Goal: Task Accomplishment & Management: Manage account settings

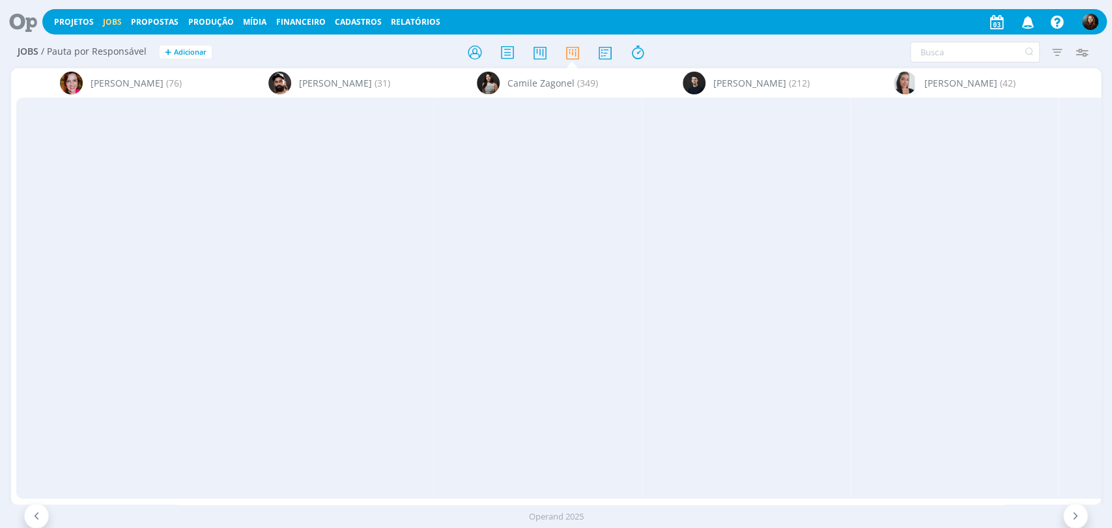
scroll to position [0, 2441]
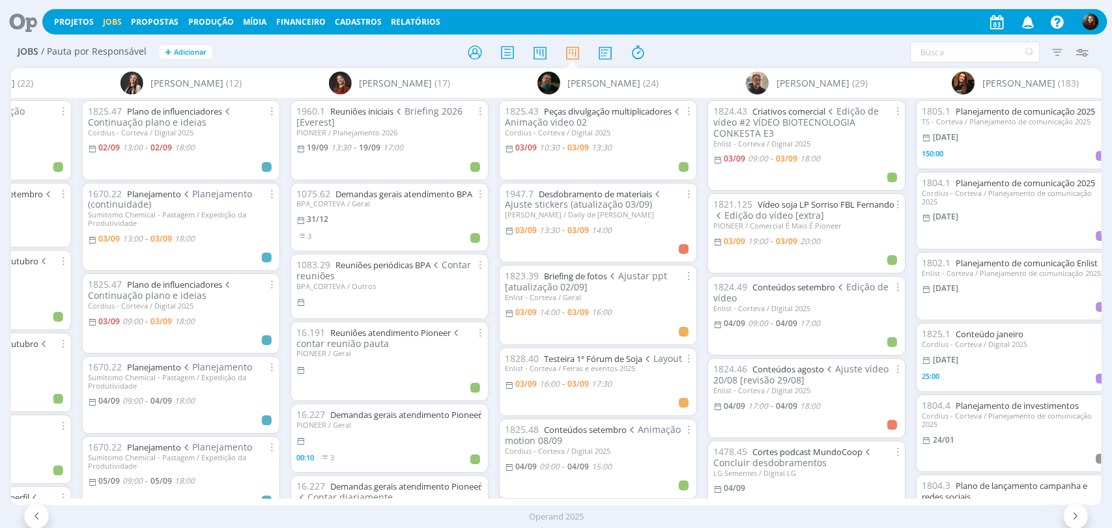
click at [825, 50] on div "Filtrar Filtrar [GEOGRAPHIC_DATA] Tipo Jobs e Tarefas Data Personalizado a Situ…" at bounding box center [919, 52] width 351 height 21
click at [747, 55] on div "Filtrar Filtrar Limpar Tipo Jobs e Tarefas Data Personalizado a Situação dos jo…" at bounding box center [919, 52] width 351 height 21
click at [713, 50] on div at bounding box center [557, 51] width 364 height 23
click at [697, 57] on div at bounding box center [557, 51] width 364 height 23
click at [752, 48] on div "Filtrar Filtrar Limpar Tipo Jobs e Tarefas Data Personalizado a Situação dos jo…" at bounding box center [919, 52] width 351 height 21
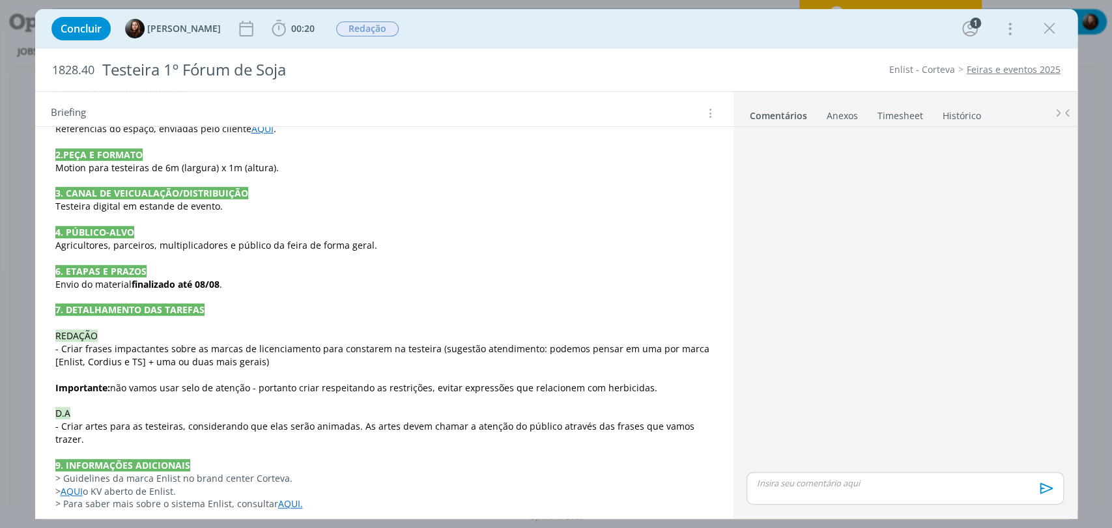
scroll to position [362, 0]
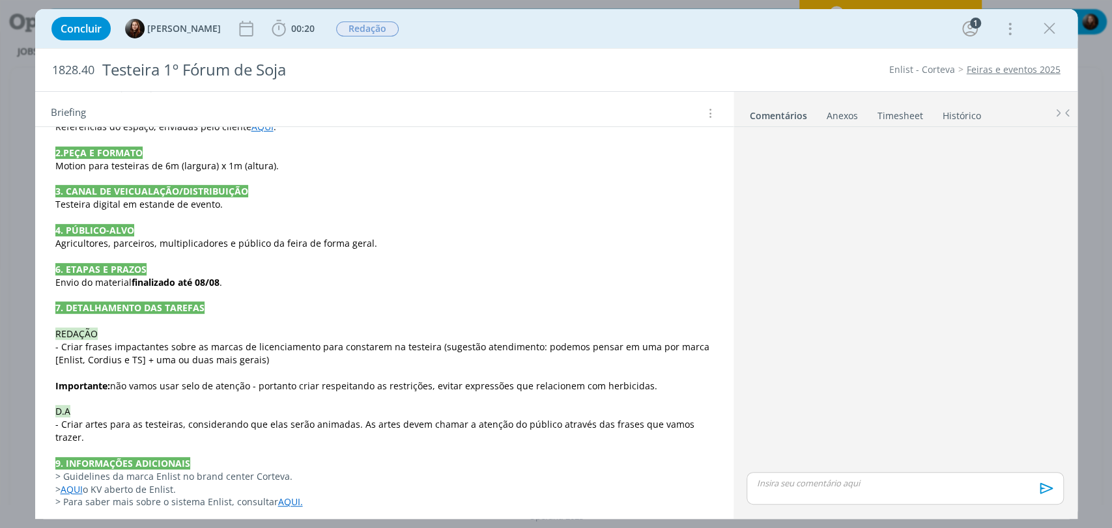
click at [905, 298] on div "dialog" at bounding box center [904, 300] width 327 height 337
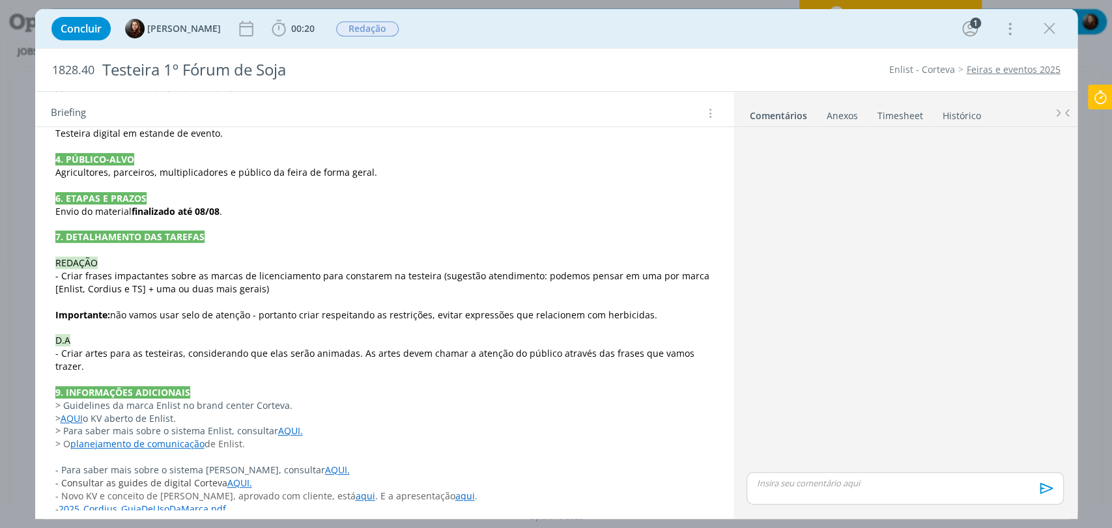
scroll to position [434, 0]
click at [709, 353] on div "PASTA DO JOB 1. INTRODUÇÃO (contexto do job + objetivos) O cliente vai particip…" at bounding box center [385, 242] width 678 height 579
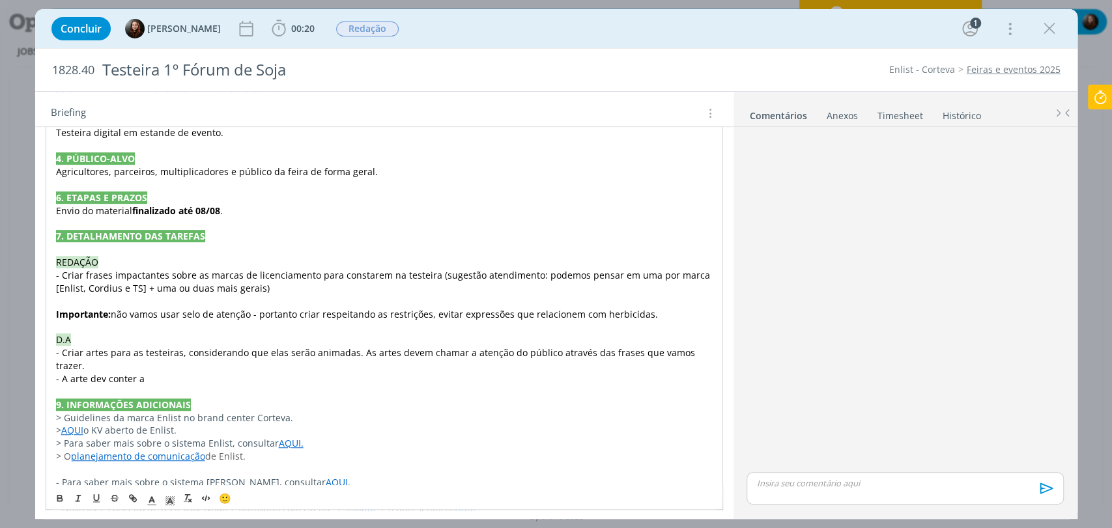
click at [104, 373] on span "- A arte dev conter a" at bounding box center [100, 379] width 89 height 12
click at [171, 356] on span "- Criar artes para as testeiras, considerando que elas serão animadas. As artes…" at bounding box center [377, 359] width 642 height 25
click at [160, 373] on p "- A arte deve conter a" at bounding box center [384, 379] width 657 height 13
click at [208, 373] on p "- A arte deve conter a frase + logo" at bounding box center [384, 379] width 657 height 13
click at [209, 372] on p "- A arte deve conter a frase + logos" at bounding box center [384, 378] width 658 height 13
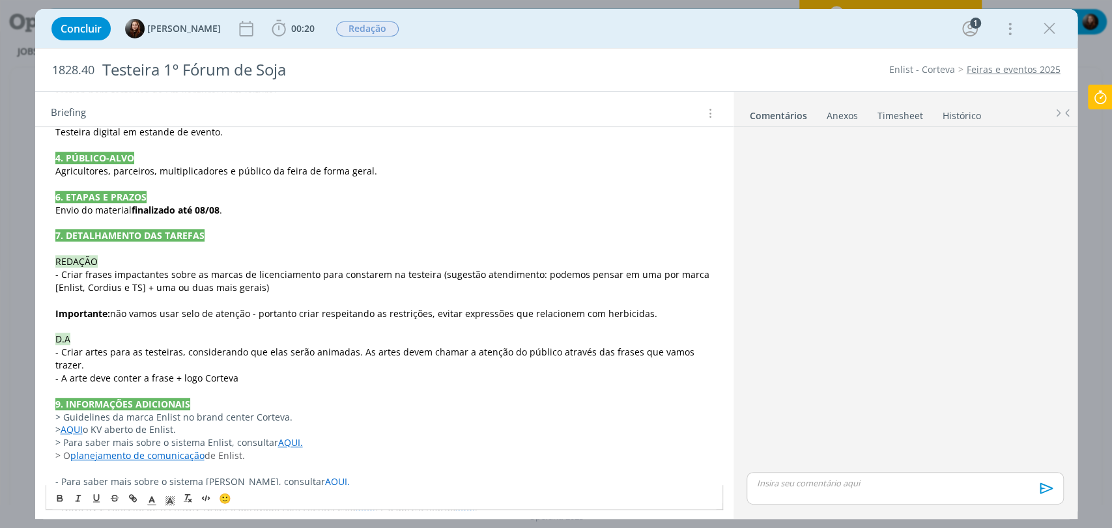
click at [777, 298] on div "dialog" at bounding box center [904, 300] width 327 height 337
click at [269, 372] on p "- A arte deve conter a frase + logo Corteva" at bounding box center [384, 378] width 658 height 13
drag, startPoint x: 242, startPoint y: 362, endPoint x: 199, endPoint y: 360, distance: 43.0
click at [199, 373] on p "- A arte deve conter a frase + logo Corteva" at bounding box center [384, 379] width 657 height 13
click at [816, 335] on div "dialog" at bounding box center [904, 300] width 327 height 337
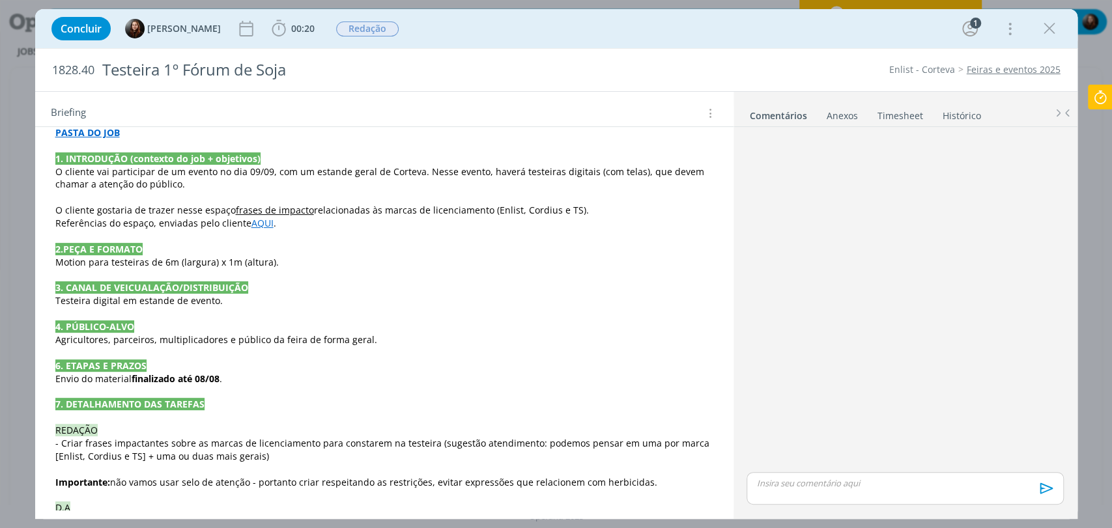
scroll to position [72, 0]
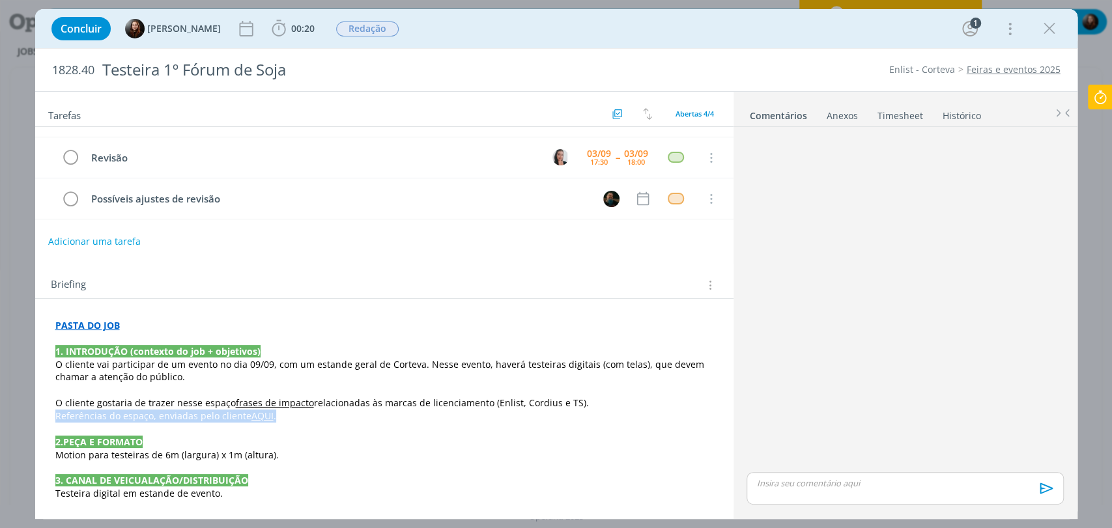
drag, startPoint x: 284, startPoint y: 416, endPoint x: 55, endPoint y: 414, distance: 229.3
click at [55, 414] on p "Referências do espaço, enviadas pelo cliente AQUI ." at bounding box center [384, 416] width 658 height 13
copy p "Referências do espaço, enviadas pelo cliente AQUI ."
click at [313, 277] on div "Briefing Briefings Predefinidos Versões do Briefing Ver Briefing do Projeto" at bounding box center [386, 285] width 670 height 17
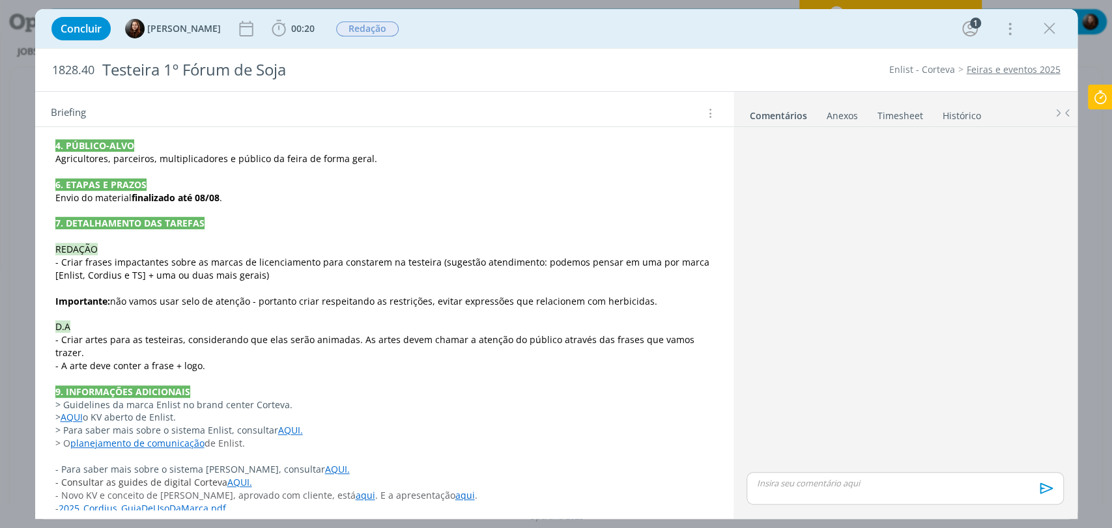
scroll to position [459, 0]
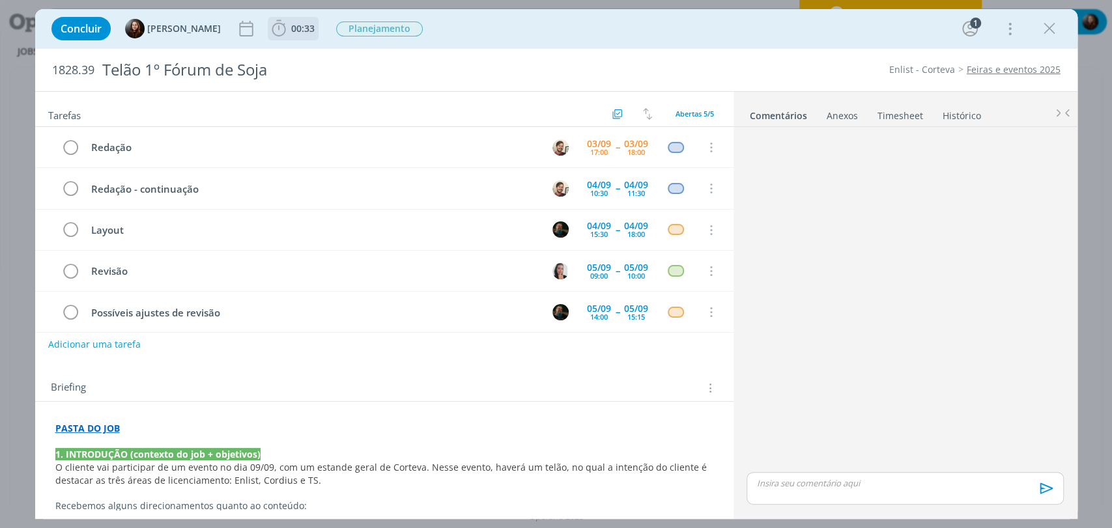
click at [291, 22] on span "00:33" at bounding box center [302, 28] width 23 height 12
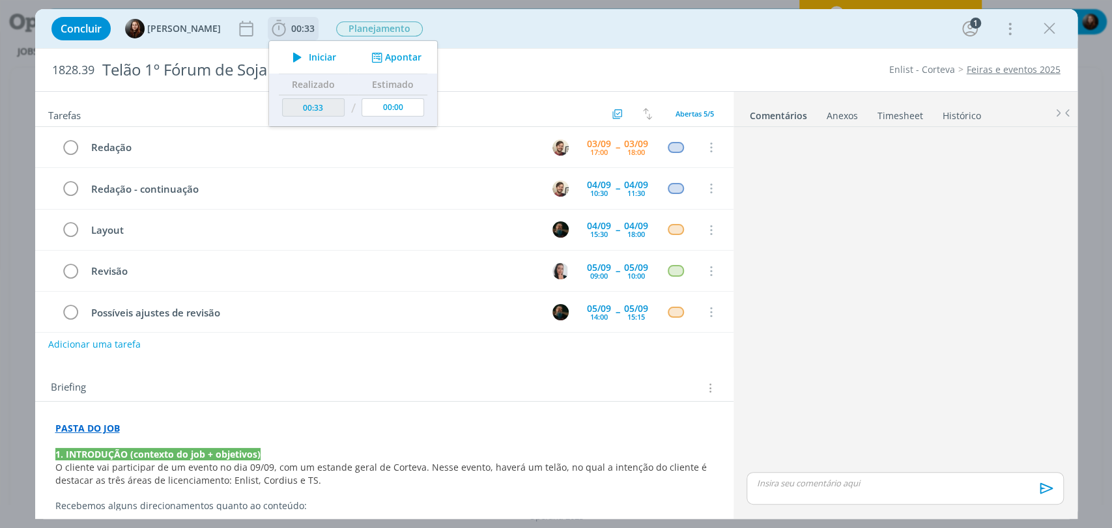
click at [293, 55] on icon "dialog" at bounding box center [297, 57] width 23 height 17
click at [777, 46] on div "Concluir Eduarda Pereira 00:33 Iniciar Apontar Data * 03/09/2025 Horas * 00:00 …" at bounding box center [556, 28] width 1042 height 39
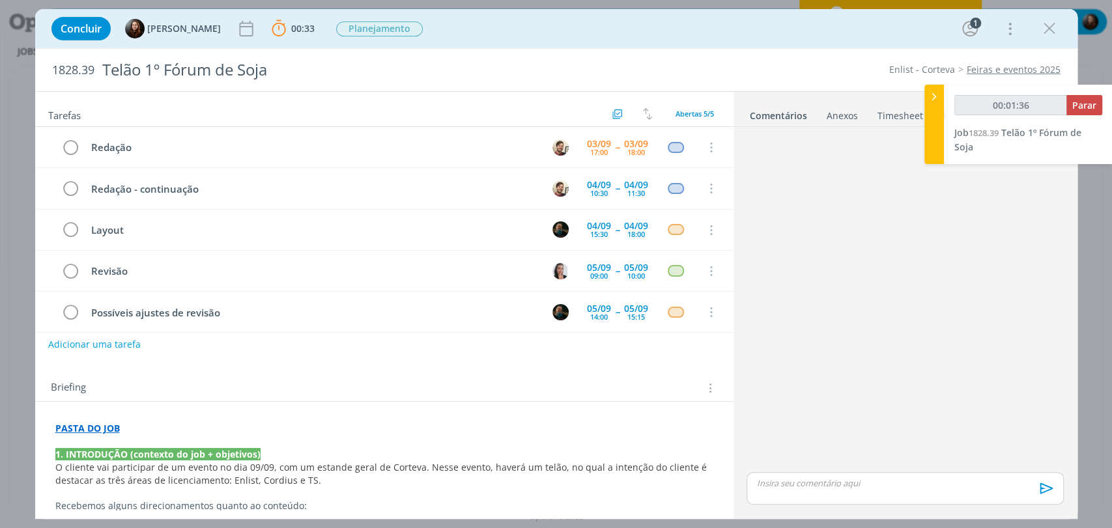
click at [319, 381] on div "Briefing" at bounding box center [386, 388] width 670 height 17
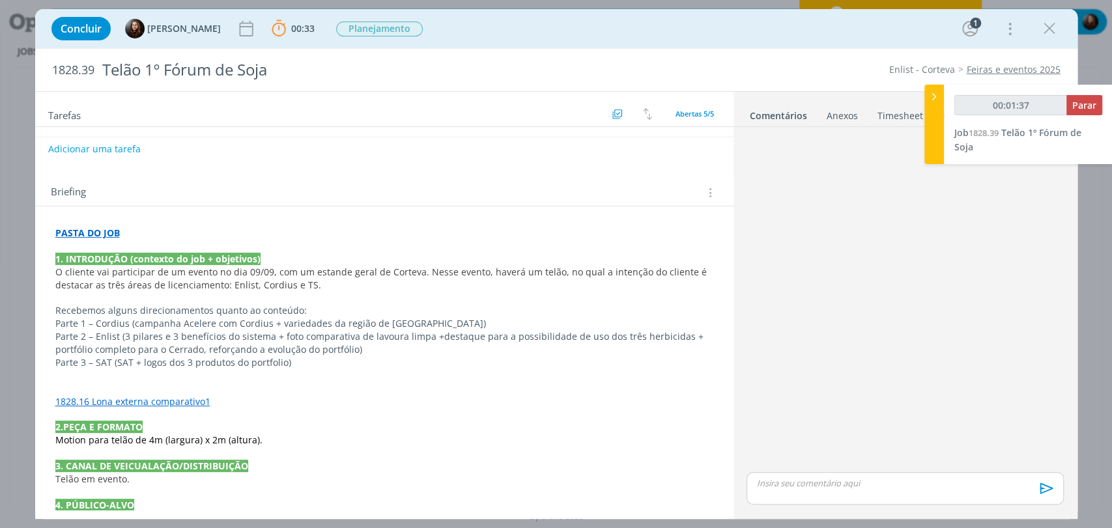
scroll to position [217, 0]
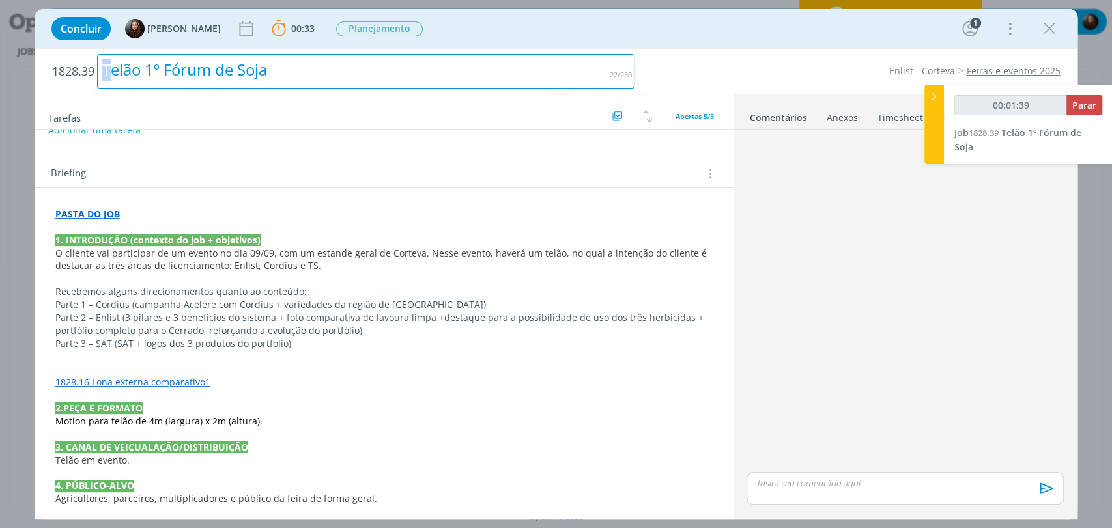
drag, startPoint x: 112, startPoint y: 64, endPoint x: 104, endPoint y: 64, distance: 7.8
click at [104, 64] on div "Telão 1º Fórum de Soja" at bounding box center [366, 71] width 538 height 35
type input "00:01:40"
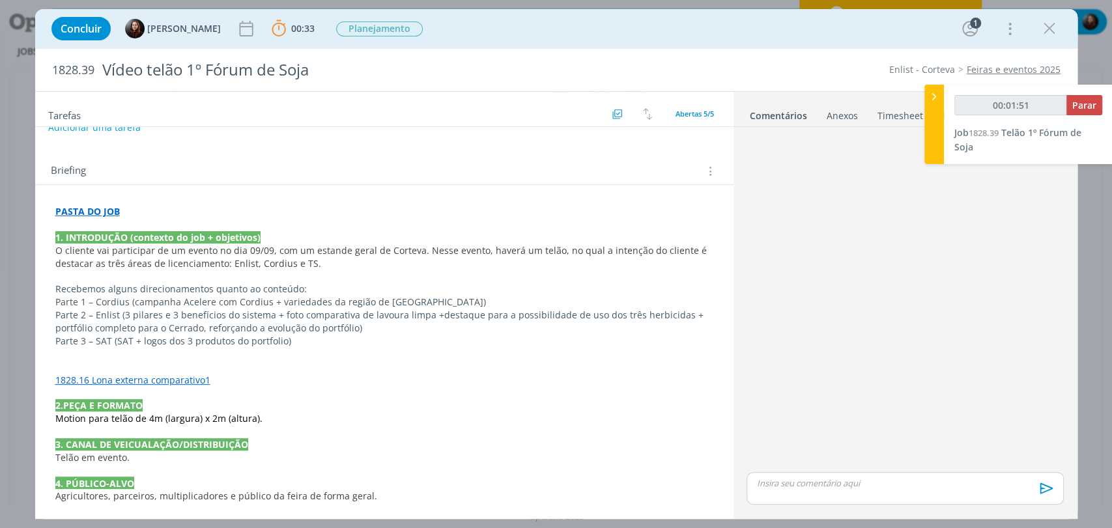
click at [806, 302] on div "dialog" at bounding box center [904, 300] width 327 height 337
click at [65, 212] on strong "PASTA DO JOB" at bounding box center [87, 211] width 64 height 12
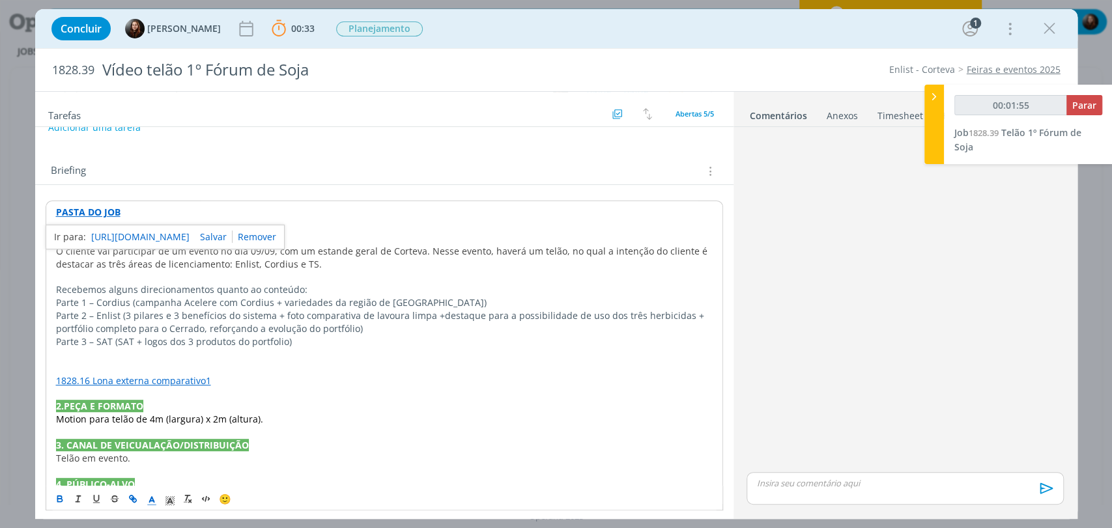
click at [834, 262] on div "dialog" at bounding box center [904, 300] width 327 height 337
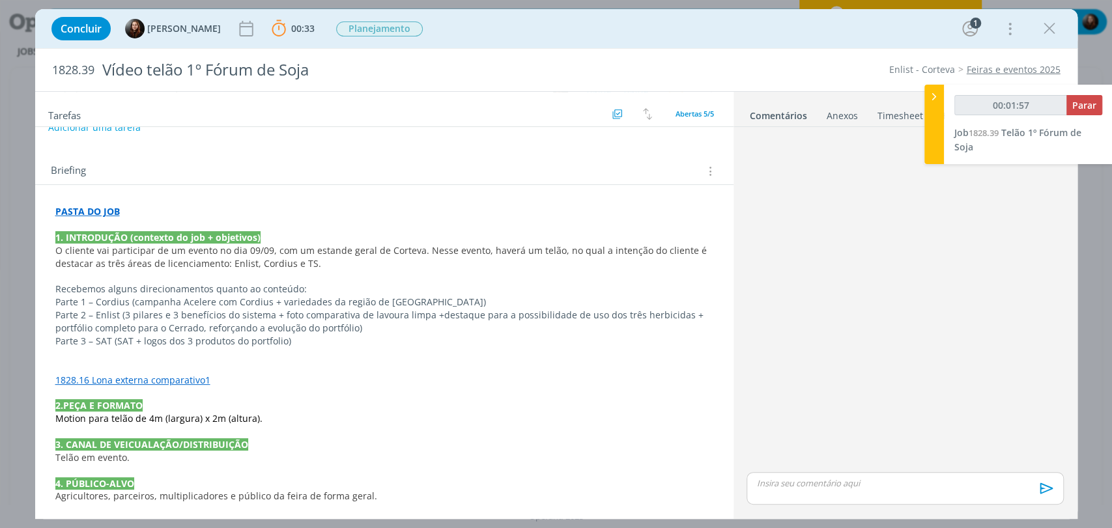
click at [328, 348] on p "dialog" at bounding box center [384, 354] width 658 height 13
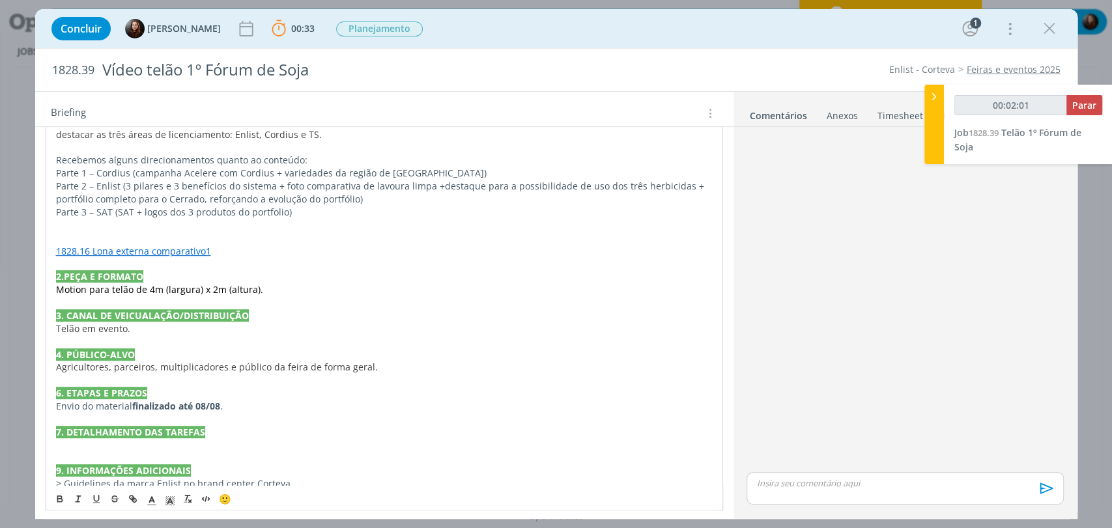
scroll to position [503, 0]
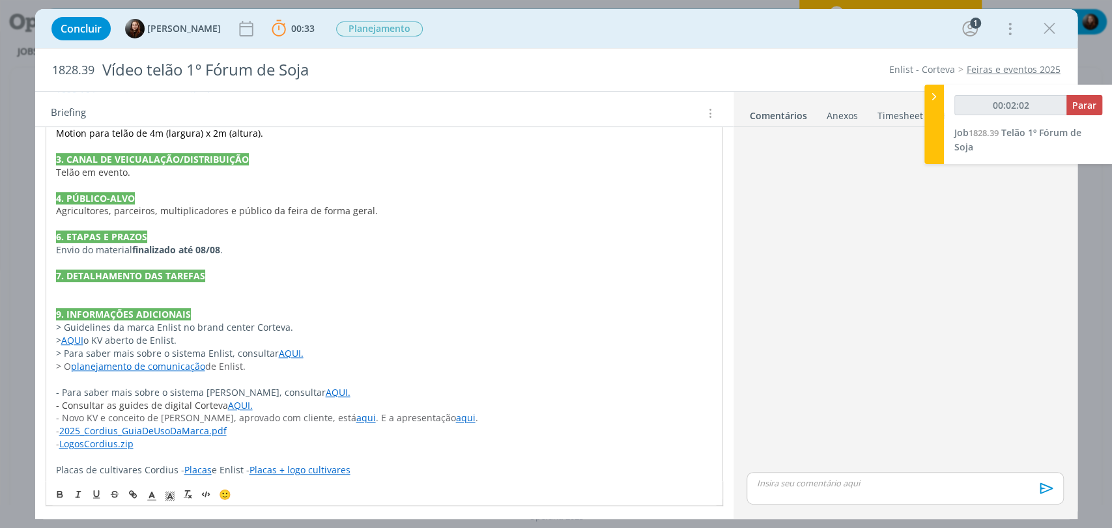
click at [143, 289] on p "dialog" at bounding box center [384, 289] width 657 height 13
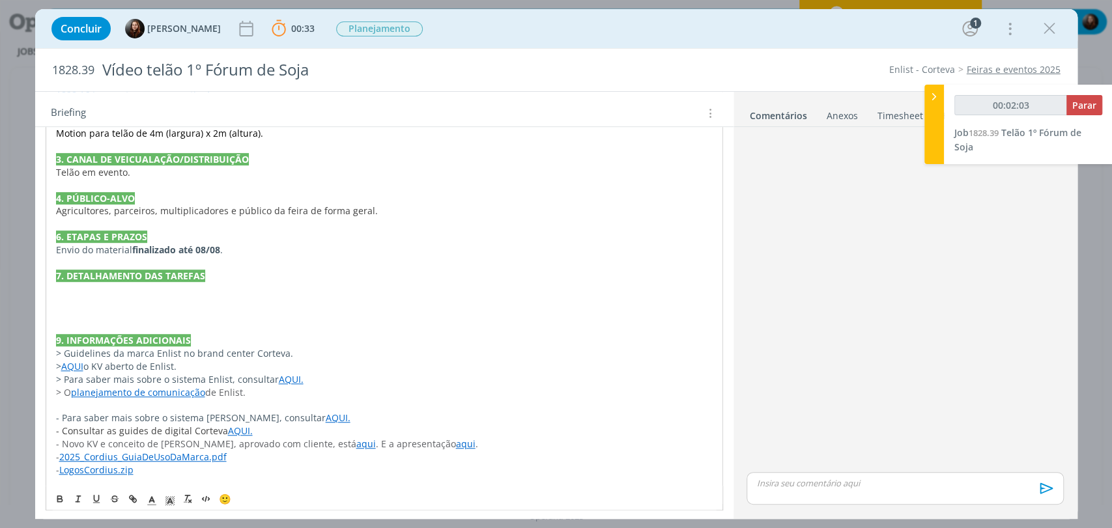
type input "00:02:04"
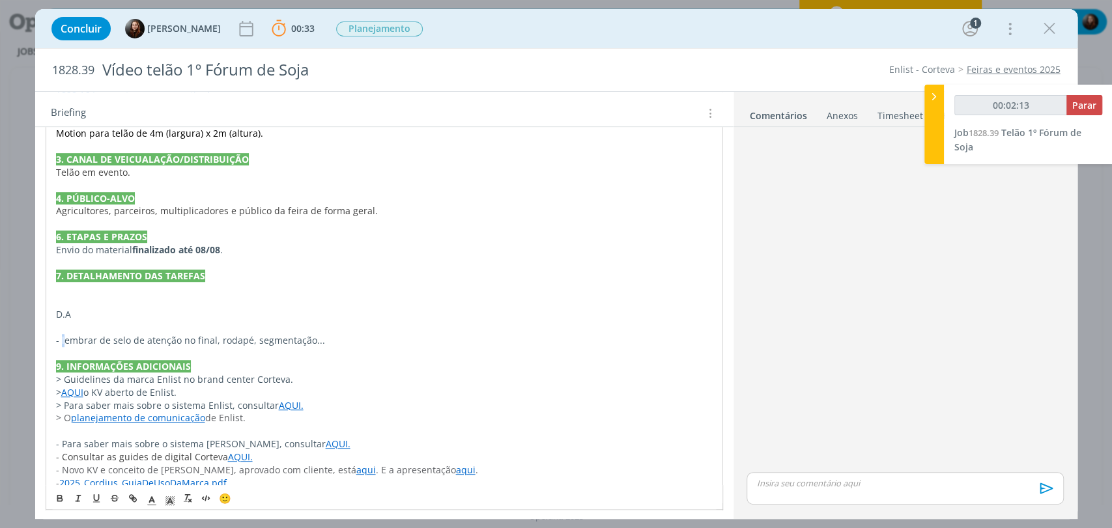
click at [62, 336] on p "- lembrar de selo de atenção no final, rodapé, segmentação..." at bounding box center [384, 340] width 657 height 13
click at [111, 337] on p "- Lembrar de selo de atenção no final, rodapé, segmentação..." at bounding box center [384, 340] width 657 height 13
click at [207, 341] on p "- Lembrar de incluir selo de atenção no final, rodapé, segmentação..." at bounding box center [384, 340] width 657 height 13
click at [308, 340] on p "- Lembrar de incluir selo de atenção no rodapé e no final, rodapé, segmentação.…" at bounding box center [384, 340] width 657 height 13
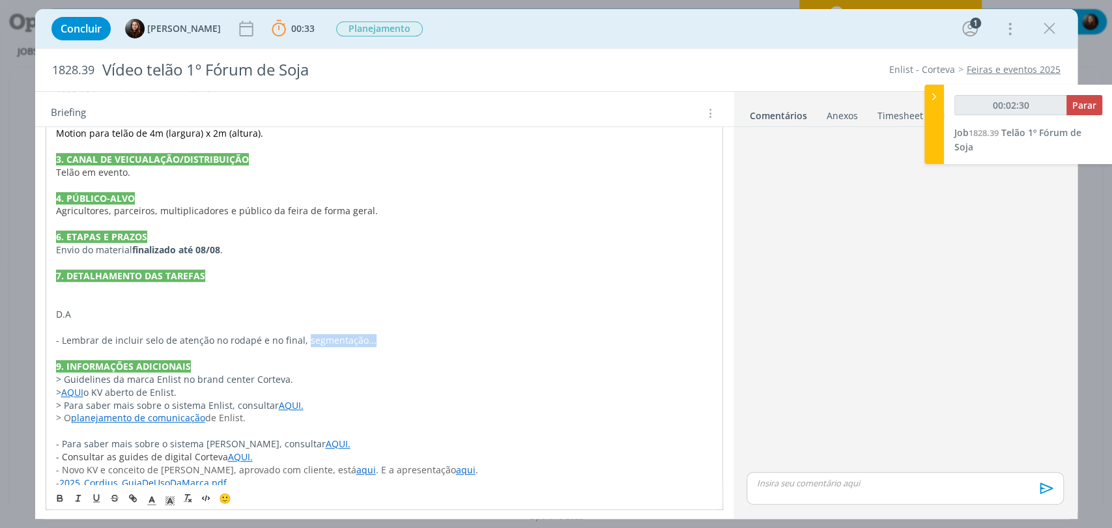
drag, startPoint x: 302, startPoint y: 341, endPoint x: 443, endPoint y: 343, distance: 140.7
click at [443, 343] on p "- Lembrar de incluir selo de atenção no rodapé e no final, segmentação..." at bounding box center [384, 340] width 657 height 13
click at [141, 340] on p "- Lembrar de incluir selo de atenção no rodapé e no final;" at bounding box center [384, 340] width 657 height 13
click at [322, 339] on p "- Lembrar de incluir tela de segmentação + selo de atenção no rodapé e no final;" at bounding box center [384, 340] width 657 height 13
click at [408, 338] on p "- Lembrar de incluir tela de segmentação + selo de atenção no rodapé e no final;" at bounding box center [384, 340] width 657 height 13
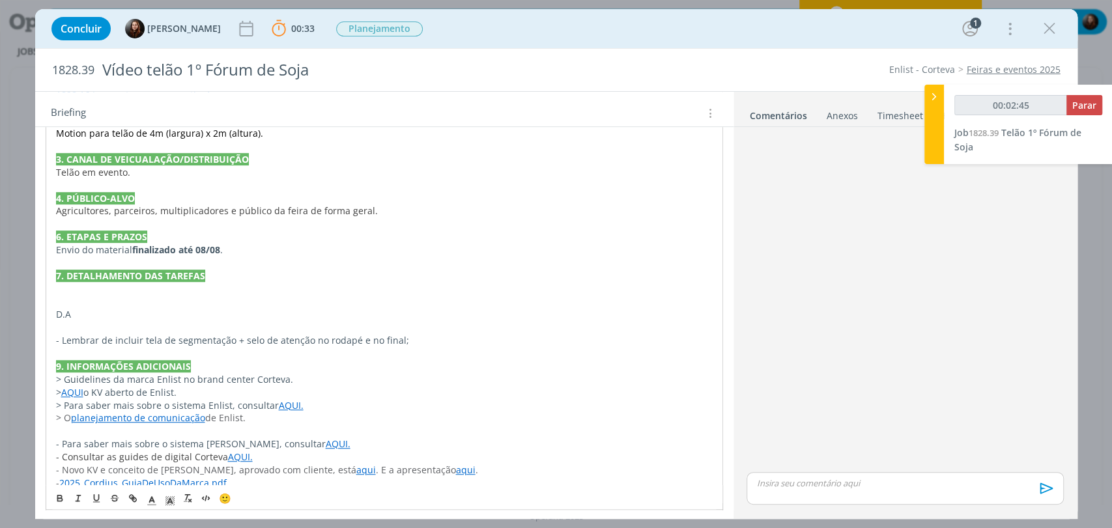
click at [95, 319] on p "D.A" at bounding box center [384, 314] width 657 height 13
click at [56, 289] on p "dialog" at bounding box center [384, 289] width 657 height 13
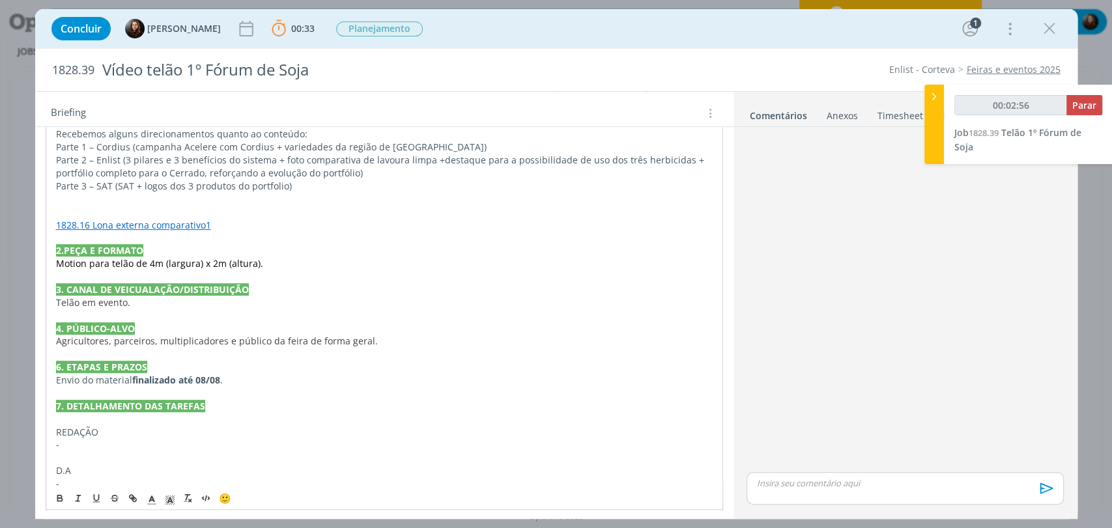
scroll to position [364, 0]
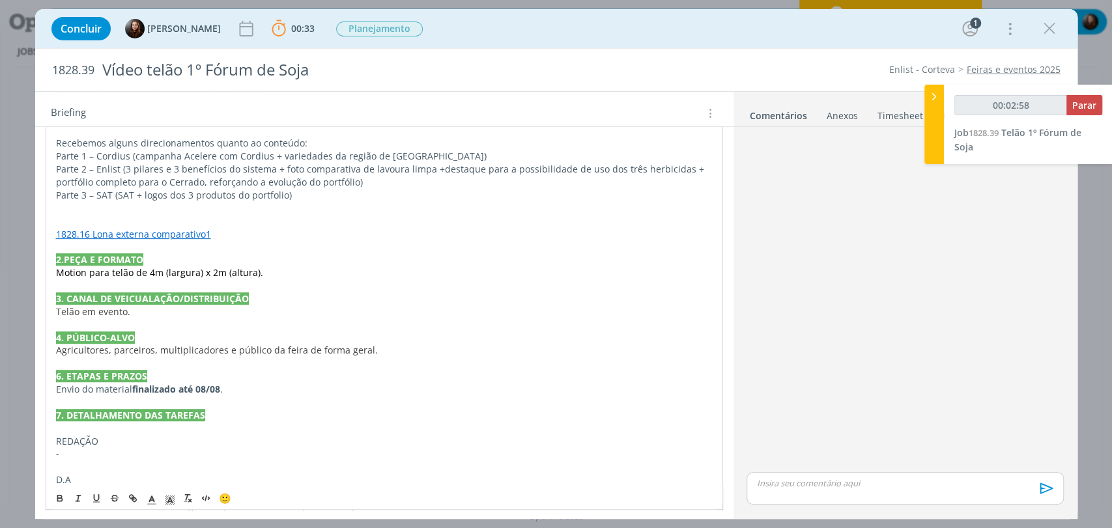
click at [109, 312] on span "Telão em evento." at bounding box center [93, 312] width 74 height 12
click at [172, 307] on p "Telão em evento." at bounding box center [384, 312] width 657 height 13
click at [275, 270] on p "Motion para telão de 4m (largura) x 2m (altura)." at bounding box center [384, 272] width 657 height 13
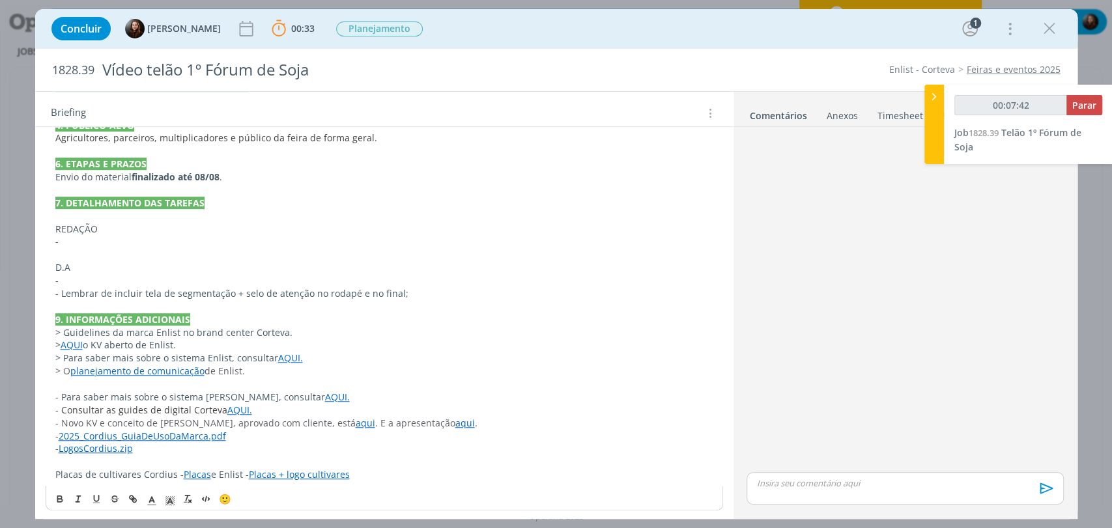
scroll to position [580, 0]
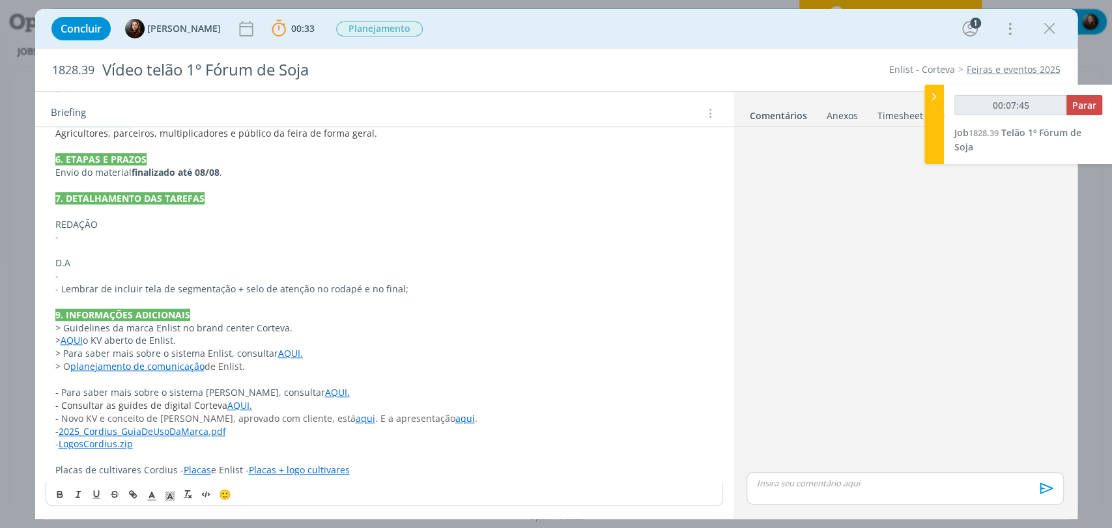
click at [196, 270] on p "-" at bounding box center [384, 276] width 658 height 13
click at [130, 244] on p "dialog" at bounding box center [384, 250] width 658 height 13
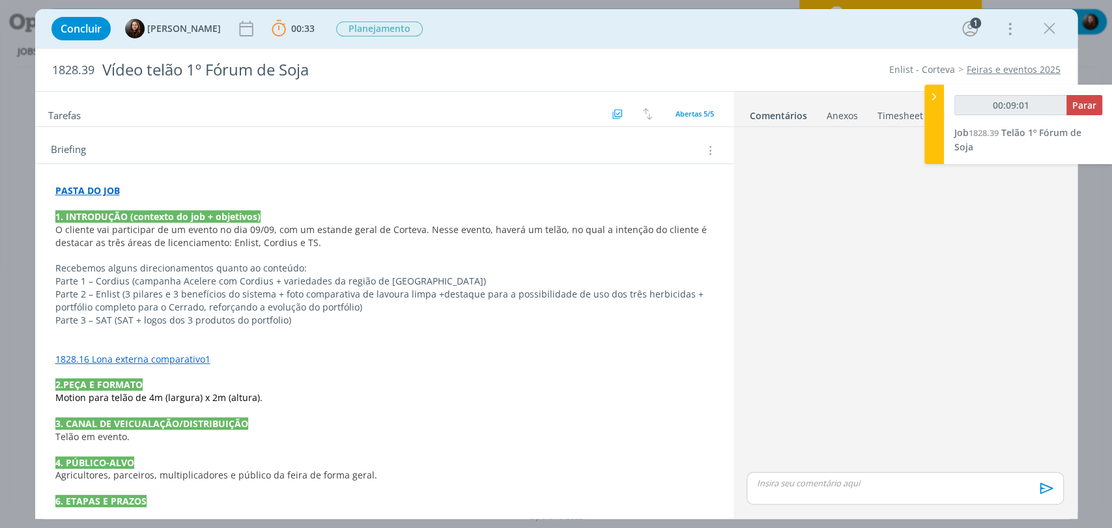
scroll to position [146, 0]
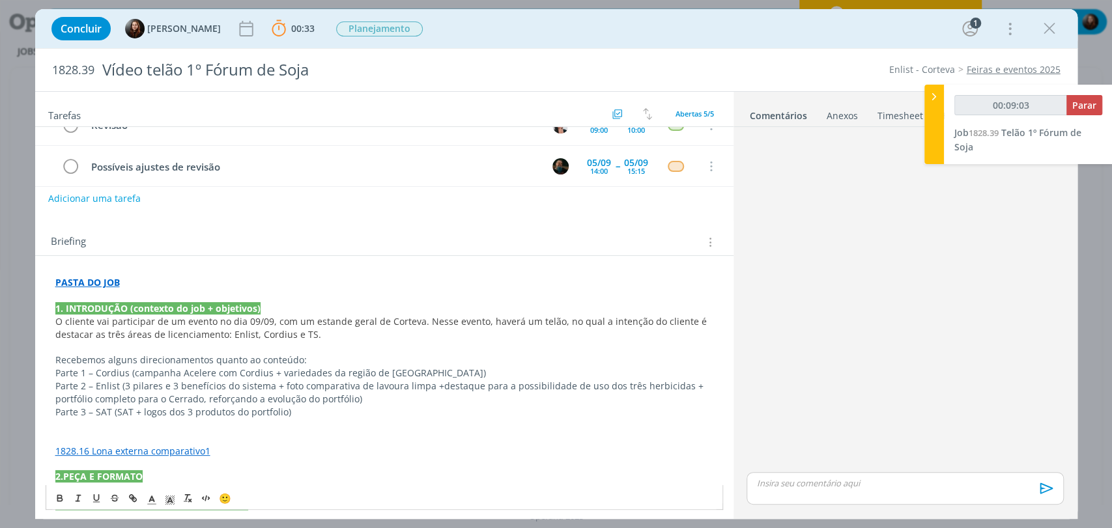
click at [171, 451] on link "1828.16 Lona externa comparativo1" at bounding box center [132, 451] width 155 height 12
click at [168, 474] on link "https://sobeae.sharepoint.com/:i:/s/SOBEAE/EXe678mRhbZLnmav8kOSRZgBq4OfECaULFpj…" at bounding box center [140, 476] width 98 height 17
click at [317, 329] on p "O cliente vai participar de um evento no dia 09/09, com um estande geral de Cor…" at bounding box center [384, 328] width 658 height 26
click at [107, 434] on p "dialog" at bounding box center [384, 438] width 658 height 13
click at [266, 438] on link "AQUI" at bounding box center [262, 438] width 22 height 12
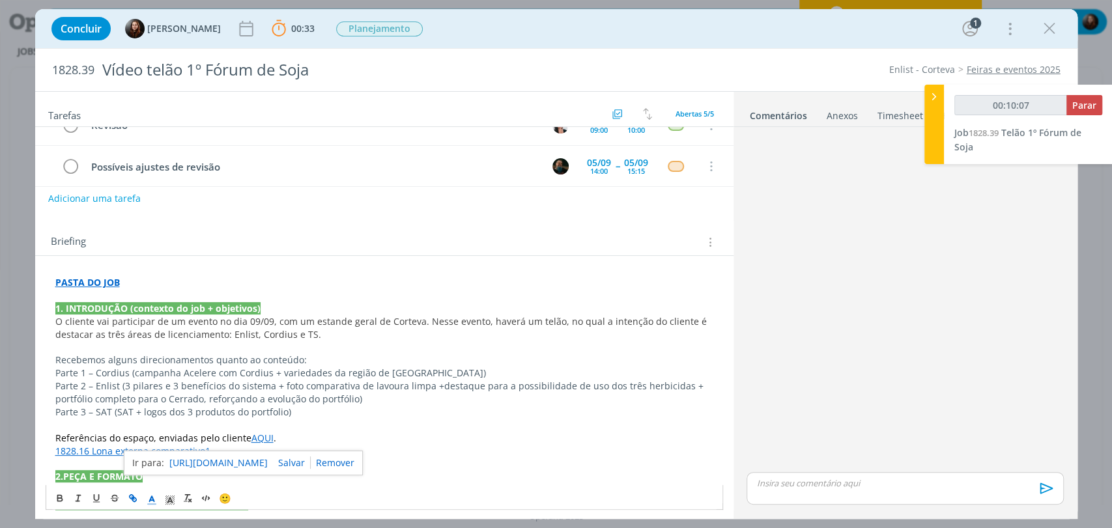
click at [303, 423] on p "dialog" at bounding box center [384, 425] width 658 height 13
drag, startPoint x: 247, startPoint y: 440, endPoint x: 267, endPoint y: 440, distance: 20.2
click at [267, 440] on link "AQUI" at bounding box center [262, 438] width 22 height 12
click at [132, 496] on icon "dialog" at bounding box center [131, 497] width 4 height 4
type input "00:10:12"
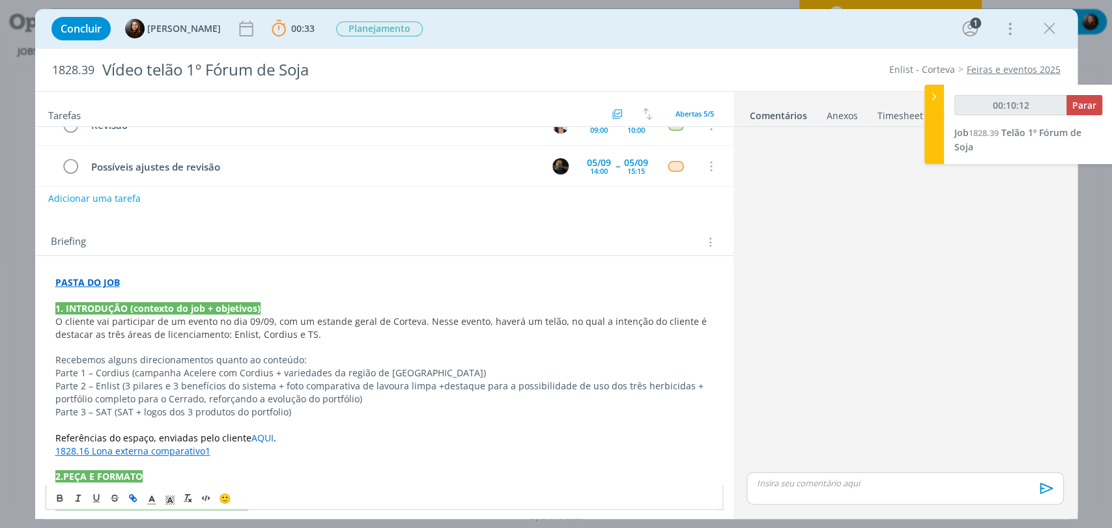
click at [130, 500] on icon "dialog" at bounding box center [133, 498] width 10 height 10
type input "AQUI"
type input "00:10:13"
paste input "https://sobeae.sharepoint.com/:f:/s/SOBEAE/EuO7j80GZO1Nia-yT_i6-DUBmsNqhsDkDuGV…"
type input "https://sobeae.sharepoint.com/:f:/s/SOBEAE/EuO7j80GZO1Nia-yT_i6-DUBmsNqhsDkDuGV…"
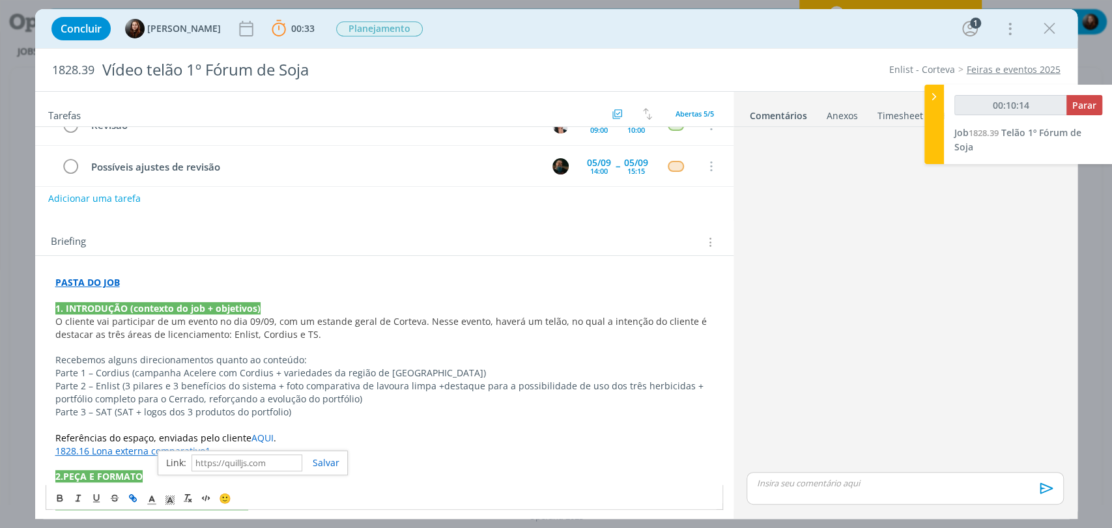
scroll to position [0, 0]
click at [375, 448] on p "1828.16 Lona externa comparativo1" at bounding box center [384, 451] width 658 height 13
click at [241, 229] on div "Briefing" at bounding box center [384, 238] width 698 height 35
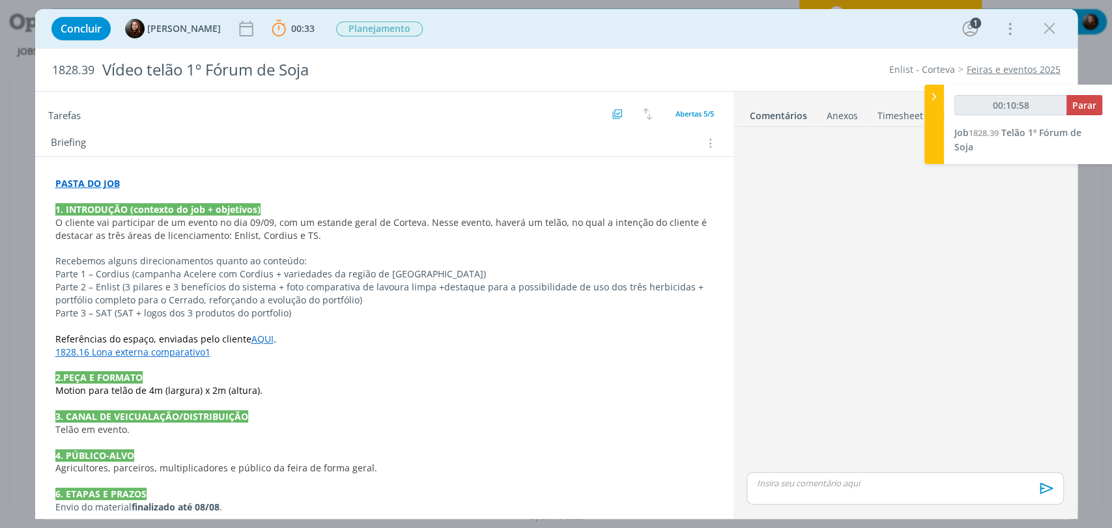
scroll to position [291, 0]
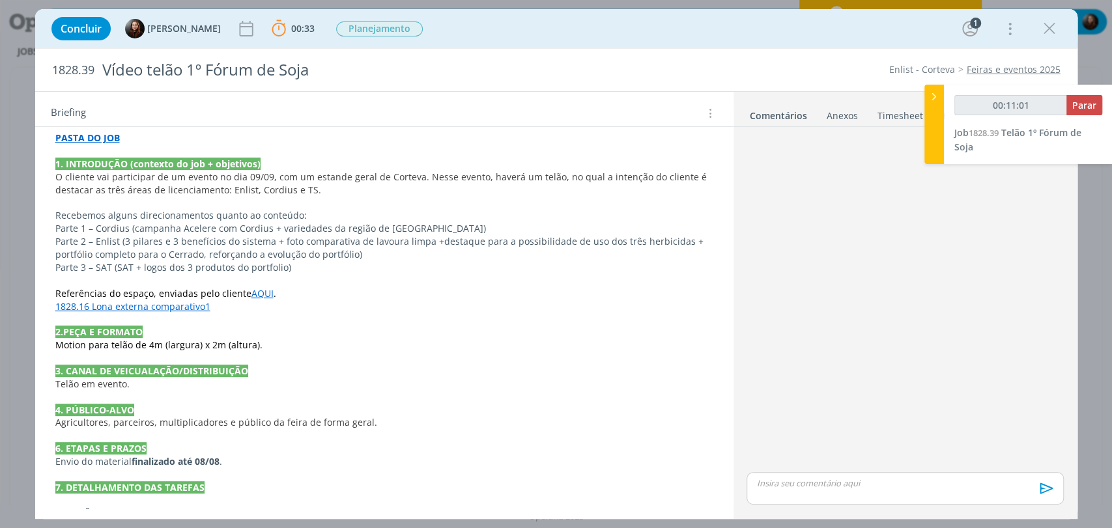
click at [412, 225] on p "Parte 1 – Cordius (campanha Acelere com Cordius + variedades da região de MG)" at bounding box center [384, 228] width 658 height 13
drag, startPoint x: 213, startPoint y: 306, endPoint x: 57, endPoint y: 312, distance: 156.5
click at [57, 312] on p "1828.16 Lona externa comparativo1" at bounding box center [384, 307] width 657 height 13
click at [121, 244] on span "Parte 2 – Enlist (3 pilares e 3 benefícios do sistema + foto comparativa de lav…" at bounding box center [250, 242] width 389 height 12
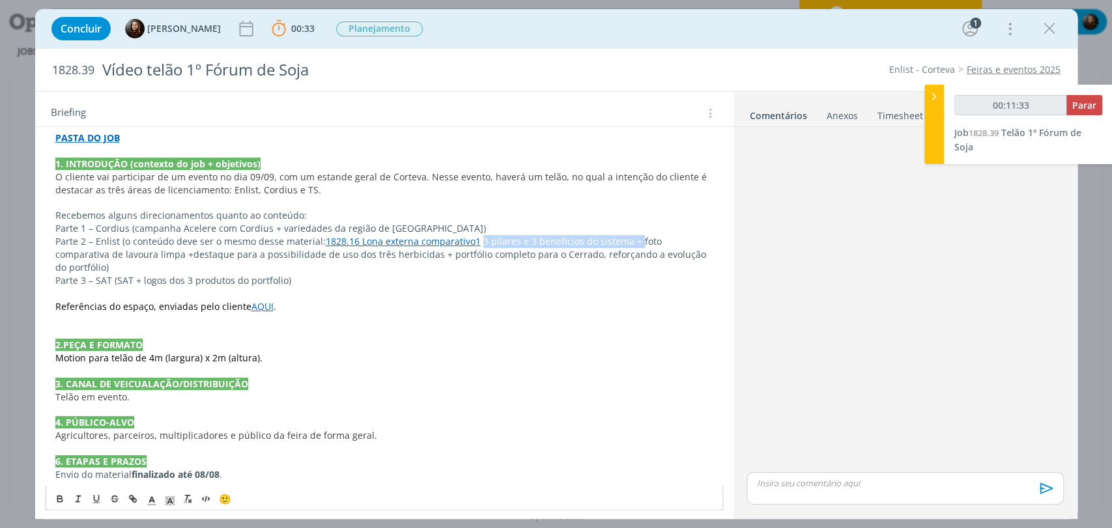
drag, startPoint x: 476, startPoint y: 237, endPoint x: 631, endPoint y: 240, distance: 155.1
click at [631, 240] on span "3 pilares e 3 benefícios do sistema + foto comparativa de lavoura limpa +" at bounding box center [359, 247] width 609 height 25
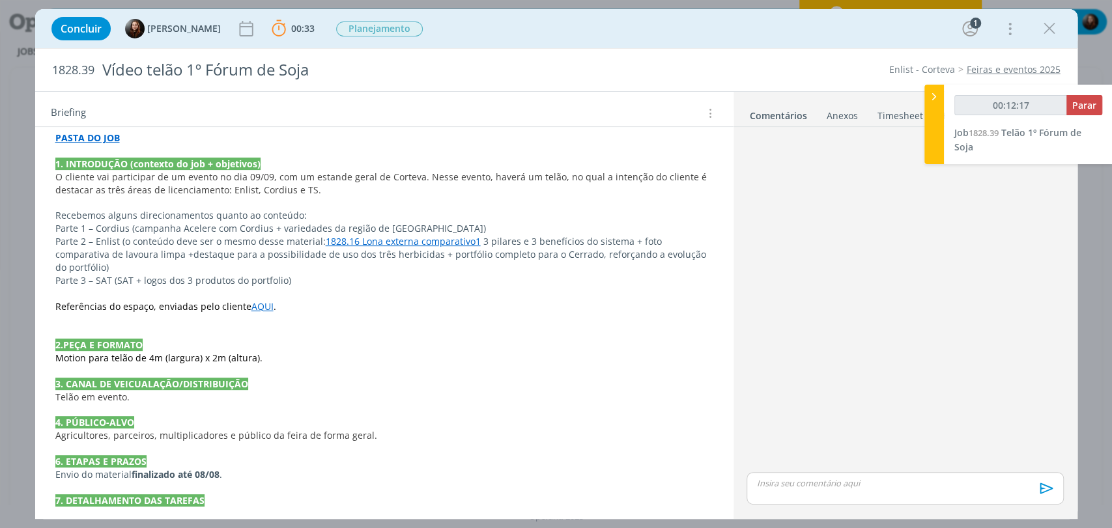
click at [441, 274] on p "Parte 3 – SAT (SAT + logos dos 3 produtos do portfolio)" at bounding box center [384, 280] width 658 height 13
click at [462, 223] on p "Parte 1 – Cordius (campanha Acelere com Cordius + variedades da região de MG)" at bounding box center [384, 228] width 658 height 13
click at [289, 274] on p "Parte 3 – SAT (SAT + logos dos 3 produtos do portfolio)" at bounding box center [384, 280] width 658 height 13
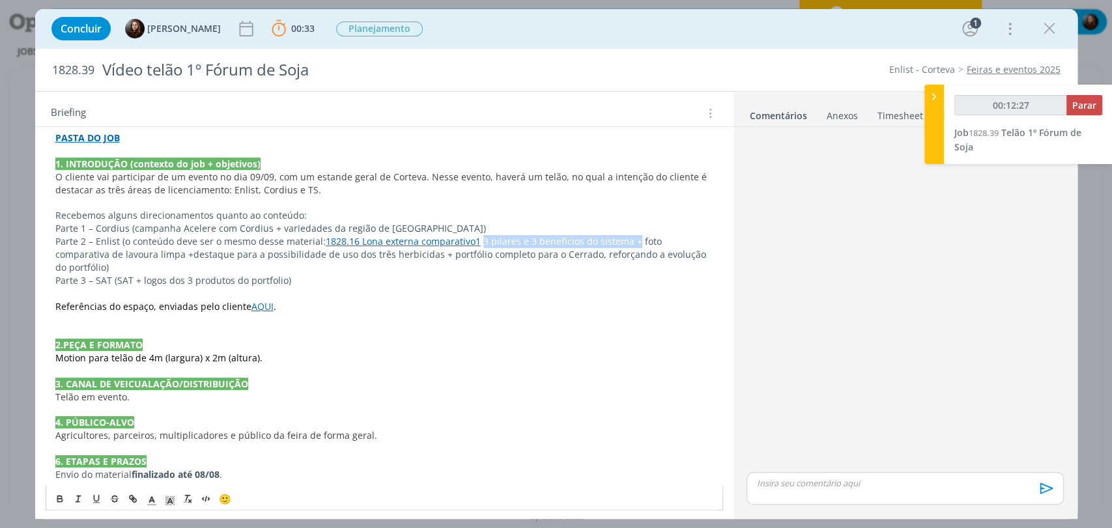
drag, startPoint x: 476, startPoint y: 237, endPoint x: 629, endPoint y: 240, distance: 152.5
click at [629, 240] on span "3 pilares e 3 benefícios do sistema + foto comparativa de lavoura limpa +" at bounding box center [359, 247] width 609 height 25
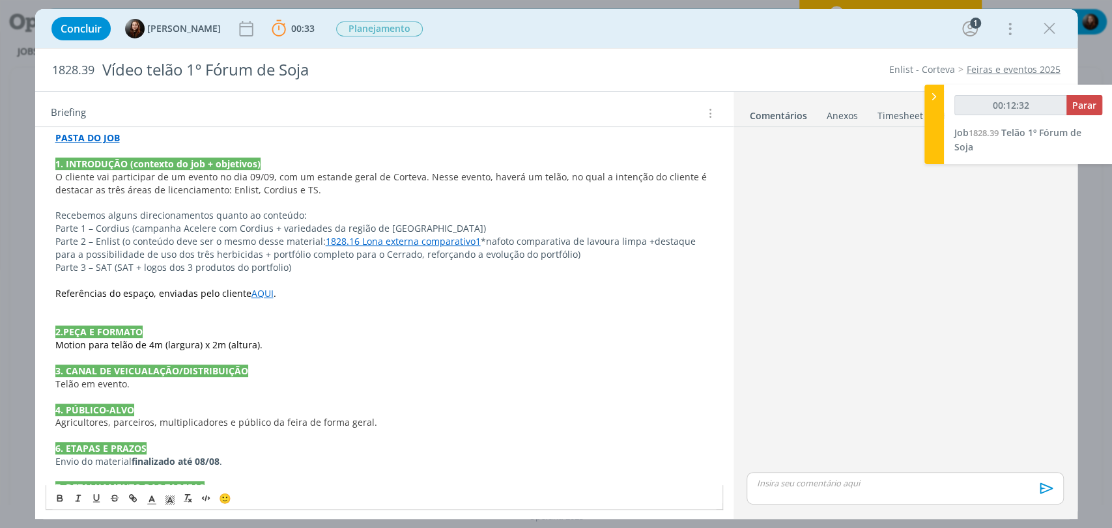
click at [640, 242] on span "foto comparativa de lavoura limpa +" at bounding box center [576, 241] width 158 height 12
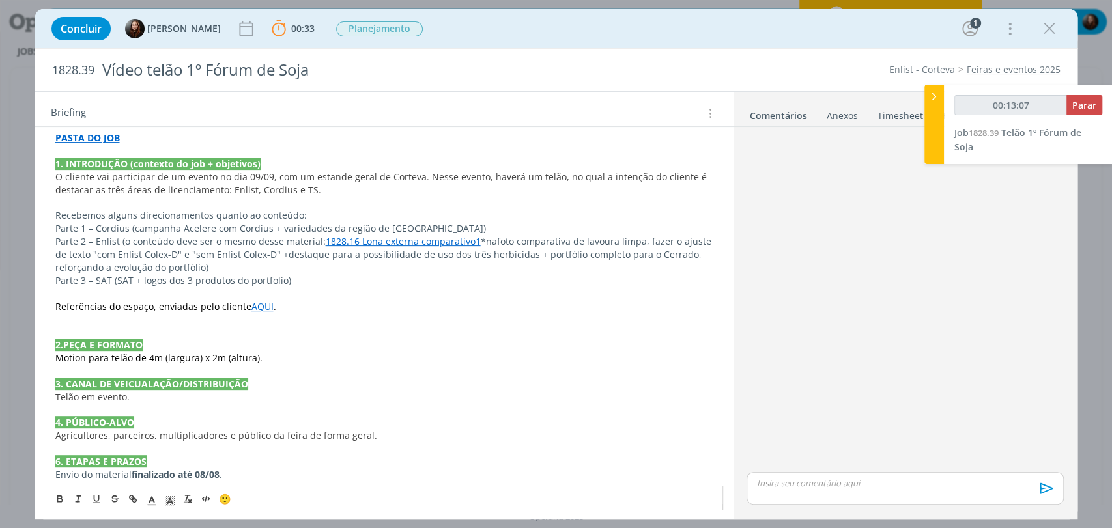
click at [475, 237] on p "Parte 2 – Enlist (o conteúdo deve ser o mesmo desse material: 1828.16 Lona exte…" at bounding box center [384, 254] width 658 height 39
click at [408, 229] on p "Parte 1 – Cordius (campanha Acelere com Cordius + variedades da região de MG)" at bounding box center [384, 228] width 658 height 13
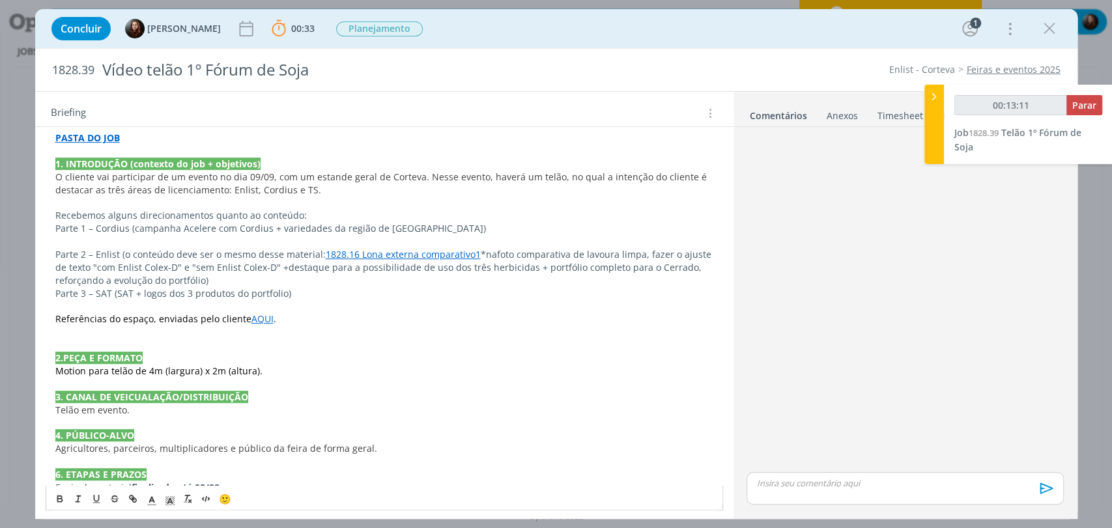
click at [248, 282] on p "Parte 2 – Enlist (o conteúdo deve ser o mesmo desse material: 1828.16 Lona exte…" at bounding box center [384, 267] width 658 height 39
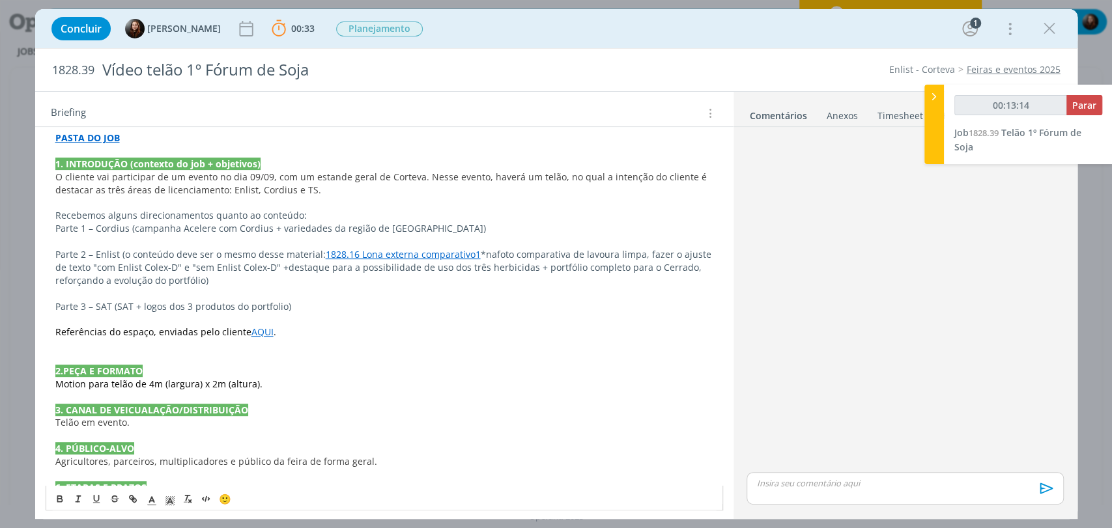
click at [123, 253] on span "Parte 2 – Enlist (o conteúdo deve ser o mesmo desse material:" at bounding box center [190, 254] width 270 height 12
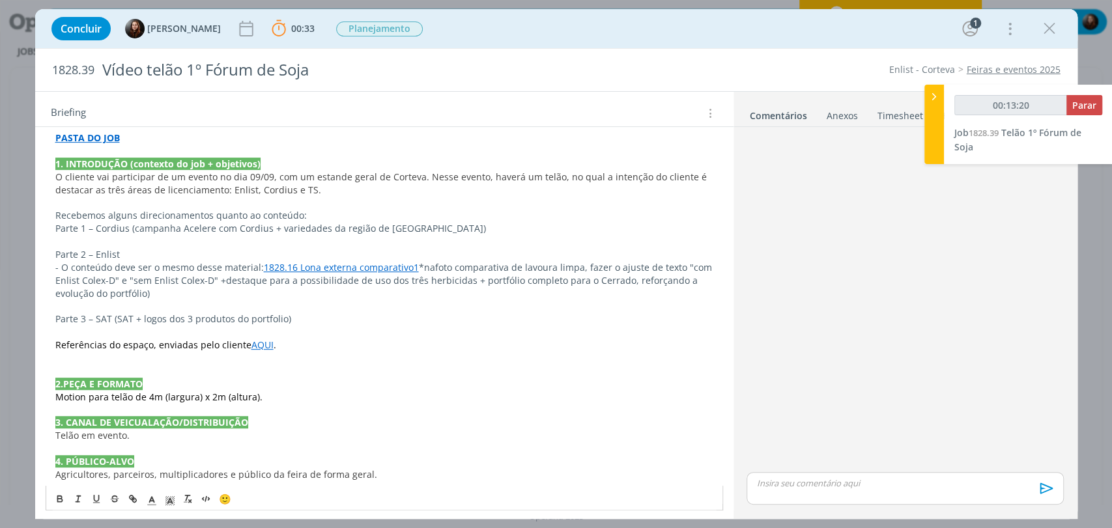
click at [422, 268] on p "- O conteúdo deve ser o mesmo desse material: 1828.16 Lona externa comparativo1…" at bounding box center [384, 280] width 658 height 39
click at [516, 278] on span "destaque para a possibilidade de uso dos três herbicidas + portfólio completo p…" at bounding box center [382, 286] width 654 height 25
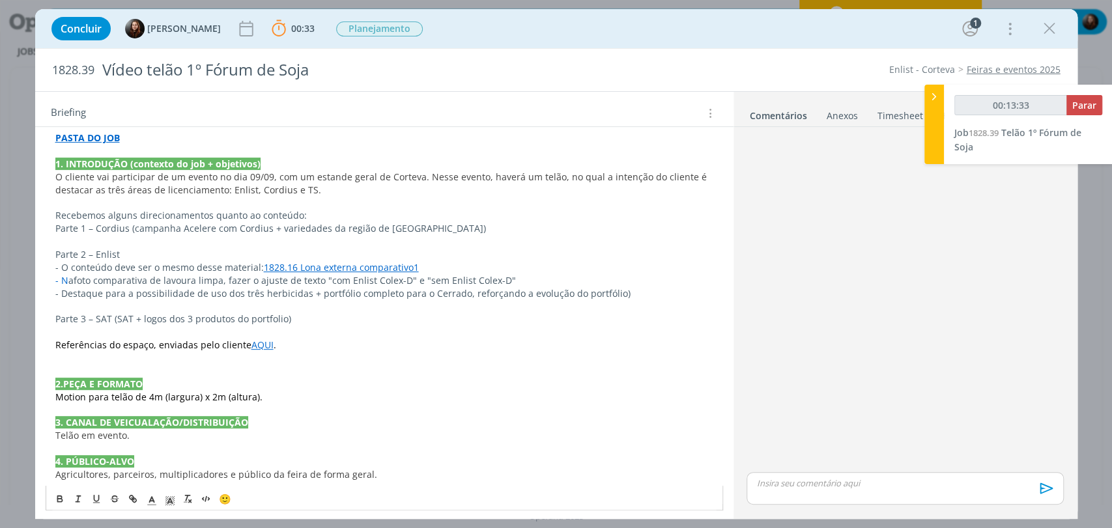
click at [63, 278] on span "- N" at bounding box center [61, 280] width 13 height 12
click at [63, 281] on span "- N" at bounding box center [61, 280] width 13 height 12
click at [158, 496] on span "dialog" at bounding box center [152, 499] width 18 height 16
click at [155, 481] on span "dialog" at bounding box center [153, 481] width 10 height 10
click at [255, 352] on p "dialog" at bounding box center [384, 358] width 658 height 13
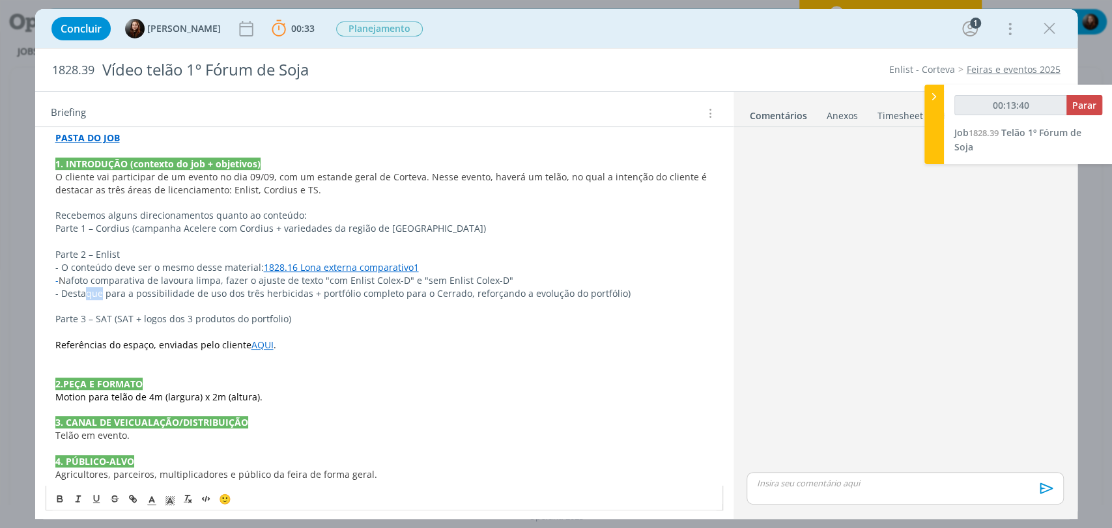
drag, startPoint x: 101, startPoint y: 296, endPoint x: 87, endPoint y: 294, distance: 14.5
click at [87, 294] on span "estaque para a possibilidade de uso dos três herbicidas + portfólio completo pa…" at bounding box center [348, 293] width 560 height 12
click at [107, 294] on span "estacar para a possibilidade de uso dos três herbicidas + portfólio completo pa…" at bounding box center [346, 293] width 557 height 12
drag, startPoint x: 278, startPoint y: 293, endPoint x: 613, endPoint y: 290, distance: 335.5
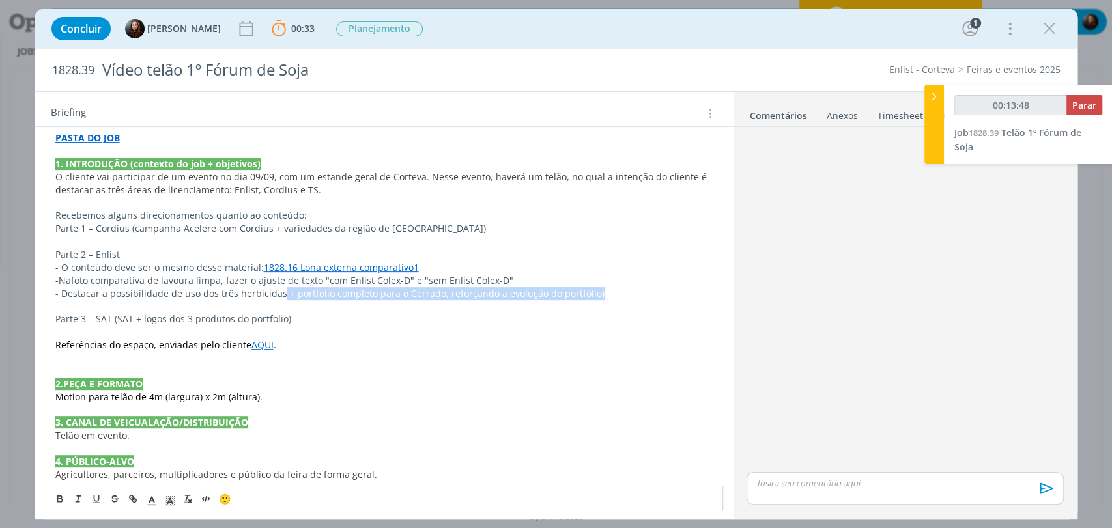
click at [613, 290] on p "- D estacar a possibilidade de uso dos três herbicidas + portfólio completo par…" at bounding box center [384, 293] width 658 height 13
click at [308, 319] on p "Parte 3 – SAT (SAT + logos dos 3 produtos do portfolio)" at bounding box center [384, 319] width 658 height 13
click at [169, 348] on span "Referências do espaço, enviadas pelo cliente" at bounding box center [153, 345] width 196 height 12
click at [355, 344] on p "Referências do espaço, enviadas pelo cliente AQUI ." at bounding box center [384, 345] width 658 height 13
click at [340, 212] on p "Recebemos alguns direcionamentos quanto ao conteúdo:" at bounding box center [384, 215] width 658 height 13
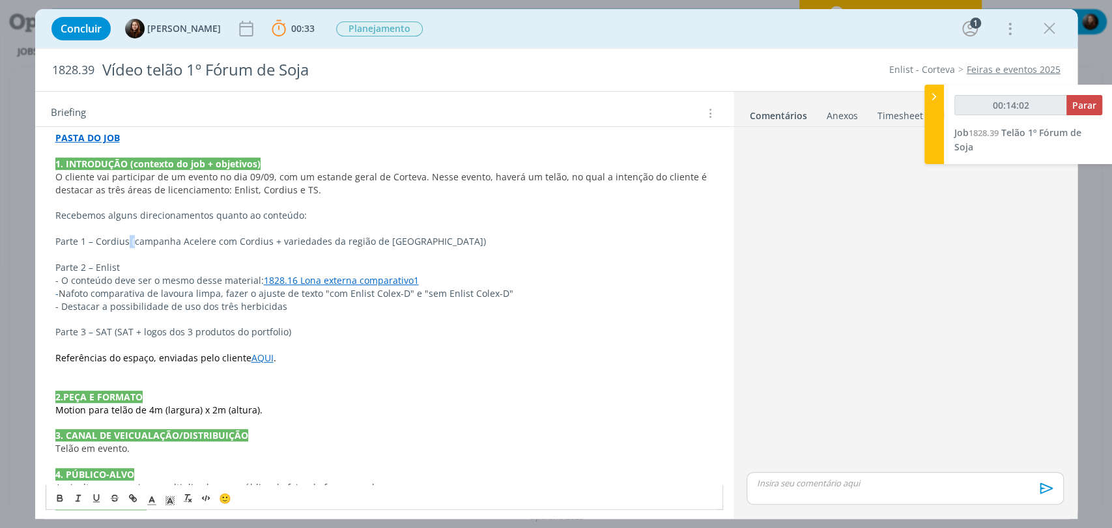
click at [128, 240] on span "Parte 1 – Cordius (campanha Acelere com Cordius + variedades da região de MG)" at bounding box center [270, 241] width 431 height 12
click at [410, 246] on p "Parte 1 – Cordius: campanha Acelere com Cordius + variedades da região de MG)" at bounding box center [384, 241] width 658 height 13
click at [124, 268] on p "Parte 2 – Enlist" at bounding box center [384, 267] width 658 height 13
click at [110, 335] on span "Parte 3 – SAT (SAT + logos dos 3 produtos do portfolio)" at bounding box center [173, 332] width 236 height 12
click at [297, 328] on p "Parte 3 – SAT: SAT + logos dos 3 produtos do portfolio)" at bounding box center [384, 332] width 658 height 13
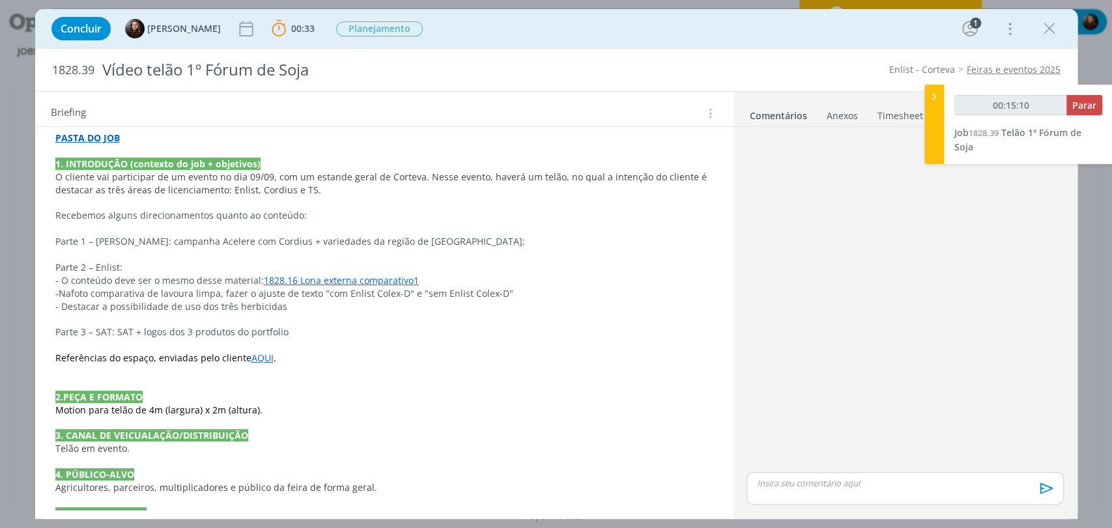
click at [324, 326] on p "Parte 3 – SAT: SAT + logos dos 3 produtos do portfolio" at bounding box center [384, 332] width 658 height 13
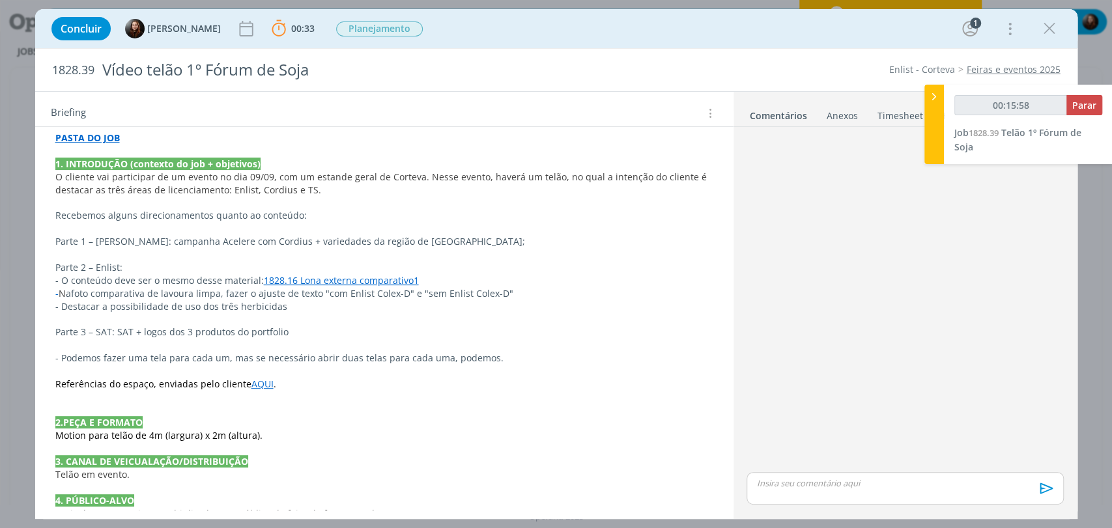
click at [634, 177] on span "O cliente vai participar de um evento no dia 09/09, com um estande geral de Cor…" at bounding box center [382, 183] width 654 height 25
click at [82, 199] on p "dialog" at bounding box center [384, 203] width 658 height 13
click at [335, 184] on p "O cliente vai participar de um evento no dia 09/09, com um estande geral de Cor…" at bounding box center [384, 184] width 658 height 26
click at [87, 204] on p "dialog" at bounding box center [384, 203] width 658 height 13
click at [360, 208] on p "dialog" at bounding box center [384, 203] width 658 height 13
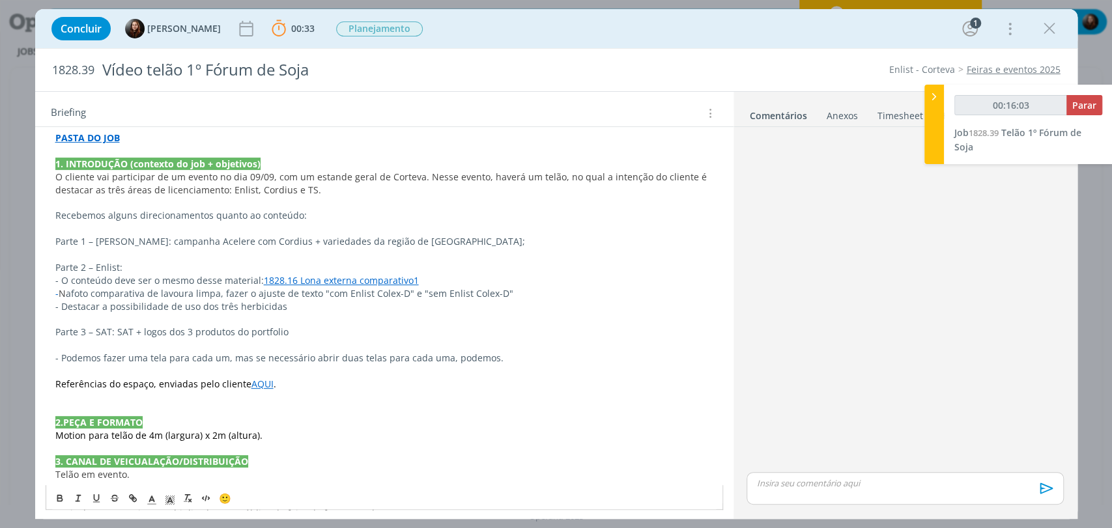
click at [55, 218] on p "Recebemos alguns direcionamentos quanto ao conteúdo:" at bounding box center [384, 215] width 658 height 13
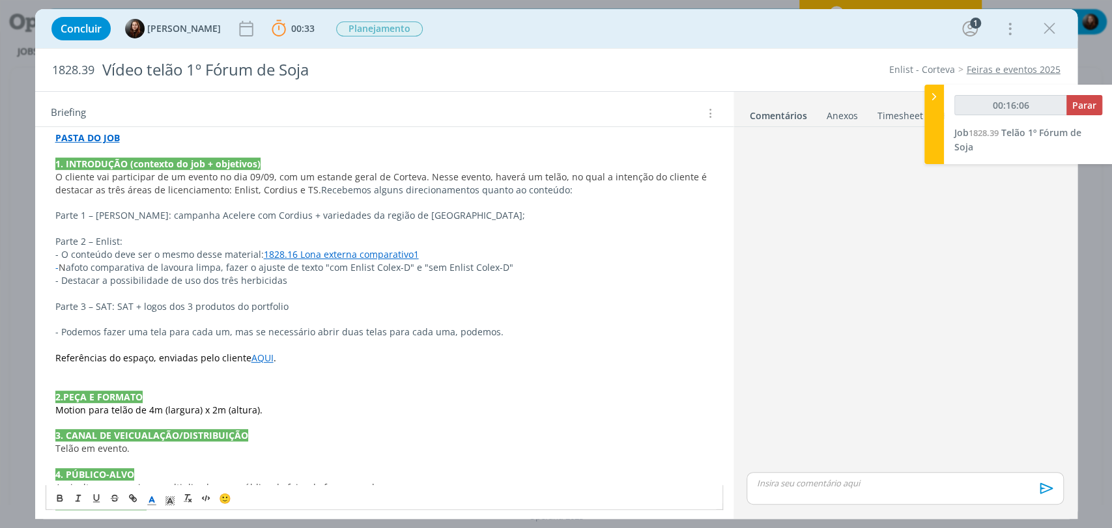
click at [63, 216] on span "Parte 1 – Cordius: campanha Acelere com Cordius + variedades da região de MG;" at bounding box center [290, 215] width 470 height 12
click at [448, 207] on p "dialog" at bounding box center [384, 203] width 658 height 13
click at [297, 215] on span "Parte 1 – Cordius: campanha Acelere com Cordius + variedades da região de MG;" at bounding box center [290, 215] width 470 height 12
click at [459, 214] on p "Parte 1 – Cordius: campanha Acelere com Cordius + variedades da região de MG;" at bounding box center [384, 215] width 658 height 13
click at [53, 236] on div "PASTA DO JOB 1. INTRODUÇÃO (contexto do job + objetivos) O cliente vai particip…" at bounding box center [385, 481] width 678 height 708
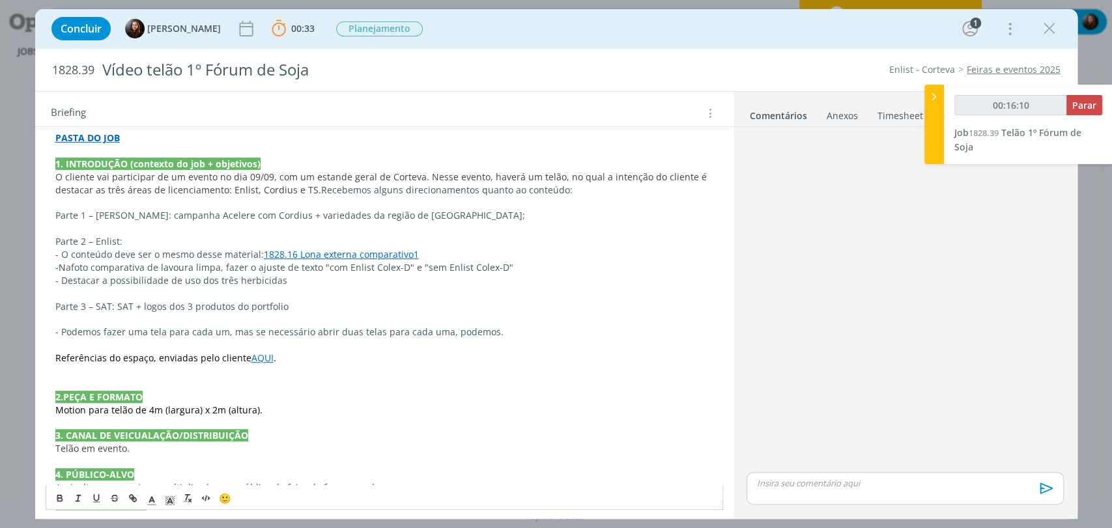
click at [110, 270] on span "foto comparativa de lavoura limpa, fazer o ajuste de texto "com Enlist Colex-D"…" at bounding box center [292, 267] width 442 height 12
click at [309, 274] on p "- D estacar a possibilidade de uso dos três herbicidas" at bounding box center [384, 280] width 658 height 13
click at [299, 192] on p "O cliente vai participar de um evento no dia 09/09, com um estande geral de Cor…" at bounding box center [384, 184] width 658 height 26
click at [302, 192] on span "O cliente vai participar de um evento no dia 09/09, com um estande geral de Cor…" at bounding box center [382, 183] width 654 height 25
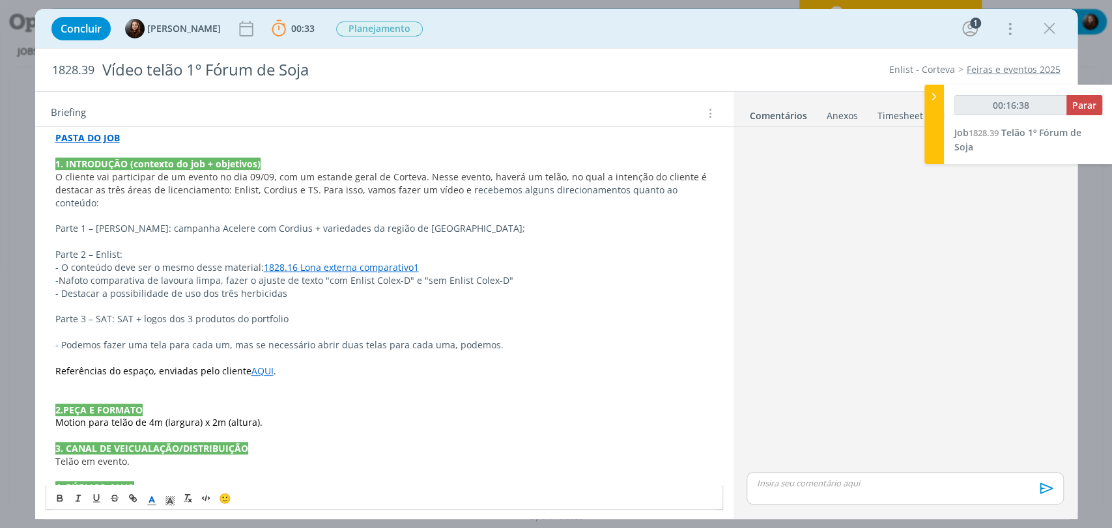
click at [160, 222] on span "Parte 1 – Cordius: campanha Acelere com Cordius + variedades da região de MG;" at bounding box center [290, 228] width 470 height 12
click at [473, 222] on p "Parte 1 – Cordius: campanha Acelere com Cordius + variedades da região de MG;" at bounding box center [384, 228] width 658 height 13
click at [308, 313] on p "Parte 3 – SAT: SAT + logos dos 3 produtos do portfolio" at bounding box center [384, 319] width 658 height 13
click at [72, 339] on p "- Podemos fazer uma tela para cada um, mas se necessário abrir duas telas para …" at bounding box center [384, 345] width 658 height 13
click at [571, 339] on p "- Podemos fazer uma tela para cada um, mas se necessário abrir duas telas para …" at bounding box center [384, 345] width 658 height 13
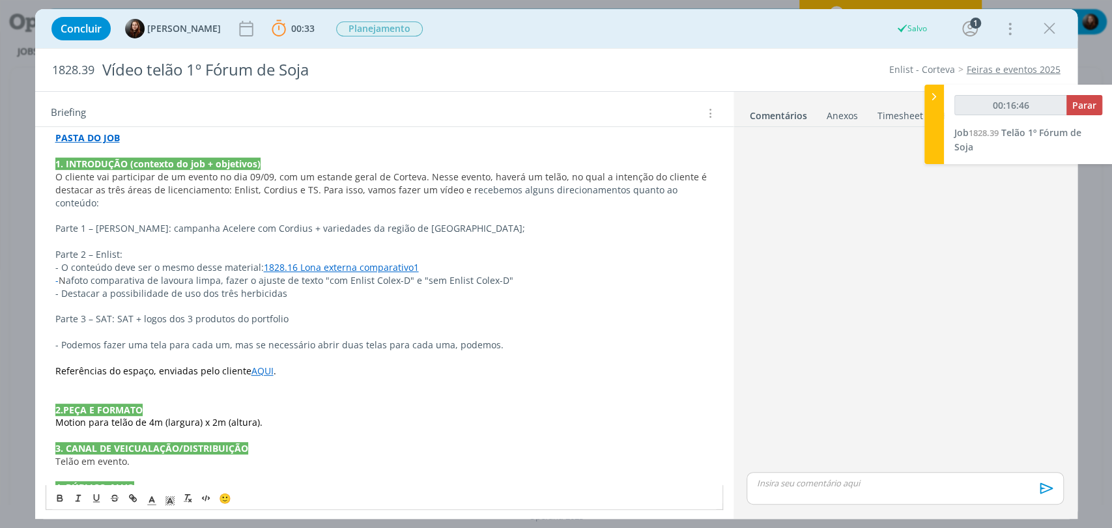
click at [64, 378] on p "dialog" at bounding box center [384, 384] width 658 height 13
click at [354, 339] on p "- Podemos fazer uma tela para cada um, mas se necessário abrir duas telas para …" at bounding box center [384, 345] width 658 height 13
click at [385, 378] on p "dialog" at bounding box center [384, 384] width 658 height 13
drag, startPoint x: 50, startPoint y: 351, endPoint x: 242, endPoint y: 360, distance: 191.8
click at [242, 360] on div "PASTA DO JOB 1. INTRODUÇÃO (contexto do job + objetivos) O cliente vai particip…" at bounding box center [385, 487] width 678 height 721
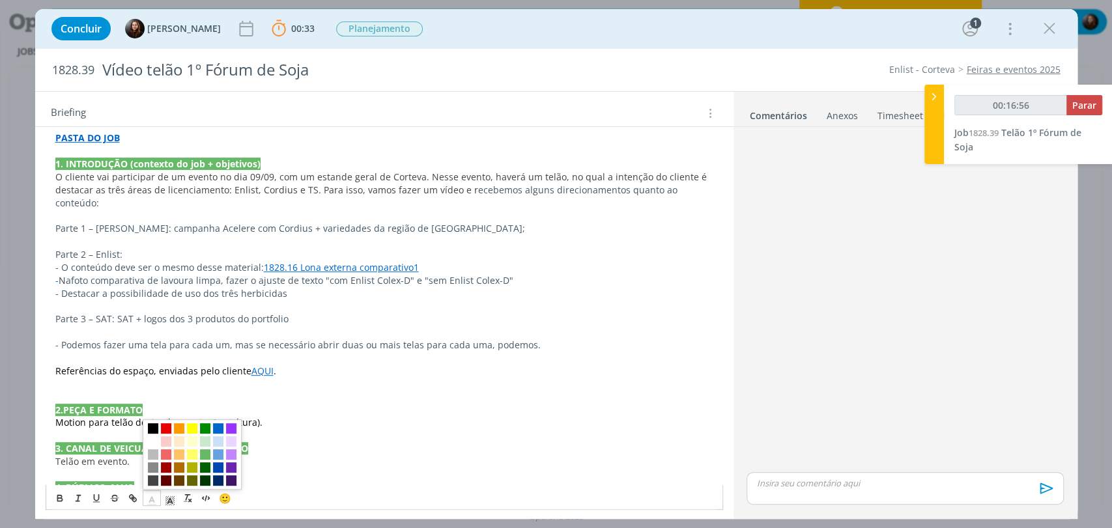
click at [152, 497] on polyline "dialog" at bounding box center [151, 499] width 5 height 5
click at [151, 479] on span "dialog" at bounding box center [153, 481] width 10 height 10
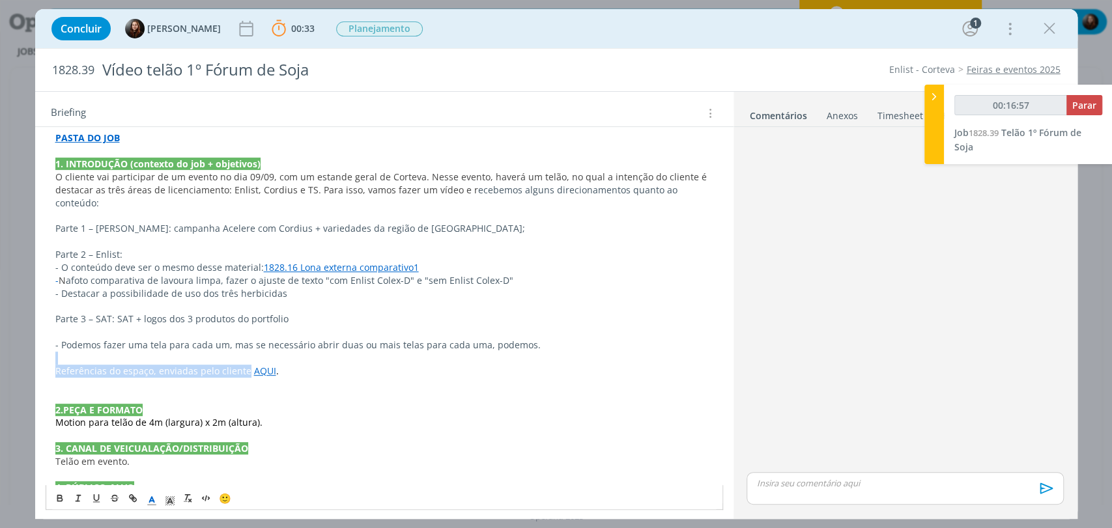
click at [423, 352] on p "dialog" at bounding box center [384, 358] width 658 height 13
click at [106, 391] on p "dialog" at bounding box center [384, 397] width 658 height 13
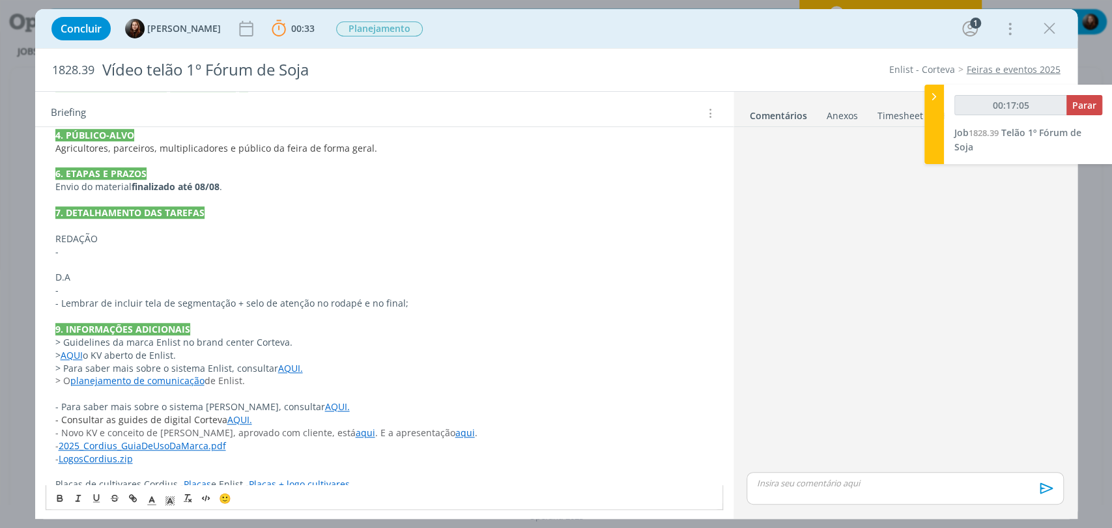
scroll to position [645, 0]
click at [76, 244] on p "-" at bounding box center [384, 250] width 658 height 13
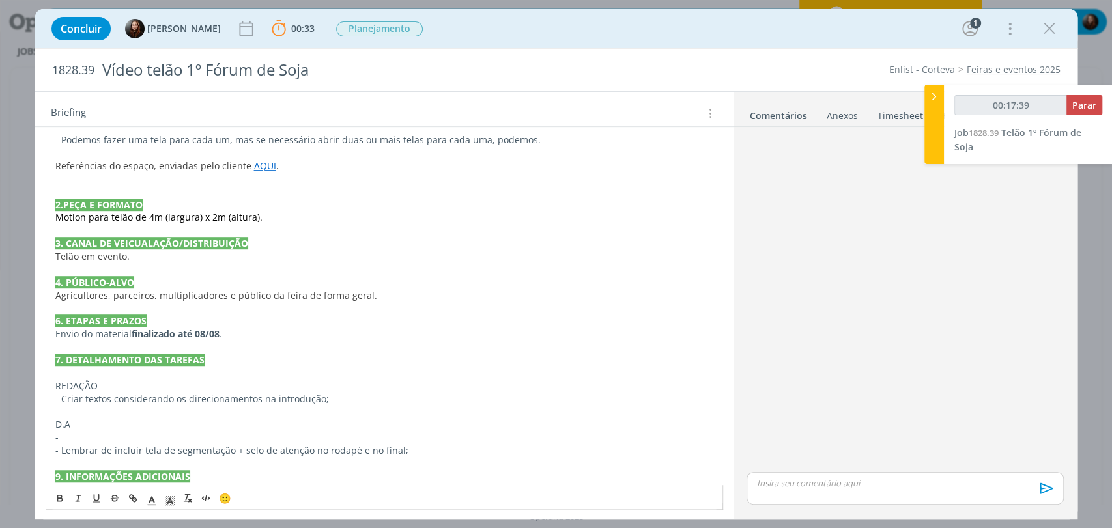
scroll to position [573, 0]
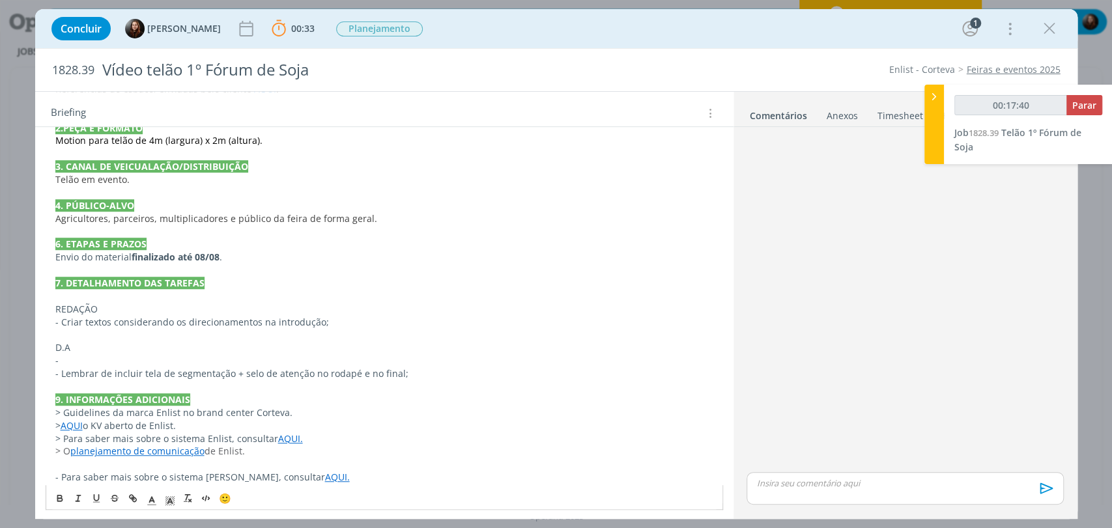
click at [94, 354] on p "-" at bounding box center [384, 360] width 658 height 13
click at [450, 367] on p "- Lembrar de incluir tela de segmentação + selo de atenção no rodapé e no final;" at bounding box center [384, 373] width 658 height 13
click at [912, 299] on div "dialog" at bounding box center [904, 300] width 327 height 337
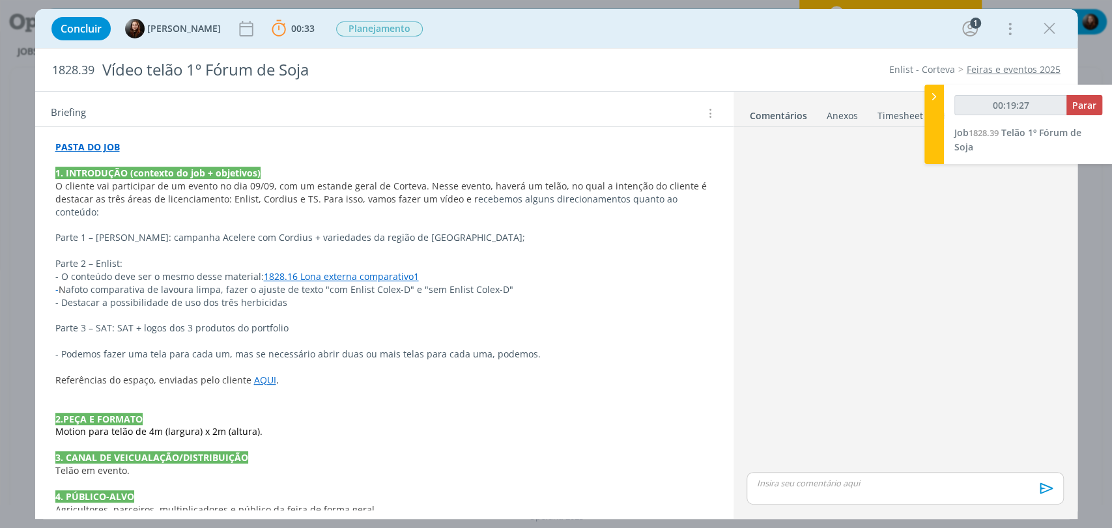
scroll to position [289, 0]
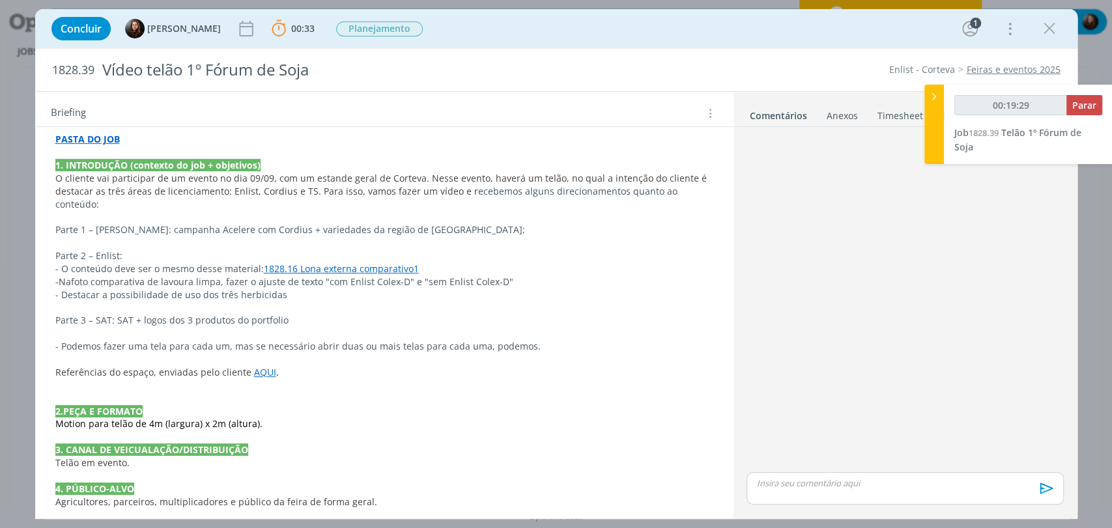
click at [117, 314] on span "Parte 3 – SAT: SAT + logos dos 3 produtos do portfolio" at bounding box center [171, 320] width 233 height 12
click at [112, 315] on span "Parte 3 – SAT: SAT + logos dos 3 produtos do portfolio" at bounding box center [172, 321] width 233 height 12
click at [117, 315] on span "Parte 3 – SAT: SAT + logos dos 3 produtos do portfolio" at bounding box center [172, 321] width 233 height 12
click at [859, 342] on div "dialog" at bounding box center [904, 300] width 327 height 337
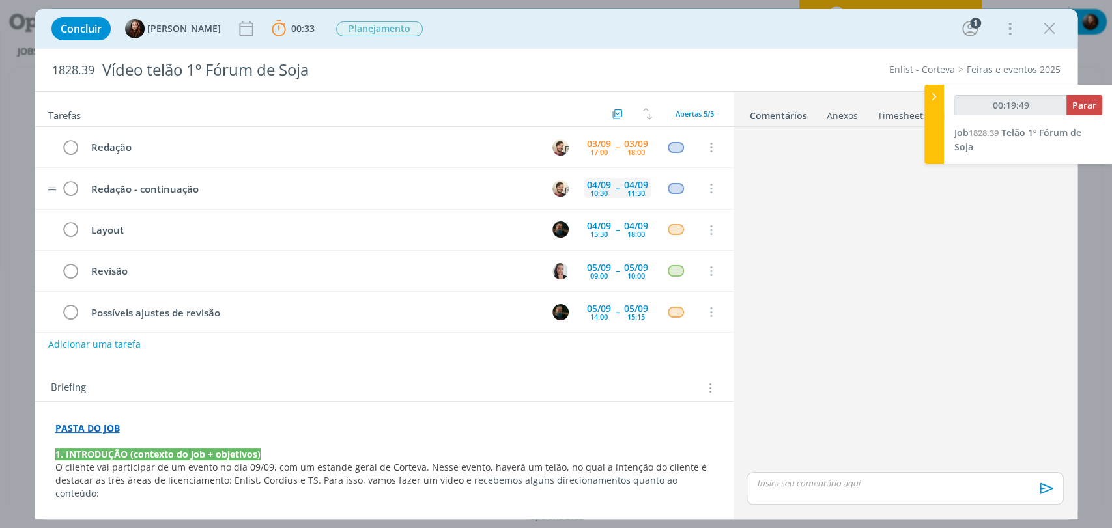
scroll to position [8, 0]
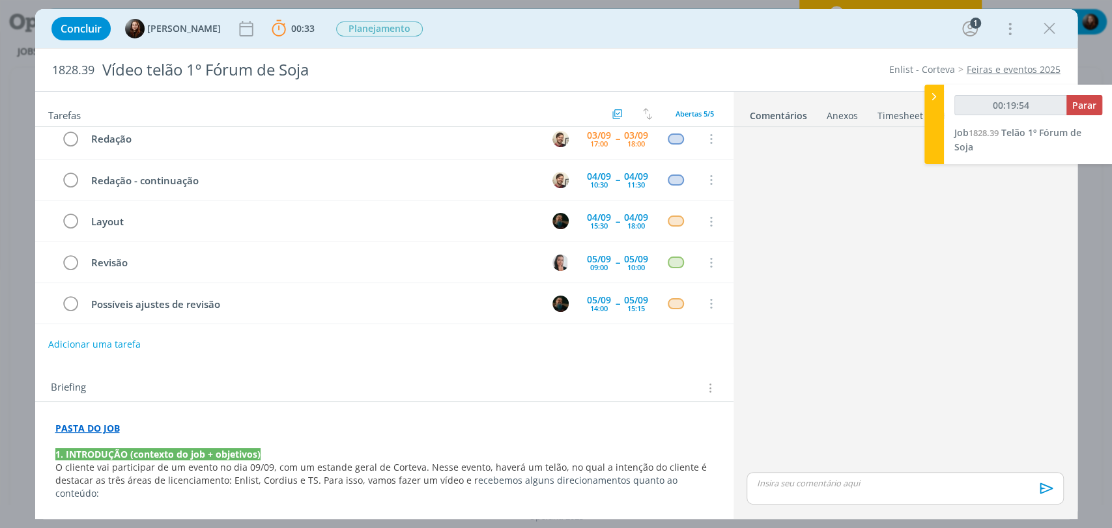
type input "00:19:55"
drag, startPoint x: 1081, startPoint y: 106, endPoint x: 1075, endPoint y: 114, distance: 10.2
click at [1081, 106] on span "Parar" at bounding box center [1084, 105] width 24 height 12
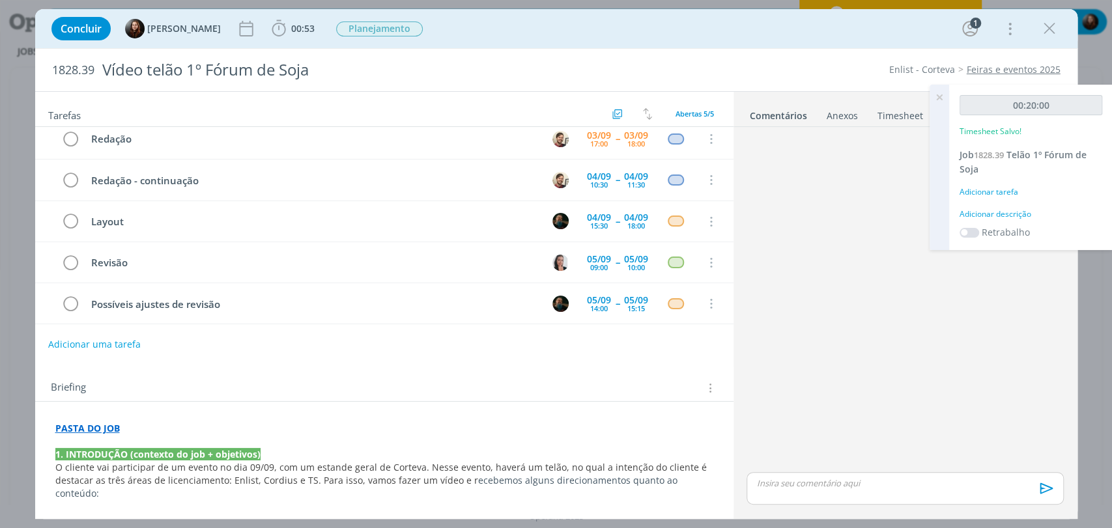
click at [995, 211] on div "Adicionar descrição" at bounding box center [1031, 214] width 143 height 12
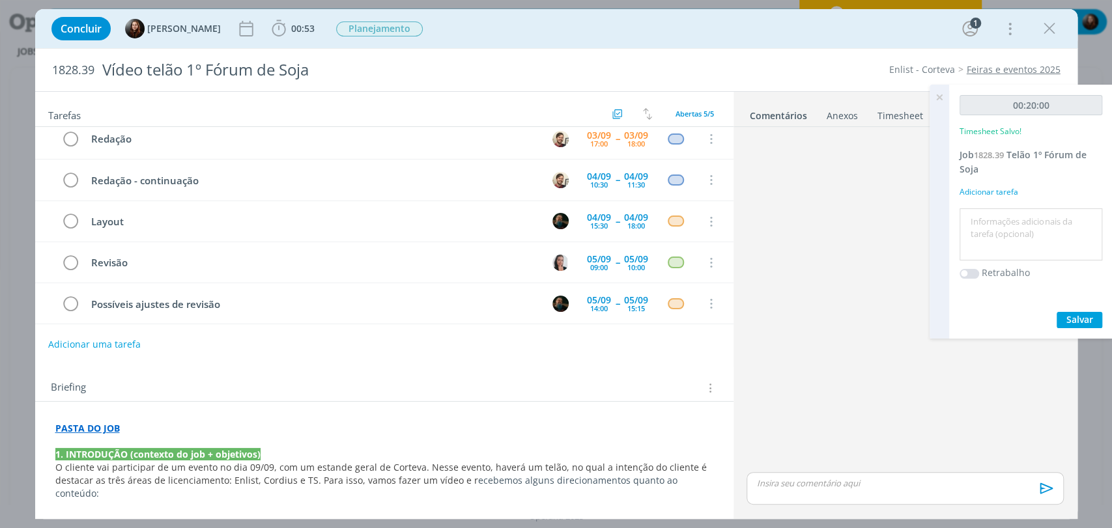
click at [1006, 246] on textarea at bounding box center [1031, 235] width 136 height 46
type textarea "briefing"
click at [1077, 315] on span "Salvar" at bounding box center [1079, 319] width 27 height 12
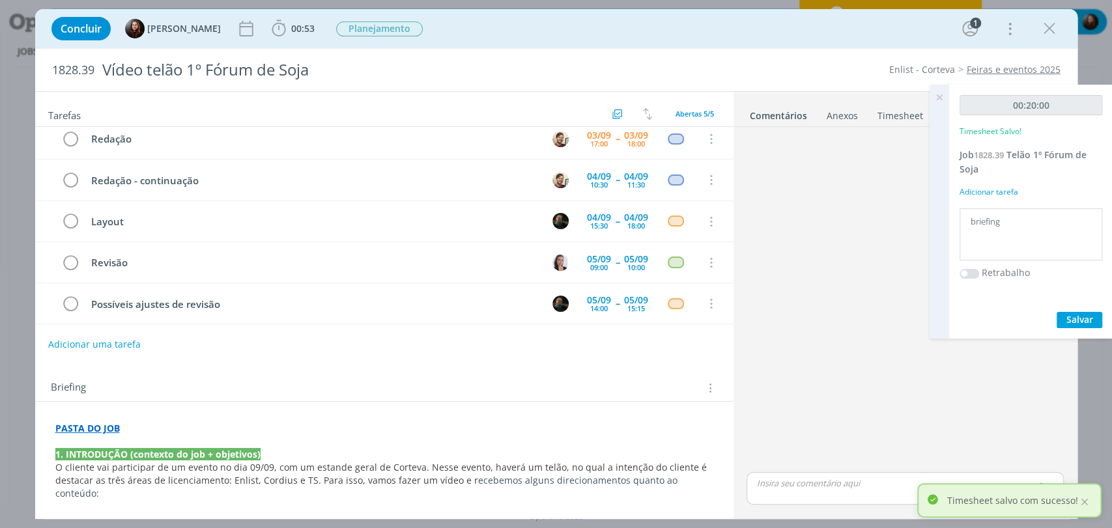
click at [935, 96] on icon at bounding box center [939, 97] width 23 height 25
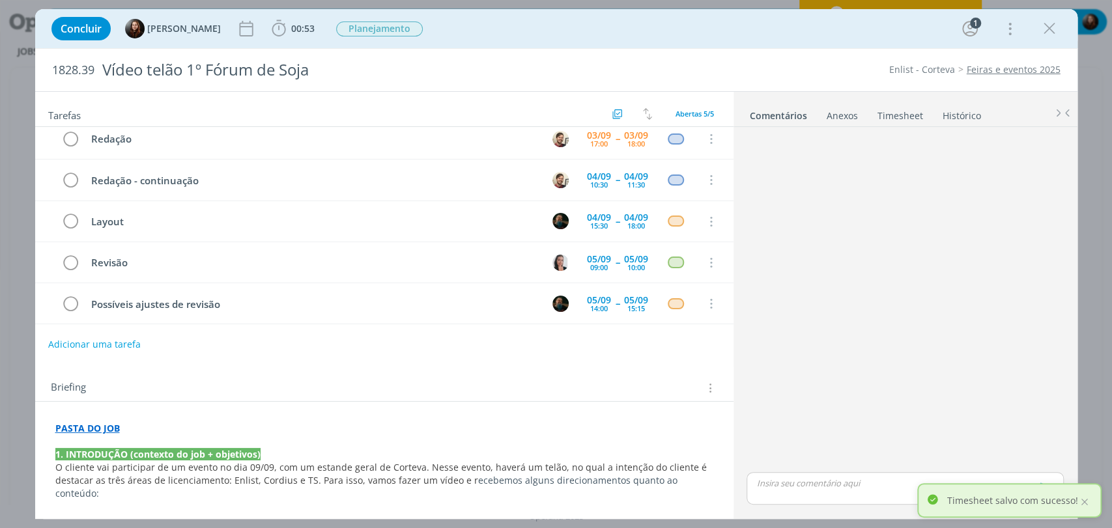
click at [1027, 72] on link "Feiras e eventos 2025" at bounding box center [1014, 69] width 94 height 12
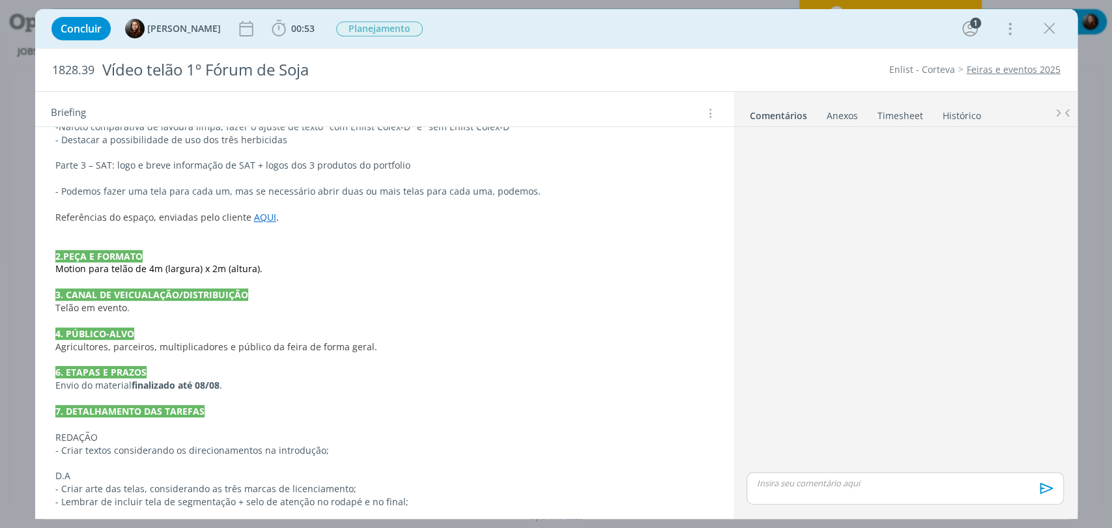
scroll to position [403, 0]
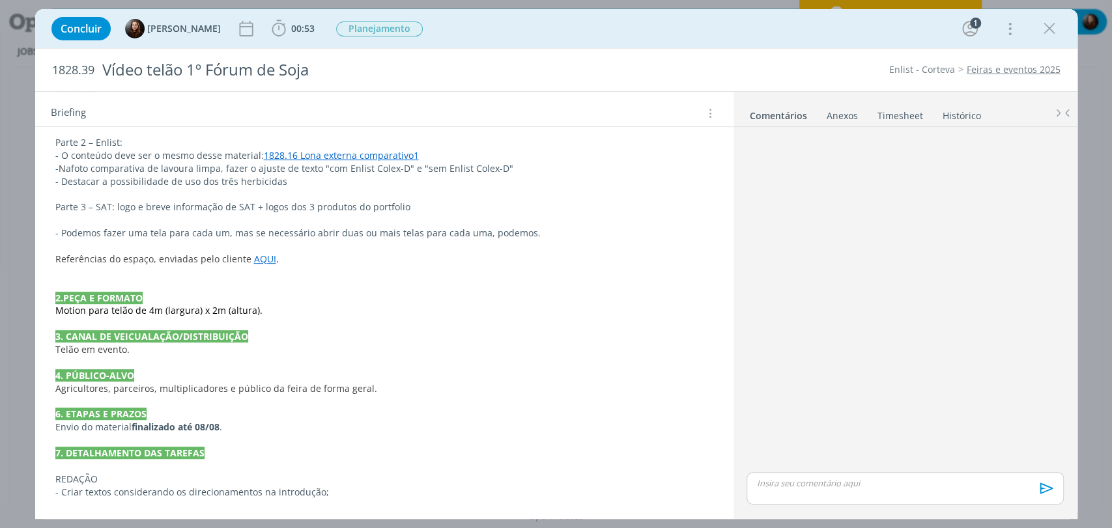
click at [268, 304] on p "Motion para telão de 4m (largura) x 2m (altura)." at bounding box center [384, 310] width 658 height 13
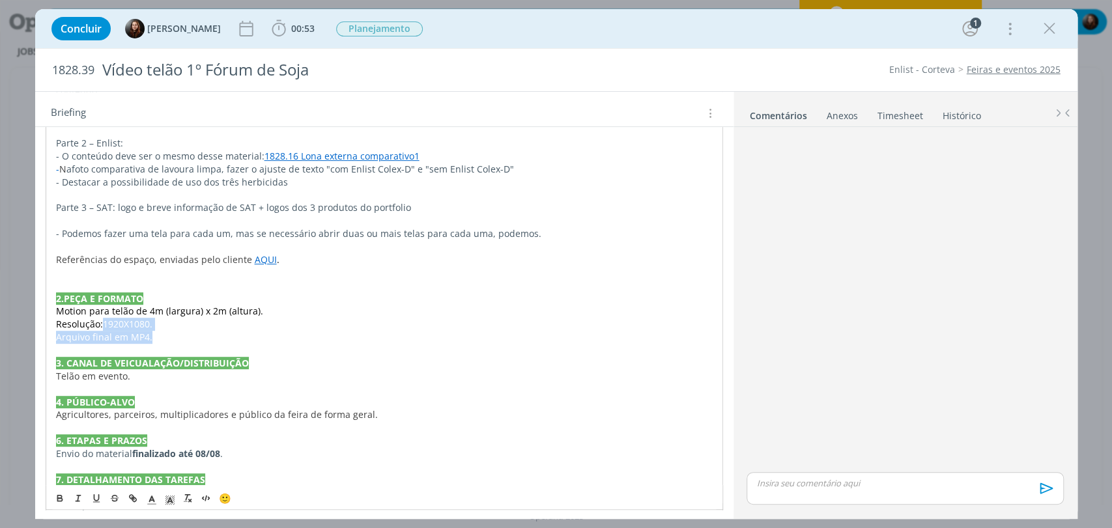
drag, startPoint x: 184, startPoint y: 321, endPoint x: 100, endPoint y: 316, distance: 84.2
click at [100, 316] on div "PASTA DO JOB 1. INTRODUÇÃO (contexto do job + objetivos) O cliente vai particip…" at bounding box center [385, 389] width 678 height 748
click at [148, 501] on icon "dialog" at bounding box center [152, 501] width 12 height 12
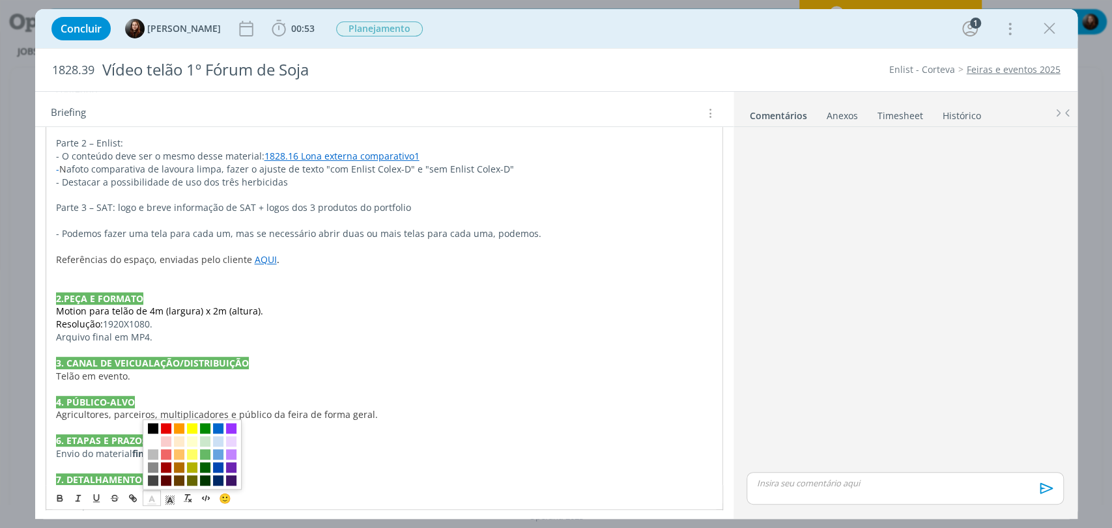
click at [151, 429] on span "dialog" at bounding box center [153, 428] width 10 height 10
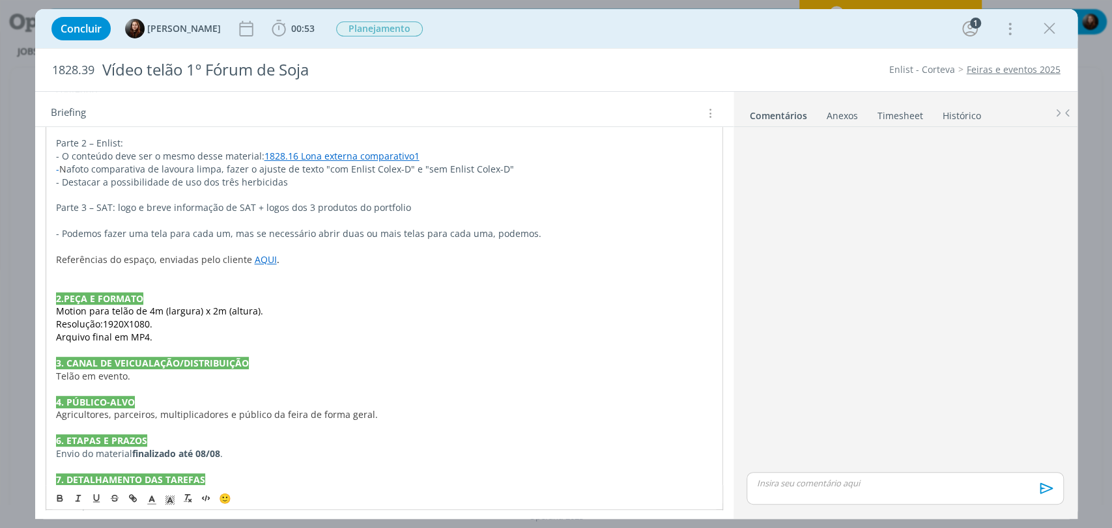
click at [375, 305] on p "Motion para telão de 4m (largura) x 2m (altura)." at bounding box center [384, 311] width 657 height 13
click at [891, 303] on div "dialog" at bounding box center [904, 300] width 327 height 337
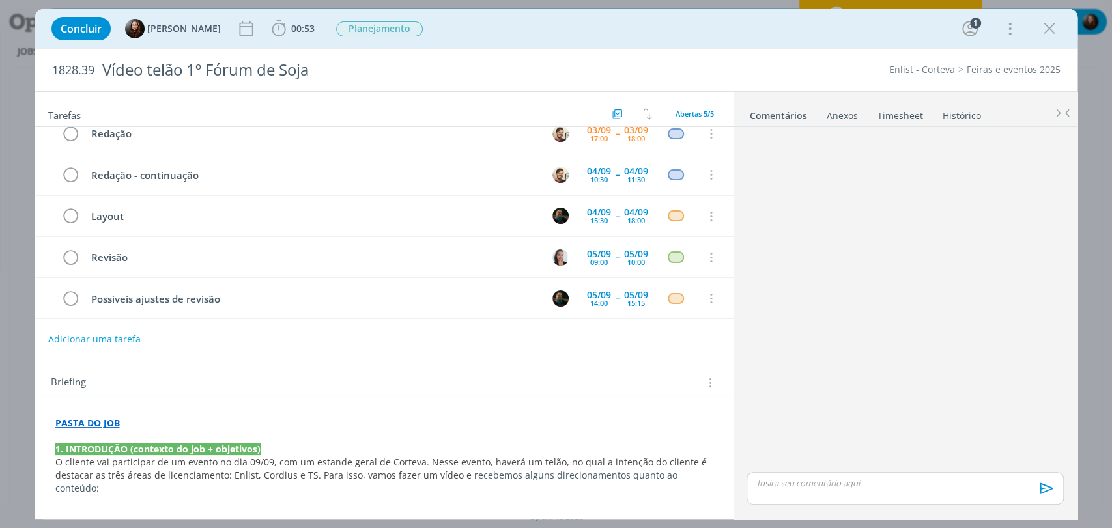
scroll to position [0, 0]
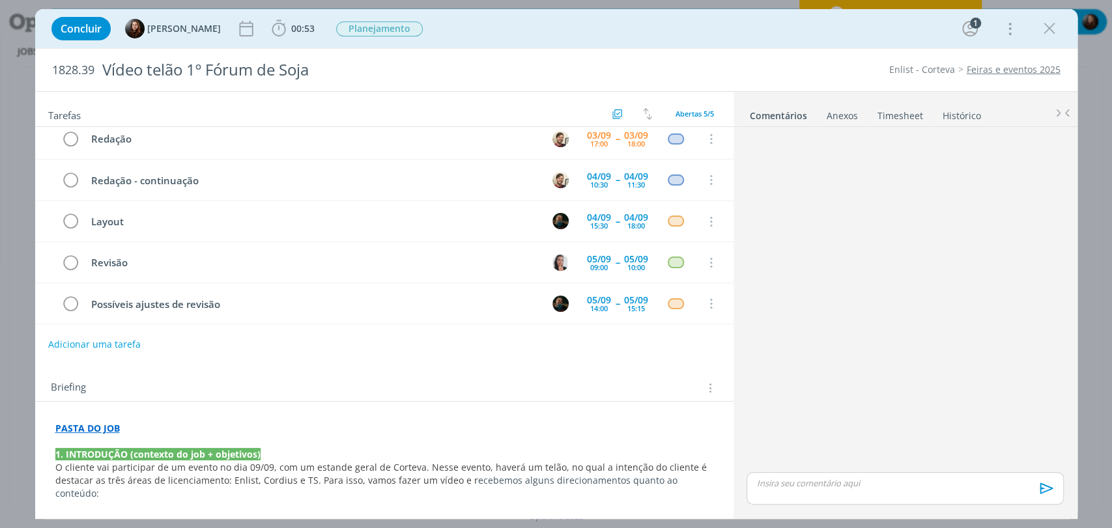
click at [937, 350] on div "dialog" at bounding box center [904, 300] width 327 height 337
click at [622, 31] on div "Concluir Eduarda Pereira 00:53 Iniciar Apontar Data * 03/09/2025 Horas * 00:00 …" at bounding box center [556, 28] width 1023 height 31
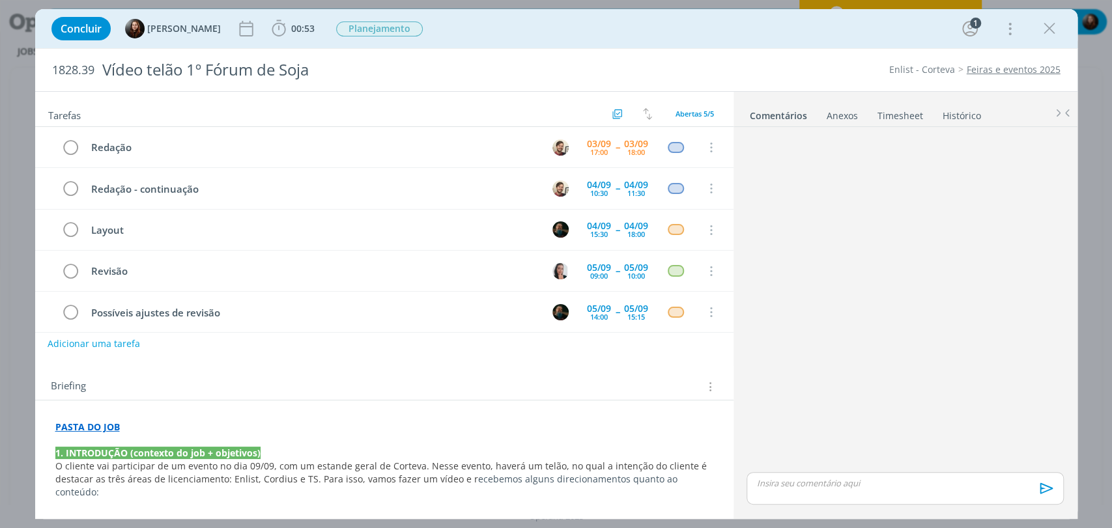
click at [101, 346] on button "Adicionar uma tarefa" at bounding box center [94, 344] width 93 height 22
click at [122, 343] on input "dialog" at bounding box center [297, 343] width 481 height 18
click at [568, 348] on icon "dialog" at bounding box center [576, 344] width 16 height 16
type input "Motion"
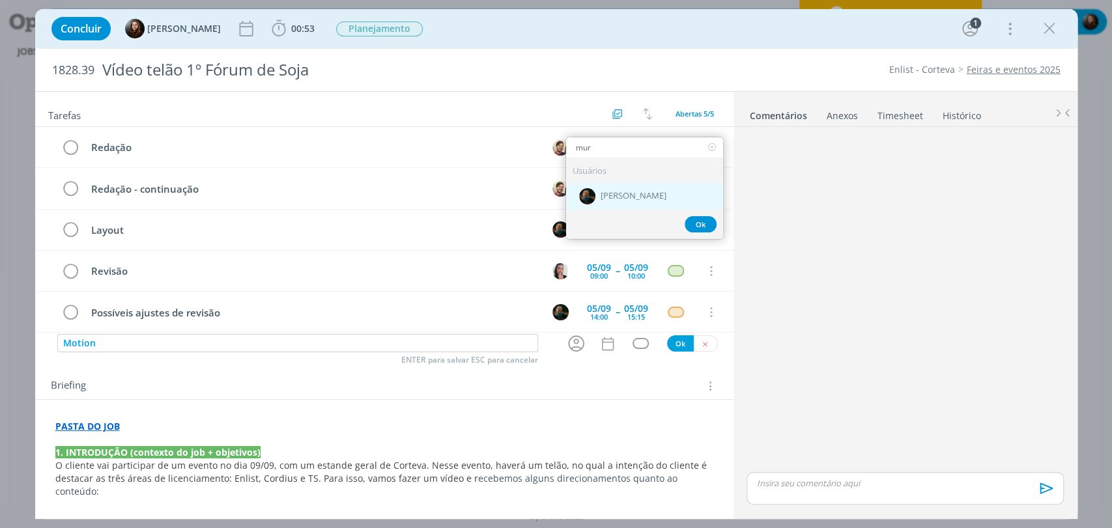
type input "mur"
click at [612, 194] on span "[PERSON_NAME]" at bounding box center [634, 197] width 66 height 10
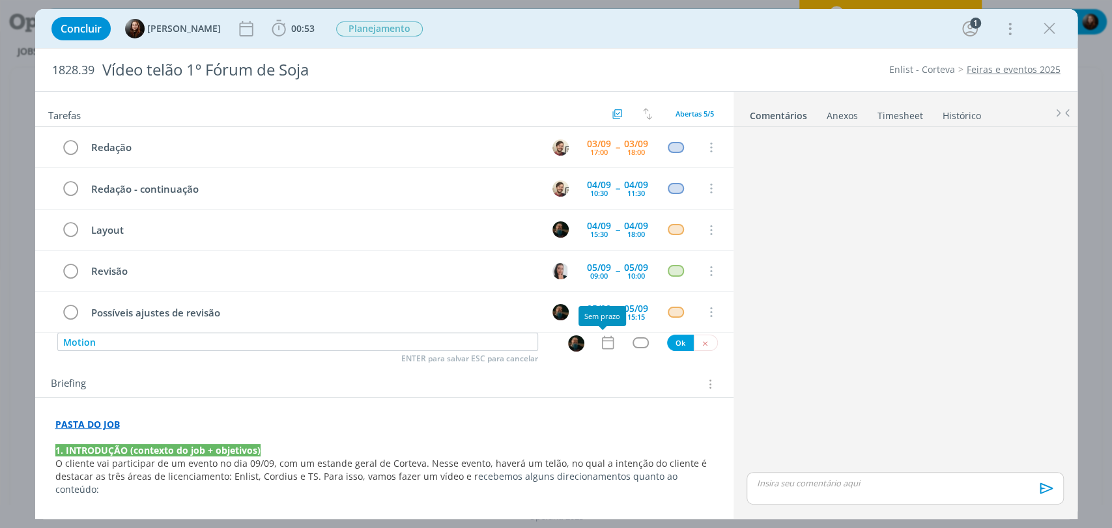
click at [601, 345] on icon "dialog" at bounding box center [607, 342] width 17 height 17
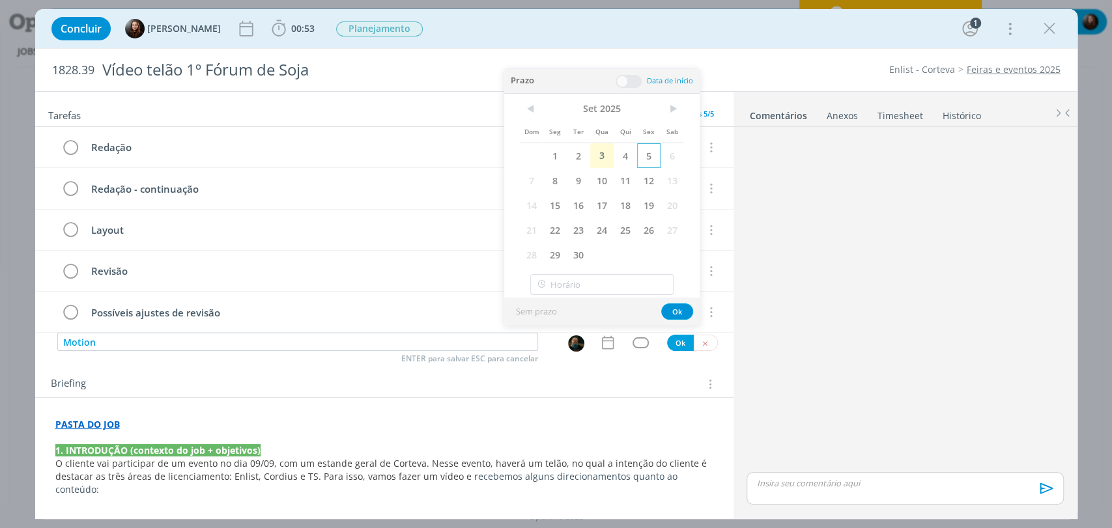
click at [652, 158] on span "5" at bounding box center [648, 155] width 23 height 25
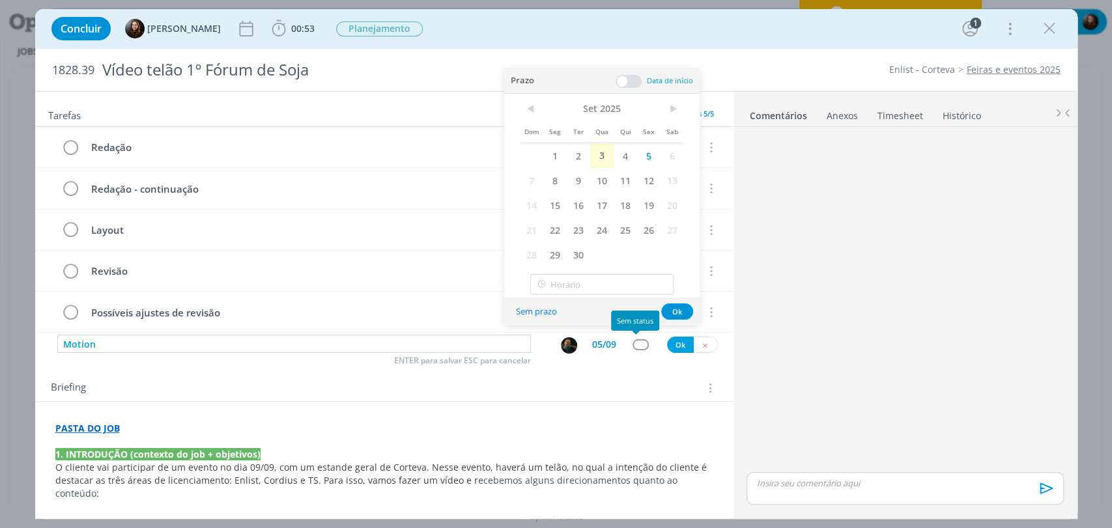
click at [638, 340] on div "dialog" at bounding box center [641, 344] width 16 height 11
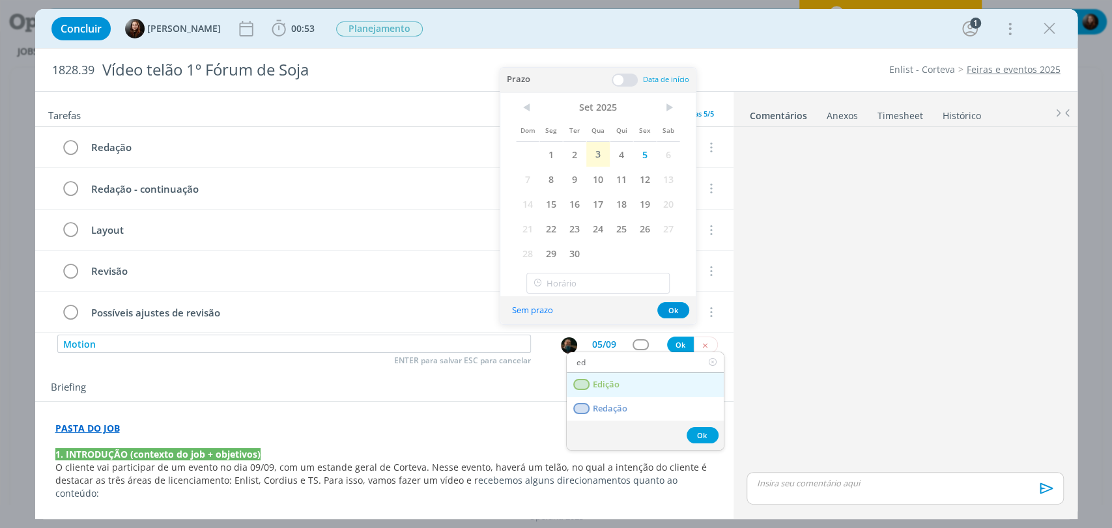
type input "ed"
click at [613, 382] on span "Edição" at bounding box center [605, 385] width 27 height 10
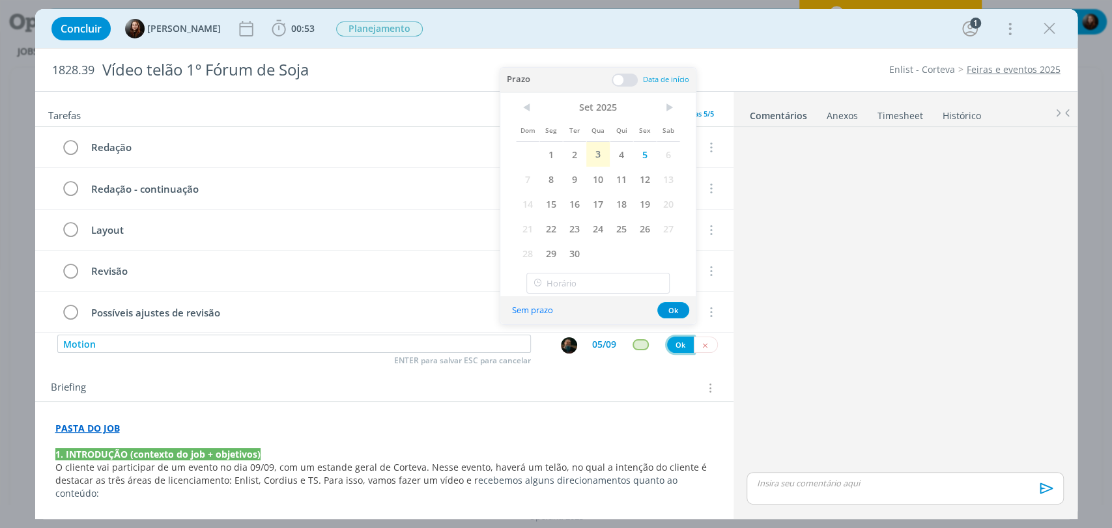
click at [672, 339] on button "Ok" at bounding box center [680, 345] width 27 height 16
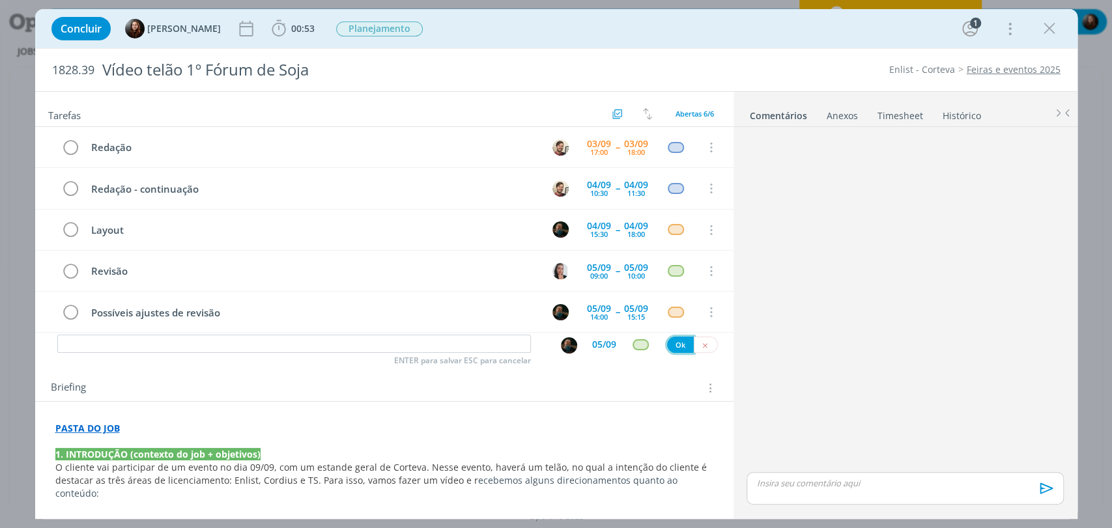
scroll to position [38, 0]
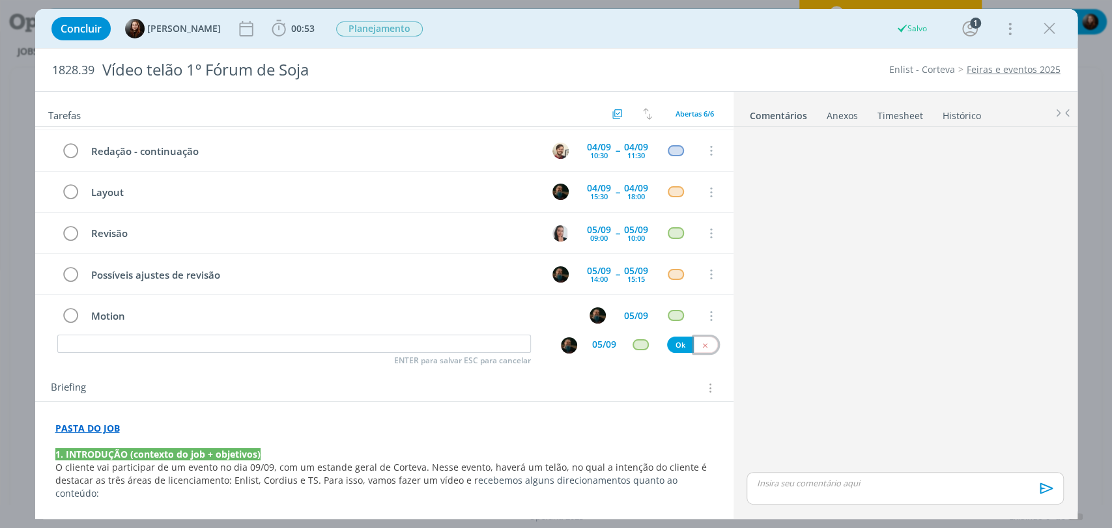
click at [701, 346] on icon "dialog" at bounding box center [705, 345] width 8 height 8
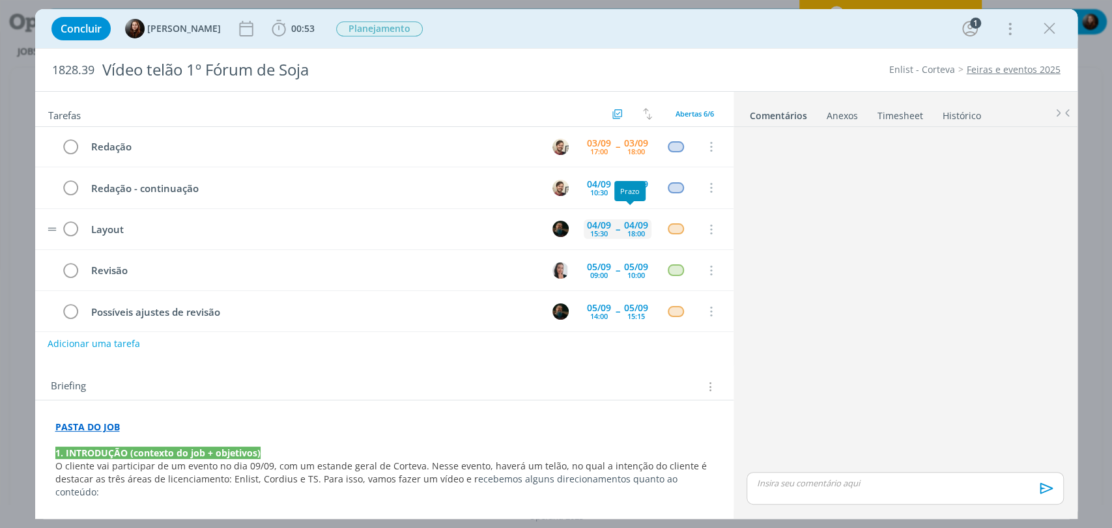
scroll to position [0, 0]
click at [928, 276] on div "dialog" at bounding box center [904, 300] width 327 height 337
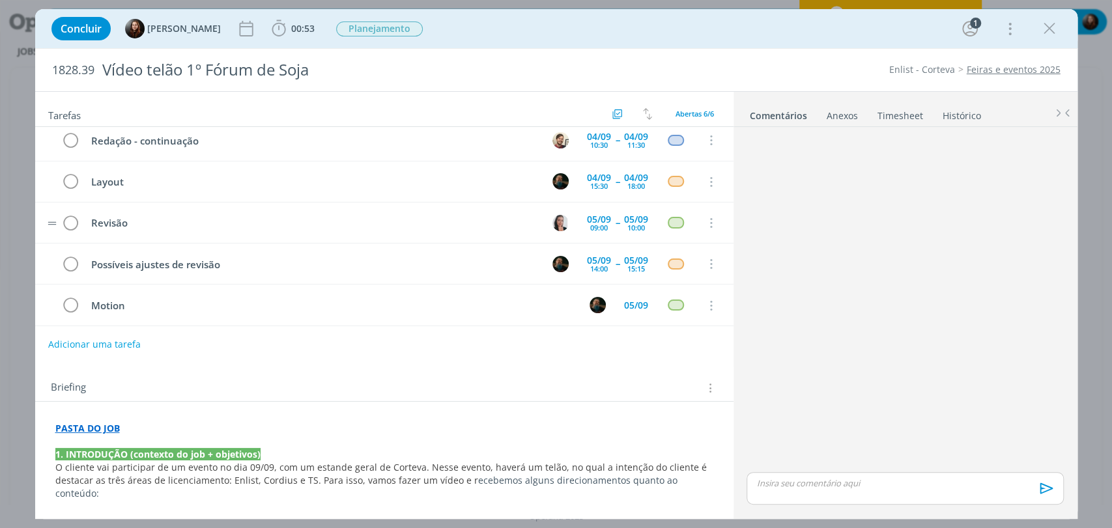
scroll to position [50, 0]
click at [117, 342] on button "Adicionar uma tarefa" at bounding box center [94, 344] width 93 height 22
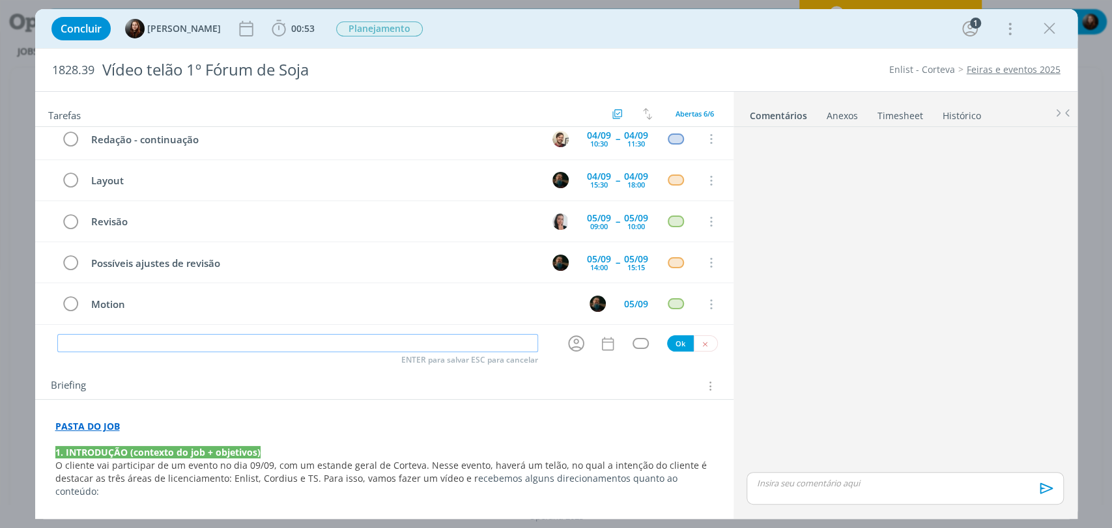
click at [201, 343] on input "dialog" at bounding box center [297, 343] width 481 height 18
type input "M"
click at [702, 342] on icon "dialog" at bounding box center [705, 344] width 8 height 8
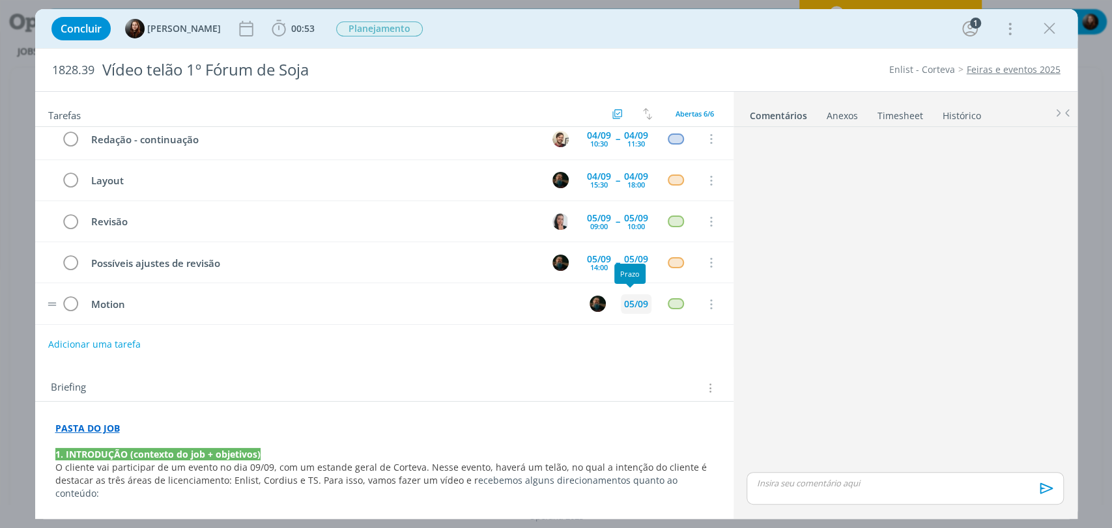
click at [631, 304] on div "05/09" at bounding box center [636, 304] width 24 height 9
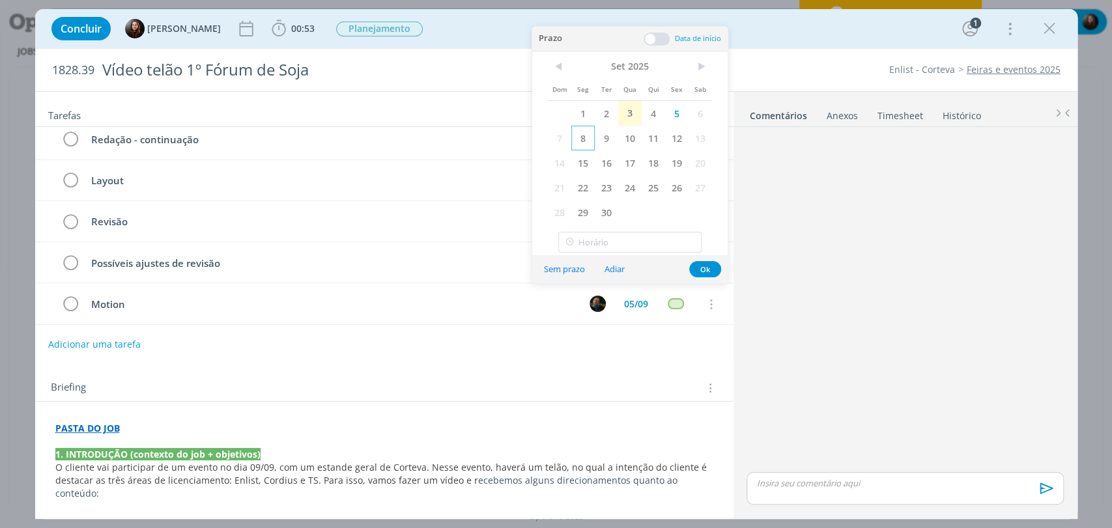
click at [589, 138] on span "8" at bounding box center [582, 138] width 23 height 25
click at [659, 38] on span at bounding box center [657, 39] width 26 height 13
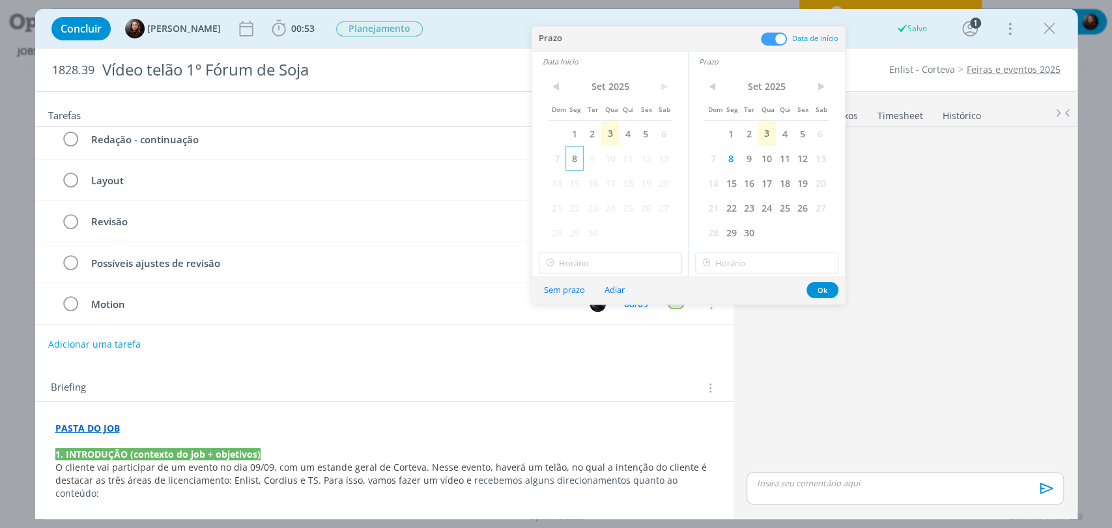
click at [571, 158] on span "8" at bounding box center [574, 158] width 18 height 25
click at [569, 266] on input "14:00" at bounding box center [610, 263] width 143 height 21
click at [569, 289] on div "09:00" at bounding box center [611, 285] width 145 height 23
type input "09:00"
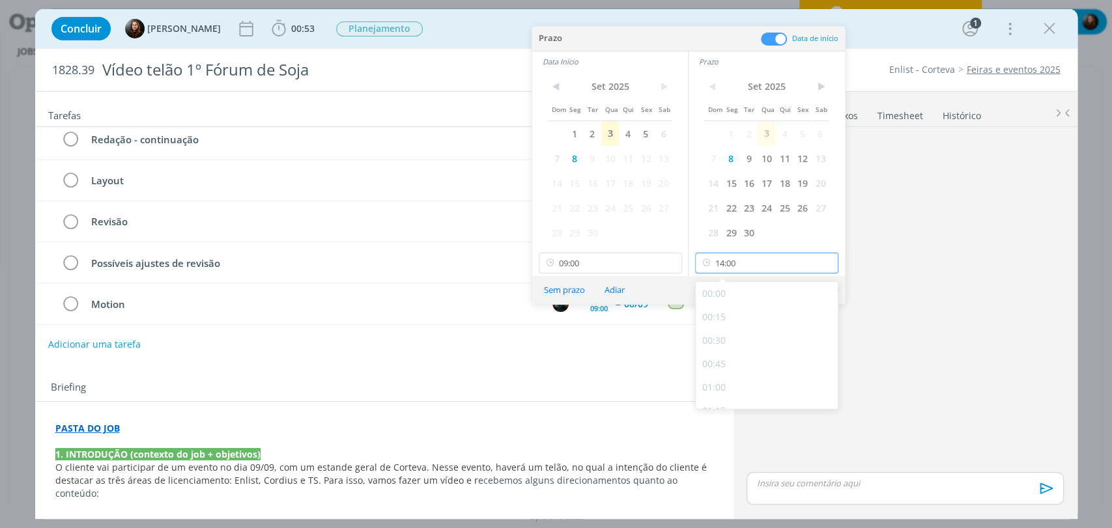
click at [744, 260] on input "14:00" at bounding box center [766, 263] width 143 height 21
click at [715, 356] on div "12:00" at bounding box center [768, 350] width 145 height 23
type input "12:00"
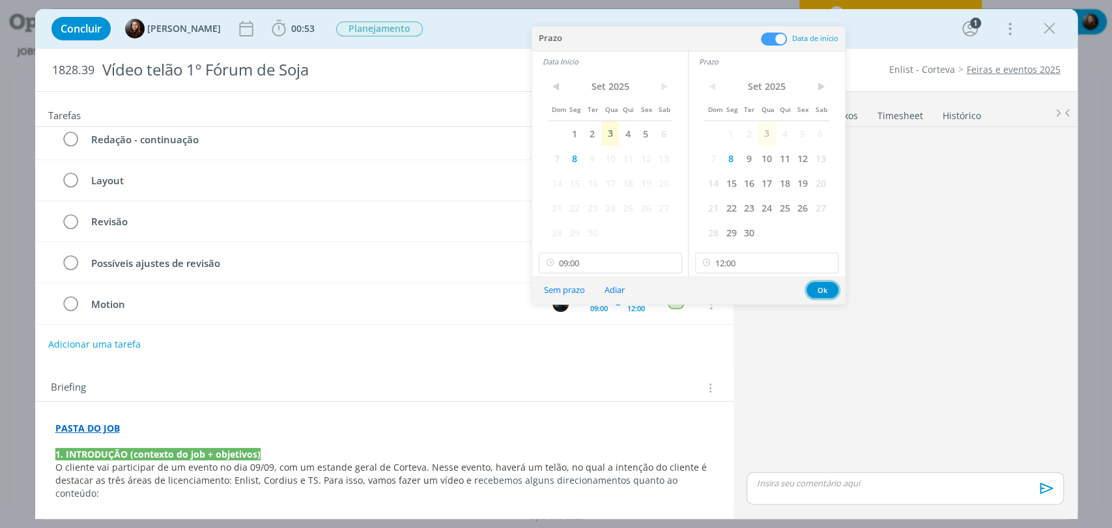
click at [829, 288] on button "Ok" at bounding box center [823, 290] width 32 height 16
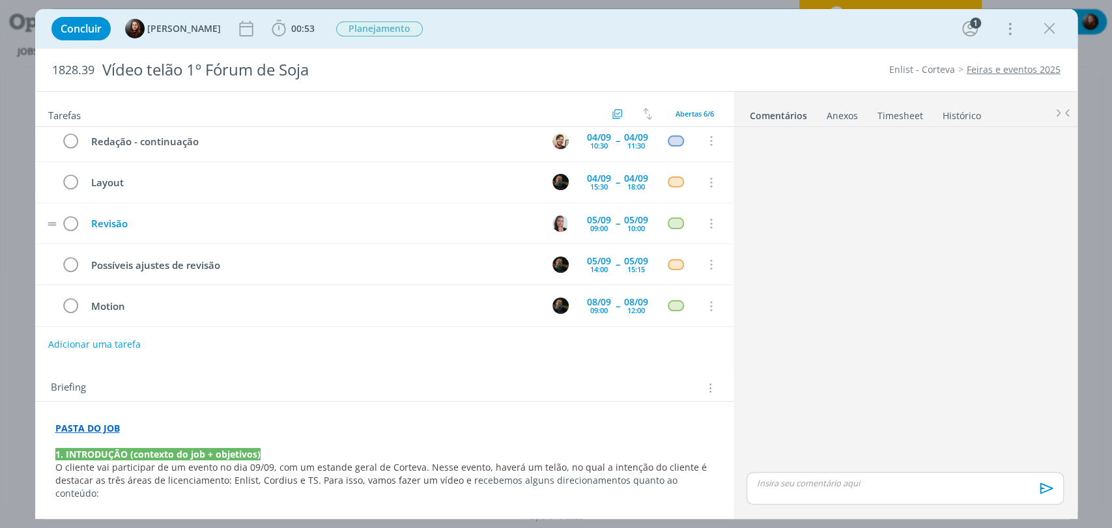
scroll to position [50, 0]
click at [109, 341] on button "Adicionar uma tarefa" at bounding box center [94, 344] width 93 height 22
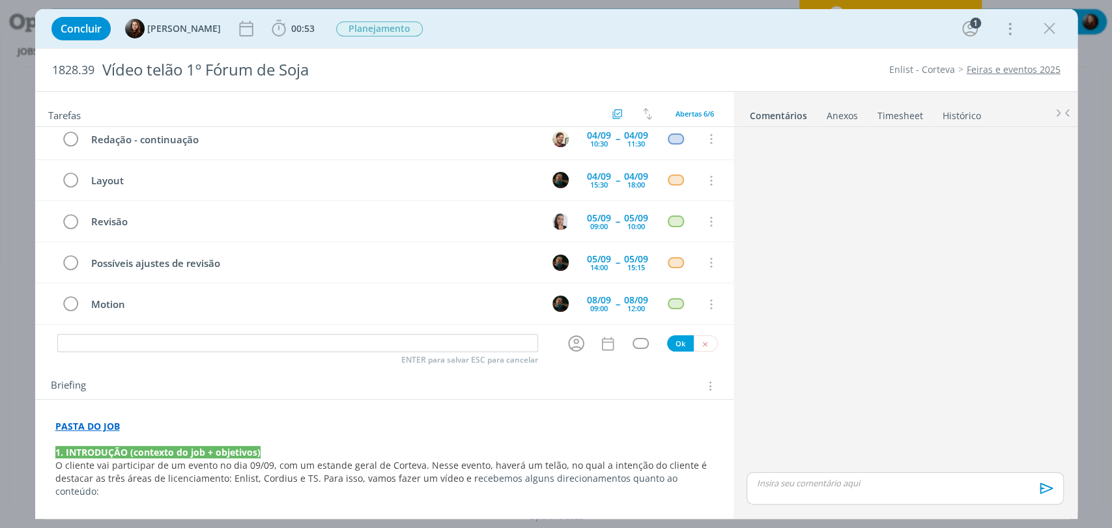
click at [116, 340] on input "dialog" at bounding box center [297, 343] width 481 height 18
click at [573, 339] on icon "dialog" at bounding box center [576, 344] width 20 height 20
type input "Acompanhar"
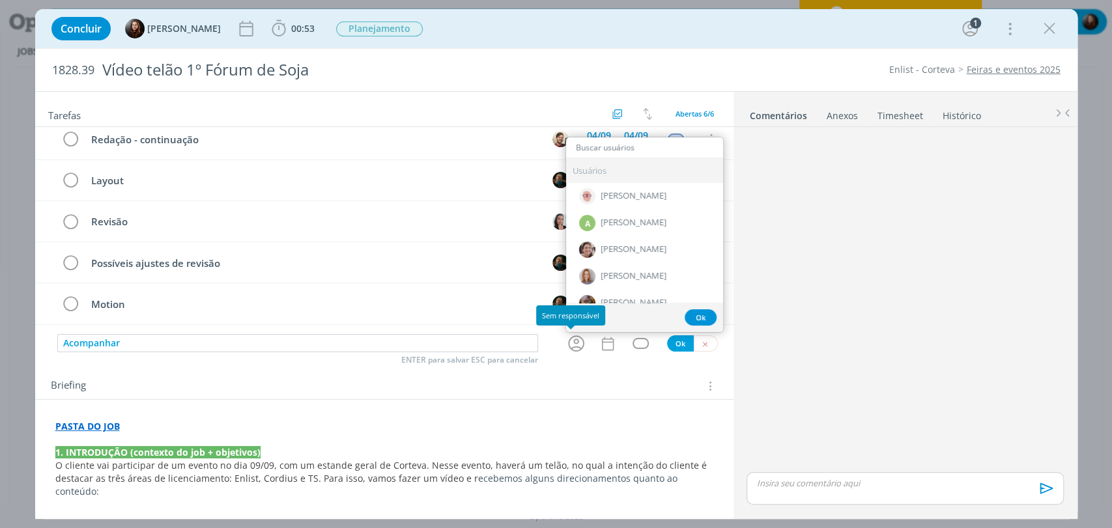
type input "d"
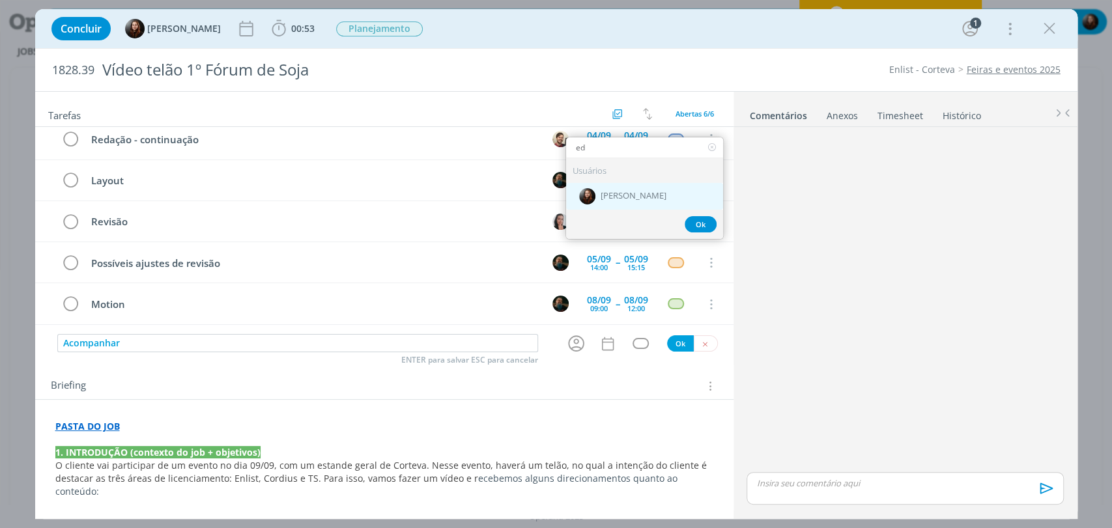
type input "ed"
click at [637, 195] on span "[PERSON_NAME]" at bounding box center [634, 197] width 66 height 10
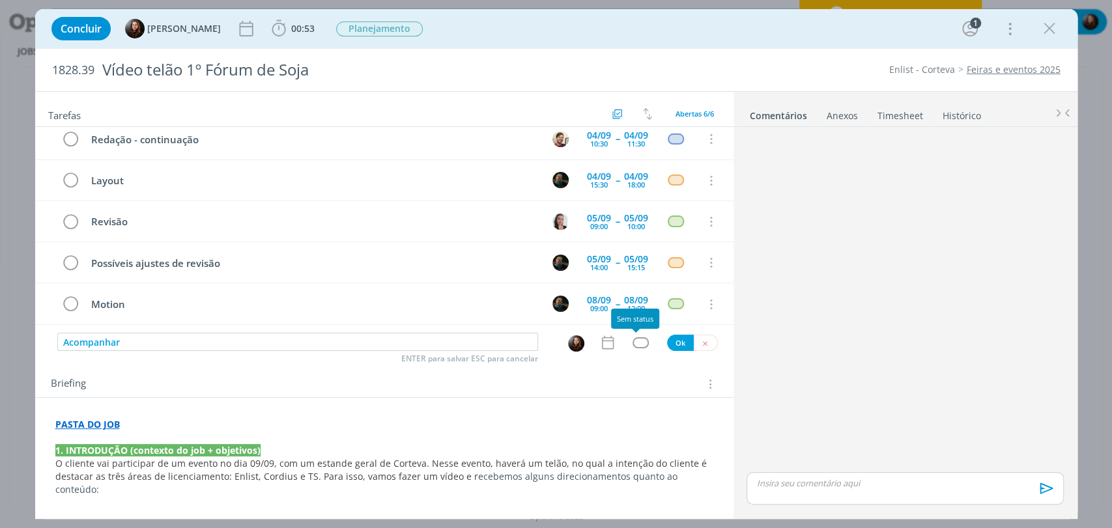
click at [636, 346] on div "dialog" at bounding box center [641, 342] width 16 height 11
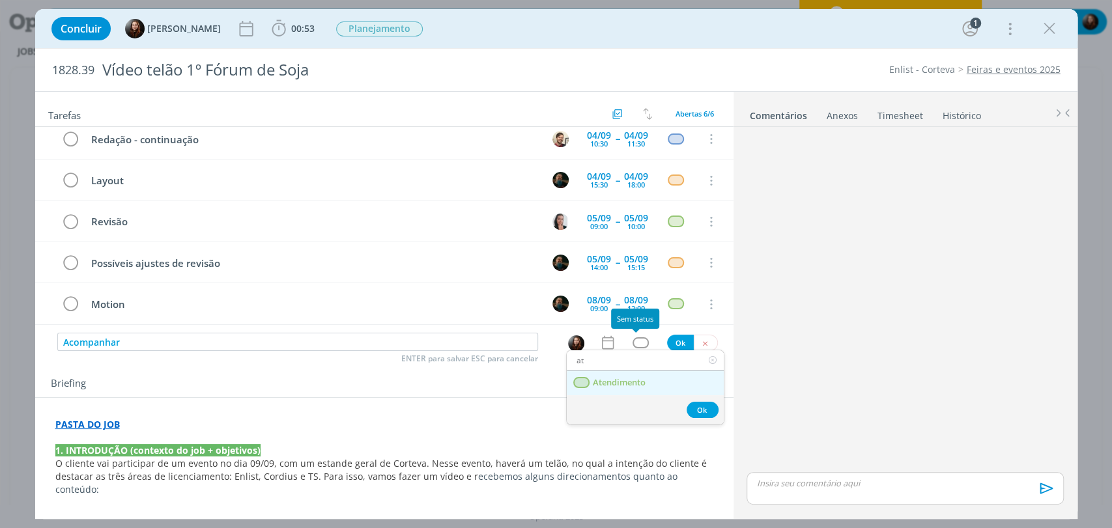
type input "at"
click at [631, 381] on span "Atendimento" at bounding box center [618, 383] width 53 height 10
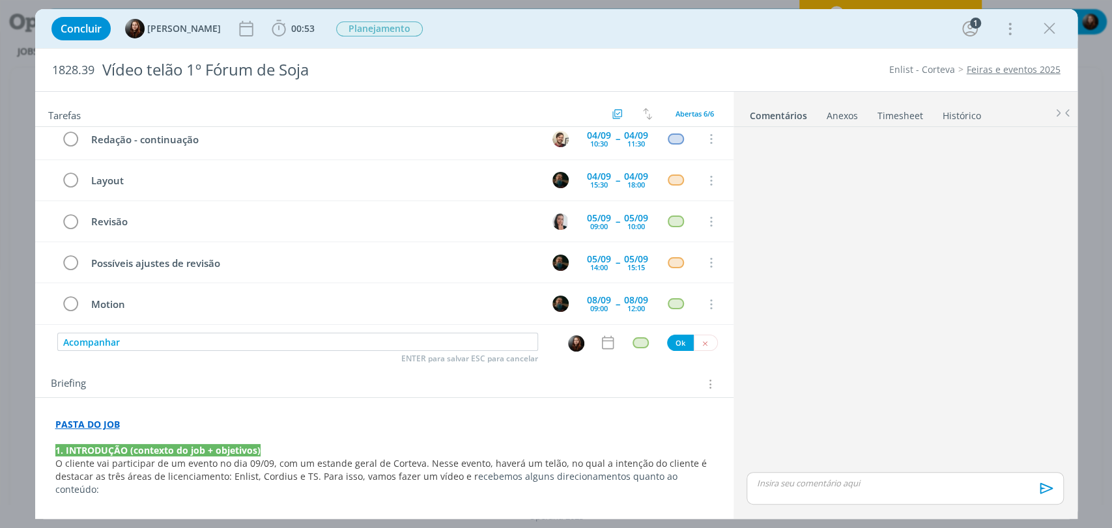
click at [599, 339] on icon "dialog" at bounding box center [607, 342] width 17 height 17
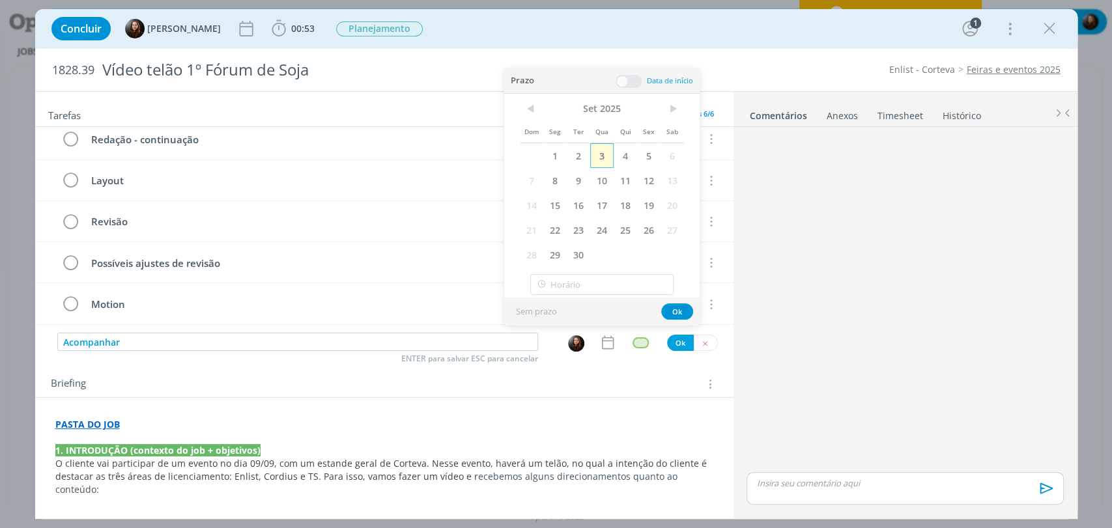
click at [605, 161] on span "3" at bounding box center [601, 155] width 23 height 25
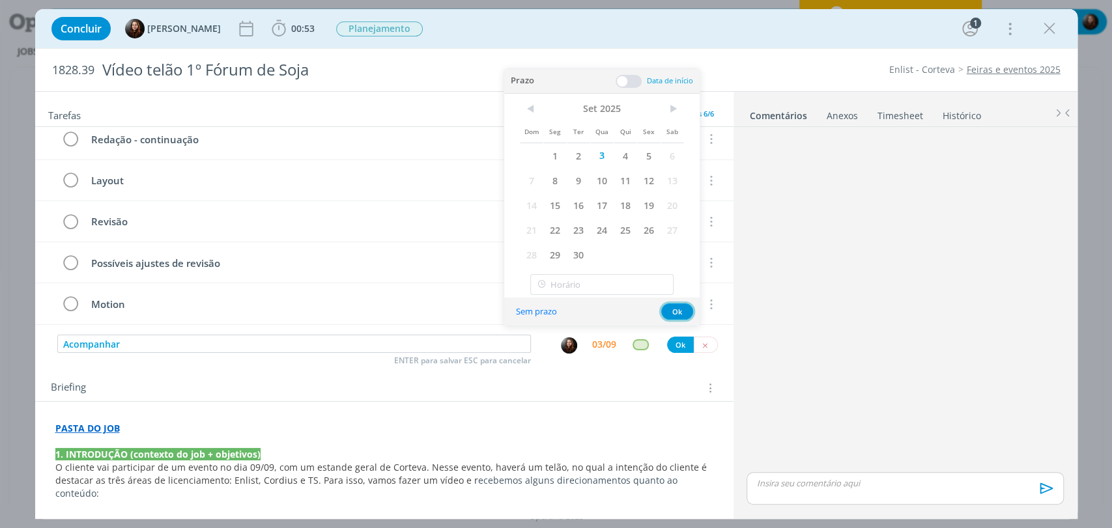
click at [678, 314] on button "Ok" at bounding box center [677, 312] width 32 height 16
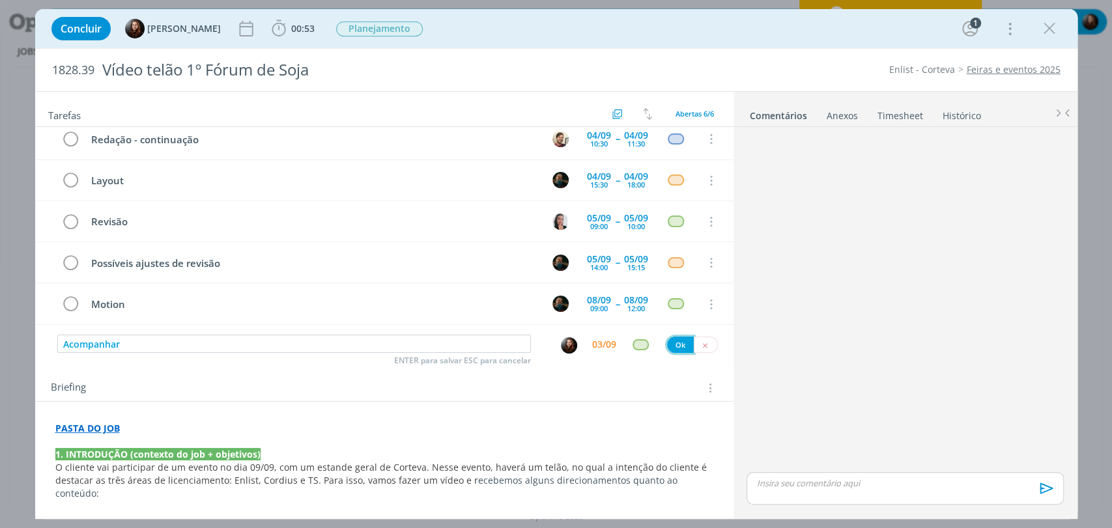
click at [674, 341] on button "Ok" at bounding box center [680, 345] width 27 height 16
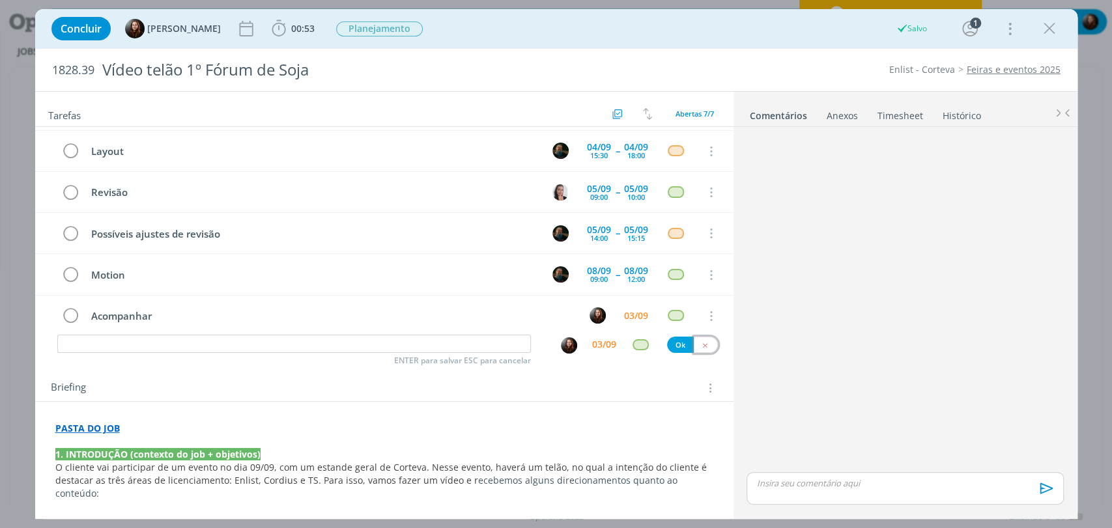
click at [701, 345] on icon "dialog" at bounding box center [705, 345] width 8 height 8
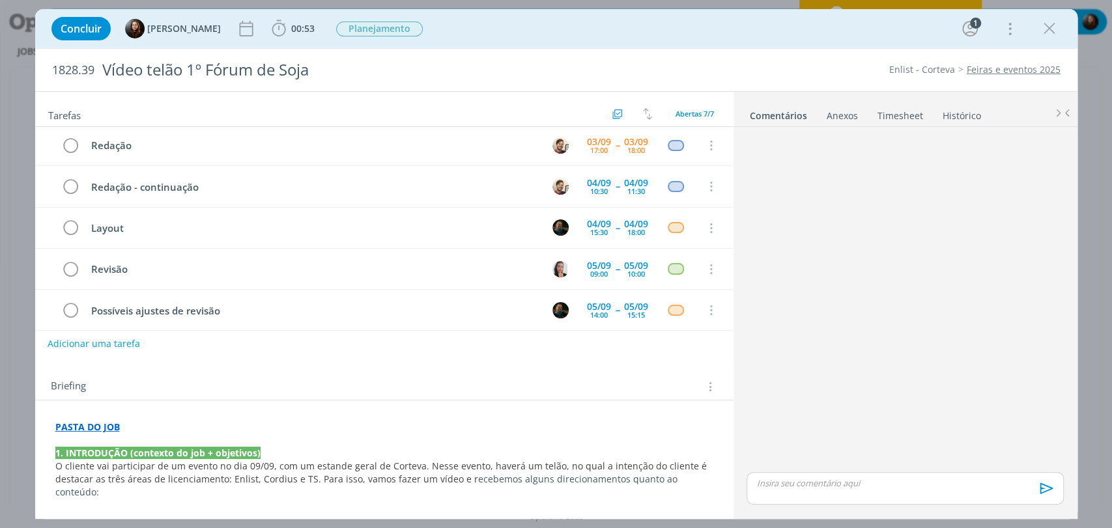
scroll to position [0, 0]
click at [821, 236] on div "dialog" at bounding box center [904, 300] width 327 height 337
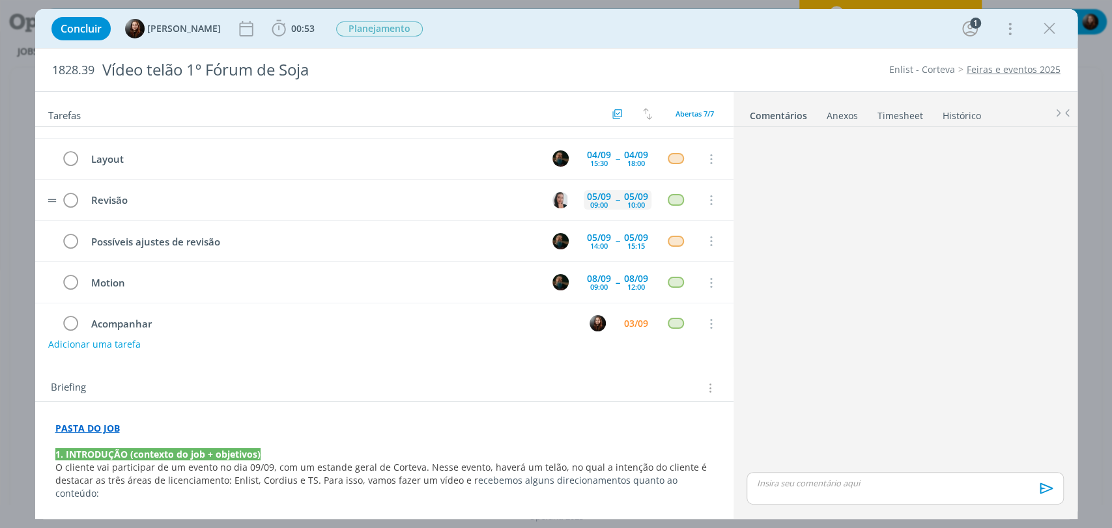
scroll to position [72, 0]
click at [841, 267] on div "dialog" at bounding box center [904, 300] width 327 height 337
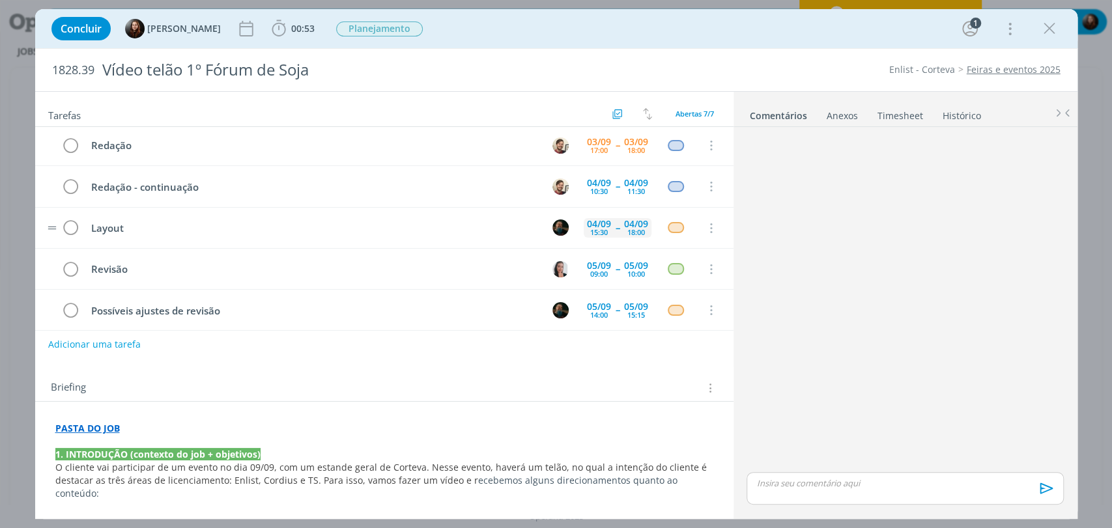
scroll to position [0, 0]
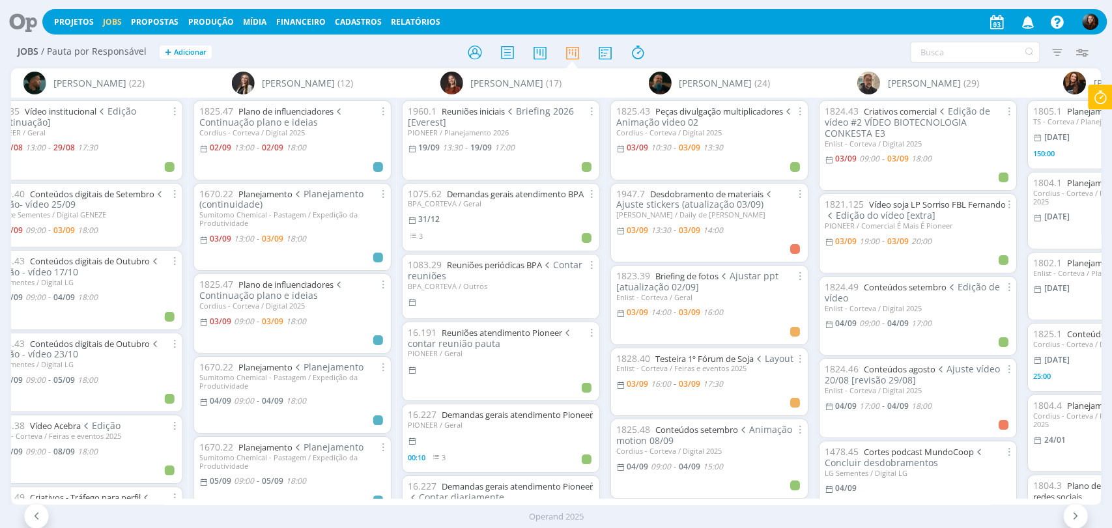
scroll to position [0, 2486]
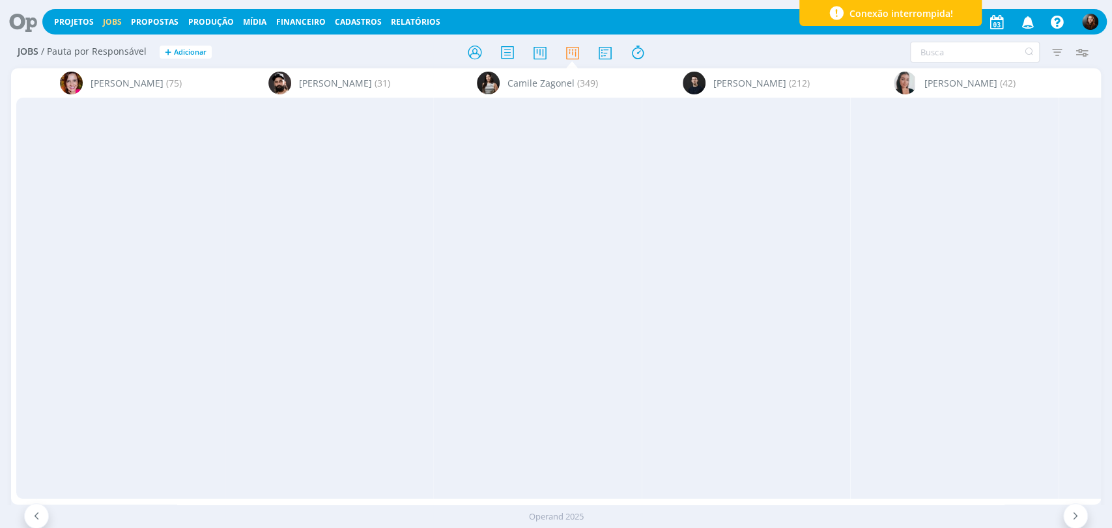
scroll to position [0, 2486]
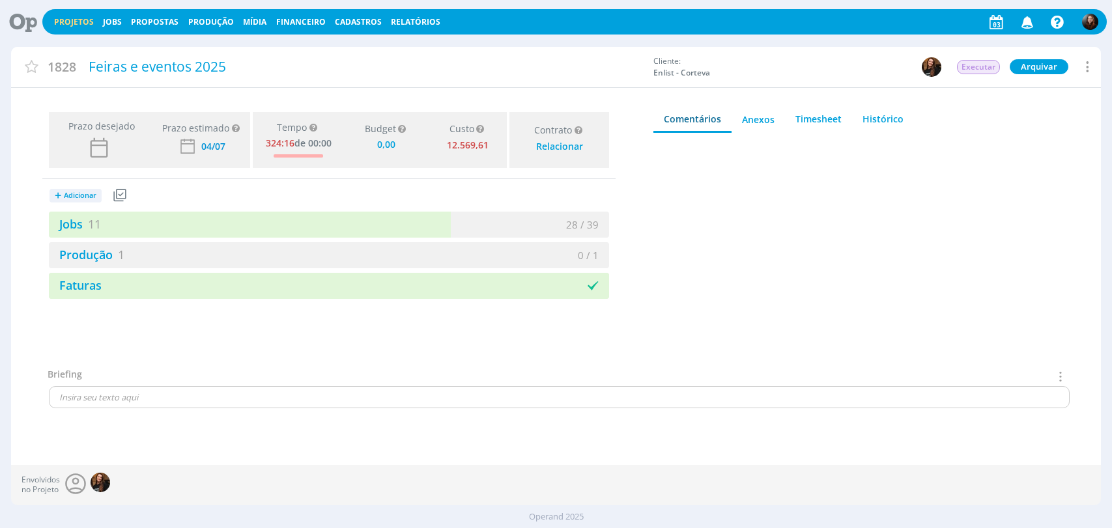
type input "0,00"
drag, startPoint x: 78, startPoint y: 225, endPoint x: 276, endPoint y: 9, distance: 292.8
click at [78, 225] on link "Jobs 11" at bounding box center [75, 224] width 52 height 16
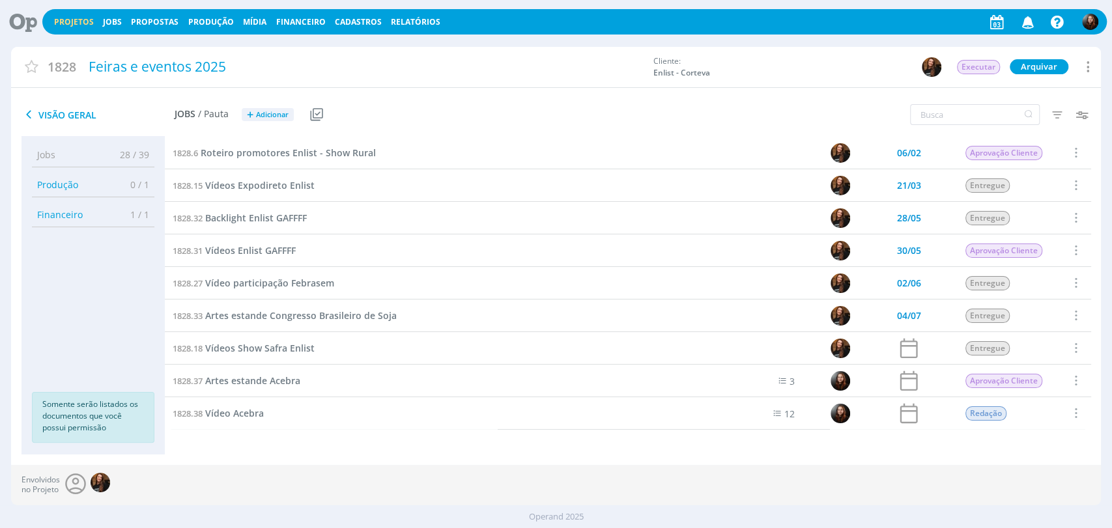
scroll to position [66, 0]
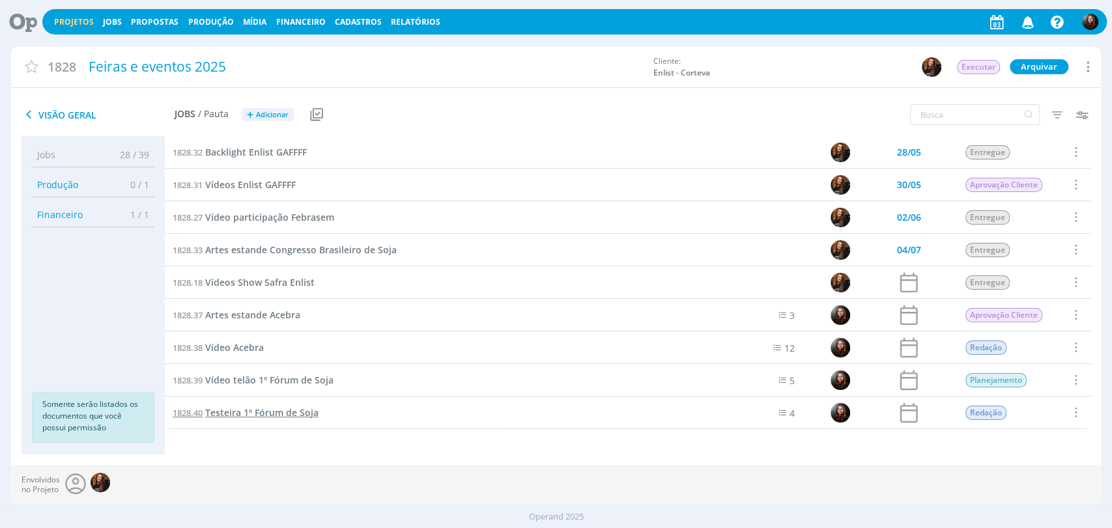
click at [270, 413] on span "Testeira 1º Fórum de Soja" at bounding box center [261, 413] width 113 height 12
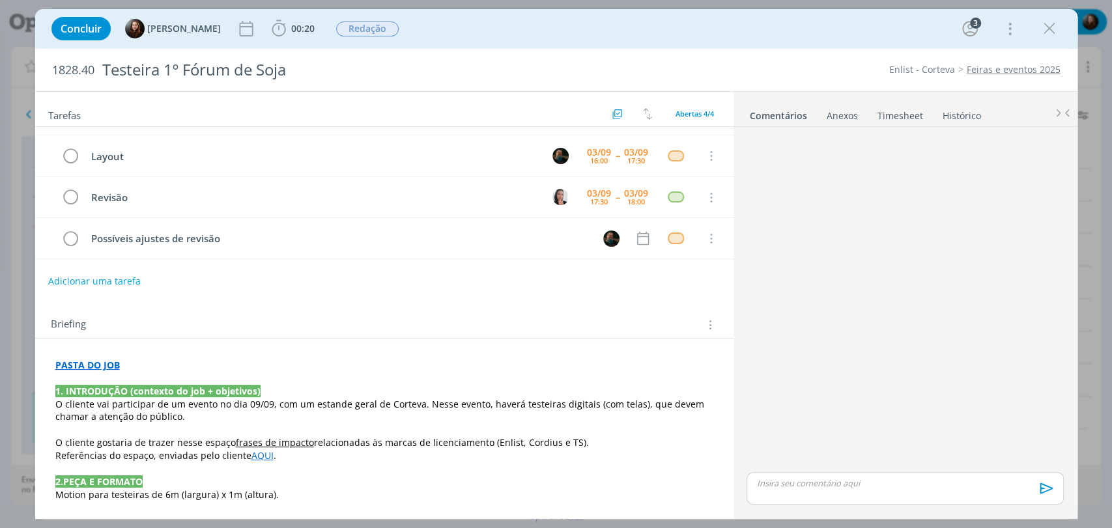
scroll to position [72, 0]
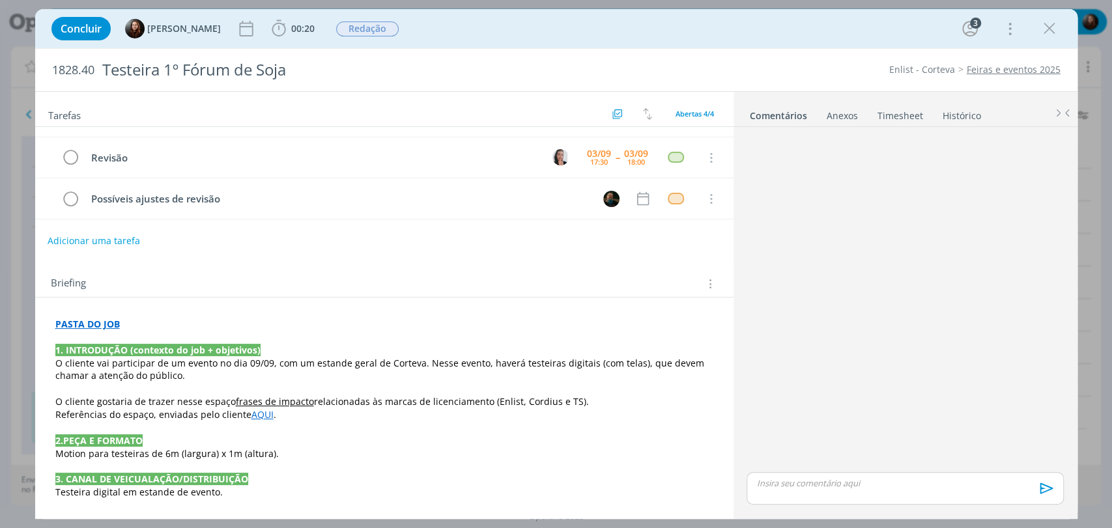
click at [112, 240] on button "Adicionar uma tarefa" at bounding box center [94, 241] width 93 height 22
click at [567, 237] on icon "dialog" at bounding box center [576, 241] width 20 height 20
type input "Motion"
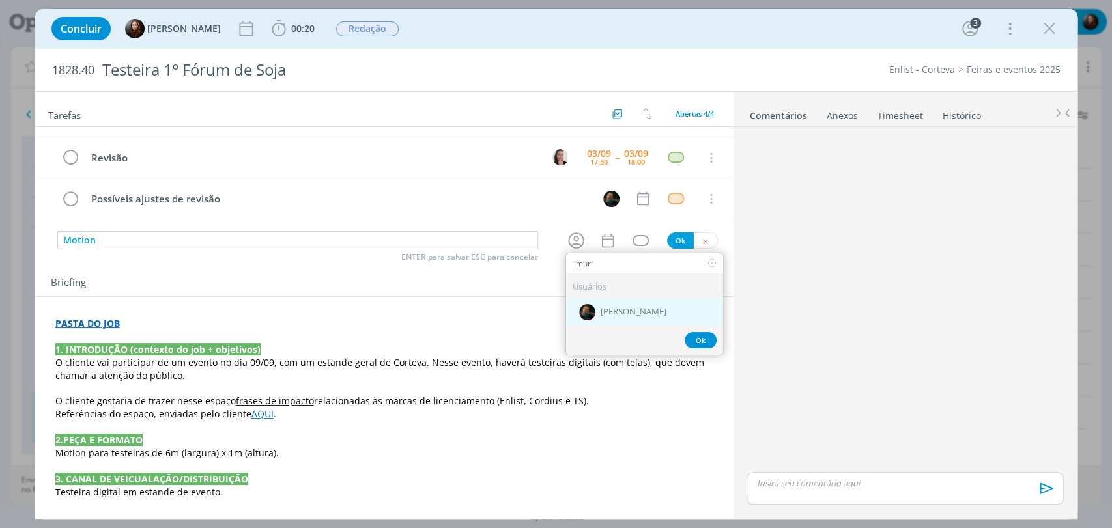
type input "mur"
click at [615, 308] on span "[PERSON_NAME]" at bounding box center [634, 313] width 66 height 10
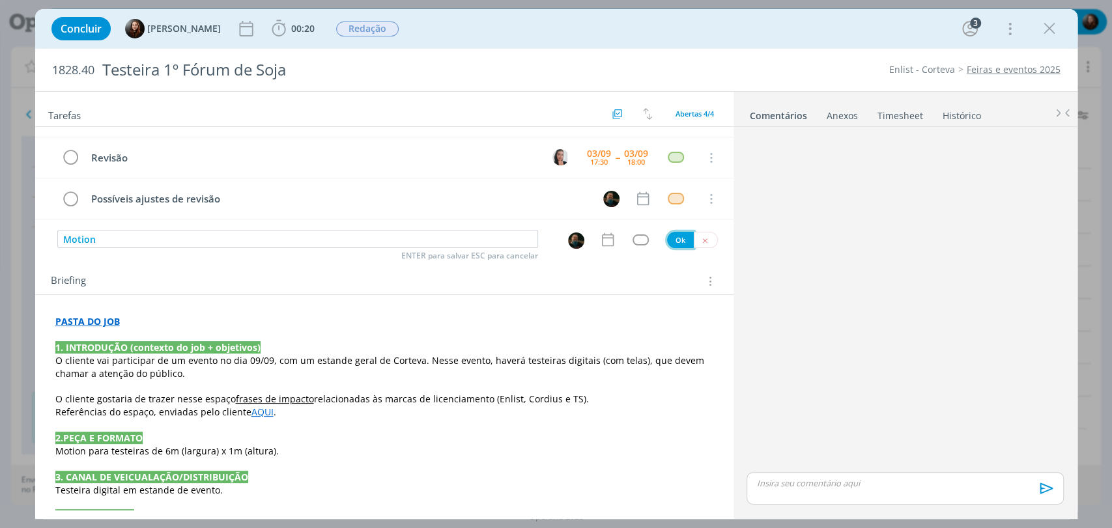
click at [673, 233] on button "Ok" at bounding box center [680, 240] width 27 height 16
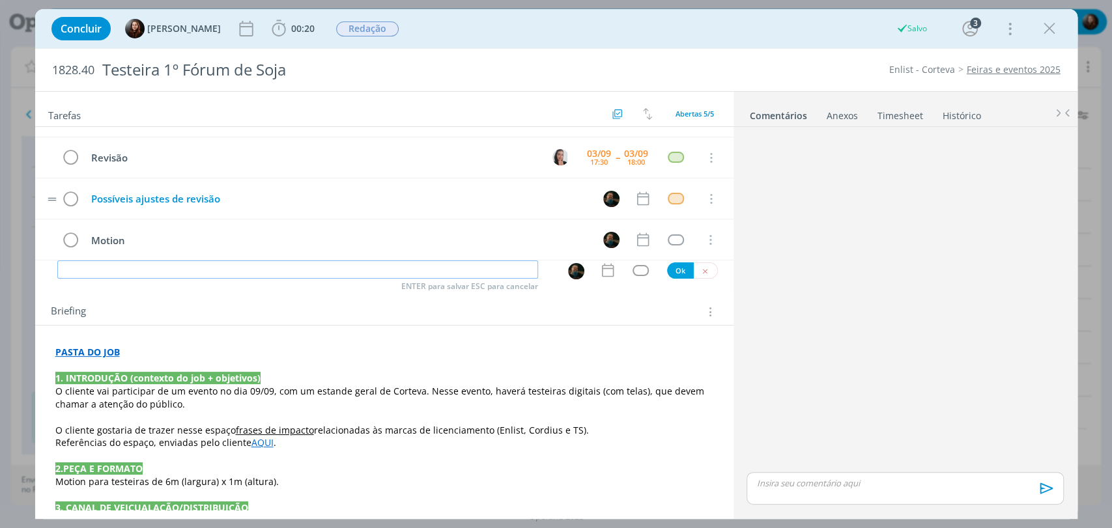
scroll to position [0, 0]
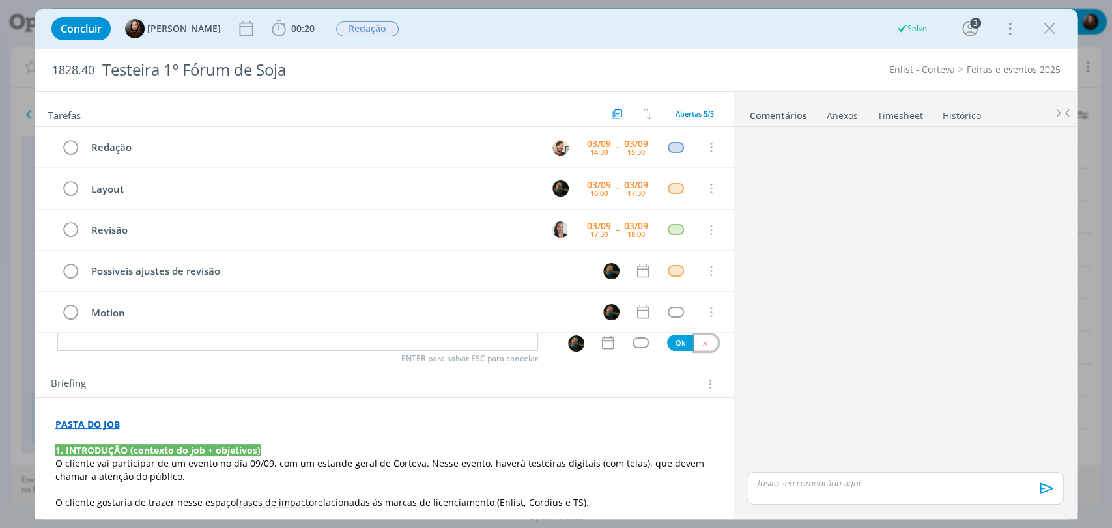
click at [704, 343] on button "dialog" at bounding box center [706, 343] width 24 height 16
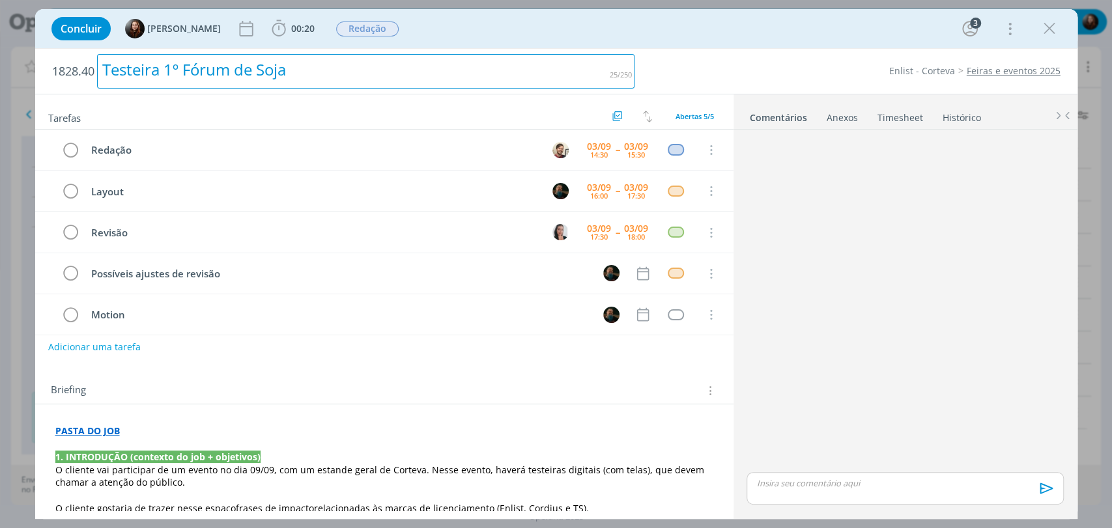
click at [498, 49] on h2 "1828.40 Testeira 1º Fórum de Soja" at bounding box center [343, 71] width 583 height 45
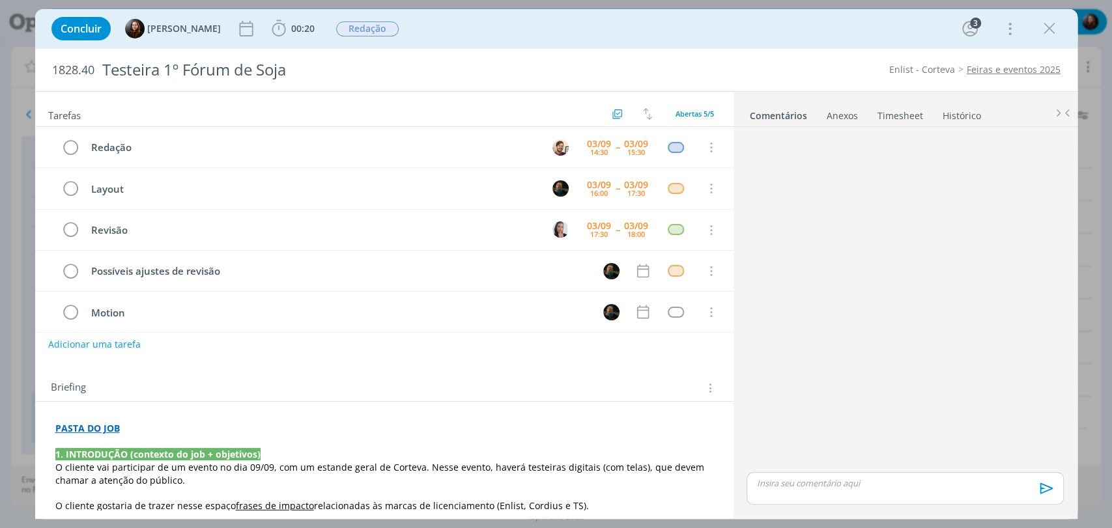
click at [709, 50] on div "1828.40 Testeira 1º Fórum de Soja Enlist - Corteva Feiras e eventos 2025" at bounding box center [556, 70] width 1042 height 42
click at [866, 218] on div "dialog" at bounding box center [904, 300] width 327 height 337
click at [623, 27] on div "Concluir Eduarda Pereira 00:20 Iniciar Apontar Data * 03/09/2025 Horas * 00:00 …" at bounding box center [556, 28] width 1023 height 31
click at [779, 50] on div "1828.40 Testeira 1º Fórum de Soja Enlist - Corteva Feiras e eventos 2025" at bounding box center [556, 70] width 1042 height 42
click at [119, 344] on button "Adicionar uma tarefa" at bounding box center [94, 344] width 93 height 22
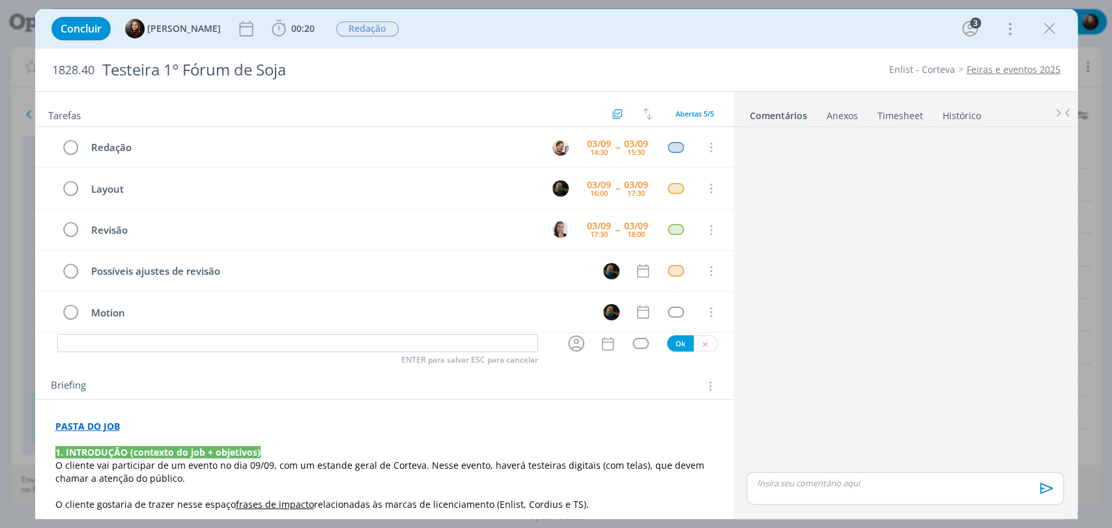
click at [135, 349] on input "dialog" at bounding box center [297, 343] width 481 height 18
click at [569, 343] on icon "dialog" at bounding box center [576, 344] width 16 height 16
type input "Acompanhare"
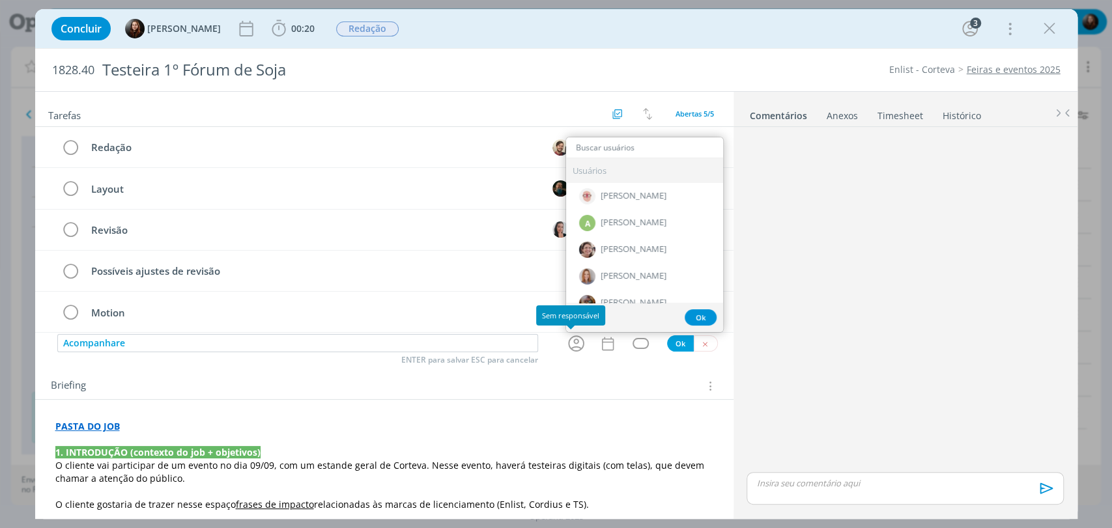
type input "d"
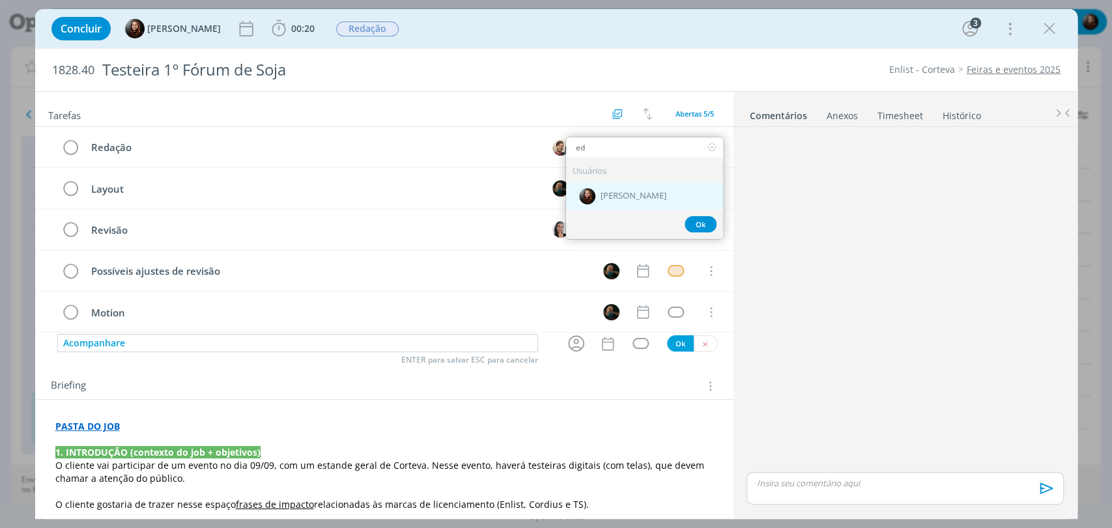
type input "ed"
click at [614, 193] on span "[PERSON_NAME]" at bounding box center [634, 197] width 66 height 10
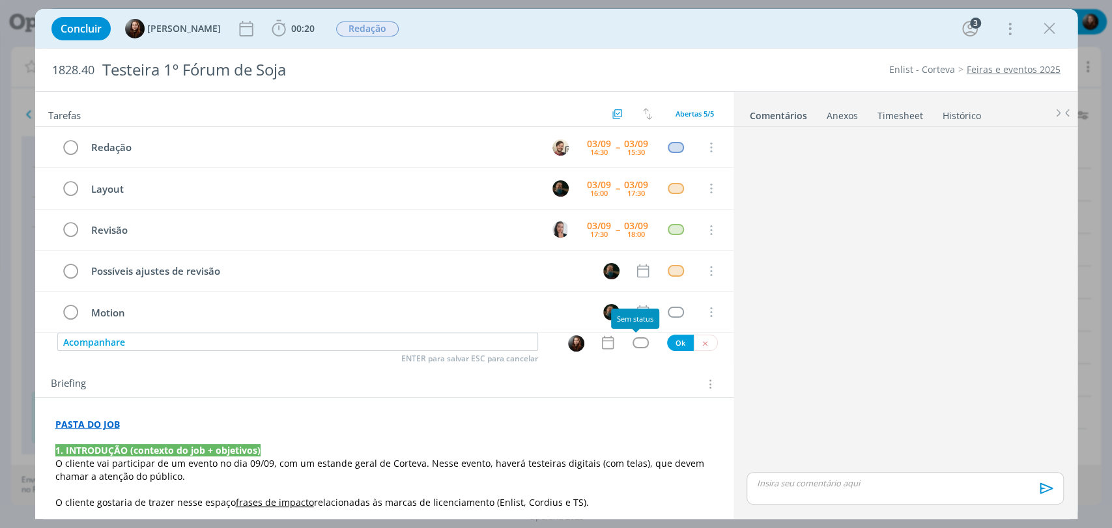
click at [637, 344] on div "dialog" at bounding box center [641, 342] width 16 height 11
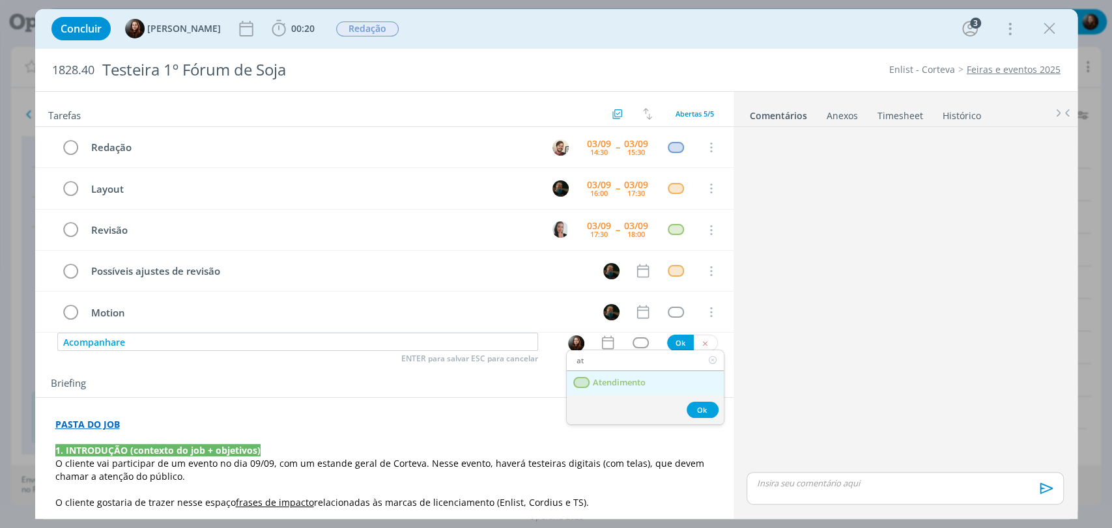
type input "at"
click at [625, 385] on span "Atendimento" at bounding box center [618, 383] width 53 height 10
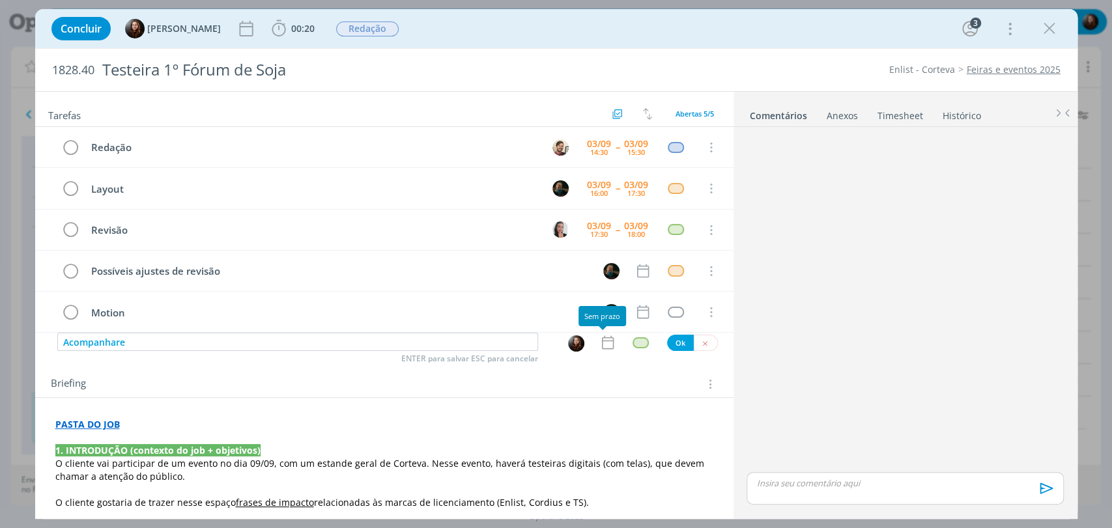
click at [599, 346] on icon "dialog" at bounding box center [607, 342] width 17 height 17
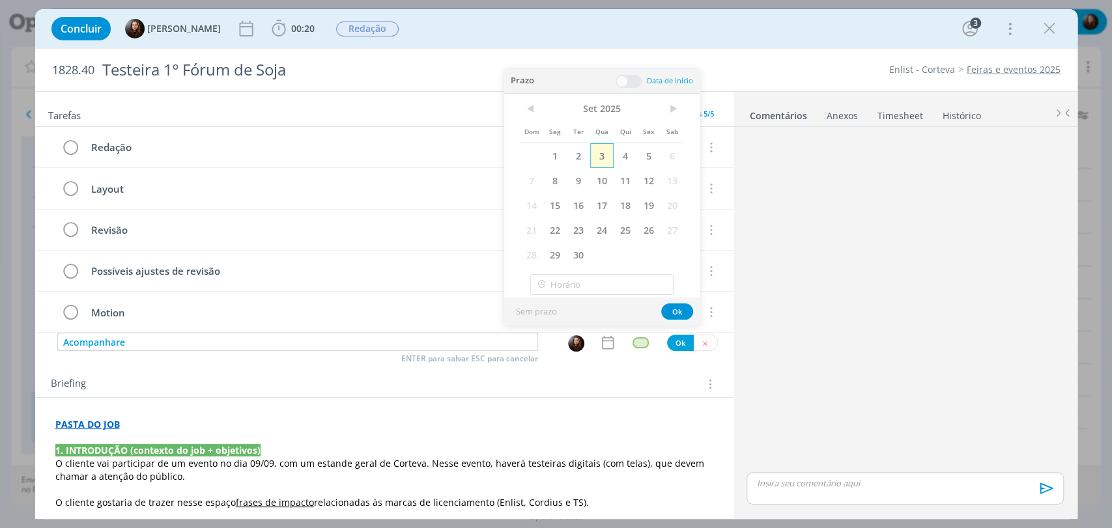
click at [603, 154] on span "3" at bounding box center [601, 155] width 23 height 25
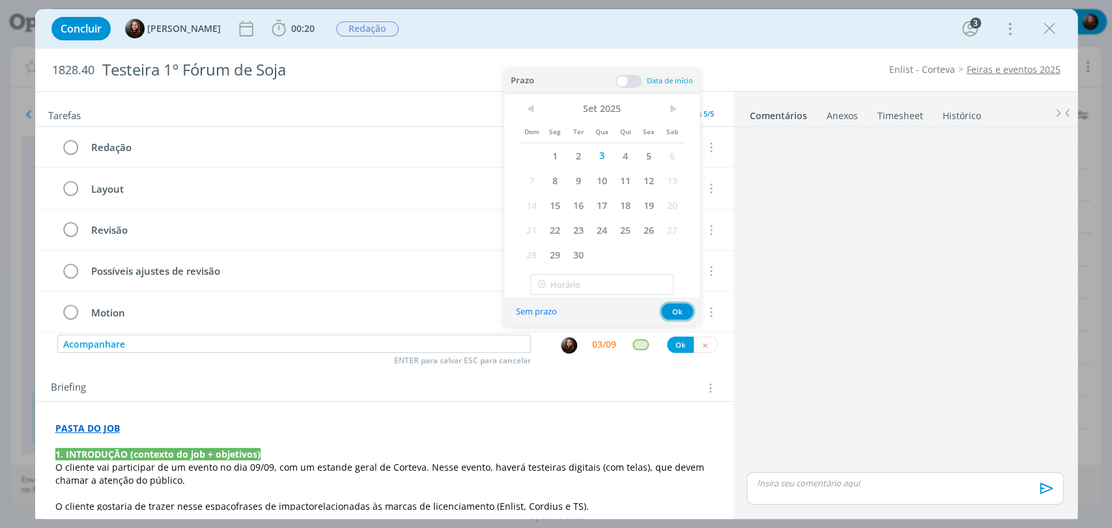
click at [678, 313] on button "Ok" at bounding box center [677, 312] width 32 height 16
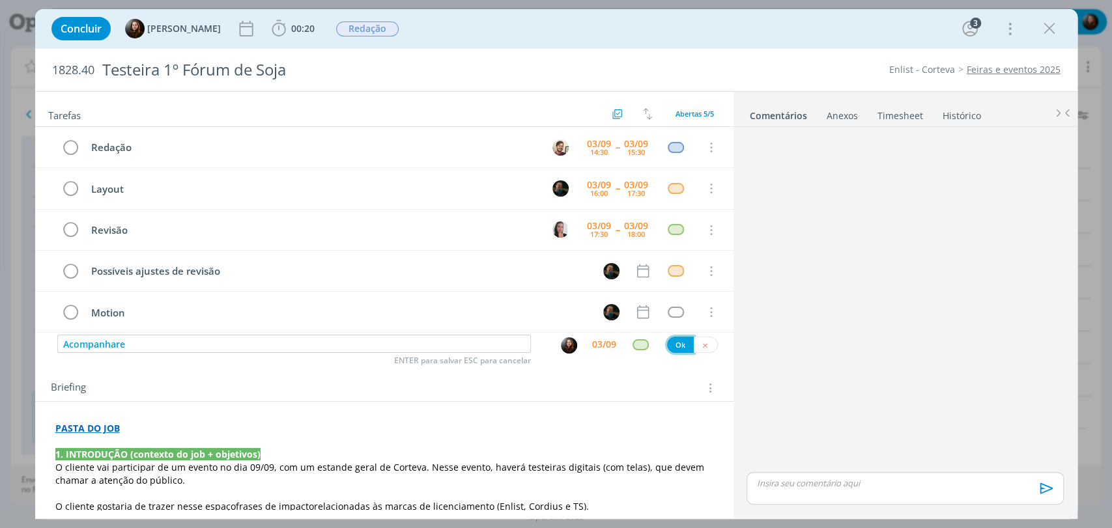
click at [674, 347] on button "Ok" at bounding box center [680, 345] width 27 height 16
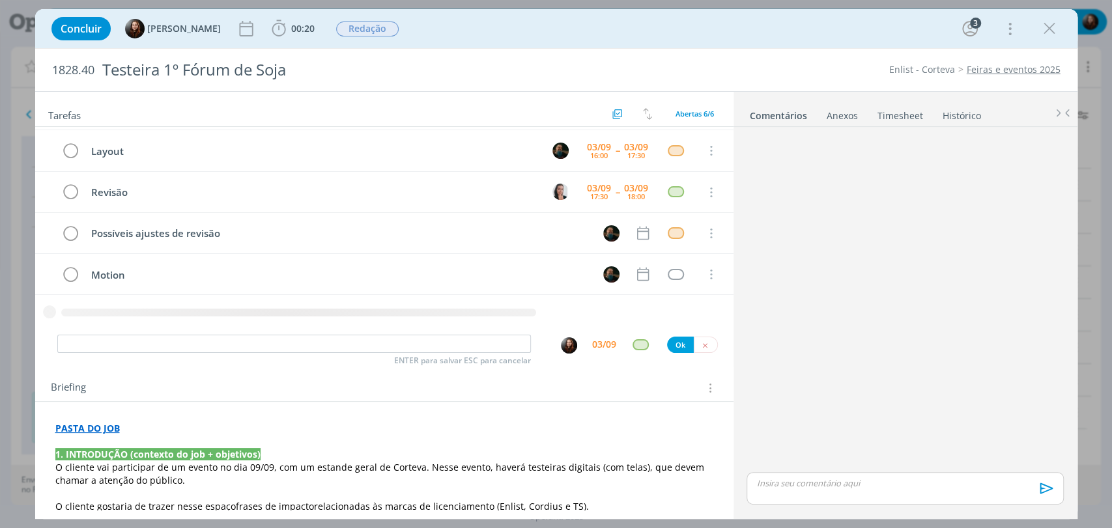
click at [821, 324] on div "dialog" at bounding box center [904, 300] width 327 height 337
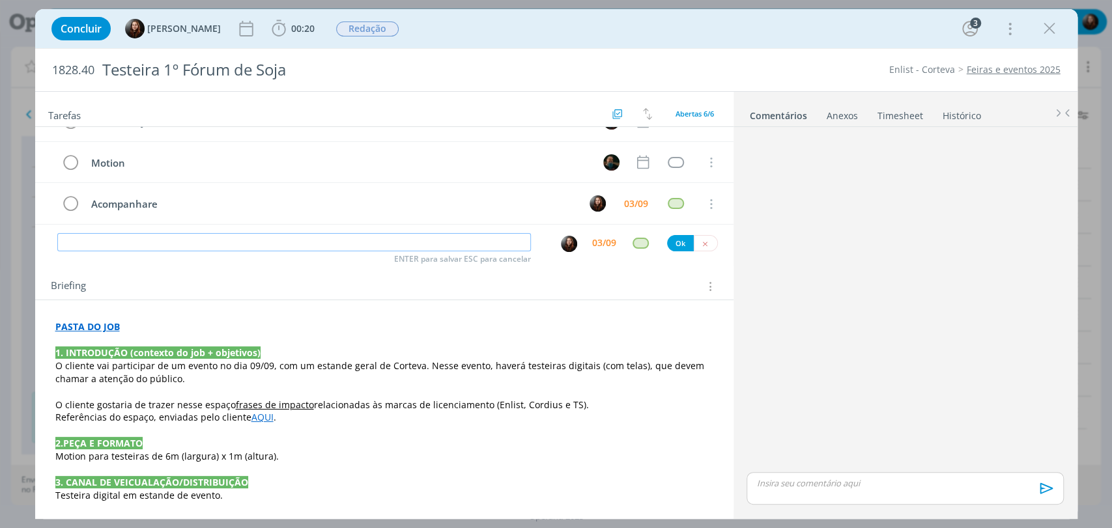
scroll to position [50, 0]
click at [701, 242] on icon "dialog" at bounding box center [705, 244] width 8 height 8
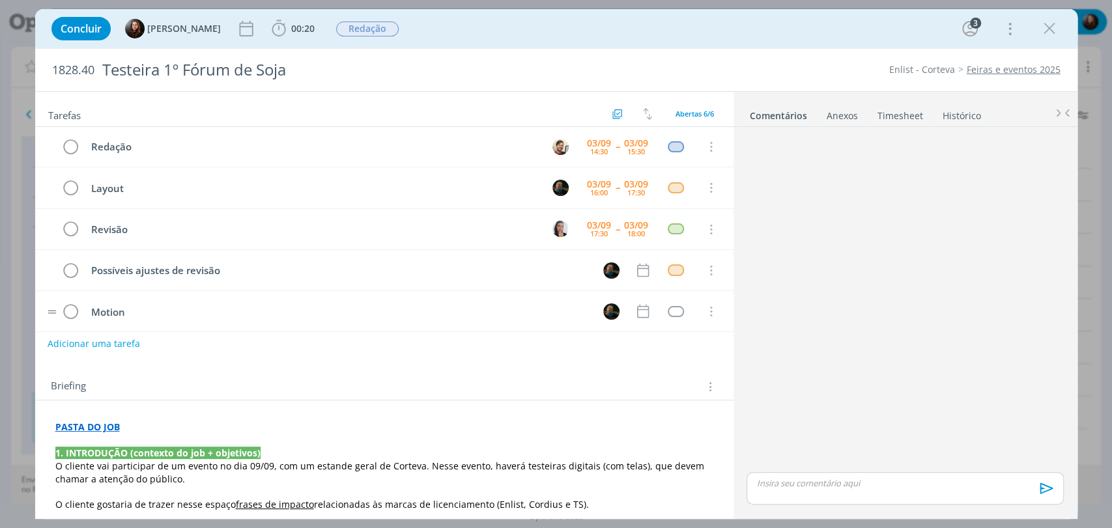
scroll to position [0, 0]
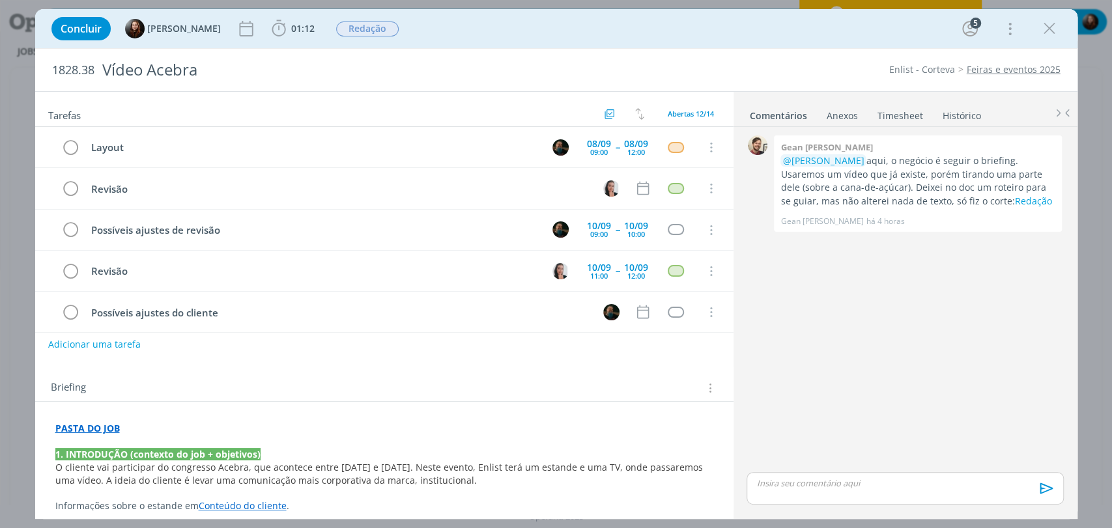
click at [503, 40] on div "Concluir [PERSON_NAME] 01:12 Iniciar Apontar Data * [DATE] Horas * 00:00 Tarefa…" at bounding box center [556, 28] width 1023 height 31
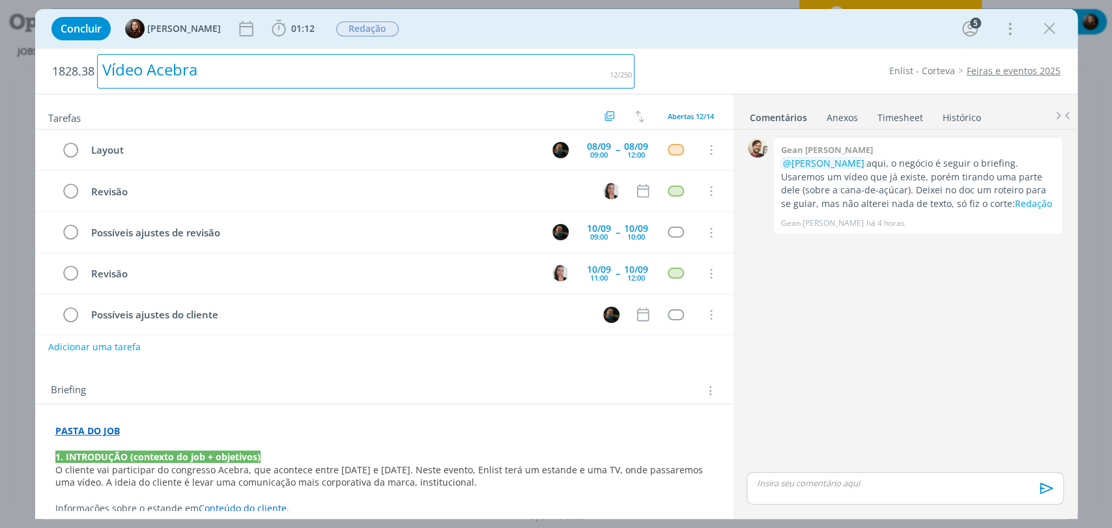
click at [492, 53] on h2 "1828.38 Vídeo Acebra" at bounding box center [343, 71] width 583 height 45
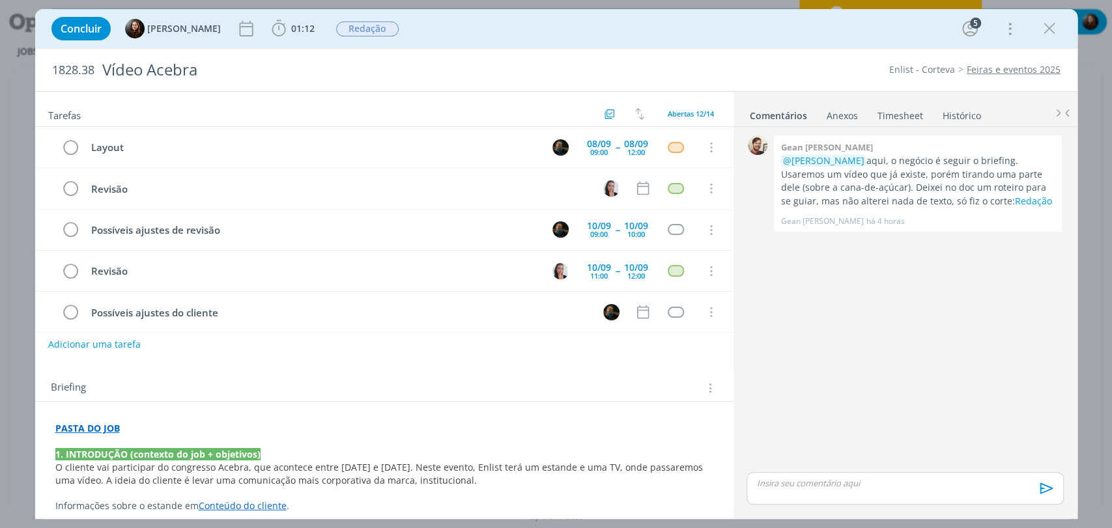
click at [504, 29] on div "Concluir [PERSON_NAME] 01:12 Iniciar Apontar Data * [DATE] Horas * 00:00 Tarefa…" at bounding box center [556, 28] width 1023 height 31
click at [621, 151] on div "[DATE] 12:00" at bounding box center [636, 148] width 31 height 28
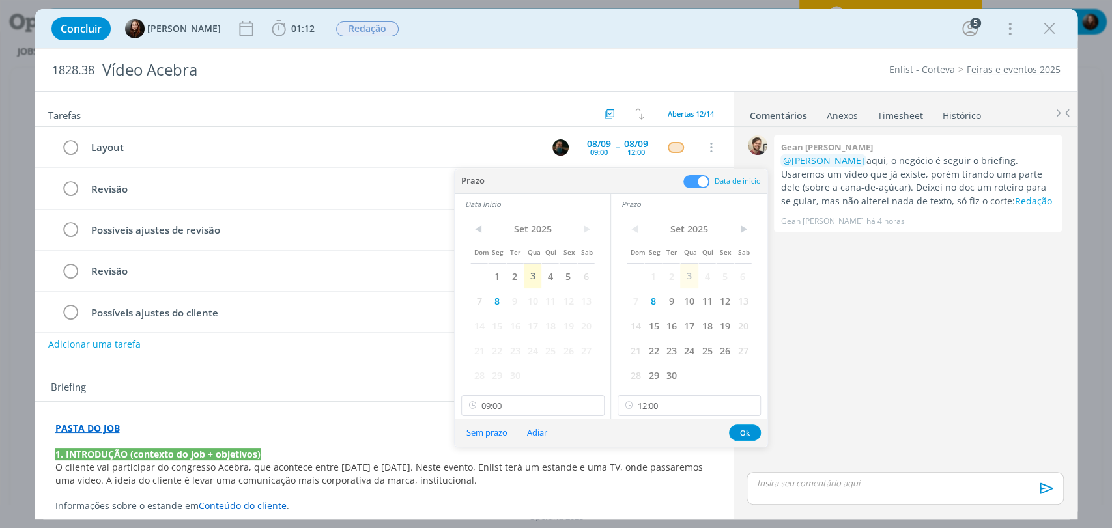
click at [698, 184] on span at bounding box center [696, 181] width 26 height 13
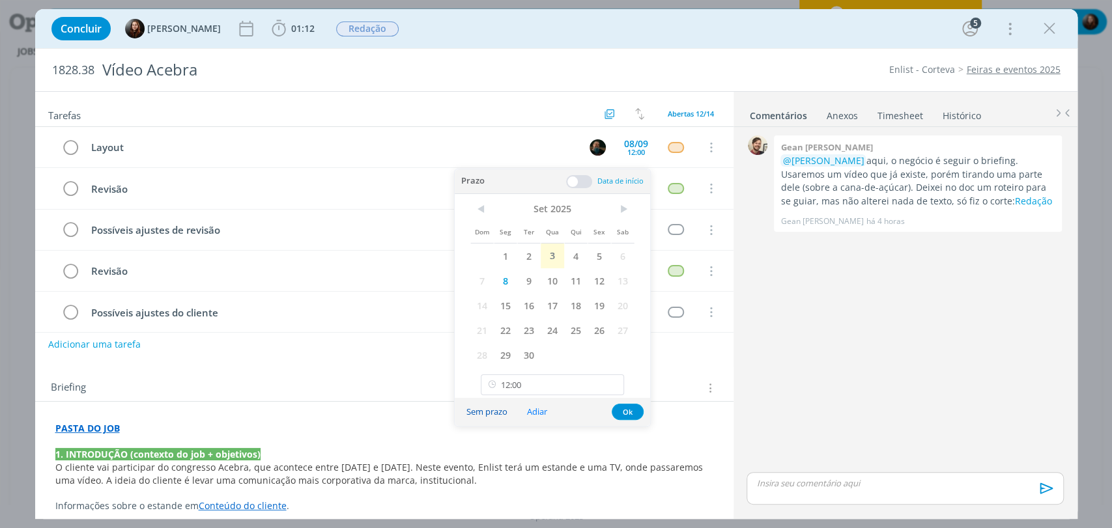
click at [476, 413] on button "Sem prazo" at bounding box center [487, 412] width 58 height 18
click at [924, 370] on div "0 Gean paulo naue @Murillo Rocha aqui, o negócio é seguir o briefing. Usaremos …" at bounding box center [904, 300] width 327 height 337
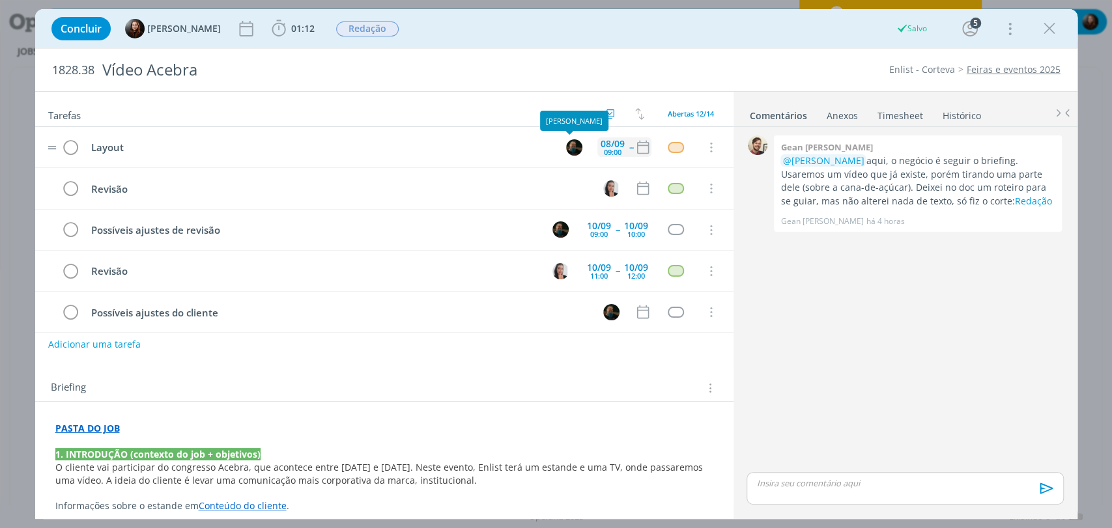
click at [582, 143] on img "dialog" at bounding box center [574, 147] width 16 height 16
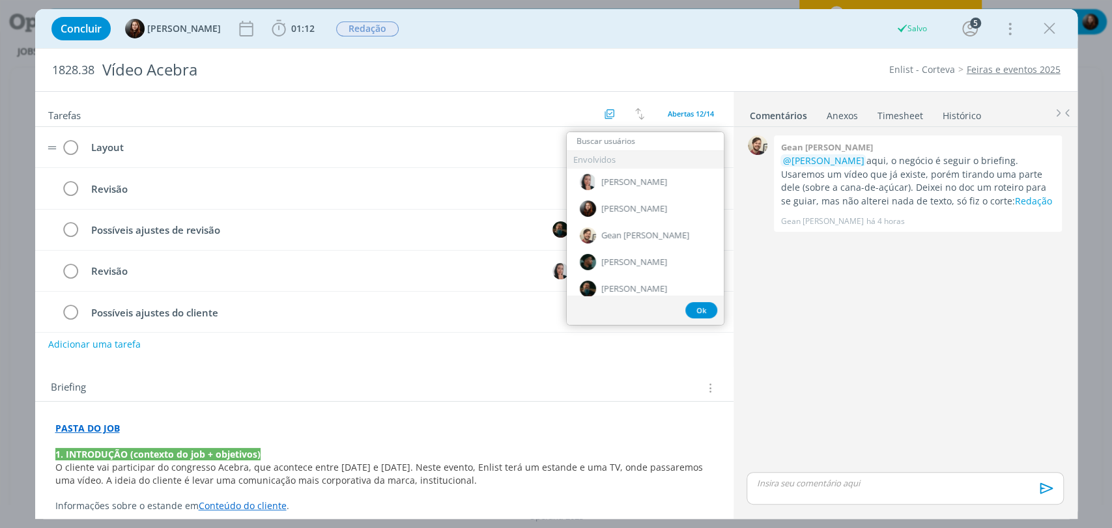
click at [876, 330] on div "0 Gean paulo naue @Murillo Rocha aqui, o negócio é seguir o briefing. Usaremos …" at bounding box center [904, 300] width 327 height 337
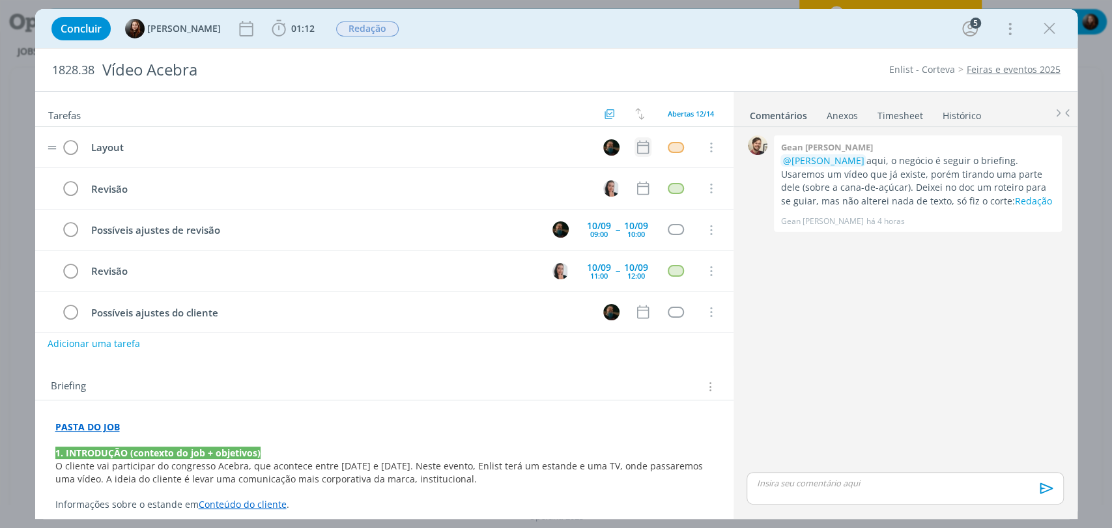
click at [122, 343] on button "Adicionar uma tarefa" at bounding box center [94, 344] width 93 height 22
click at [568, 349] on icon "dialog" at bounding box center [576, 344] width 16 height 16
type input "Pautar novamente"
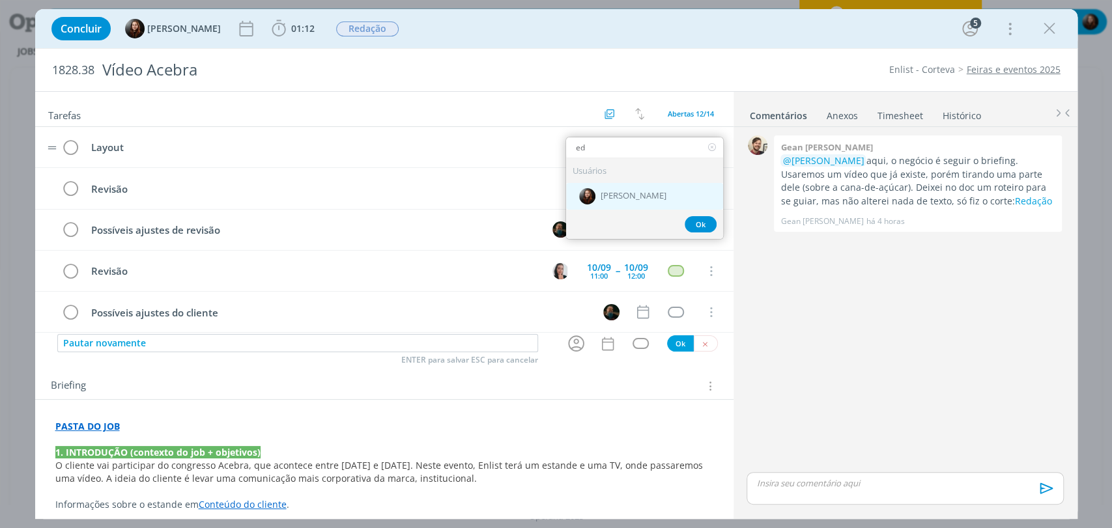
type input "ed"
click at [620, 192] on span "[PERSON_NAME]" at bounding box center [634, 197] width 66 height 10
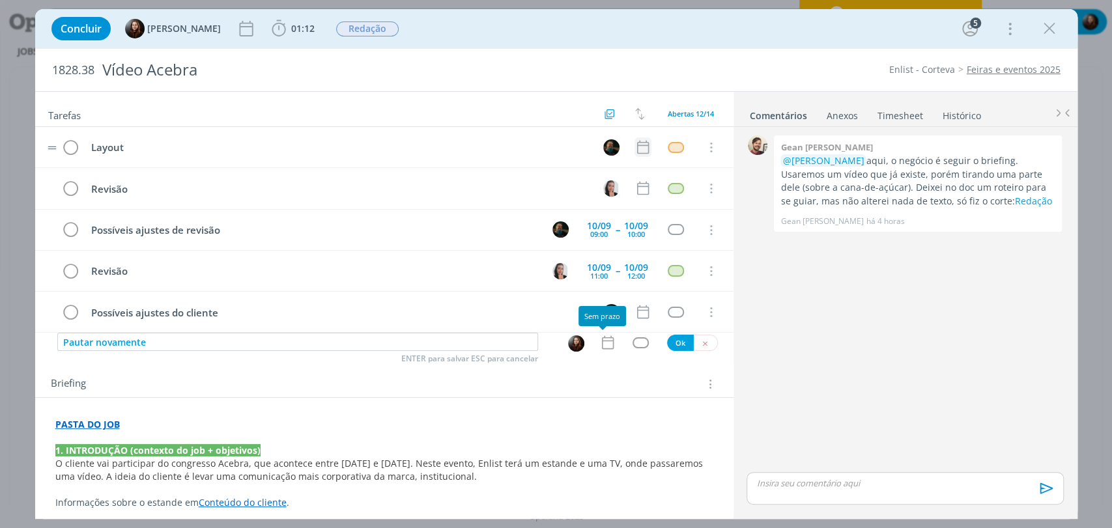
click at [602, 342] on icon "dialog" at bounding box center [607, 342] width 17 height 17
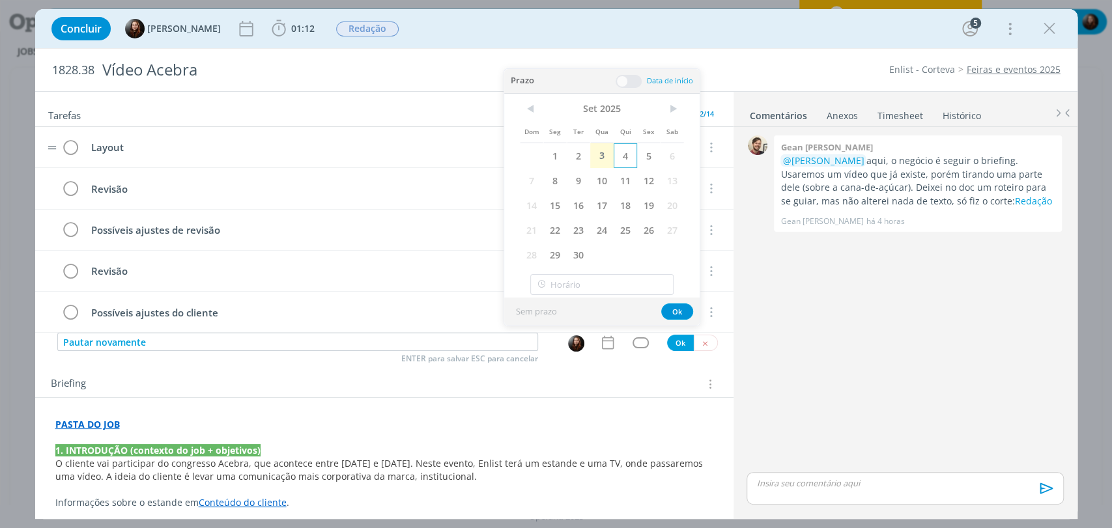
click at [630, 155] on span "4" at bounding box center [625, 155] width 23 height 25
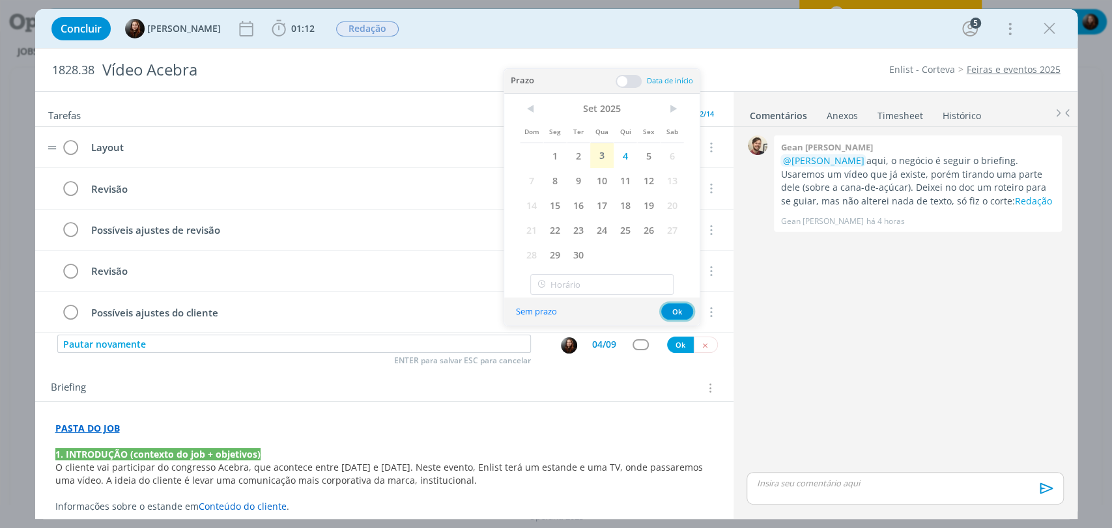
click at [672, 309] on button "Ok" at bounding box center [677, 312] width 32 height 16
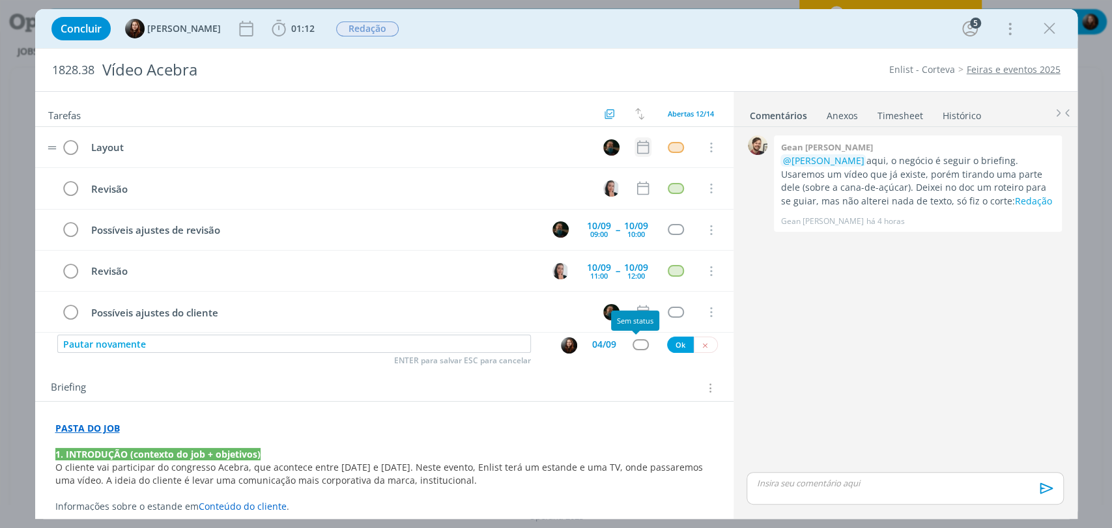
click at [635, 345] on div "dialog" at bounding box center [641, 344] width 16 height 11
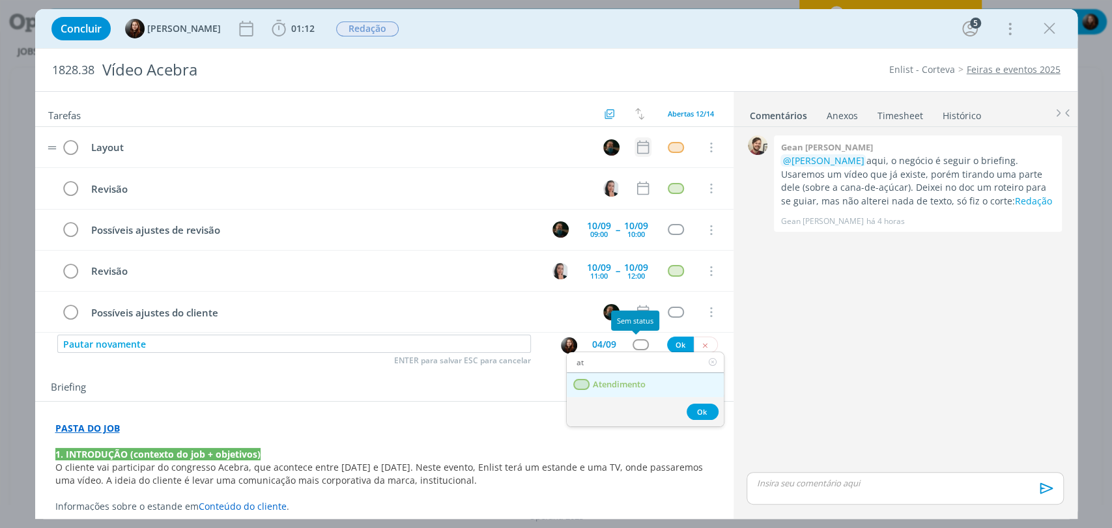
type input "at"
click at [596, 380] on span "Atendimento" at bounding box center [618, 385] width 53 height 10
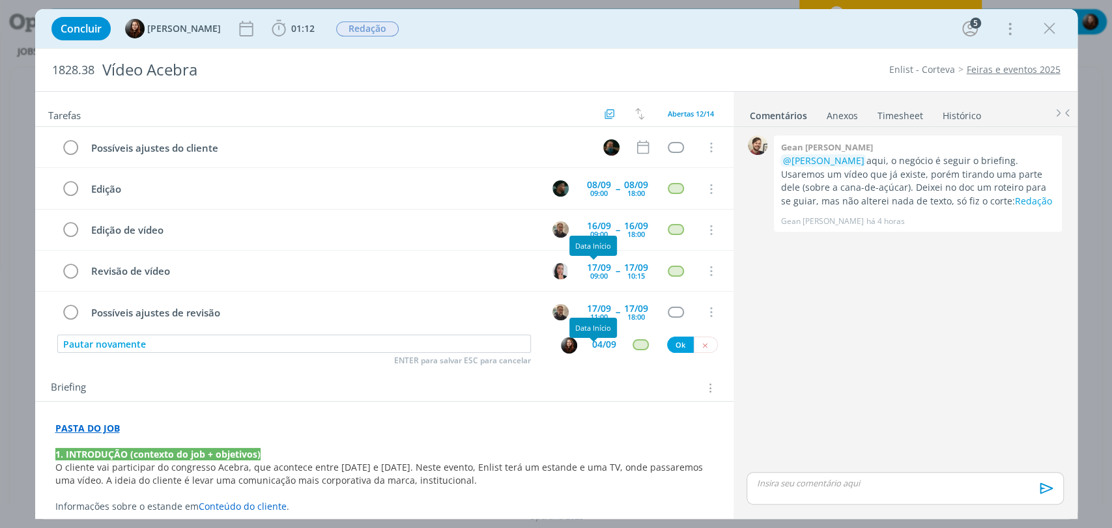
scroll to position [150, 0]
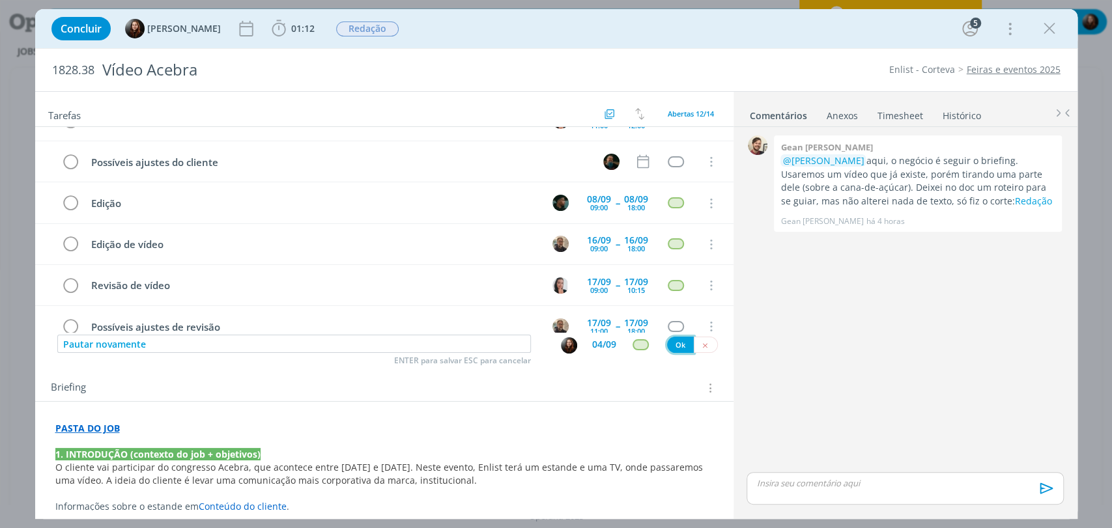
click at [672, 347] on button "Ok" at bounding box center [680, 345] width 27 height 16
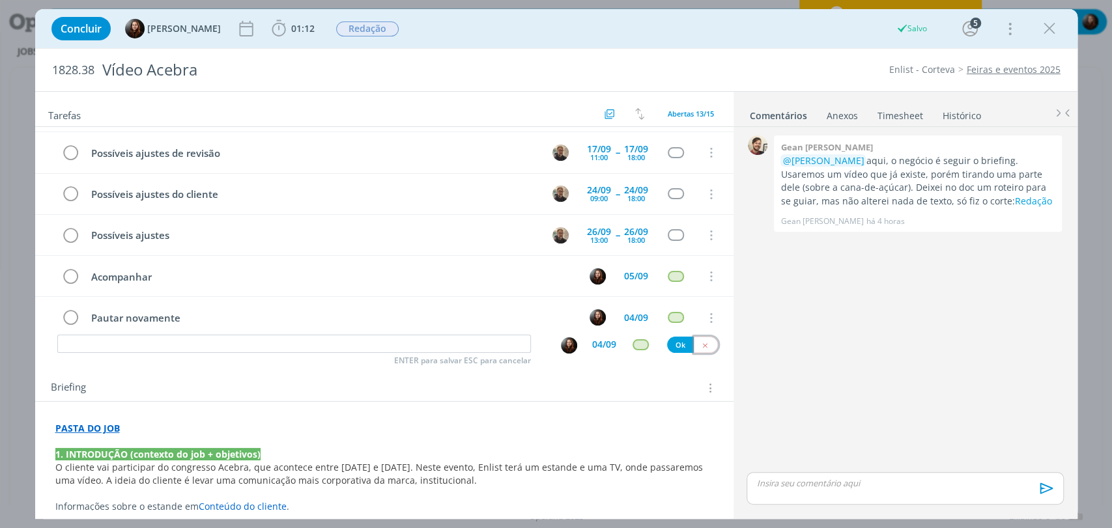
click at [701, 344] on icon "dialog" at bounding box center [705, 345] width 8 height 8
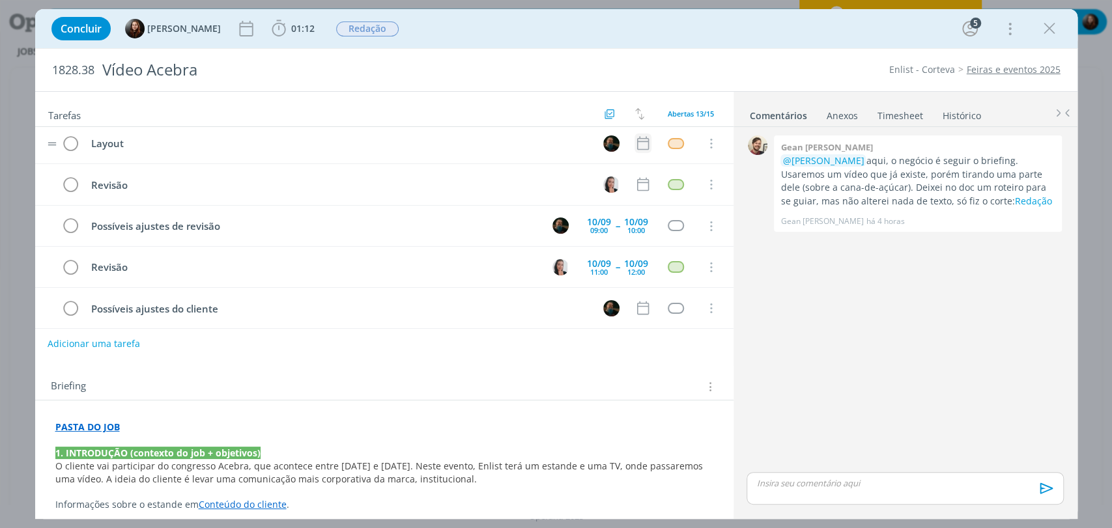
scroll to position [0, 0]
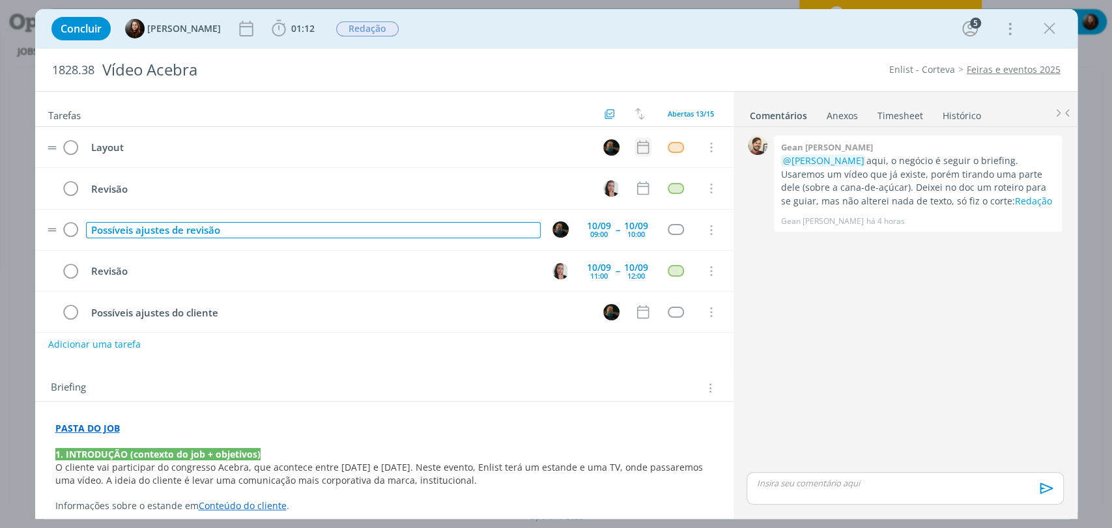
click at [218, 231] on div "Possíveis ajustes de revisão" at bounding box center [313, 230] width 455 height 16
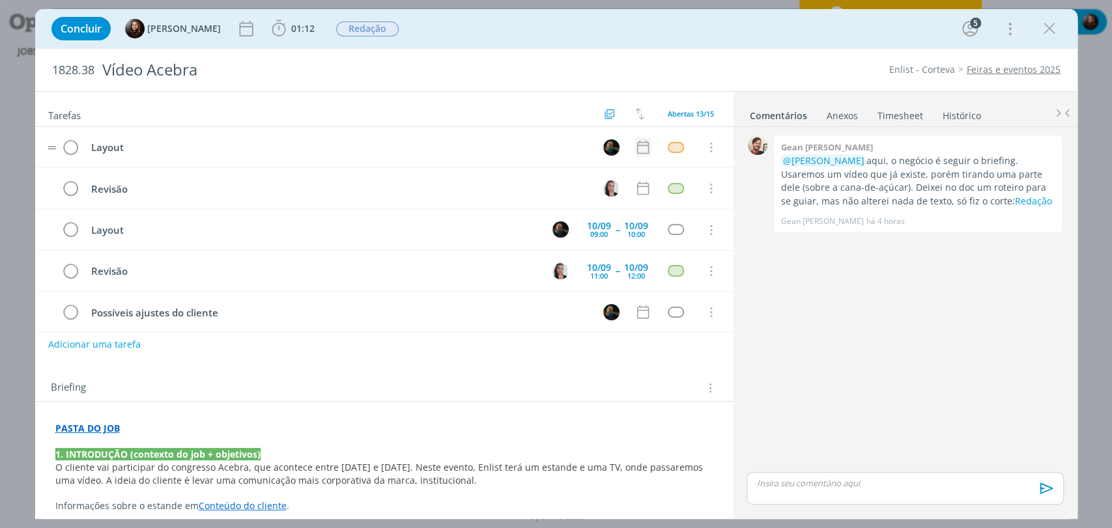
click at [818, 328] on div "0 Gean paulo naue @Murillo Rocha aqui, o negócio é seguir o briefing. Usaremos …" at bounding box center [904, 300] width 327 height 337
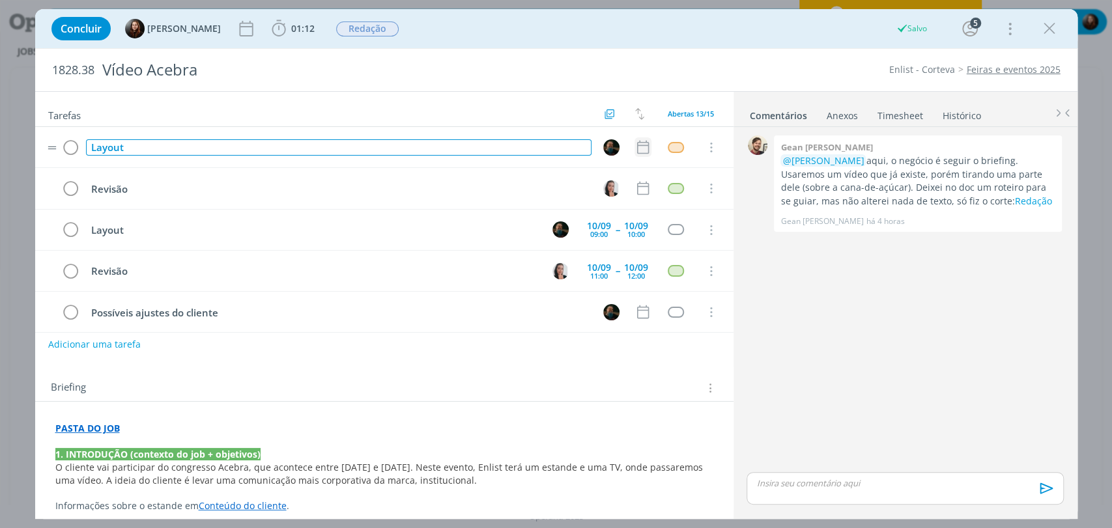
click at [113, 147] on div "Layout" at bounding box center [339, 147] width 506 height 16
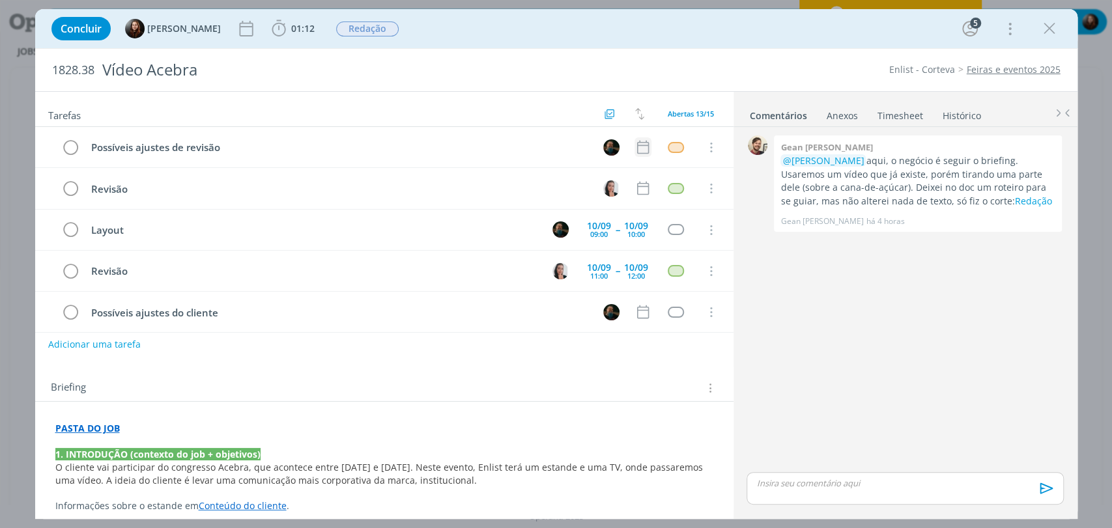
click at [810, 282] on div "0 Gean paulo naue @Murillo Rocha aqui, o negócio é seguir o briefing. Usaremos …" at bounding box center [904, 300] width 327 height 337
click at [668, 225] on div "dialog" at bounding box center [676, 229] width 16 height 11
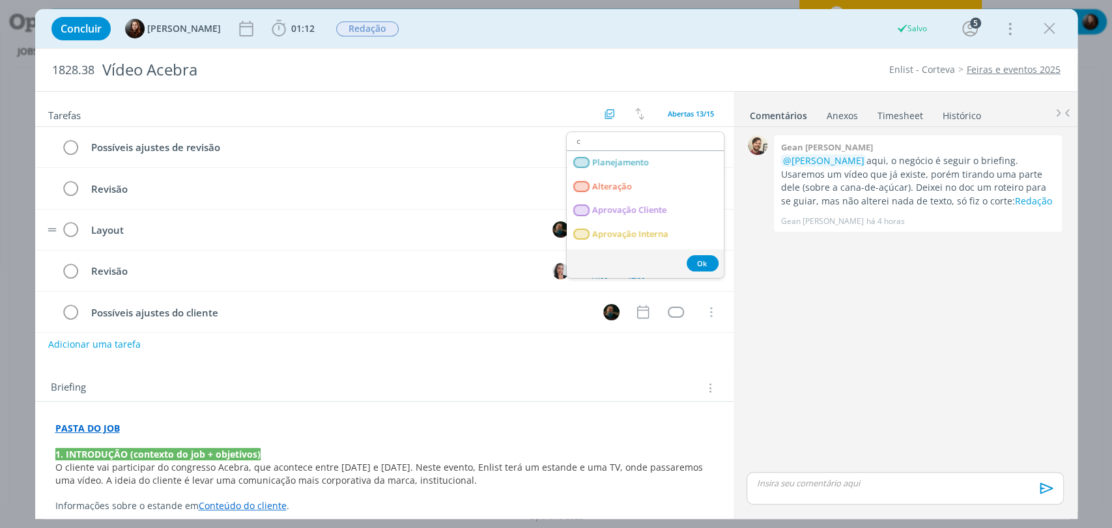
type input "cr"
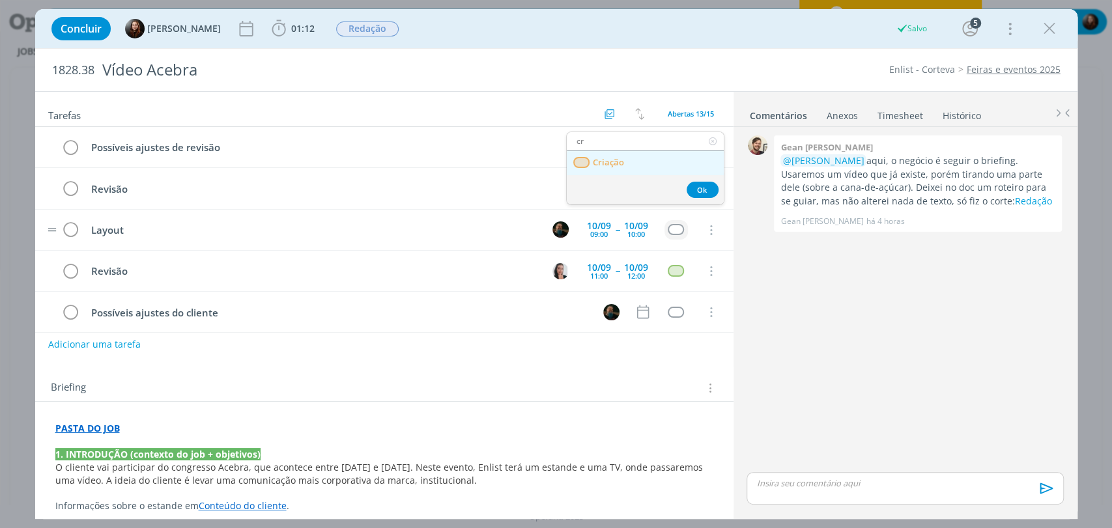
click at [601, 158] on span "Criação" at bounding box center [607, 163] width 31 height 10
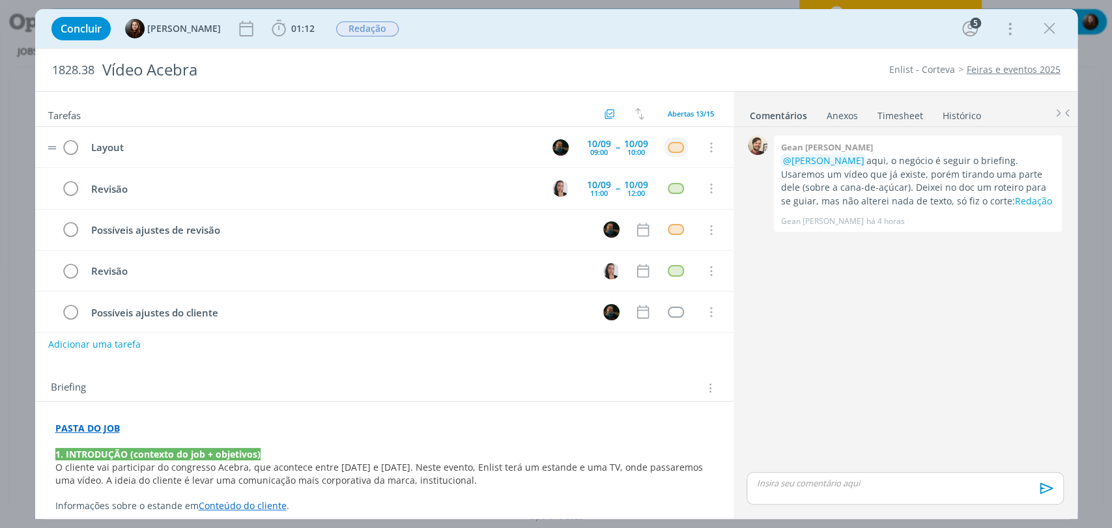
click at [881, 336] on div "0 Gean paulo naue @Murillo Rocha aqui, o negócio é seguir o briefing. Usaremos …" at bounding box center [904, 300] width 327 height 337
click at [600, 193] on div "11:00" at bounding box center [599, 193] width 18 height 7
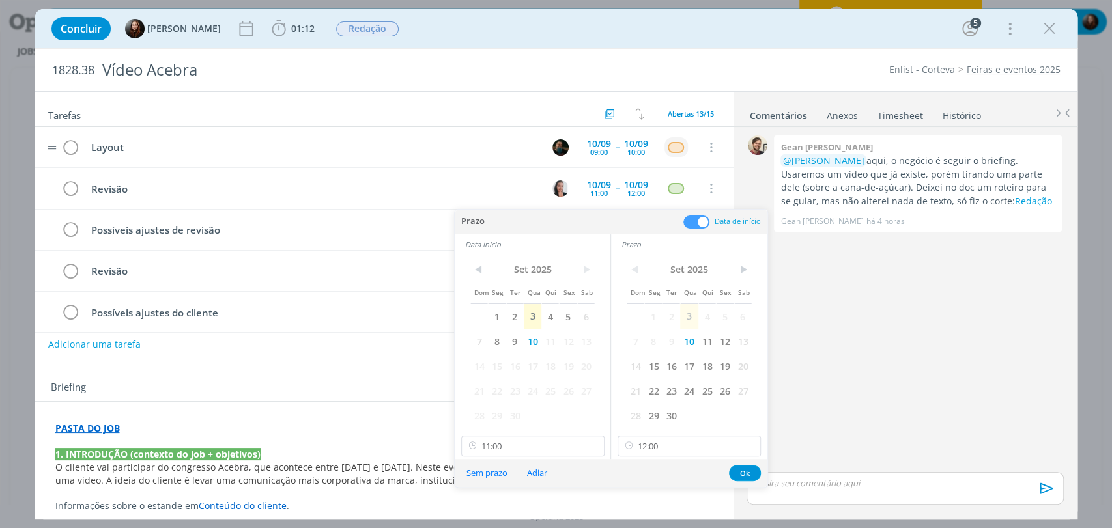
click at [693, 220] on span at bounding box center [696, 222] width 26 height 13
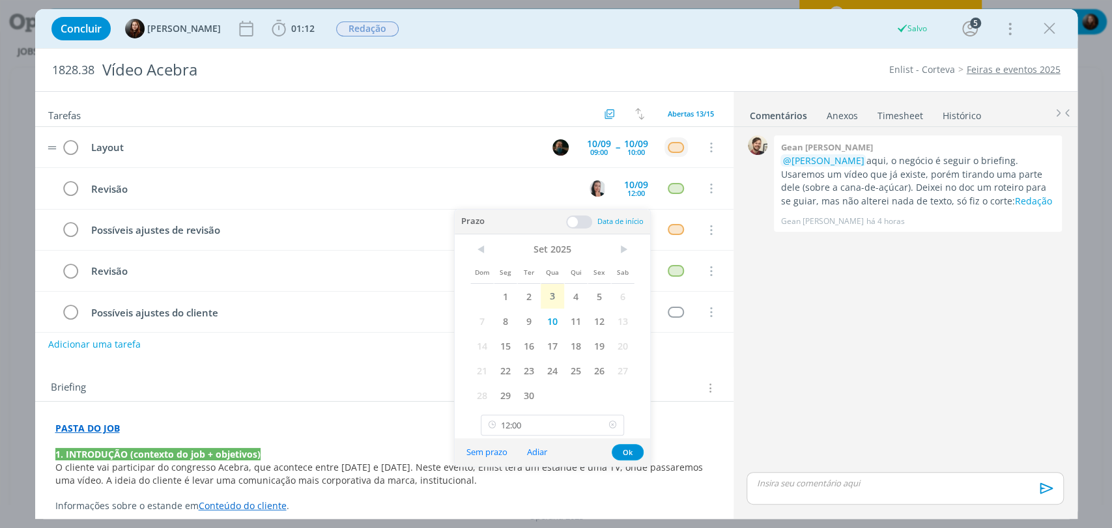
click at [613, 423] on icon at bounding box center [613, 425] width 16 height 21
click at [633, 450] on button "Ok" at bounding box center [628, 452] width 32 height 16
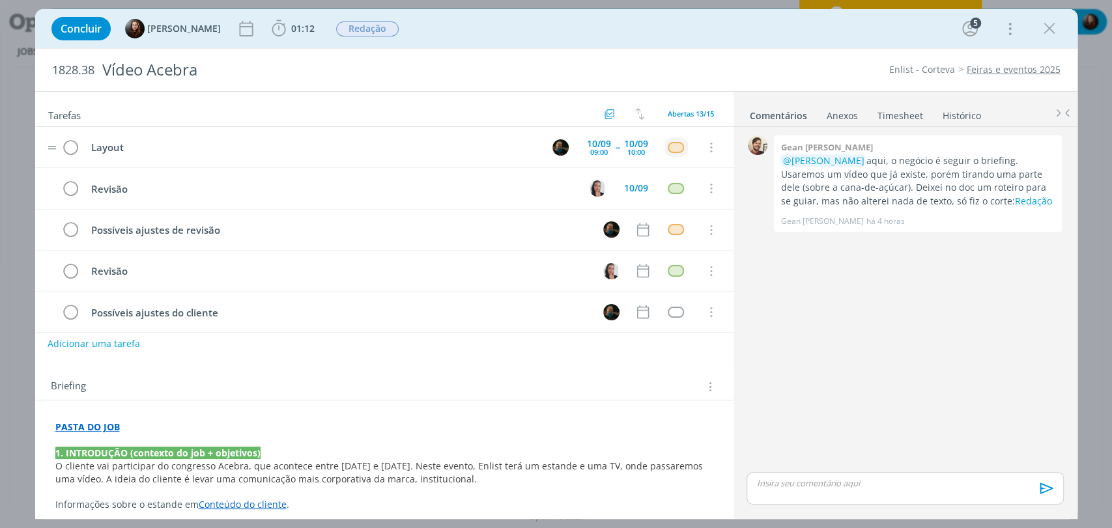
click at [111, 339] on button "Adicionar uma tarefa" at bounding box center [94, 344] width 93 height 22
type input "Layout"
click at [701, 345] on icon "dialog" at bounding box center [705, 344] width 8 height 8
click at [635, 140] on div "10/09" at bounding box center [636, 143] width 24 height 9
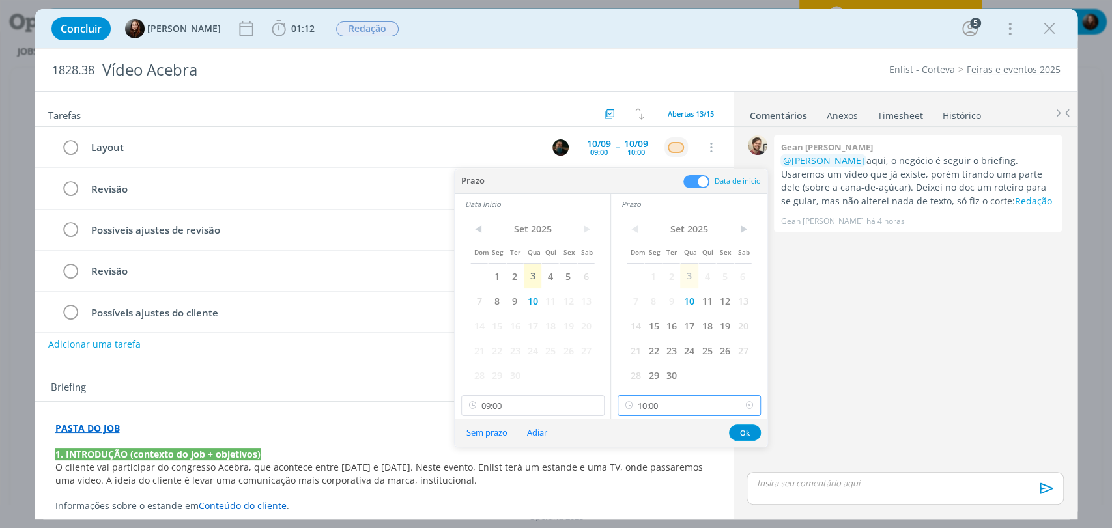
click at [693, 408] on input "10:00" at bounding box center [689, 405] width 143 height 21
click at [641, 324] on div "18:00" at bounding box center [690, 324] width 145 height 23
type input "18:00"
click at [542, 406] on input "09:00" at bounding box center [532, 405] width 143 height 21
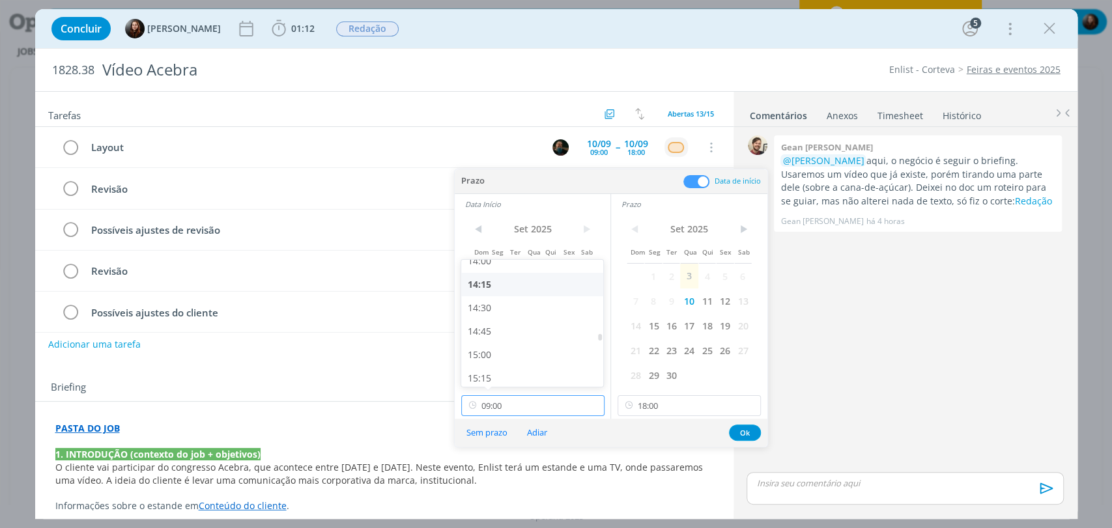
scroll to position [1324, 0]
click at [487, 310] on div "14:30" at bounding box center [533, 307] width 145 height 23
type input "14:30"
click at [747, 433] on button "Ok" at bounding box center [745, 433] width 32 height 16
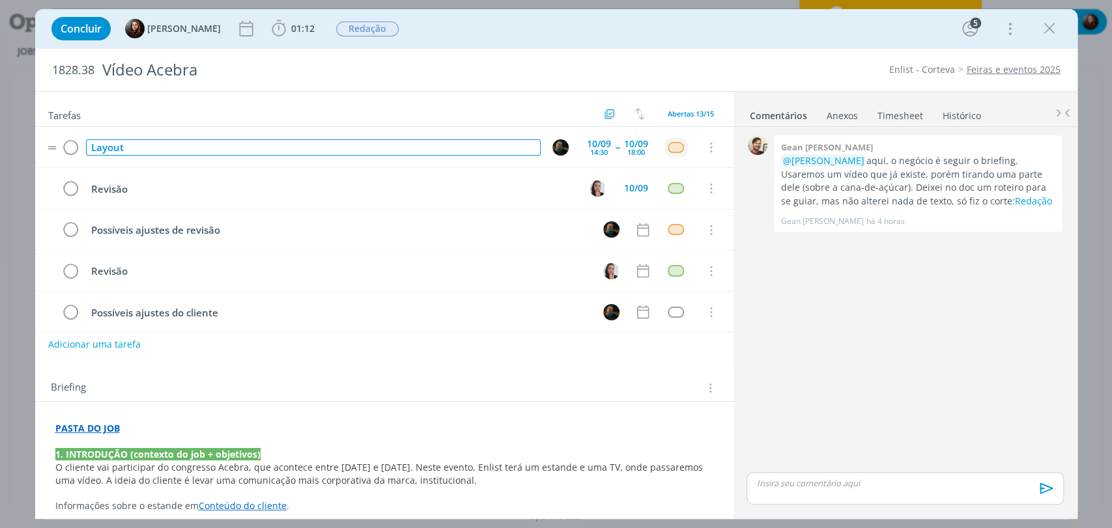
click at [151, 146] on div "Layout" at bounding box center [313, 147] width 455 height 16
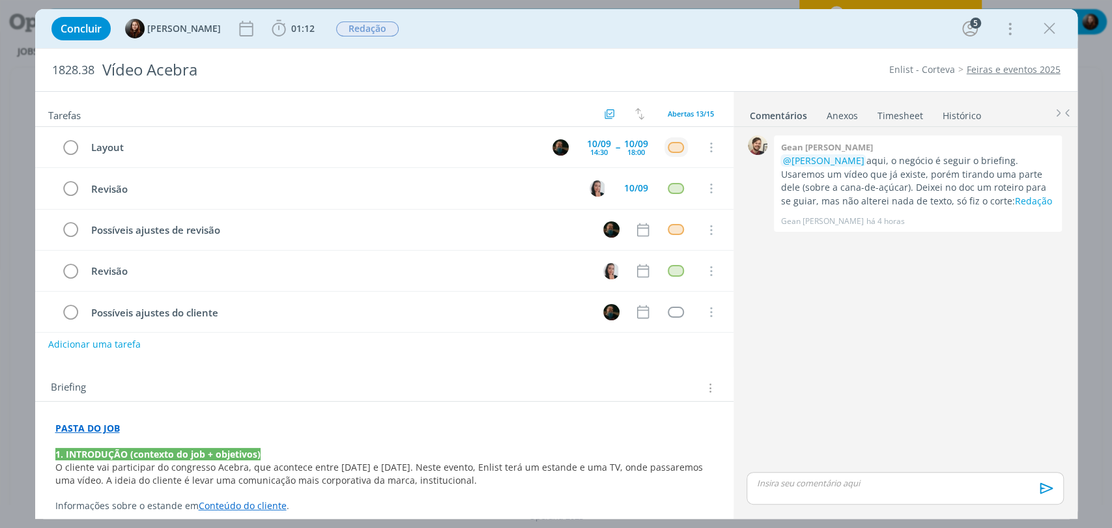
click at [773, 319] on div "0 Gean paulo naue @Murillo Rocha aqui, o negócio é seguir o briefing. Usaremos …" at bounding box center [904, 300] width 327 height 337
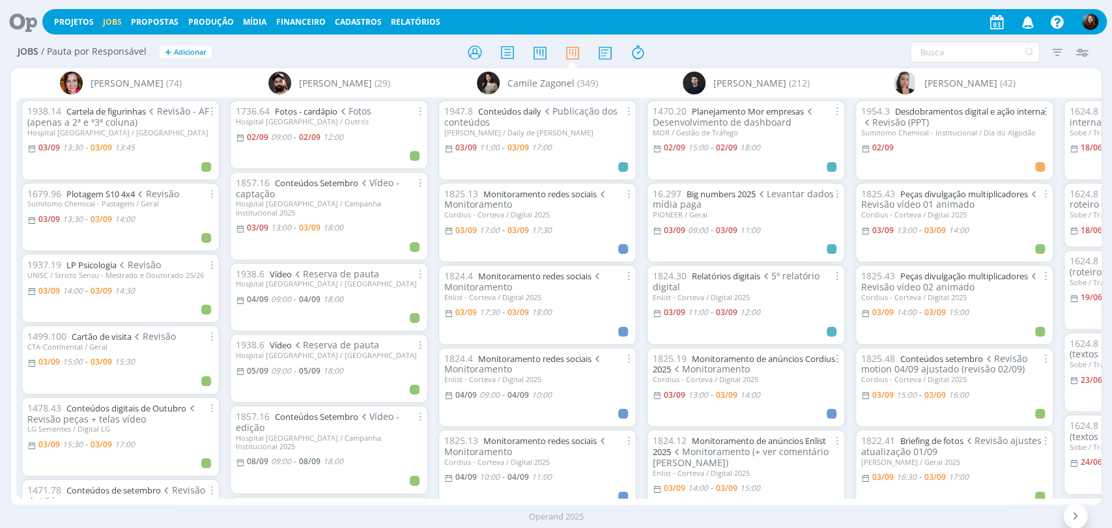
drag, startPoint x: 281, startPoint y: 505, endPoint x: 481, endPoint y: 508, distance: 200.0
click at [625, 507] on div "Operand 2025" at bounding box center [556, 517] width 1112 height 23
click at [391, 506] on div "Operand 2025" at bounding box center [556, 517] width 1112 height 23
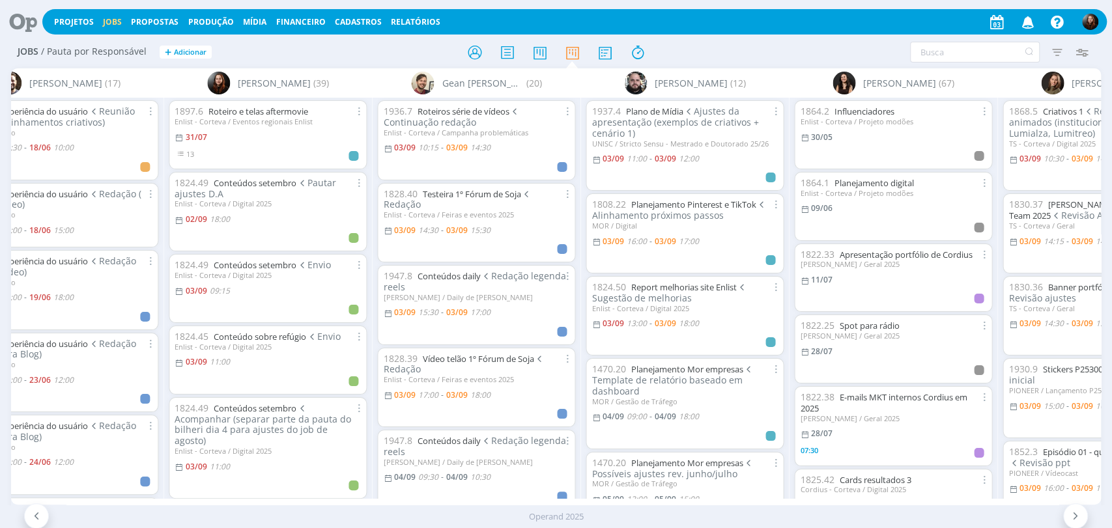
scroll to position [0, 1100]
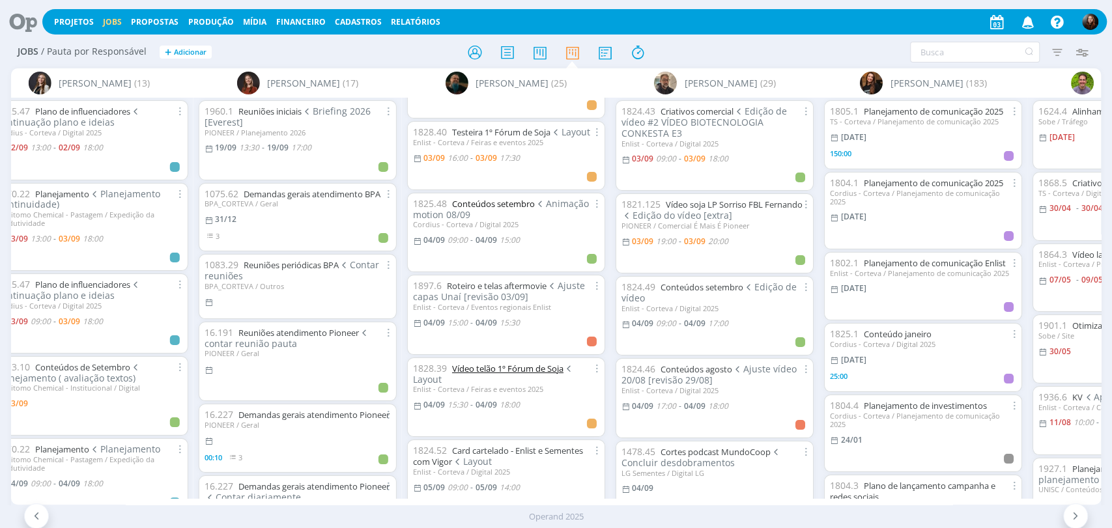
scroll to position [145, 0]
click at [459, 236] on span "09:00" at bounding box center [458, 239] width 20 height 11
type input "15:00"
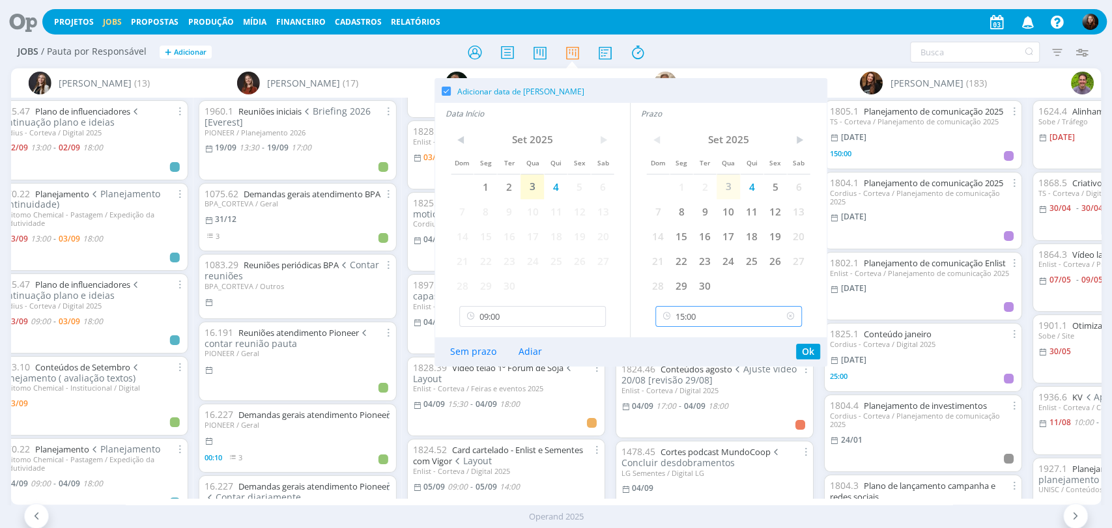
click at [700, 317] on input "15:00" at bounding box center [728, 316] width 147 height 21
click at [528, 317] on input "09:00" at bounding box center [532, 316] width 147 height 21
click at [476, 395] on div "13:00" at bounding box center [534, 387] width 149 height 23
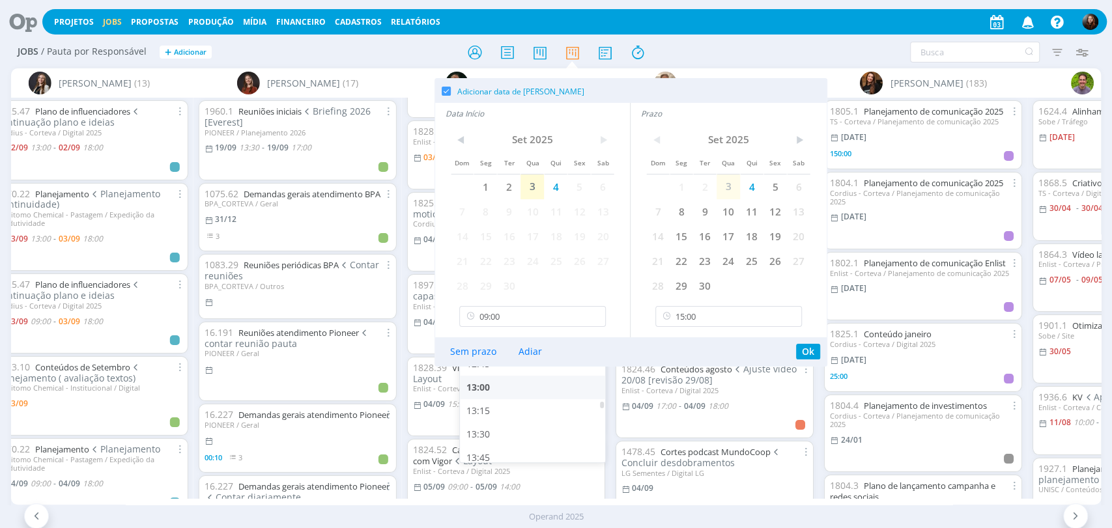
type input "13:00"
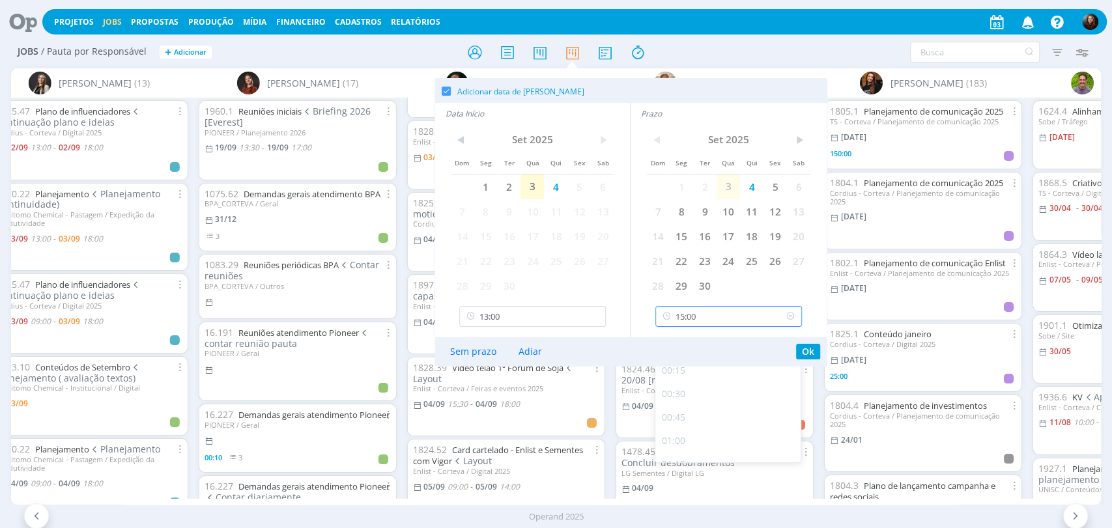
click at [683, 309] on input "15:00" at bounding box center [728, 316] width 147 height 21
click at [678, 439] on div "18:00" at bounding box center [729, 438] width 149 height 23
click at [803, 352] on button "Ok" at bounding box center [808, 352] width 24 height 16
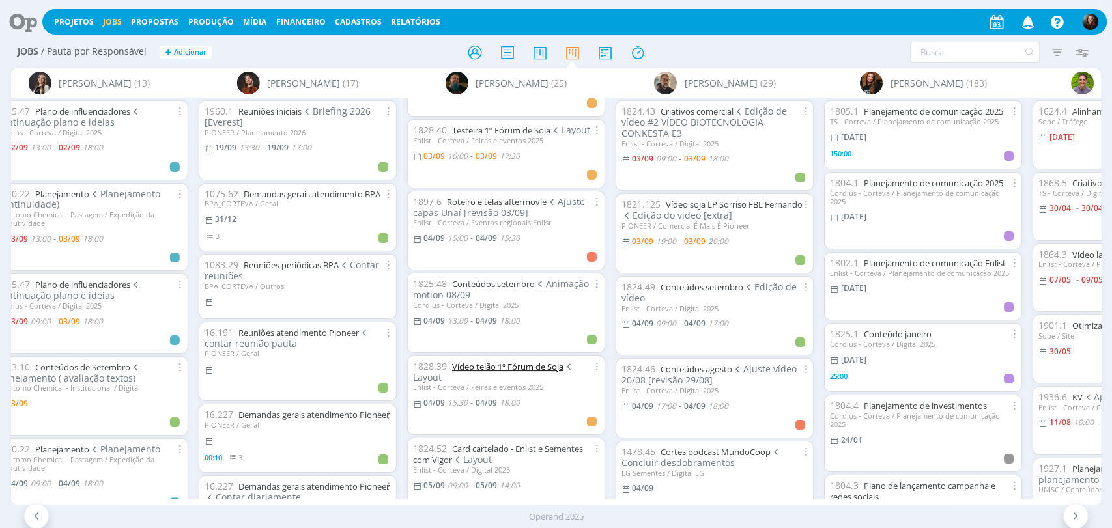
scroll to position [145, 0]
click at [461, 238] on span "15:00" at bounding box center [458, 239] width 20 height 11
type input "15:30"
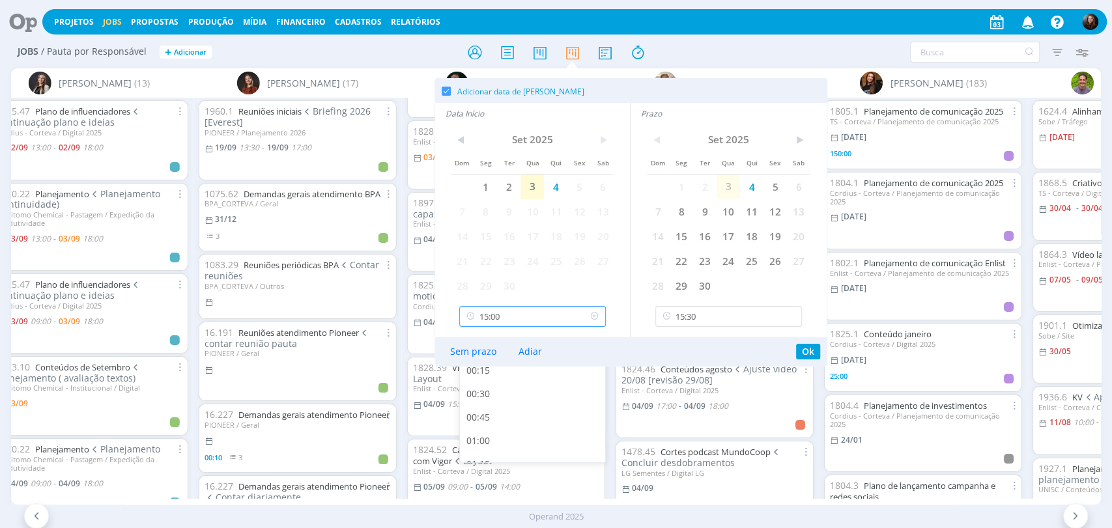
click at [500, 318] on input "15:00" at bounding box center [532, 316] width 147 height 21
click at [491, 393] on div "09:00" at bounding box center [534, 390] width 149 height 23
type input "09:00"
click at [719, 315] on input "15:30" at bounding box center [728, 316] width 147 height 21
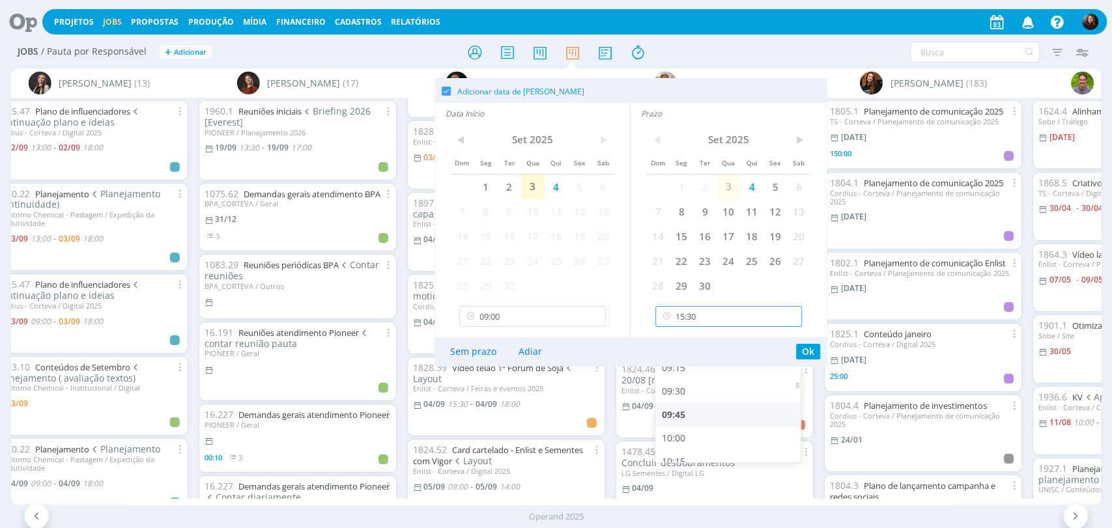
scroll to position [848, 0]
click at [681, 392] on div "09:30" at bounding box center [729, 390] width 149 height 23
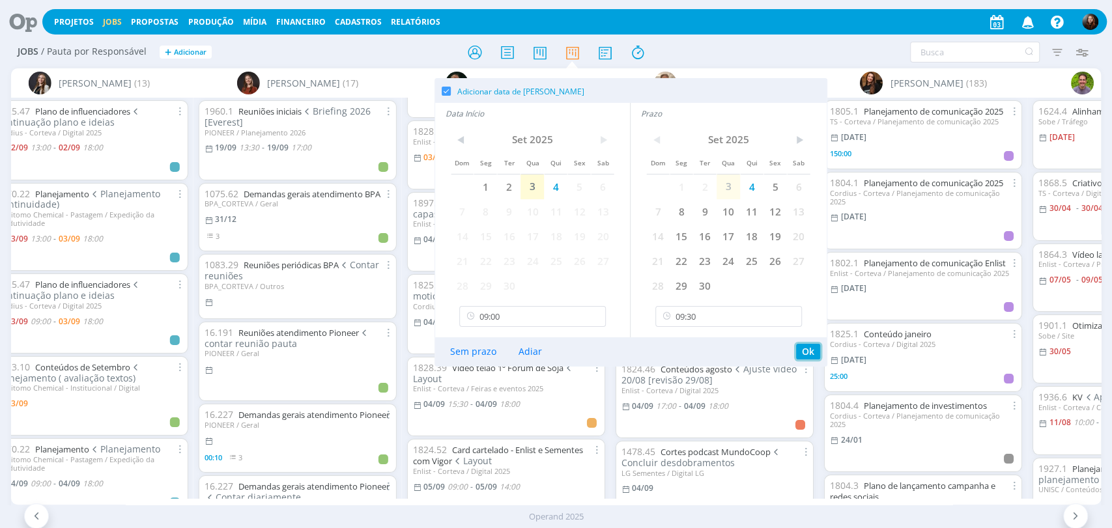
click at [803, 351] on button "Ok" at bounding box center [808, 352] width 24 height 16
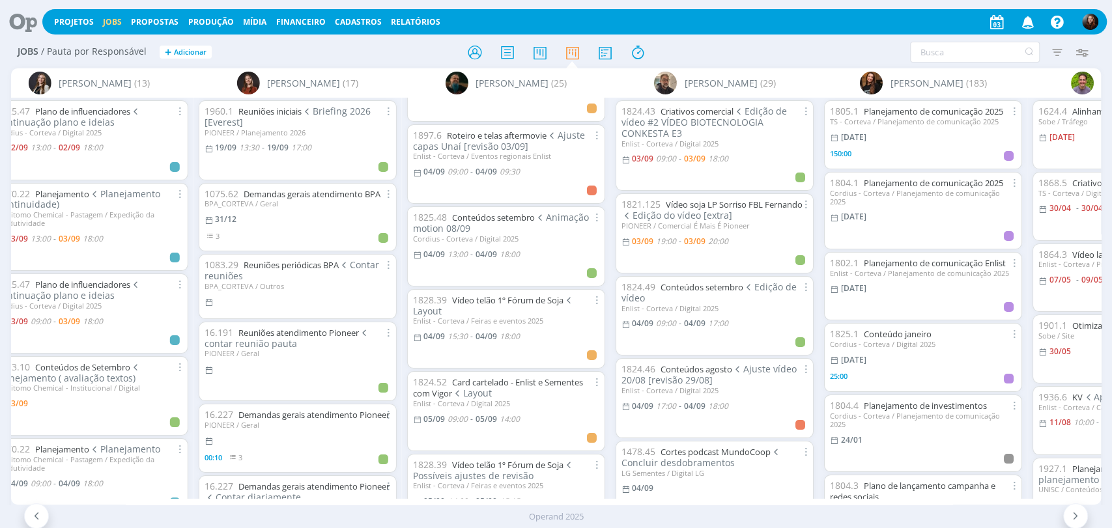
scroll to position [217, 0]
click at [461, 326] on span "15:30" at bounding box center [458, 331] width 20 height 11
type input "18:00"
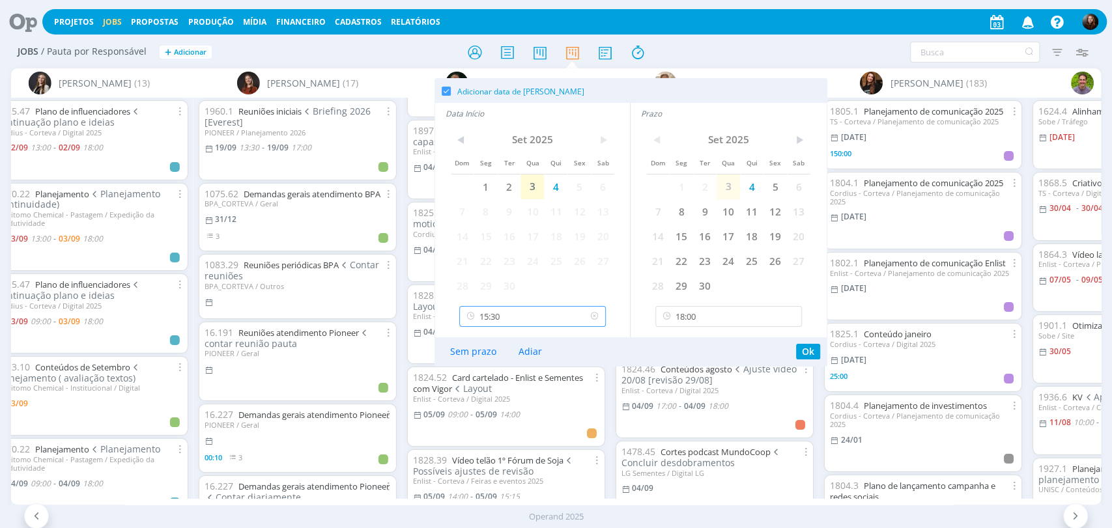
click at [510, 324] on input "15:30" at bounding box center [532, 316] width 147 height 21
click at [490, 388] on div "09:30" at bounding box center [534, 390] width 149 height 23
type input "09:30"
click at [709, 319] on input "18:00" at bounding box center [728, 316] width 147 height 21
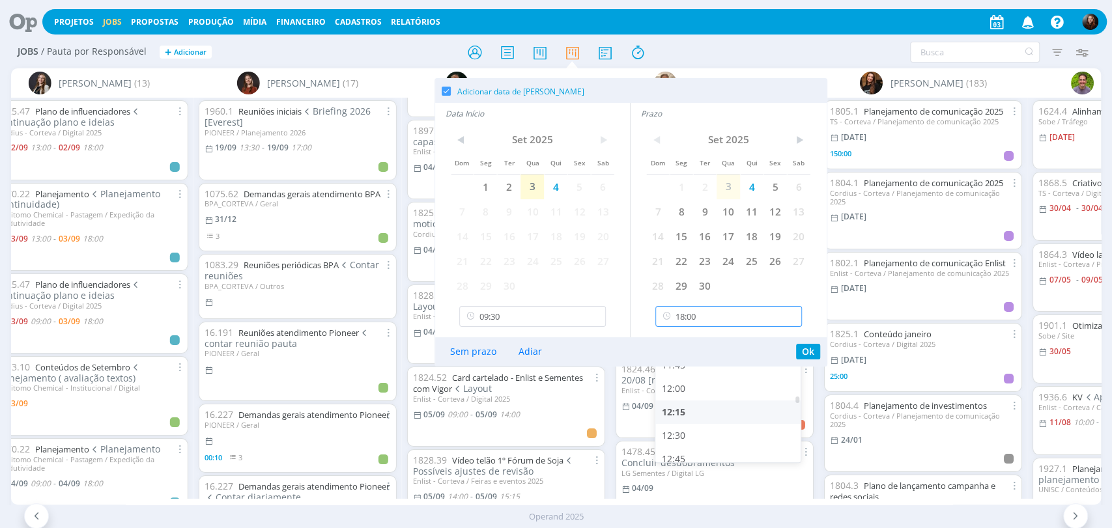
scroll to position [1083, 0]
click at [684, 394] on div "12:00" at bounding box center [729, 390] width 149 height 23
click at [803, 351] on button "Ok" at bounding box center [808, 352] width 24 height 16
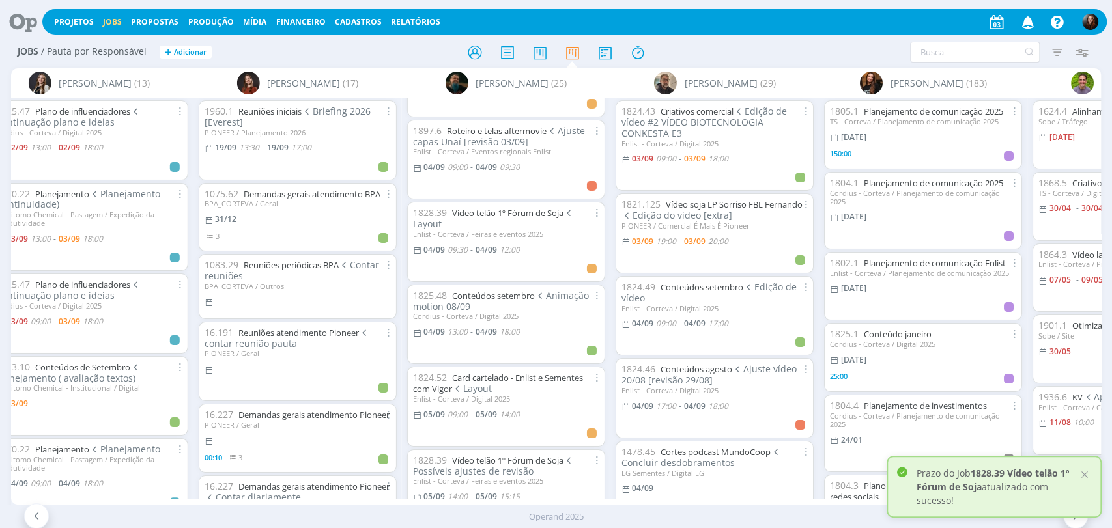
click at [610, 354] on div "1824.43 Criativos comercial Edição de vídeo #2 VÍDEO BIOTECNOLOGIA CONKESTA E3 …" at bounding box center [714, 298] width 208 height 401
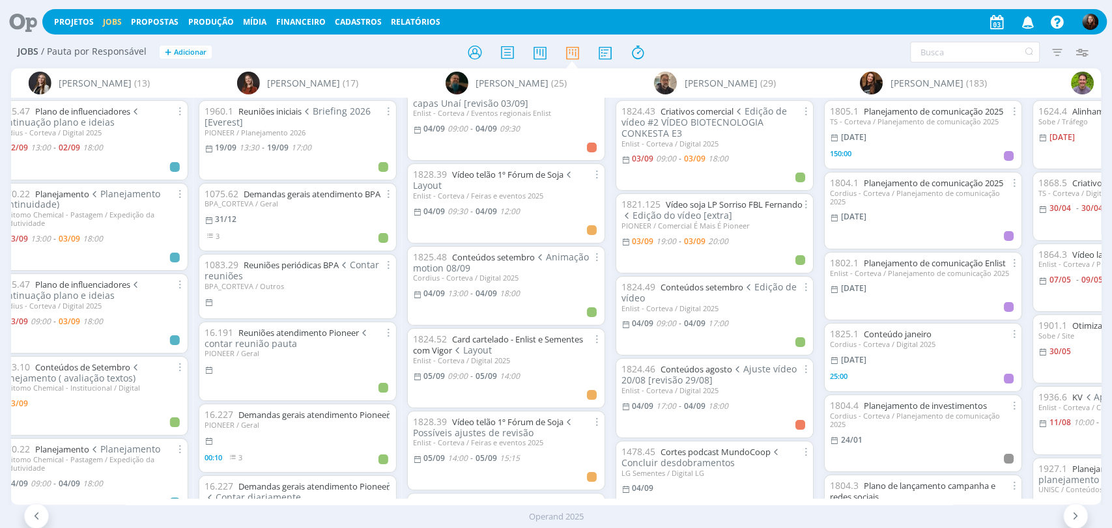
scroll to position [145, 0]
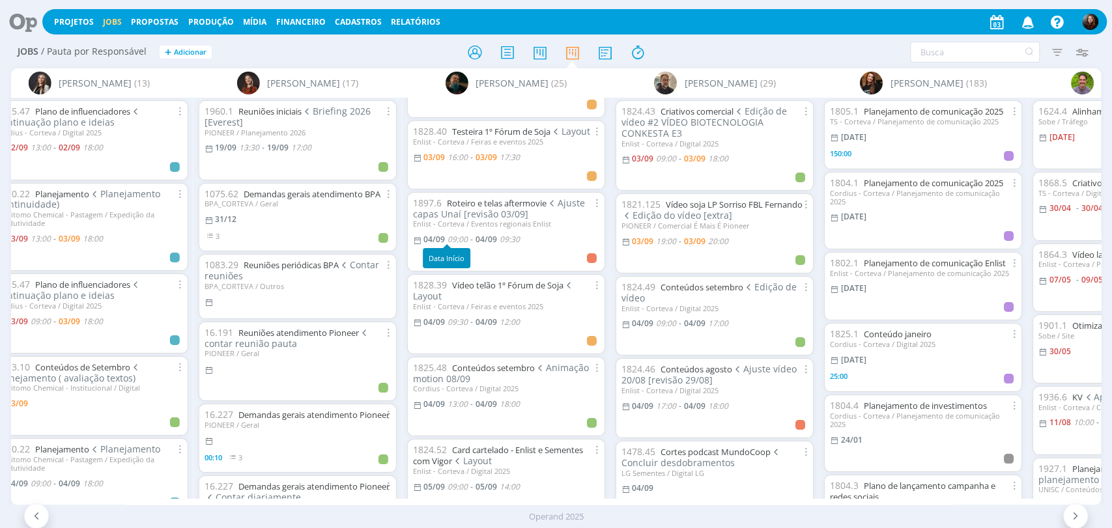
click at [436, 240] on span "04/09" at bounding box center [434, 239] width 21 height 11
type input "09:30"
type input "09:00"
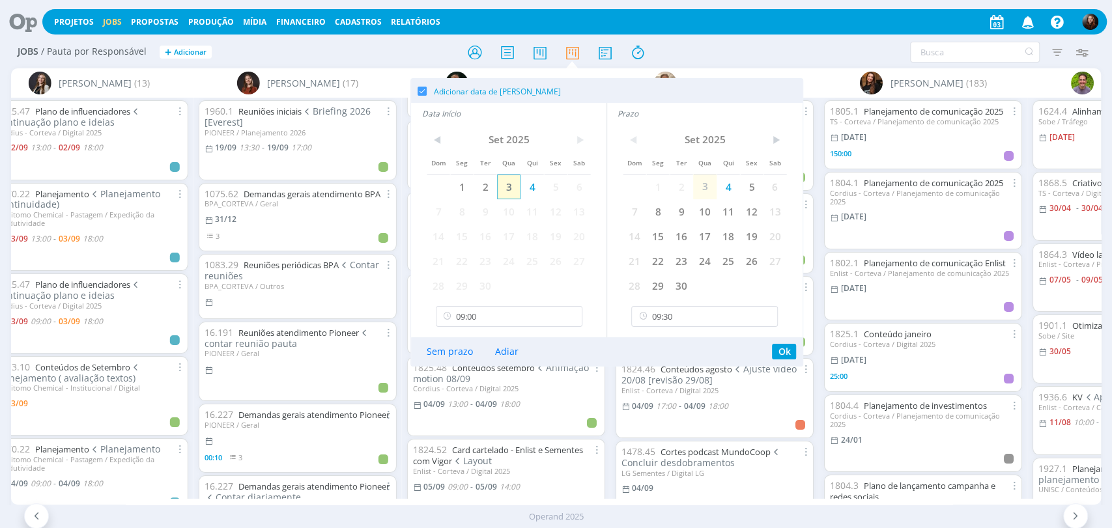
click at [509, 184] on span "3" at bounding box center [508, 187] width 23 height 25
click at [706, 186] on span "3" at bounding box center [704, 187] width 23 height 25
click at [511, 322] on input "09:00" at bounding box center [509, 316] width 147 height 21
click at [701, 318] on input "09:30" at bounding box center [704, 316] width 147 height 21
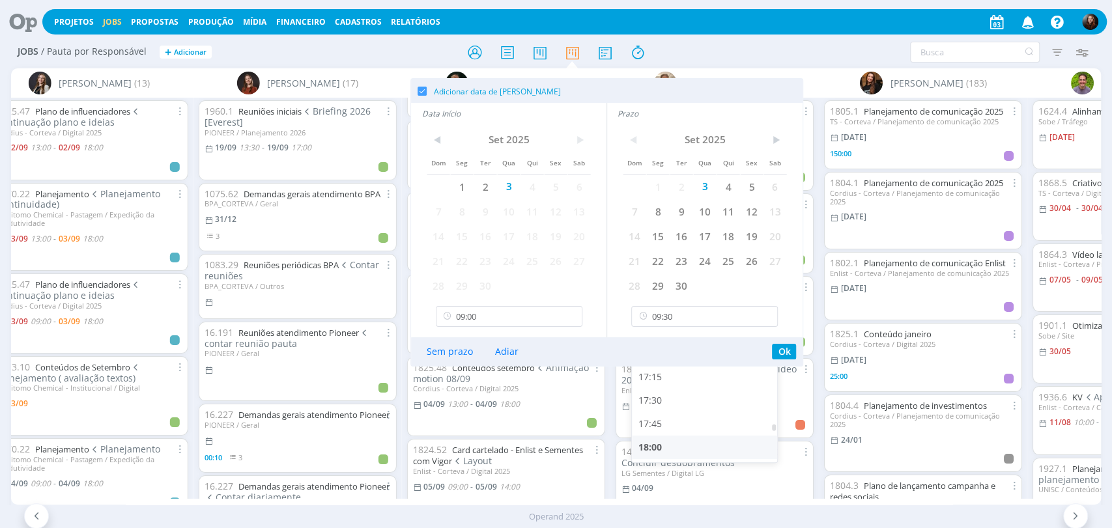
click at [662, 439] on div "18:00" at bounding box center [706, 447] width 149 height 23
type input "18:00"
click at [535, 321] on input "09:00" at bounding box center [509, 316] width 147 height 21
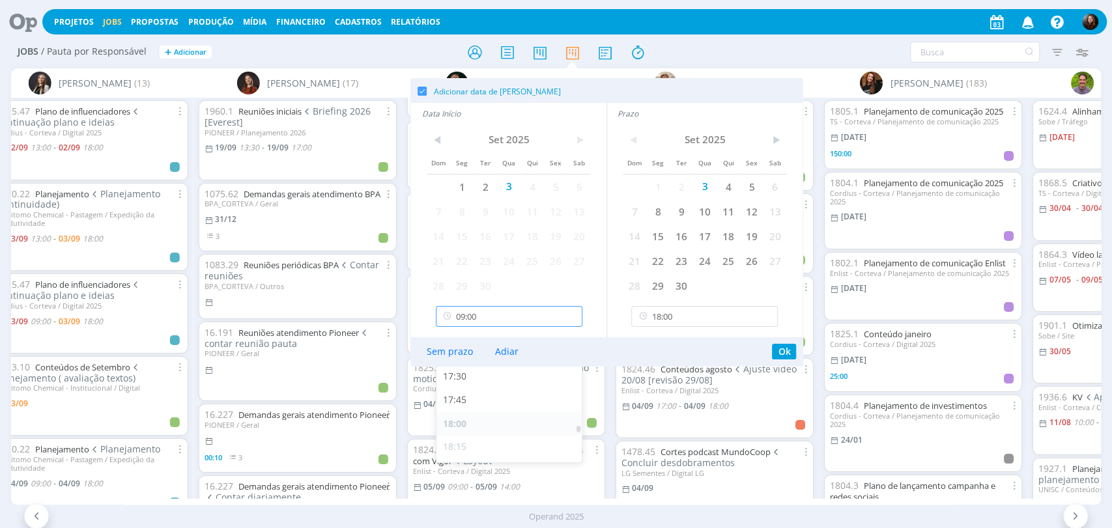
scroll to position [1614, 0]
click at [455, 375] on div "17:30" at bounding box center [510, 375] width 149 height 23
type input "17:30"
click at [784, 351] on button "Ok" at bounding box center [784, 352] width 24 height 16
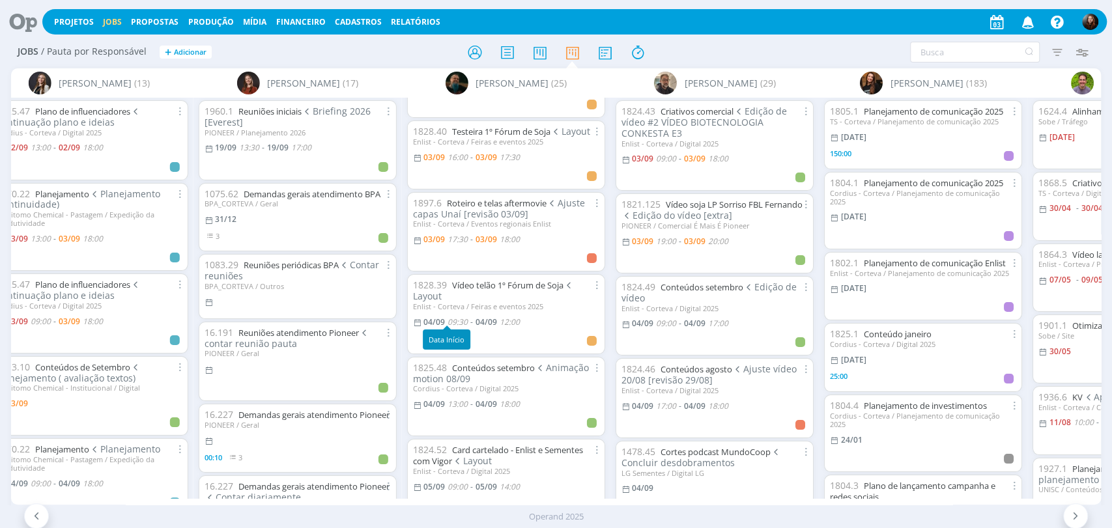
click at [458, 321] on span "09:30" at bounding box center [458, 322] width 20 height 11
type input "12:00"
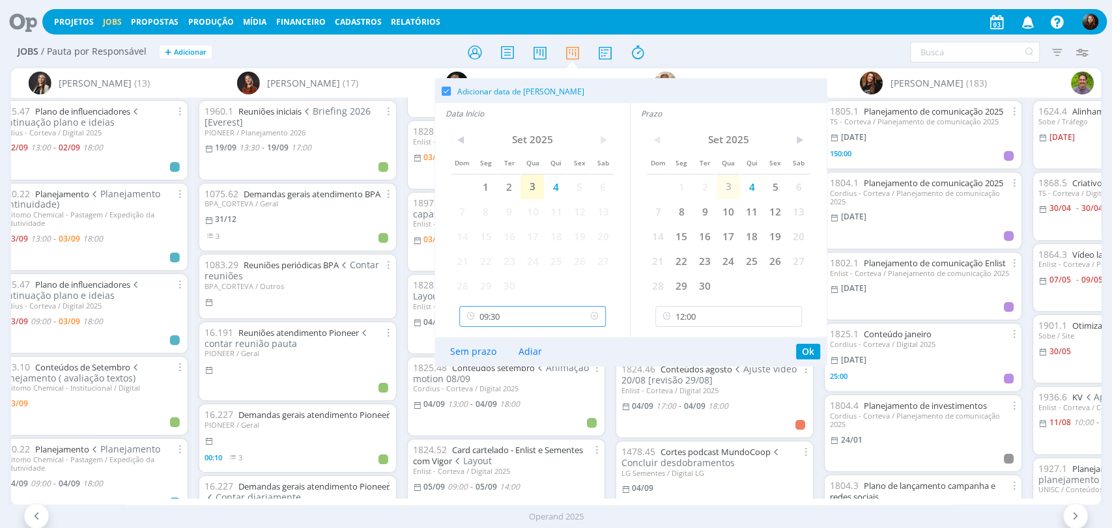
click at [500, 325] on input "09:30" at bounding box center [532, 316] width 147 height 21
click at [489, 403] on div "09:00" at bounding box center [534, 399] width 149 height 23
type input "09:00"
click at [809, 349] on button "Ok" at bounding box center [808, 352] width 24 height 16
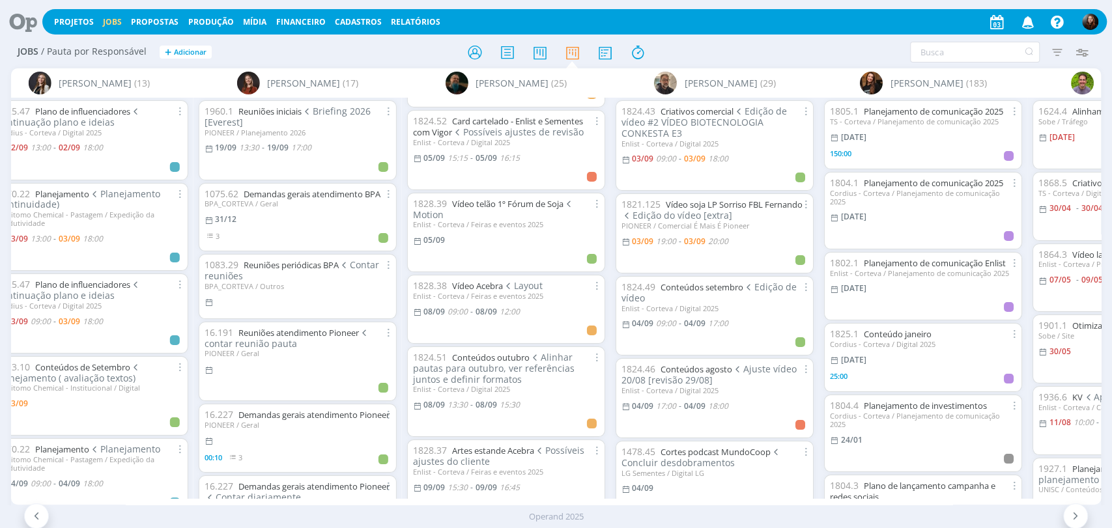
scroll to position [706, 0]
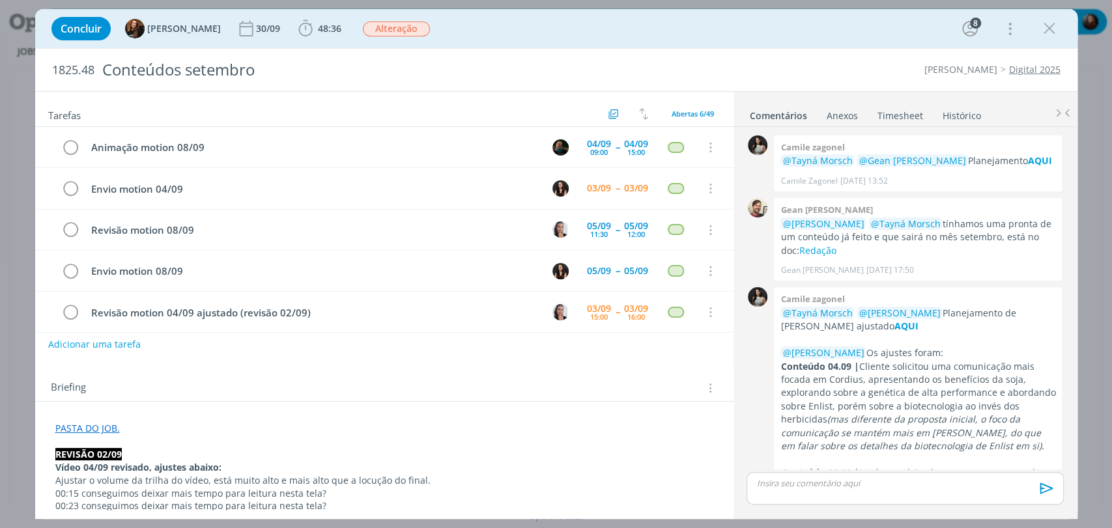
scroll to position [1724, 0]
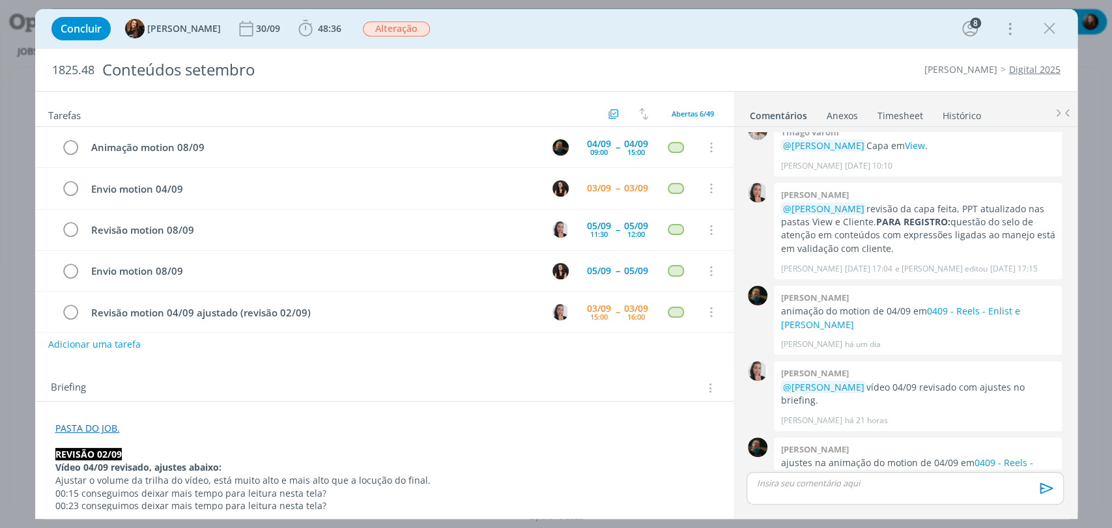
click at [557, 358] on div "Tarefas Usar Job de template Criar template a partir deste job Visualizar Templ…" at bounding box center [384, 301] width 698 height 418
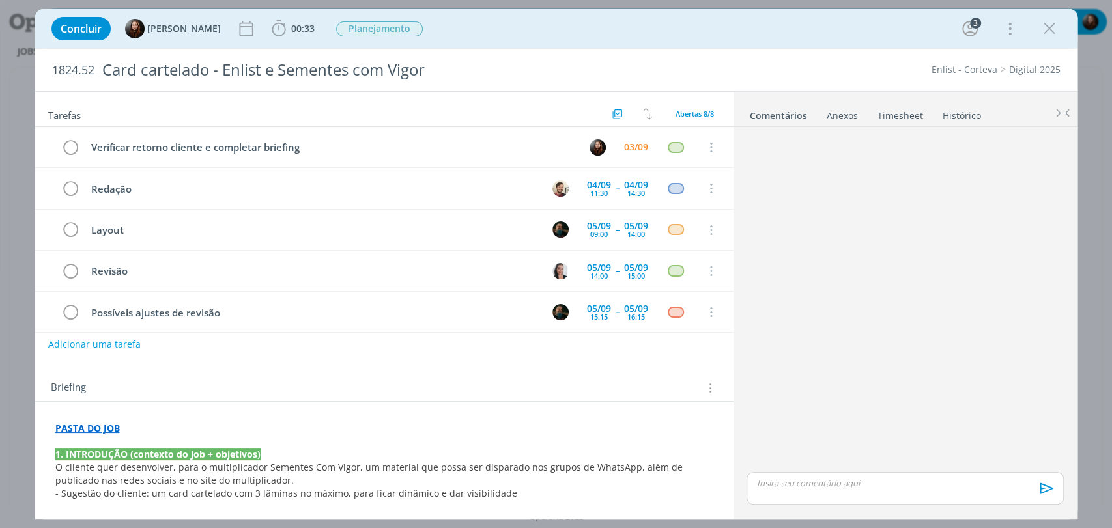
click at [812, 283] on div "dialog" at bounding box center [904, 300] width 327 height 337
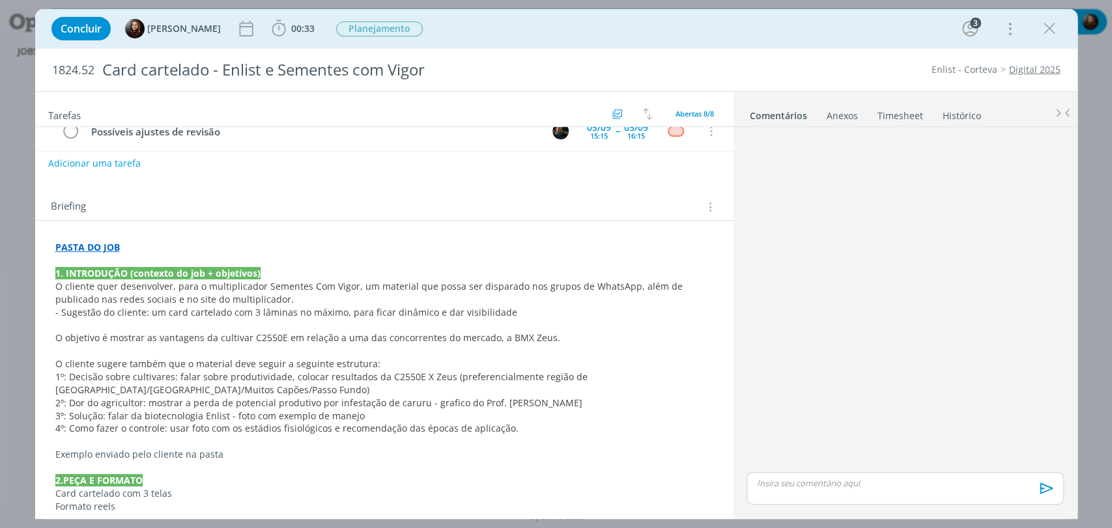
scroll to position [289, 0]
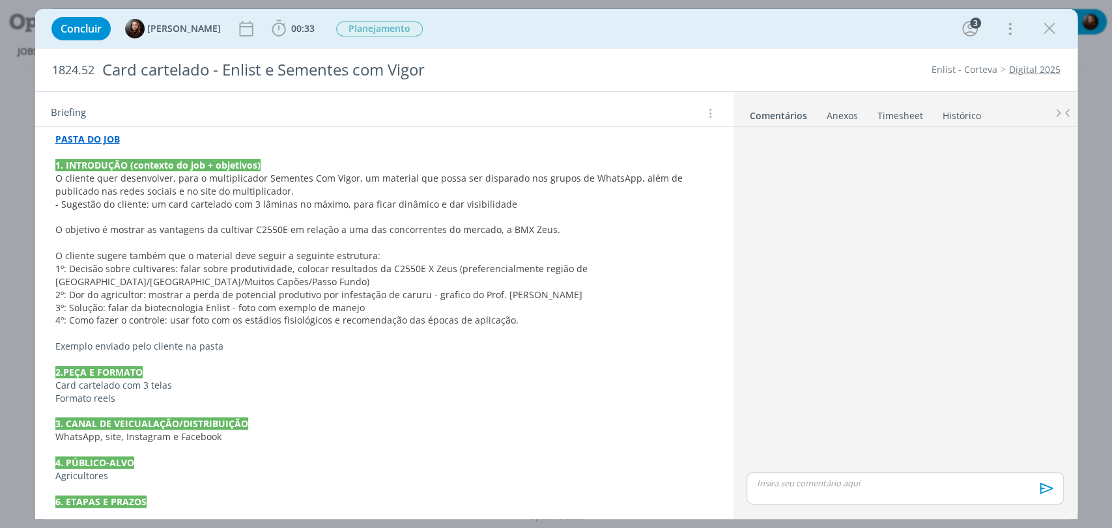
click at [242, 344] on p "Exemplo enviado pelo cliente na pasta" at bounding box center [384, 346] width 658 height 13
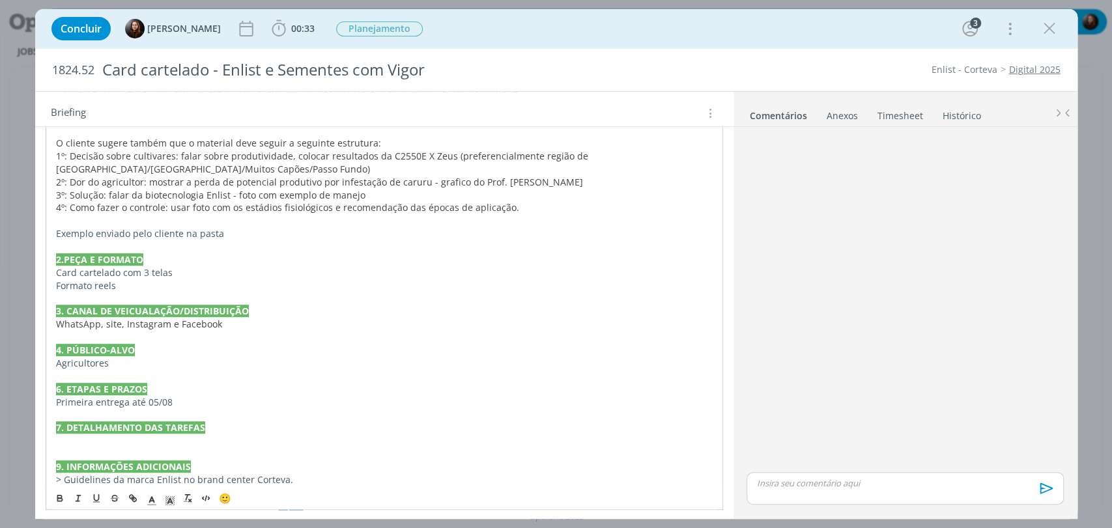
scroll to position [451, 0]
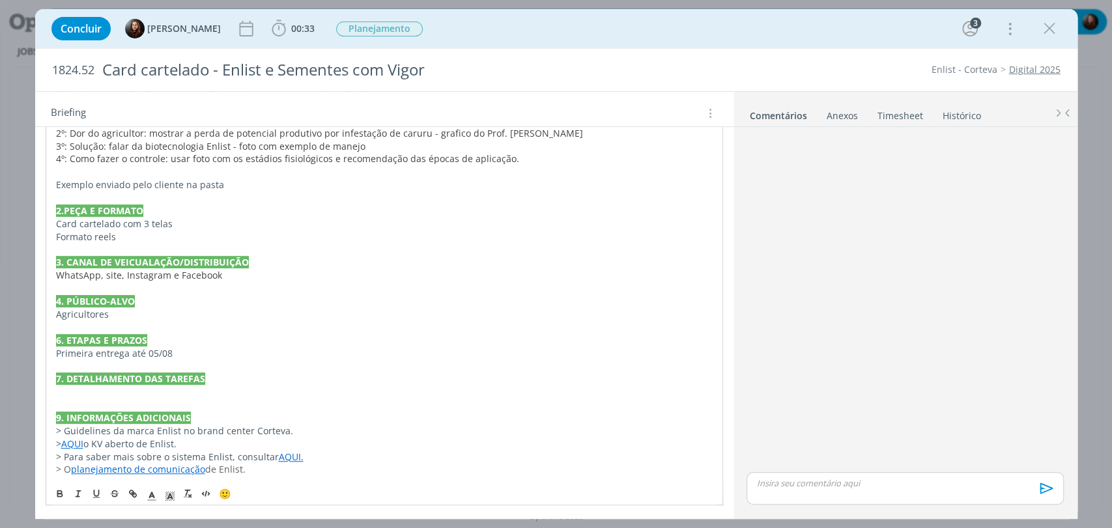
click at [110, 388] on p "dialog" at bounding box center [384, 392] width 657 height 13
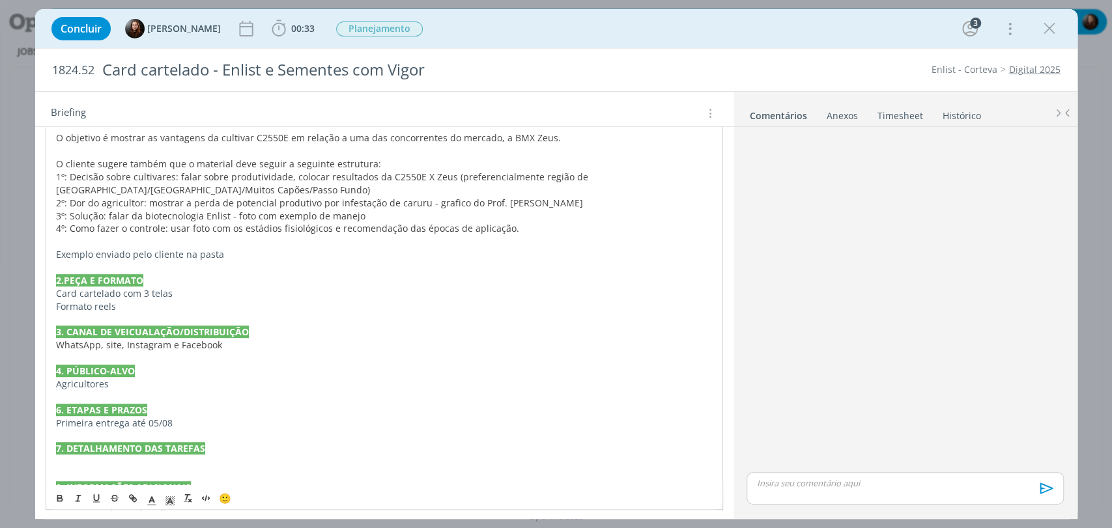
scroll to position [379, 0]
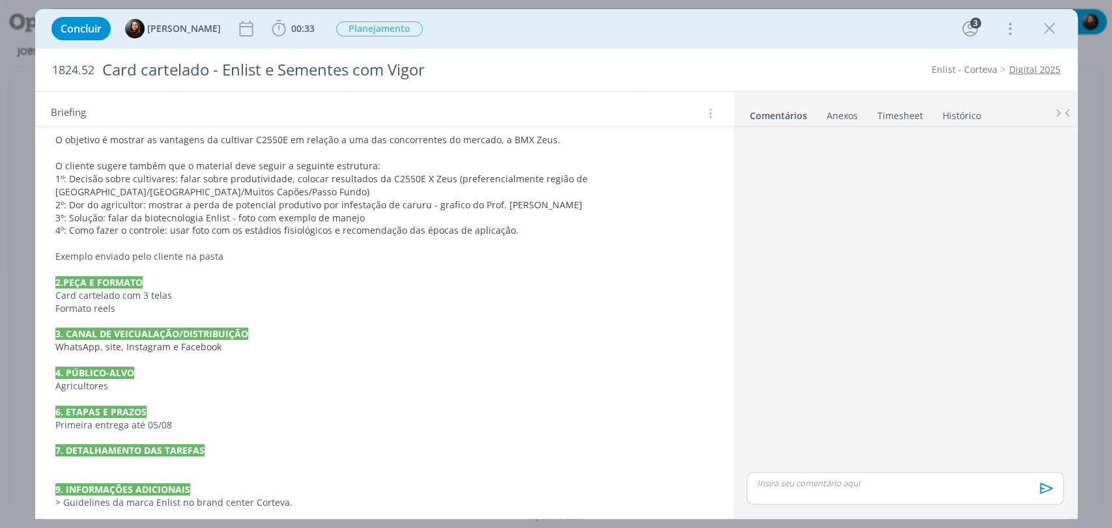
click at [154, 295] on span "Card cartelado com 3 telas" at bounding box center [113, 295] width 117 height 12
click at [229, 260] on p "Exemplo enviado pelo cliente na pasta" at bounding box center [384, 256] width 658 height 13
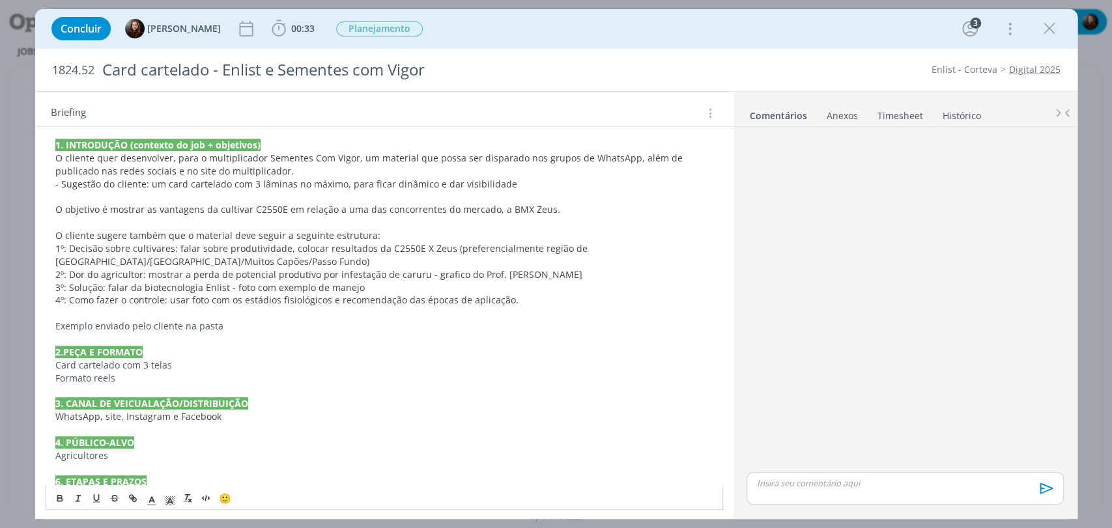
scroll to position [307, 0]
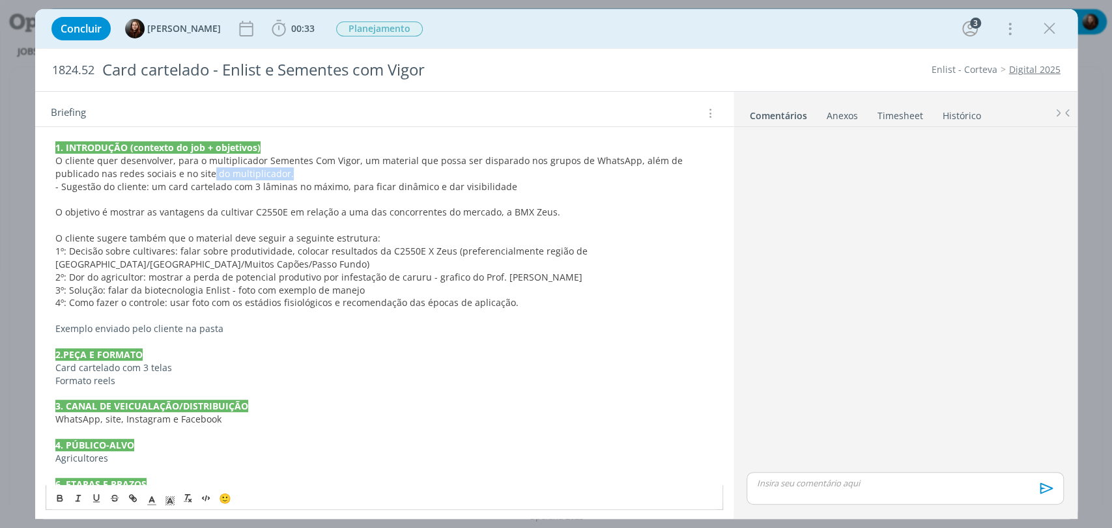
drag, startPoint x: 162, startPoint y: 171, endPoint x: 246, endPoint y: 174, distance: 84.1
click at [250, 173] on p "O cliente quer desenvolver, para o multiplicador Sementes Com Vigor, um materia…" at bounding box center [384, 167] width 658 height 26
click at [113, 189] on span "- Sugestão do cliente: um card cartelado com 3 lâminas no máximo, para ficar di…" at bounding box center [286, 186] width 462 height 12
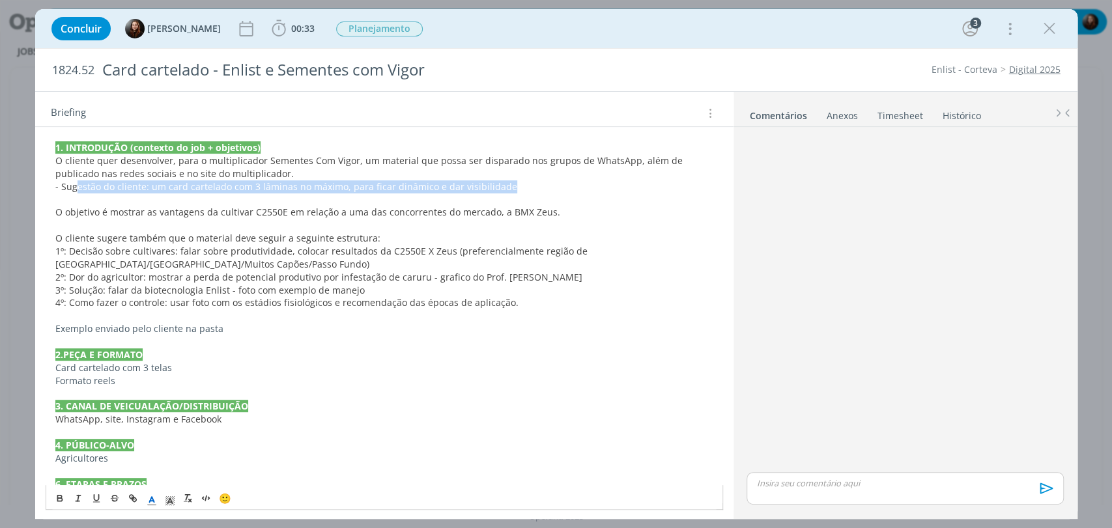
drag, startPoint x: 74, startPoint y: 182, endPoint x: 516, endPoint y: 188, distance: 441.7
click at [516, 188] on p "- Sugestão do cliente: um card cartelado com 3 lâminas no máximo, para ficar di…" at bounding box center [384, 186] width 658 height 13
click at [536, 190] on p "- Sugestão do cliente: um card cartelado com 3 lâminas no máximo, para ficar di…" at bounding box center [384, 186] width 658 height 13
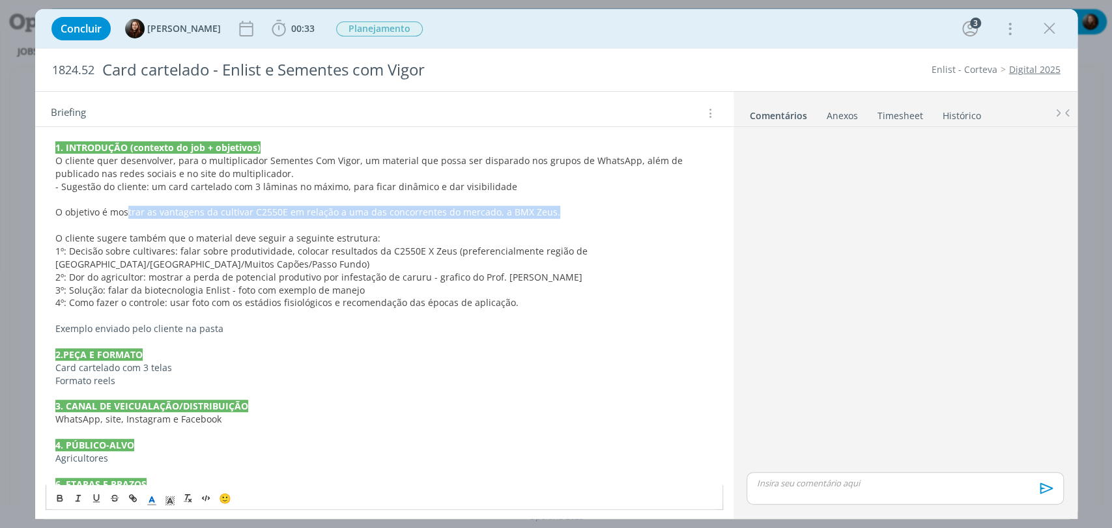
drag, startPoint x: 171, startPoint y: 212, endPoint x: 554, endPoint y: 212, distance: 383.7
click at [554, 212] on p "O objetivo é mostrar as vantagens da cultivar C2550E em relação a uma das conco…" at bounding box center [384, 212] width 658 height 13
click at [597, 213] on p "O objetivo é mostrar as vantagens da cultivar C2550E em relação a uma das conco…" at bounding box center [384, 212] width 658 height 13
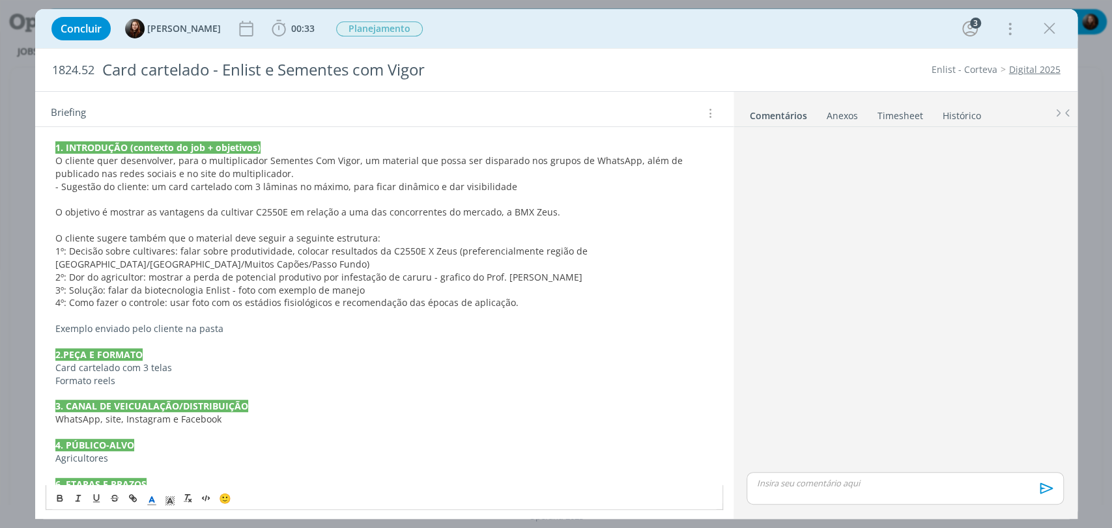
click at [221, 240] on span "O cliente sugere também que o material deve seguir a seguinte estrutura:" at bounding box center [217, 238] width 325 height 12
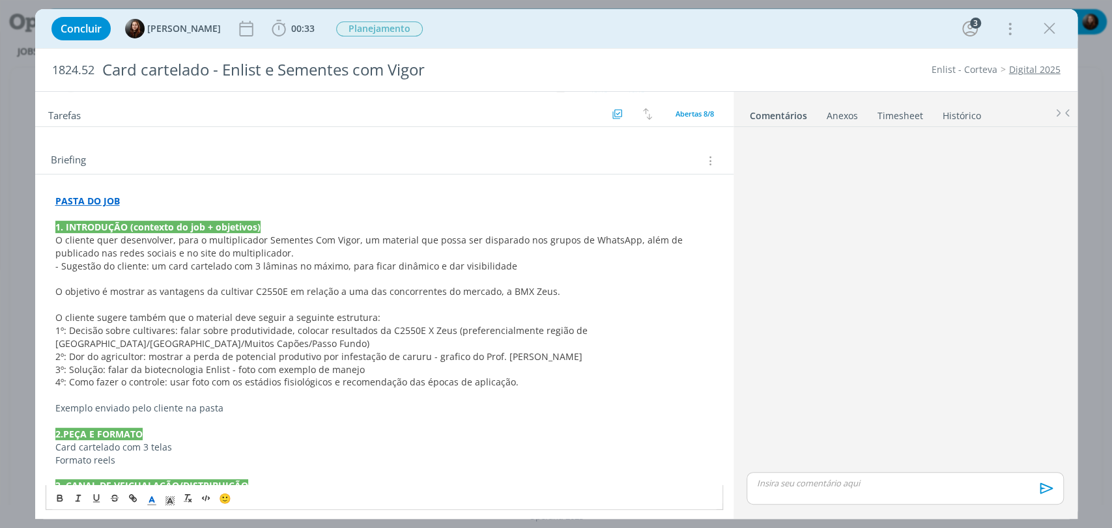
scroll to position [289, 0]
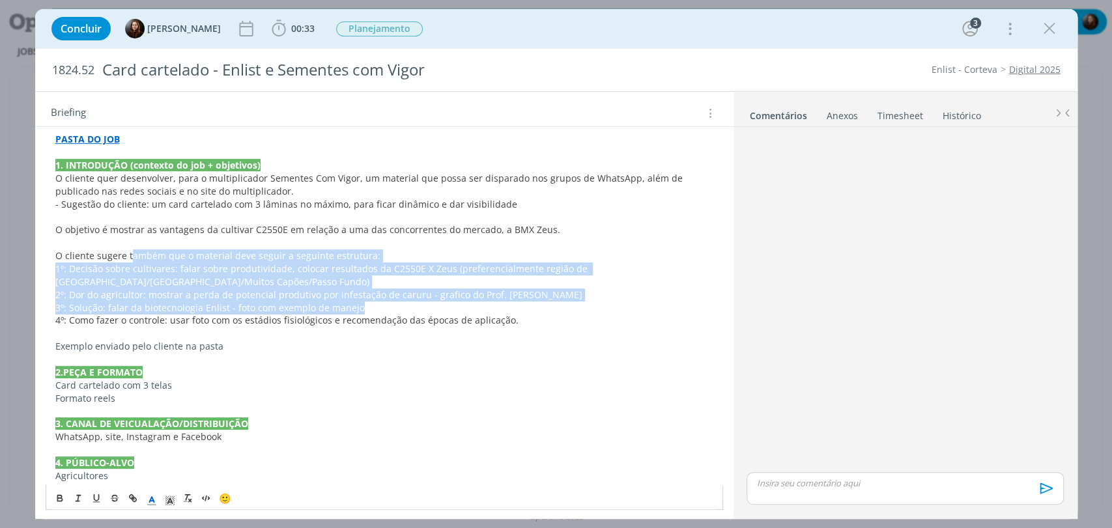
drag, startPoint x: 196, startPoint y: 262, endPoint x: 444, endPoint y: 310, distance: 252.9
click at [444, 310] on div "PASTA DO JOB 1. INTRODUÇÃO (contexto do job + objetivos) O cliente quer desenvo…" at bounding box center [385, 385] width 678 height 514
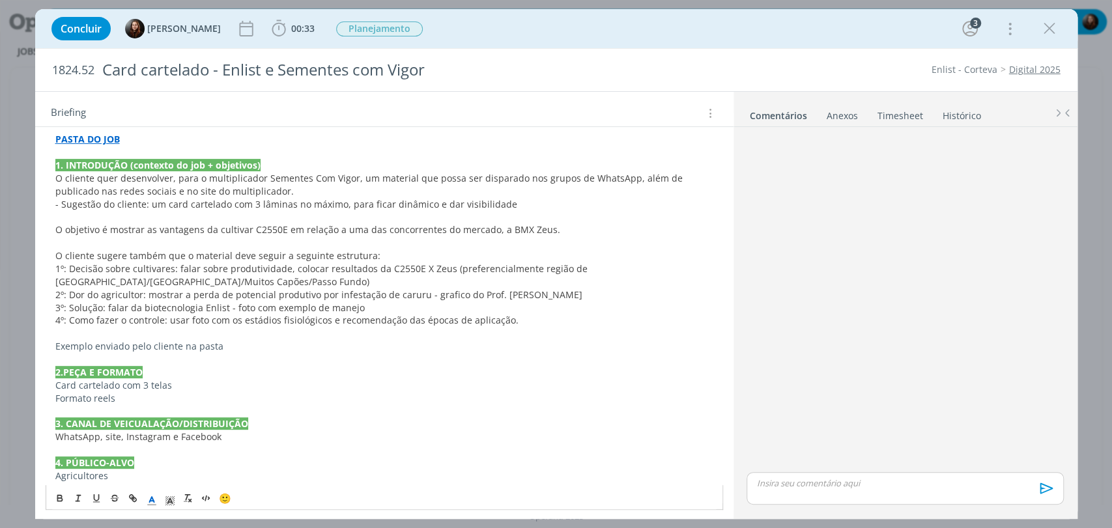
click at [375, 326] on div "PASTA DO JOB 1. INTRODUÇÃO (contexto do job + objetivos) O cliente quer desenvo…" at bounding box center [385, 385] width 678 height 514
click at [390, 351] on p "Exemplo enviado pelo cliente na pasta" at bounding box center [384, 346] width 658 height 13
click at [100, 136] on strong "PASTA DO JOB" at bounding box center [87, 139] width 64 height 12
click at [141, 165] on link "[URL][DOMAIN_NAME]" at bounding box center [140, 164] width 98 height 17
click at [235, 346] on p "Exemplo enviado pelo cliente na pasta" at bounding box center [384, 346] width 658 height 13
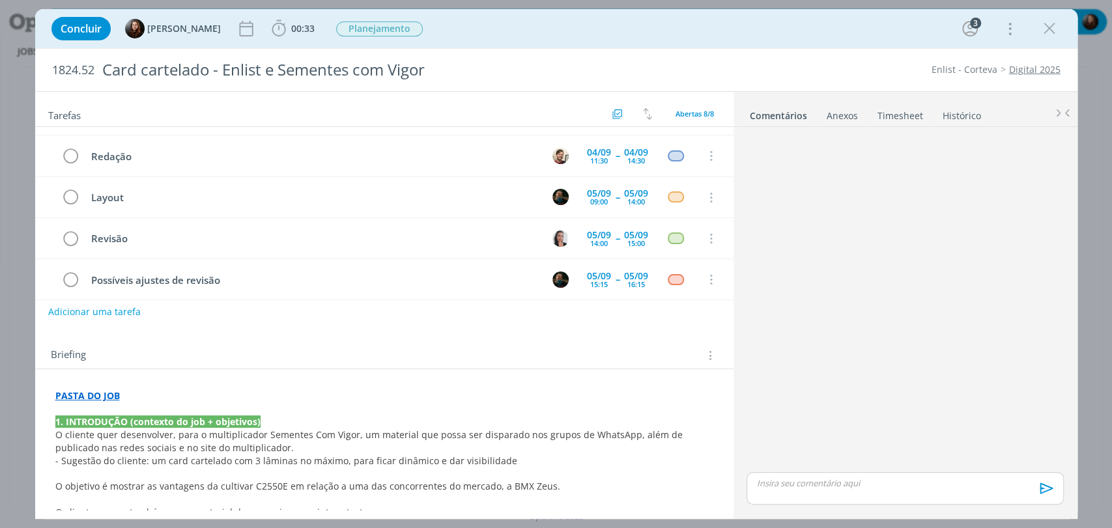
scroll to position [0, 0]
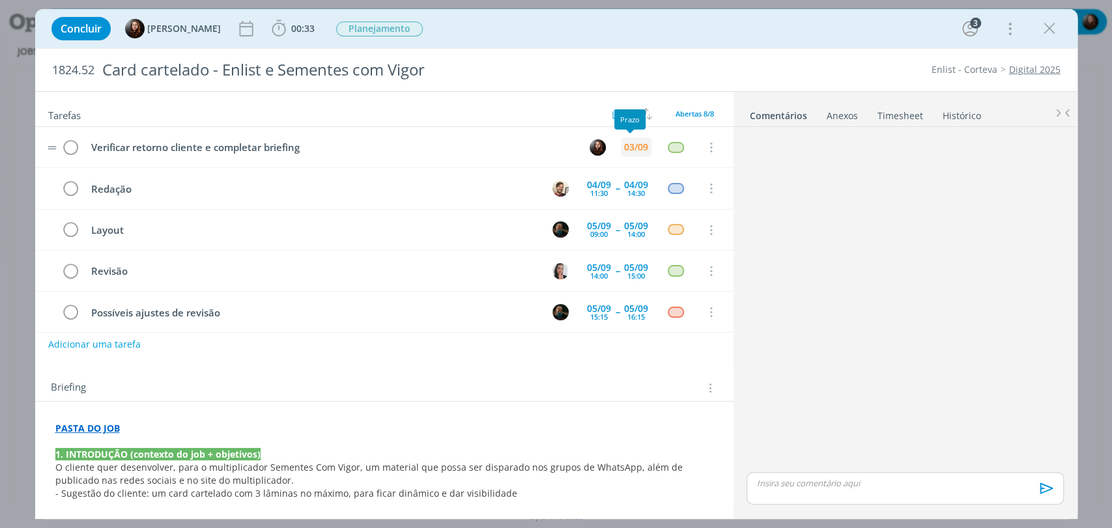
click at [625, 147] on div "03/09" at bounding box center [636, 147] width 24 height 9
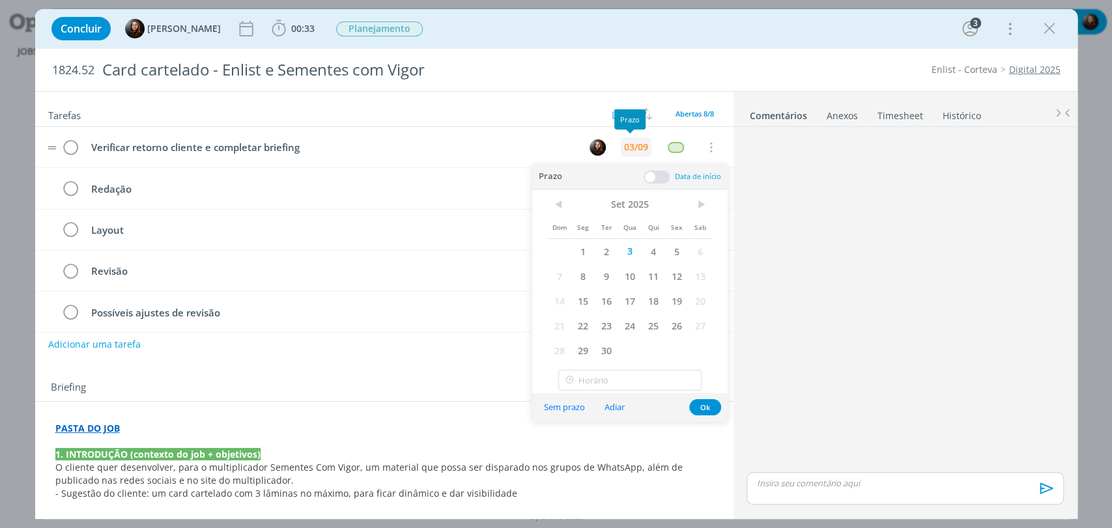
click at [625, 146] on div "03/09" at bounding box center [636, 147] width 24 height 9
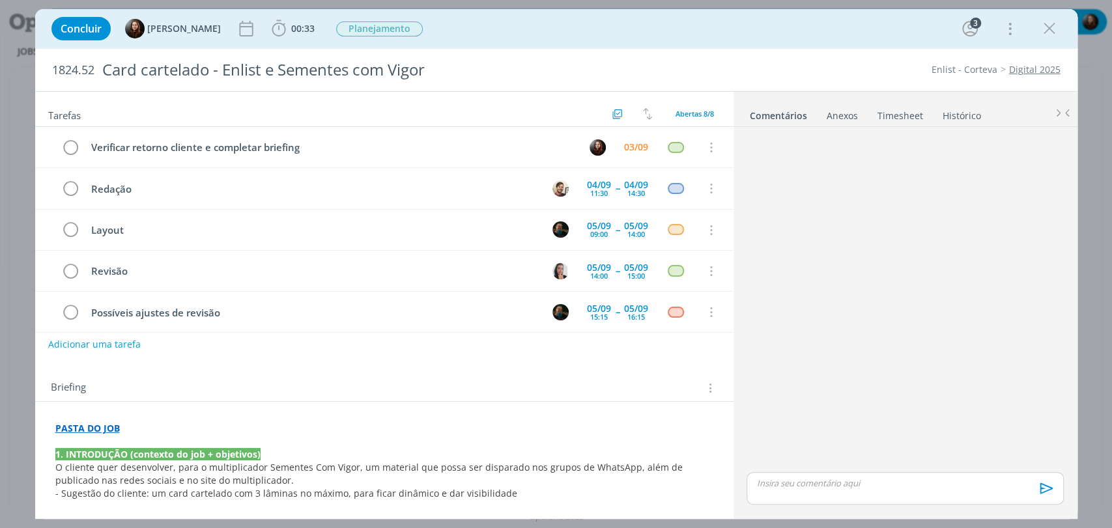
click at [829, 225] on div "dialog" at bounding box center [904, 300] width 327 height 337
click at [633, 146] on div "03/09" at bounding box center [636, 147] width 24 height 9
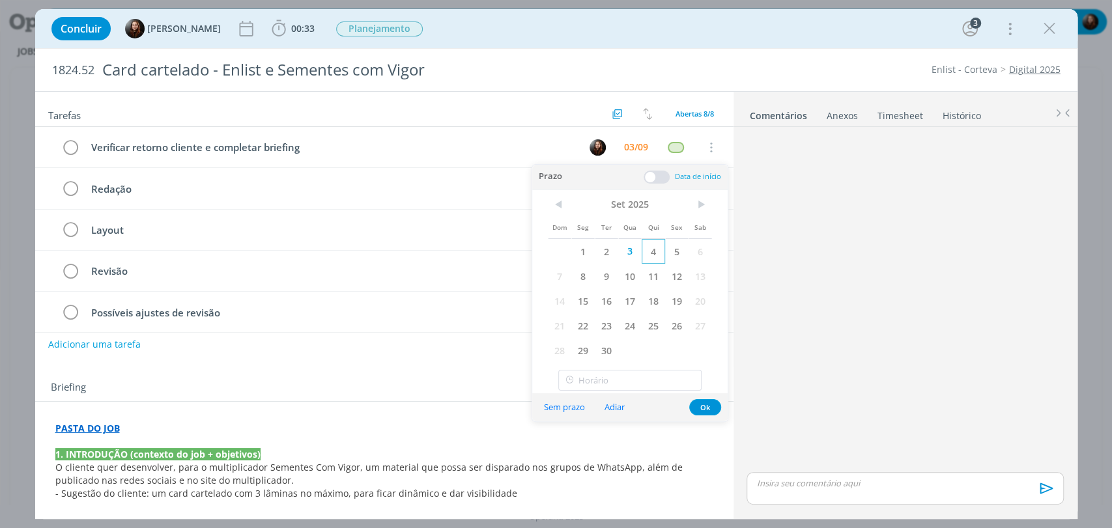
click at [651, 249] on span "4" at bounding box center [653, 251] width 23 height 25
click at [605, 375] on input "15:00" at bounding box center [629, 380] width 143 height 21
click at [591, 240] on div "09:15" at bounding box center [631, 240] width 145 height 23
type input "09:15"
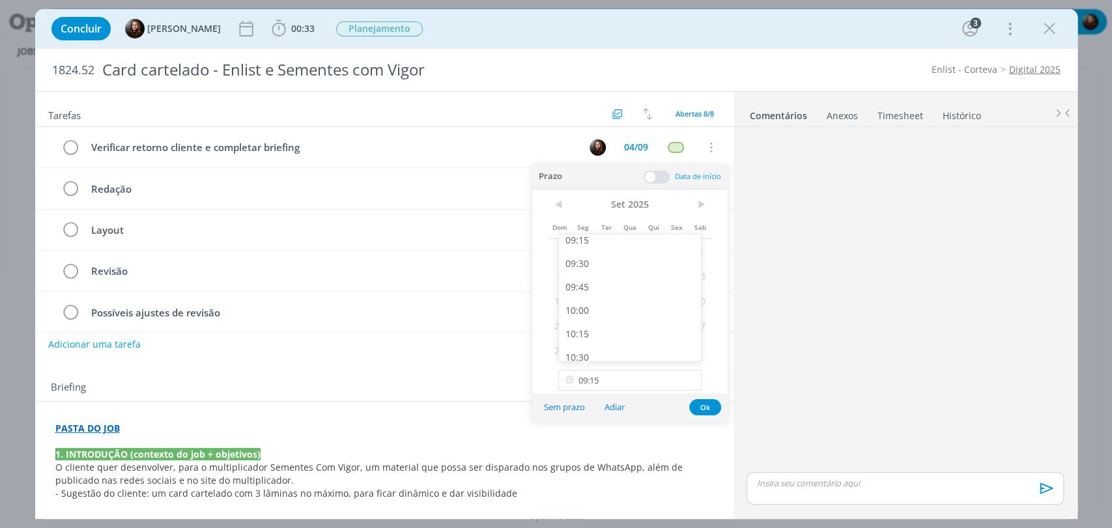
scroll to position [868, 0]
click at [700, 403] on button "Ok" at bounding box center [705, 407] width 32 height 16
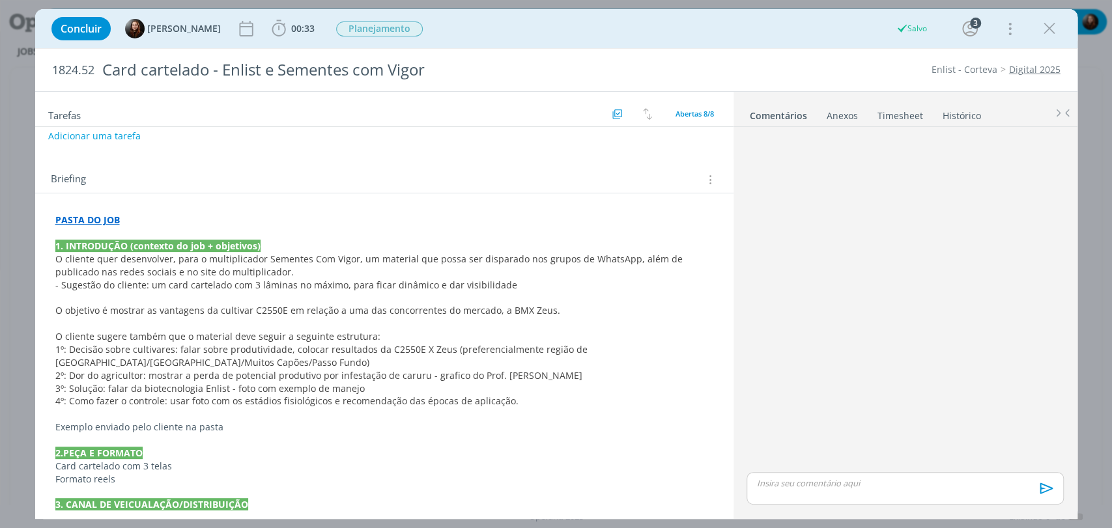
scroll to position [217, 0]
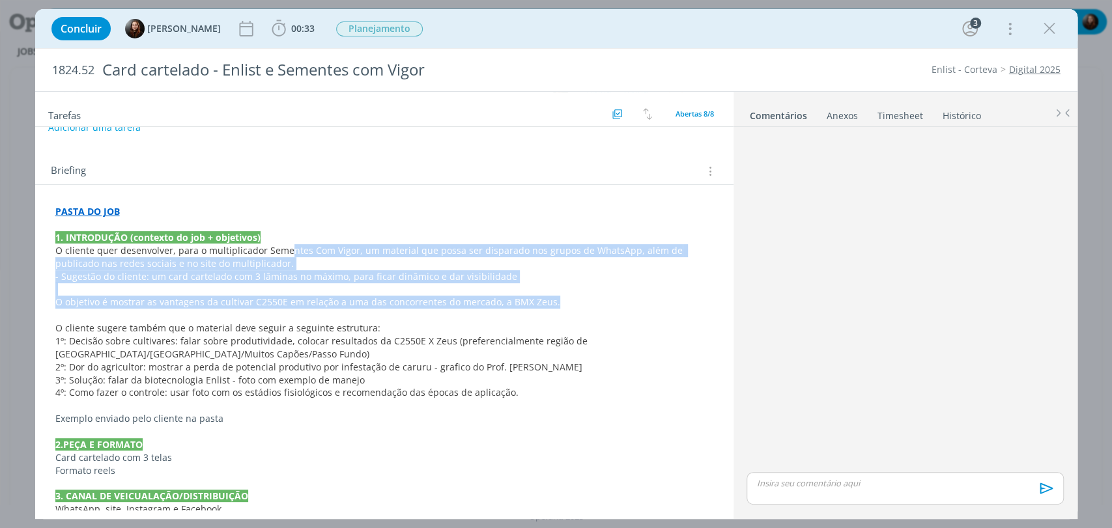
drag, startPoint x: 292, startPoint y: 253, endPoint x: 624, endPoint y: 295, distance: 334.9
click at [624, 295] on div "PASTA DO JOB 1. INTRODUÇÃO (contexto do job + objetivos) O cliente quer desenvo…" at bounding box center [385, 458] width 678 height 514
click at [646, 287] on p "dialog" at bounding box center [384, 289] width 657 height 13
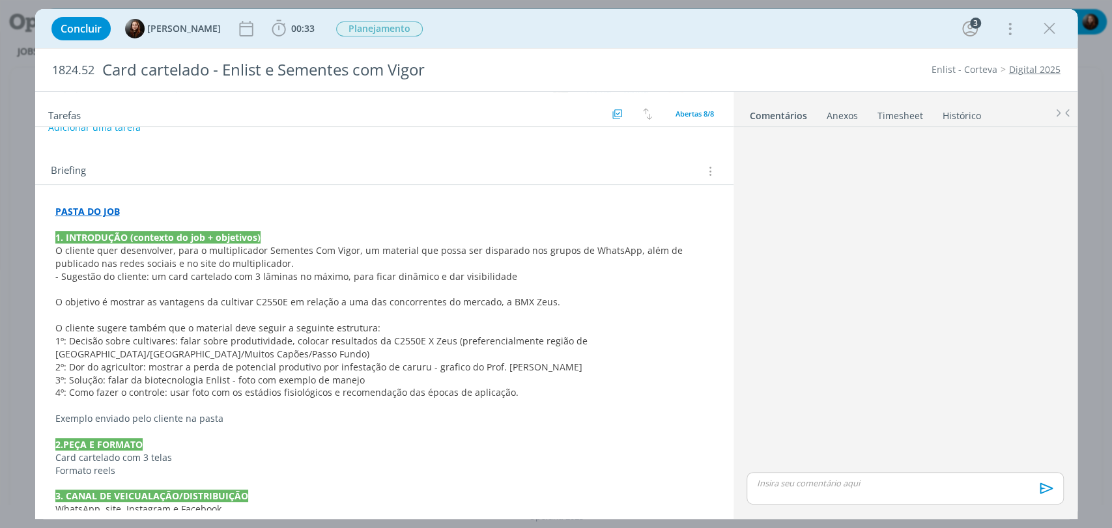
click at [244, 425] on p "dialog" at bounding box center [384, 431] width 658 height 13
click at [245, 419] on p "Exemplo enviado pelo cliente na pasta" at bounding box center [384, 418] width 658 height 13
drag, startPoint x: 94, startPoint y: 418, endPoint x: 128, endPoint y: 420, distance: 34.0
click at [128, 420] on p "Exemplo enviado pelo cliente na pasta Conteúdo do cliente" at bounding box center [384, 418] width 658 height 13
drag, startPoint x: 61, startPoint y: 417, endPoint x: 89, endPoint y: 421, distance: 28.3
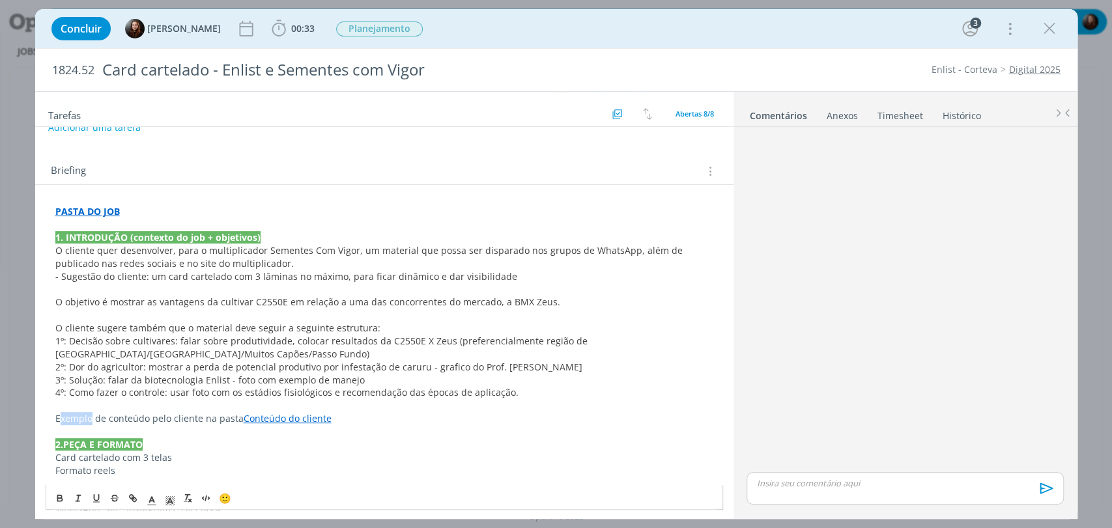
click at [89, 421] on p "Exemplo de conteúdo pelo cliente na pasta Conteúdo do cliente" at bounding box center [384, 418] width 658 height 13
drag, startPoint x: 144, startPoint y: 421, endPoint x: 192, endPoint y: 418, distance: 47.6
click at [192, 418] on p "Esboço de conteúdo pelo cliente na pasta Conteúdo do cliente" at bounding box center [384, 418] width 658 height 13
click at [218, 417] on p "Esboço de conteúdo feito pelo cliente na pasta Conteúdo do cliente" at bounding box center [384, 418] width 658 height 13
click at [433, 417] on p "Esboço de conteúdo feito pelo cliente + logo SCV na pasta Conteúdo do cliente" at bounding box center [384, 418] width 658 height 13
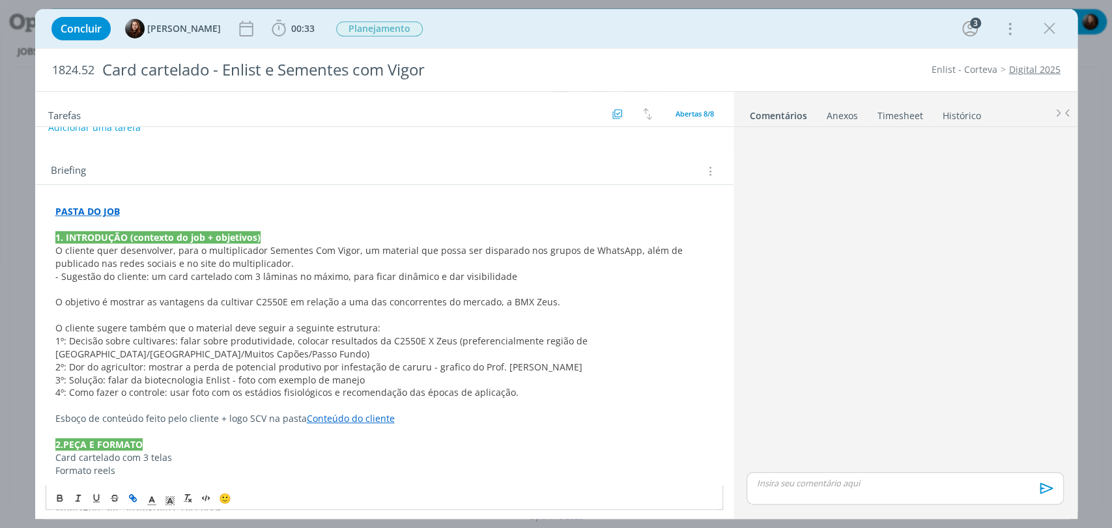
click at [541, 392] on p "4º: Como fazer o controle: usar foto com os estádios fisiológicos e recomendaçã…" at bounding box center [384, 392] width 658 height 13
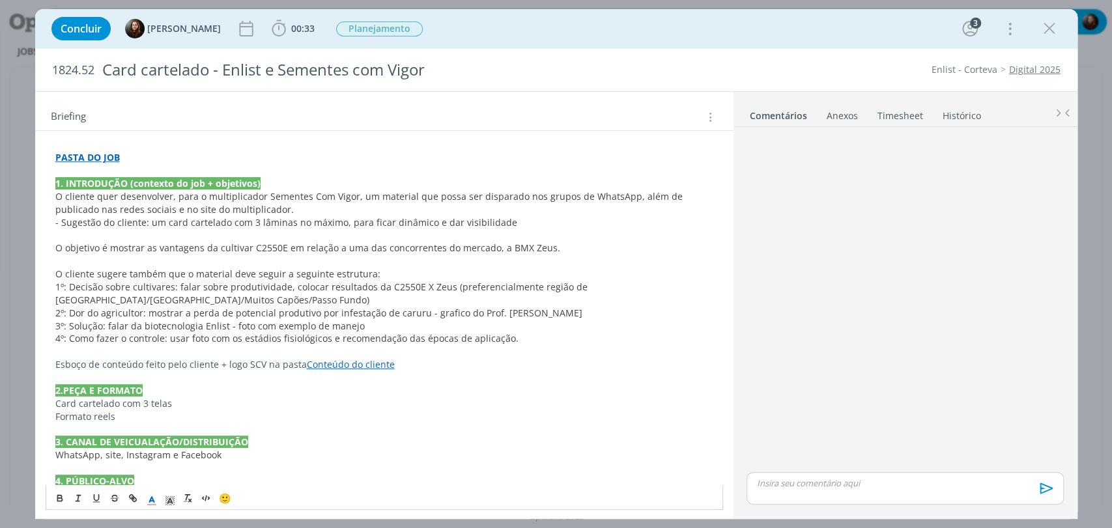
scroll to position [451, 0]
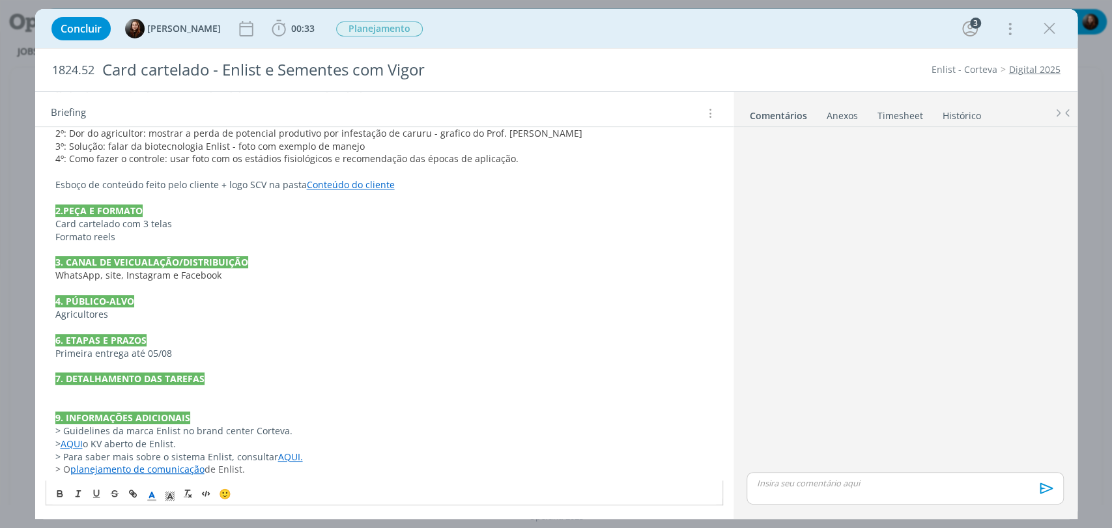
click at [125, 392] on p "dialog" at bounding box center [384, 392] width 658 height 13
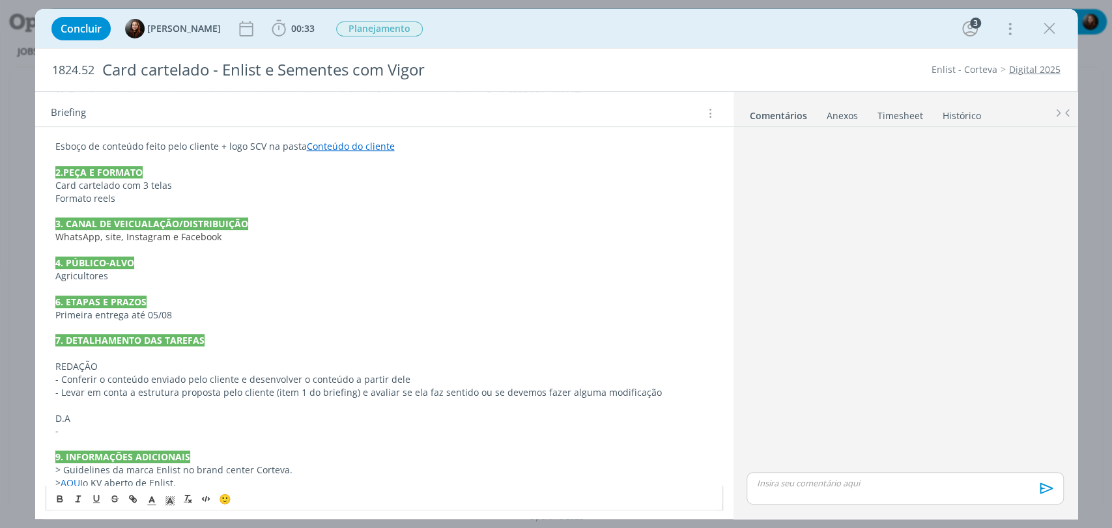
scroll to position [490, 0]
click at [654, 394] on p "- Levar em conta a estrutura proposta pelo cliente (item 1 do briefing) e avali…" at bounding box center [384, 392] width 658 height 13
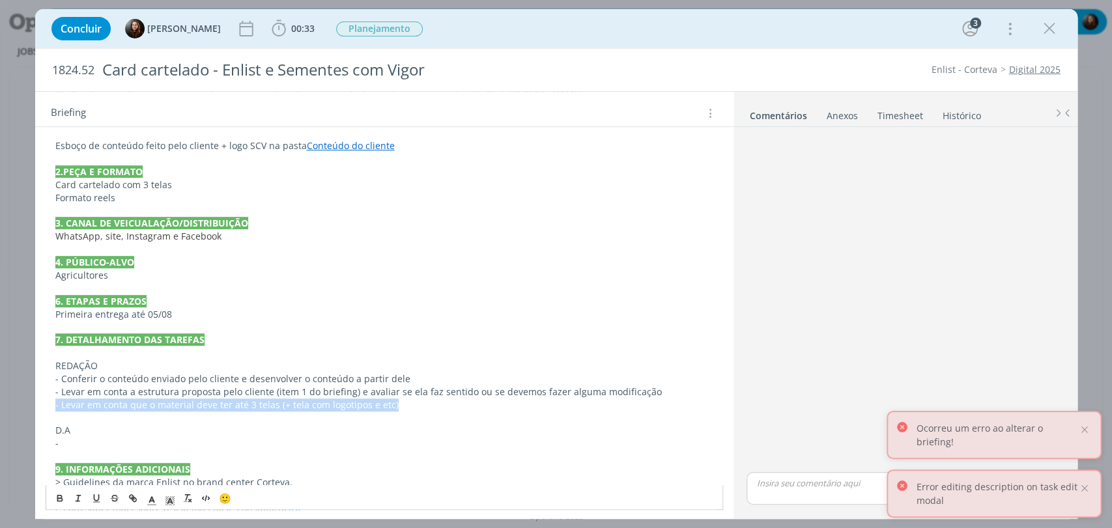
drag, startPoint x: 422, startPoint y: 403, endPoint x: 50, endPoint y: 405, distance: 372.0
click at [50, 405] on div "PASTA DO JOB 1. INTRODUÇÃO (contexto do job + objetivos) O cliente quer desenvo…" at bounding box center [385, 230] width 678 height 605
click at [203, 413] on p "dialog" at bounding box center [384, 418] width 658 height 13
click at [364, 407] on p "- Levar em conta que o material deve ter até 3 telas (+ tela com logotipos e et…" at bounding box center [384, 405] width 658 height 13
drag, startPoint x: 407, startPoint y: 407, endPoint x: 48, endPoint y: 408, distance: 358.3
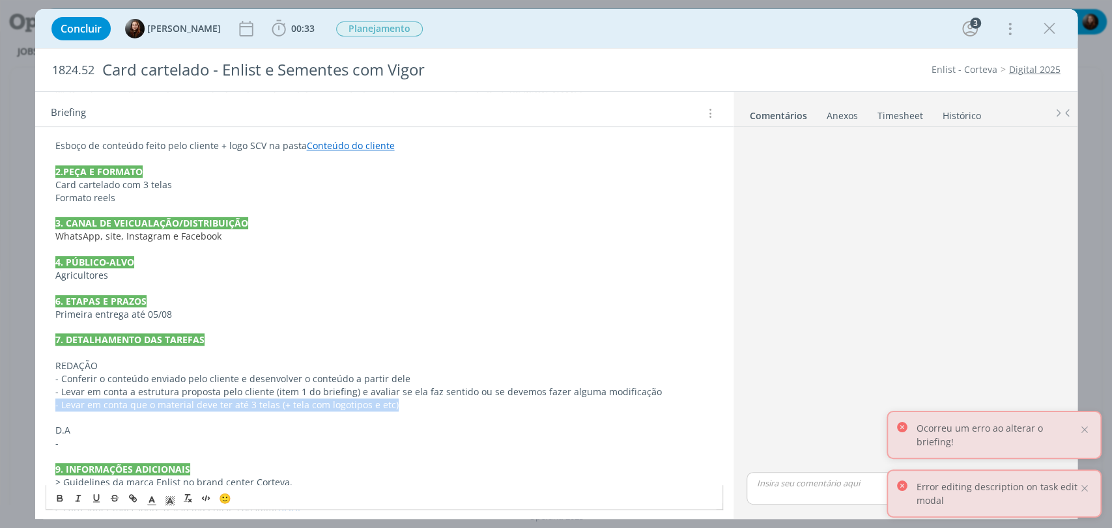
click at [48, 408] on div "PASTA DO JOB 1. INTRODUÇÃO (contexto do job + objetivos) O cliente quer desenvo…" at bounding box center [385, 230] width 678 height 605
copy p "- Levar em conta que o material deve ter até 3 telas (+ tela com logotipos e et…"
click at [79, 441] on p "-" at bounding box center [384, 443] width 658 height 13
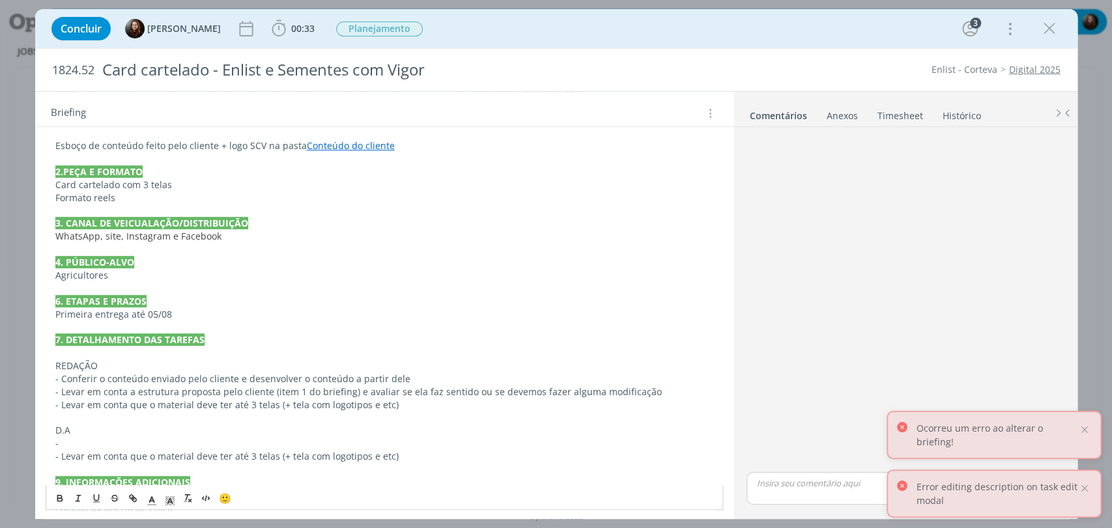
click at [79, 441] on p "-" at bounding box center [384, 443] width 658 height 13
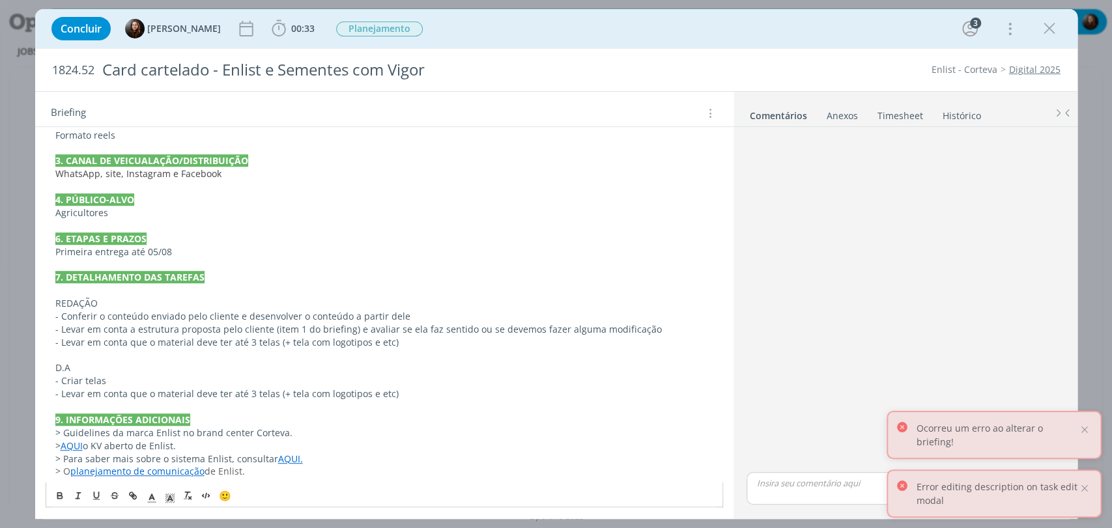
scroll to position [554, 0]
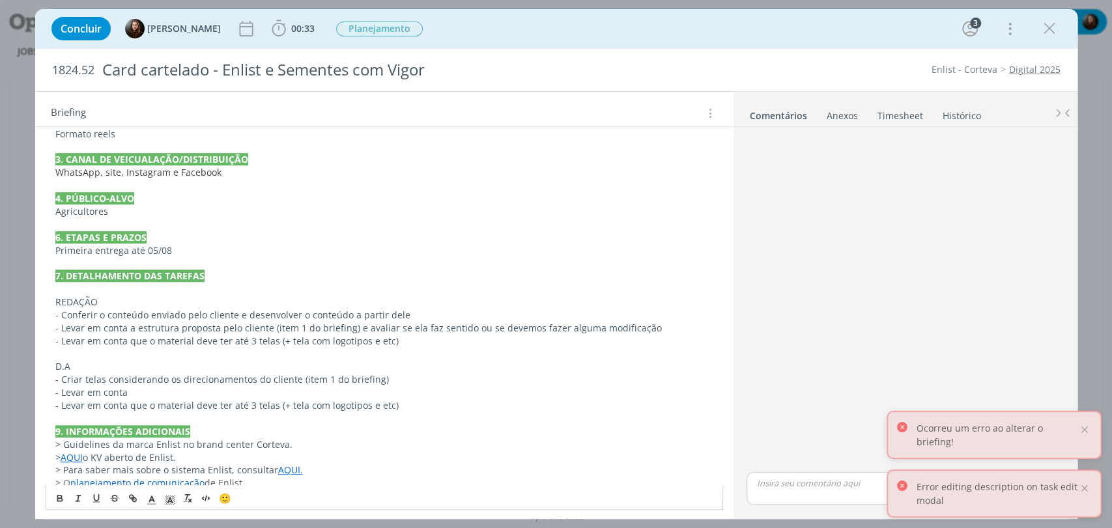
click at [109, 387] on p "- Levar em conta" at bounding box center [384, 392] width 658 height 13
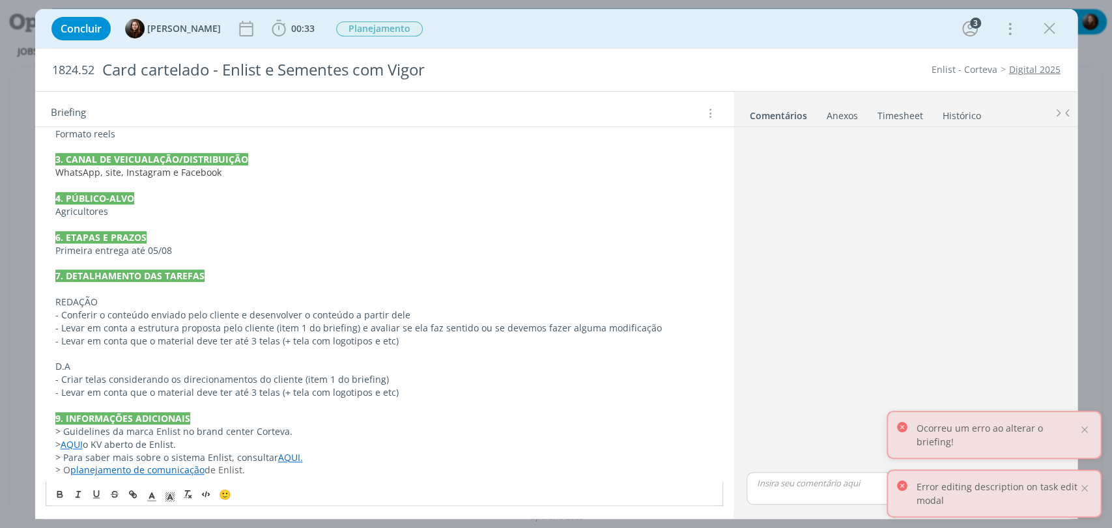
click at [416, 387] on p "- Levar em conta que o material deve ter até 3 telas (+ tela com logotipos e et…" at bounding box center [384, 392] width 658 height 13
click at [253, 379] on p "- Criar telas considerando os direcionamentos do cliente (item 1 do briefing)" at bounding box center [384, 379] width 658 height 13
click at [849, 342] on div "dialog" at bounding box center [904, 300] width 327 height 337
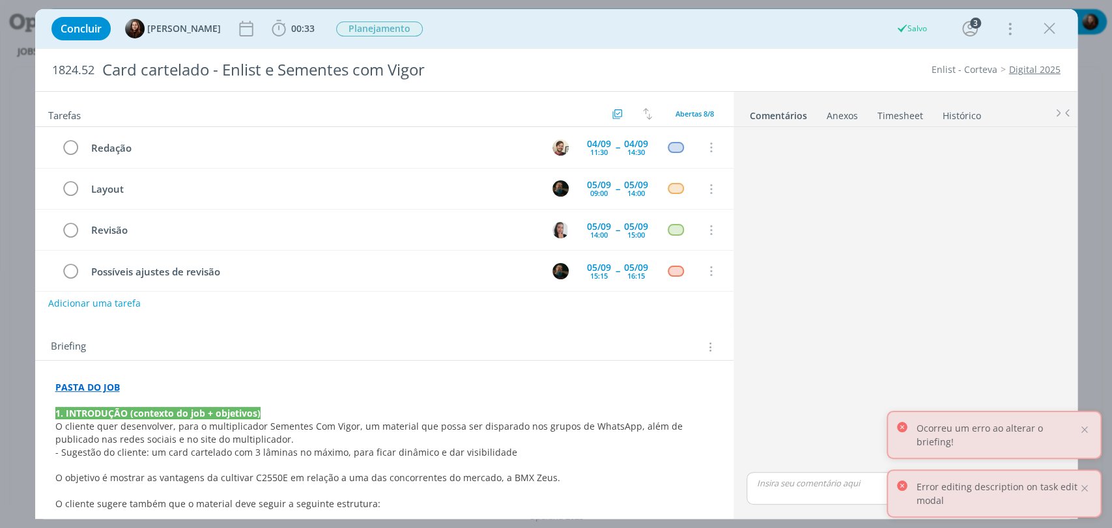
scroll to position [0, 0]
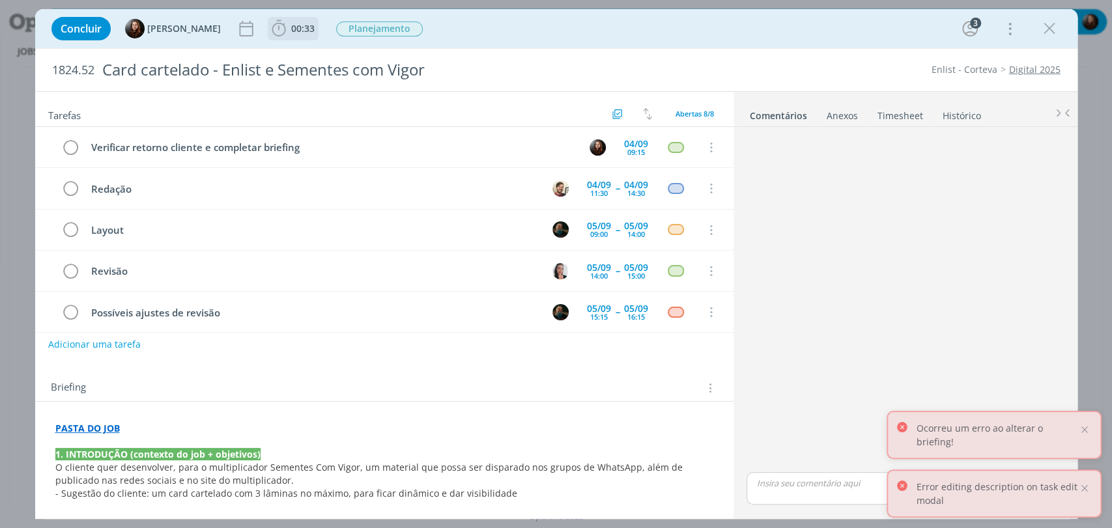
click at [291, 35] on span "00:33" at bounding box center [293, 29] width 48 height 20
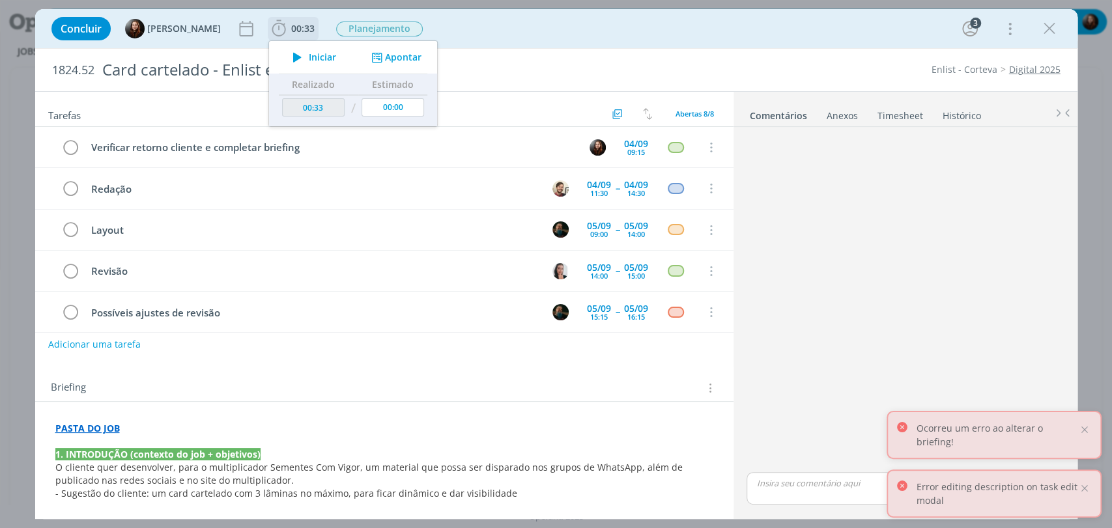
click at [396, 57] on button "Apontar" at bounding box center [394, 58] width 54 height 14
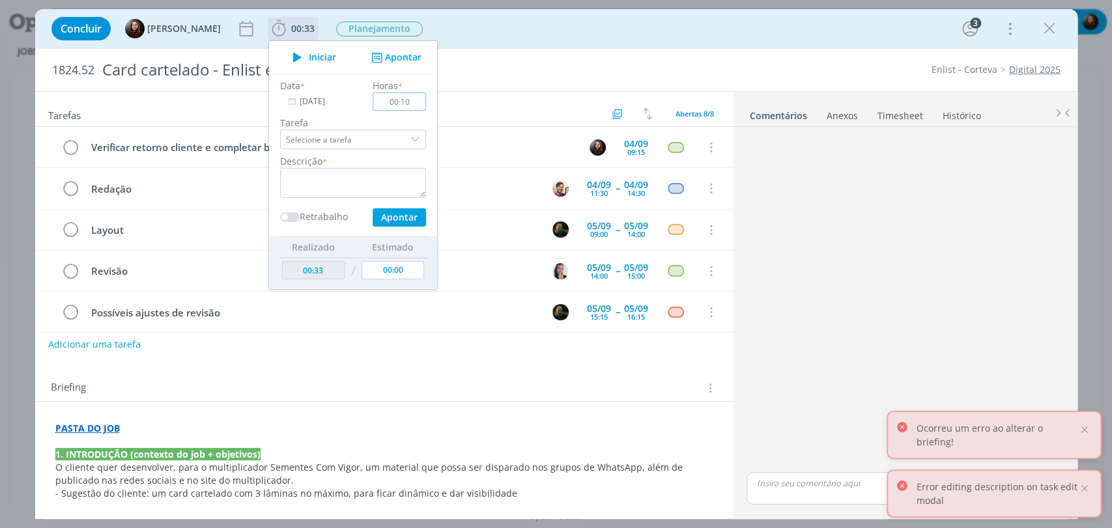
type input "00:10"
click at [341, 175] on textarea "dialog" at bounding box center [353, 183] width 146 height 30
type textarea "preenchimento de briefing e conferência de informações"
click at [407, 218] on button "Apontar" at bounding box center [398, 217] width 53 height 18
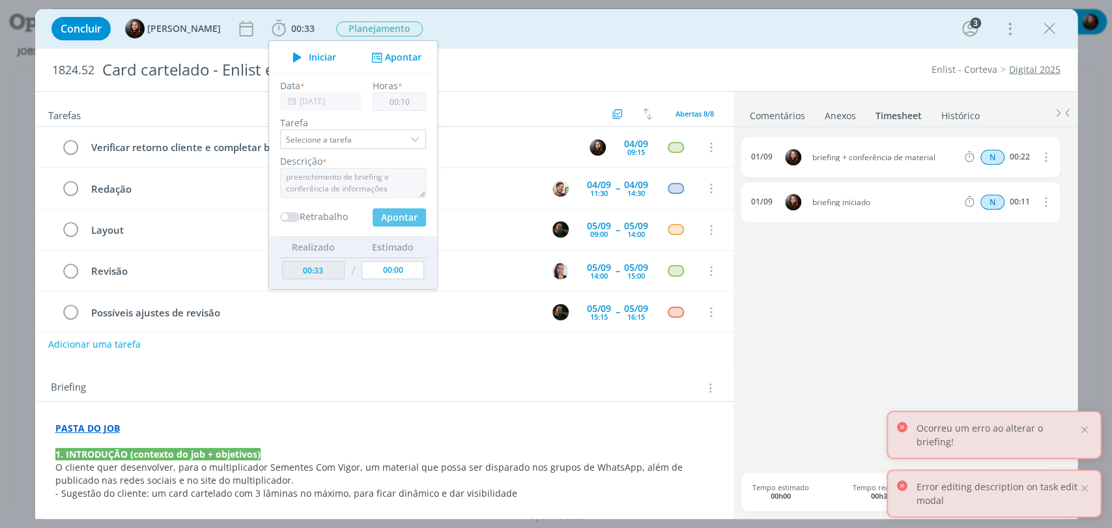
type input "00:43"
type input "00:00"
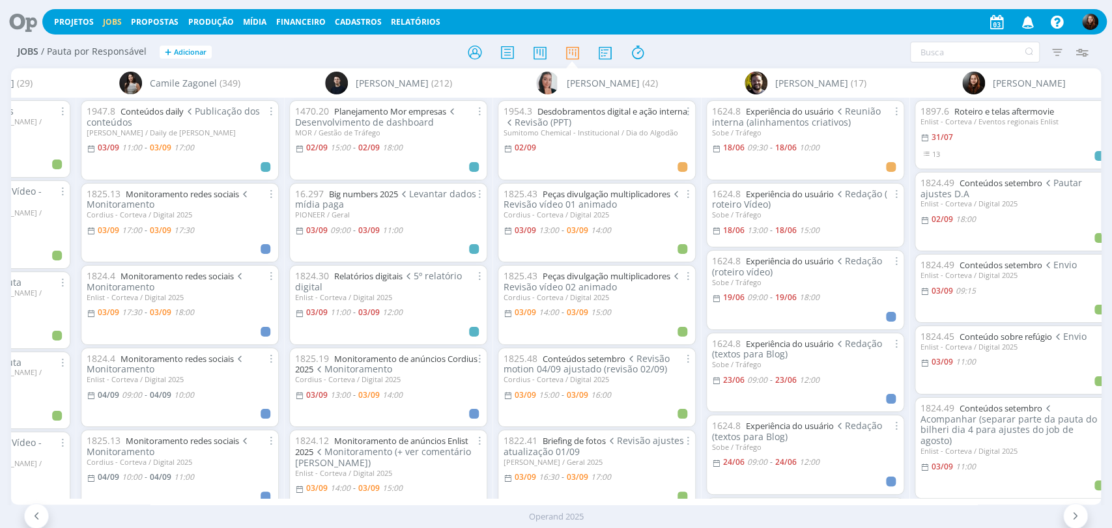
scroll to position [0, 373]
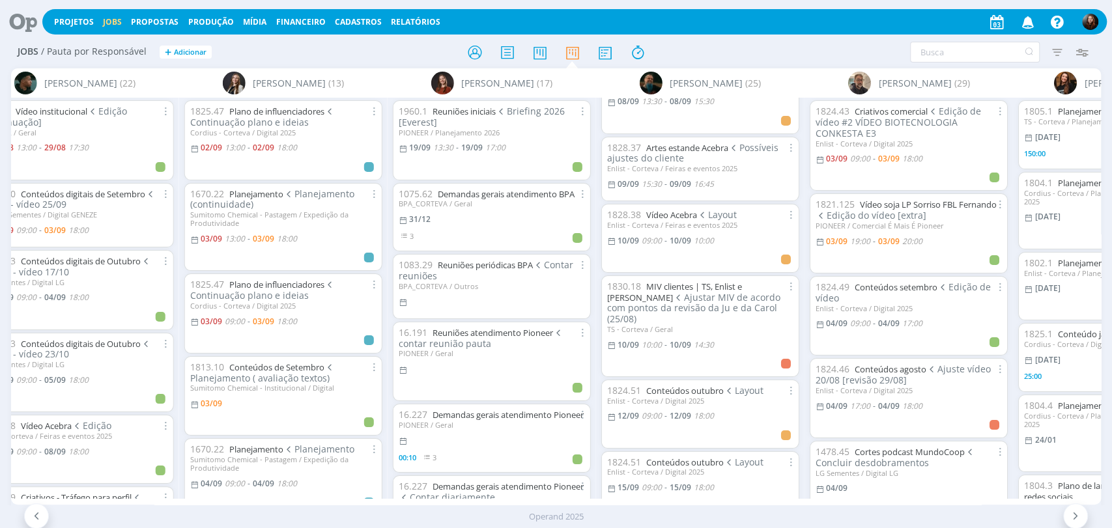
scroll to position [868, 0]
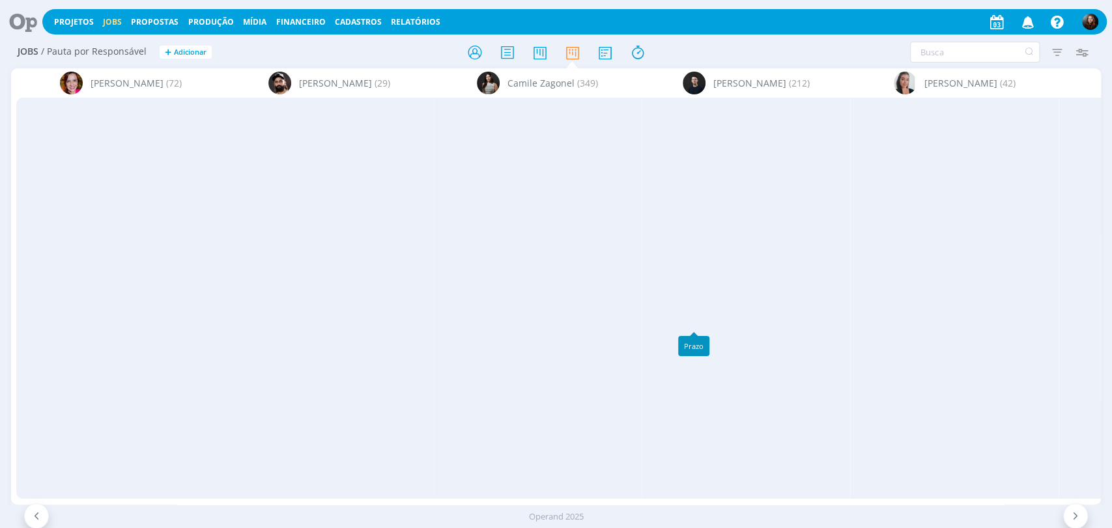
scroll to position [868, 0]
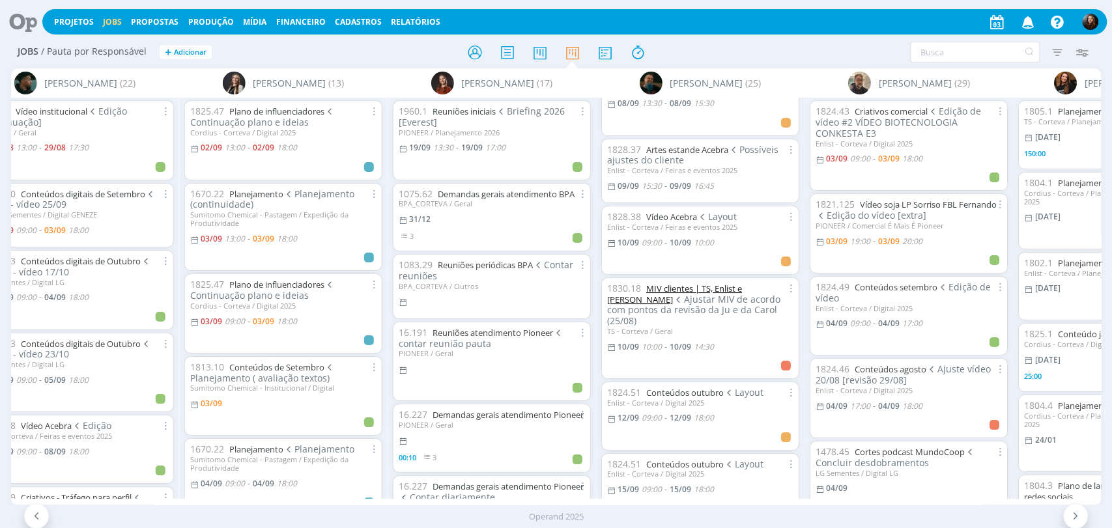
click at [679, 283] on link "MIV clientes | TS, Enlist e [PERSON_NAME]" at bounding box center [674, 294] width 135 height 23
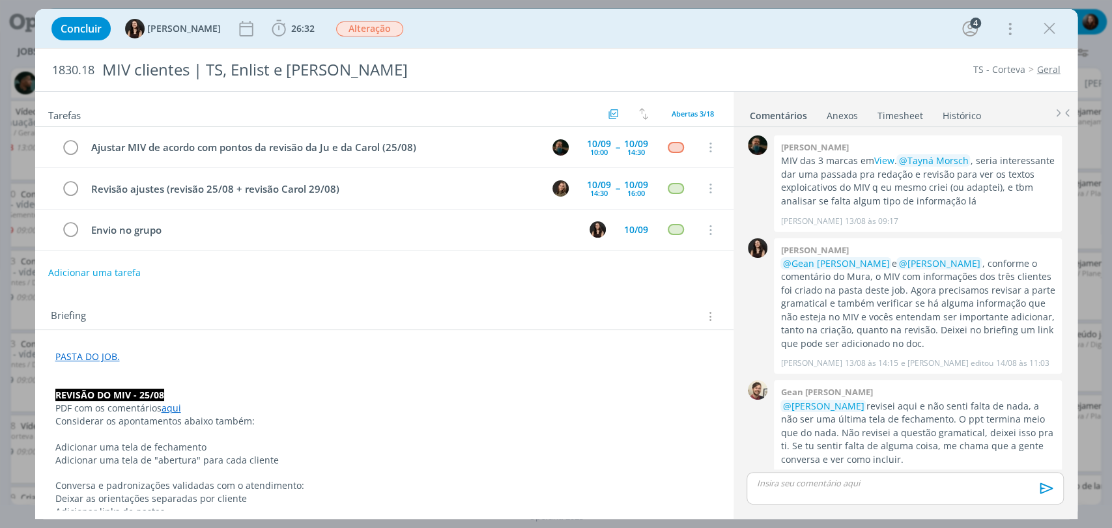
scroll to position [549, 0]
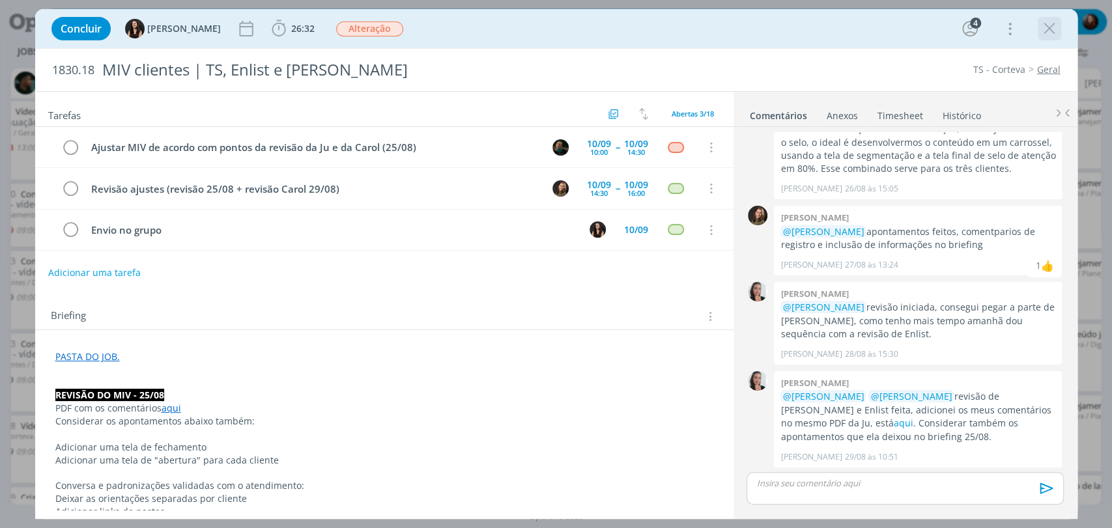
click at [1040, 35] on icon "dialog" at bounding box center [1050, 29] width 20 height 20
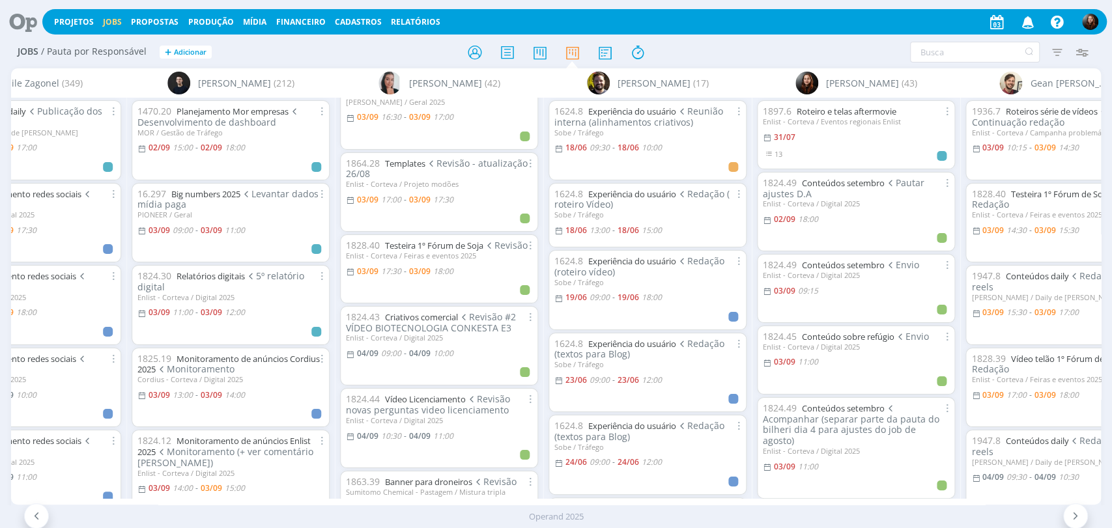
scroll to position [362, 0]
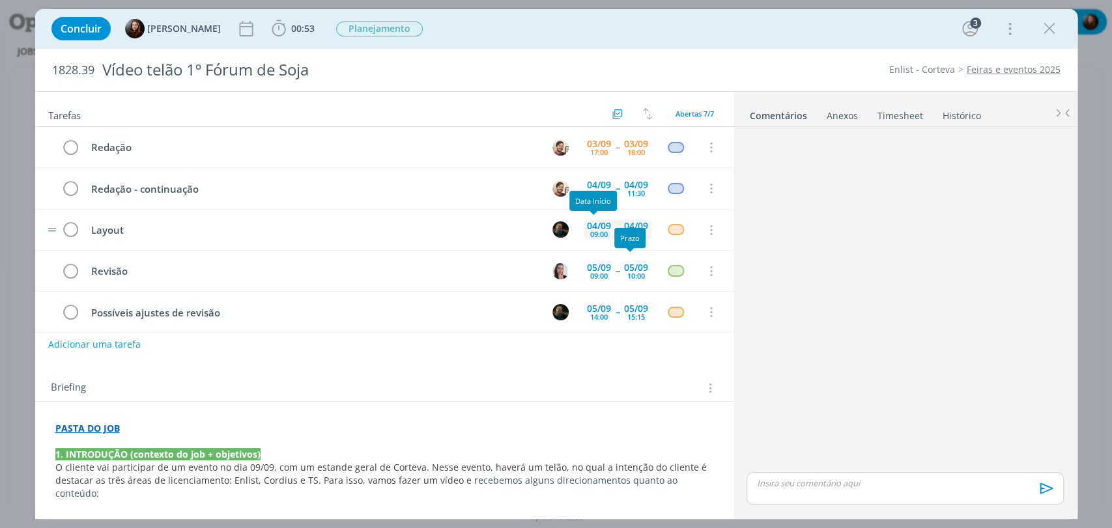
click at [590, 231] on div "09:00" at bounding box center [599, 234] width 18 height 7
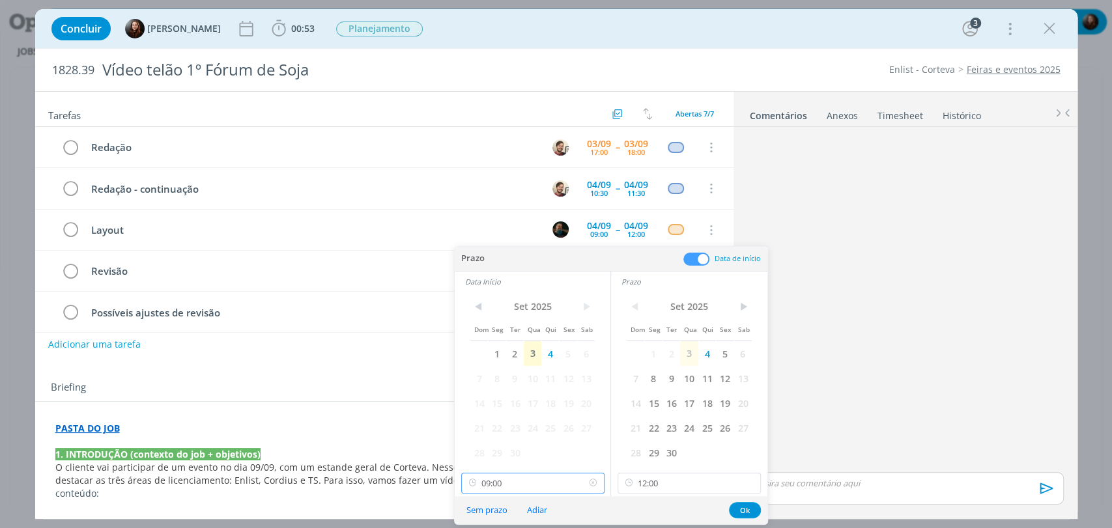
click at [532, 489] on input "09:00" at bounding box center [532, 483] width 143 height 21
click at [483, 399] on div "10:00" at bounding box center [533, 397] width 145 height 23
type input "10:00"
click at [736, 508] on button "Ok" at bounding box center [745, 510] width 32 height 16
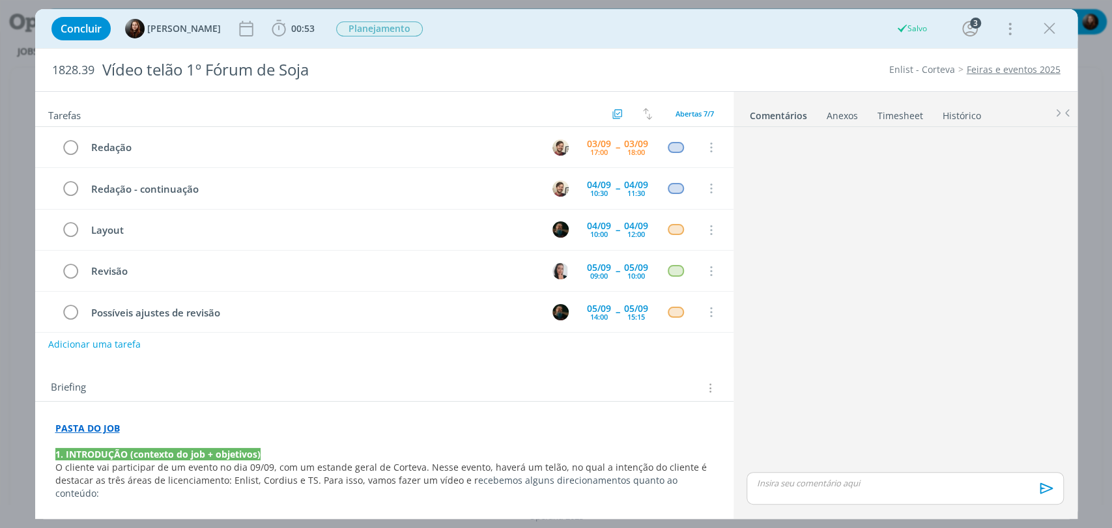
click at [855, 272] on div "dialog" at bounding box center [904, 300] width 327 height 337
click at [838, 293] on div "dialog" at bounding box center [904, 300] width 327 height 337
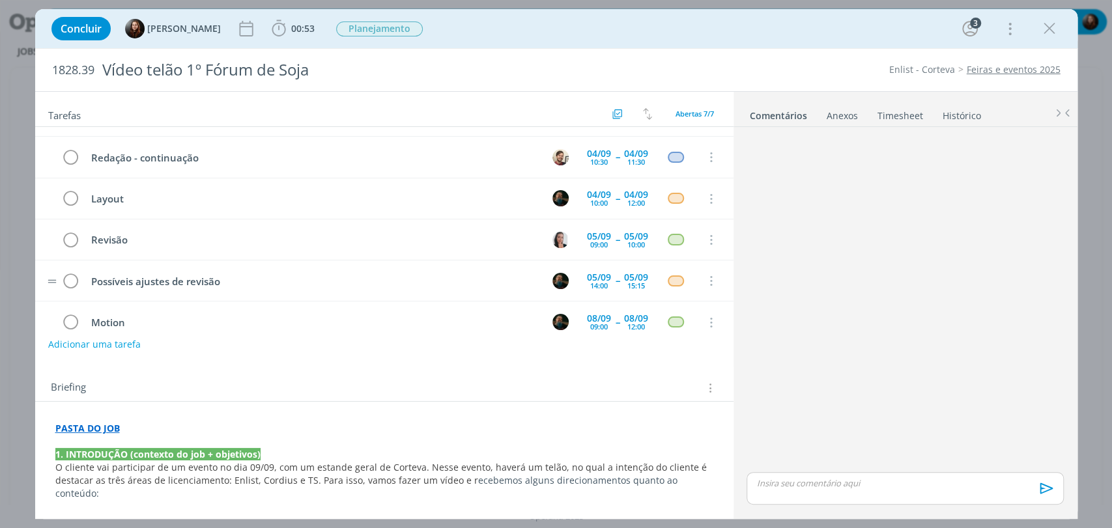
scroll to position [72, 0]
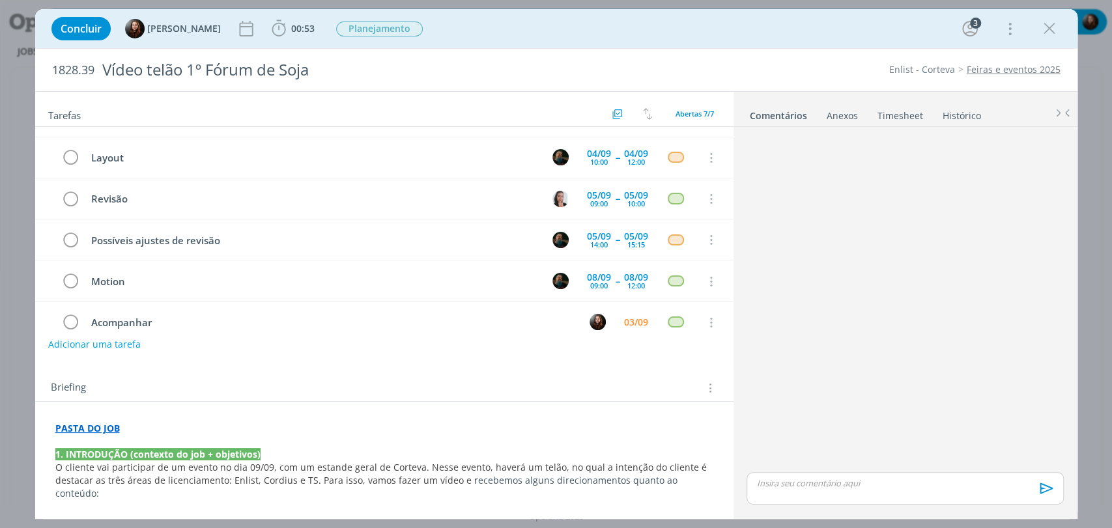
click at [803, 246] on div "dialog" at bounding box center [904, 300] width 327 height 337
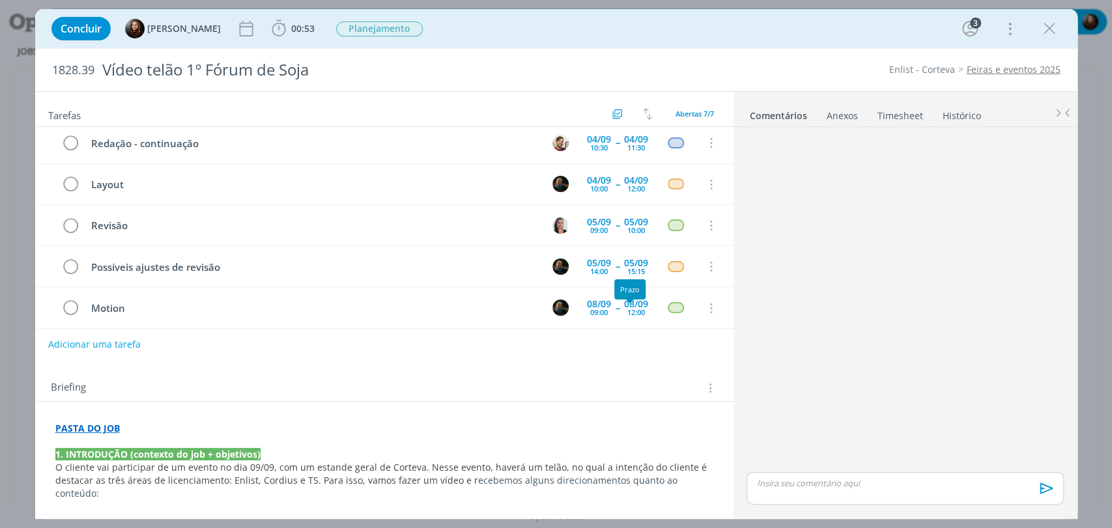
scroll to position [0, 0]
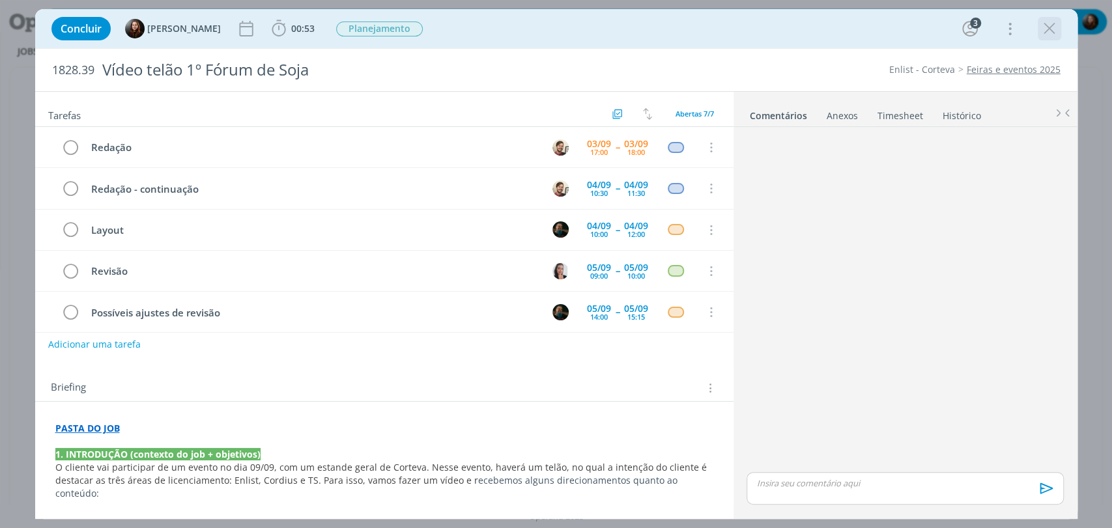
click at [1052, 22] on icon "dialog" at bounding box center [1050, 29] width 20 height 20
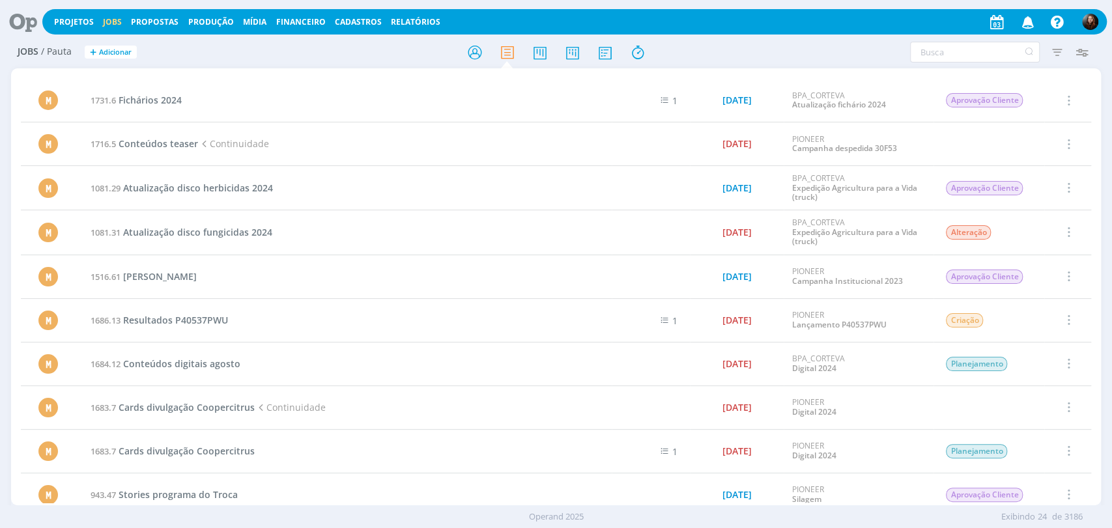
drag, startPoint x: 15, startPoint y: 17, endPoint x: 27, endPoint y: 2, distance: 19.4
click at [15, 17] on icon at bounding box center [18, 21] width 27 height 25
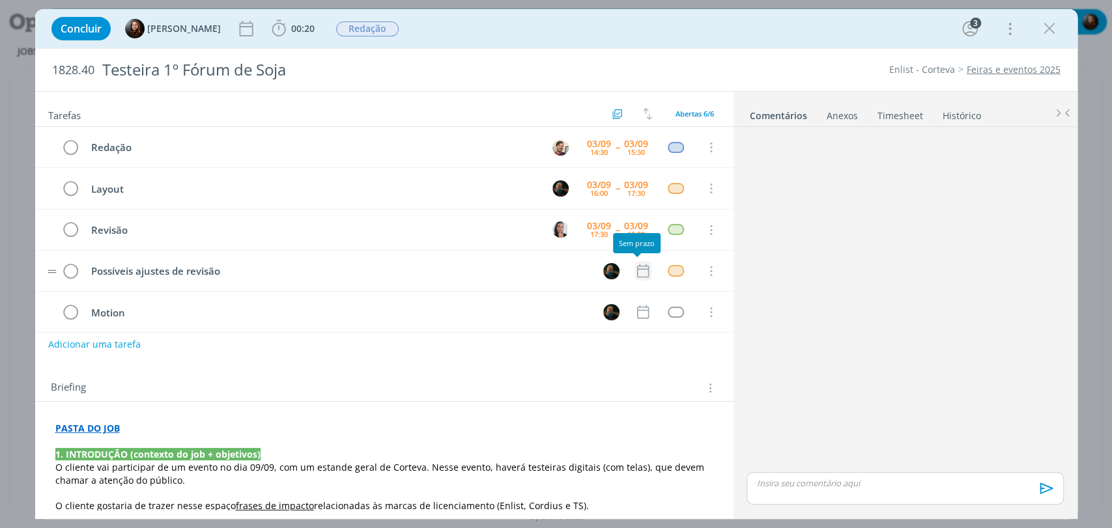
click at [635, 270] on icon "dialog" at bounding box center [643, 271] width 17 height 17
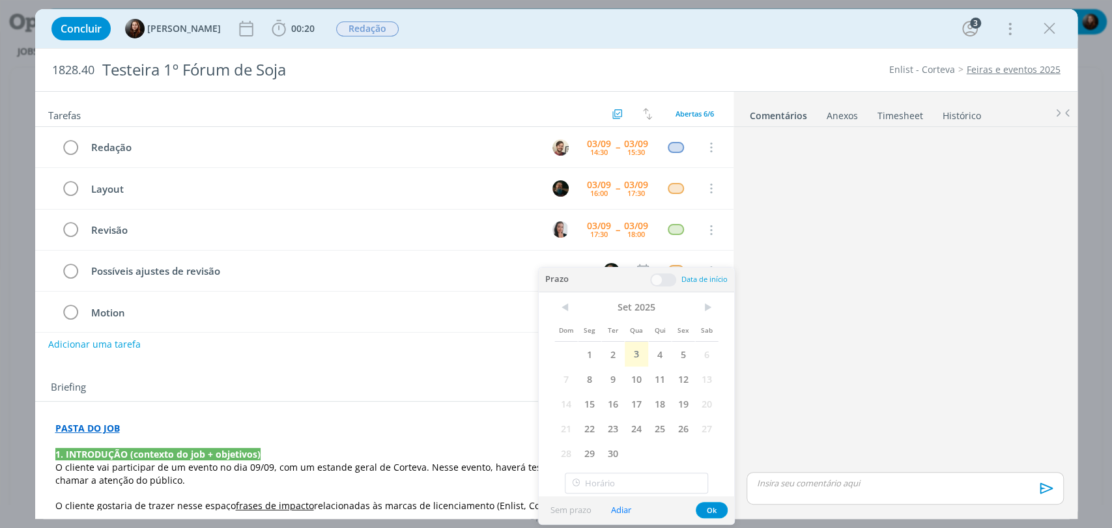
click at [660, 354] on span "4" at bounding box center [659, 354] width 23 height 25
click at [663, 278] on span at bounding box center [663, 280] width 26 height 13
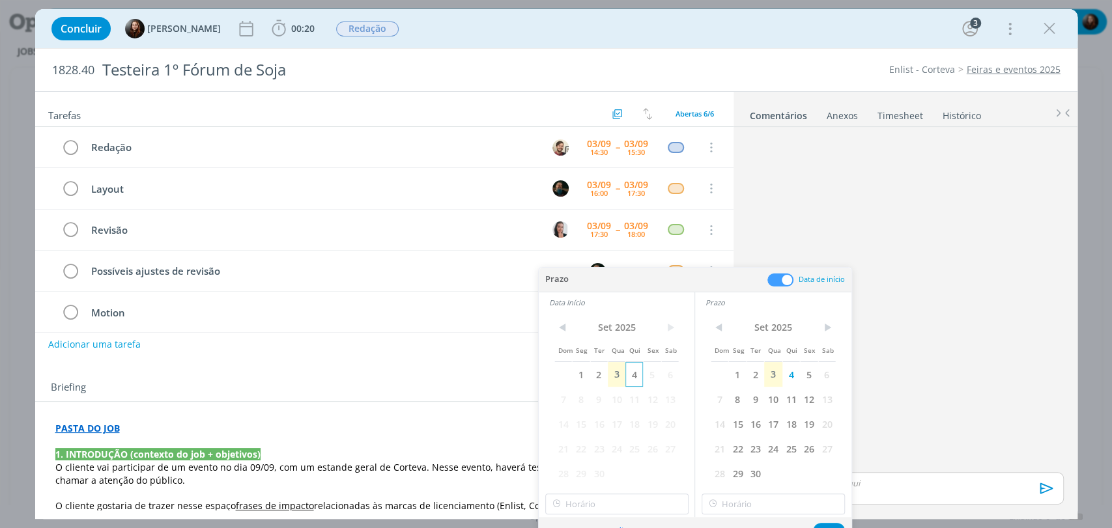
click at [636, 377] on span "4" at bounding box center [634, 374] width 18 height 25
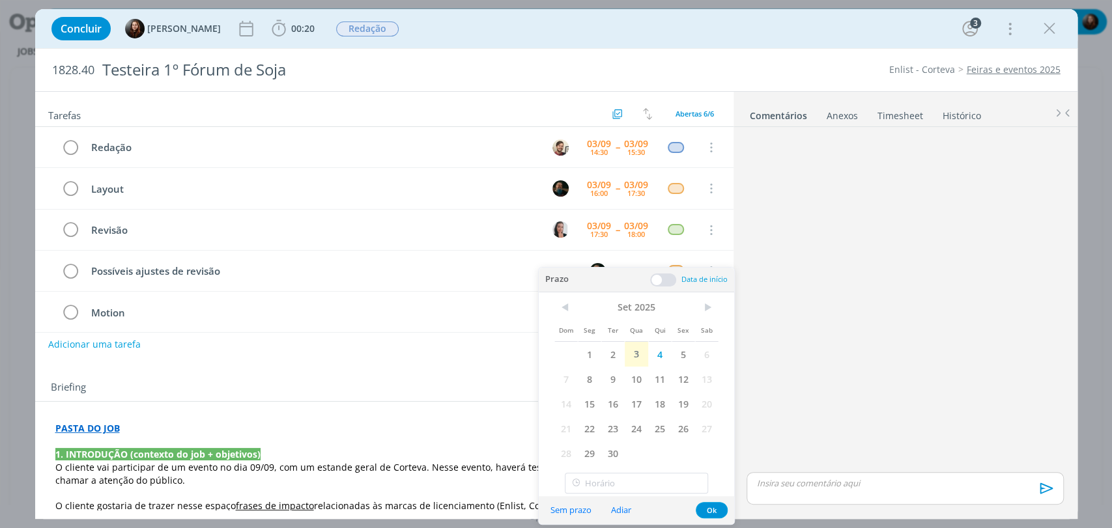
click at [665, 281] on span at bounding box center [663, 280] width 26 height 13
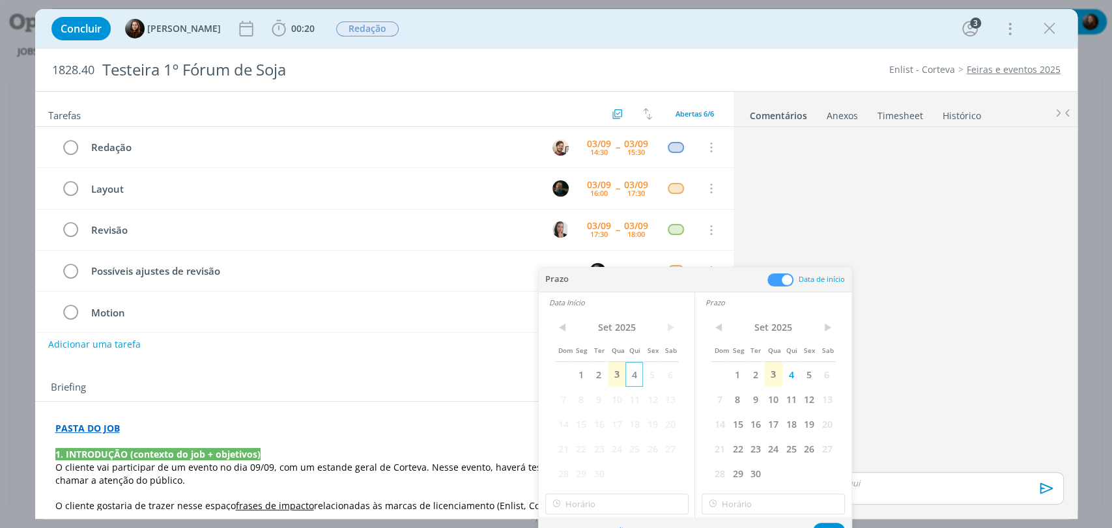
click at [631, 371] on span "4" at bounding box center [634, 374] width 18 height 25
click at [575, 505] on input "15:00" at bounding box center [616, 504] width 143 height 21
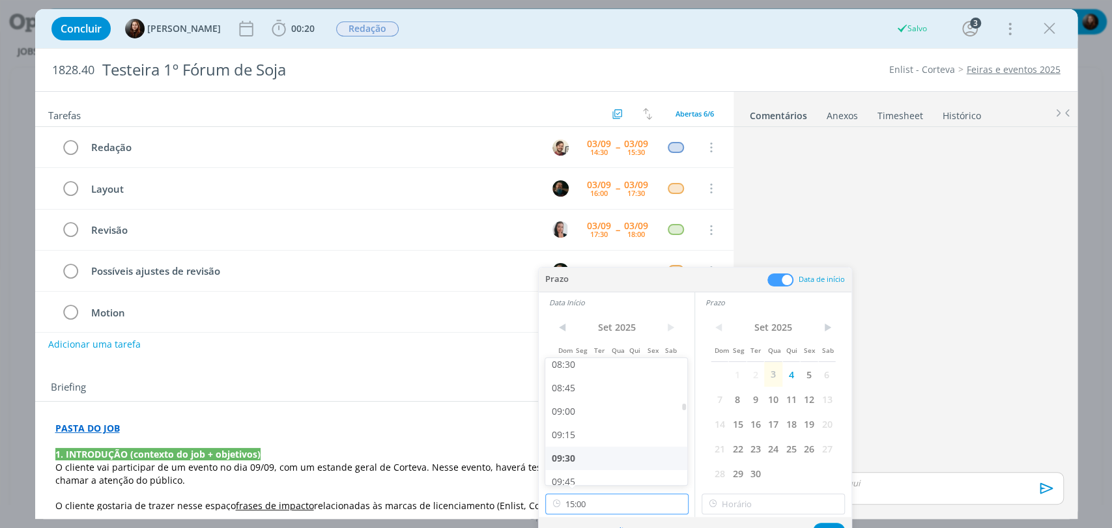
scroll to position [801, 0]
click at [575, 413] on div "09:00" at bounding box center [617, 412] width 145 height 23
type input "09:00"
click at [767, 499] on input "15:00" at bounding box center [773, 504] width 143 height 21
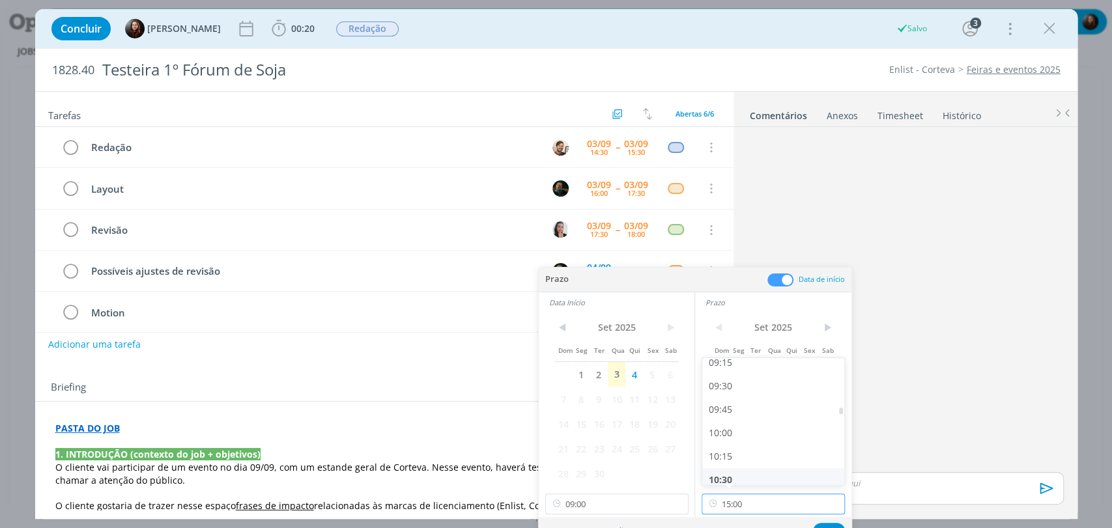
scroll to position [874, 0]
click at [724, 435] on div "10:00" at bounding box center [774, 434] width 145 height 23
type input "10:00"
click at [822, 524] on button "Ok" at bounding box center [829, 531] width 32 height 16
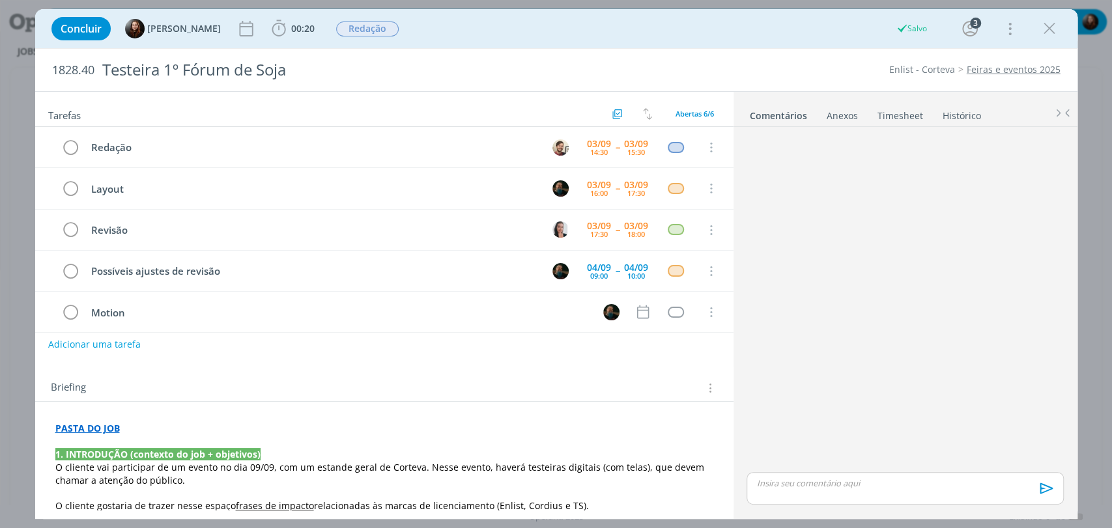
click at [813, 312] on div "dialog" at bounding box center [904, 300] width 327 height 337
click at [131, 342] on button "Adicionar uma tarefa" at bounding box center [94, 344] width 93 height 22
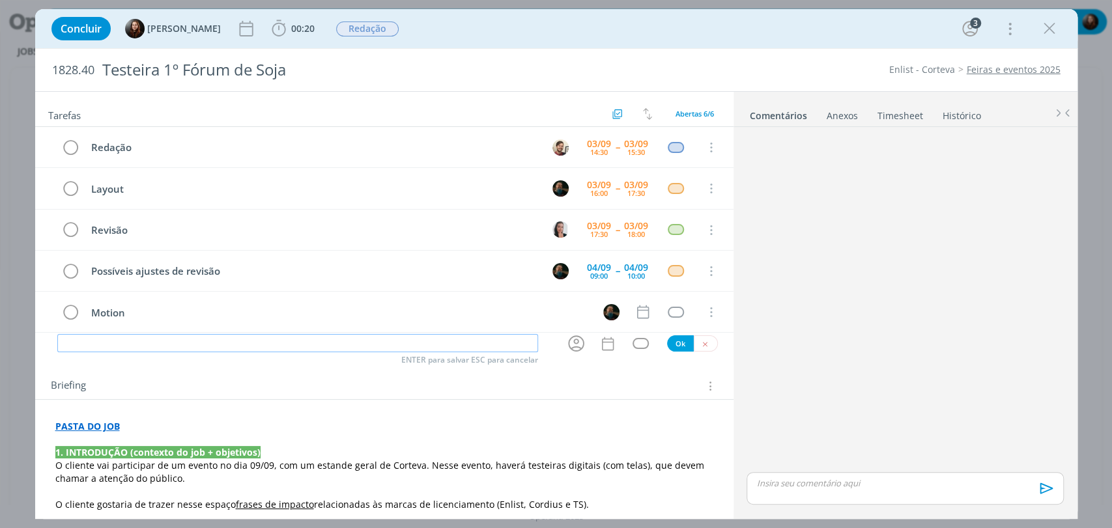
click at [139, 344] on input "dialog" at bounding box center [297, 343] width 481 height 18
click at [575, 346] on icon "dialog" at bounding box center [576, 344] width 20 height 20
type input "Envio"
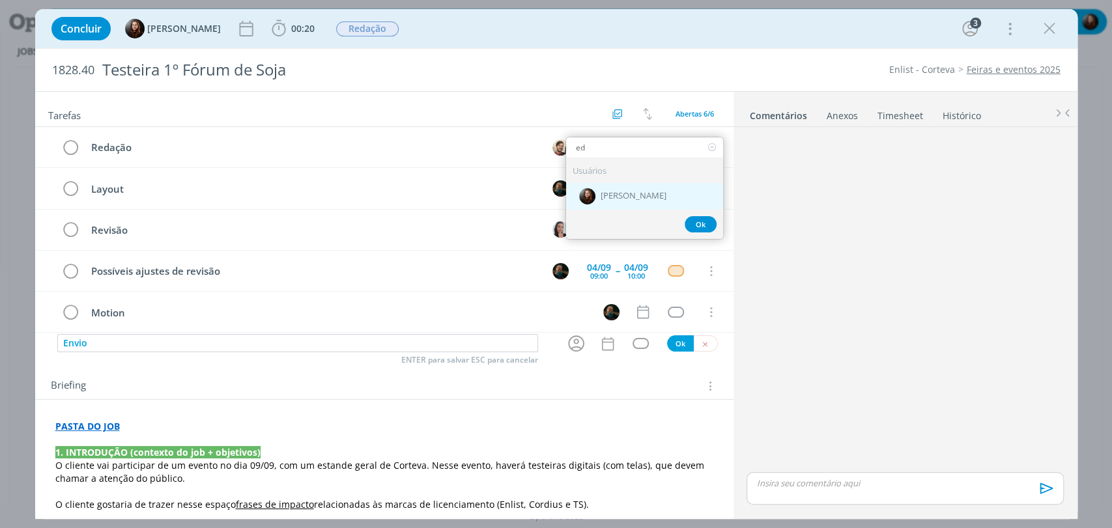
type input "ed"
click at [622, 200] on span "[PERSON_NAME]" at bounding box center [634, 197] width 66 height 10
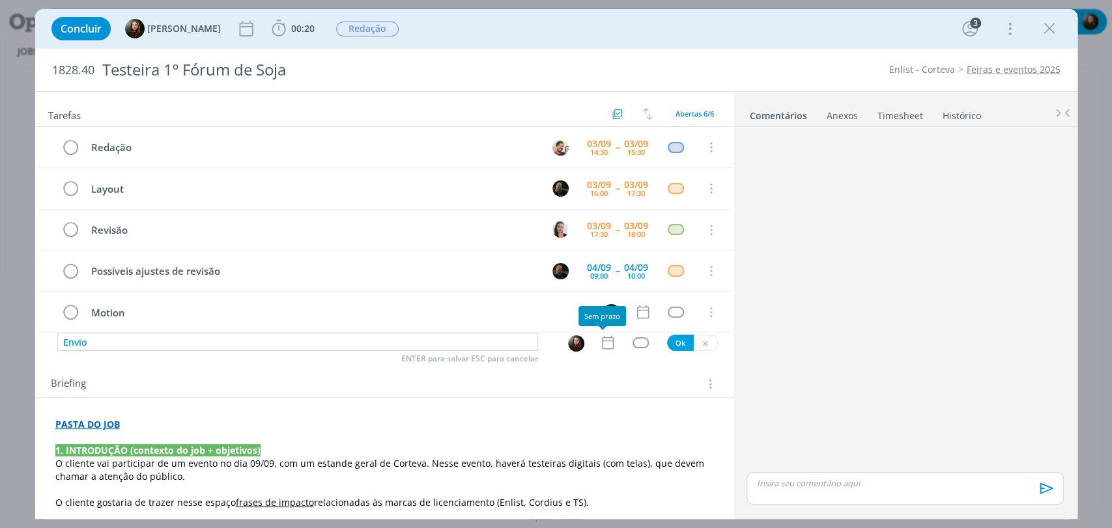
click at [602, 343] on icon "dialog" at bounding box center [607, 342] width 17 height 17
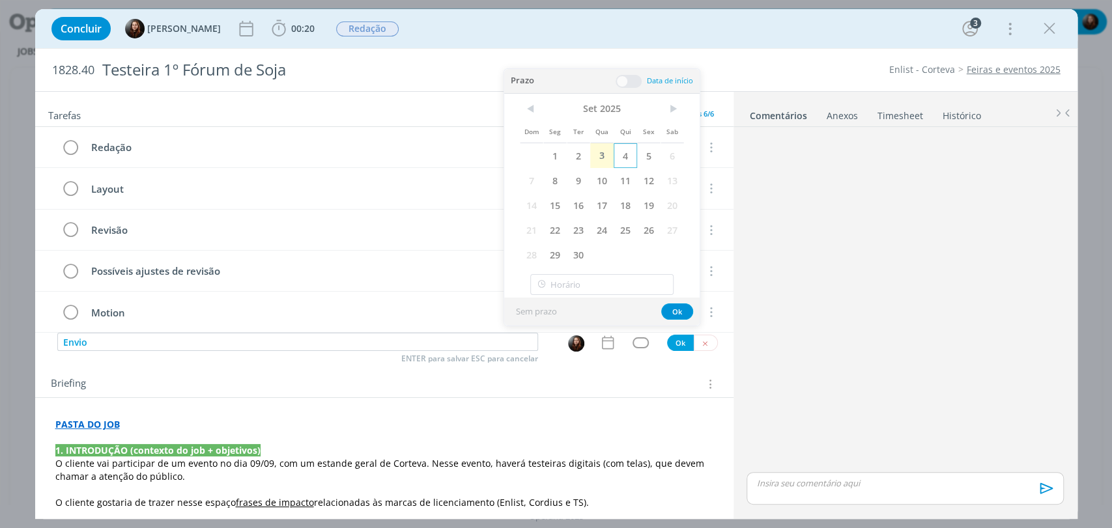
click at [630, 156] on span "4" at bounding box center [625, 155] width 23 height 25
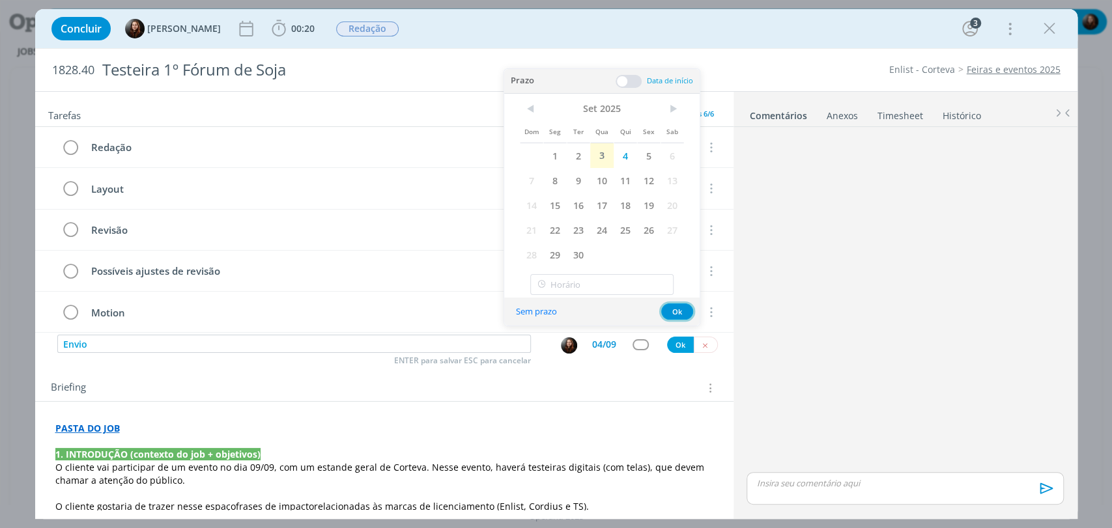
click at [680, 311] on button "Ok" at bounding box center [677, 312] width 32 height 16
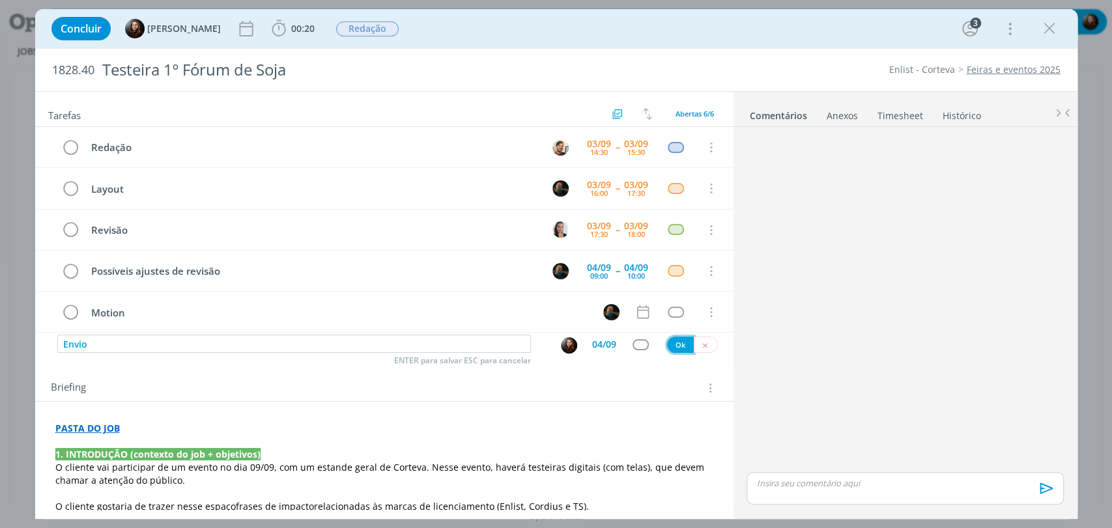
click at [676, 345] on button "Ok" at bounding box center [680, 345] width 27 height 16
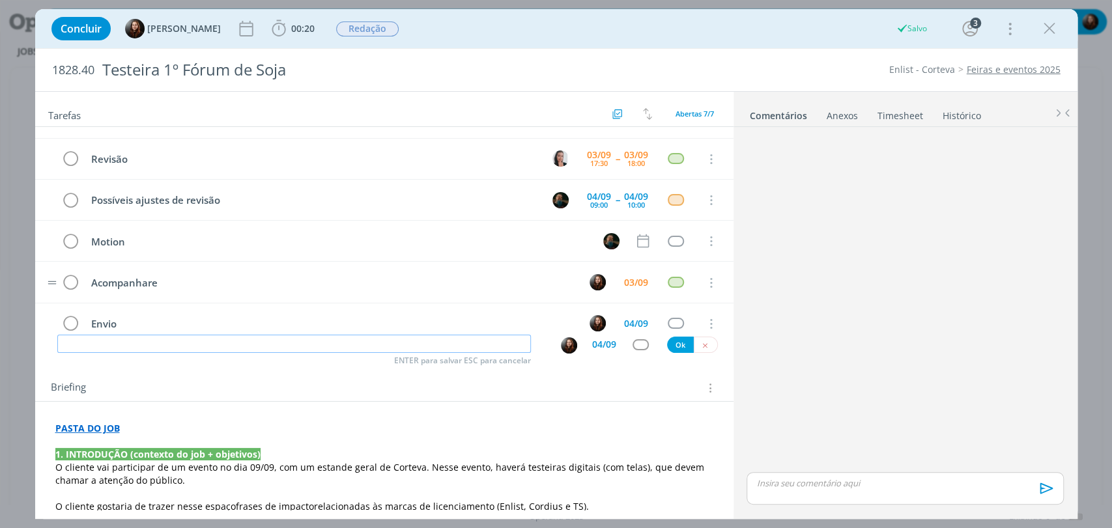
scroll to position [72, 0]
click at [561, 341] on img "dialog" at bounding box center [569, 345] width 16 height 16
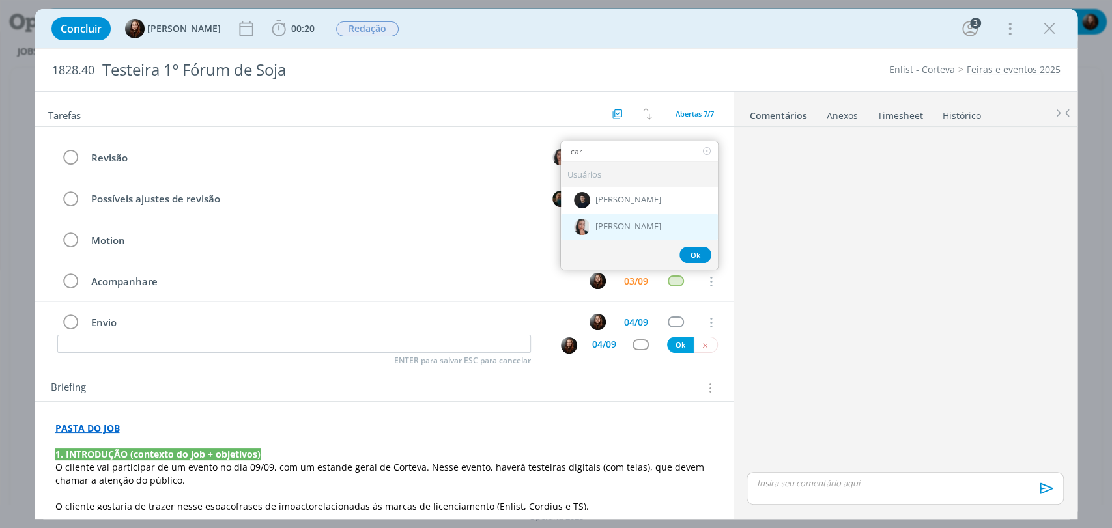
type input "car"
click at [619, 227] on span "[PERSON_NAME]" at bounding box center [628, 227] width 66 height 10
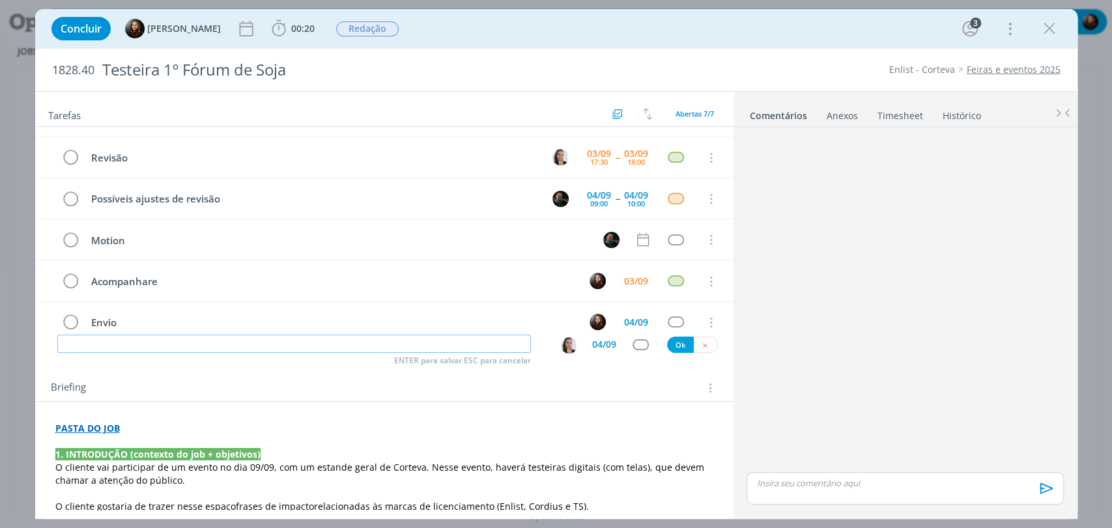
click at [395, 348] on input "dialog" at bounding box center [294, 344] width 474 height 18
type input "R"
click at [601, 343] on div "04/09" at bounding box center [604, 344] width 24 height 9
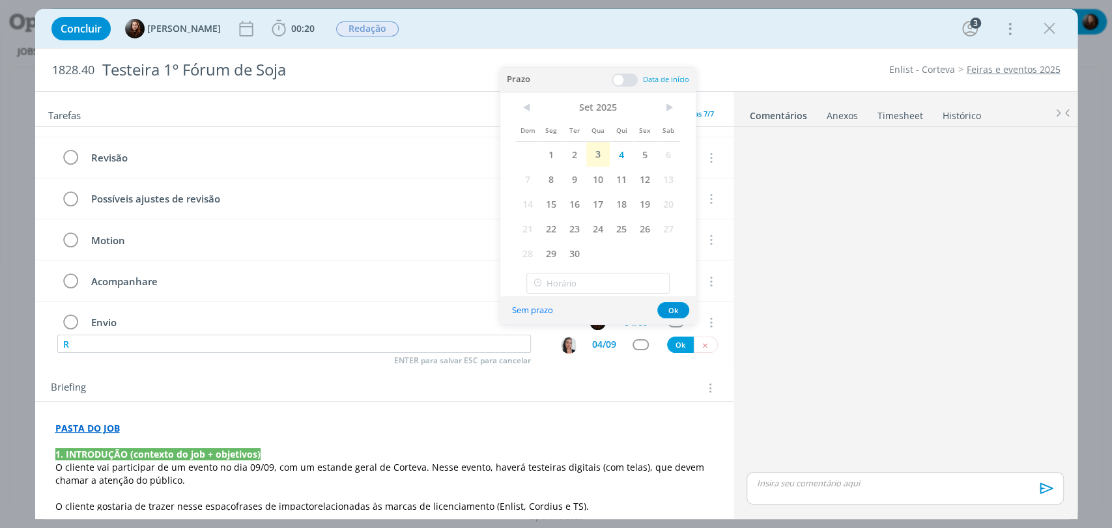
click at [632, 80] on span at bounding box center [625, 80] width 26 height 13
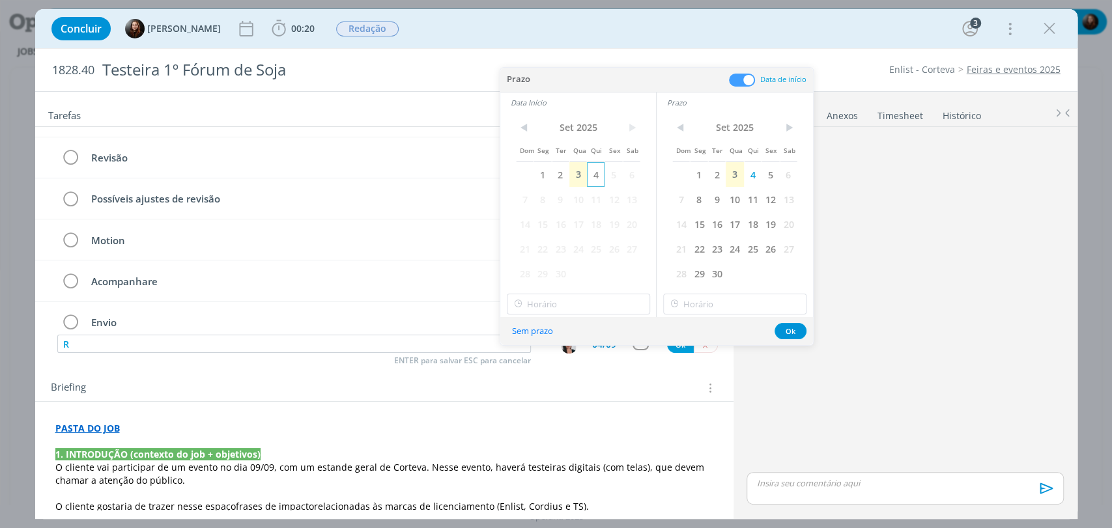
click at [599, 171] on span "4" at bounding box center [596, 174] width 18 height 25
click at [549, 305] on input "15:00" at bounding box center [578, 304] width 143 height 21
click at [534, 330] on div "10:00" at bounding box center [579, 326] width 145 height 23
type input "10:00"
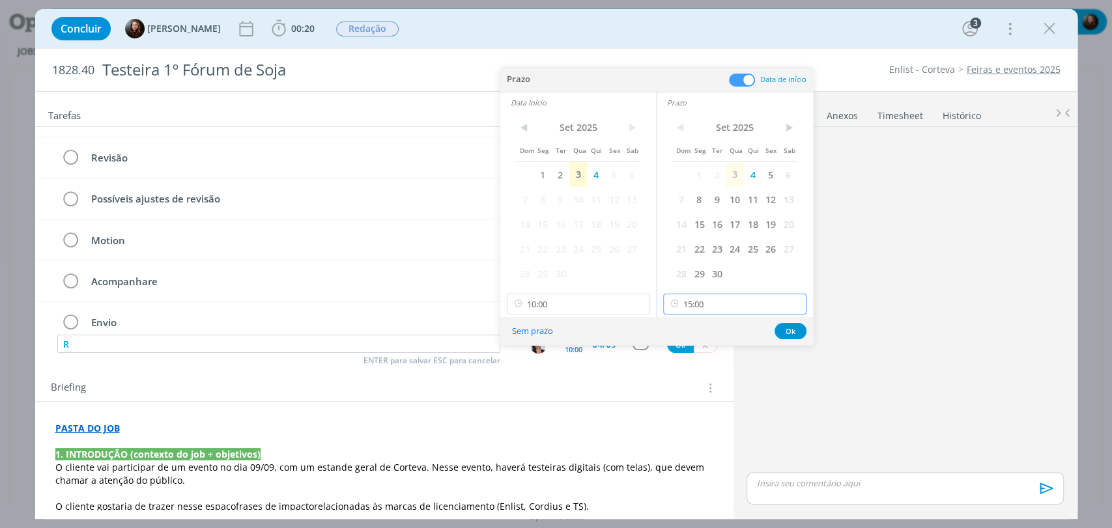
click at [694, 312] on input "15:00" at bounding box center [734, 304] width 143 height 21
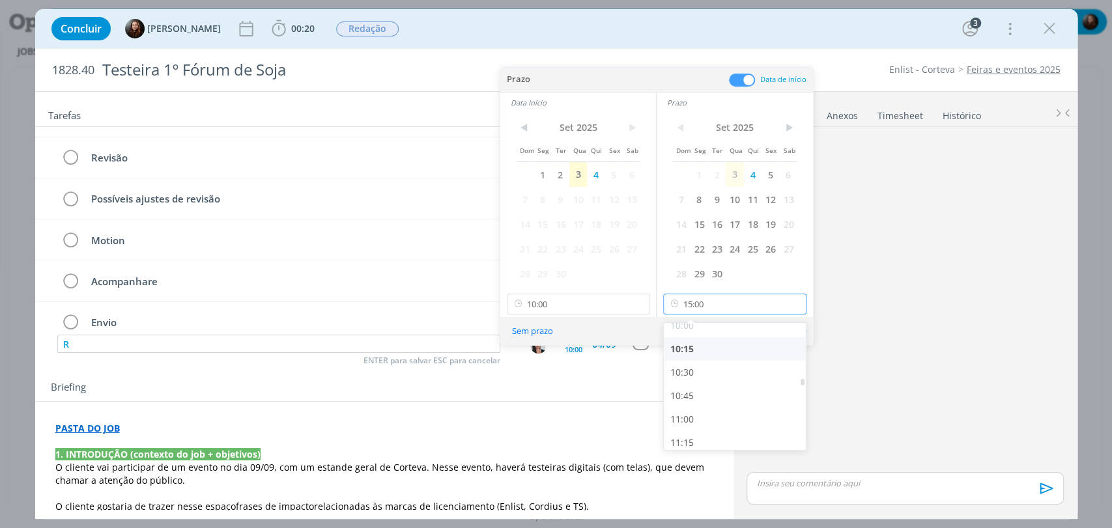
scroll to position [946, 0]
click at [690, 375] on div "10:30" at bounding box center [736, 373] width 145 height 23
type input "10:30"
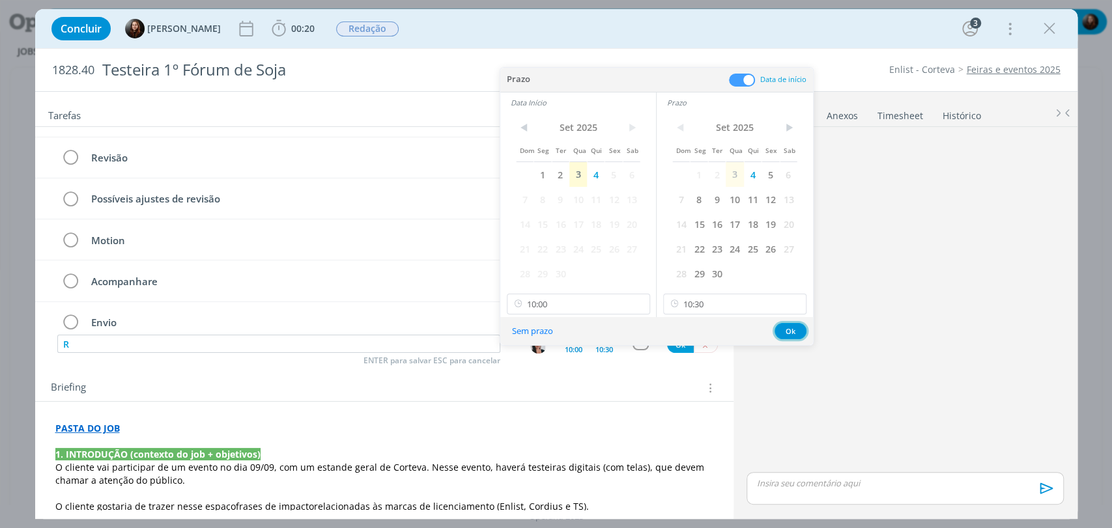
click at [792, 327] on button "Ok" at bounding box center [791, 331] width 32 height 16
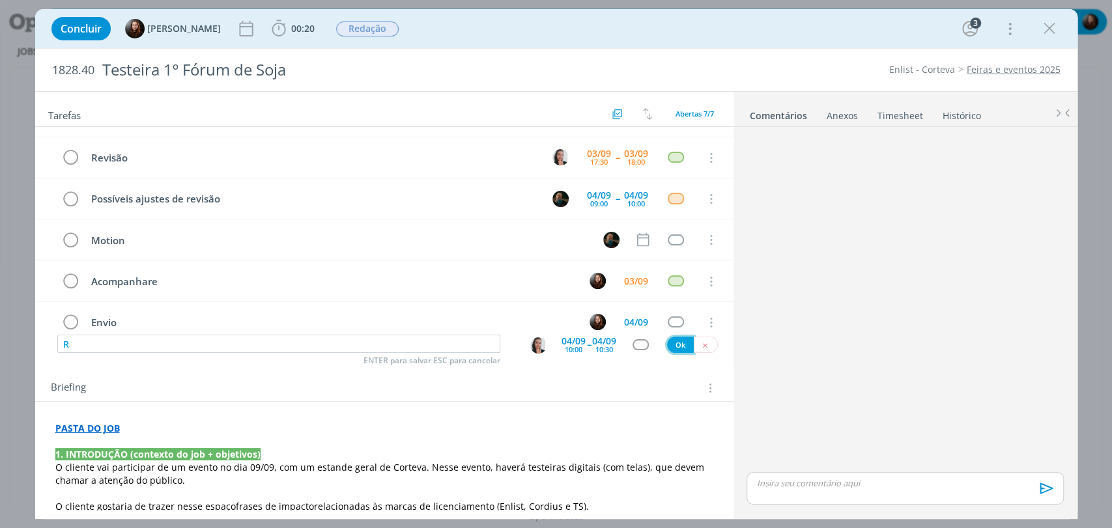
click at [673, 345] on button "Ok" at bounding box center [680, 345] width 27 height 16
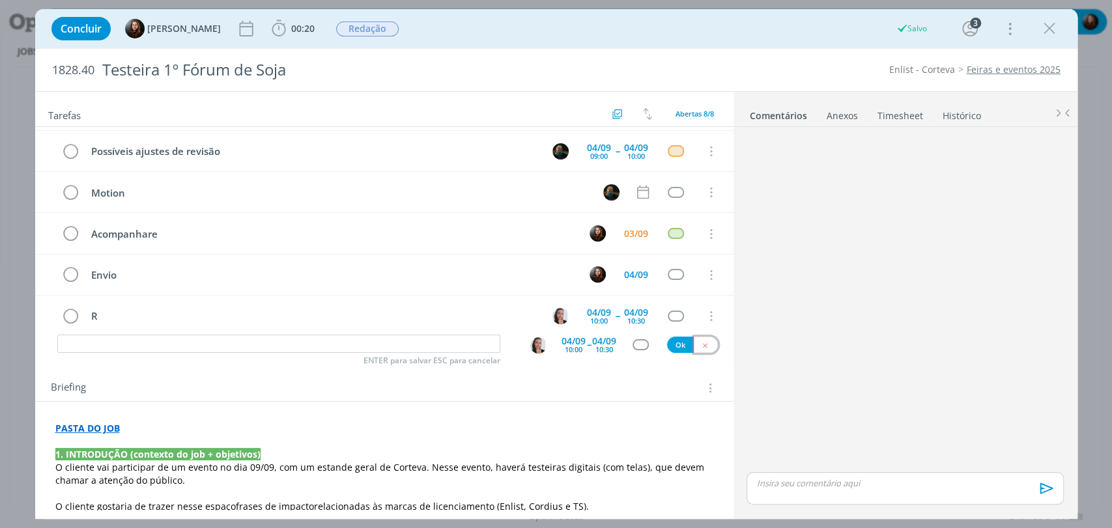
click at [701, 345] on icon "dialog" at bounding box center [705, 345] width 8 height 8
click at [141, 305] on td "R" at bounding box center [310, 316] width 455 height 23
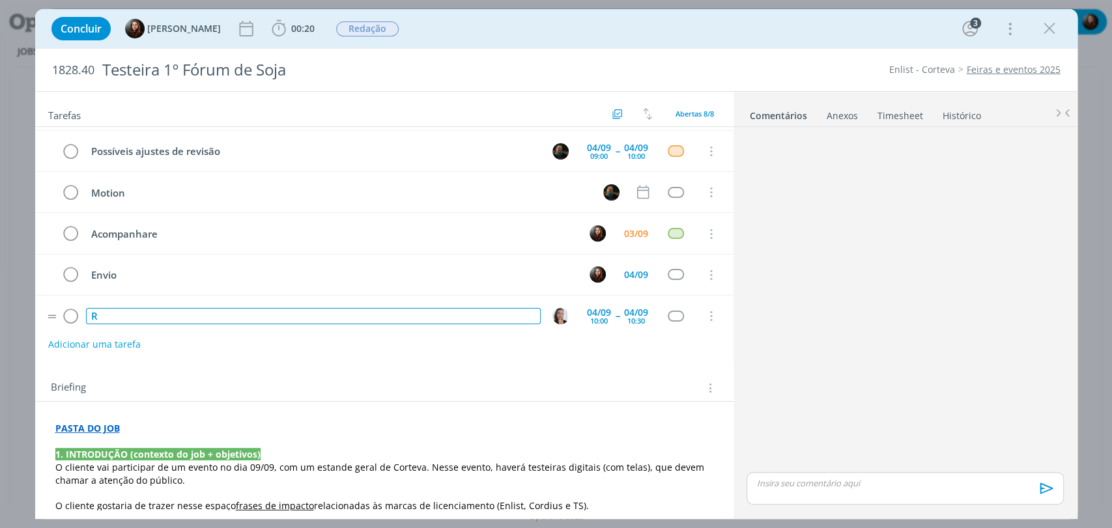
click at [159, 317] on div "R" at bounding box center [313, 316] width 455 height 16
click at [668, 311] on div "dialog" at bounding box center [676, 316] width 16 height 11
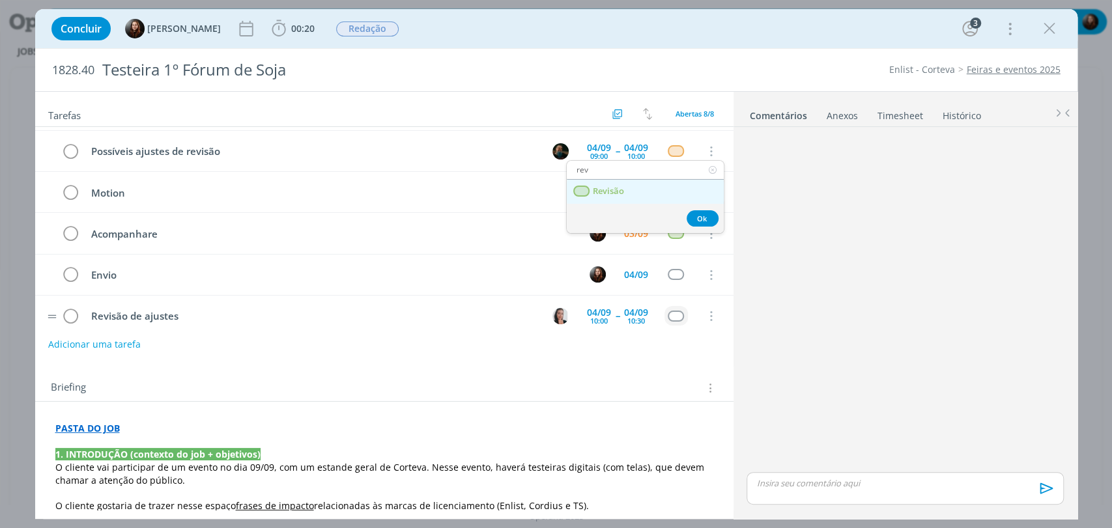
type input "rev"
click at [597, 186] on span "Revisão" at bounding box center [607, 191] width 31 height 10
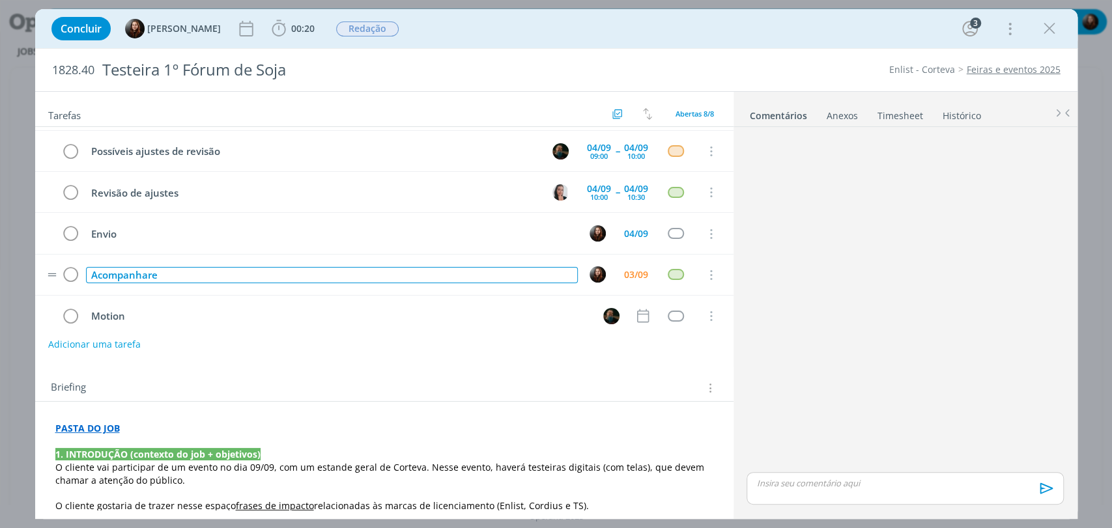
click at [158, 274] on div "Acompanhare" at bounding box center [332, 275] width 492 height 16
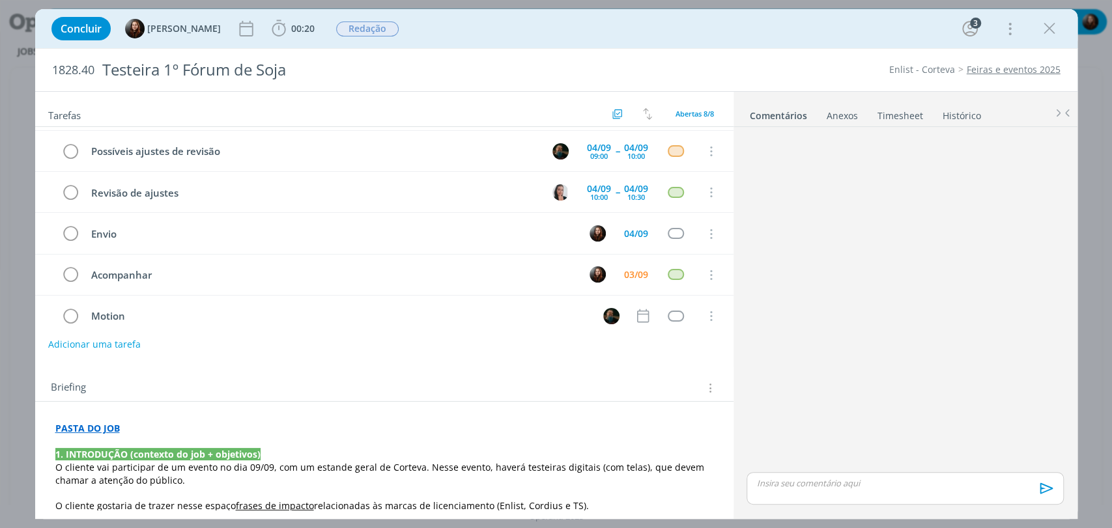
click at [879, 309] on div "dialog" at bounding box center [904, 300] width 327 height 337
click at [633, 231] on div "04/09" at bounding box center [636, 233] width 24 height 9
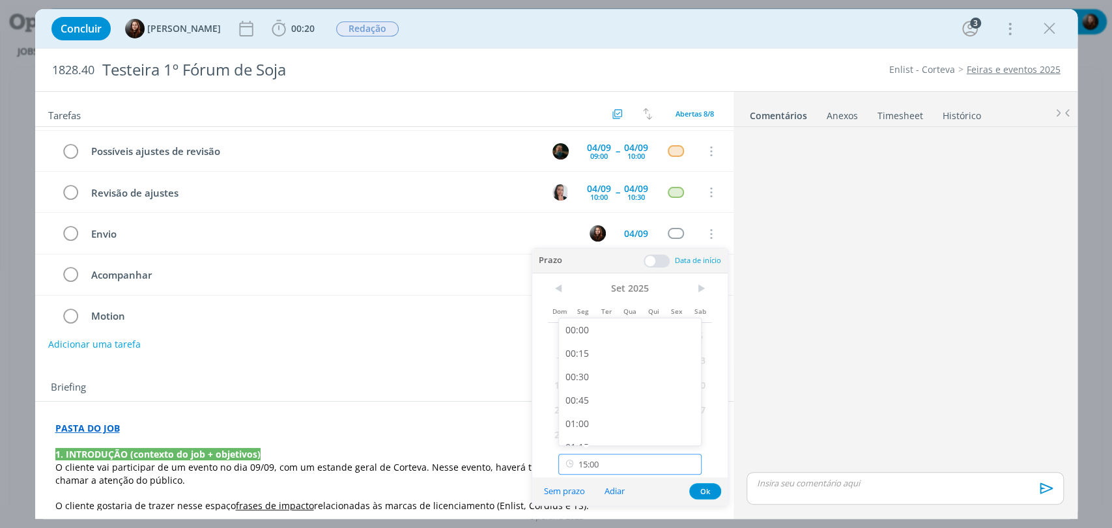
click at [610, 468] on input "15:00" at bounding box center [629, 464] width 143 height 21
click at [590, 393] on div "10:45" at bounding box center [631, 392] width 145 height 23
type input "10:45"
click at [717, 491] on button "Ok" at bounding box center [705, 491] width 32 height 16
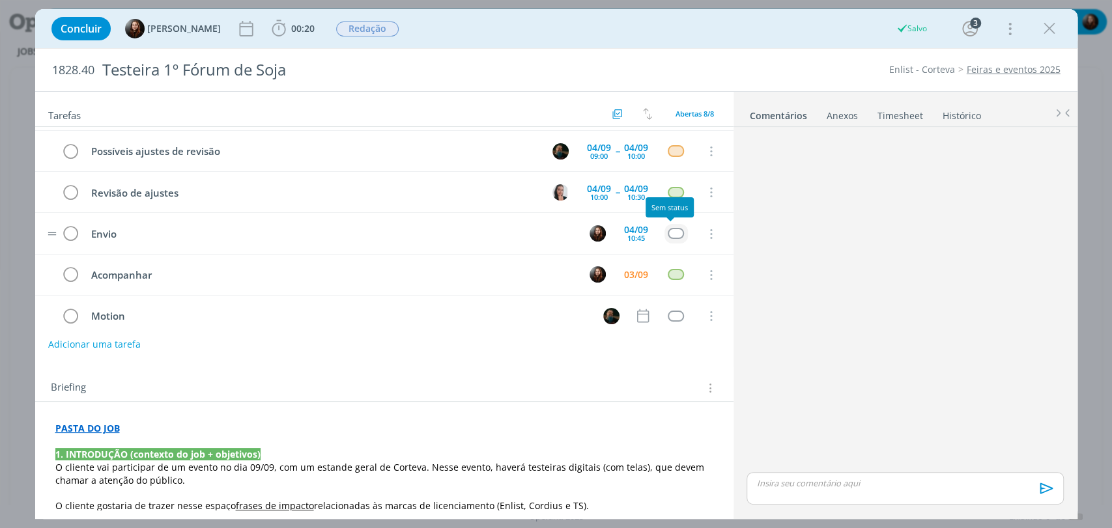
click at [668, 235] on div "dialog" at bounding box center [676, 233] width 16 height 11
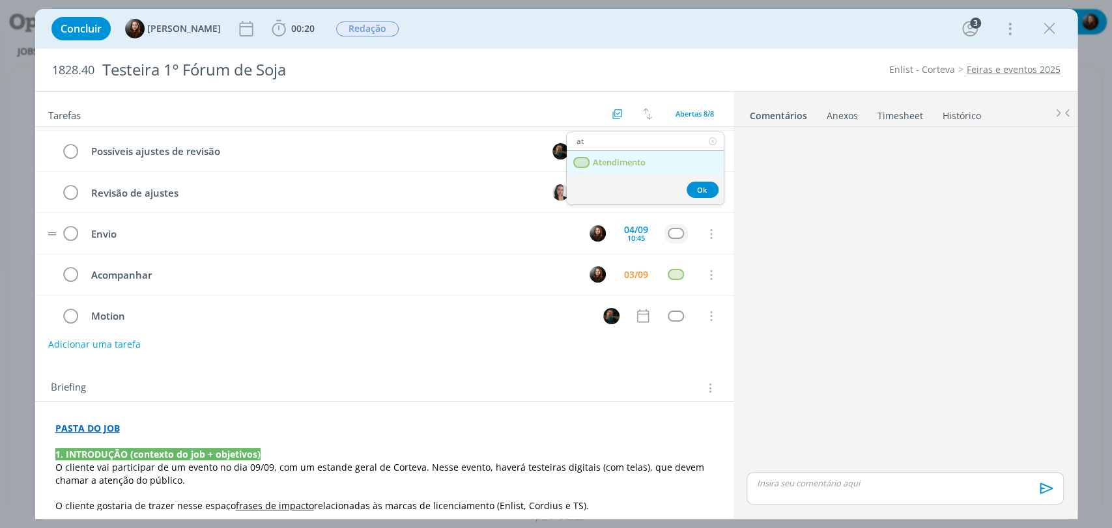
type input "at"
click at [615, 166] on span "Atendimento" at bounding box center [618, 163] width 53 height 10
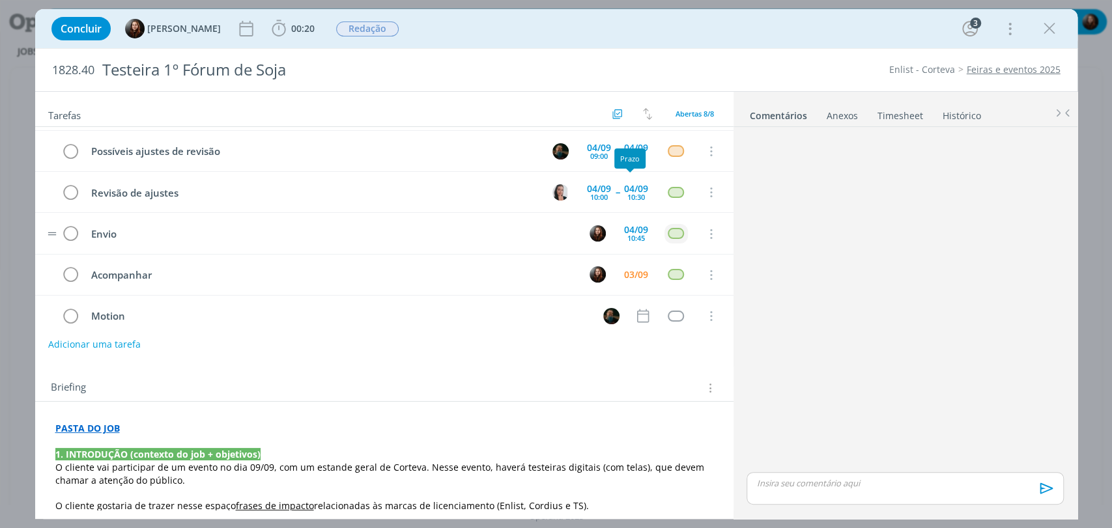
click at [932, 311] on div "dialog" at bounding box center [904, 300] width 327 height 337
click at [782, 257] on div "dialog" at bounding box center [904, 300] width 327 height 337
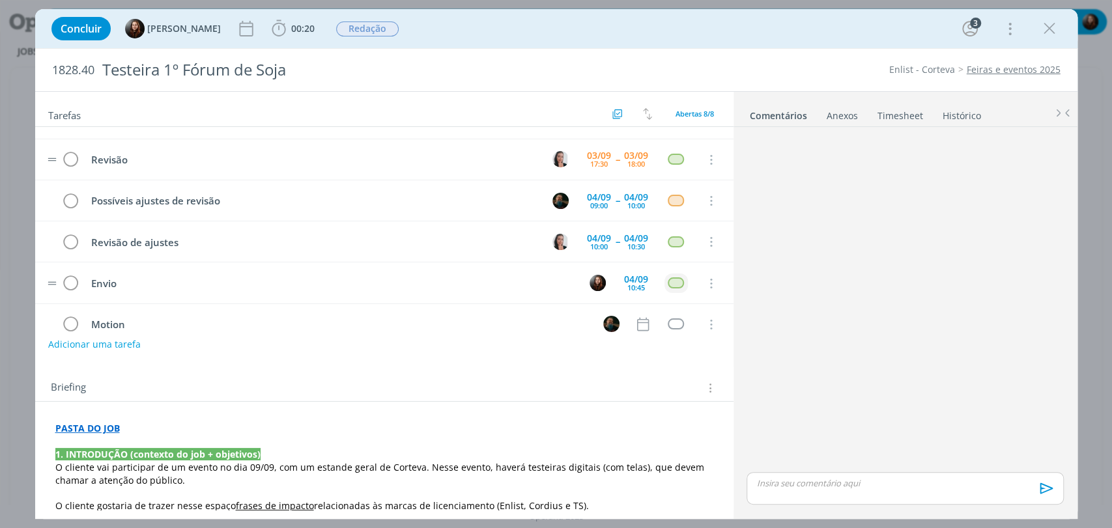
scroll to position [72, 0]
click at [637, 318] on icon "dialog" at bounding box center [643, 322] width 12 height 14
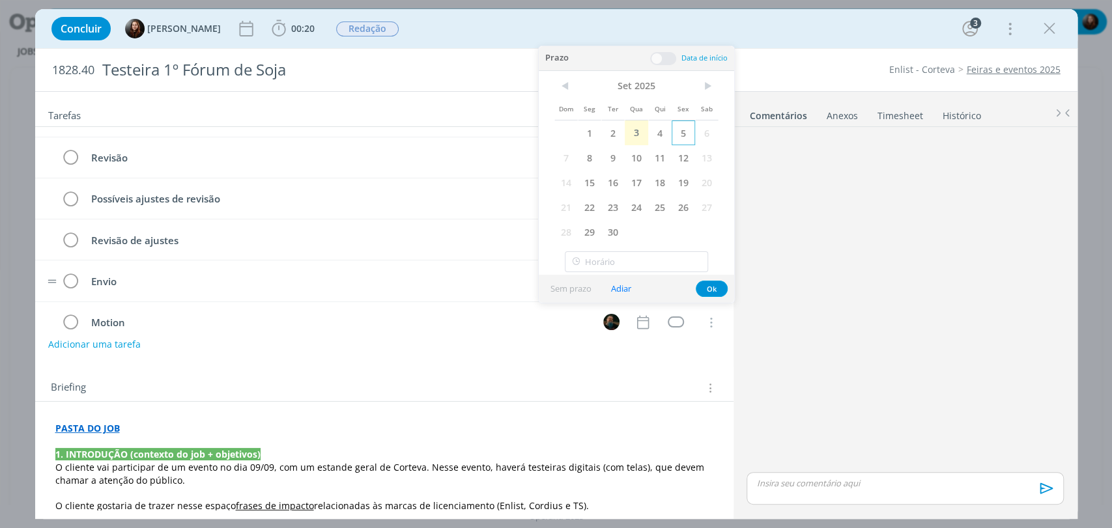
click at [678, 134] on span "5" at bounding box center [683, 133] width 23 height 25
click at [670, 61] on span at bounding box center [663, 58] width 26 height 13
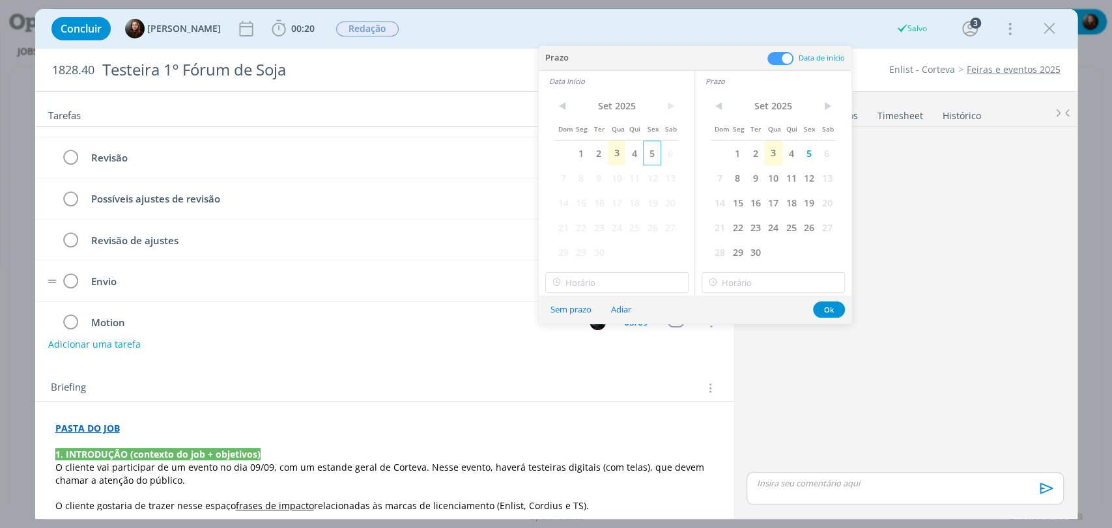
click at [650, 153] on span "5" at bounding box center [652, 153] width 18 height 25
click at [629, 279] on input "15:00" at bounding box center [616, 282] width 143 height 21
click at [583, 390] on div "16:15" at bounding box center [617, 384] width 145 height 23
type input "16:15"
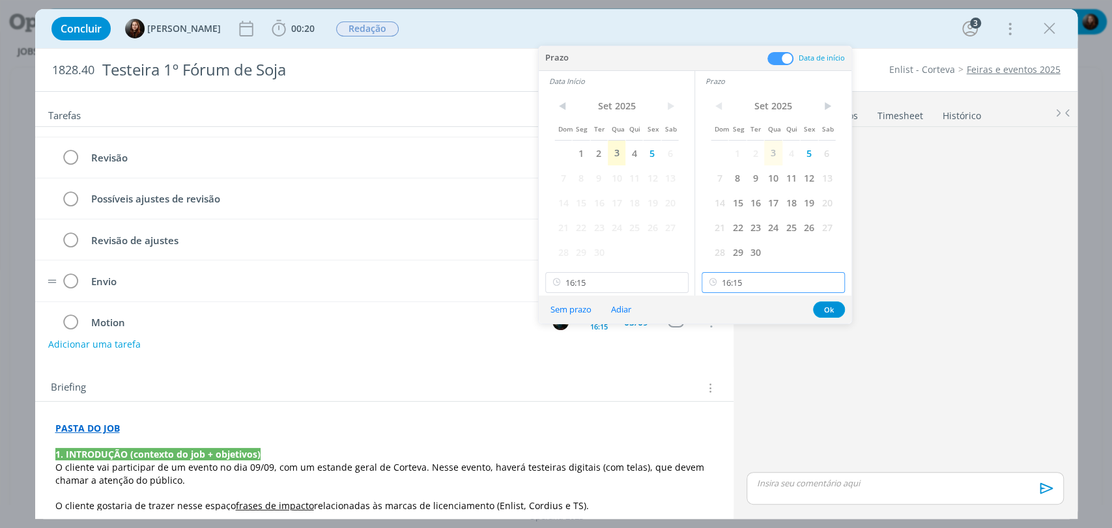
click at [753, 283] on input "16:15" at bounding box center [773, 282] width 143 height 21
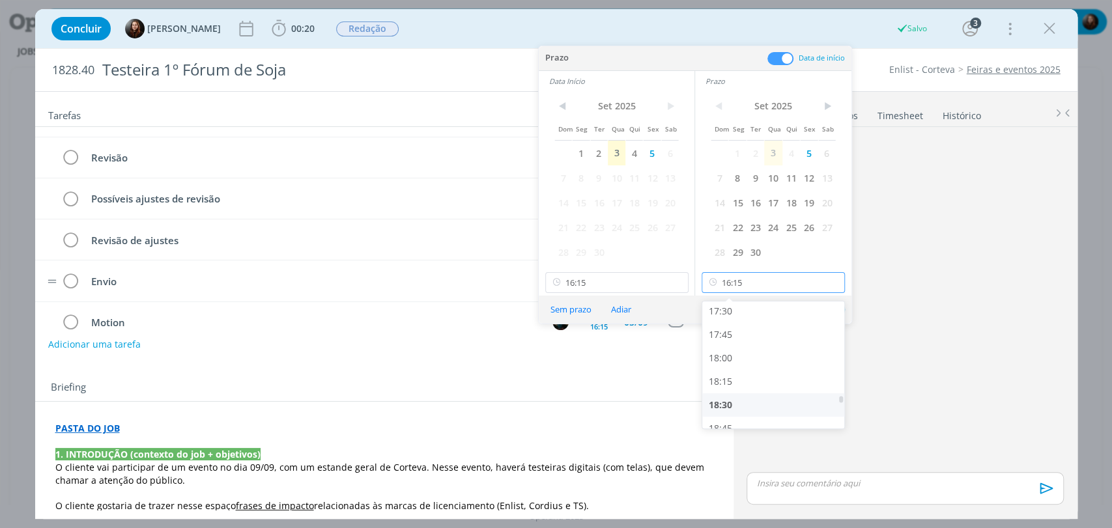
scroll to position [1642, 0]
click at [736, 354] on div "18:00" at bounding box center [774, 359] width 145 height 23
type input "18:00"
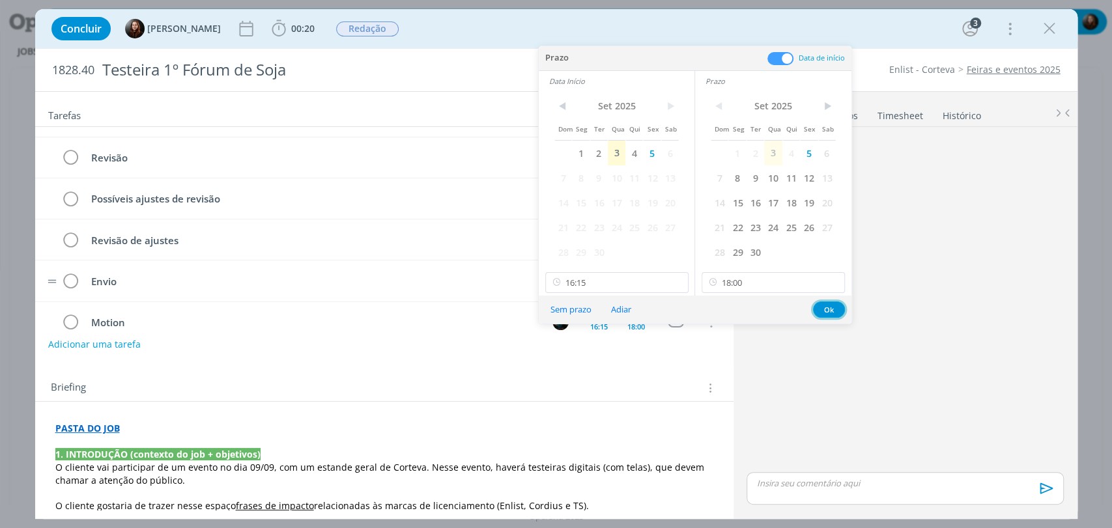
click at [829, 304] on button "Ok" at bounding box center [829, 310] width 32 height 16
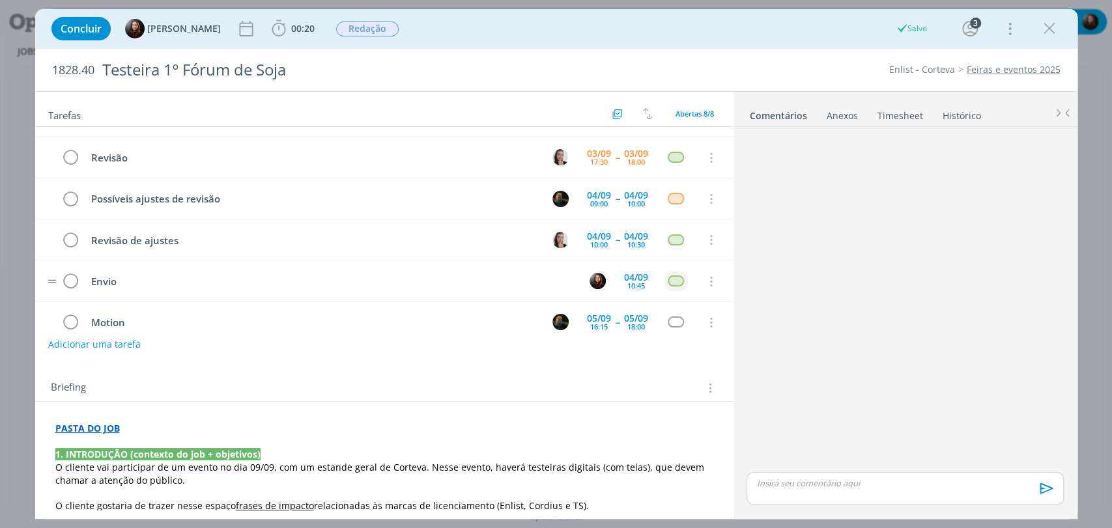
click at [809, 343] on div "dialog" at bounding box center [904, 300] width 327 height 337
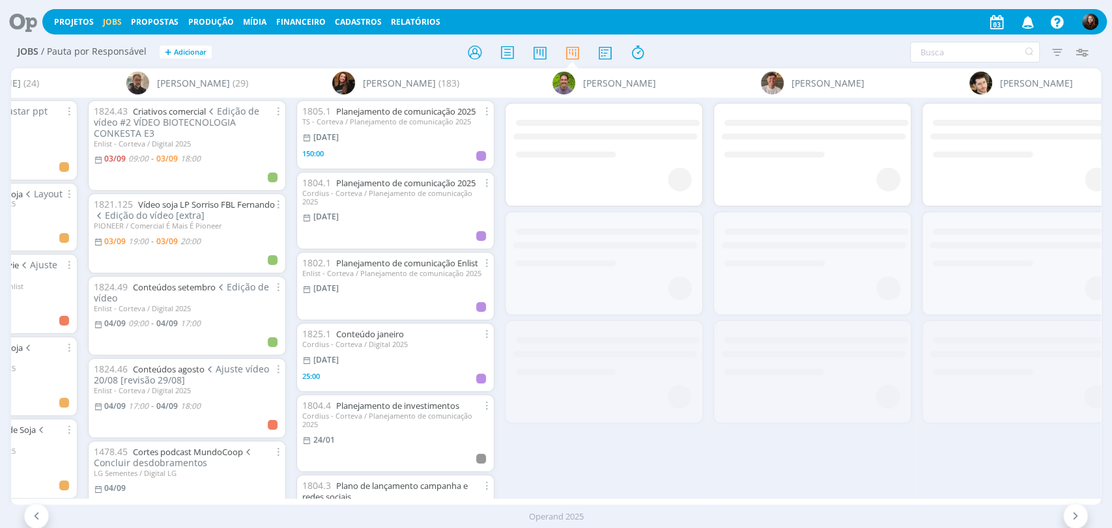
scroll to position [0, 3090]
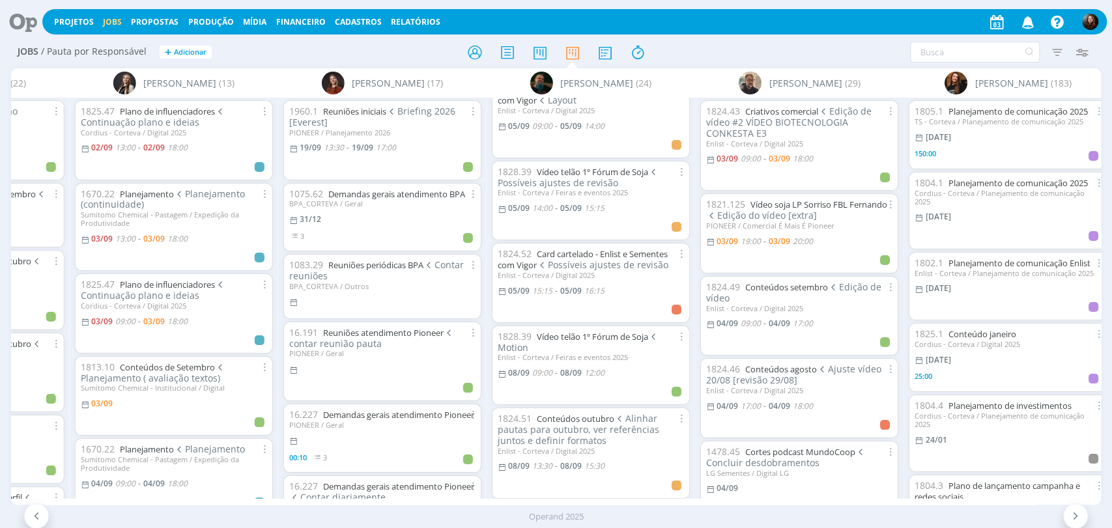
scroll to position [506, 0]
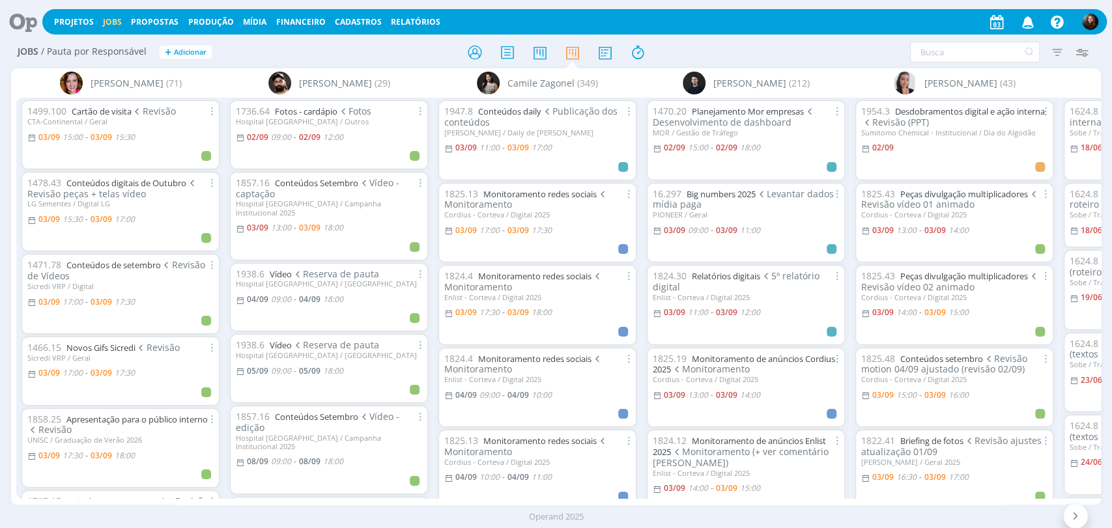
click at [14, 20] on icon at bounding box center [18, 21] width 27 height 25
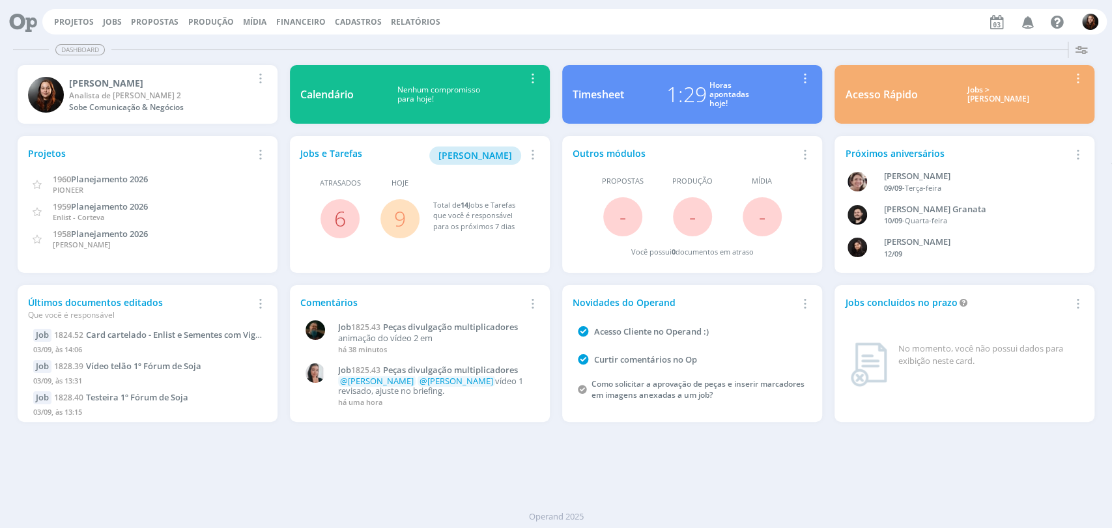
click at [513, 21] on div "Projetos Jobs Propostas Produção [GEOGRAPHIC_DATA] Financeiro Cadastros Relatór…" at bounding box center [574, 21] width 1065 height 25
click at [407, 54] on div "Dashboard" at bounding box center [556, 49] width 1086 height 19
click at [115, 17] on link "Jobs" at bounding box center [112, 21] width 19 height 11
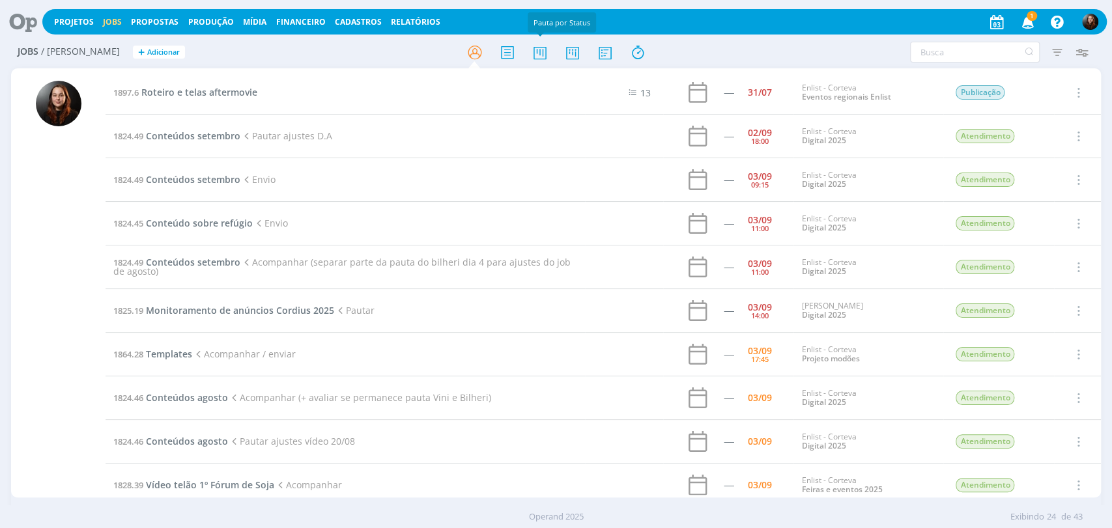
click at [558, 51] on div at bounding box center [557, 51] width 364 height 23
click at [928, 58] on input "text" at bounding box center [975, 52] width 130 height 21
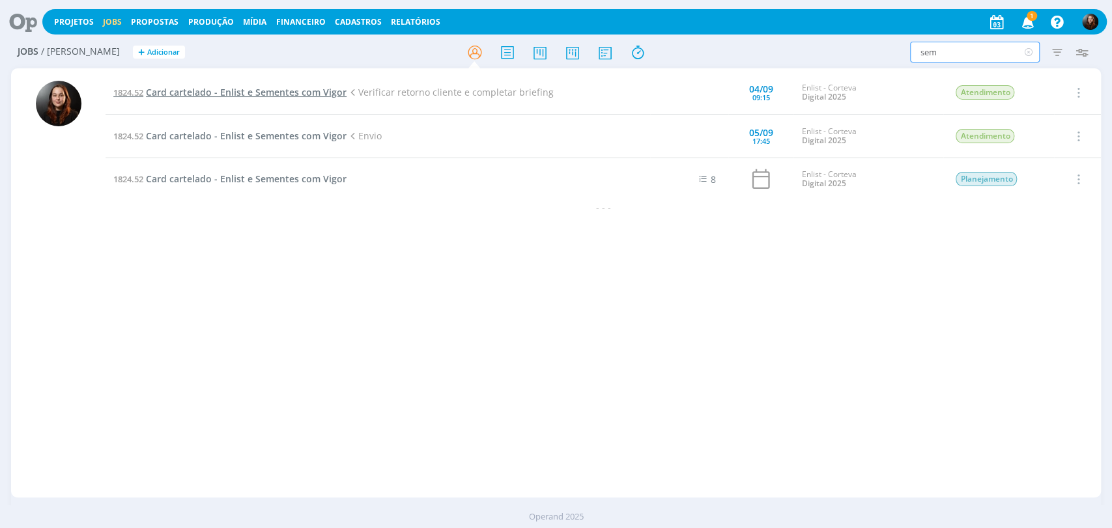
type input "sem"
click at [249, 90] on span "Card cartelado - Enlist e Sementes com Vigor" at bounding box center [246, 92] width 201 height 12
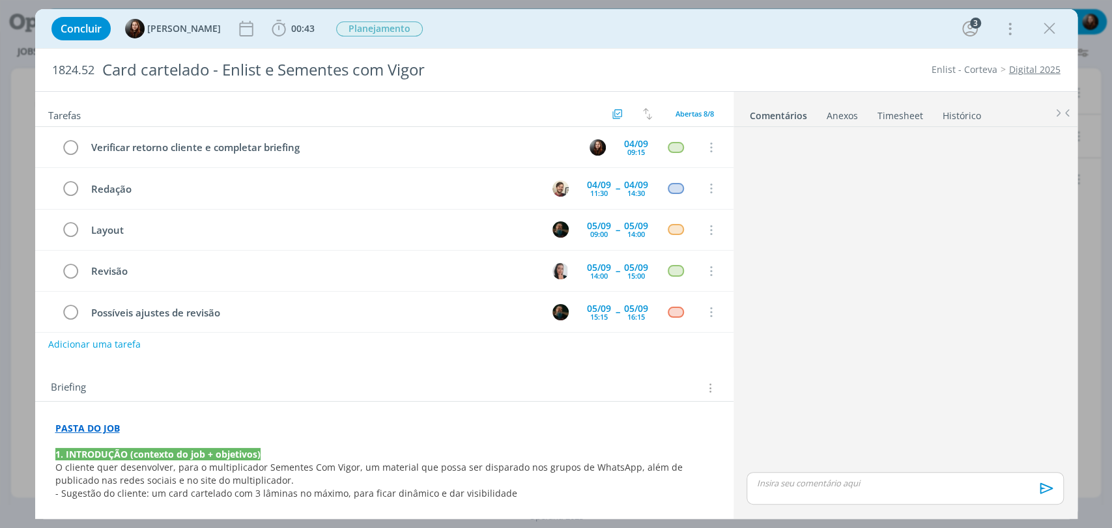
click at [1053, 37] on icon "dialog" at bounding box center [1050, 29] width 20 height 20
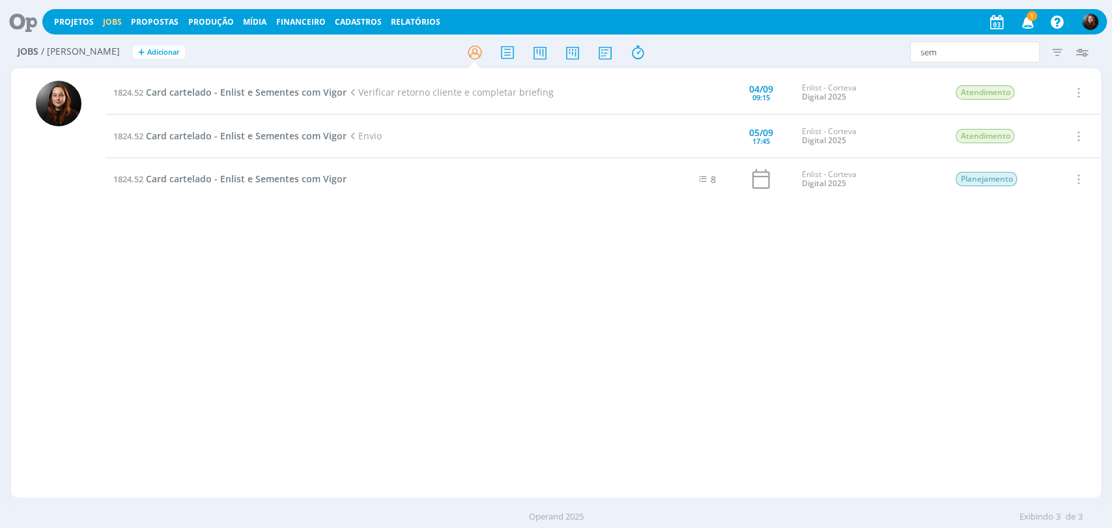
click at [32, 15] on icon at bounding box center [18, 21] width 27 height 25
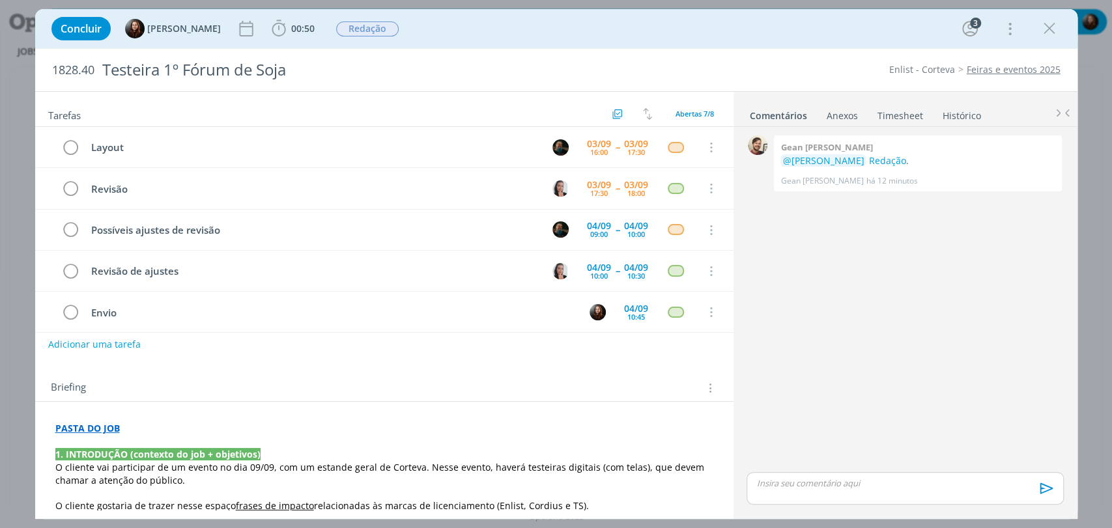
click at [850, 305] on div "0 Gean [PERSON_NAME] @[PERSON_NAME] Redação . Gean [PERSON_NAME] há 12 minutos 👍" at bounding box center [904, 300] width 327 height 337
click at [715, 40] on div "Concluir [PERSON_NAME] 00:50 Iniciar Apontar Data * [DATE] Horas * 00:00 Tarefa…" at bounding box center [556, 28] width 1023 height 31
click at [734, 58] on div "1828.40 Testeira 1º Fórum de Soja Enlist - Corteva Feiras e eventos 2025" at bounding box center [556, 70] width 1042 height 42
drag, startPoint x: 760, startPoint y: 41, endPoint x: 616, endPoint y: 1, distance: 148.7
click at [756, 40] on div "Concluir [PERSON_NAME] 00:50 Iniciar Apontar Data * [DATE] Horas * 00:00 Tarefa…" at bounding box center [556, 28] width 1023 height 31
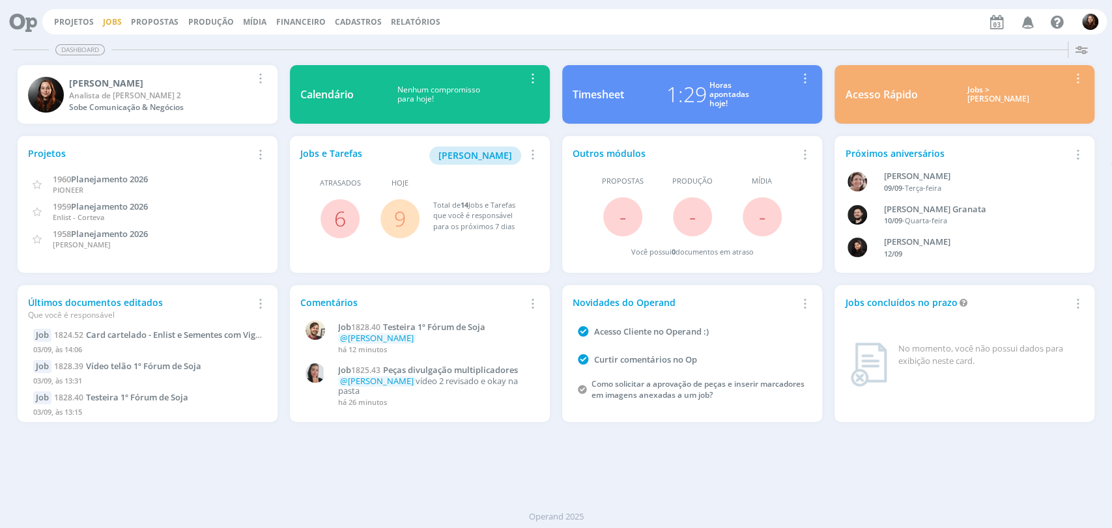
click at [109, 23] on link "Jobs" at bounding box center [112, 21] width 19 height 11
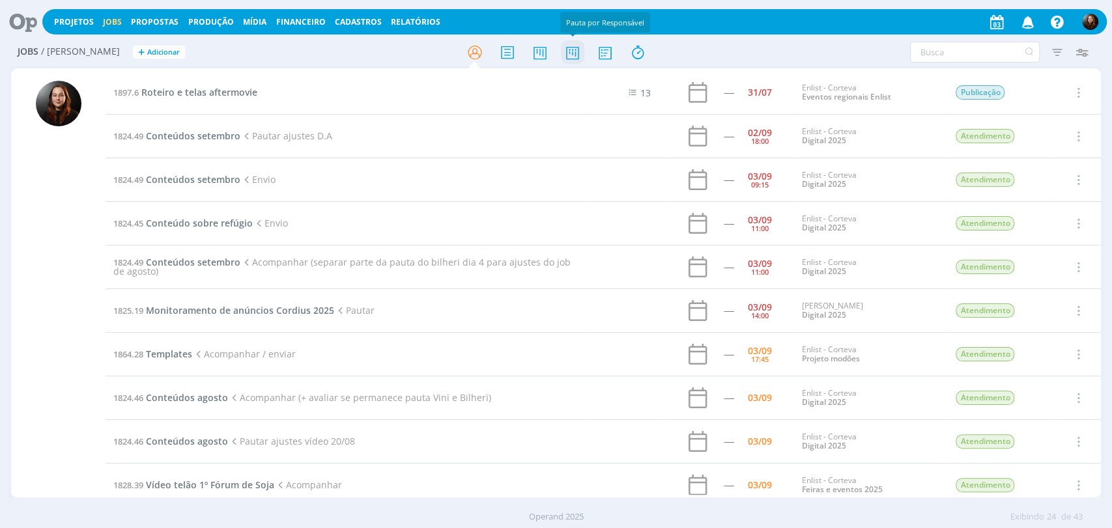
click at [571, 55] on icon at bounding box center [571, 52] width 23 height 25
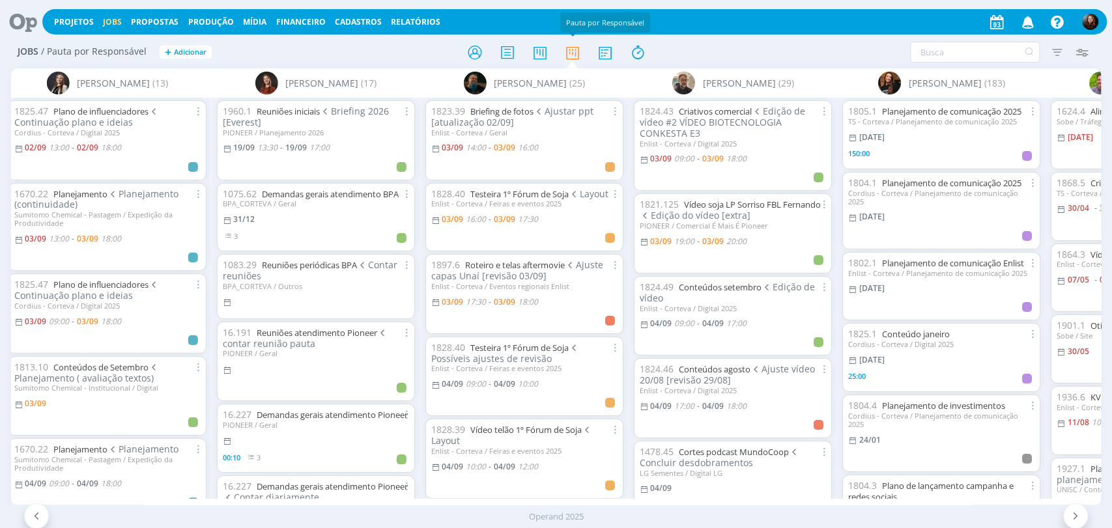
scroll to position [0, 2248]
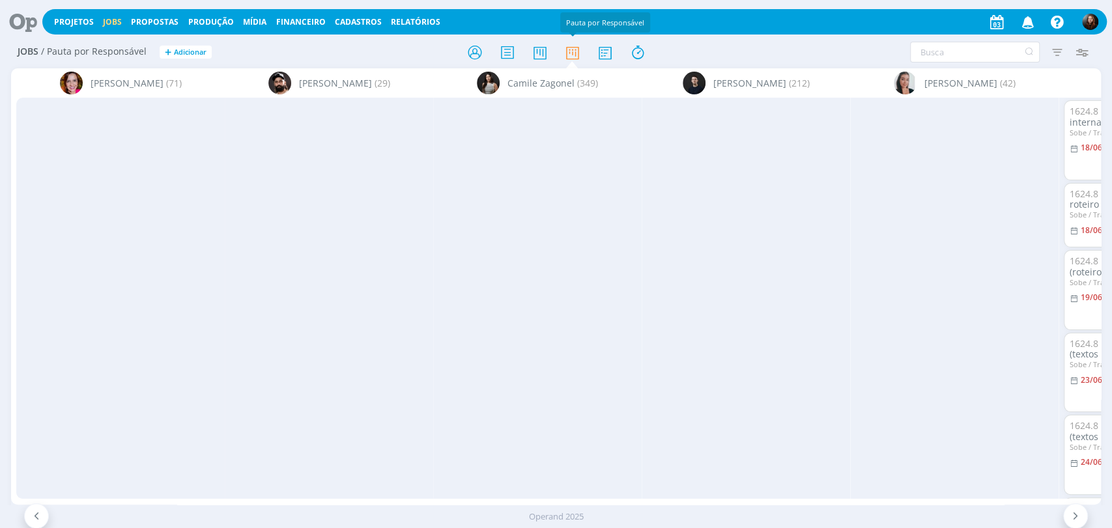
scroll to position [0, 1106]
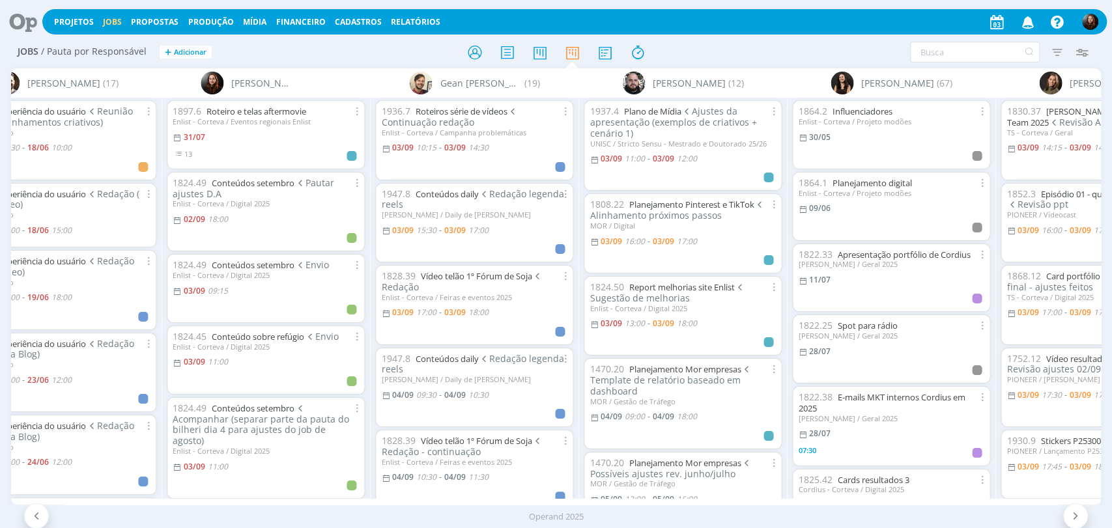
click at [20, 20] on icon at bounding box center [18, 21] width 27 height 25
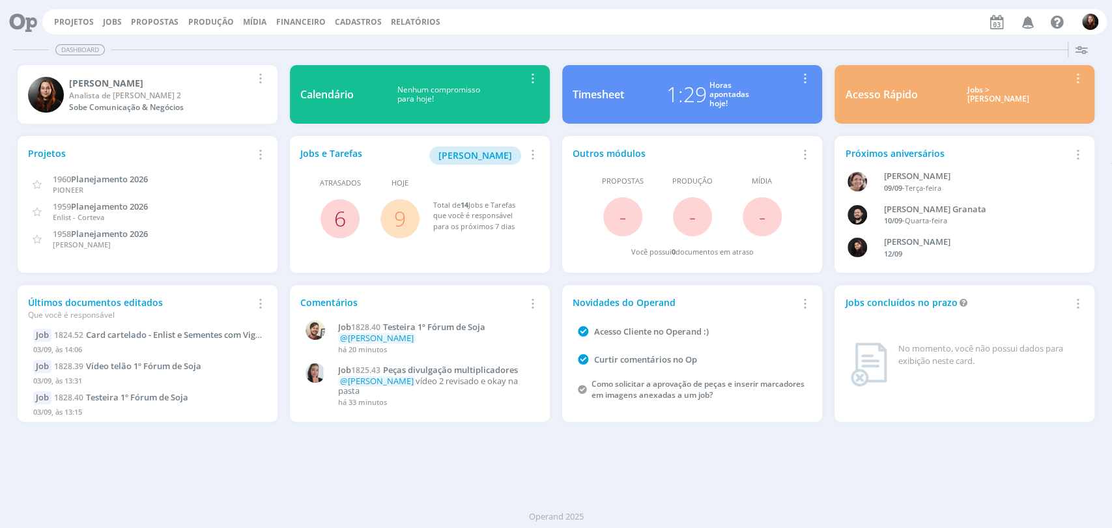
click at [341, 219] on link "6" at bounding box center [340, 219] width 12 height 28
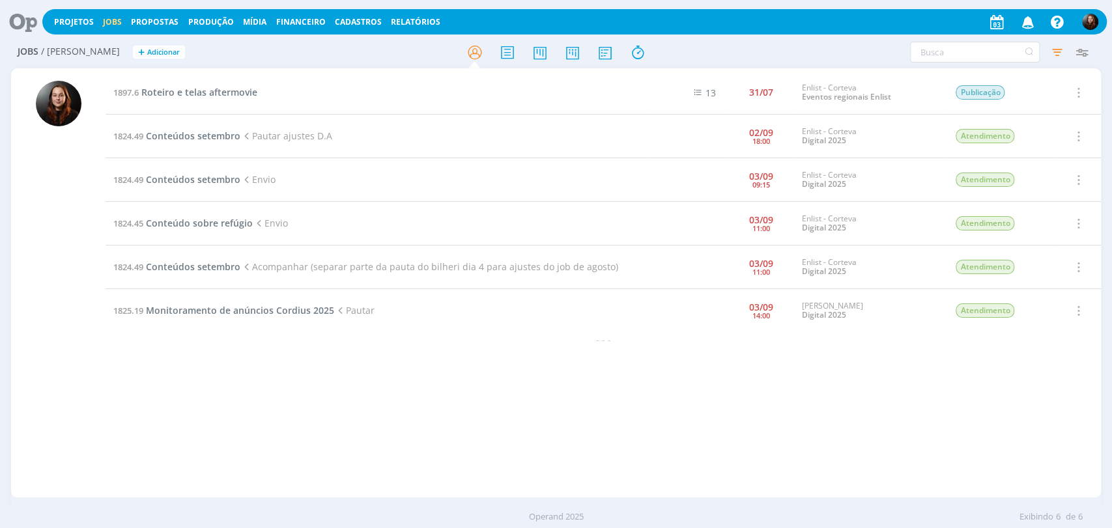
click at [302, 53] on h2 "Jobs / Minha Pauta + Adicionar" at bounding box center [193, 49] width 351 height 27
click at [20, 21] on icon at bounding box center [18, 21] width 27 height 25
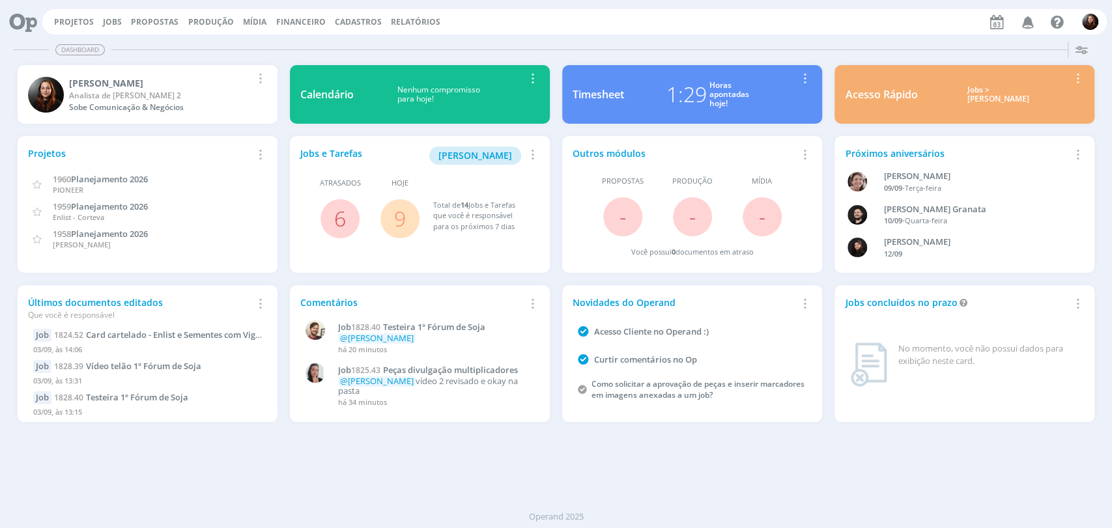
click at [397, 220] on link "9" at bounding box center [400, 219] width 12 height 28
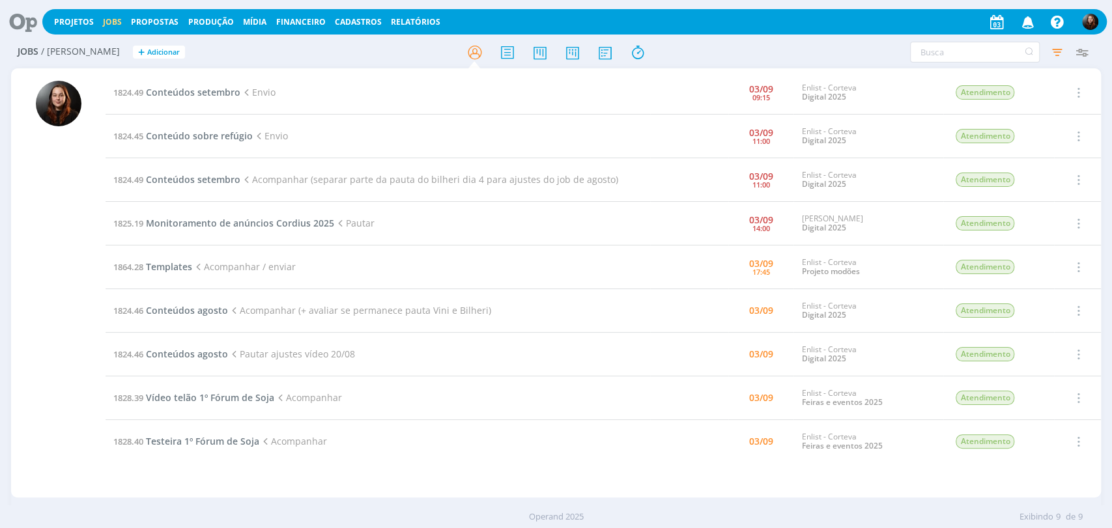
click at [23, 24] on icon at bounding box center [18, 21] width 27 height 25
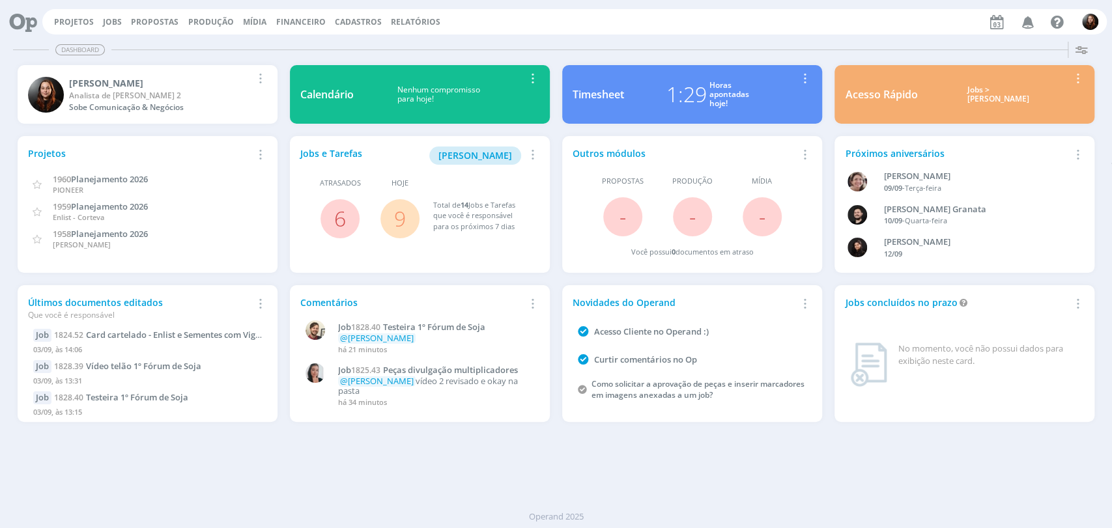
click at [403, 215] on link "9" at bounding box center [400, 219] width 12 height 28
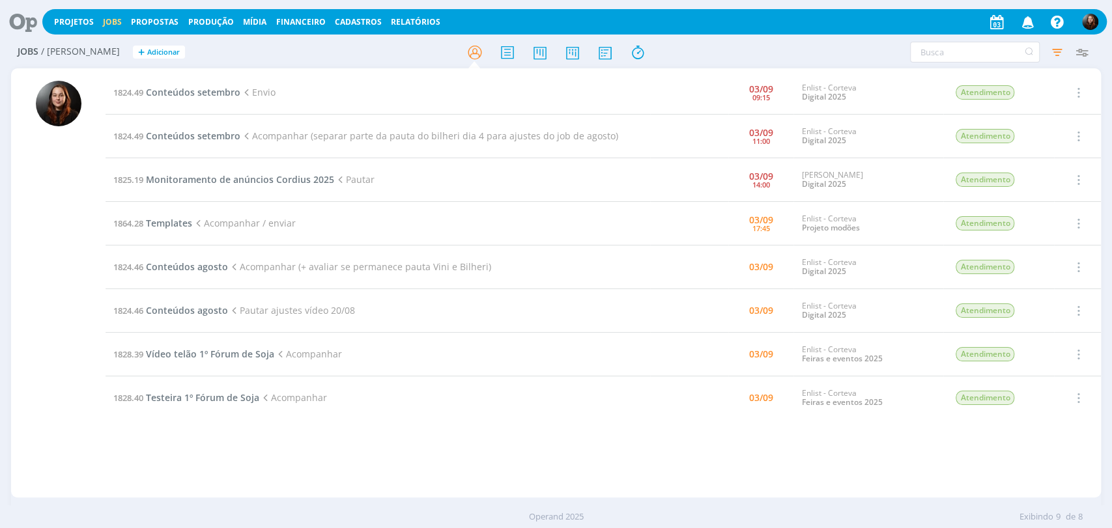
click at [49, 199] on div at bounding box center [59, 289] width 46 height 417
click at [31, 14] on icon at bounding box center [18, 21] width 27 height 25
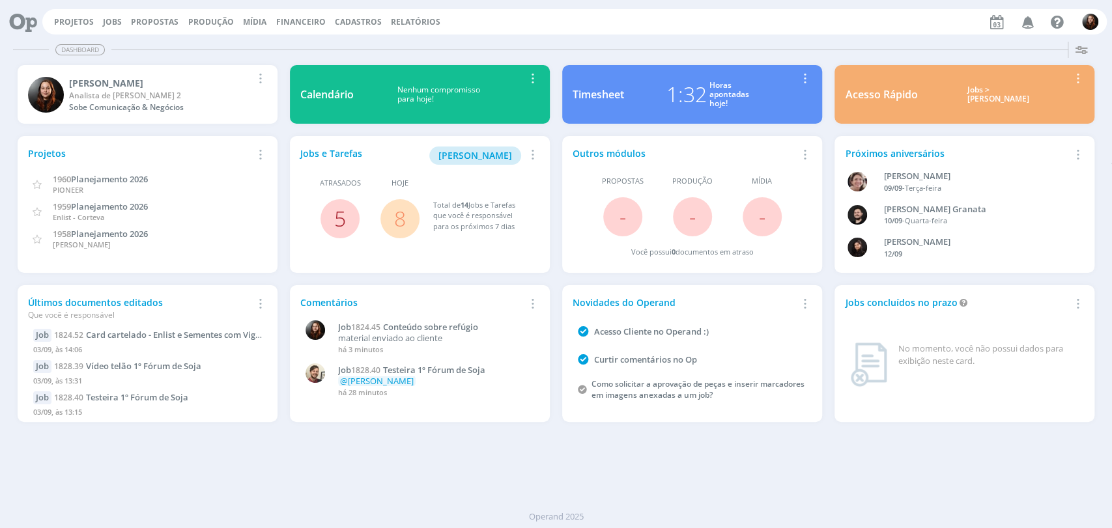
click at [334, 215] on link "5" at bounding box center [340, 219] width 12 height 28
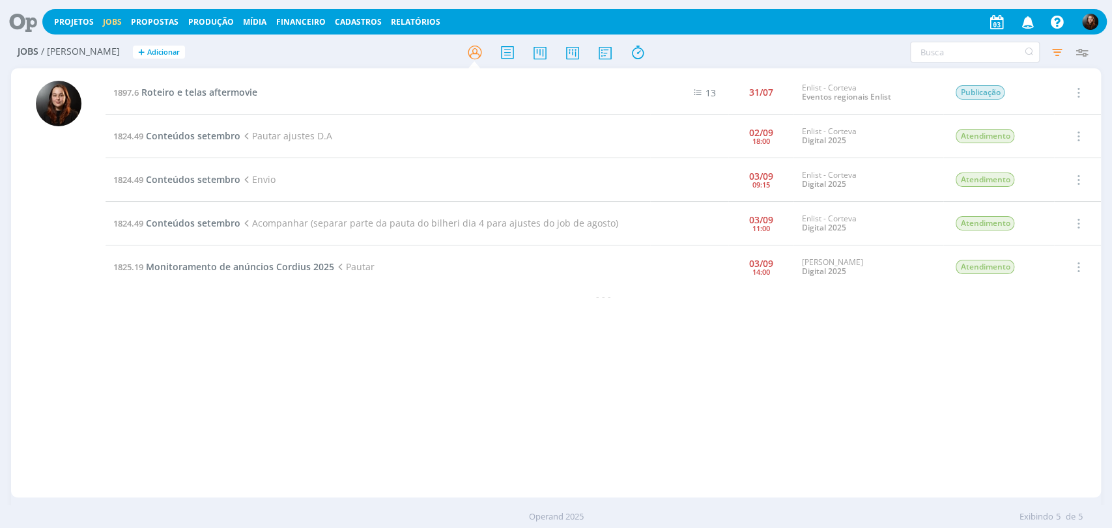
click at [27, 21] on icon at bounding box center [18, 21] width 27 height 25
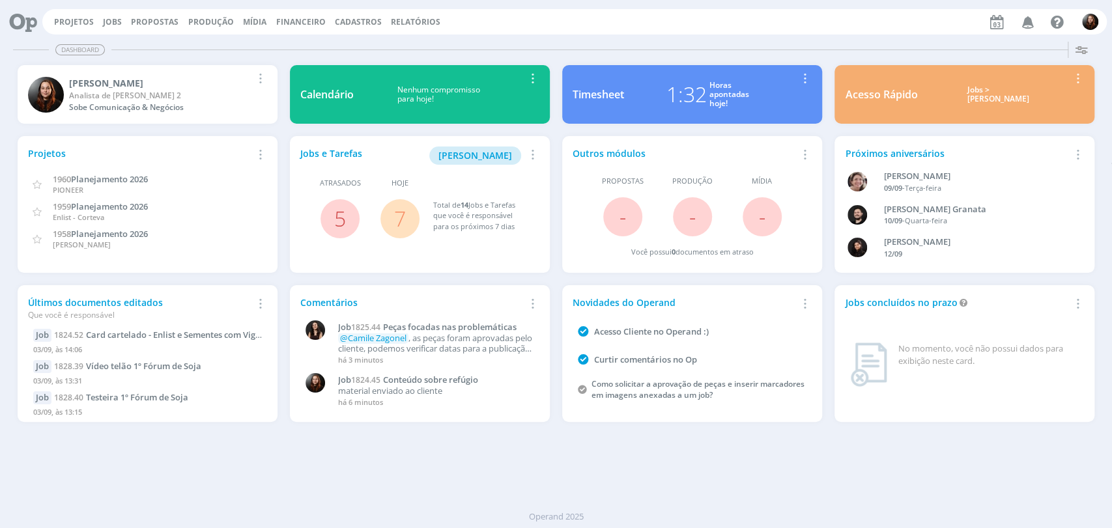
click at [584, 48] on div "Dashboard" at bounding box center [556, 49] width 1086 height 19
click at [106, 25] on link "Jobs" at bounding box center [112, 21] width 19 height 11
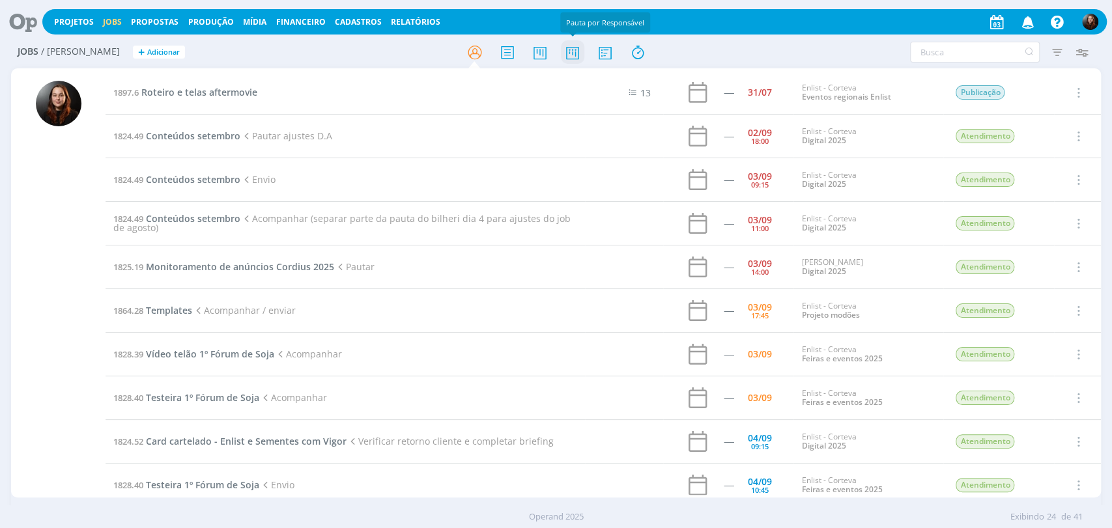
click at [575, 50] on icon at bounding box center [571, 52] width 23 height 25
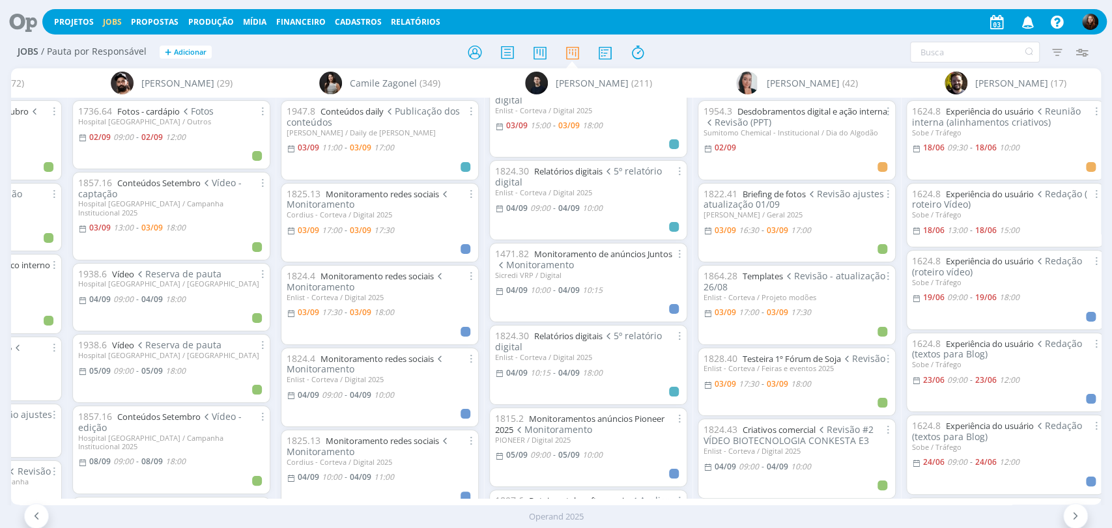
scroll to position [362, 0]
click at [11, 21] on icon at bounding box center [18, 21] width 27 height 25
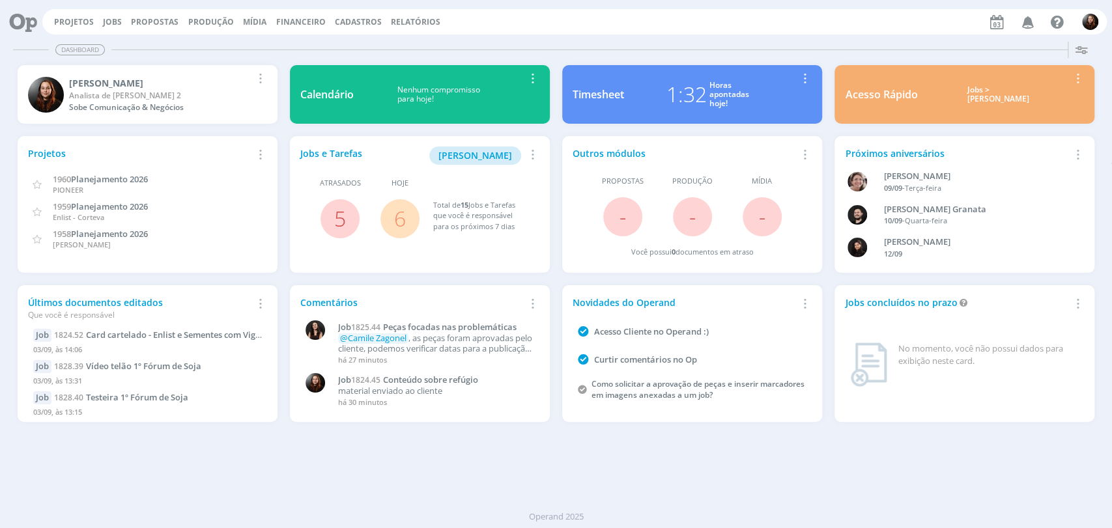
click at [401, 225] on link "6" at bounding box center [400, 219] width 12 height 28
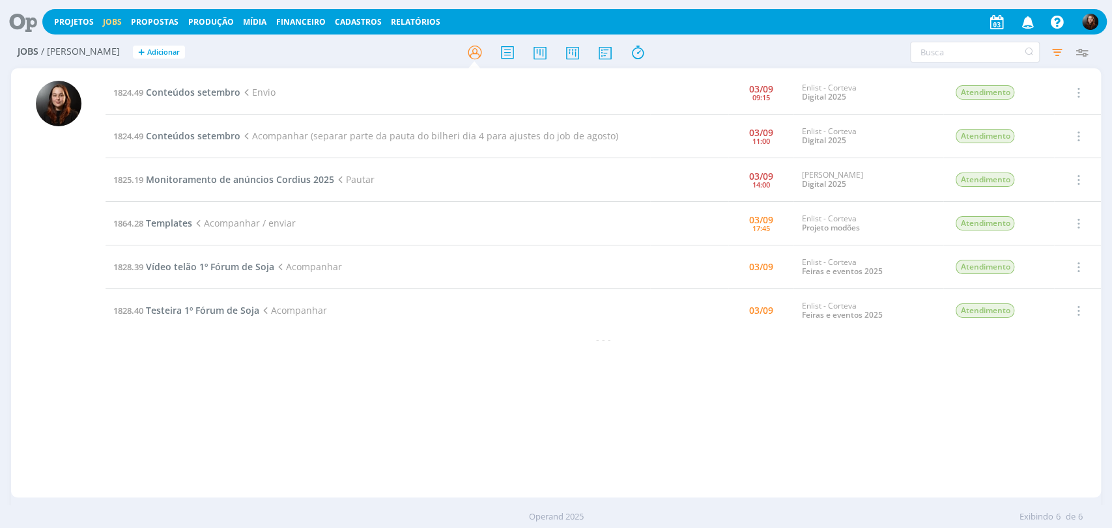
click at [115, 17] on link "Jobs" at bounding box center [112, 21] width 19 height 11
click at [919, 52] on input "text" at bounding box center [975, 52] width 130 height 21
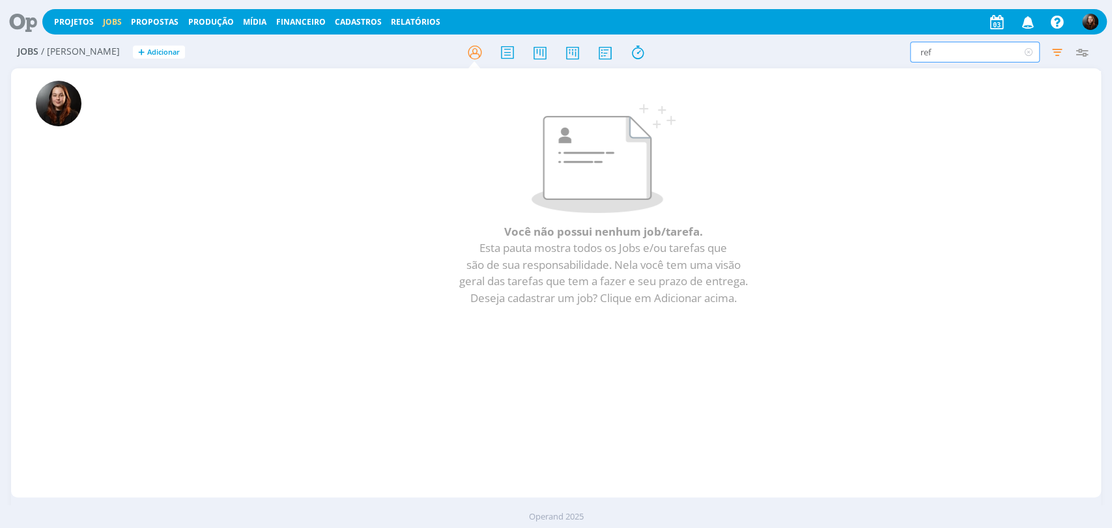
type input "ref"
click at [23, 25] on icon at bounding box center [18, 21] width 27 height 25
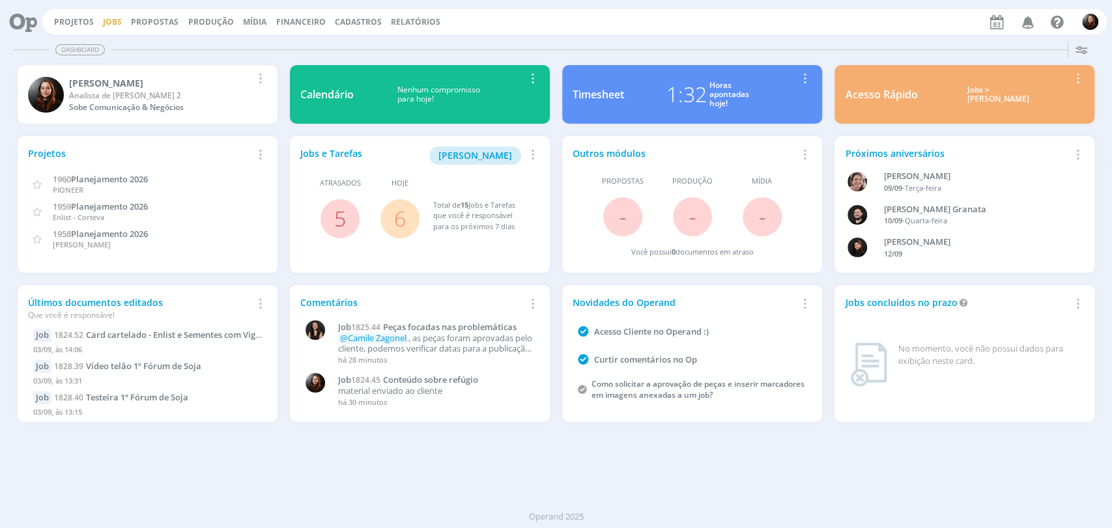
click at [104, 20] on link "Jobs" at bounding box center [112, 21] width 19 height 11
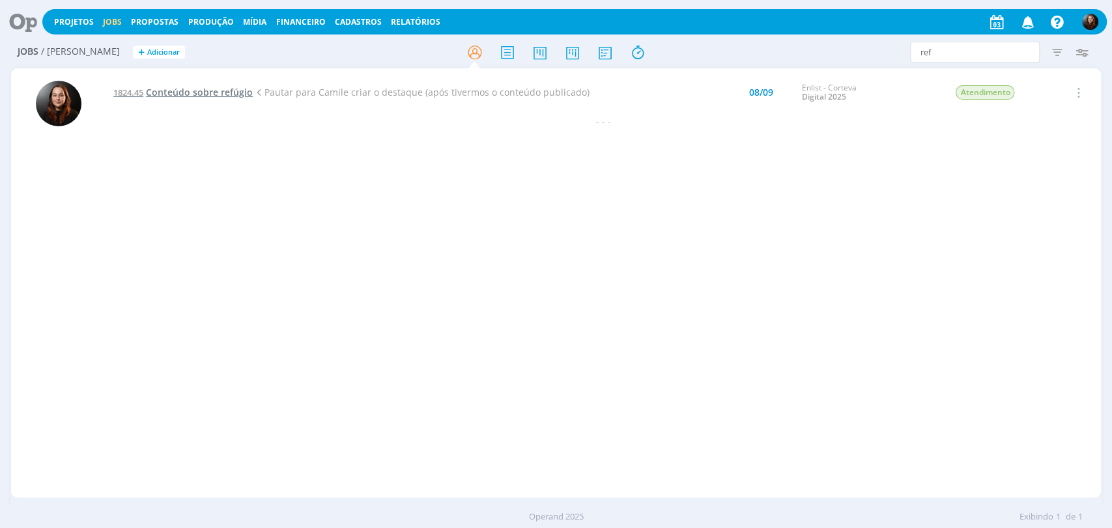
click at [231, 95] on span "Conteúdo sobre refúgio" at bounding box center [199, 92] width 107 height 12
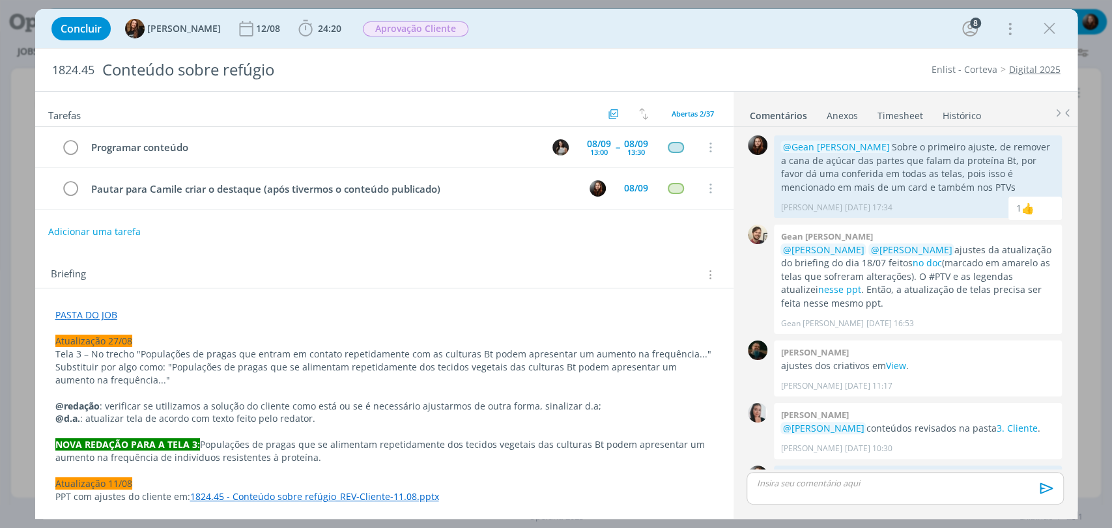
scroll to position [1099, 0]
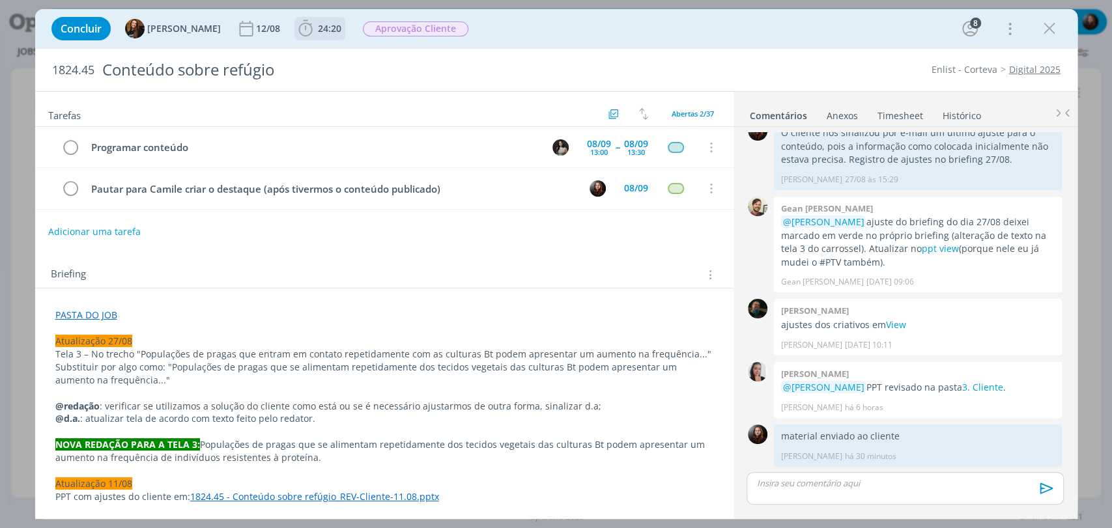
click at [318, 26] on span "24:20" at bounding box center [329, 28] width 23 height 12
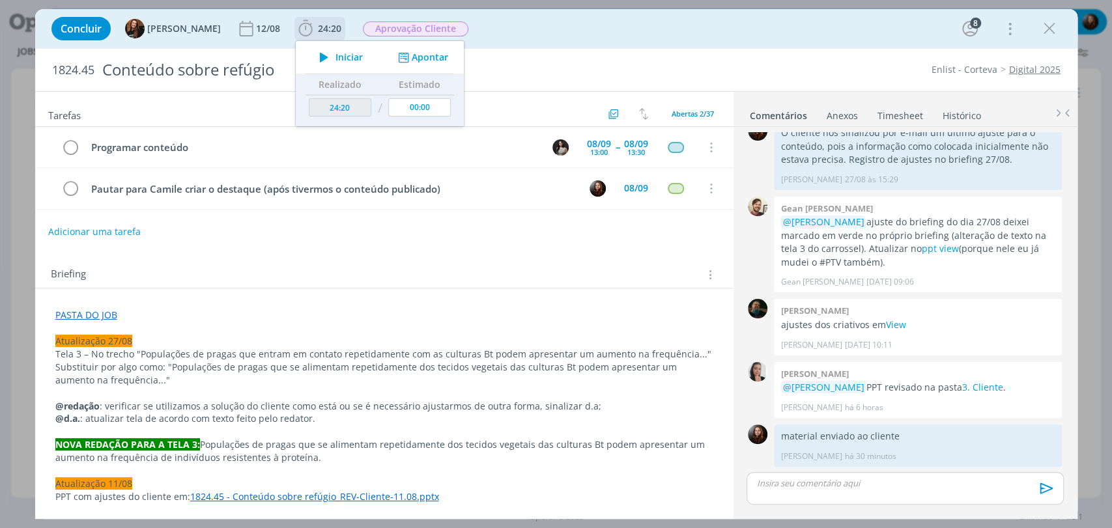
click at [317, 54] on icon "dialog" at bounding box center [324, 57] width 23 height 17
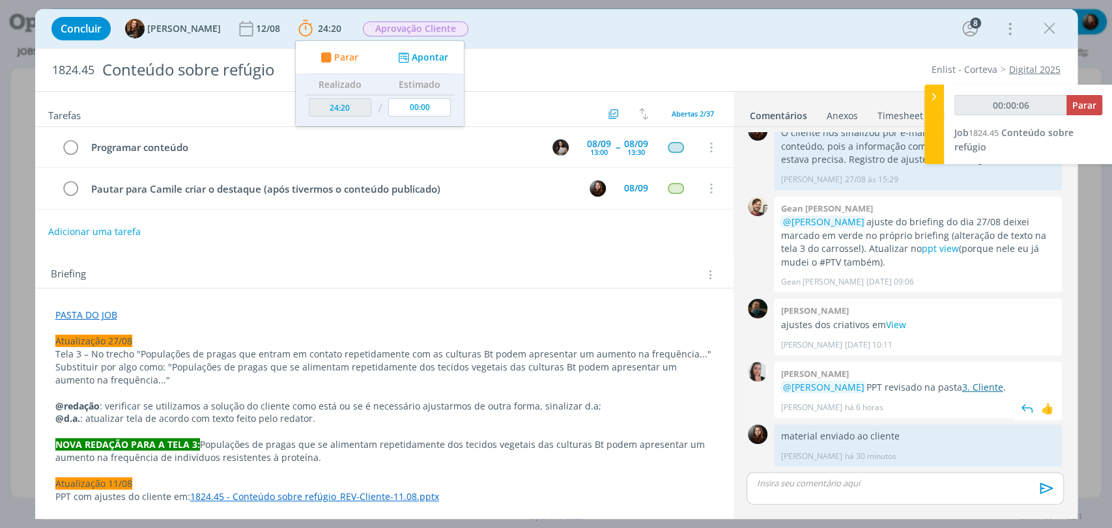
click at [981, 385] on link "3. Cliente" at bounding box center [982, 387] width 41 height 12
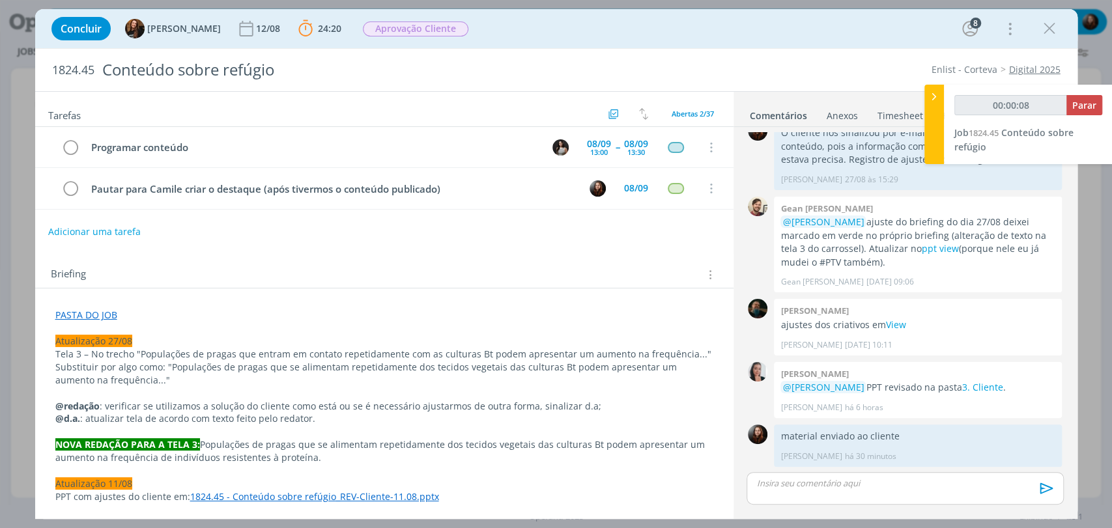
click at [102, 313] on link "PASTA DO JOB" at bounding box center [86, 315] width 62 height 12
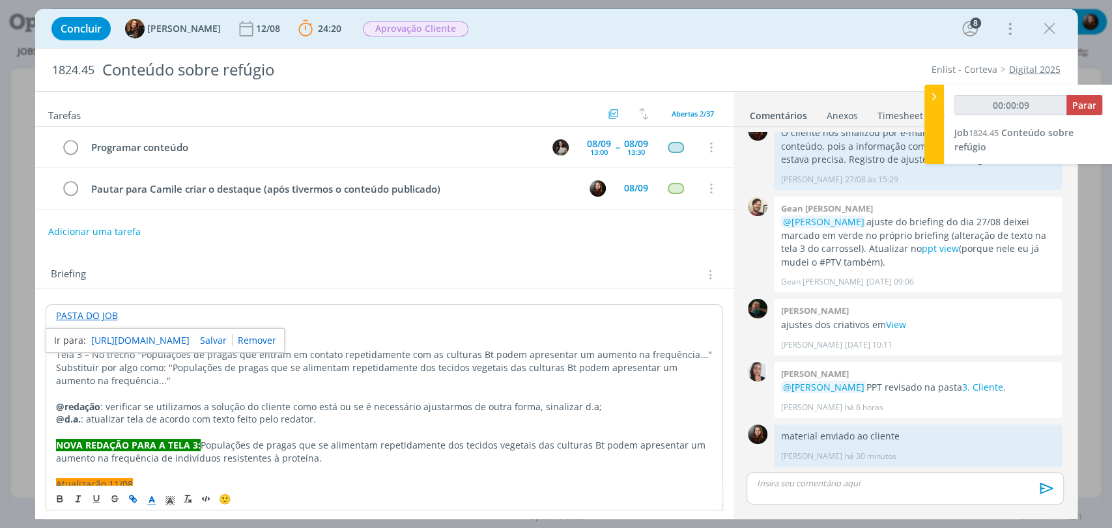
click at [151, 336] on link "https://sobeae.sharepoint.com/:f:/s/SOBEAE/EqG3kpc6H7pDtay1dMyyN0wBrbVf9FDOuGEa…" at bounding box center [140, 340] width 98 height 17
type input "00:14:31"
click at [1080, 102] on span "Parar" at bounding box center [1084, 105] width 24 height 12
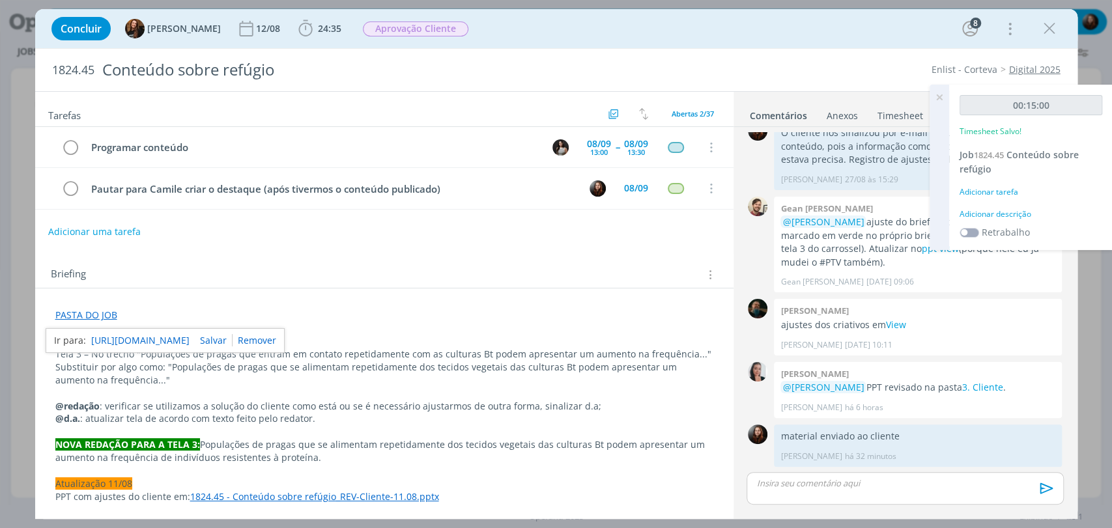
click at [1016, 212] on div "Adicionar descrição" at bounding box center [1031, 214] width 143 height 12
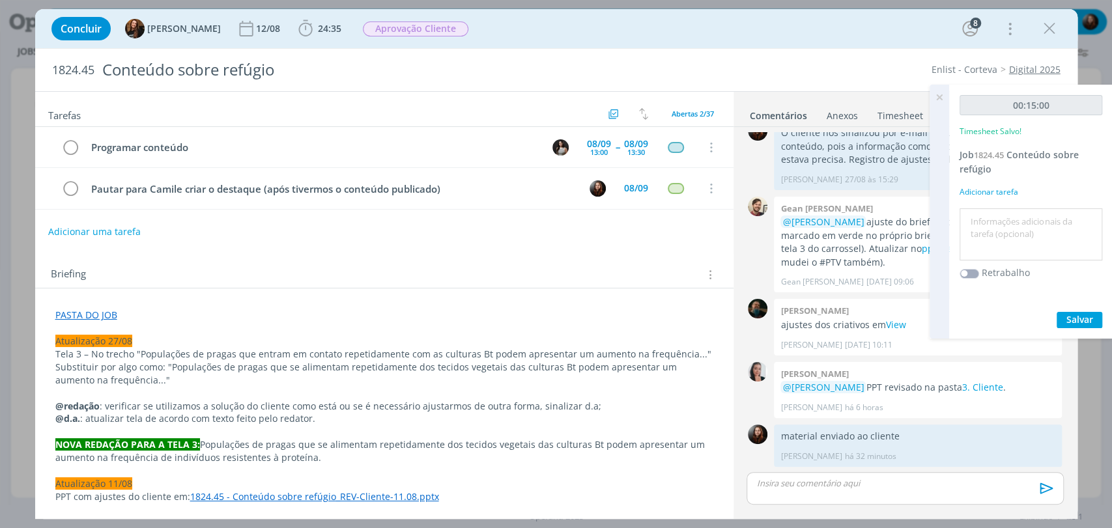
click at [1011, 246] on textarea at bounding box center [1031, 235] width 136 height 46
type textarea "atualização de pasta + alinhamentos gerais"
click at [1080, 319] on span "Salvar" at bounding box center [1079, 319] width 27 height 12
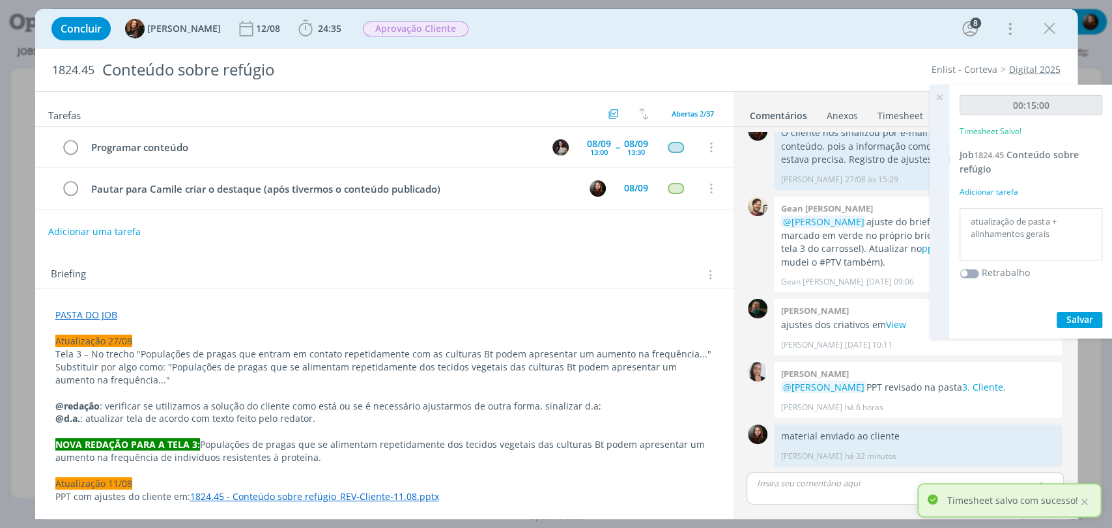
click at [943, 93] on icon at bounding box center [939, 97] width 23 height 25
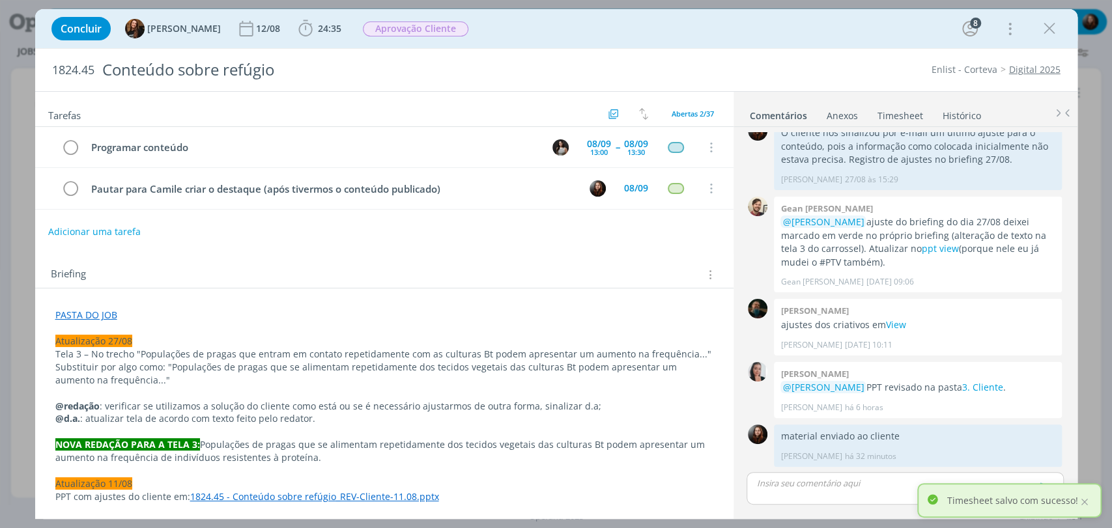
click at [751, 43] on div "Concluir Tayná Morsch 12/08 24:35 Iniciar Apontar Data * 03/09/2025 Horas * 00:…" at bounding box center [556, 28] width 1023 height 31
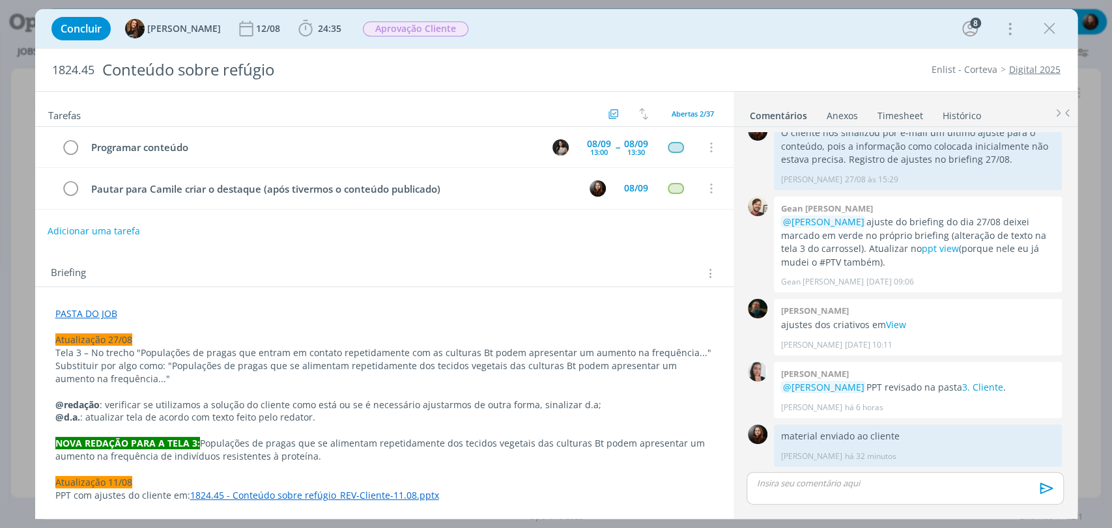
click at [108, 229] on button "Adicionar uma tarefa" at bounding box center [94, 231] width 93 height 22
click at [197, 227] on input "dialog" at bounding box center [297, 230] width 481 height 18
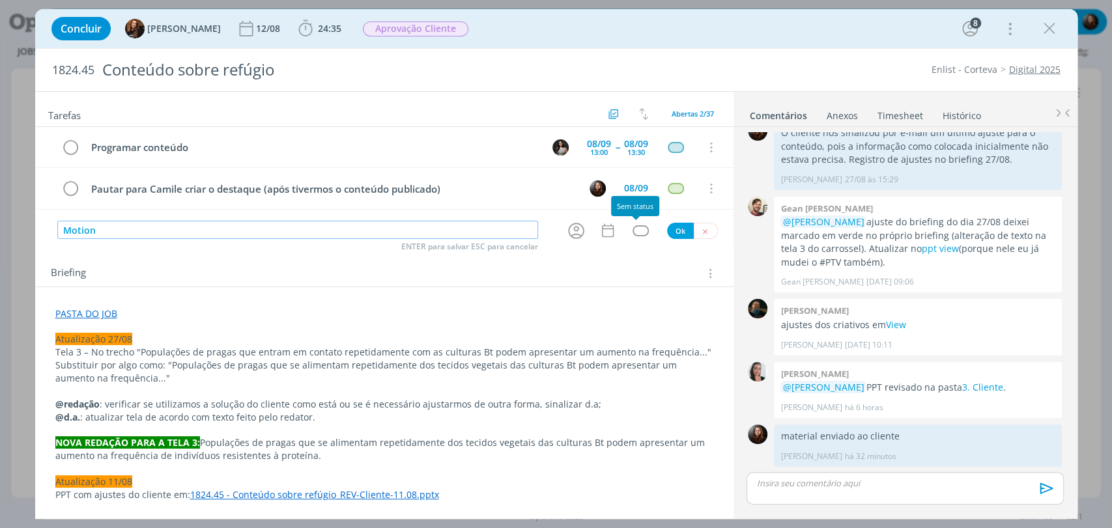
click at [633, 230] on div "dialog" at bounding box center [641, 230] width 16 height 11
type input "Motion"
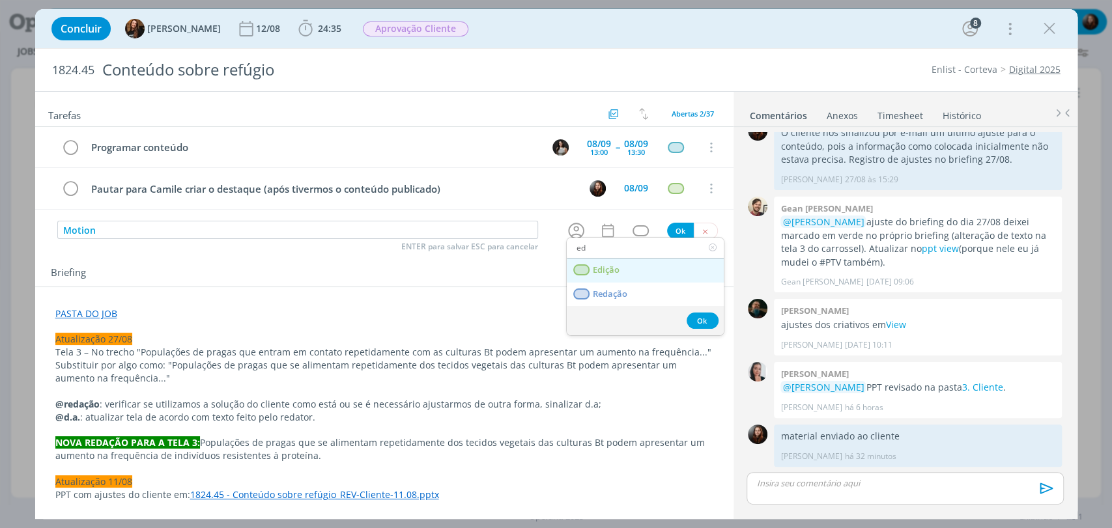
type input "ed"
click at [625, 268] on link "Edição" at bounding box center [645, 271] width 157 height 24
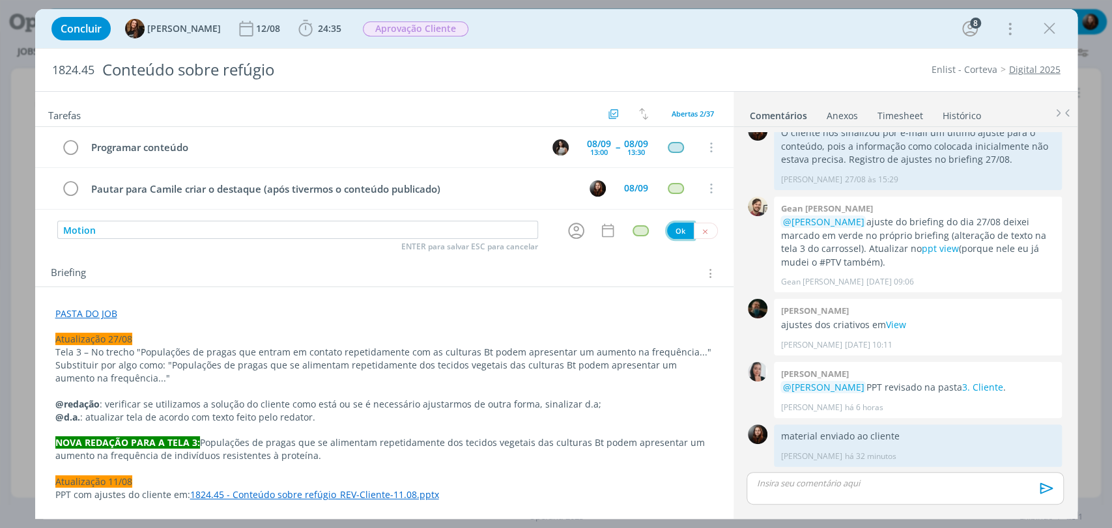
click at [676, 227] on button "Ok" at bounding box center [680, 231] width 27 height 16
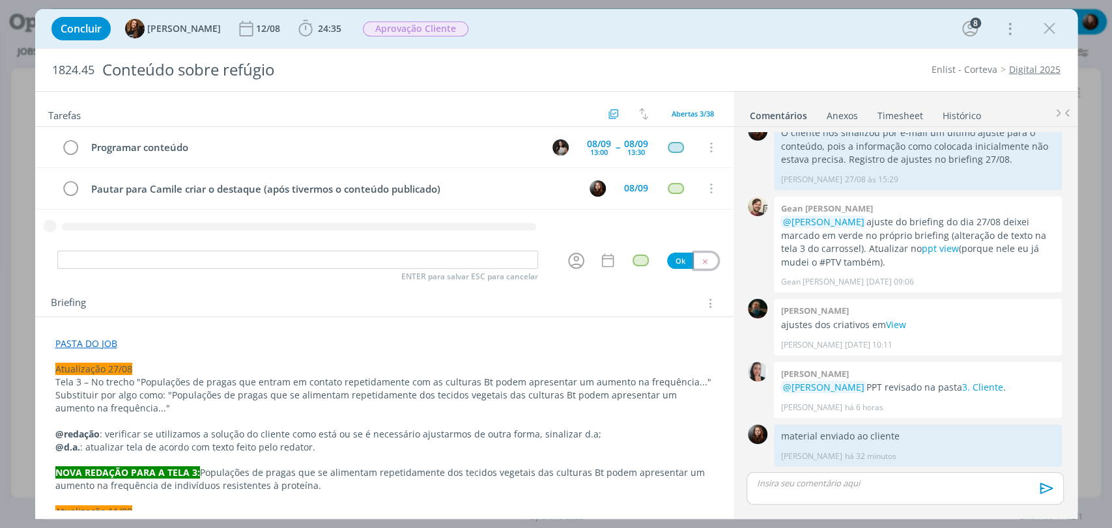
click at [701, 257] on icon "dialog" at bounding box center [705, 261] width 8 height 8
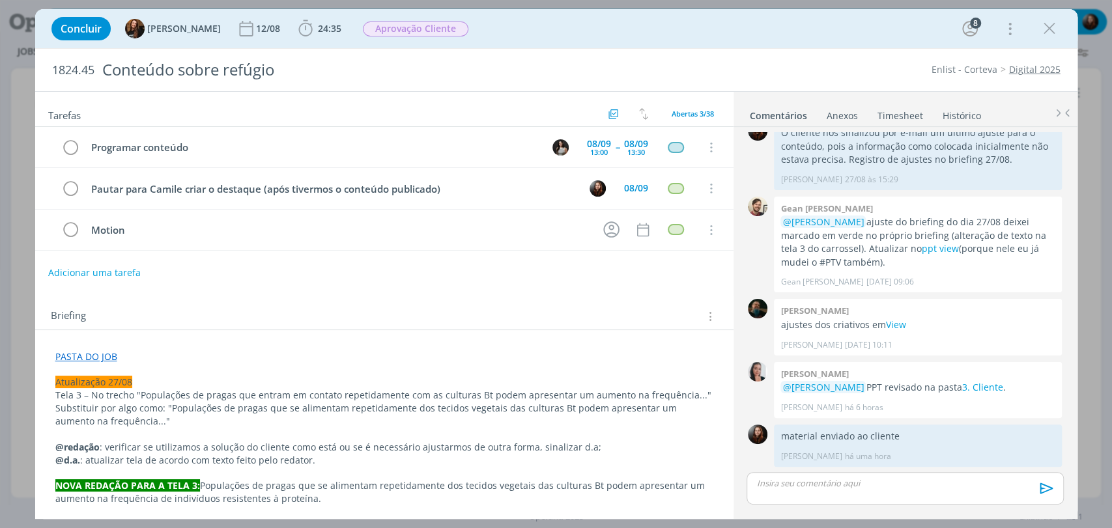
click at [726, 35] on div "Concluir Tayná Morsch 12/08 24:35 Iniciar Apontar Data * 03/09/2025 Horas * 00:…" at bounding box center [556, 28] width 1023 height 31
click at [607, 233] on icon "dialog" at bounding box center [611, 230] width 16 height 16
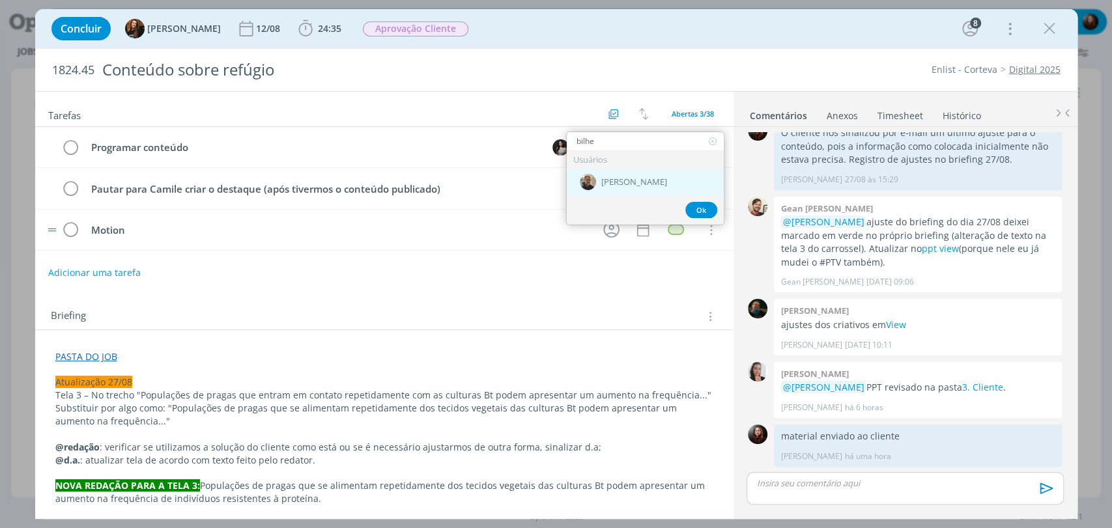
type input "bilhe"
click at [663, 180] on div "[PERSON_NAME]" at bounding box center [645, 182] width 157 height 27
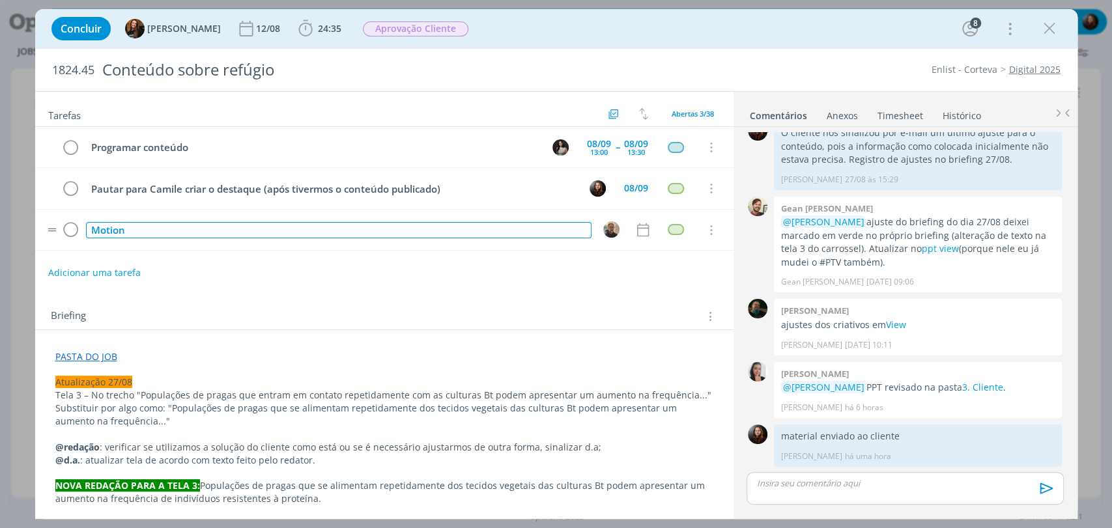
click at [94, 227] on div "Motion" at bounding box center [339, 230] width 506 height 16
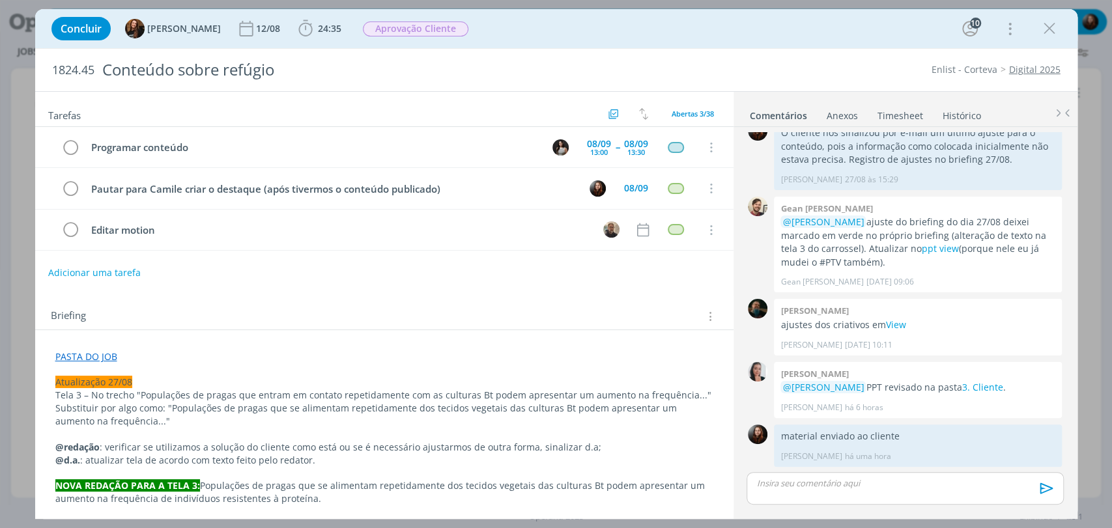
click at [392, 300] on div "Briefing Briefings Predefinidos Versões do Briefing Ver Briefing do Projeto" at bounding box center [384, 312] width 698 height 35
click at [637, 231] on icon "dialog" at bounding box center [643, 230] width 17 height 17
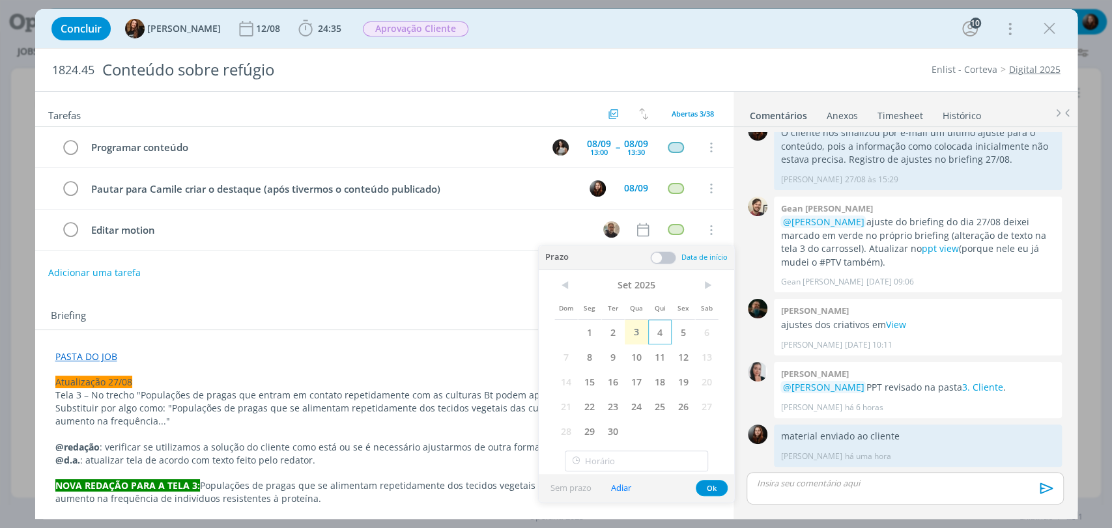
click at [659, 335] on span "4" at bounding box center [659, 332] width 23 height 25
click at [661, 252] on span at bounding box center [663, 257] width 26 height 13
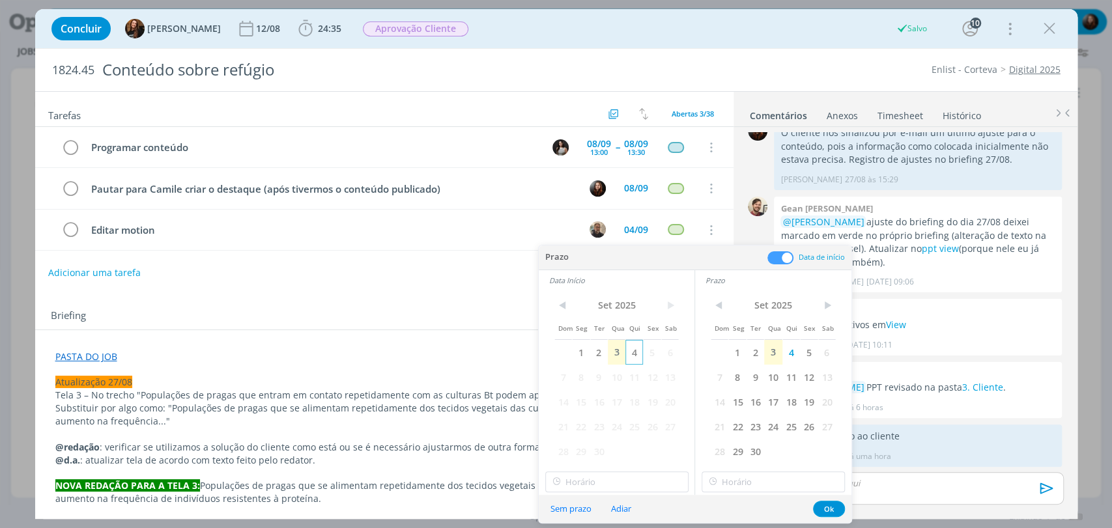
click at [631, 356] on span "4" at bounding box center [634, 352] width 18 height 25
click at [586, 489] on input "17:00" at bounding box center [616, 482] width 143 height 21
click at [577, 423] on div "09:00" at bounding box center [617, 420] width 145 height 23
type input "09:00"
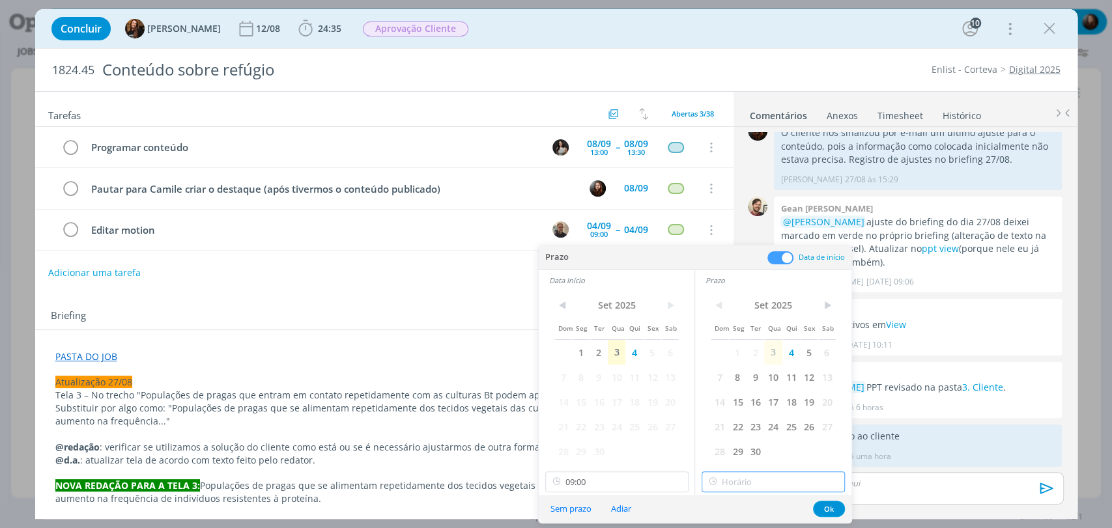
type input "17:00"
click at [745, 485] on input "17:00" at bounding box center [773, 482] width 143 height 21
click at [726, 447] on div "17:00" at bounding box center [774, 446] width 145 height 23
click at [832, 512] on button "Ok" at bounding box center [829, 509] width 32 height 16
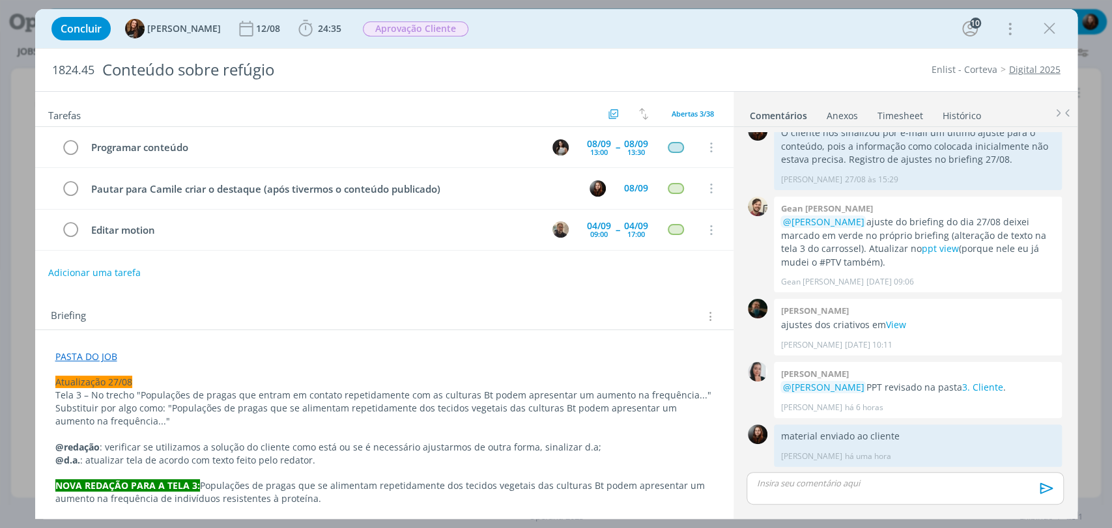
click at [840, 487] on p "dialog" at bounding box center [905, 484] width 296 height 12
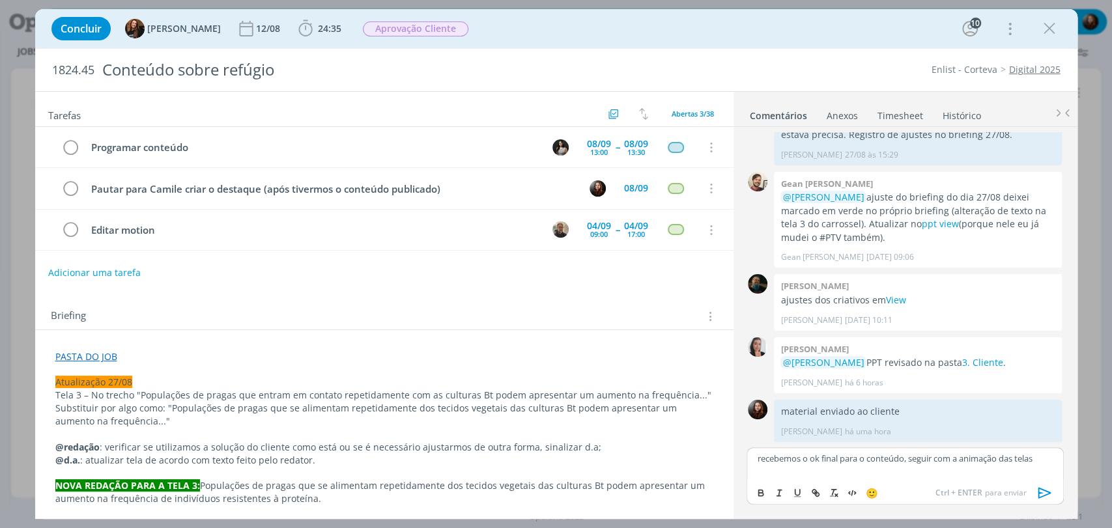
click at [1043, 490] on icon "dialog" at bounding box center [1044, 492] width 13 height 11
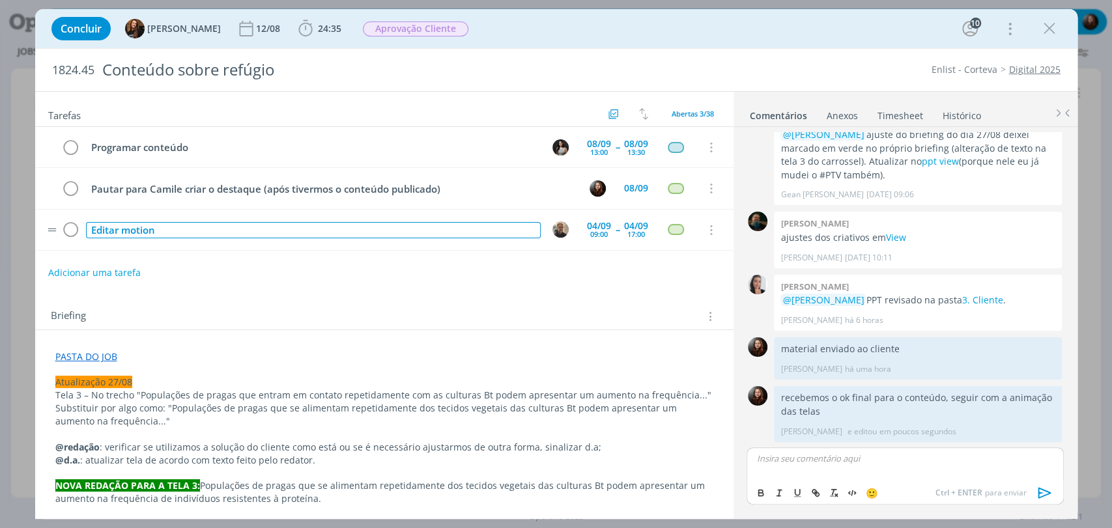
click at [138, 222] on div "Editar motion" at bounding box center [313, 230] width 455 height 16
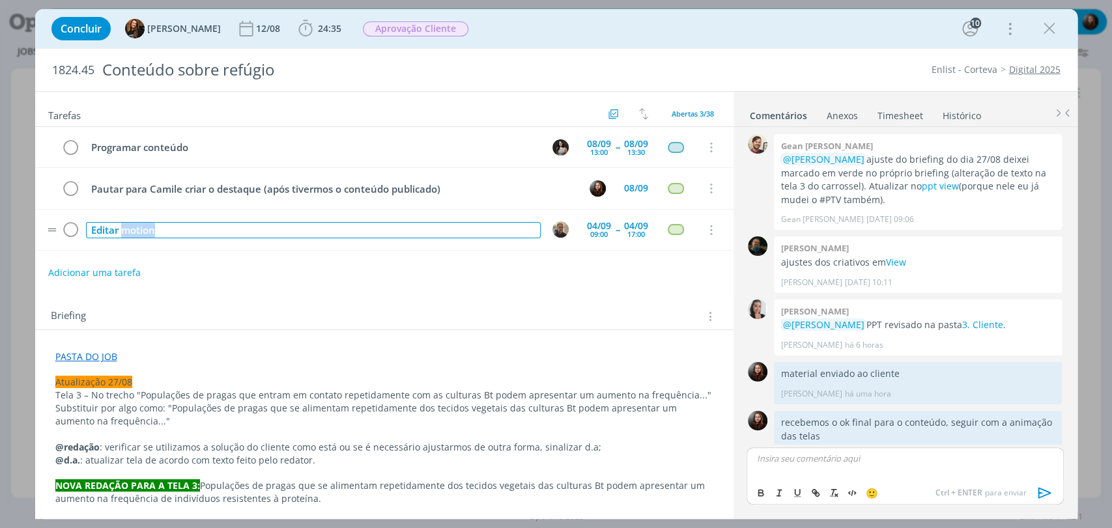
click at [138, 222] on div "Editar motion" at bounding box center [313, 230] width 455 height 16
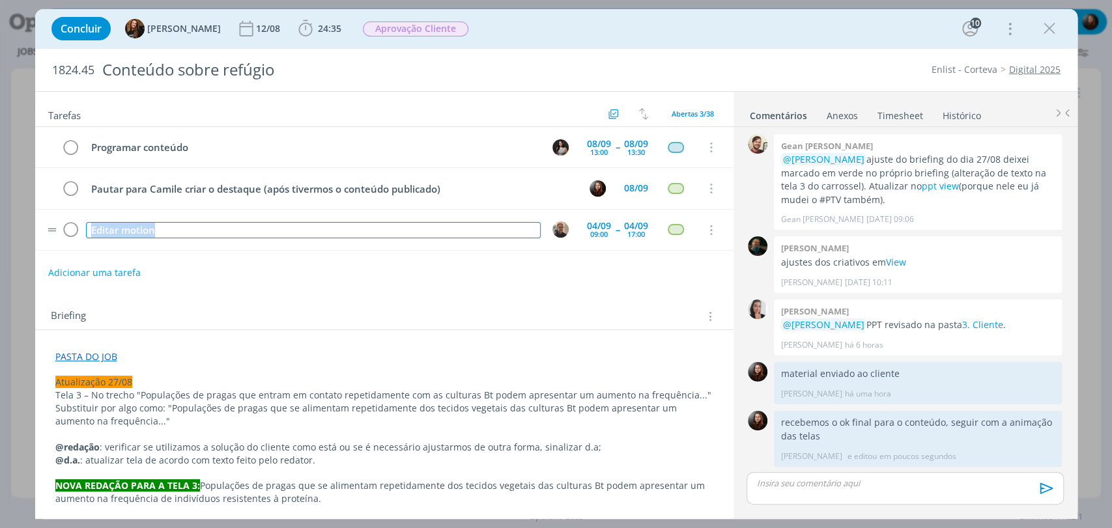
click at [138, 222] on div "Editar motion" at bounding box center [313, 230] width 455 height 16
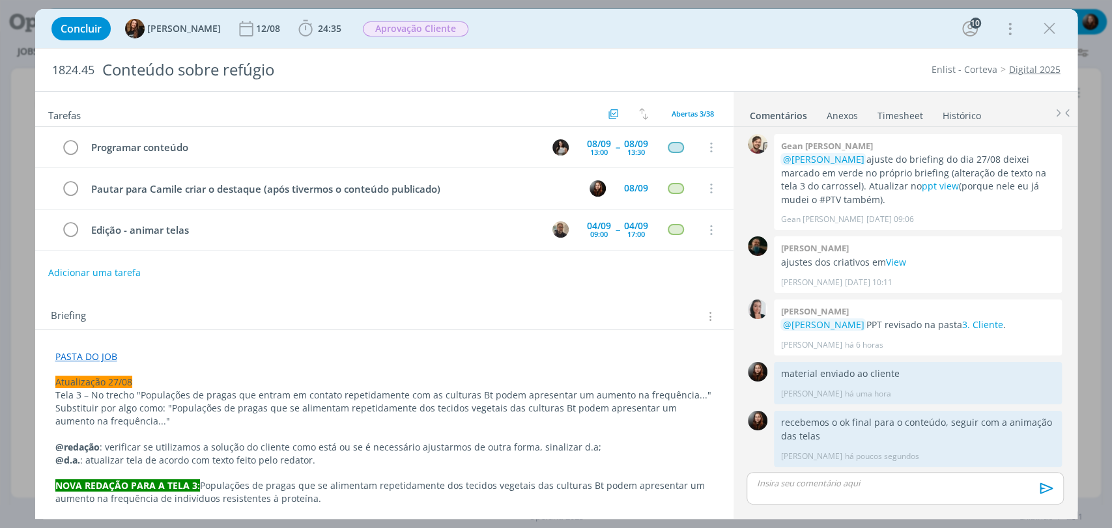
click at [250, 302] on div "Briefing Briefings Predefinidos Versões do Briefing Ver Briefing do Projeto" at bounding box center [384, 312] width 698 height 35
click at [366, 31] on span "Aprovação Cliente" at bounding box center [416, 28] width 106 height 15
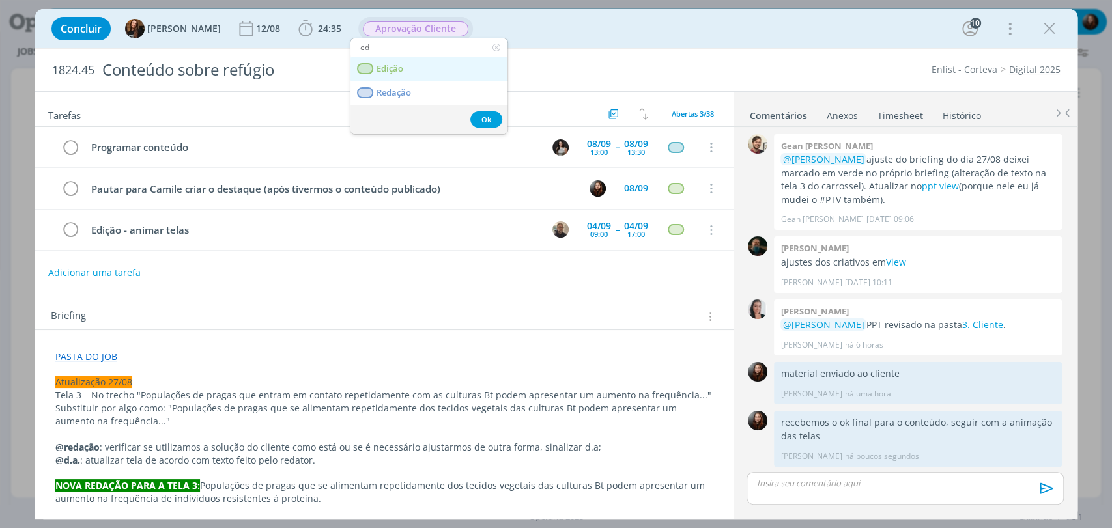
type input "ed"
click at [387, 68] on span "Edição" at bounding box center [389, 69] width 27 height 10
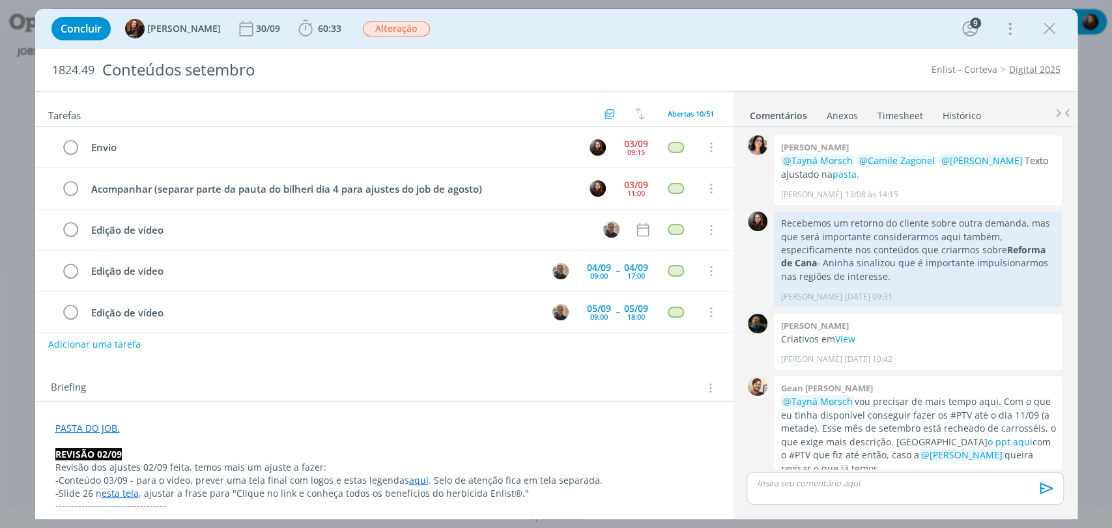
scroll to position [1459, 0]
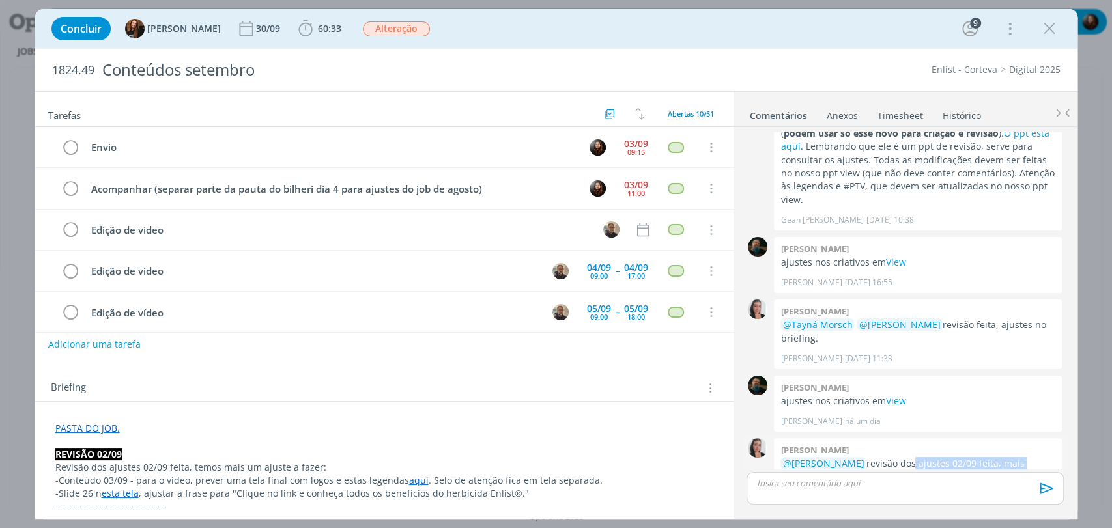
drag, startPoint x: 999, startPoint y: 427, endPoint x: 919, endPoint y: 443, distance: 82.3
click at [919, 443] on div "Caroline pieczarka @Eduarda Pereira revisão dos ajustes 02/09 feita, mais algun…" at bounding box center [918, 473] width 288 height 70
click at [329, 380] on div "Briefing Briefings Predefinidos Versões do Briefing Ver Briefing do Projeto" at bounding box center [386, 388] width 670 height 17
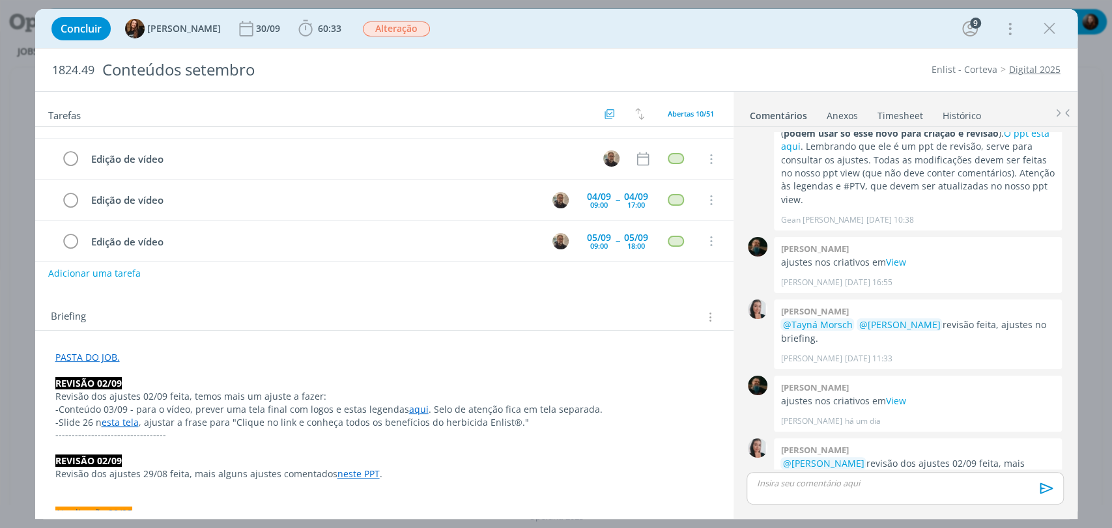
scroll to position [72, 0]
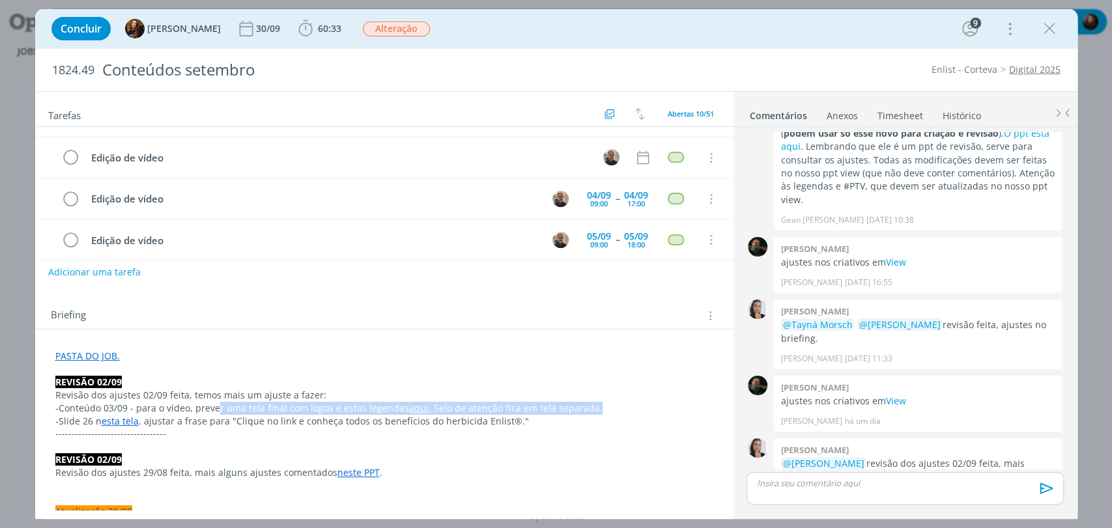
drag, startPoint x: 213, startPoint y: 410, endPoint x: 590, endPoint y: 411, distance: 377.2
click at [590, 411] on p "-Conteúdo 03/09 - para o vídeo, prever uma tela final com logos e estas legenda…" at bounding box center [384, 408] width 658 height 13
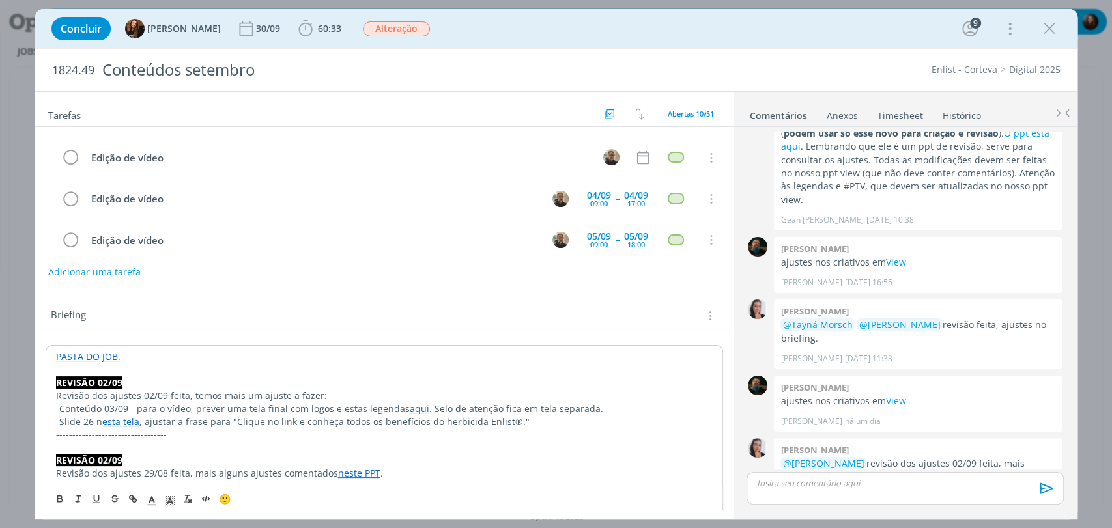
click at [467, 311] on div "Briefing Briefings Predefinidos Versões do Briefing Ver Briefing do Projeto" at bounding box center [386, 316] width 670 height 17
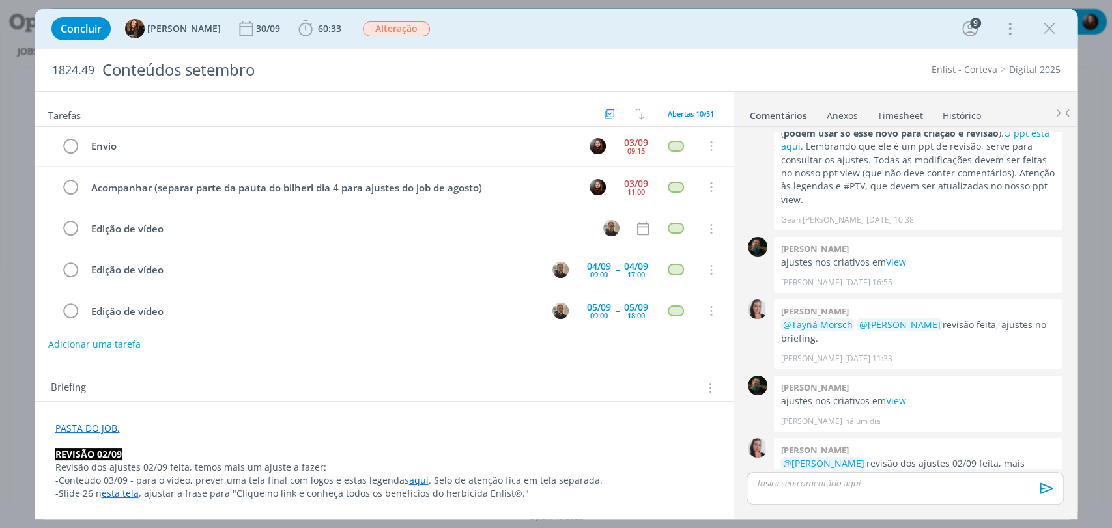
scroll to position [0, 0]
click at [611, 33] on div "Concluir Tayná Morsch 30/09 60:33 Iniciar Apontar Data * 03/09/2025 Horas * 00:…" at bounding box center [556, 28] width 1023 height 31
click at [618, 33] on div "Concluir Tayná Morsch 30/09 60:33 Iniciar Apontar Data * 03/09/2025 Horas * 00:…" at bounding box center [556, 28] width 1023 height 31
click at [588, 22] on div "Concluir Tayná Morsch 30/09 60:33 Iniciar Apontar Data * 03/09/2025 Horas * 00:…" at bounding box center [556, 28] width 1023 height 31
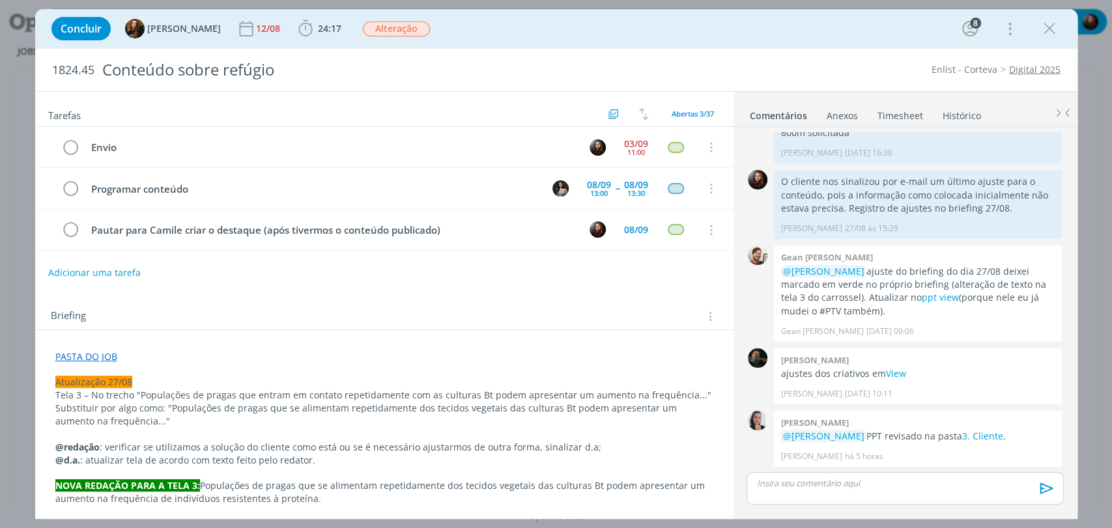
click at [533, 287] on div "Tarefas Usar Job de template Criar template a partir deste job Visualizar Templ…" at bounding box center [384, 301] width 698 height 418
click at [978, 431] on link "3. Cliente" at bounding box center [982, 436] width 41 height 12
click at [300, 25] on icon "dialog" at bounding box center [306, 29] width 20 height 20
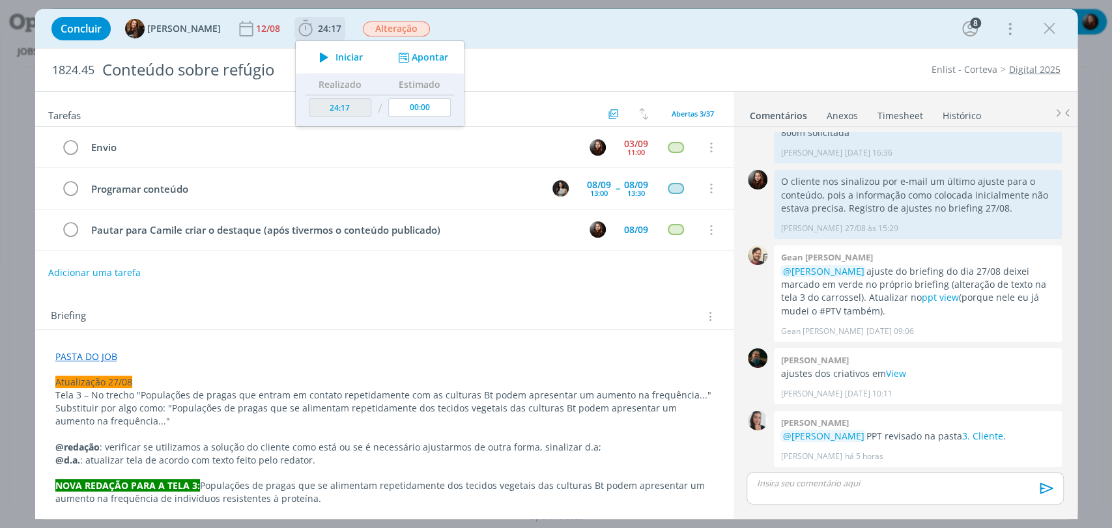
click at [336, 55] on span "Iniciar" at bounding box center [349, 57] width 27 height 9
click at [663, 40] on div "Concluir Tayná Morsch 12/08 24:17 Iniciar Apontar Data * 03/09/2025 Horas * 00:…" at bounding box center [556, 28] width 1023 height 31
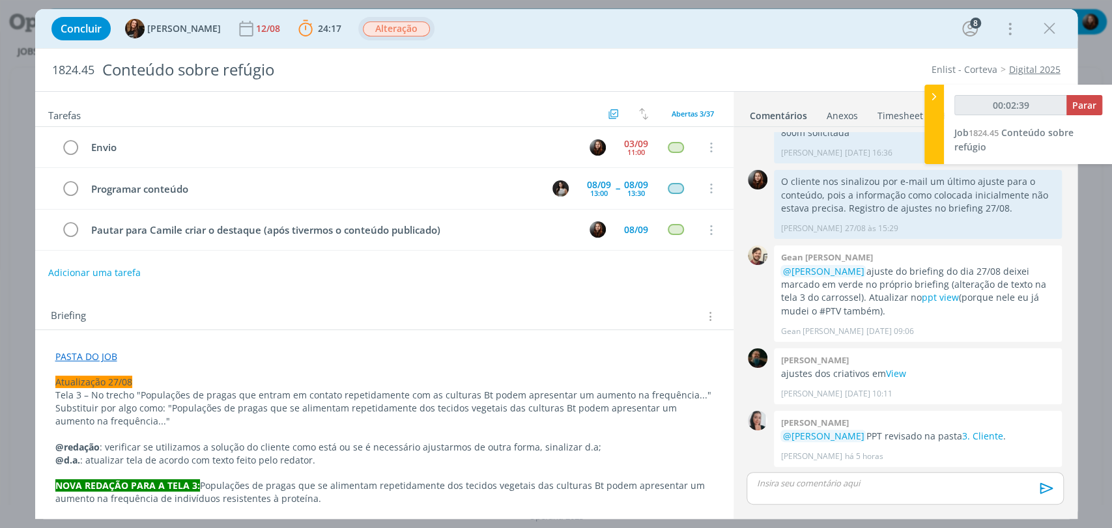
click at [396, 26] on span "Alteração" at bounding box center [396, 28] width 67 height 15
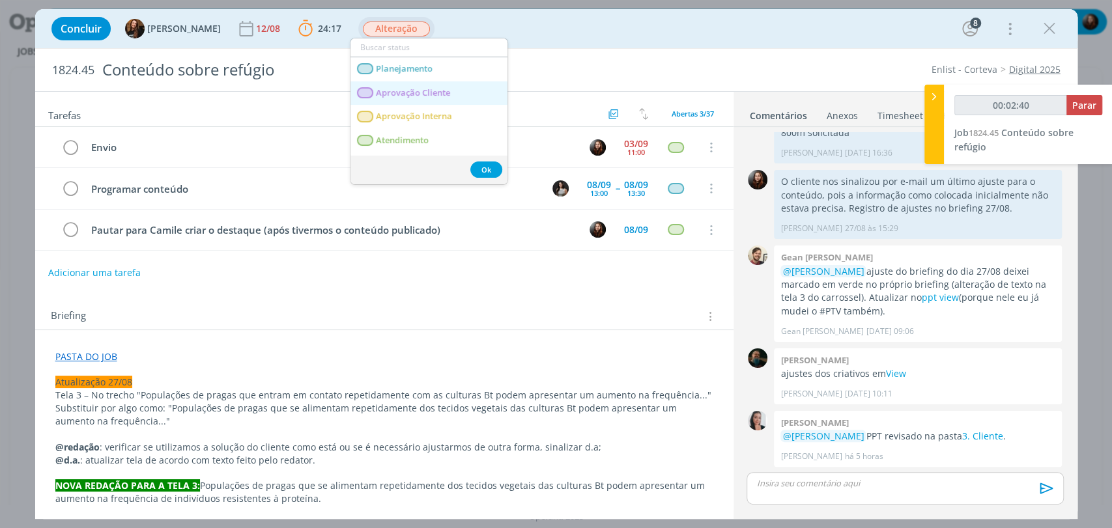
click at [438, 99] on Cliente "Aprovação Cliente" at bounding box center [429, 93] width 157 height 24
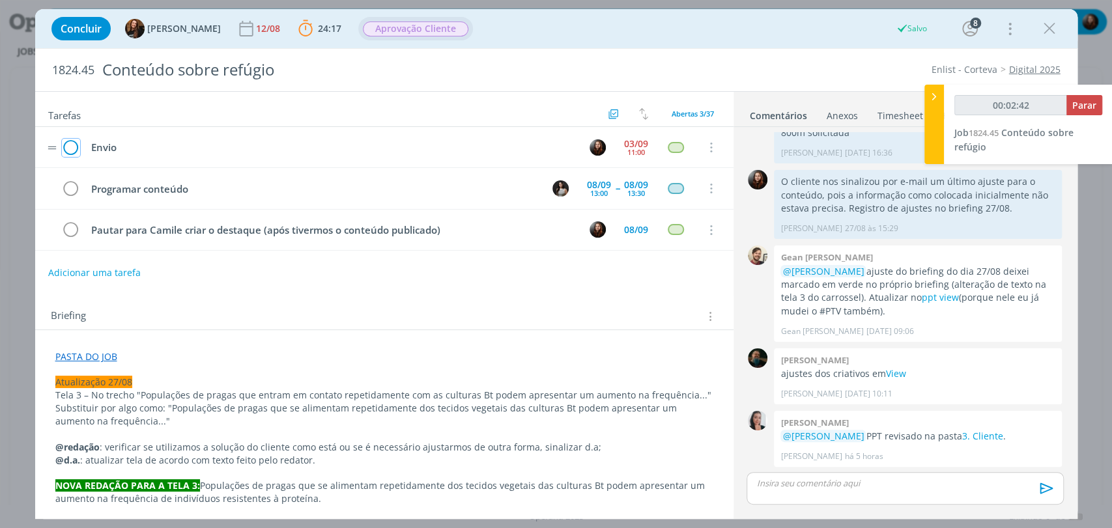
click at [67, 146] on icon "dialog" at bounding box center [71, 148] width 18 height 20
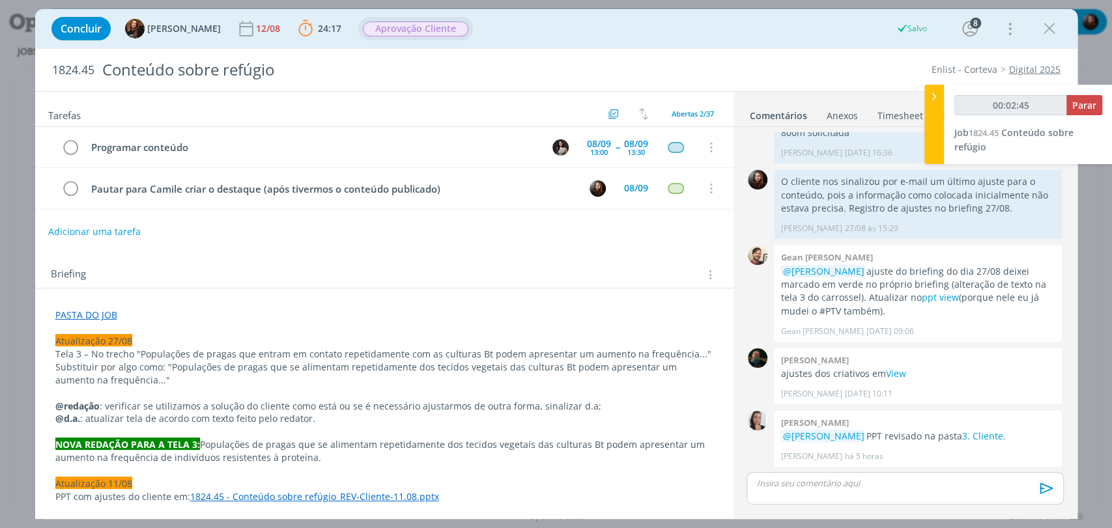
click at [858, 483] on p "dialog" at bounding box center [905, 484] width 296 height 12
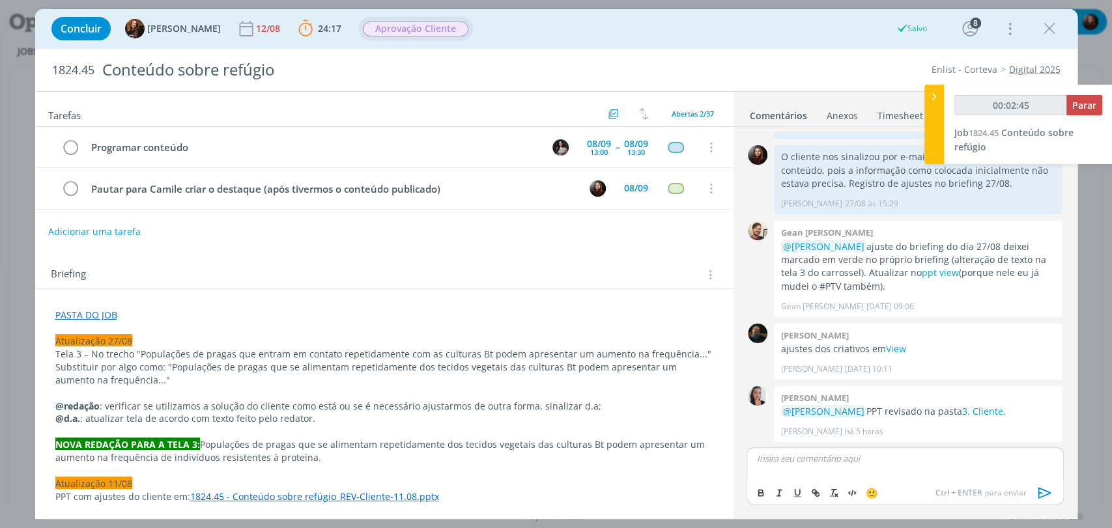
type input "00:02:46"
click at [1040, 483] on icon "dialog" at bounding box center [1045, 493] width 20 height 20
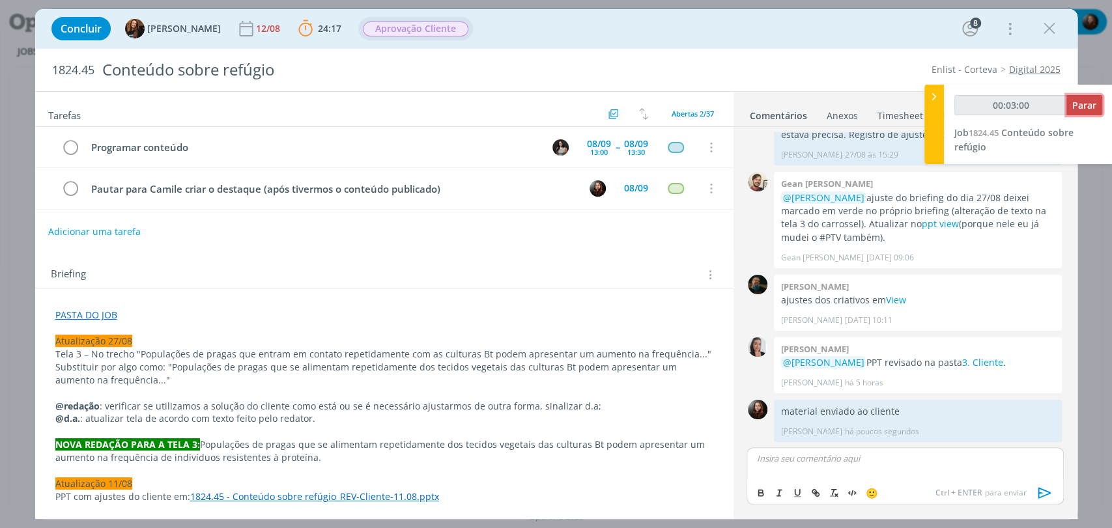
click at [1084, 100] on span "Parar" at bounding box center [1084, 105] width 24 height 12
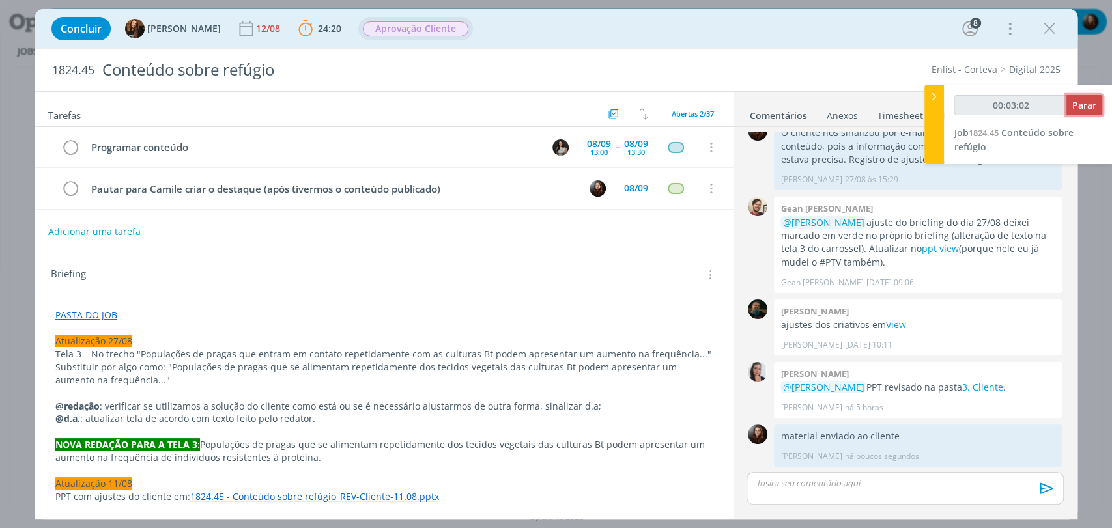
click at [1079, 106] on span "Parar" at bounding box center [1084, 105] width 24 height 12
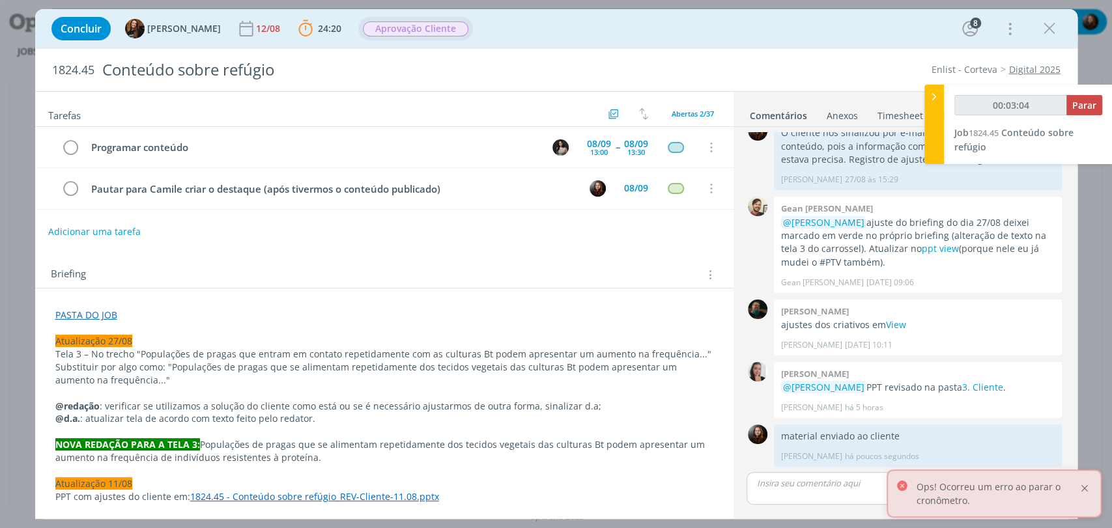
click at [1081, 486] on div at bounding box center [1085, 489] width 12 height 12
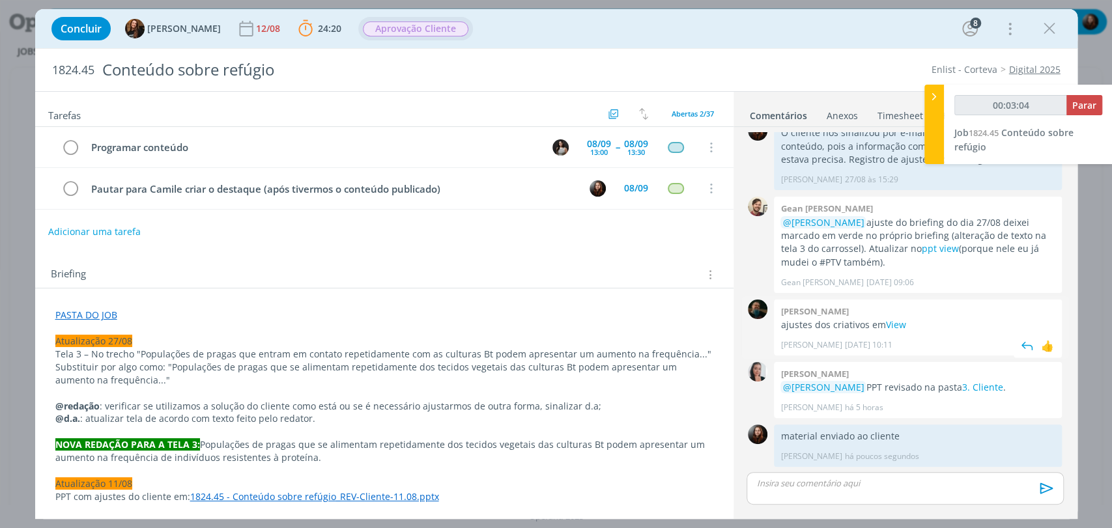
type input "00:03:00"
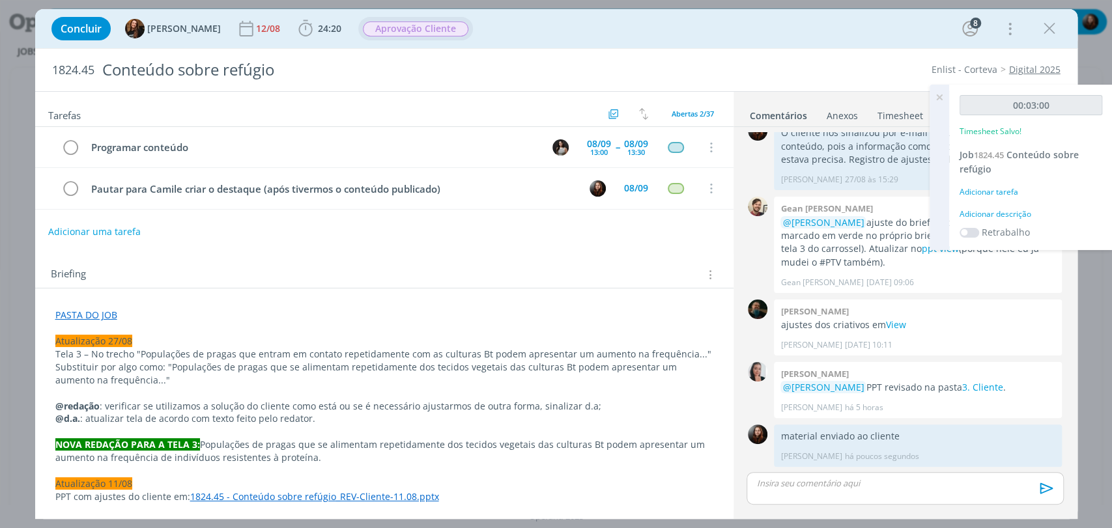
click at [999, 213] on div "Adicionar descrição" at bounding box center [1031, 214] width 143 height 12
click at [1001, 240] on textarea at bounding box center [1031, 235] width 136 height 46
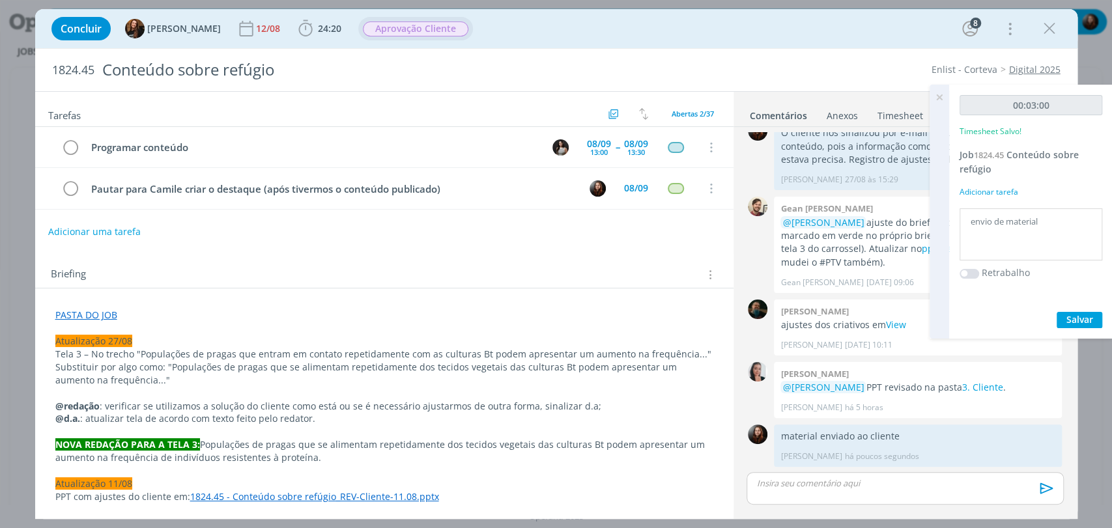
type textarea "envio de material"
click at [1068, 313] on span "Salvar" at bounding box center [1079, 319] width 27 height 12
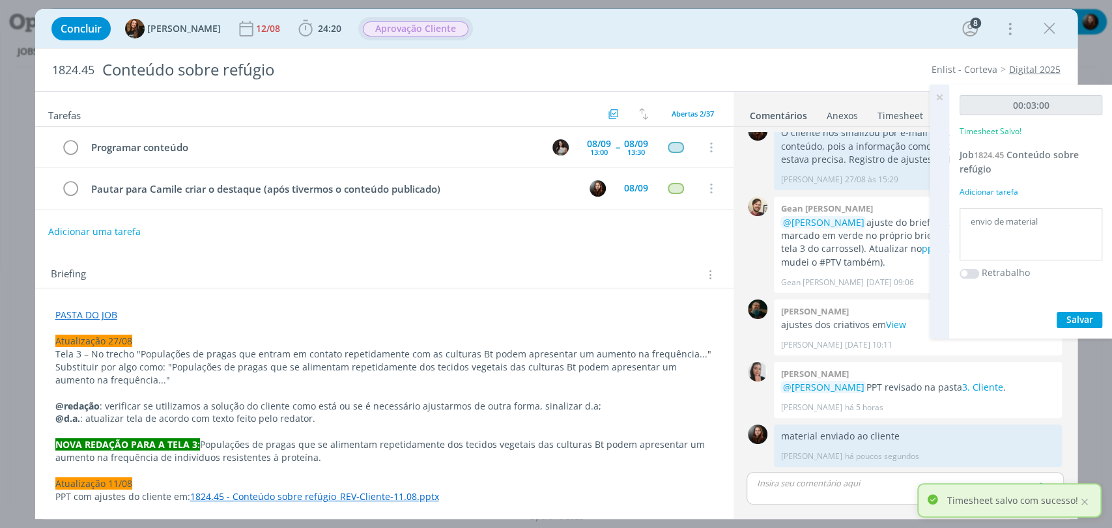
click at [937, 100] on icon at bounding box center [939, 97] width 23 height 25
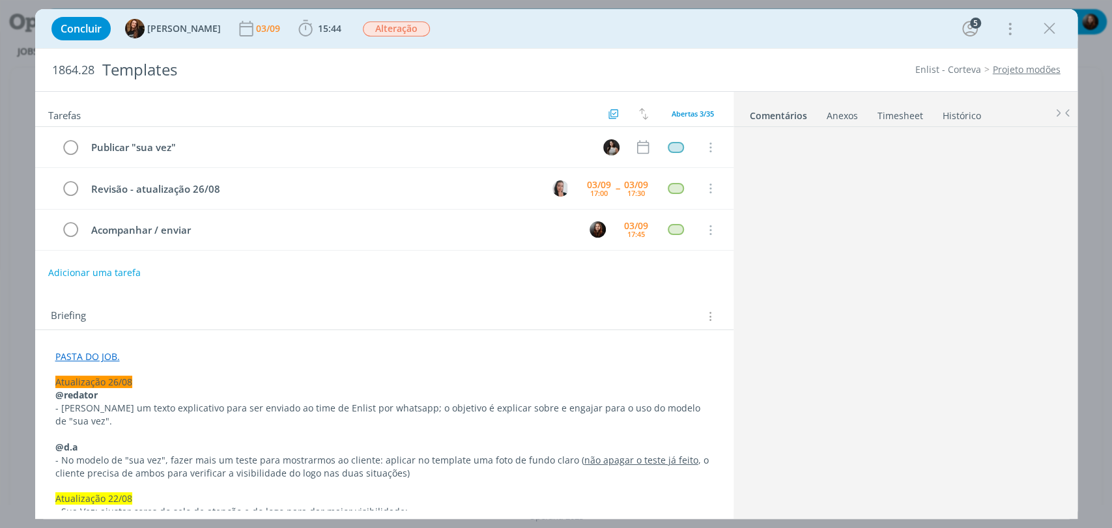
scroll to position [1564, 0]
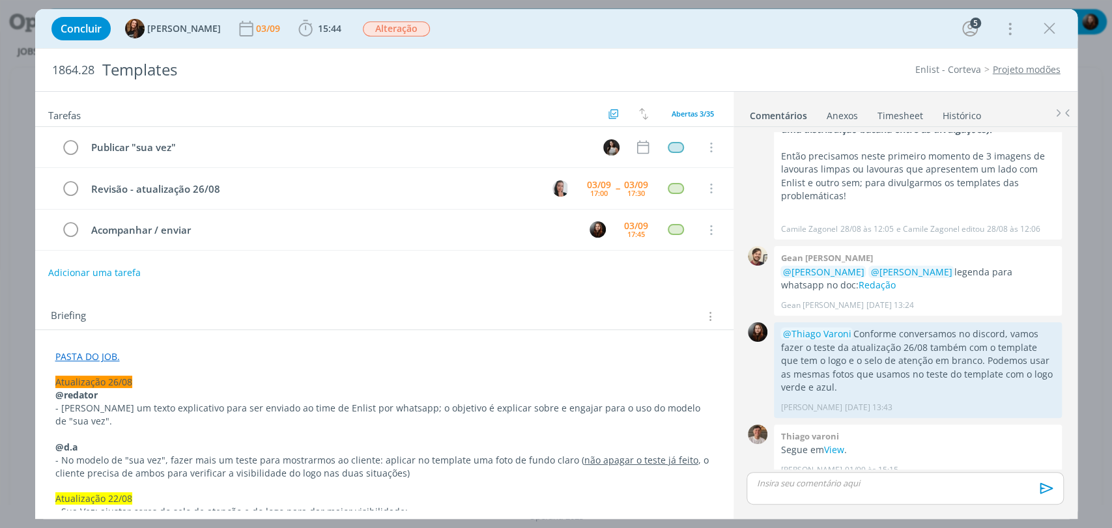
click at [764, 27] on div "Concluir Tayná Morsch [DATE] 15:44 Iniciar Apontar Data * [DATE] Horas * 00:00 …" at bounding box center [556, 28] width 1023 height 31
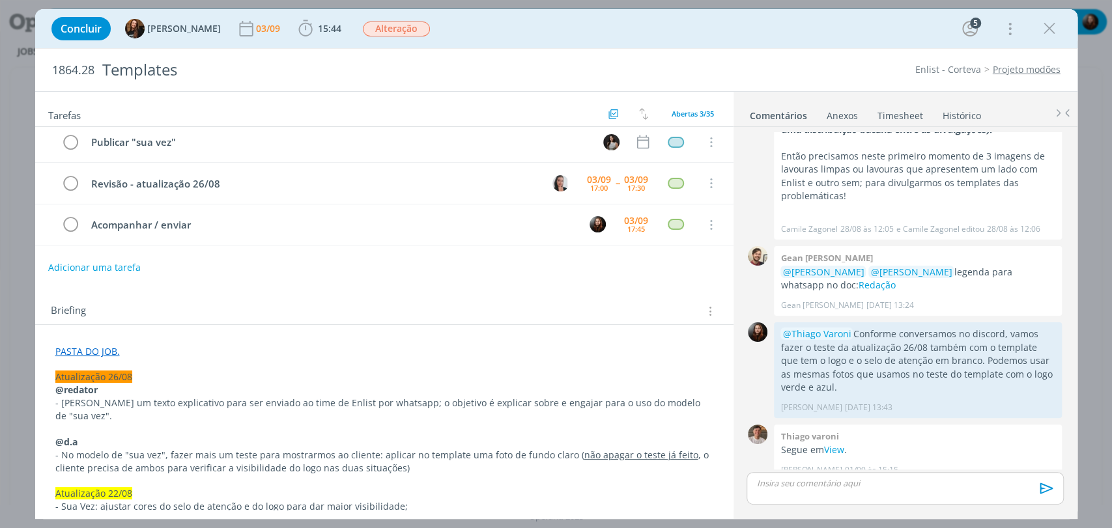
scroll to position [0, 0]
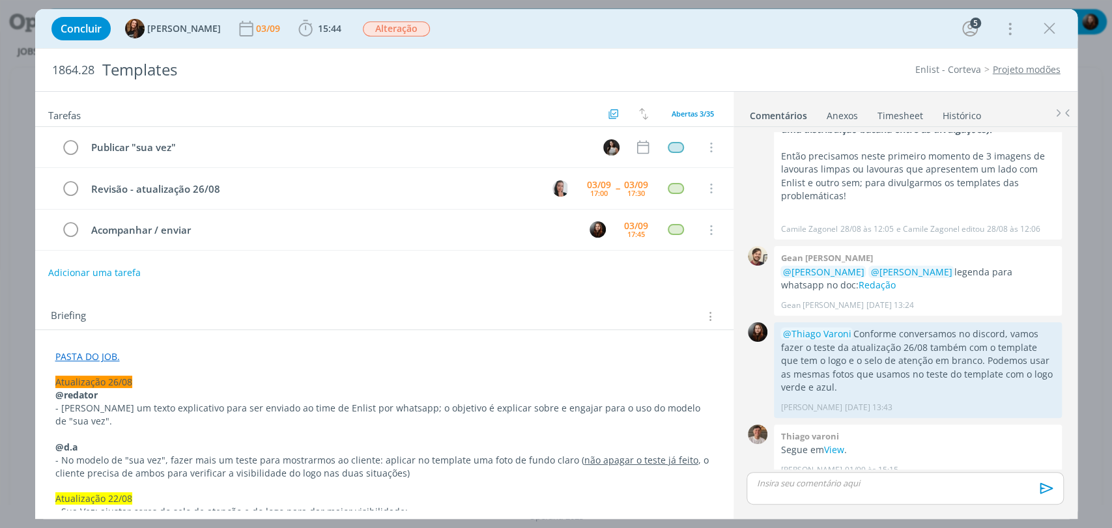
drag, startPoint x: 627, startPoint y: 293, endPoint x: 735, endPoint y: 74, distance: 243.3
click at [627, 293] on div "Tarefas Usar Job de template Criar template a partir deste job Visualizar Templ…" at bounding box center [384, 301] width 698 height 418
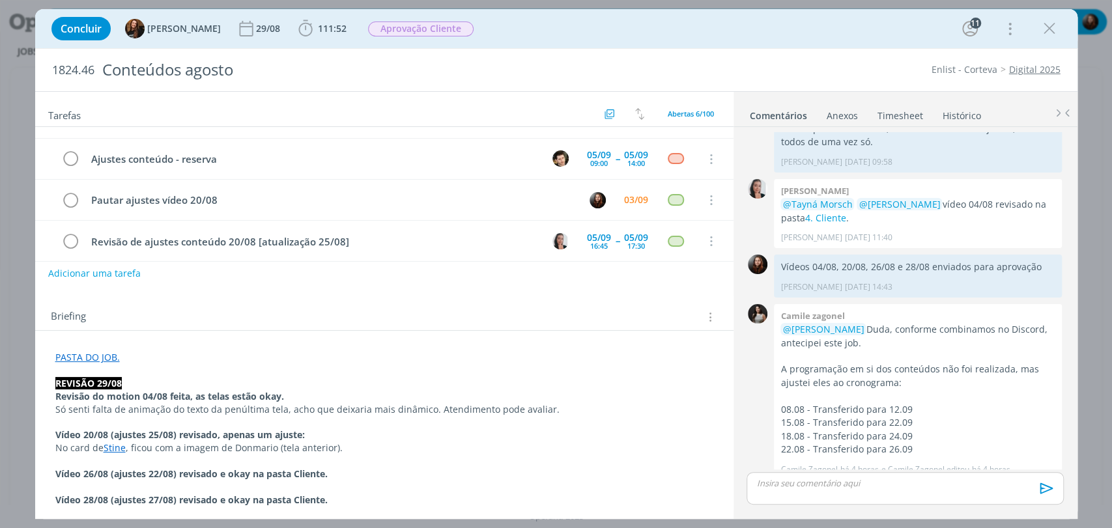
scroll to position [72, 0]
click at [329, 304] on div "Briefing Briefings Predefinidos Versões do Briefing Ver Briefing do Projeto" at bounding box center [384, 311] width 698 height 35
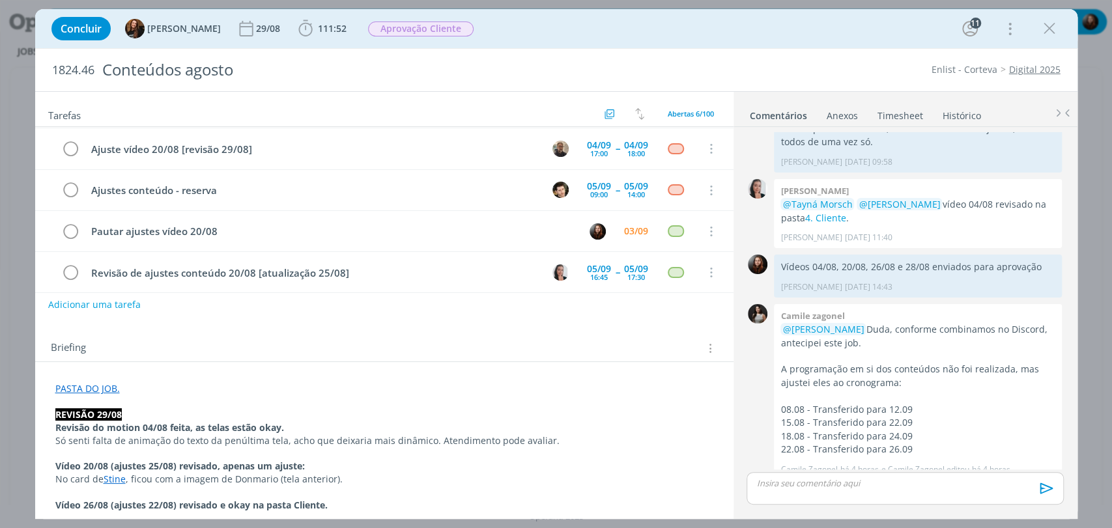
scroll to position [0, 0]
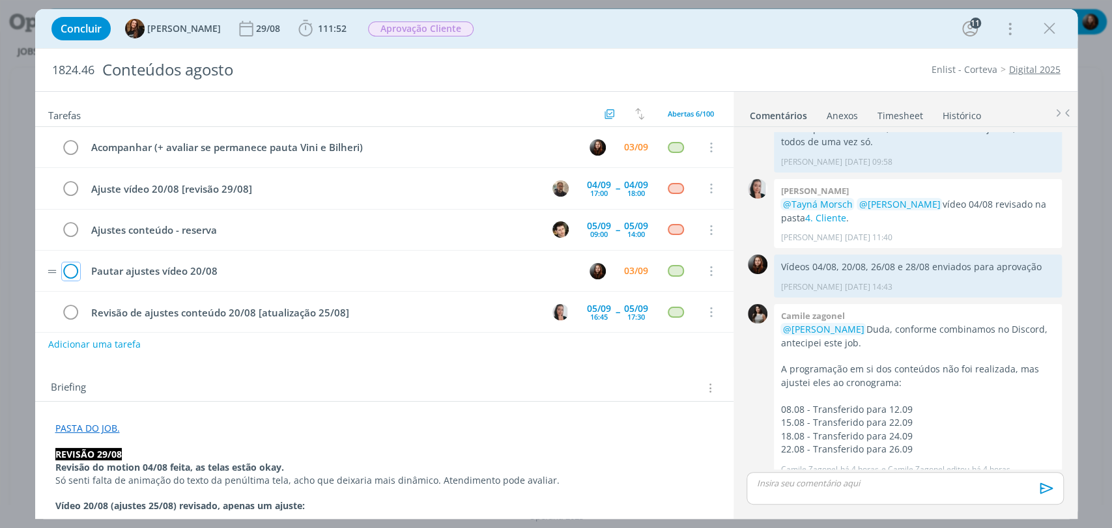
click at [72, 272] on icon "dialog" at bounding box center [71, 272] width 18 height 20
click at [788, 35] on div "Concluir Tayná Morsch 29/08 111:52 Iniciar Apontar Data * [DATE] Horas * 00:00 …" at bounding box center [556, 28] width 1023 height 31
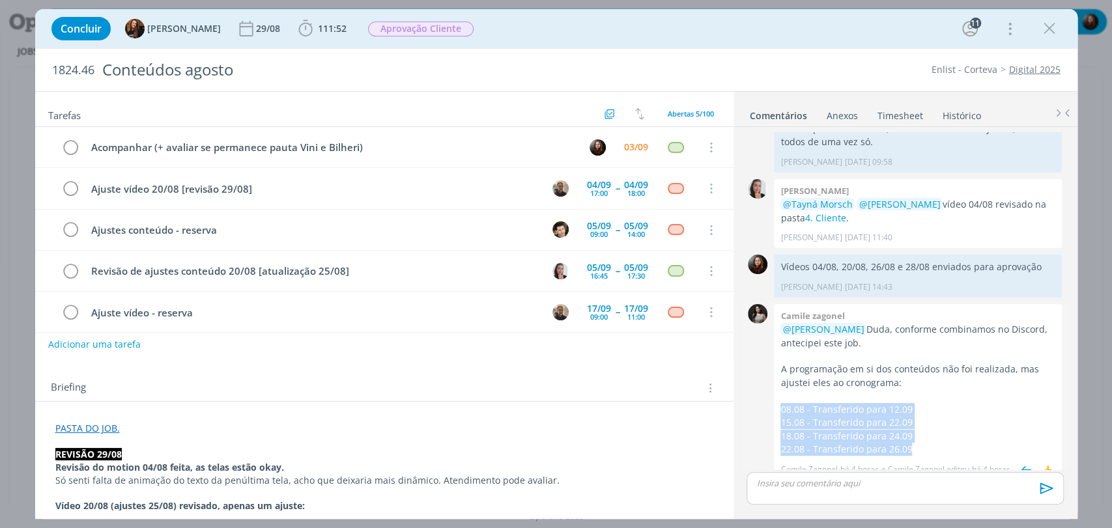
drag, startPoint x: 782, startPoint y: 394, endPoint x: 919, endPoint y: 436, distance: 142.6
click at [919, 436] on div "@[PERSON_NAME], conforme combinamos no Discord, antecipei este job. A programaç…" at bounding box center [917, 389] width 275 height 133
click at [959, 390] on p "dialog" at bounding box center [917, 396] width 275 height 13
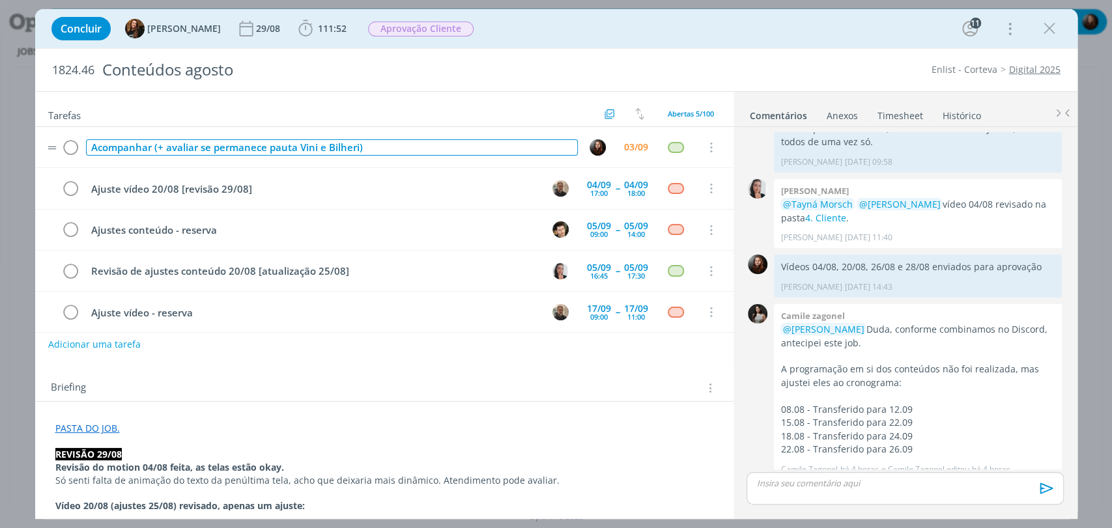
click at [341, 149] on div "Acompanhar (+ avaliar se permanece pauta Vini e Bilheri)" at bounding box center [332, 147] width 492 height 16
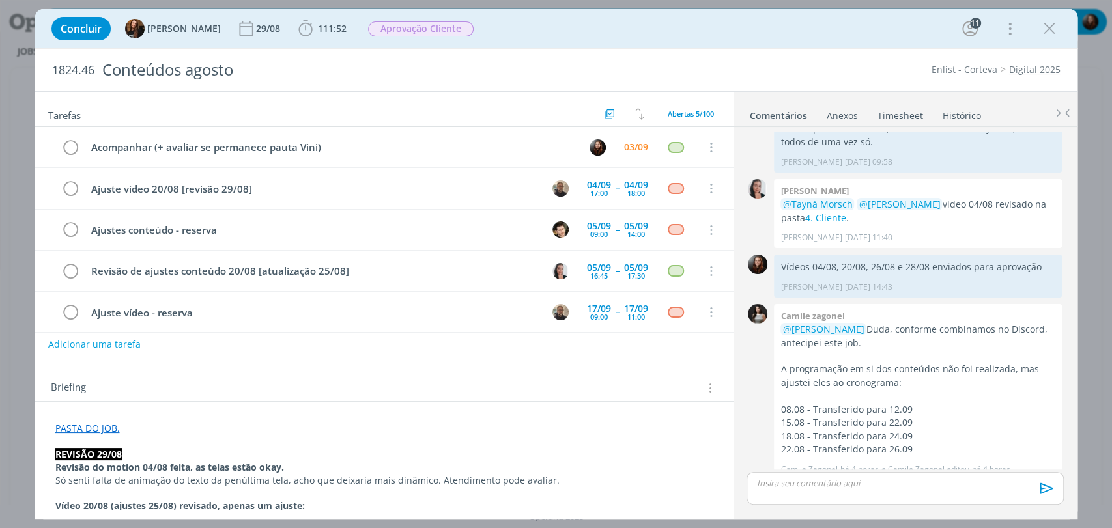
click at [691, 29] on div "Concluir Tayná Morsch 29/08 111:52 Iniciar Apontar Data * [DATE] Horas * 00:00 …" at bounding box center [556, 28] width 1023 height 31
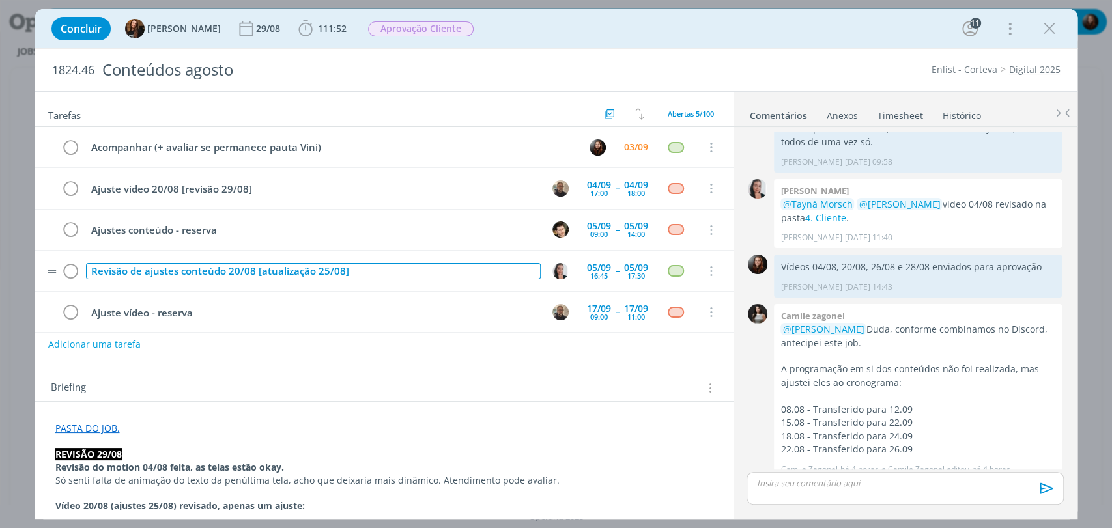
click at [342, 269] on div "Revisão de ajustes conteúdo 20/08 [atualização 25/08]" at bounding box center [313, 271] width 455 height 16
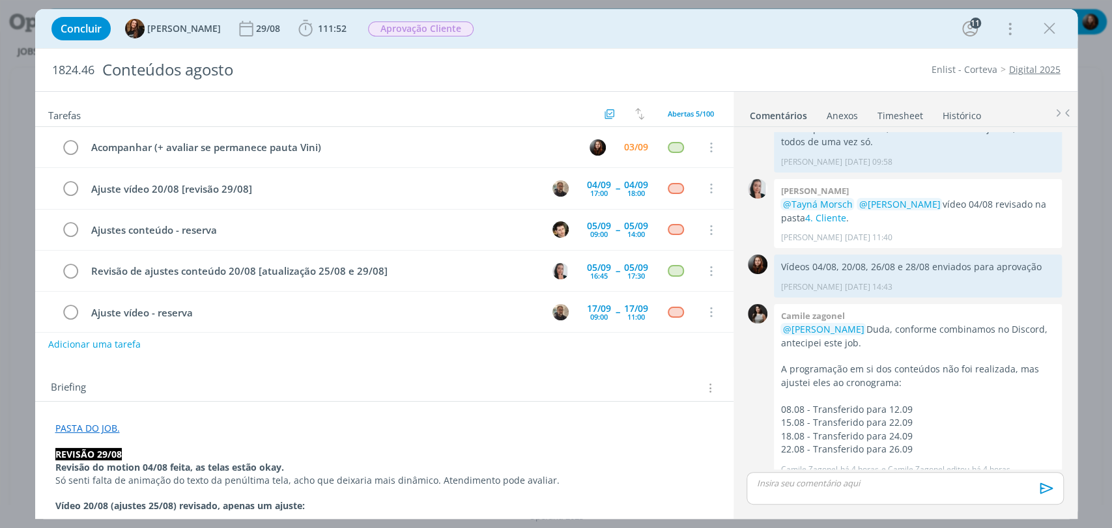
click at [337, 351] on div "Adicionar uma tarefa" at bounding box center [384, 344] width 698 height 23
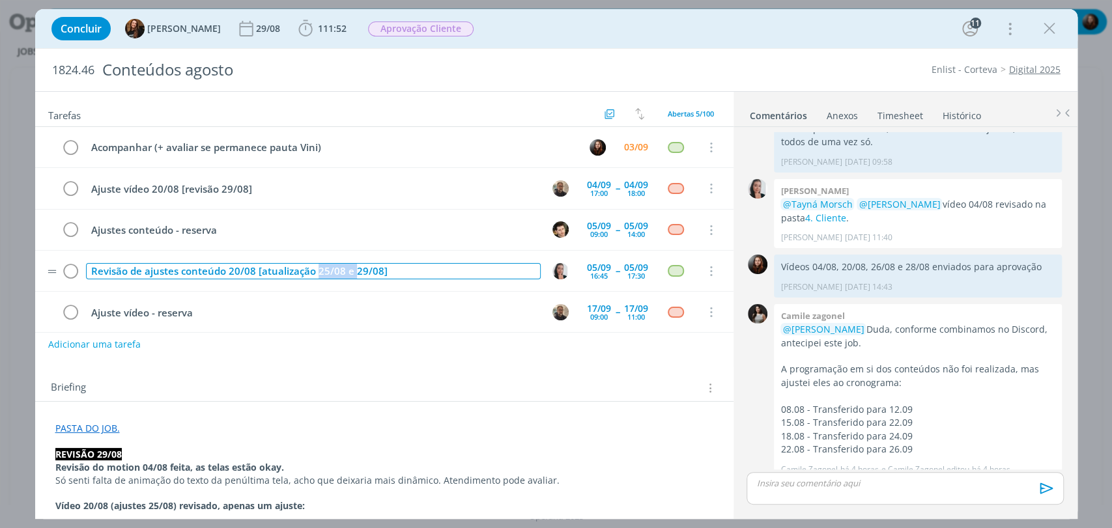
drag, startPoint x: 351, startPoint y: 270, endPoint x: 315, endPoint y: 266, distance: 36.6
click at [315, 266] on div "Revisão de ajustes conteúdo 20/08 [atualização 25/08 e 29/08]" at bounding box center [313, 271] width 455 height 16
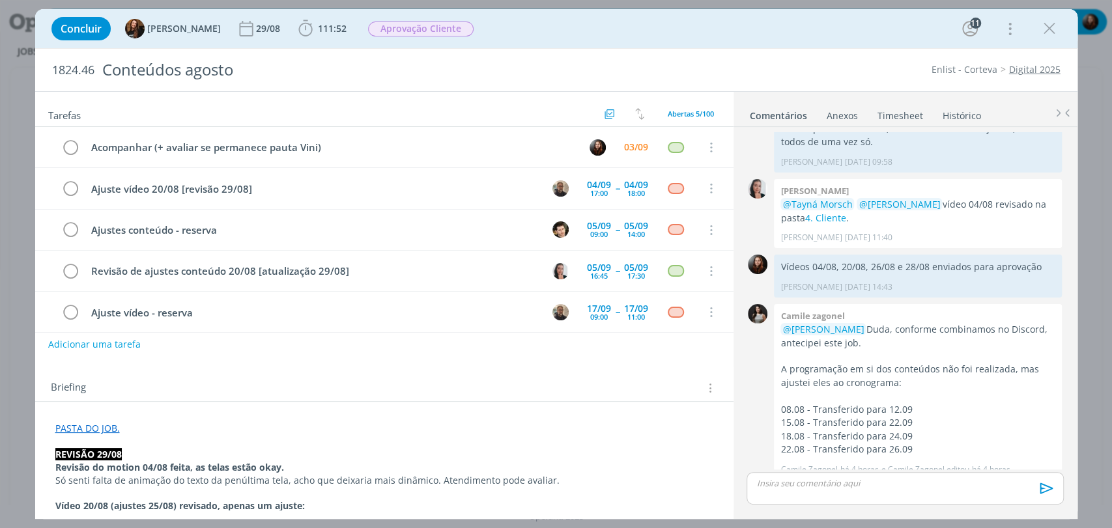
click at [306, 365] on div "Tarefas Usar Job de template Criar template a partir deste job Visualizar Templ…" at bounding box center [384, 301] width 698 height 418
click at [528, 369] on div "Briefing Briefings Predefinidos Versões do Briefing Ver Briefing do Projeto" at bounding box center [384, 384] width 698 height 35
click at [590, 35] on div "Concluir Tayná Morsch 29/08 111:52 Iniciar Apontar Data * 03/09/2025 Horas * 00…" at bounding box center [556, 28] width 1023 height 31
click at [629, 147] on div "Prazo" at bounding box center [629, 156] width 31 height 20
click at [630, 143] on div "03/09" at bounding box center [636, 147] width 24 height 9
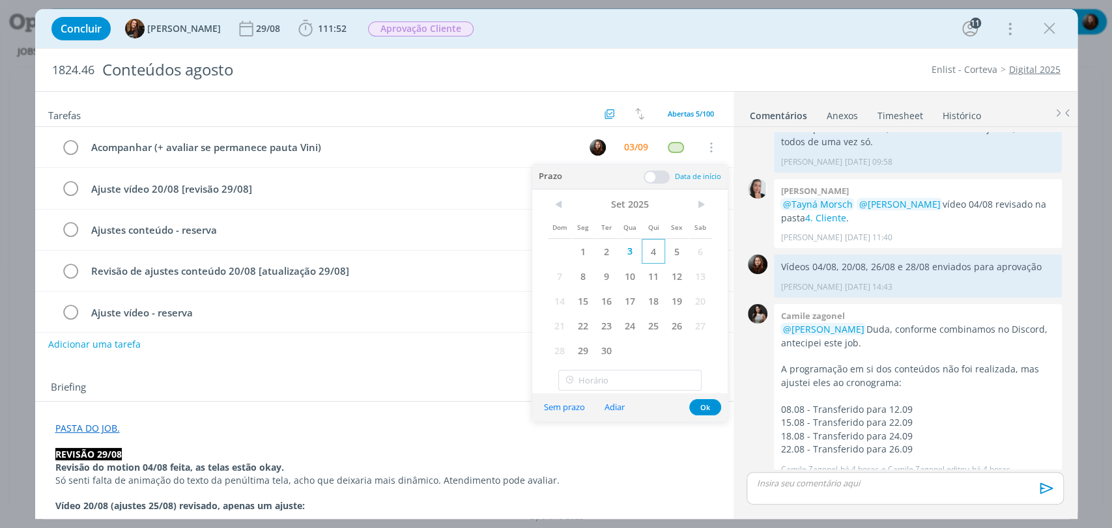
click at [650, 253] on span "4" at bounding box center [653, 251] width 23 height 25
click at [704, 411] on button "Ok" at bounding box center [705, 407] width 32 height 16
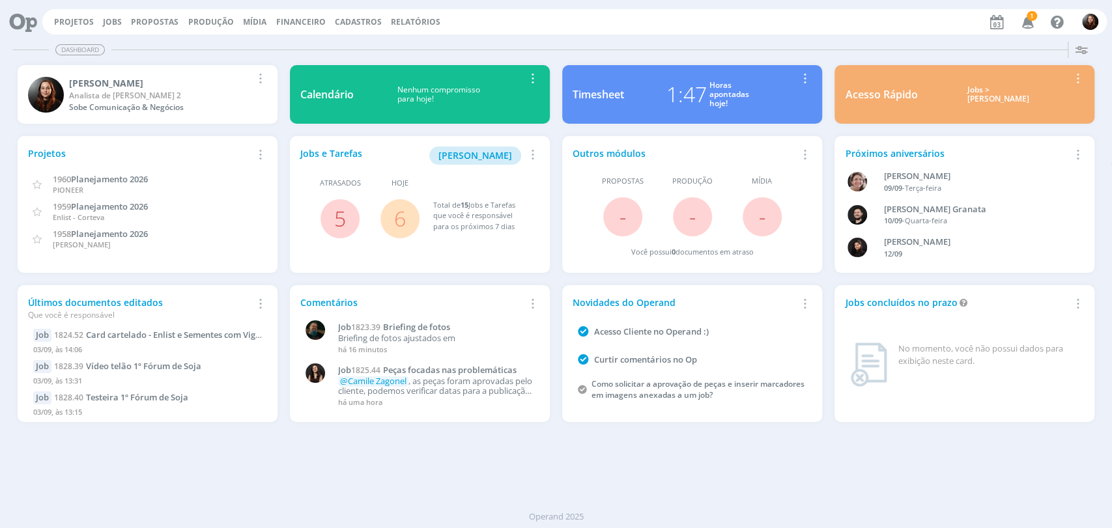
click at [1000, 21] on icon "button" at bounding box center [1027, 21] width 23 height 22
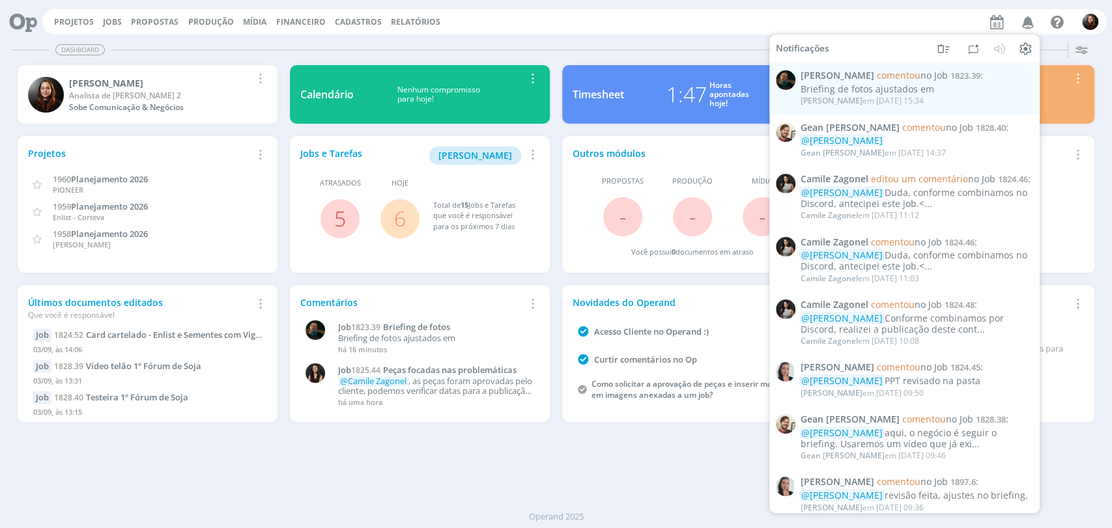
click at [658, 25] on div "Projetos Jobs Propostas Produção [GEOGRAPHIC_DATA] Financeiro Cadastros Relatór…" at bounding box center [574, 21] width 1065 height 25
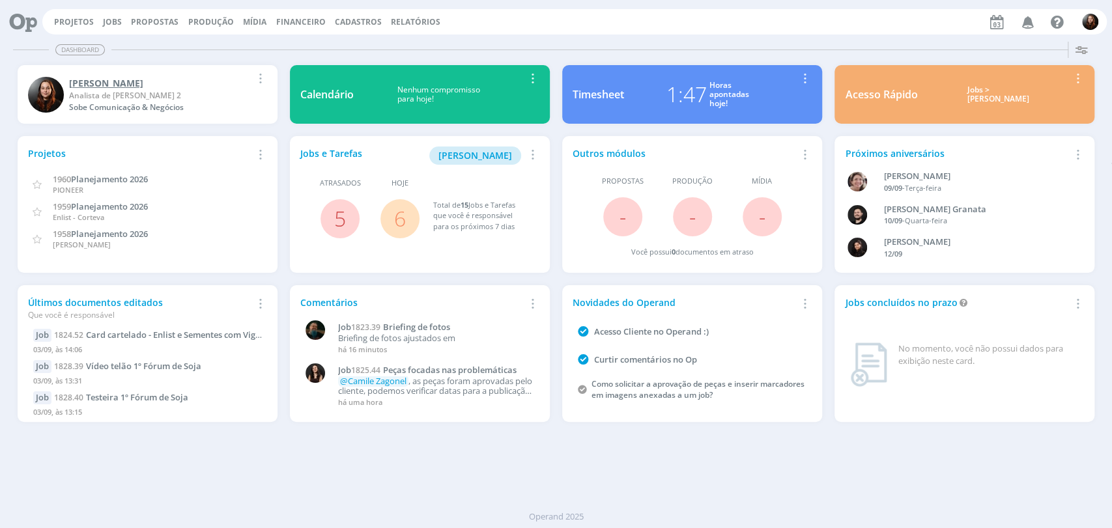
drag, startPoint x: 111, startPoint y: 20, endPoint x: 169, endPoint y: 74, distance: 79.7
click at [113, 18] on link "Jobs" at bounding box center [112, 21] width 19 height 11
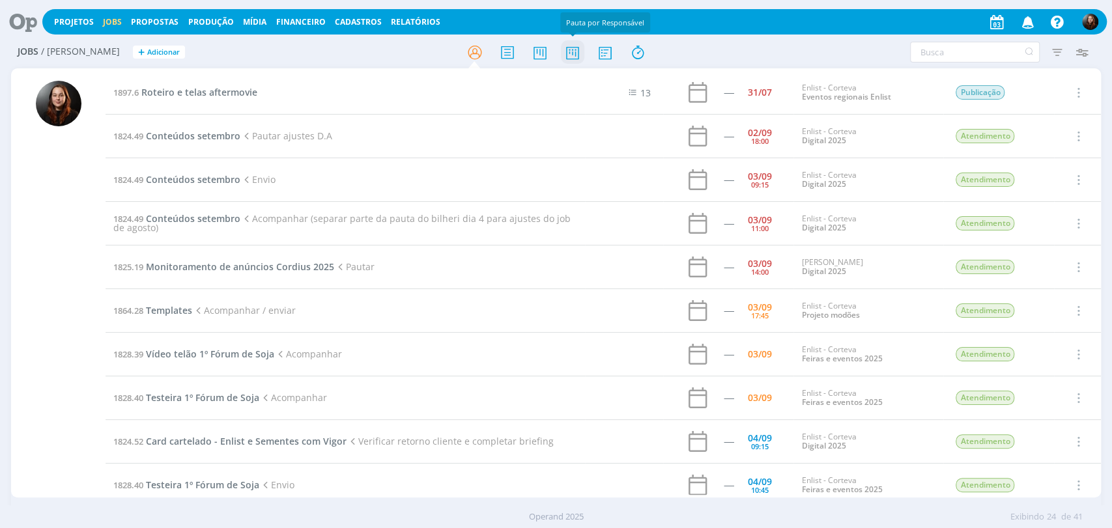
click at [568, 51] on icon at bounding box center [571, 52] width 23 height 25
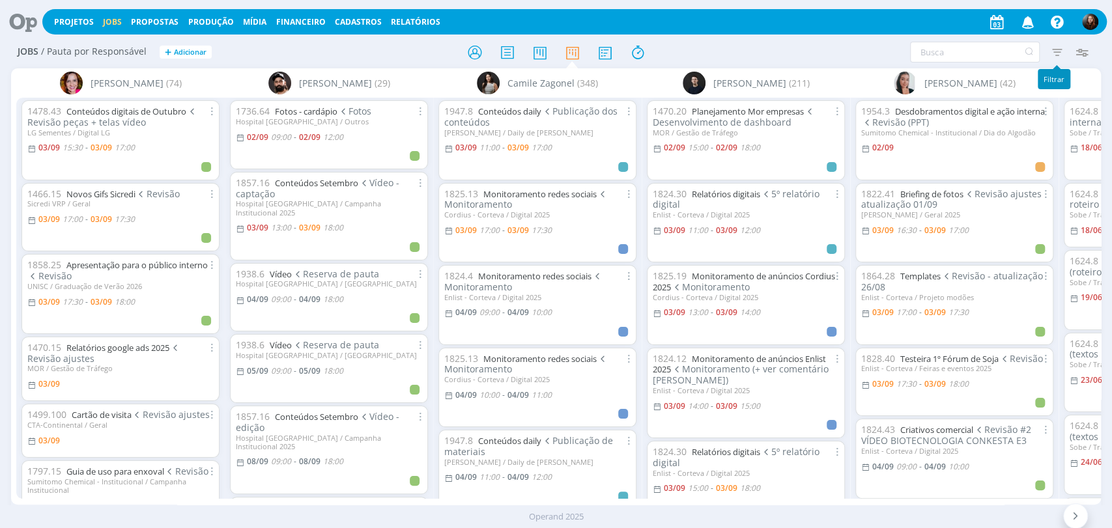
click at [1000, 53] on icon "button" at bounding box center [1056, 51] width 23 height 23
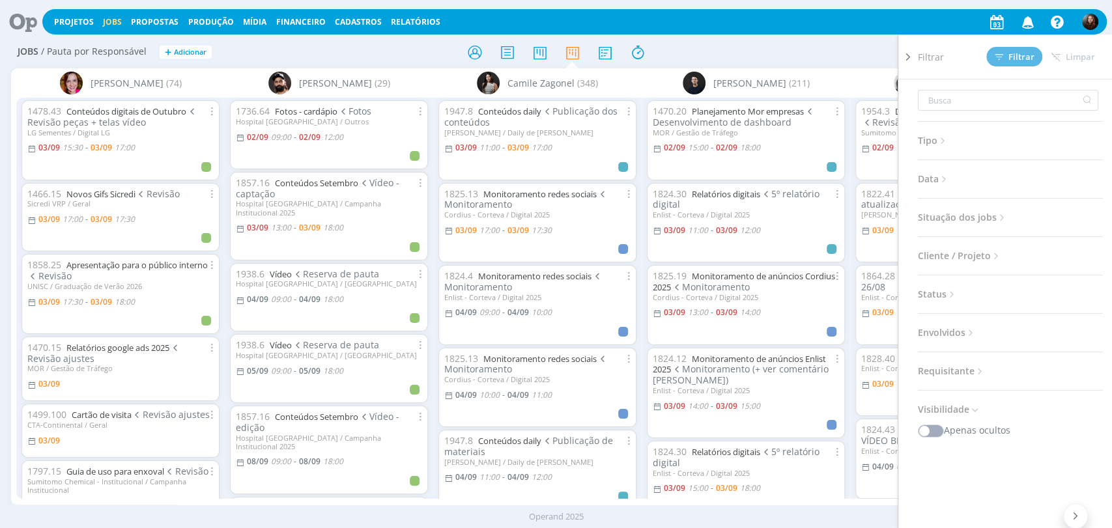
click at [906, 55] on icon at bounding box center [908, 57] width 13 height 14
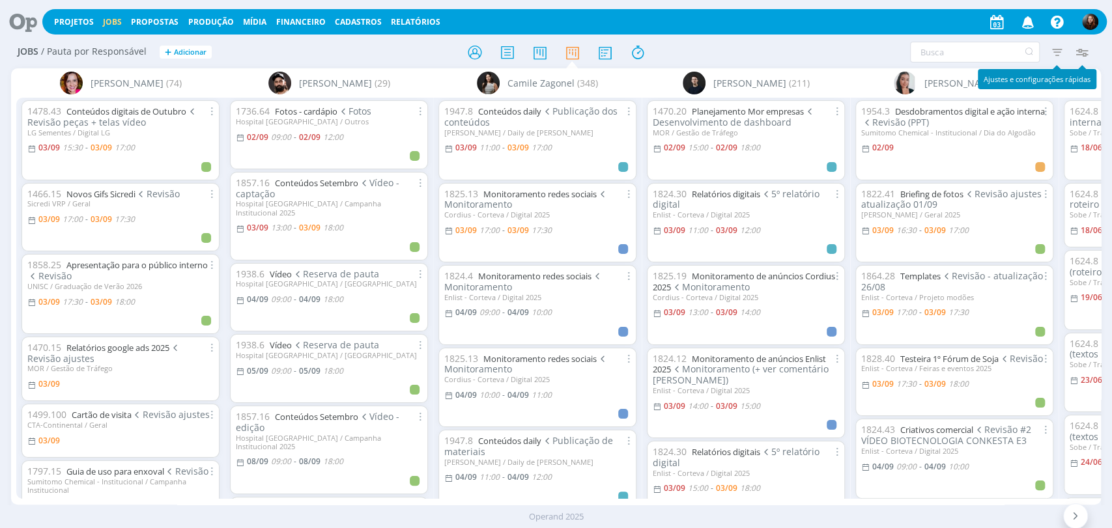
click at [1000, 55] on icon "button" at bounding box center [1081, 51] width 23 height 23
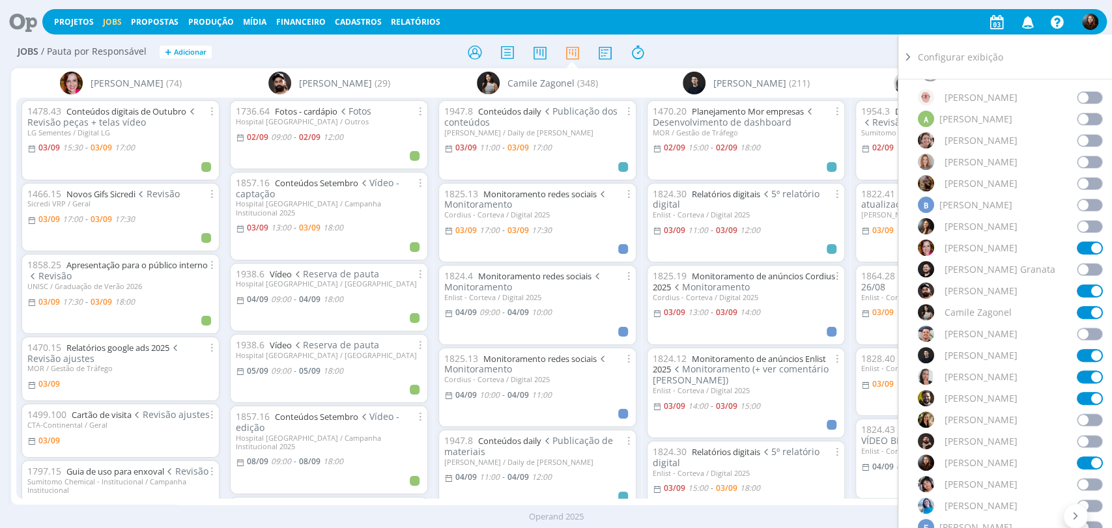
scroll to position [217, 0]
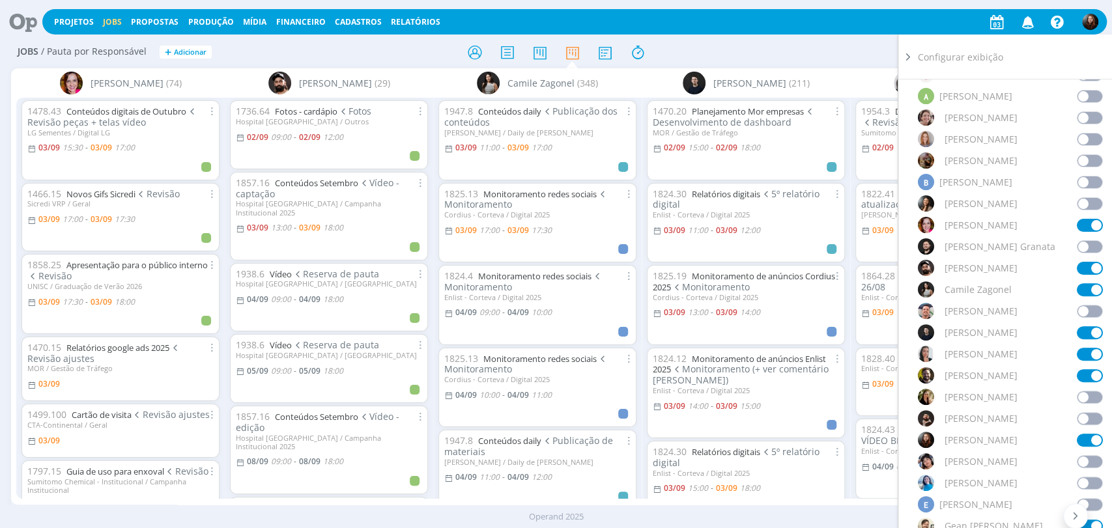
click at [1000, 225] on span at bounding box center [1090, 225] width 26 height 13
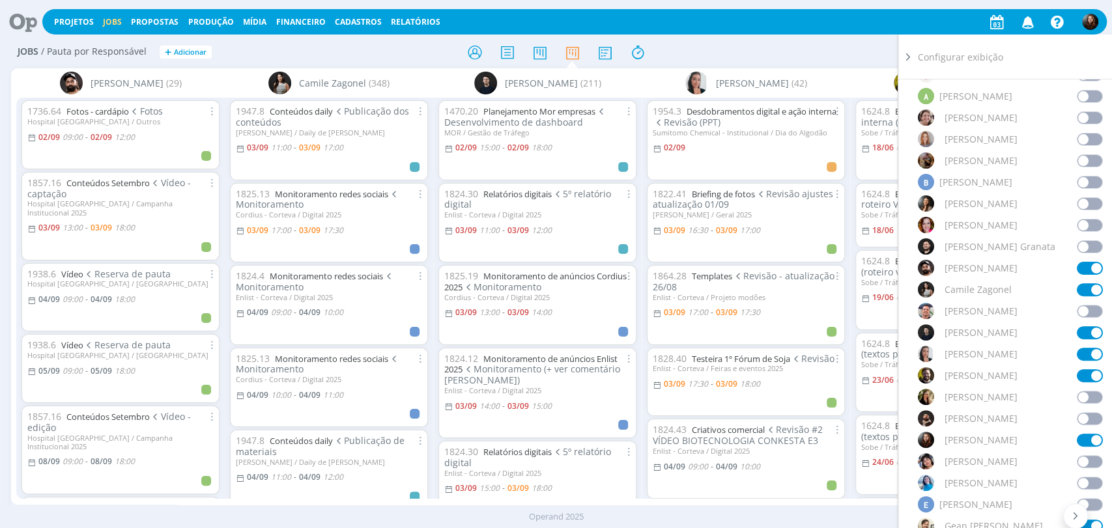
click at [1000, 269] on span at bounding box center [1090, 268] width 26 height 13
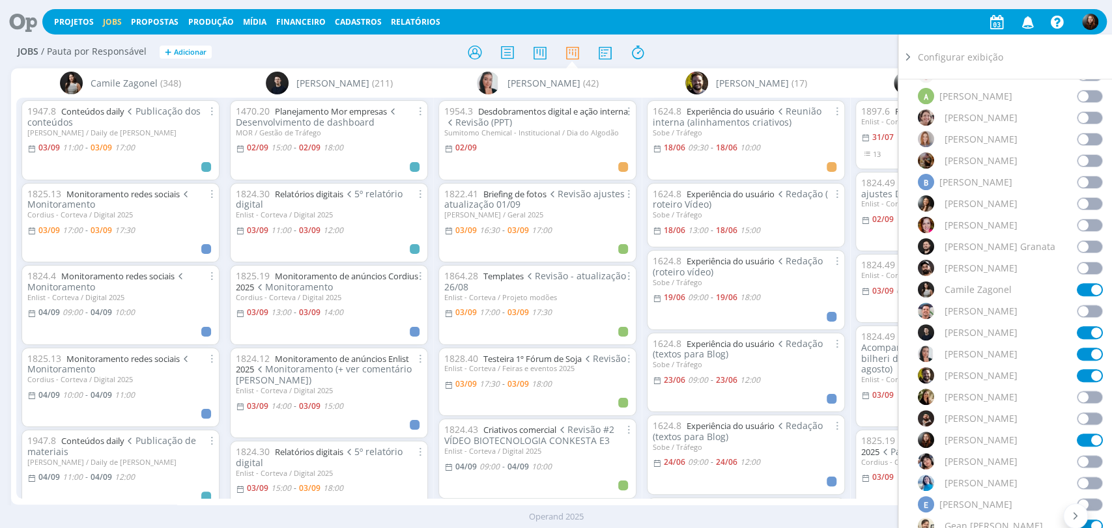
click at [1000, 288] on span at bounding box center [1090, 289] width 26 height 13
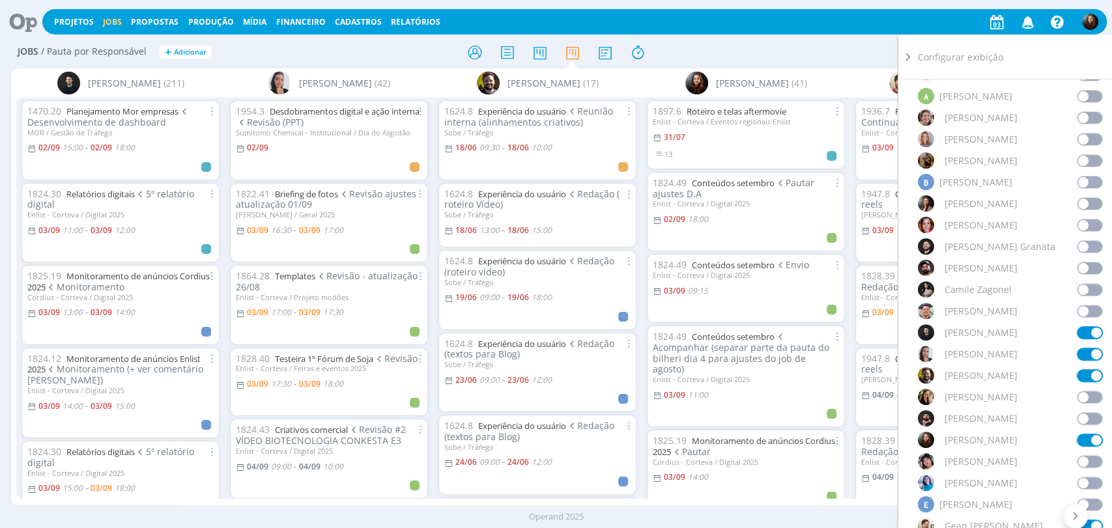
scroll to position [289, 0]
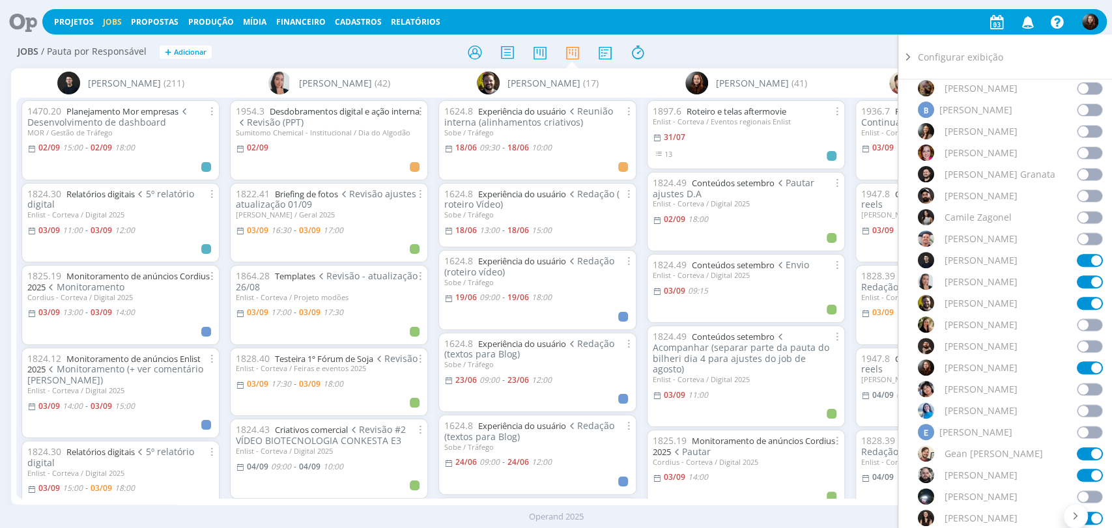
click at [1000, 261] on span at bounding box center [1090, 260] width 26 height 13
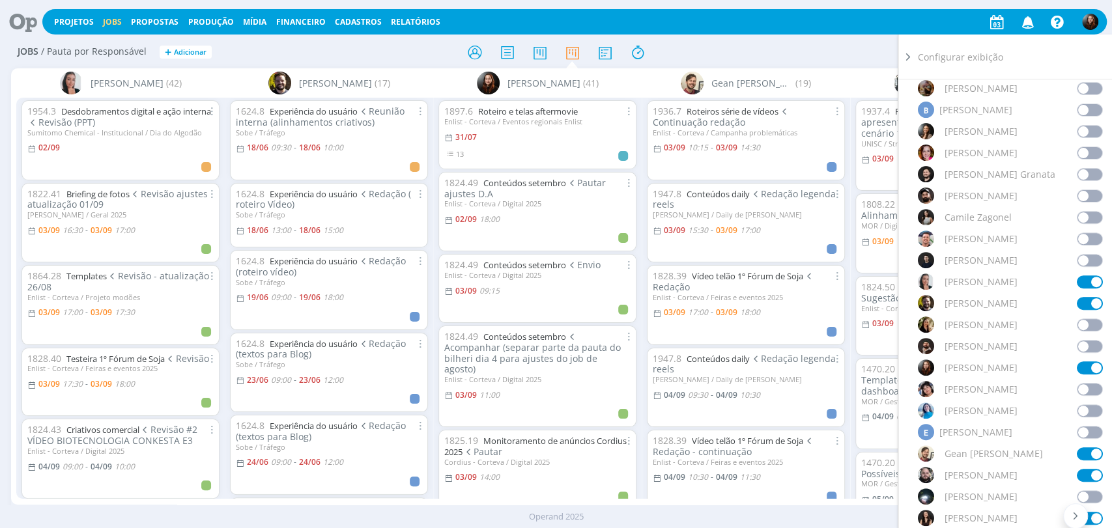
click at [1000, 280] on span at bounding box center [1090, 282] width 26 height 13
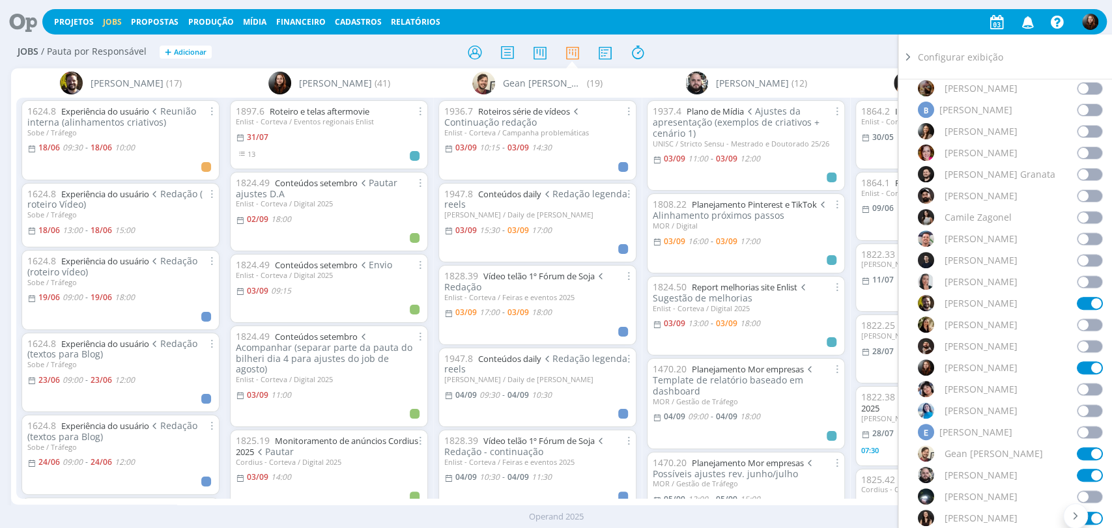
click at [1000, 304] on span at bounding box center [1090, 303] width 26 height 13
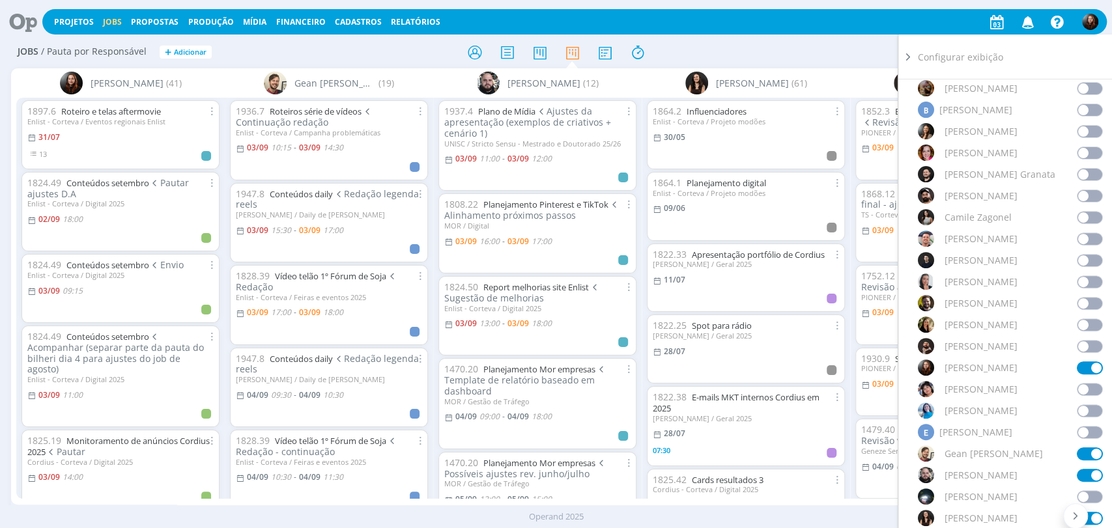
scroll to position [362, 0]
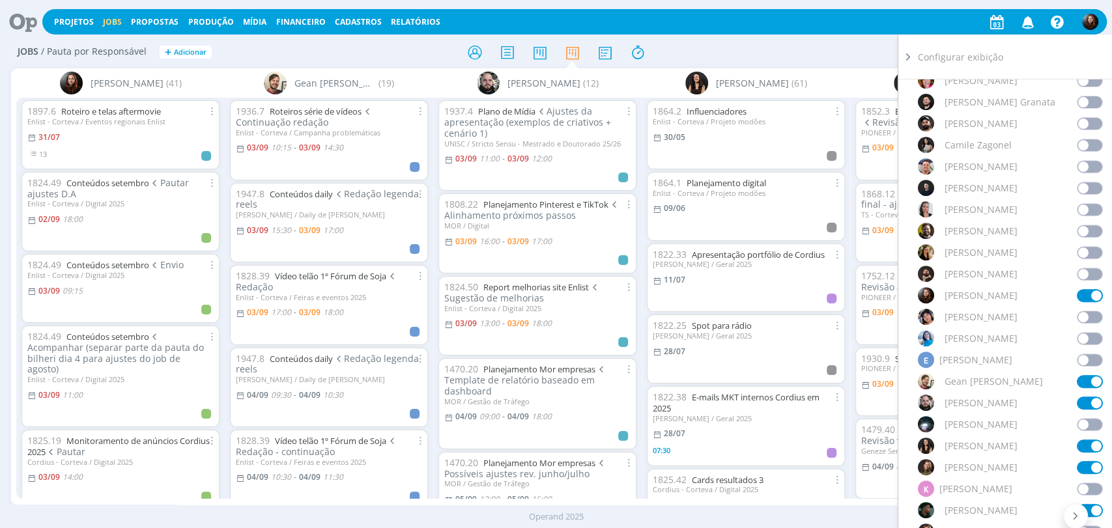
click at [1000, 293] on span at bounding box center [1090, 295] width 26 height 13
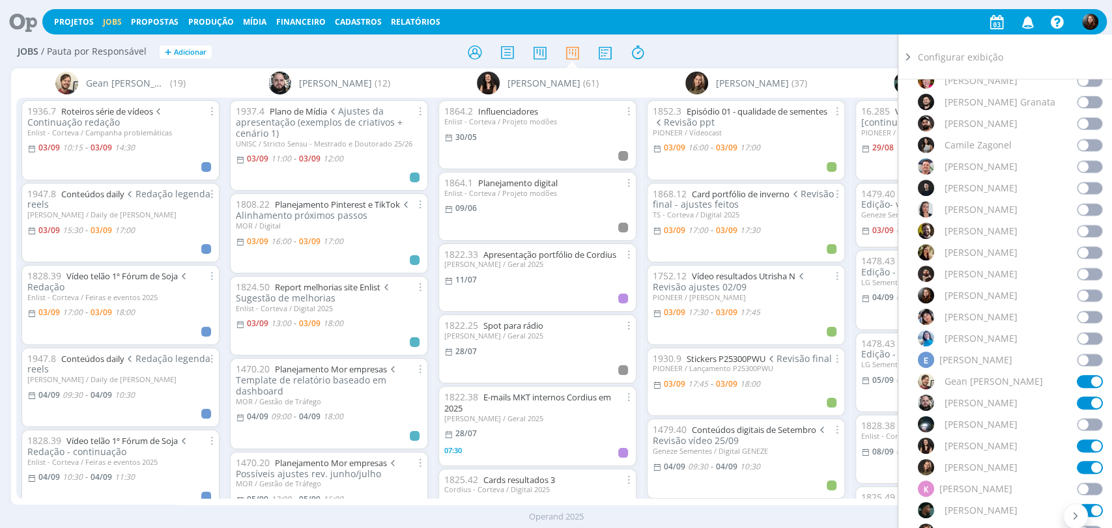
click at [1000, 382] on span at bounding box center [1090, 381] width 26 height 13
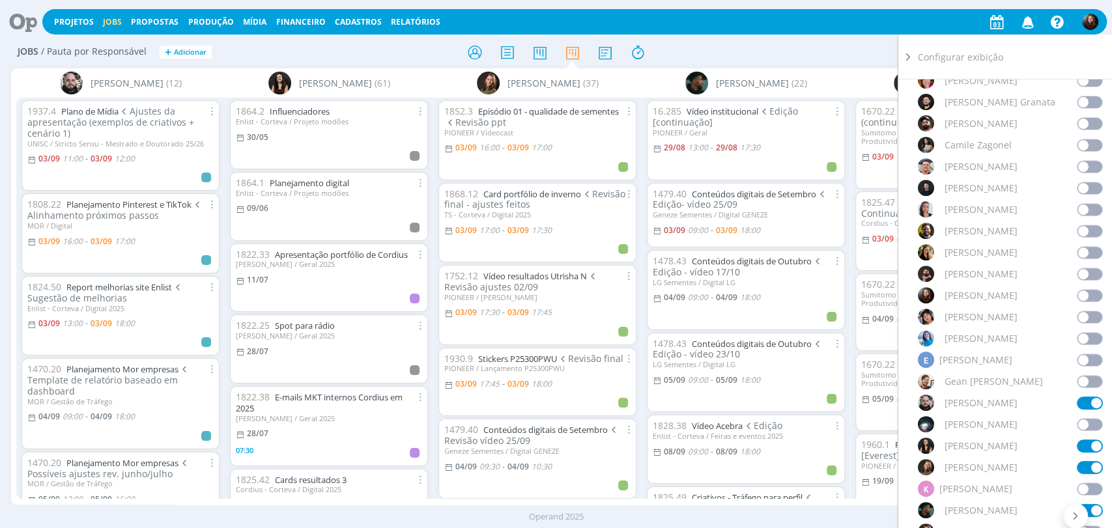
click at [1000, 400] on span at bounding box center [1090, 403] width 26 height 13
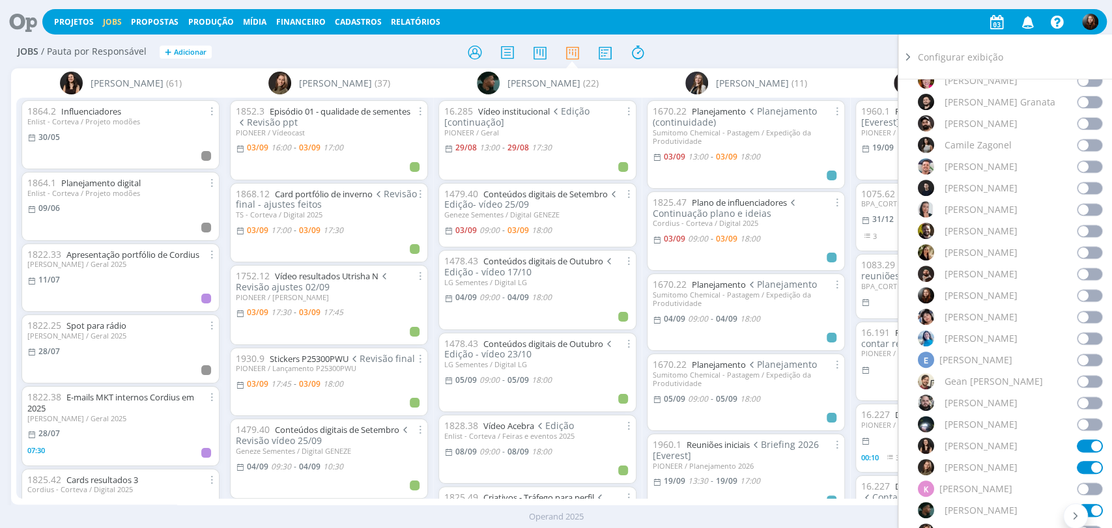
click at [1000, 440] on span at bounding box center [1090, 446] width 26 height 13
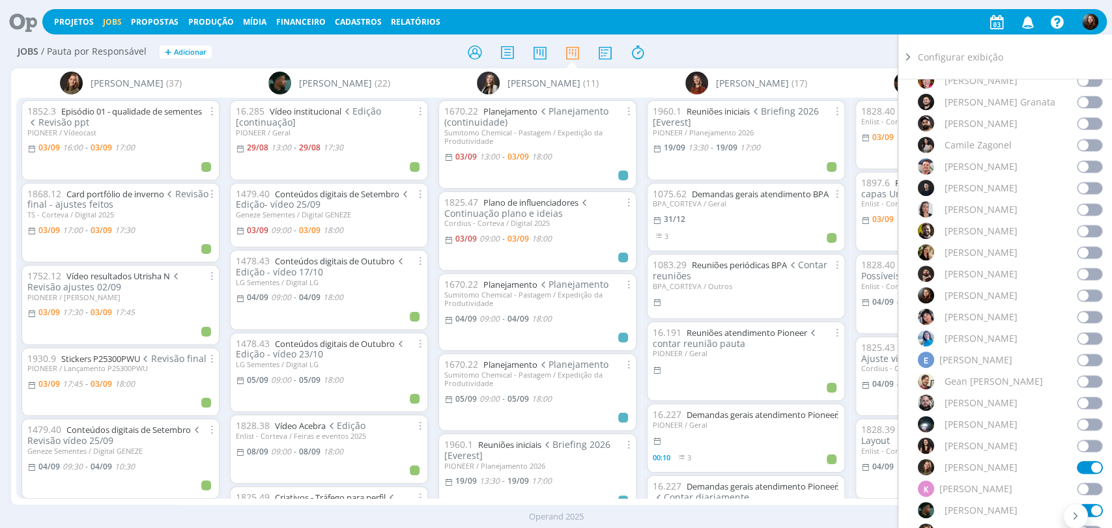
click at [1000, 461] on span at bounding box center [1090, 467] width 26 height 13
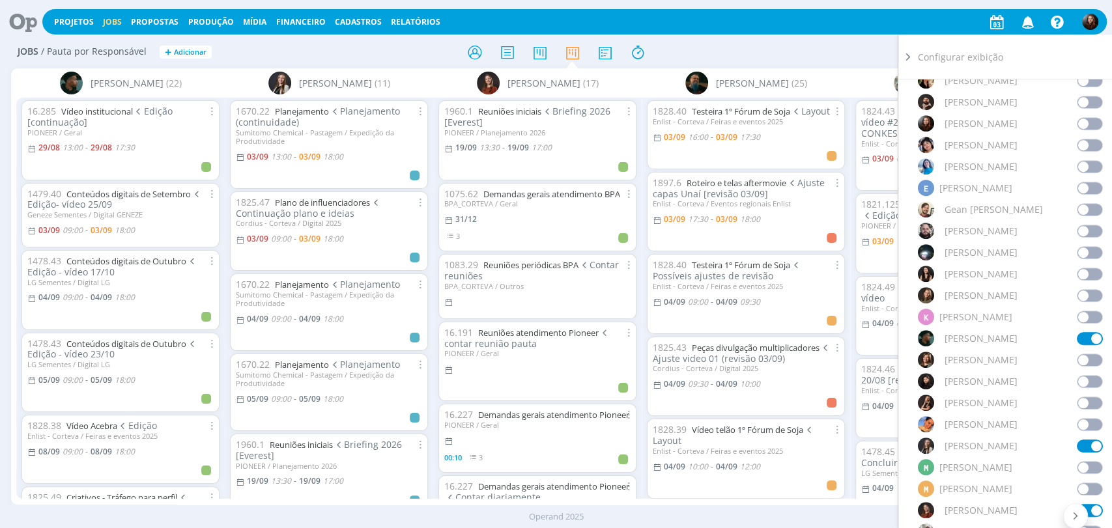
scroll to position [579, 0]
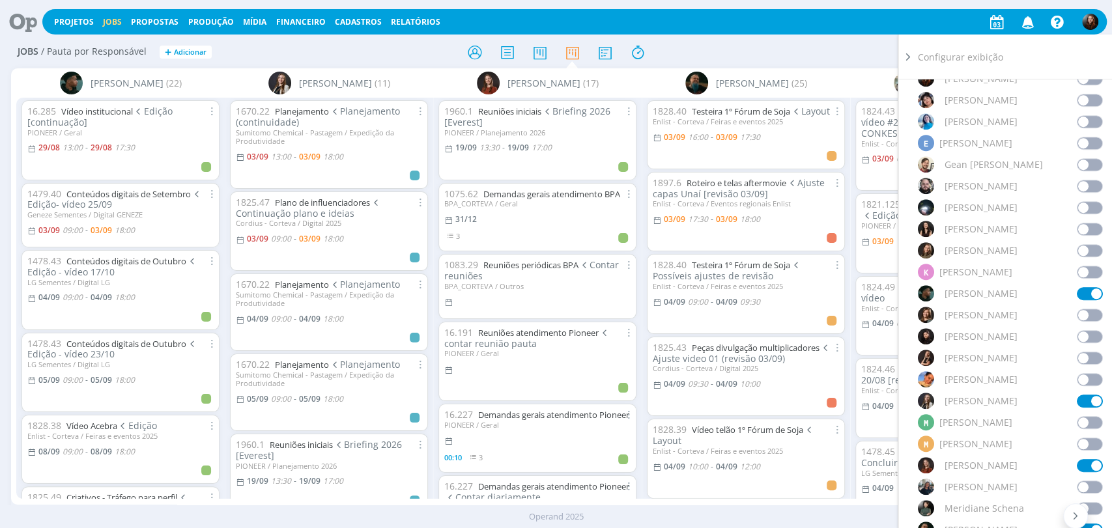
click at [1000, 399] on span at bounding box center [1090, 401] width 26 height 13
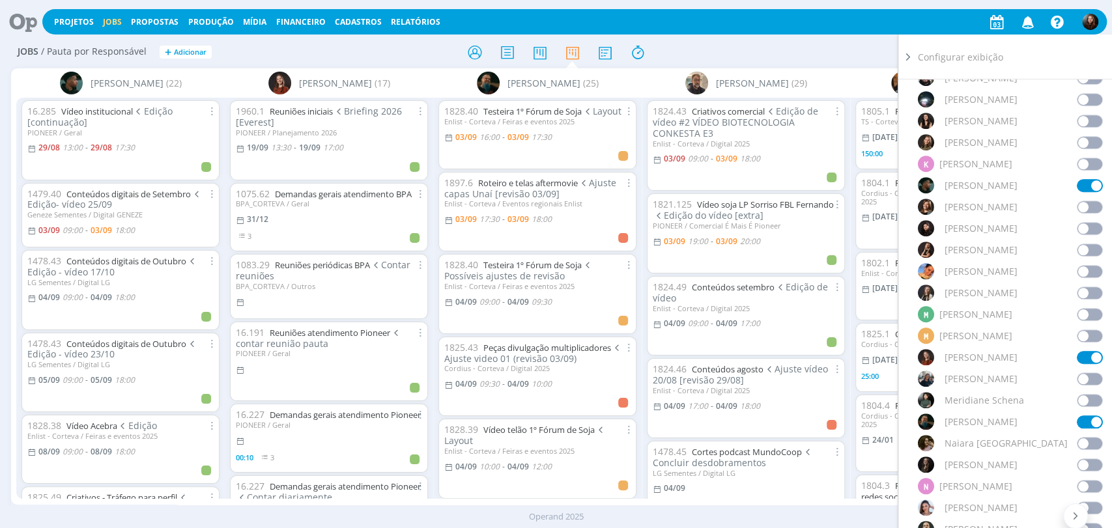
scroll to position [724, 0]
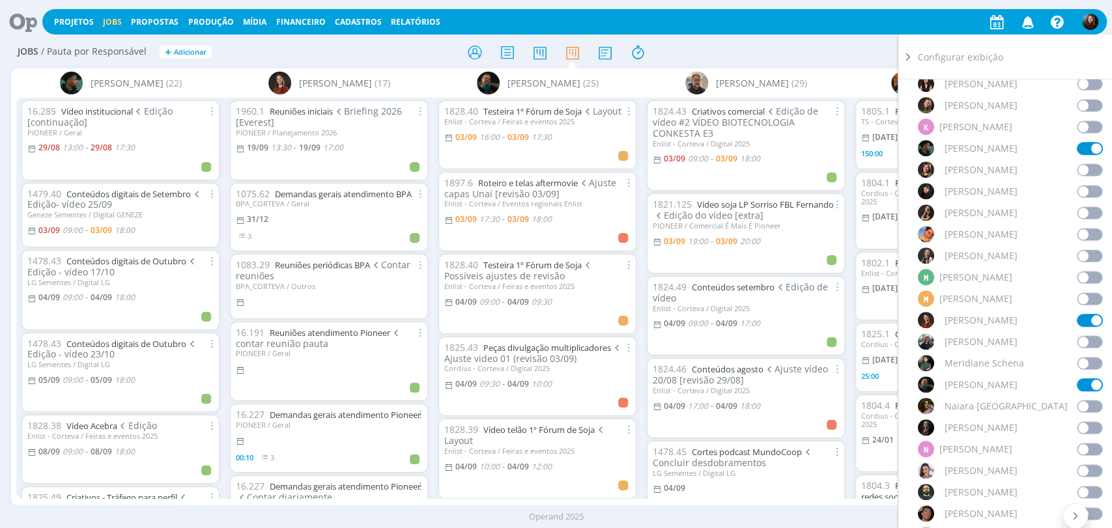
click at [1000, 314] on span at bounding box center [1090, 320] width 26 height 13
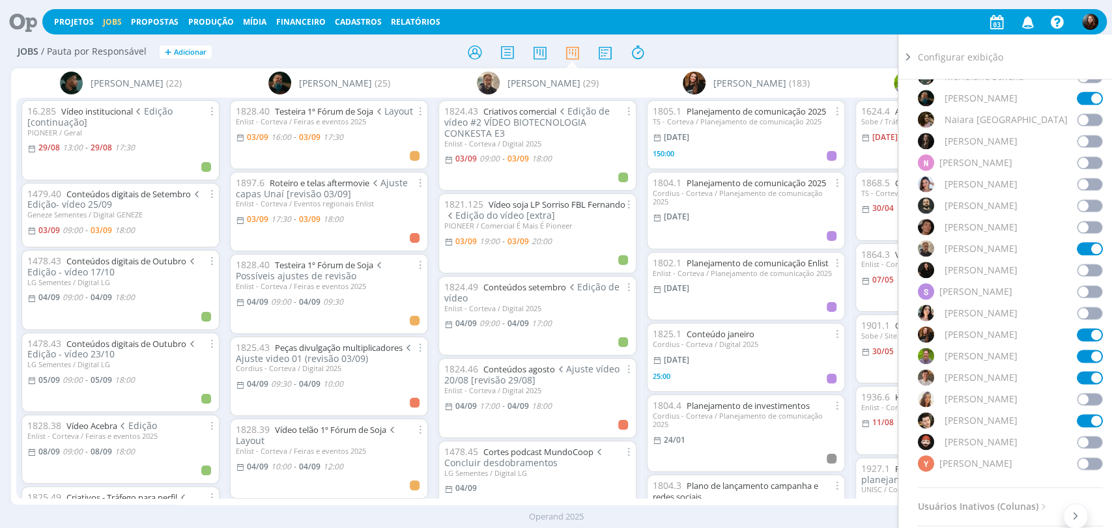
scroll to position [1013, 0]
drag, startPoint x: 1075, startPoint y: 334, endPoint x: 1081, endPoint y: 354, distance: 20.4
click at [1000, 333] on span at bounding box center [1090, 332] width 26 height 13
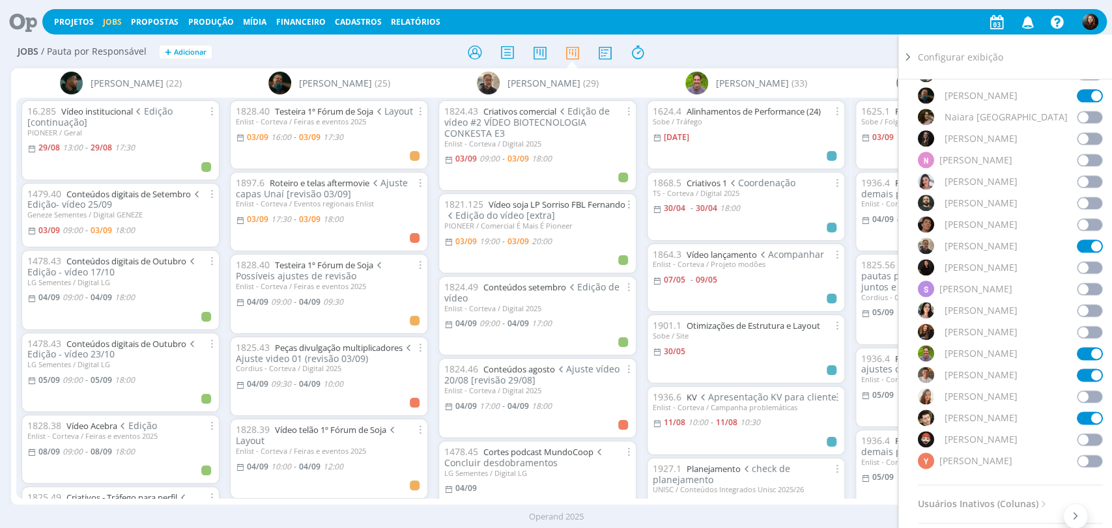
click at [1000, 355] on span at bounding box center [1090, 353] width 26 height 13
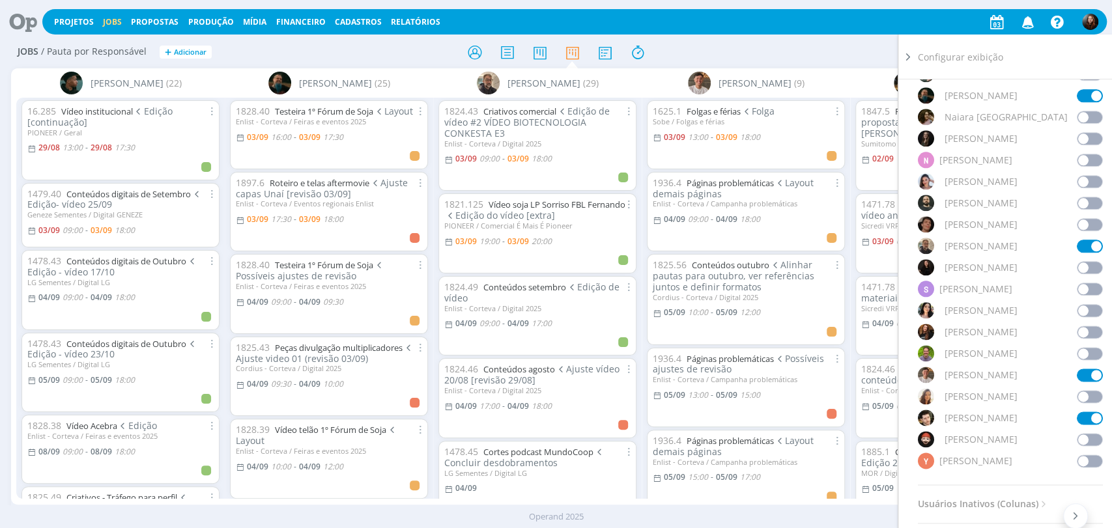
click at [1000, 371] on span at bounding box center [1090, 375] width 26 height 13
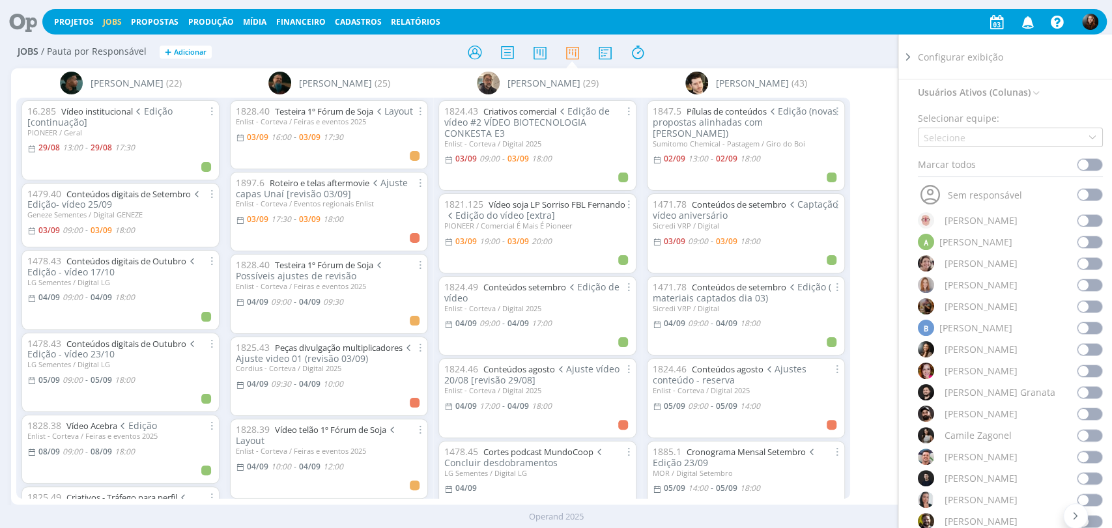
scroll to position [72, 0]
click at [1000, 408] on span at bounding box center [1090, 413] width 26 height 13
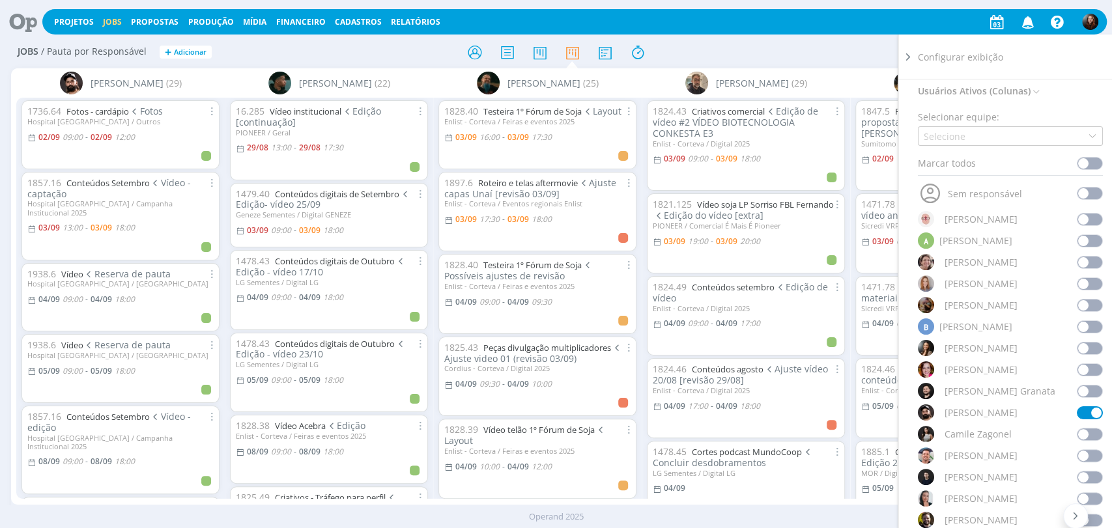
click at [904, 57] on icon at bounding box center [908, 57] width 13 height 14
click at [823, 53] on div "Filtrar Filtrar Limpar Tipo Jobs e Tarefas Data Personalizado a Situação dos jo…" at bounding box center [919, 52] width 351 height 21
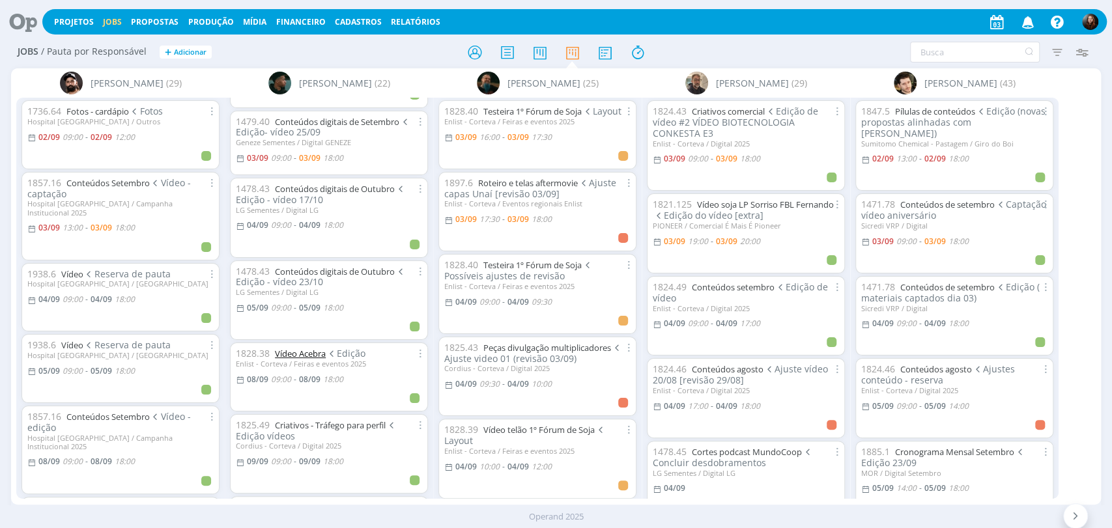
click at [313, 351] on link "Vídeo Acebra" at bounding box center [300, 354] width 51 height 12
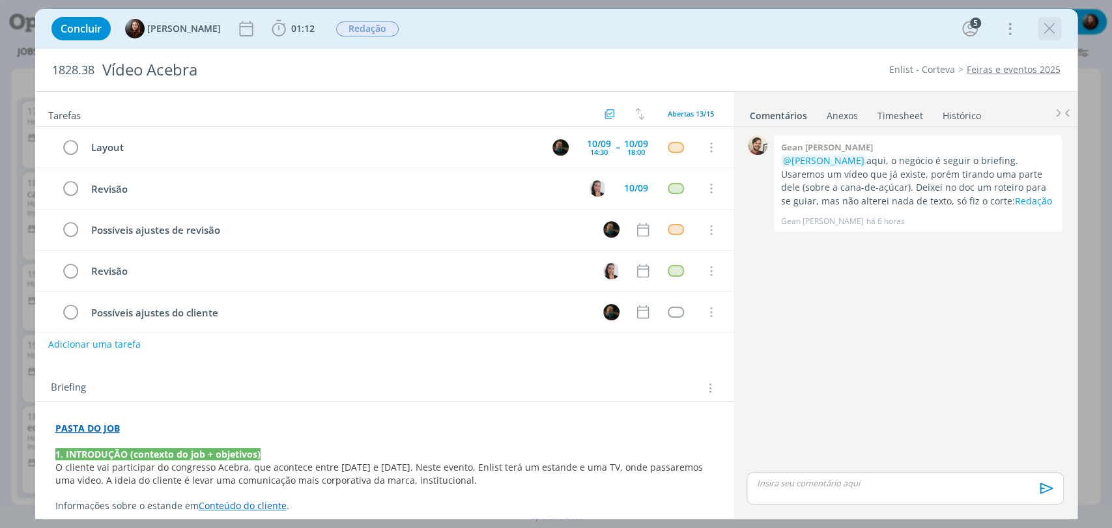
click at [1000, 37] on icon "dialog" at bounding box center [1050, 29] width 20 height 20
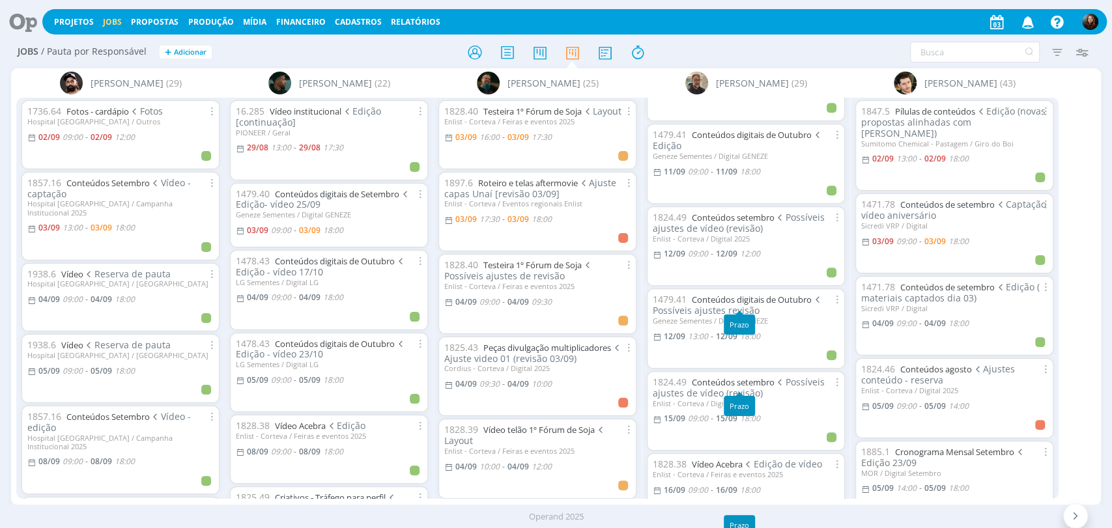
scroll to position [506, 0]
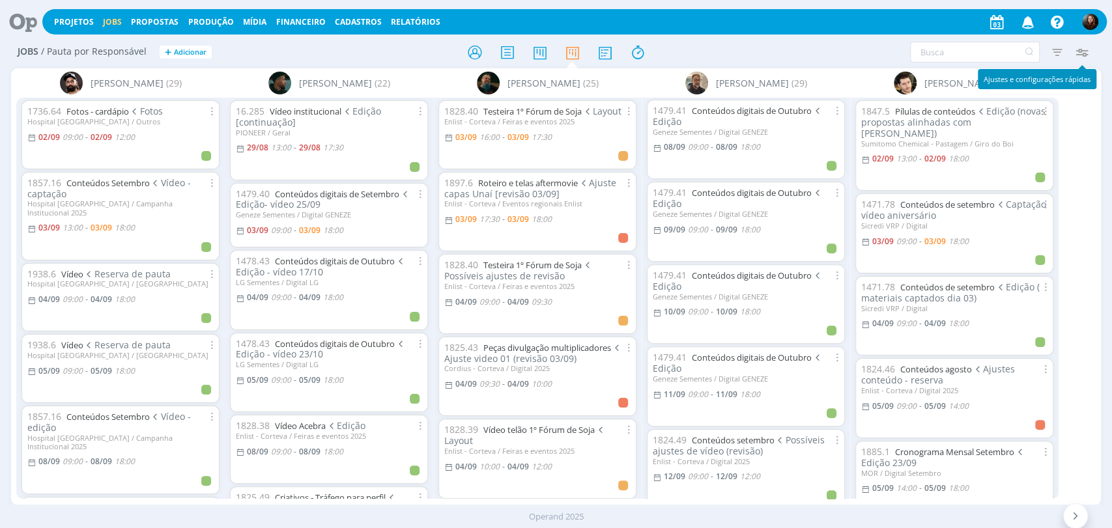
click at [1087, 44] on icon "button" at bounding box center [1081, 51] width 23 height 23
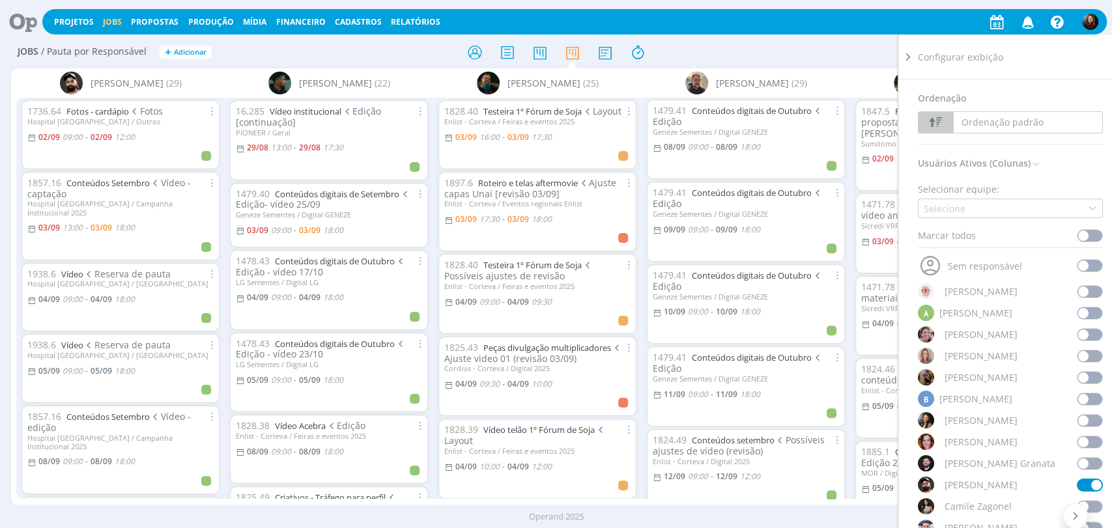
click at [1084, 307] on span at bounding box center [1090, 313] width 26 height 13
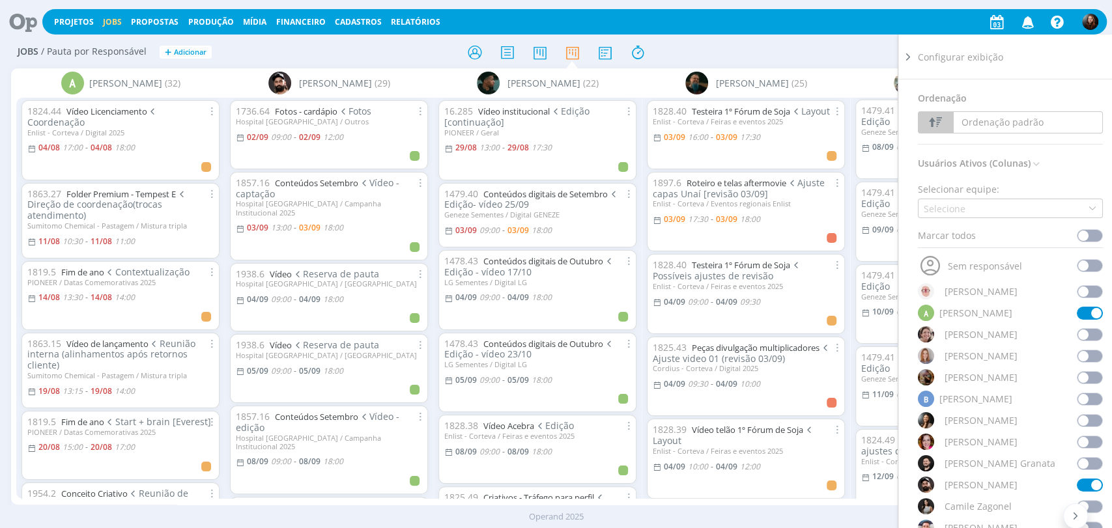
click at [1087, 436] on span at bounding box center [1090, 442] width 26 height 13
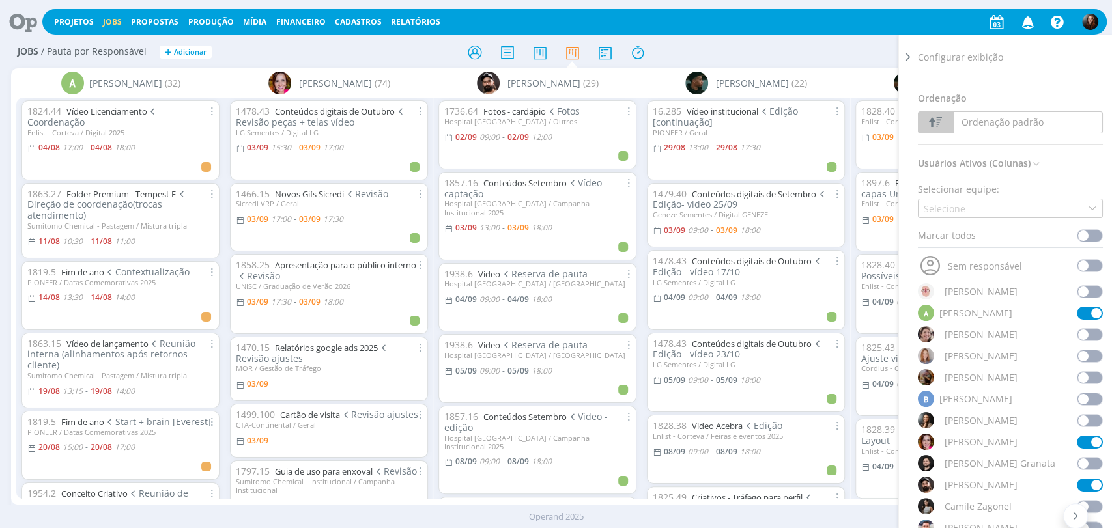
click at [1088, 500] on span at bounding box center [1090, 506] width 26 height 13
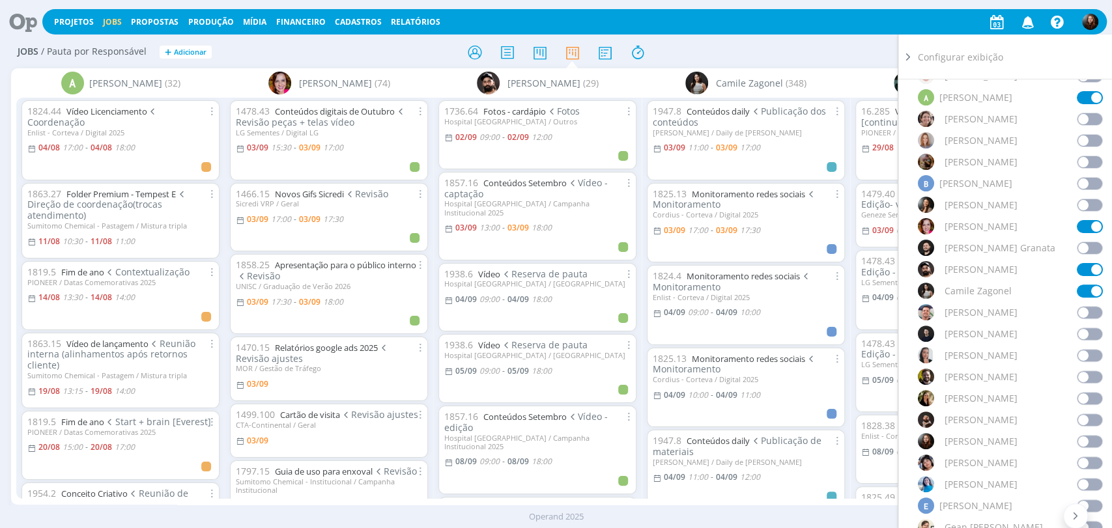
scroll to position [217, 0]
click at [1081, 98] on span at bounding box center [1090, 96] width 26 height 13
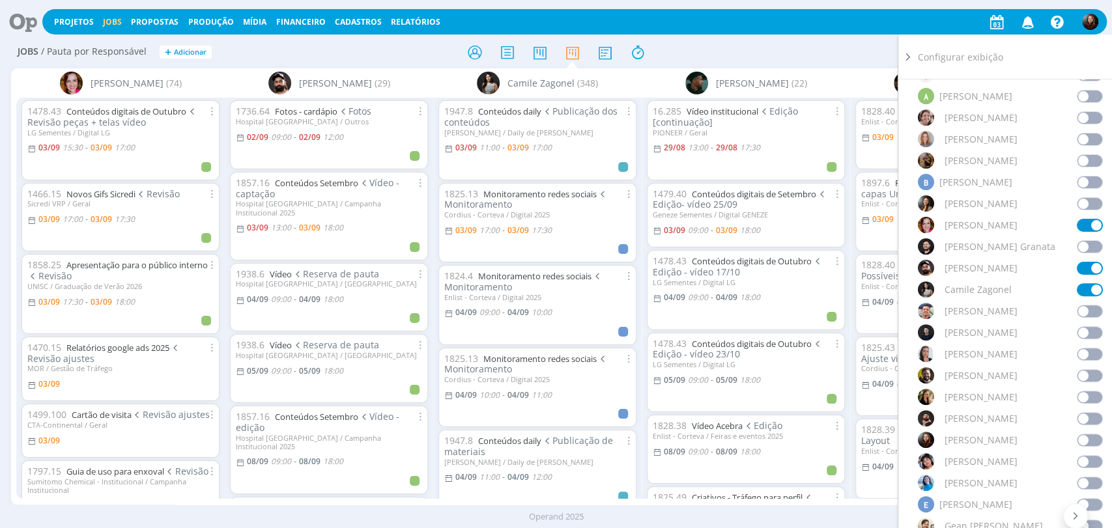
click at [1089, 330] on span at bounding box center [1090, 332] width 26 height 13
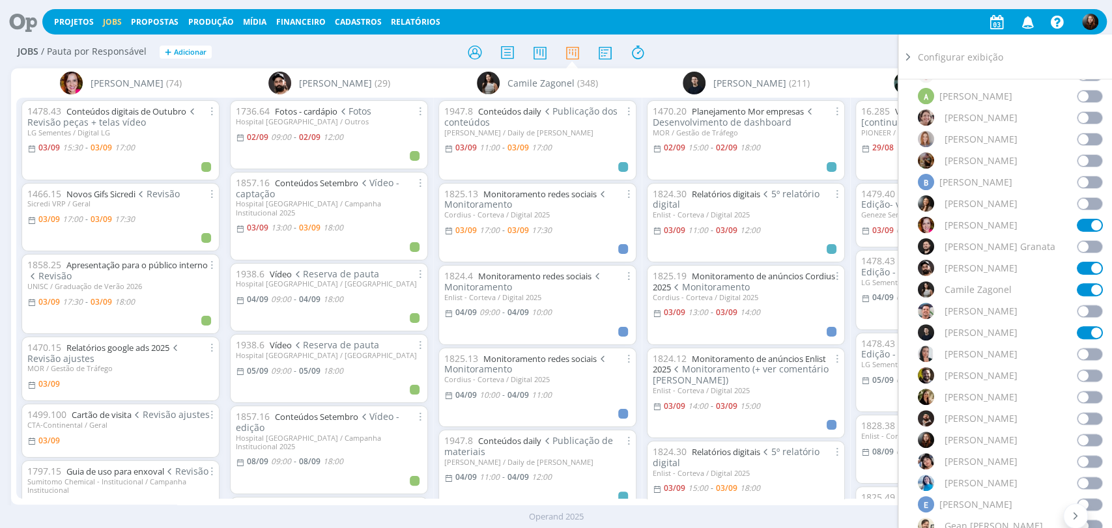
click at [1085, 356] on span at bounding box center [1090, 354] width 26 height 13
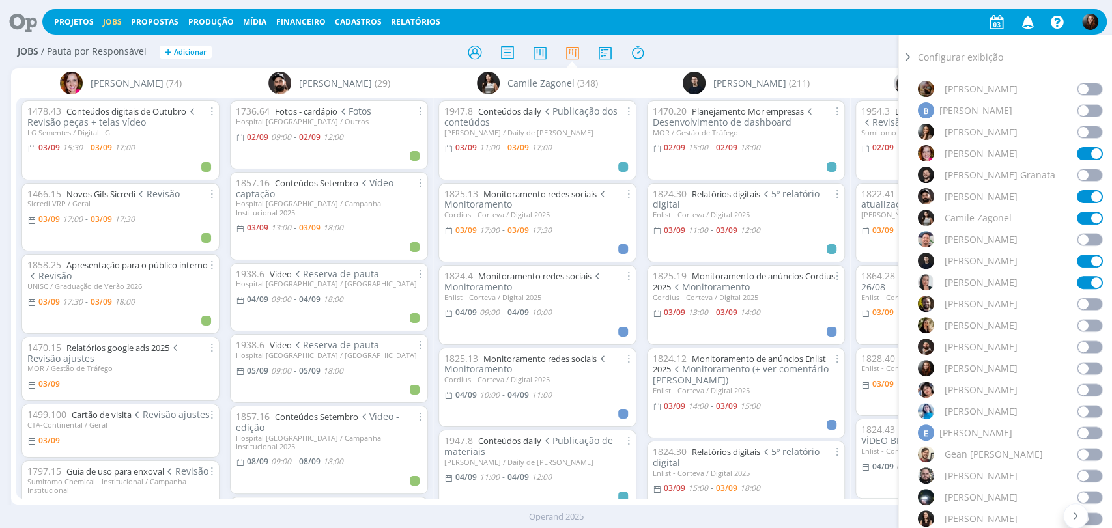
scroll to position [289, 0]
click at [1085, 365] on span at bounding box center [1090, 368] width 26 height 13
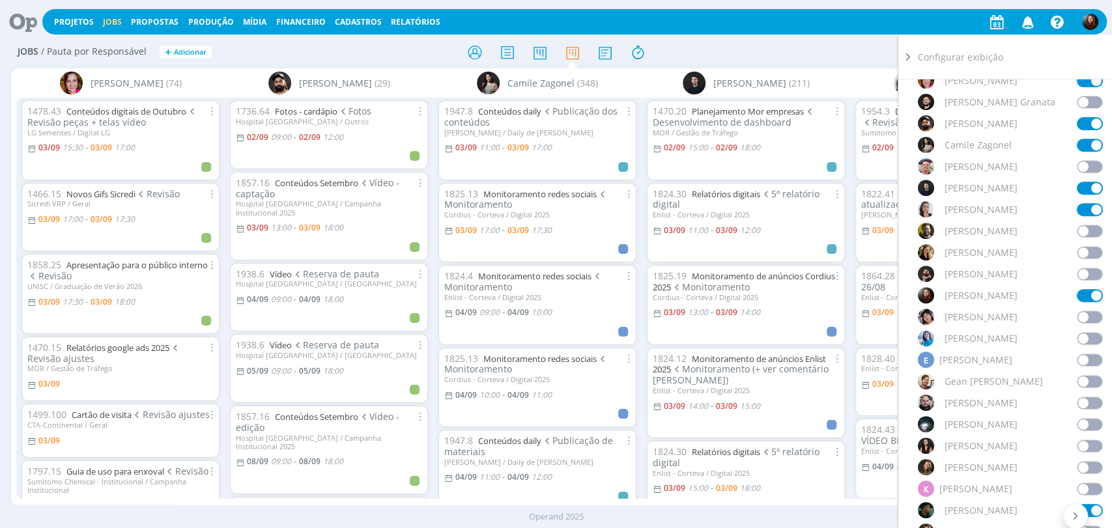
scroll to position [434, 0]
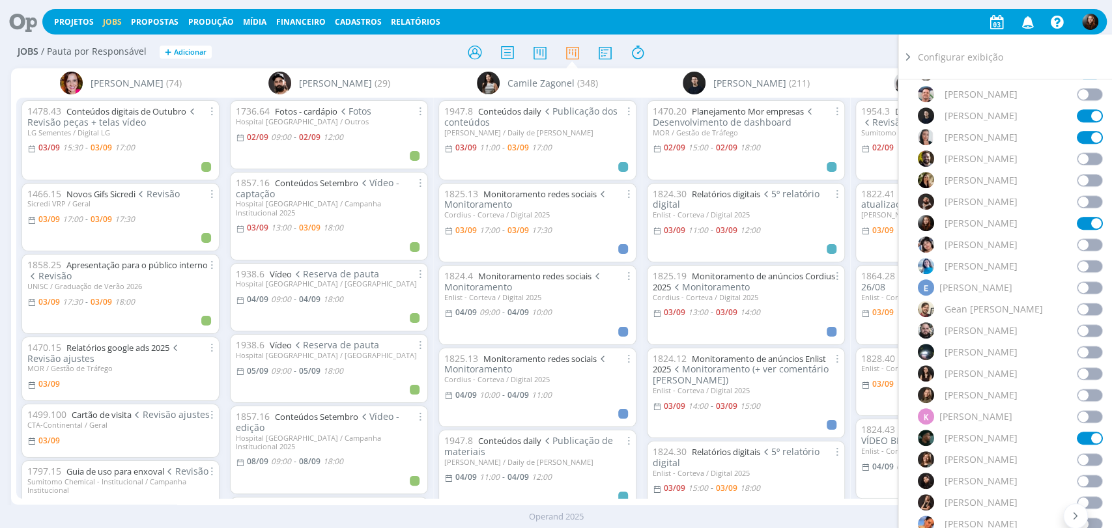
click at [1084, 309] on span at bounding box center [1090, 309] width 26 height 13
click at [1084, 329] on span at bounding box center [1090, 330] width 26 height 13
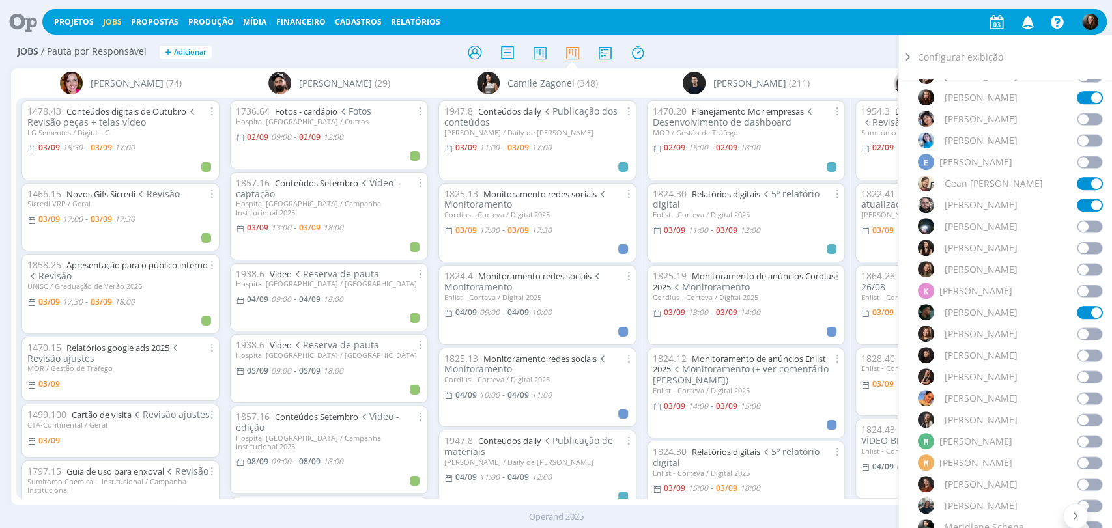
scroll to position [579, 0]
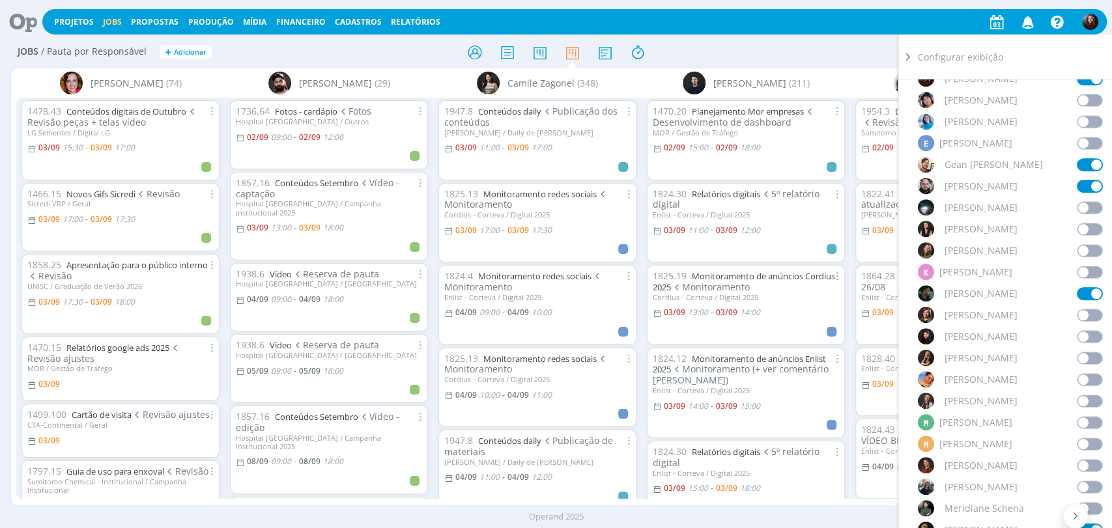
click at [1080, 225] on span at bounding box center [1090, 229] width 26 height 13
click at [1080, 250] on span at bounding box center [1090, 250] width 26 height 13
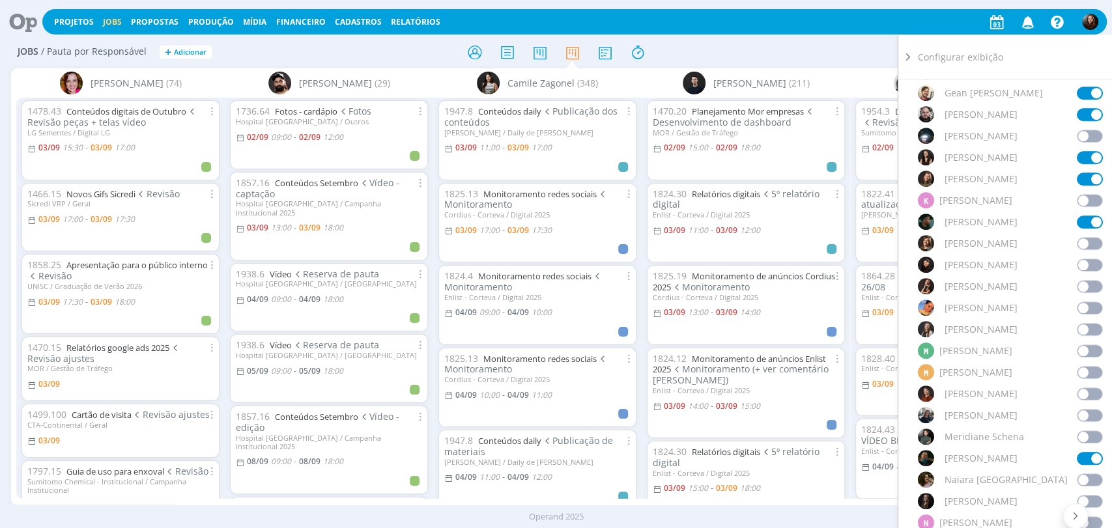
scroll to position [651, 0]
click at [1078, 326] on span at bounding box center [1090, 328] width 26 height 13
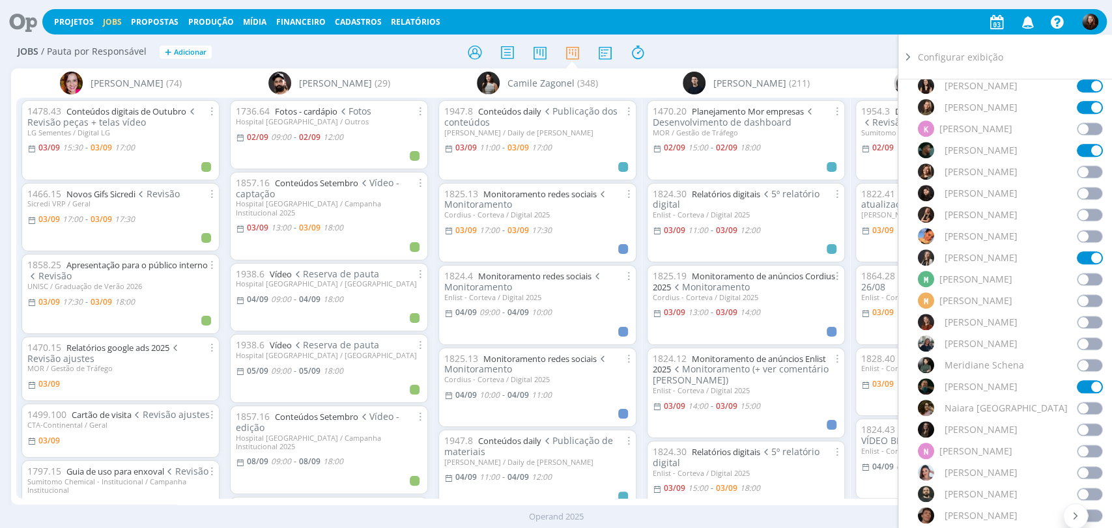
scroll to position [724, 0]
click at [1085, 319] on span at bounding box center [1090, 320] width 26 height 13
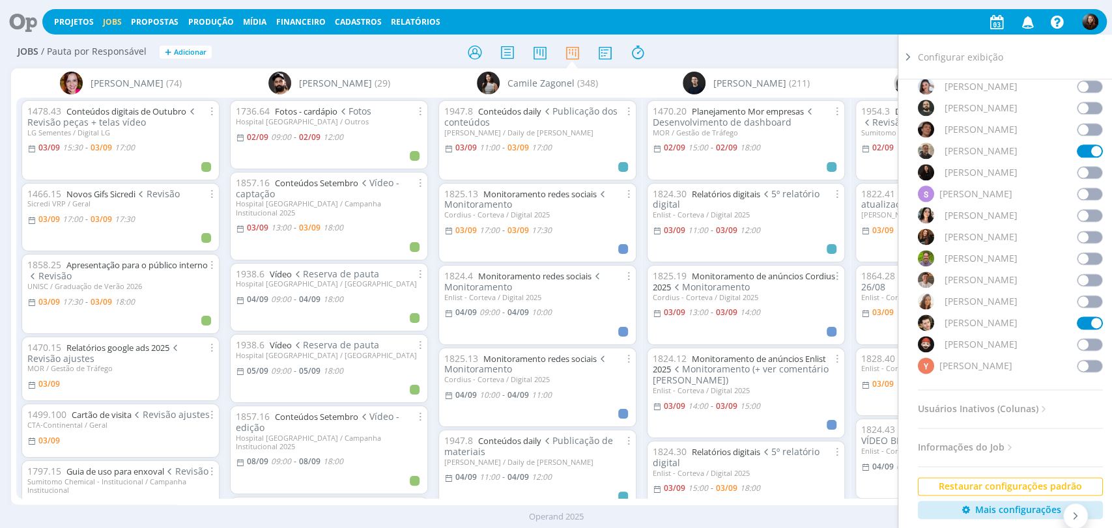
scroll to position [1080, 0]
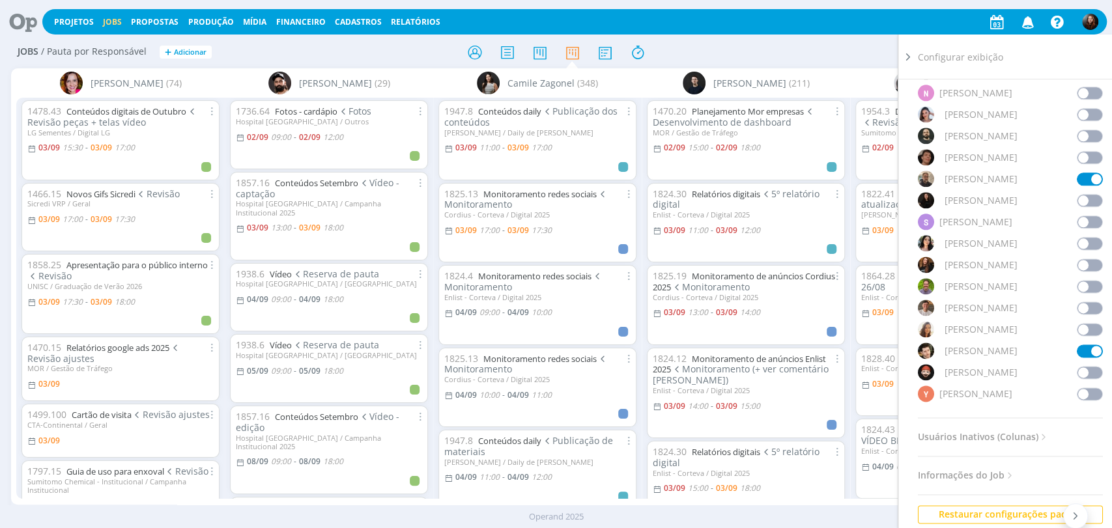
click at [1084, 262] on span at bounding box center [1090, 265] width 26 height 13
click at [1081, 283] on span at bounding box center [1090, 286] width 26 height 13
click at [1082, 304] on span at bounding box center [1090, 308] width 26 height 13
click at [908, 53] on icon at bounding box center [908, 57] width 13 height 14
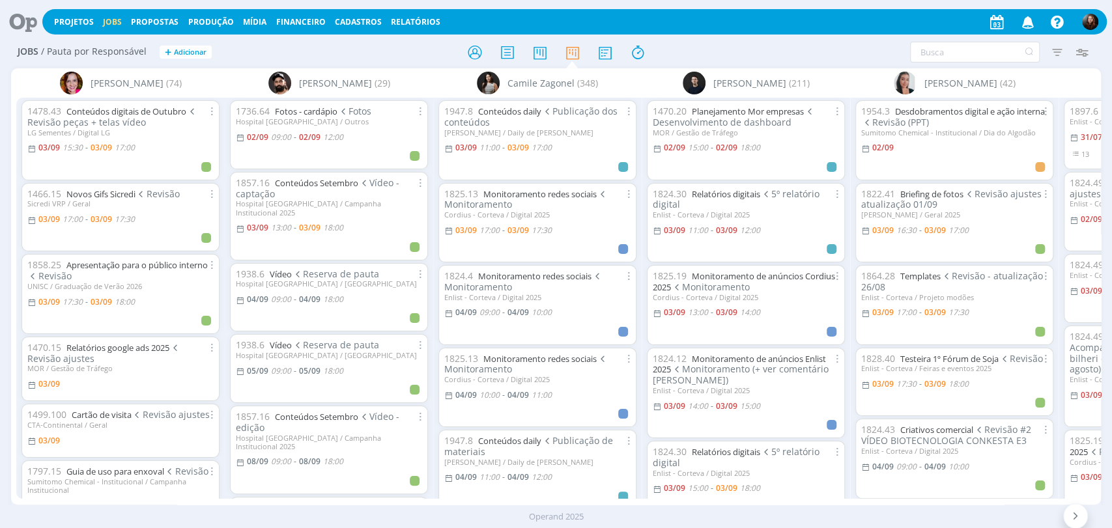
click at [849, 51] on div "Filtrar Filtrar Limpar Tipo Jobs e Tarefas Data Personalizado a Situação dos jo…" at bounding box center [919, 52] width 351 height 21
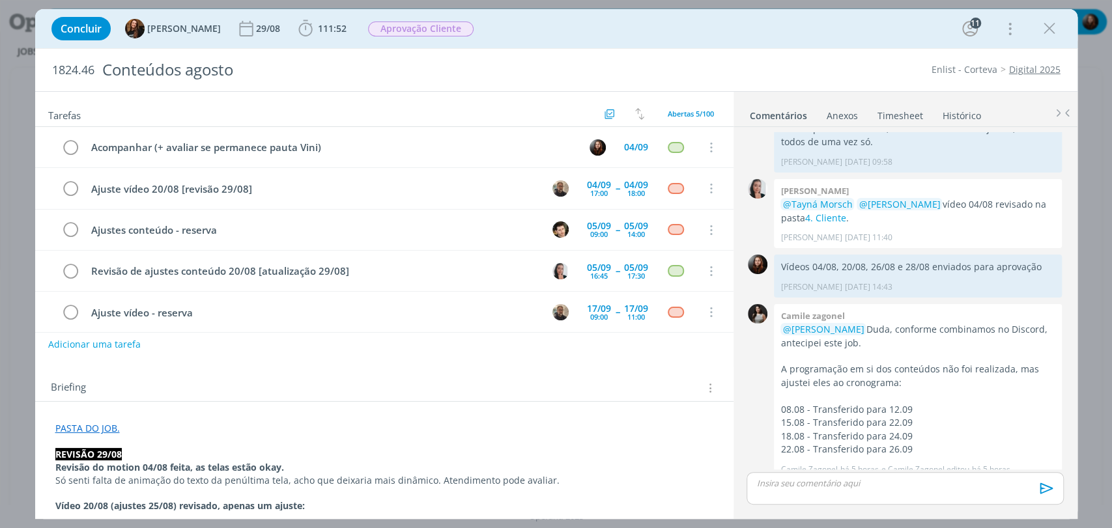
click at [552, 36] on div "Concluir Tayná Morsch 29/08 111:52 Iniciar Apontar Data * [DATE] Horas * 00:00 …" at bounding box center [556, 28] width 1023 height 31
click at [318, 30] on span "111:52" at bounding box center [332, 28] width 29 height 12
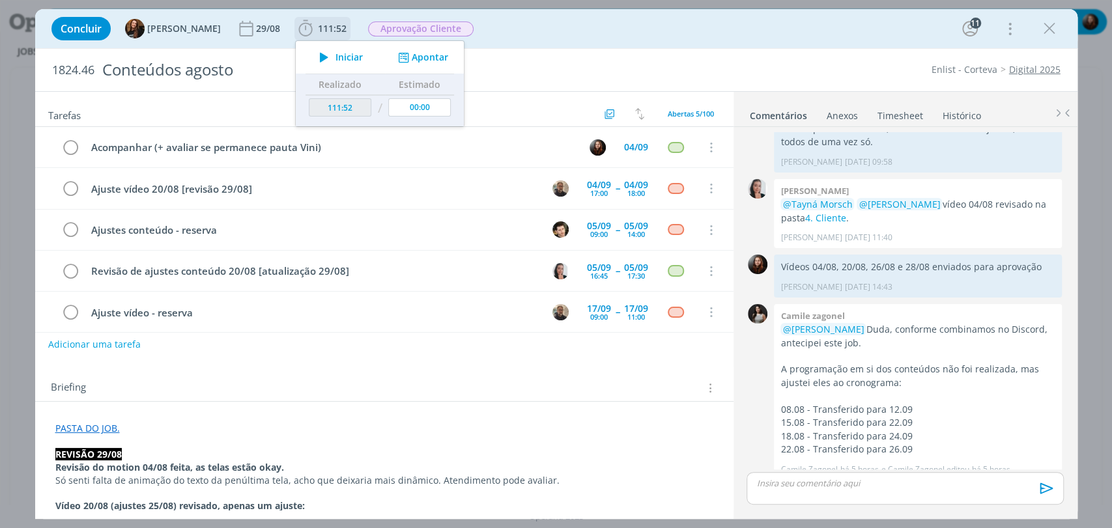
click at [336, 57] on span "Iniciar" at bounding box center [349, 57] width 27 height 9
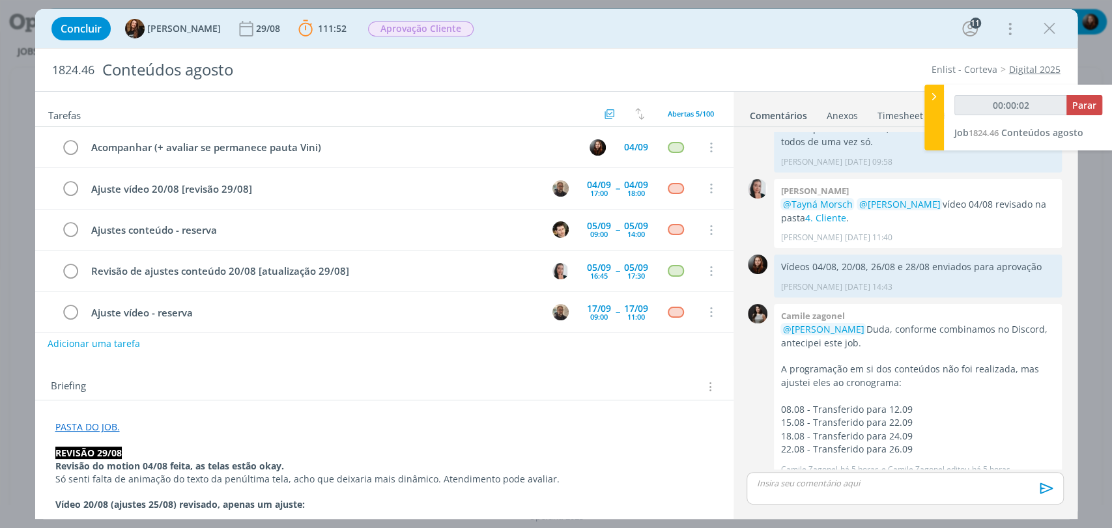
click at [130, 339] on button "Adicionar uma tarefa" at bounding box center [94, 344] width 93 height 22
type input "00:00:03"
type input "Public"
type input "00:00:04"
type input "Publicar v"
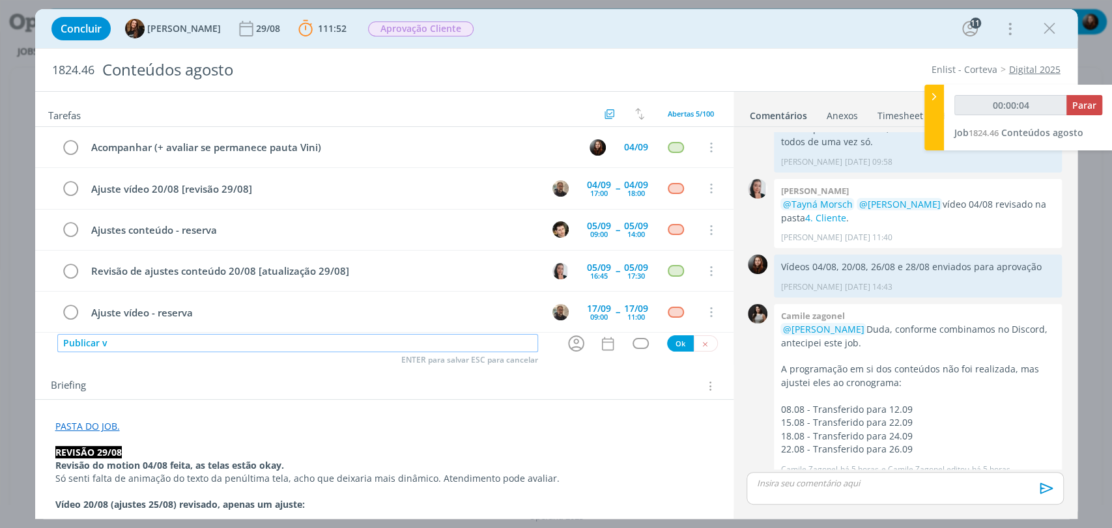
type input "00:00:05"
type input "Publicar vídeo"
type input "00:00:06"
type input "Publicar vídeo"
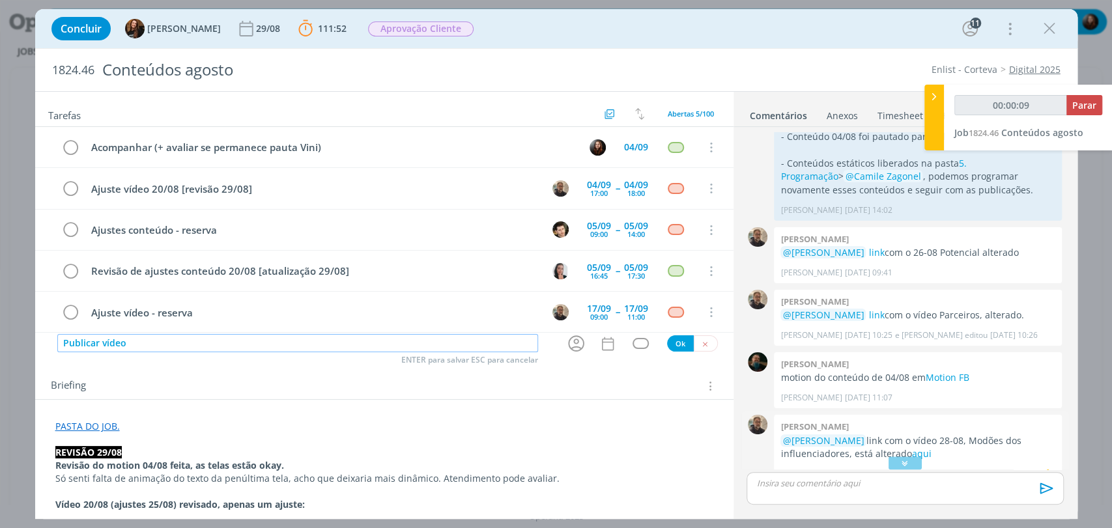
scroll to position [756, 0]
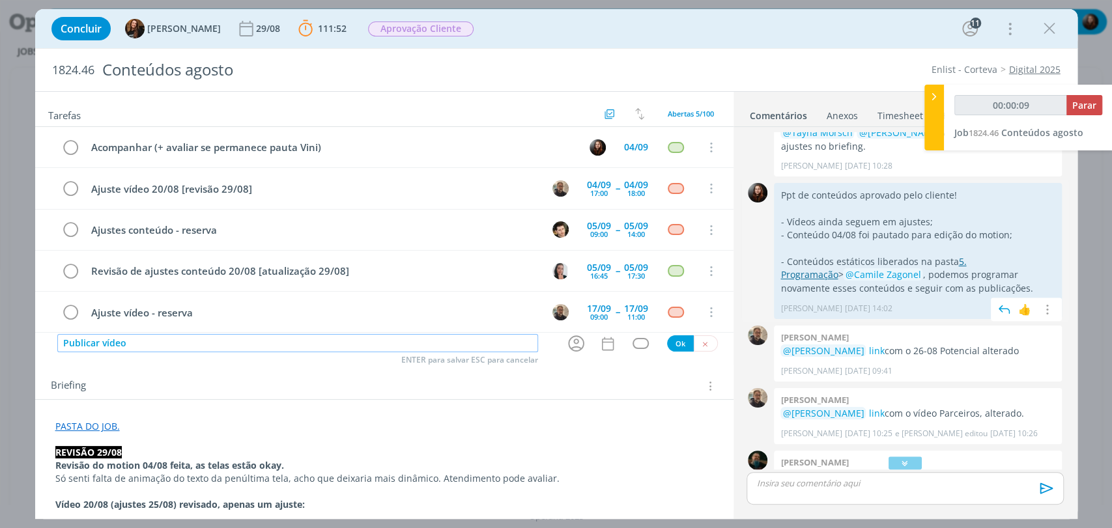
type input "00:00:10"
type input "Publicar vídeo"
click at [966, 255] on link "5. Programação" at bounding box center [873, 267] width 186 height 25
type input "00:00:12"
click at [111, 342] on input "Publicar vídeo" at bounding box center [297, 343] width 481 height 18
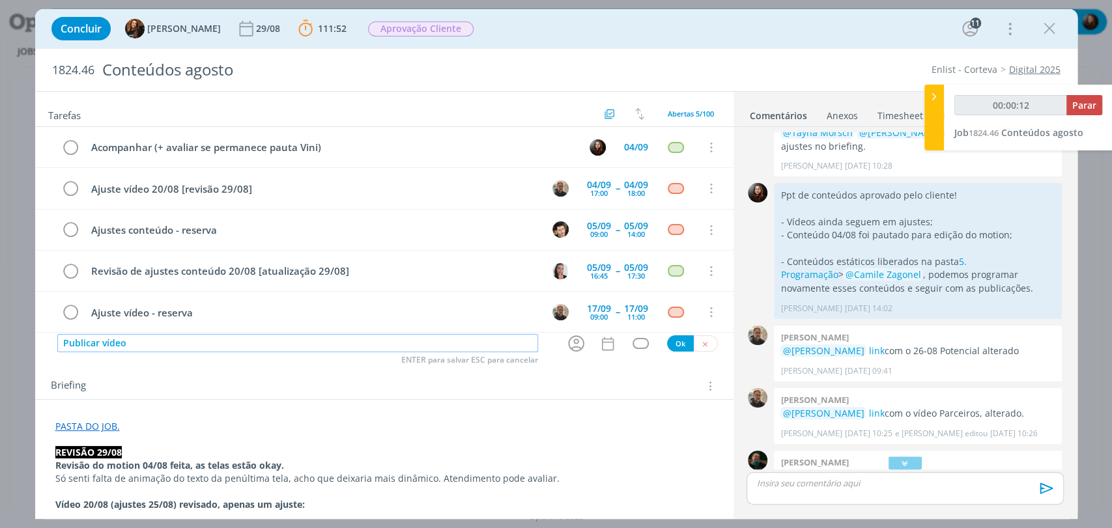
click at [111, 342] on input "Publicar vídeo" at bounding box center [297, 343] width 481 height 18
type input "Publicar c"
type input "00:00:13"
type input "Publicar conteúd"
type input "00:00:14"
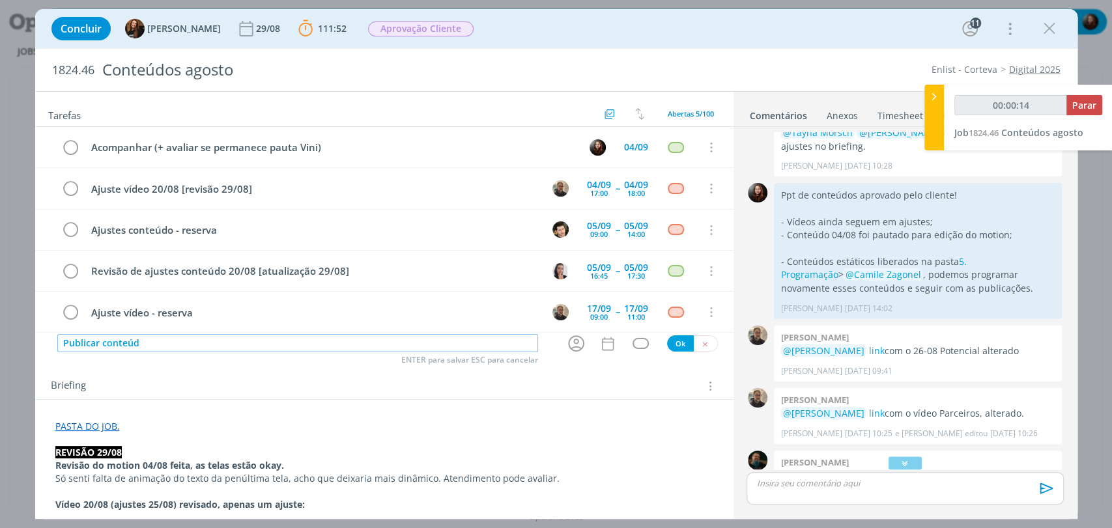
type input "Publicar conteúdo"
type input "00:00:15"
click at [568, 342] on icon "dialog" at bounding box center [576, 344] width 16 height 16
type input "Publicar conteúdo"
type input "00:00:16"
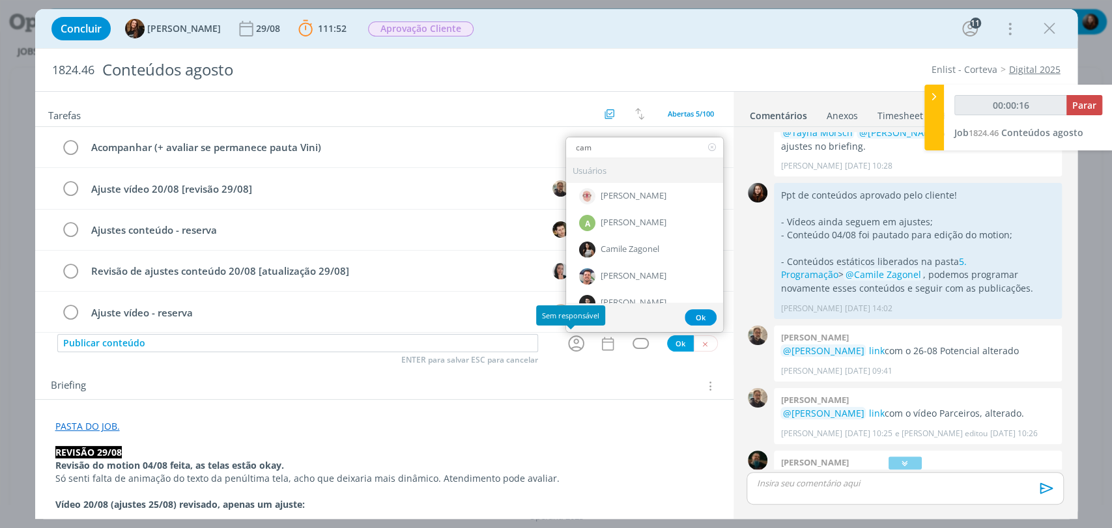
type input "cami"
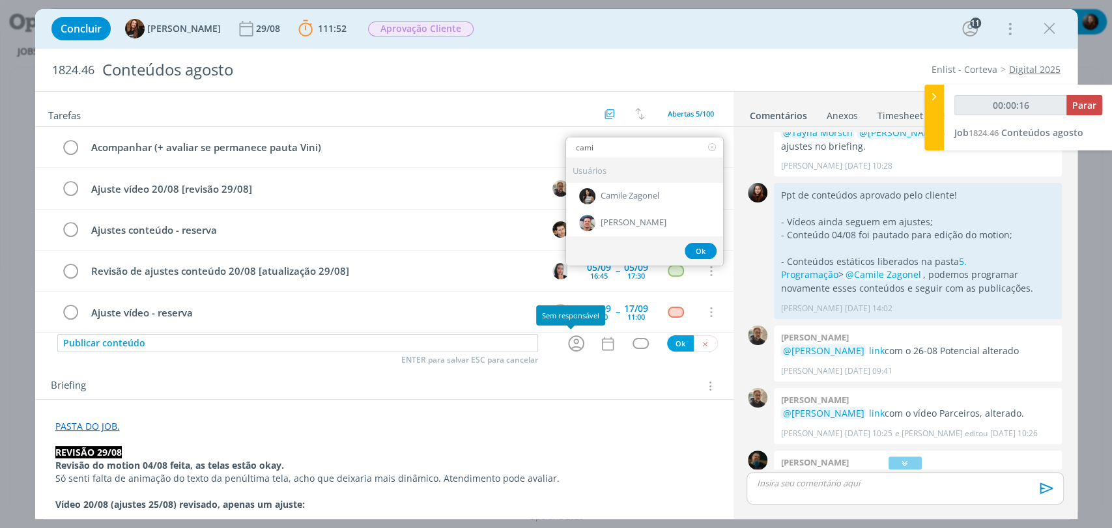
type input "00:00:17"
type input "cami"
click at [623, 192] on span "Camile Zagonel" at bounding box center [630, 197] width 59 height 10
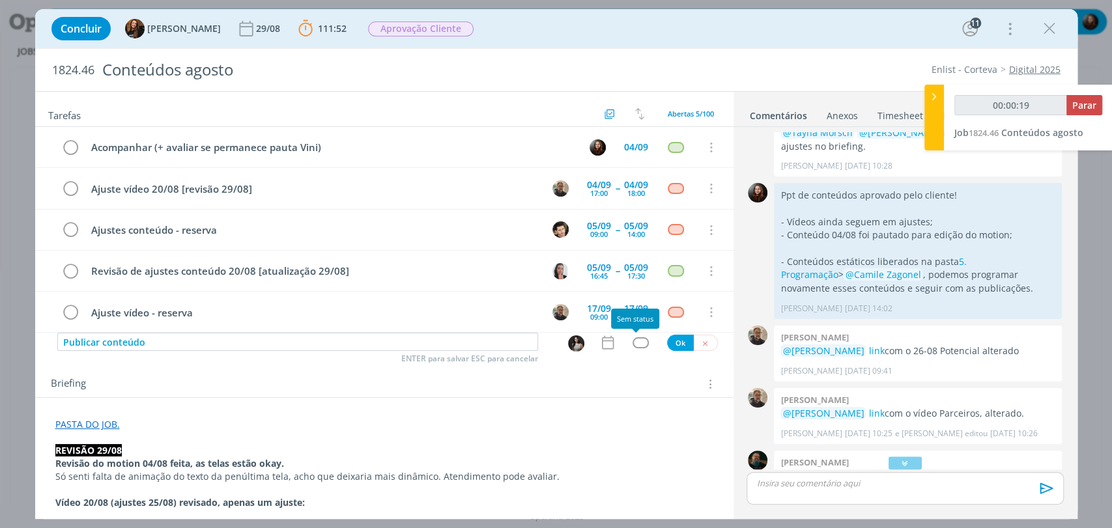
click at [633, 342] on div "dialog" at bounding box center [641, 342] width 16 height 11
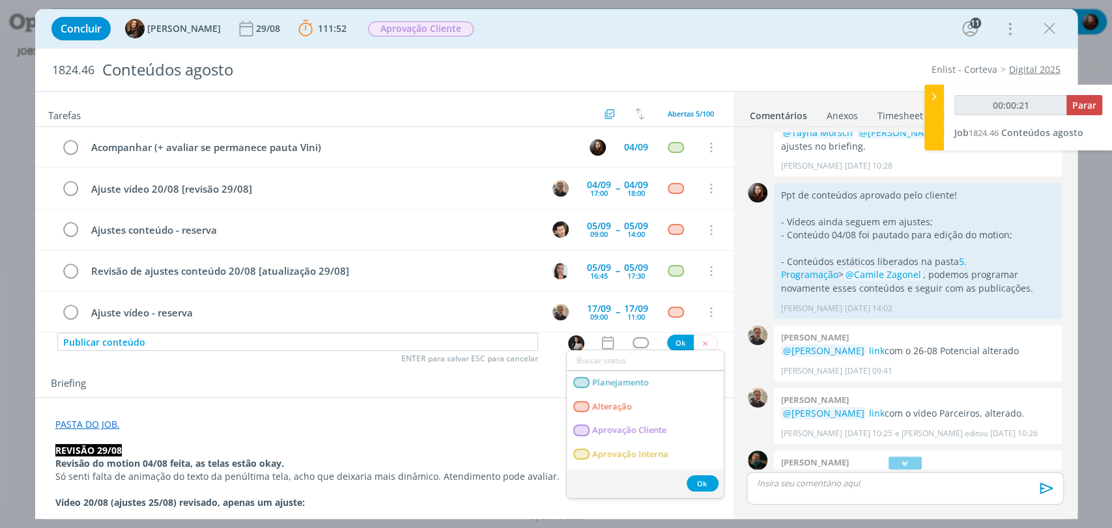
type input "00:00:22"
type input "pu"
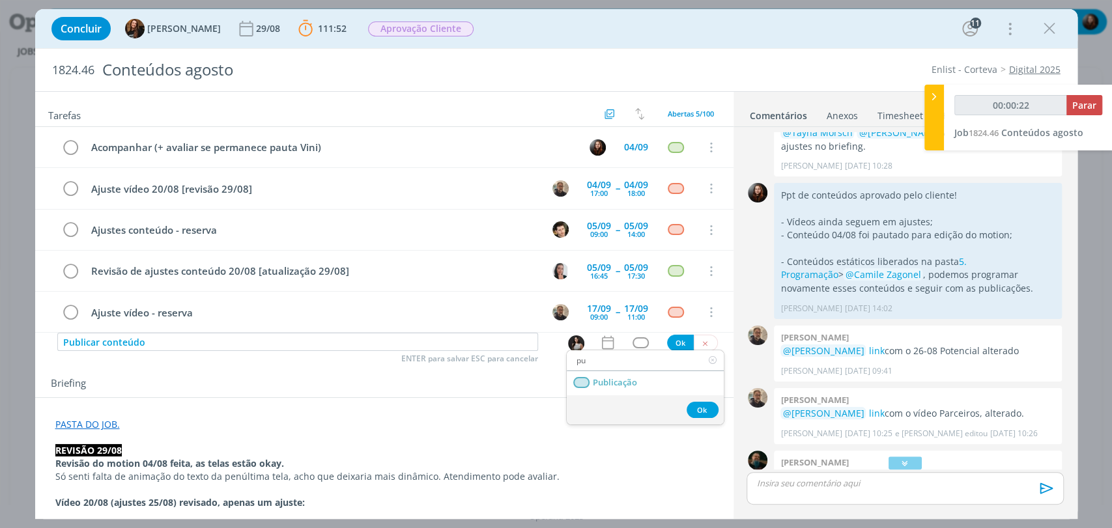
type input "00:00:23"
type input "pu"
click at [644, 385] on link "Publicação" at bounding box center [645, 383] width 157 height 24
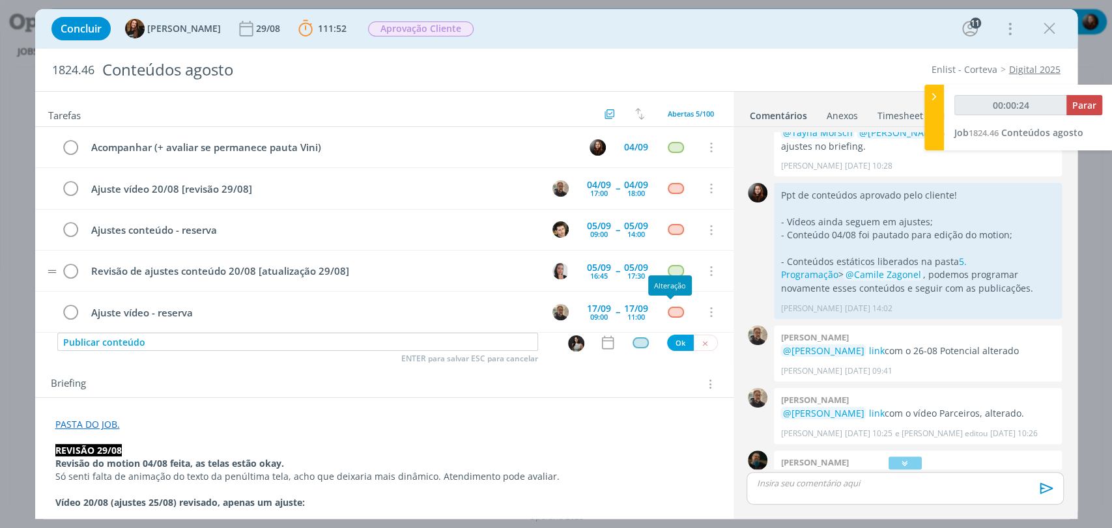
scroll to position [8, 0]
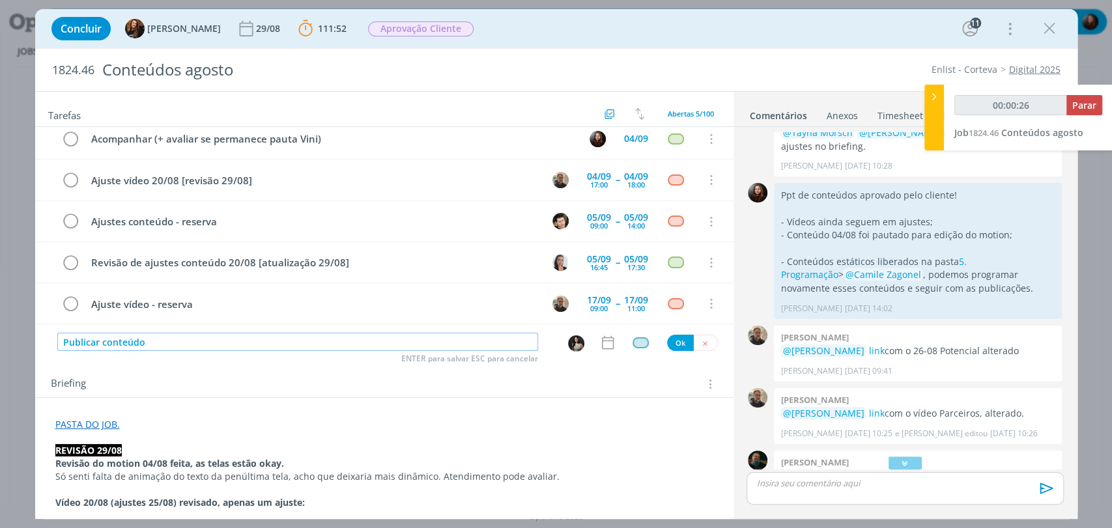
click at [474, 340] on input "Publicar conteúdo" at bounding box center [297, 342] width 481 height 18
click at [223, 340] on input "Publicar conteúdo" at bounding box center [297, 342] width 481 height 18
type input "00:00:28"
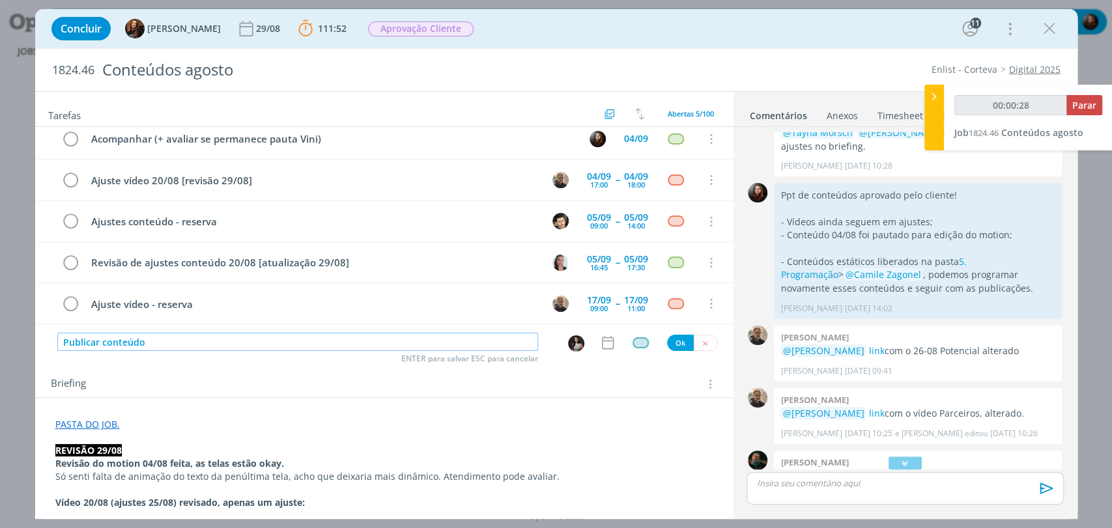
click at [223, 340] on input "Publicar conteúdo" at bounding box center [297, 342] width 481 height 18
type input "Publicar conteúdo"
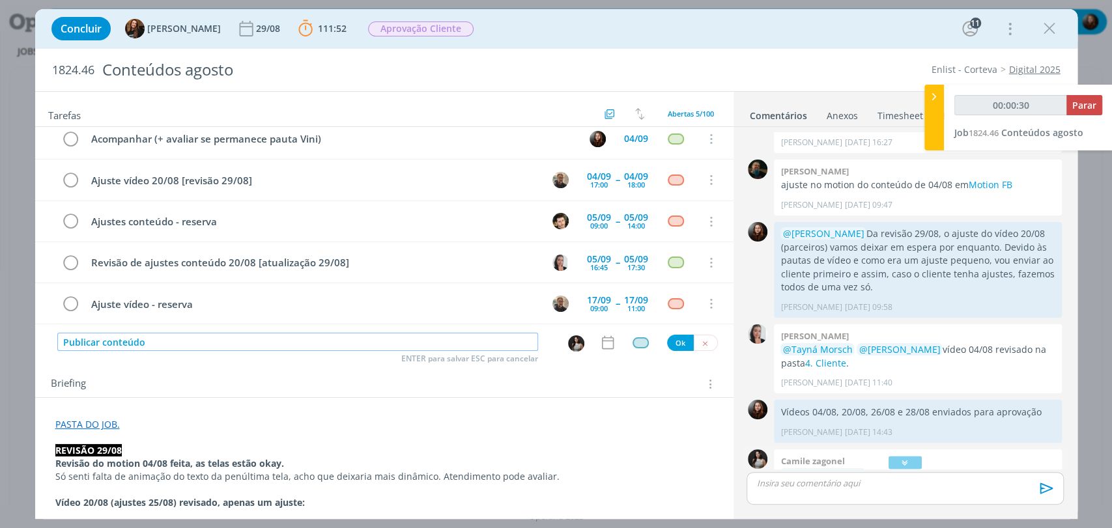
scroll to position [1407, 0]
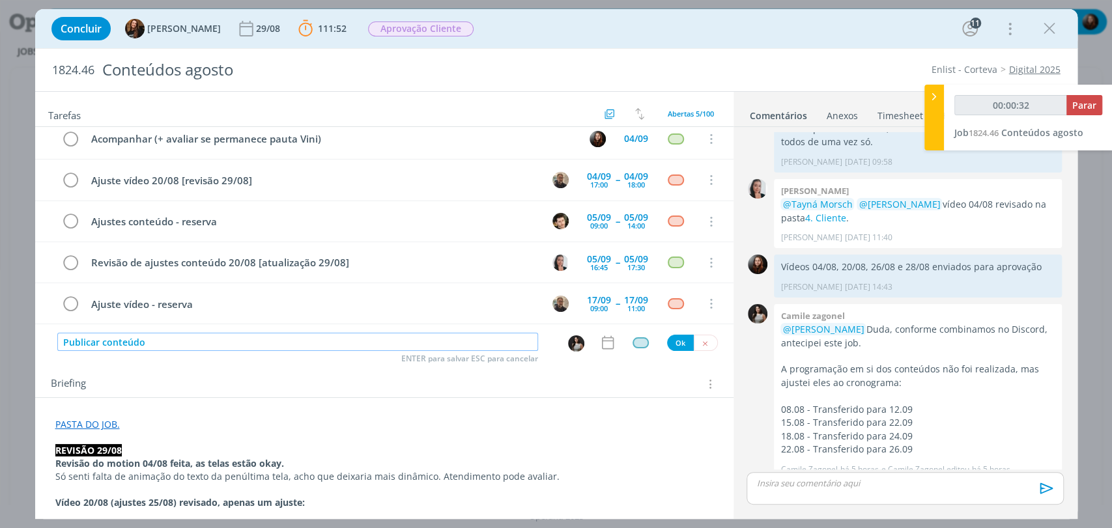
type input "00:00:33"
click at [360, 336] on input "Publicar conteúdo" at bounding box center [297, 342] width 481 height 18
type input "Publicar conteúdo 0"
type input "00:00:34"
type input "Publicar conteúdo 08/08"
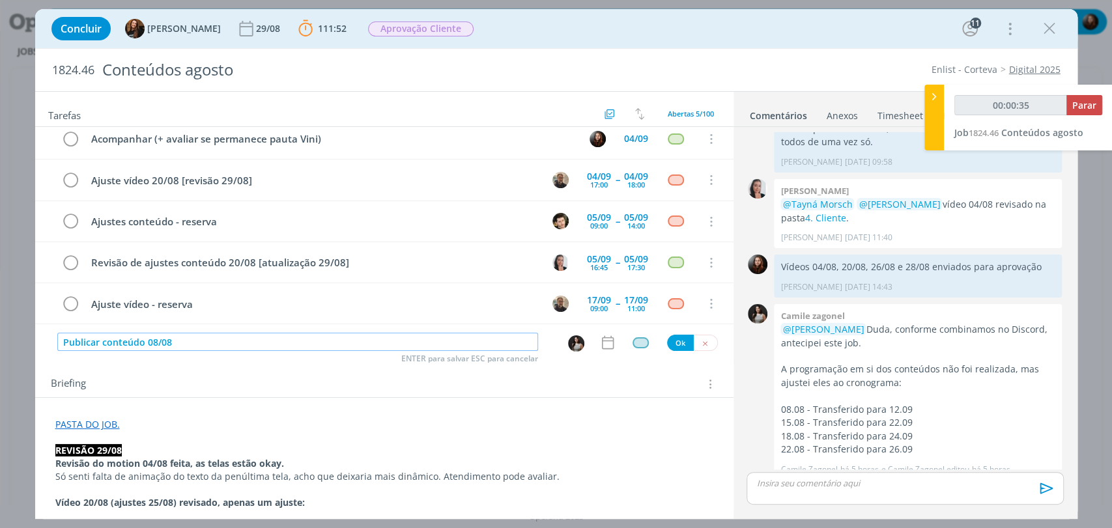
type input "00:00:36"
type input "Publicar conteúdo 08/08"
click at [601, 340] on icon "dialog" at bounding box center [607, 343] width 12 height 14
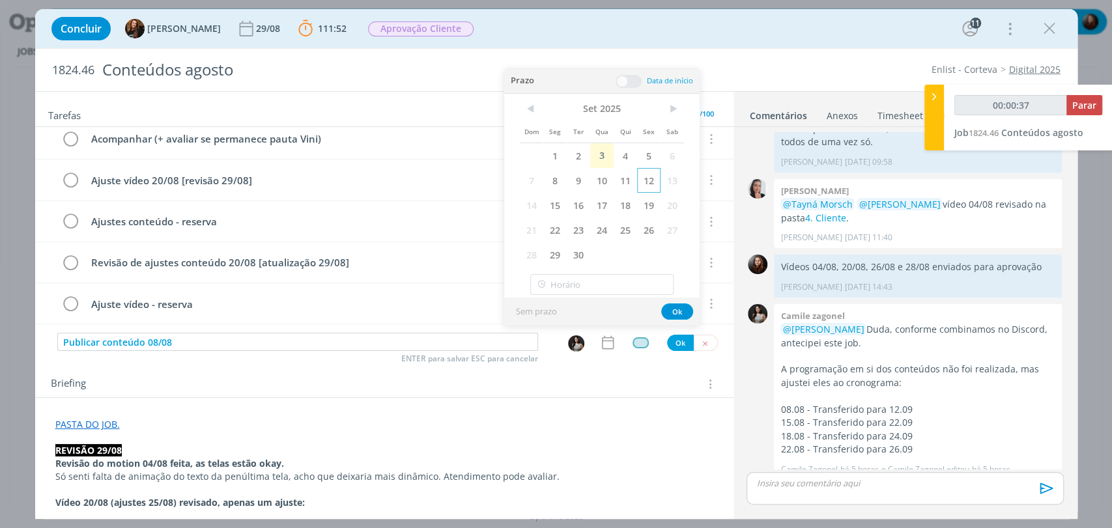
click at [651, 178] on span "12" at bounding box center [648, 180] width 23 height 25
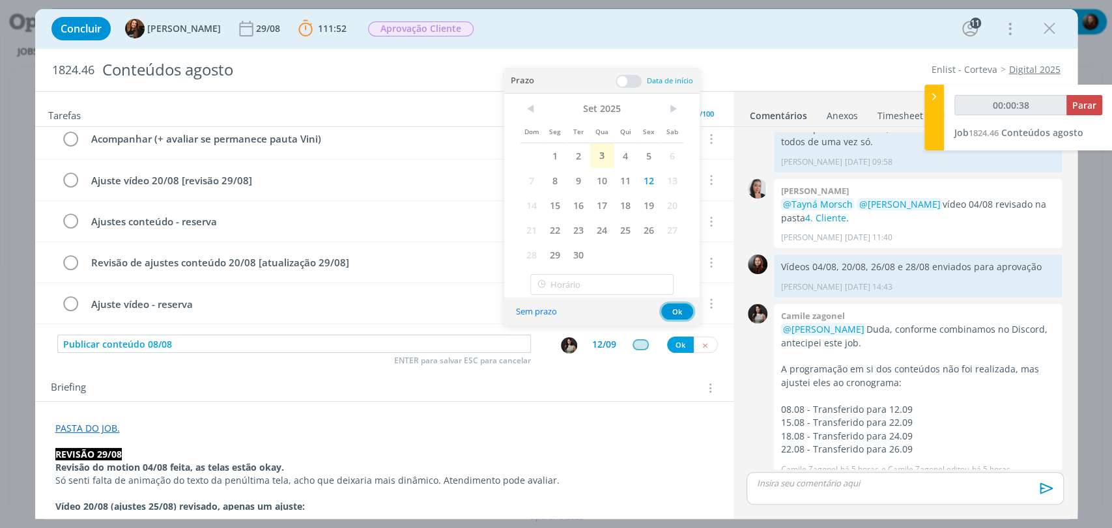
click at [677, 311] on button "Ok" at bounding box center [677, 312] width 32 height 16
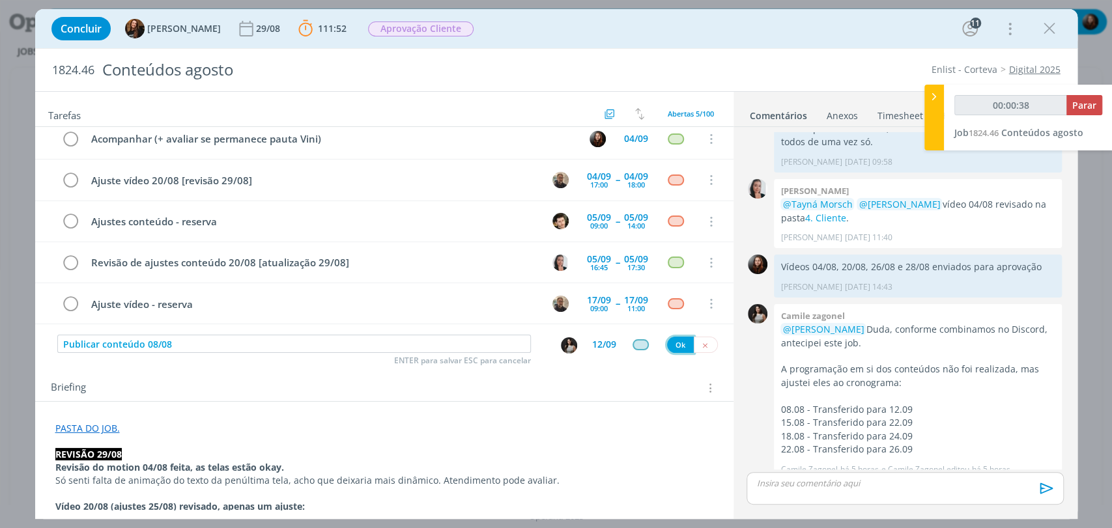
type input "00:00:39"
click at [675, 345] on button "Ok" at bounding box center [680, 345] width 27 height 16
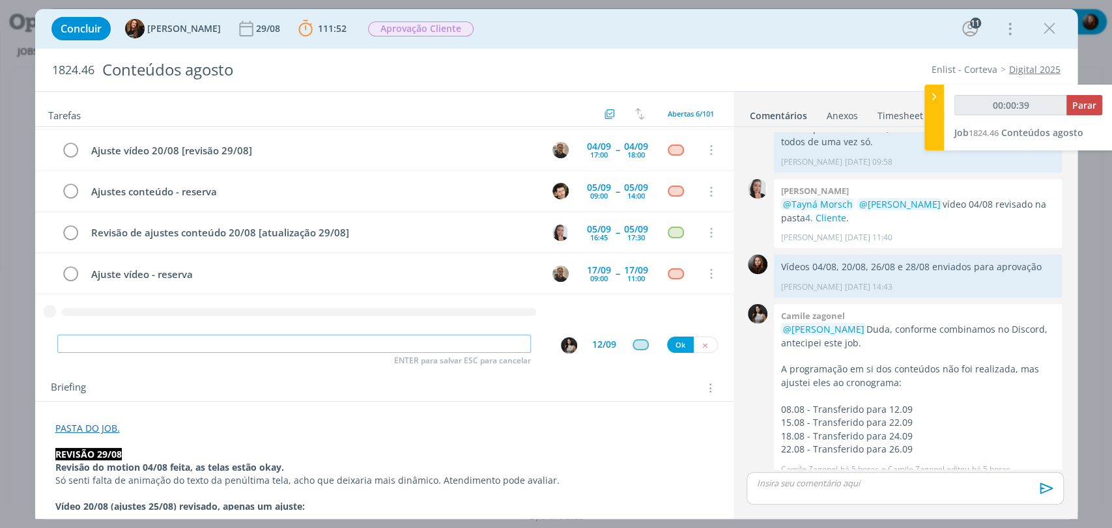
click at [326, 343] on input "dialog" at bounding box center [294, 344] width 474 height 18
type input "00:00:40"
paste input "Publicar conteúdo"
type input "Publicar conteúdo"
type input "00:00:42"
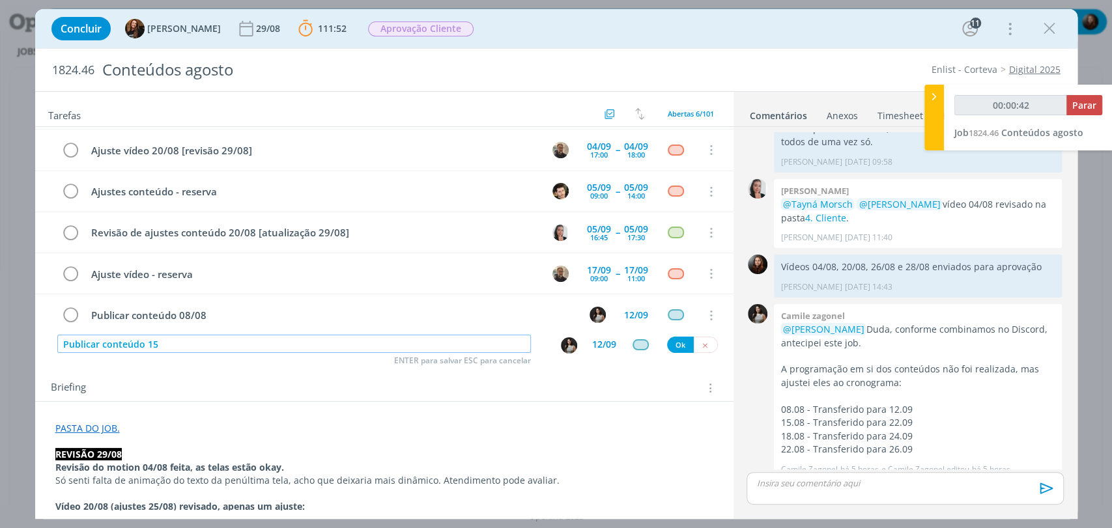
type input "Publicar conteúdo 15/"
type input "00:00:43"
type input "Publicar conteúdo 15/08"
type input "00:00:45"
type input "Publicar conteúdo 15/08"
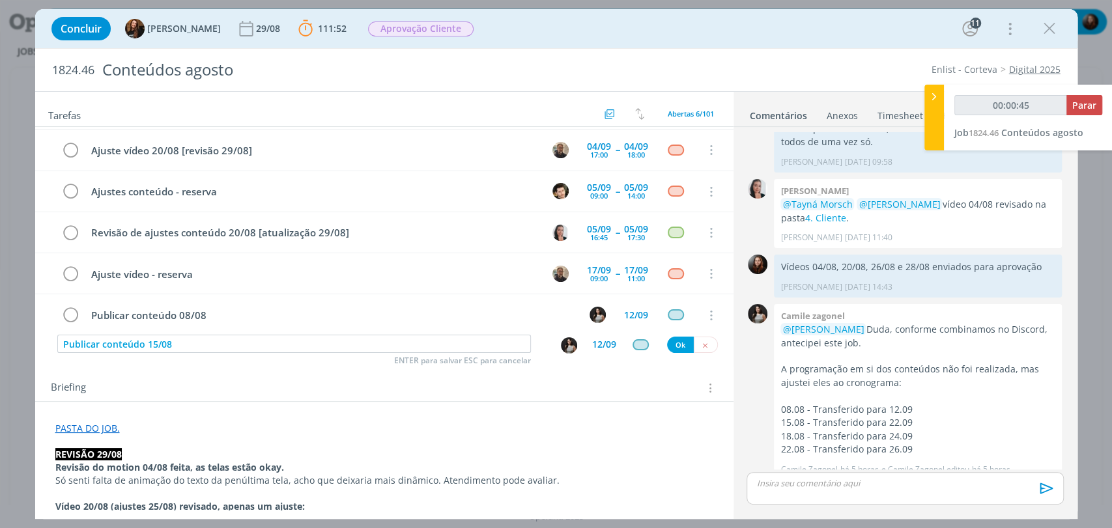
click at [598, 345] on div "12/09" at bounding box center [604, 344] width 24 height 9
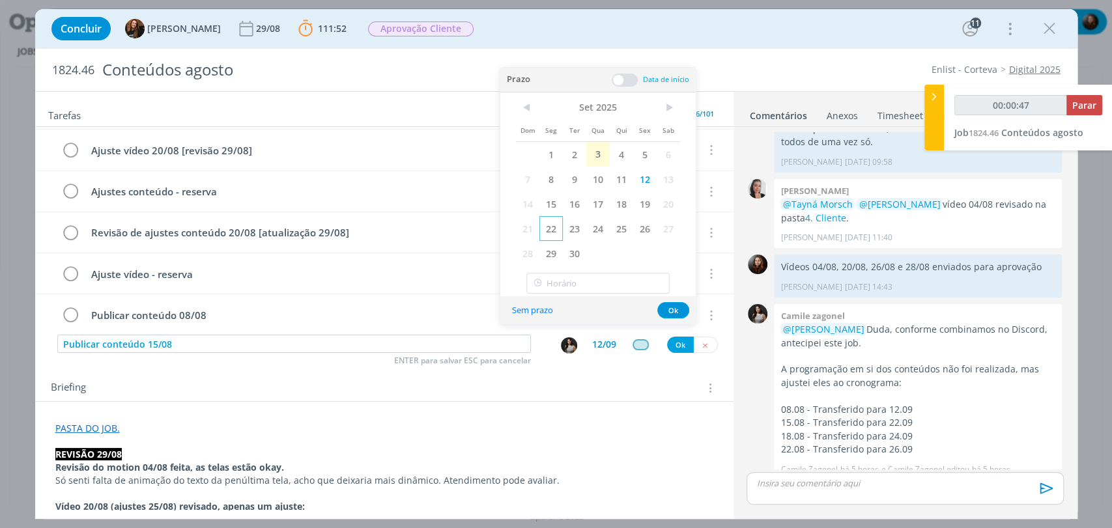
click at [553, 227] on span "22" at bounding box center [550, 228] width 23 height 25
click at [678, 308] on button "Ok" at bounding box center [673, 310] width 32 height 16
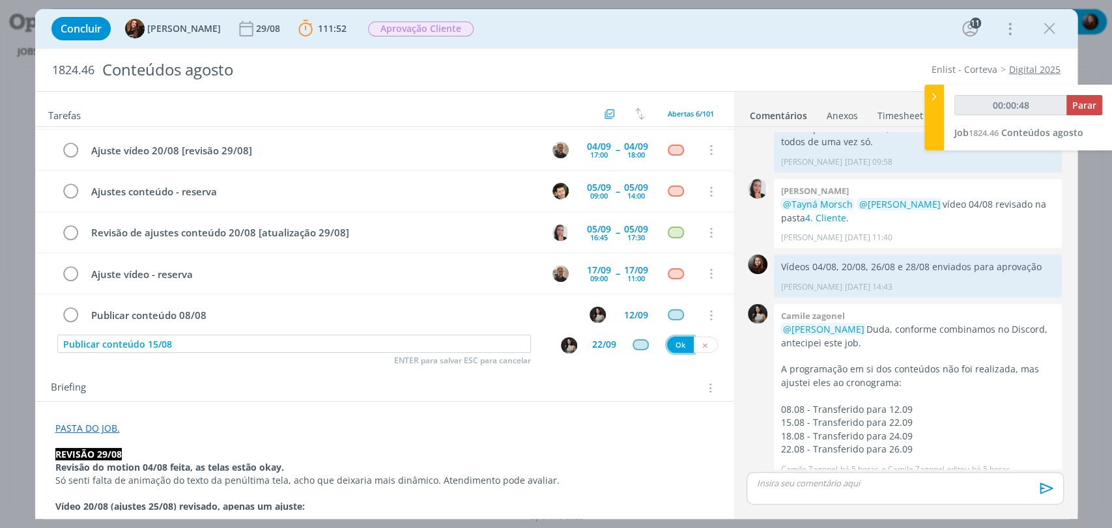
click at [672, 345] on button "Ok" at bounding box center [680, 345] width 27 height 16
type input "00:00:49"
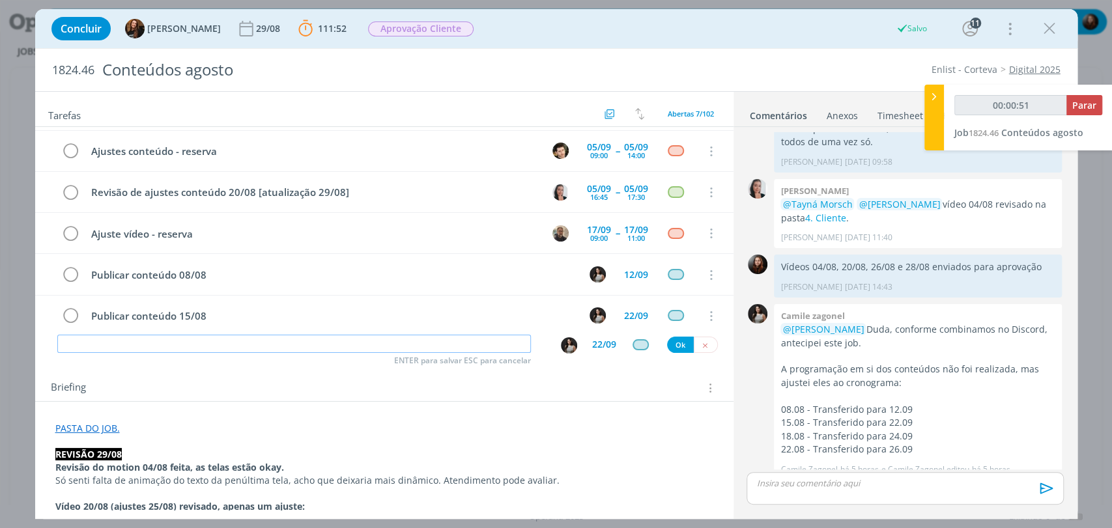
click at [417, 341] on input "dialog" at bounding box center [294, 344] width 474 height 18
type input "00:00:52"
paste input "Publicar conteúdo"
type input "Publicar conteúdo"
type input "00:00:53"
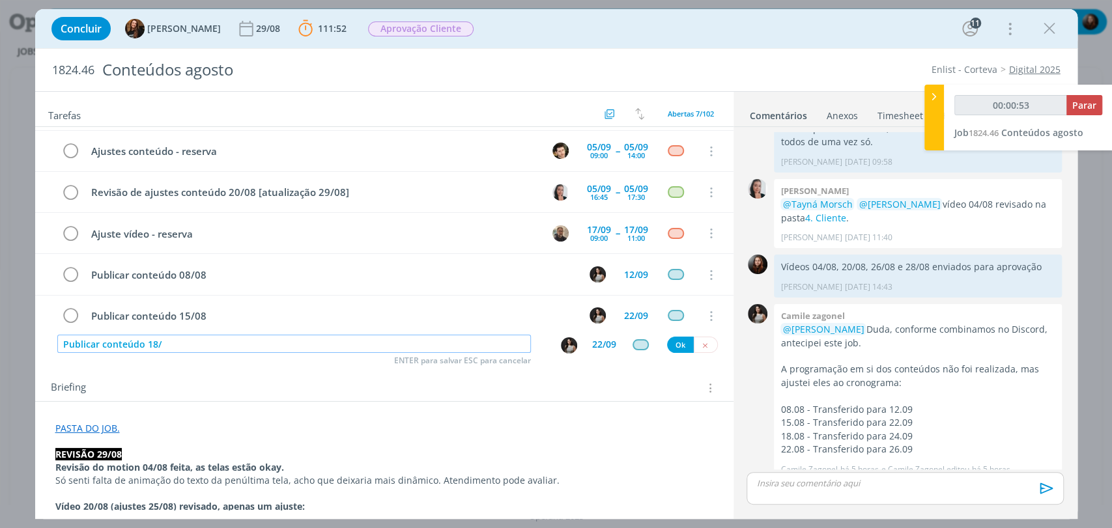
type input "Publicar conteúdo 18/0"
type input "00:00:54"
type input "Publicar conteúdo 18/08"
type input "00:00:55"
type input "Publicar conteúdo 18/08"
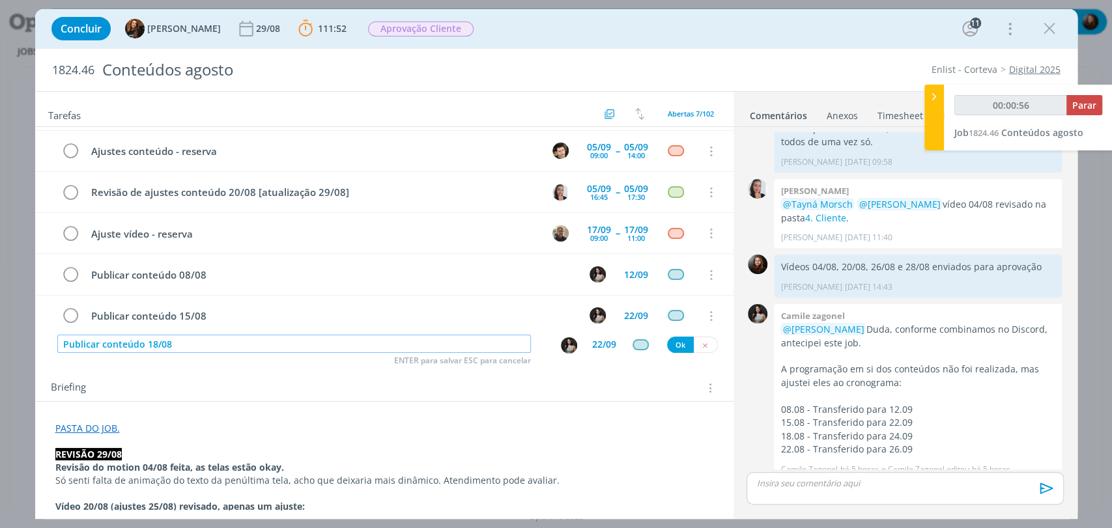
type input "00:00:57"
type input "Publicar conteúdo 18/08"
click at [592, 345] on div "22/09" at bounding box center [604, 344] width 24 height 9
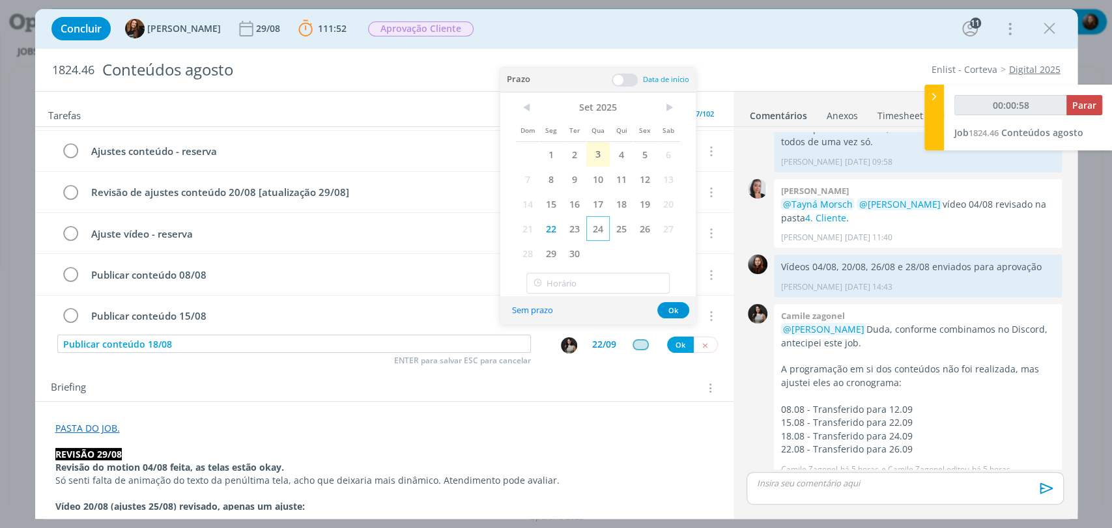
click at [589, 234] on span "24" at bounding box center [597, 228] width 23 height 25
click at [671, 310] on button "Ok" at bounding box center [673, 310] width 32 height 16
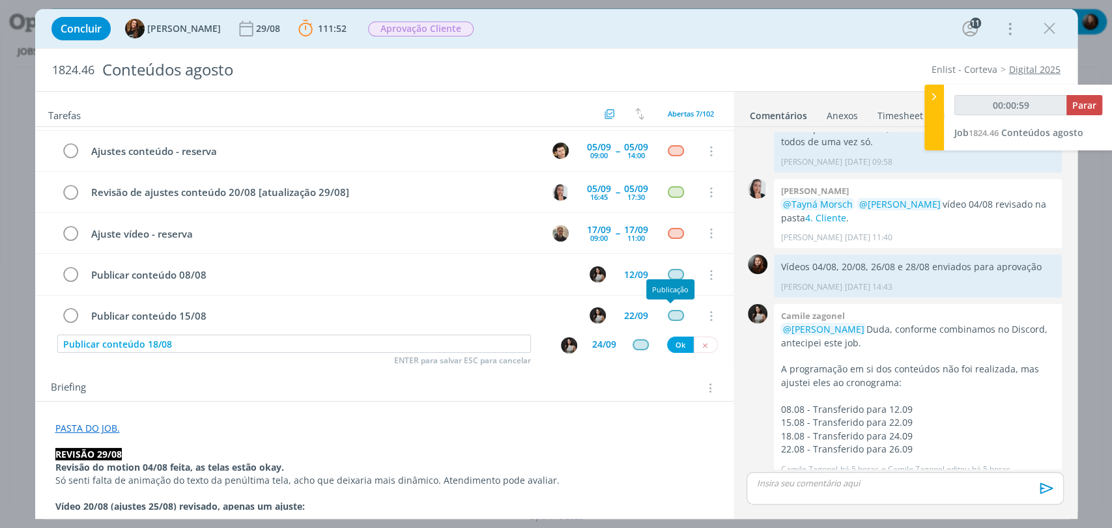
type input "00:01:00"
click at [681, 345] on button "Ok" at bounding box center [680, 345] width 27 height 16
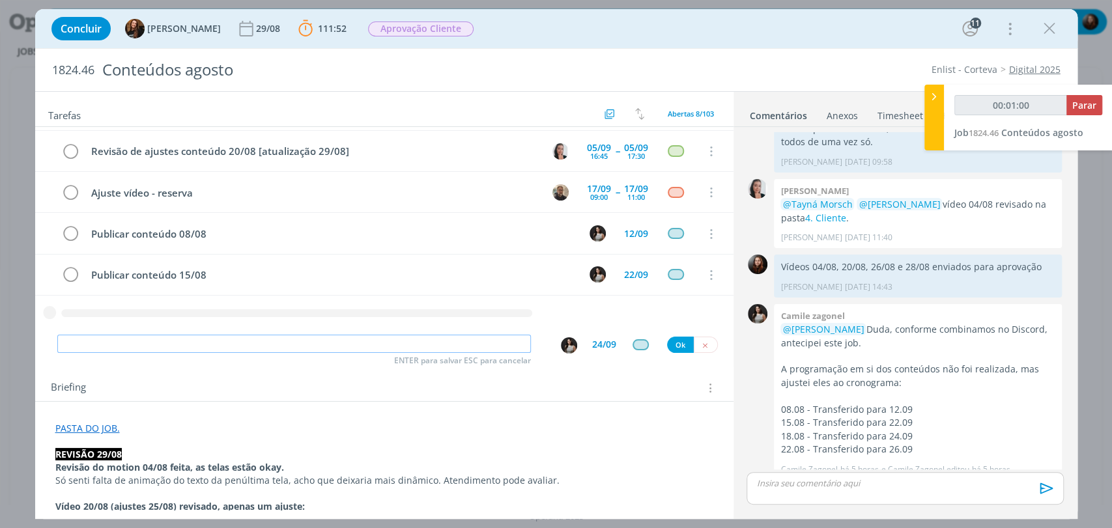
click at [358, 349] on input "dialog" at bounding box center [294, 344] width 474 height 18
type input "00:01:01"
paste input "Publicar conteúdo"
type input "Publicar conteúdo"
type input "00:01:02"
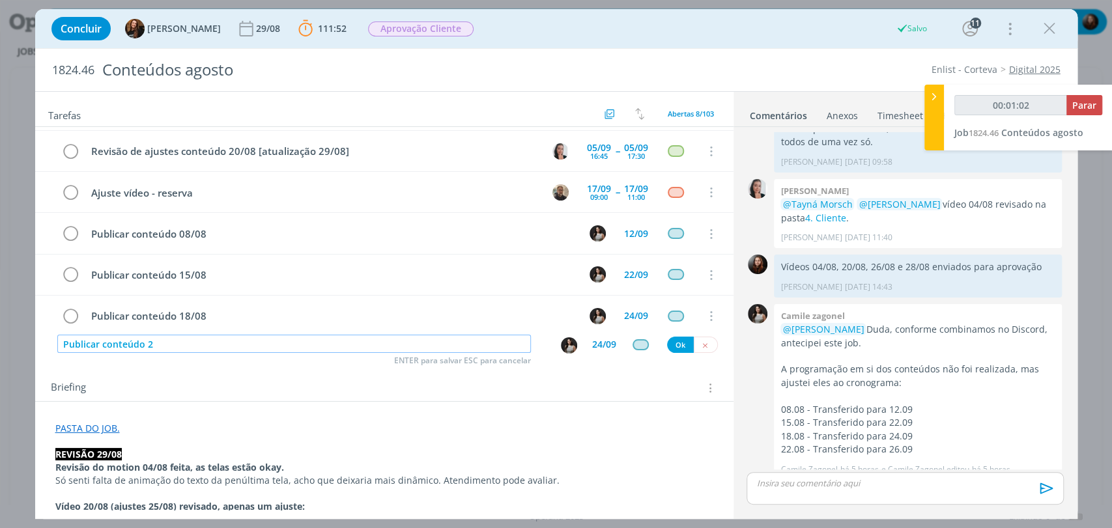
type input "Publicar conteúdo 22"
type input "00:01:03"
type input "Publicar conteúdo 22/08"
type input "00:01:05"
type input "Publicar conteúdo 22/08"
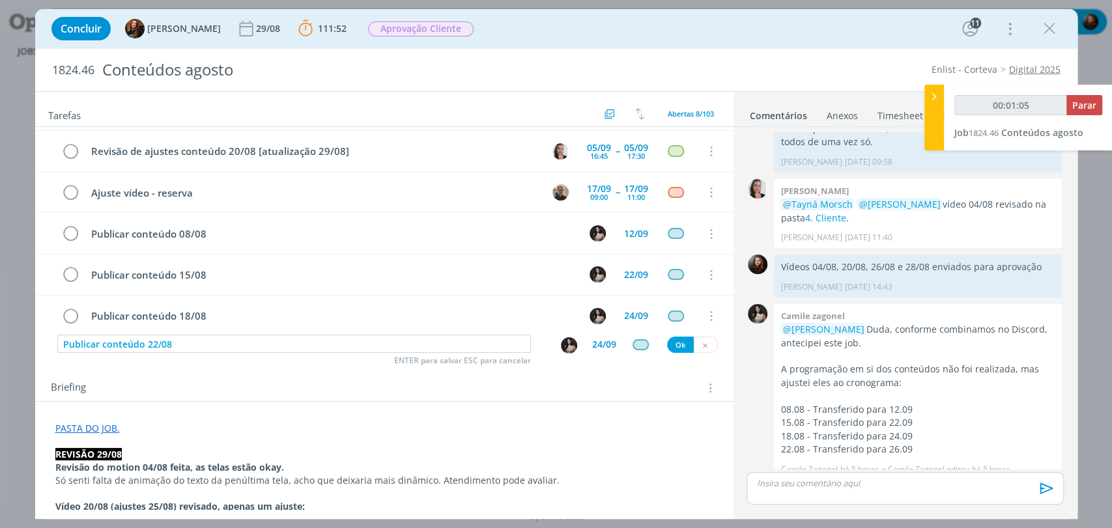
click at [601, 340] on div "24/09" at bounding box center [604, 344] width 24 height 9
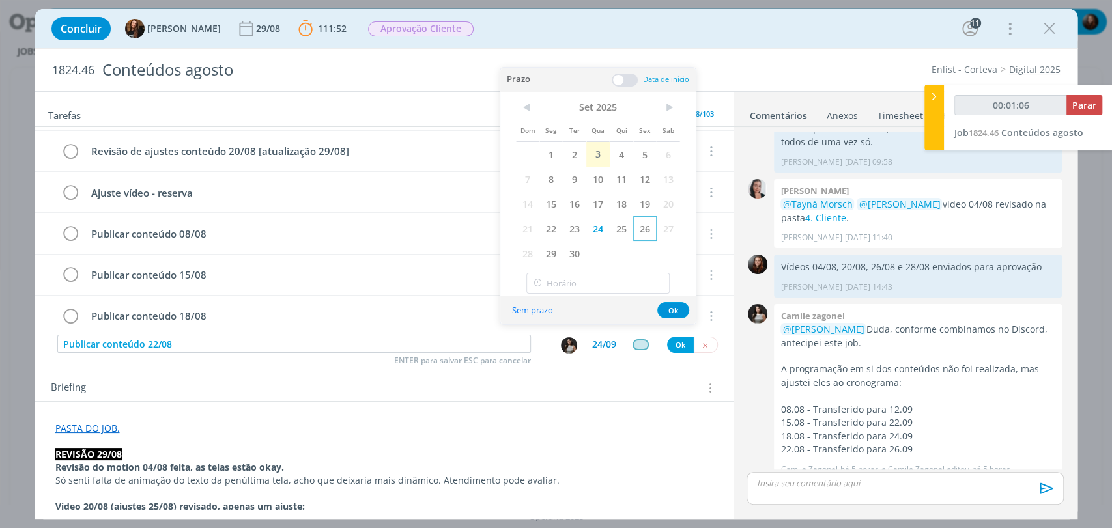
click at [646, 231] on span "26" at bounding box center [644, 228] width 23 height 25
click at [672, 311] on button "Ok" at bounding box center [673, 310] width 32 height 16
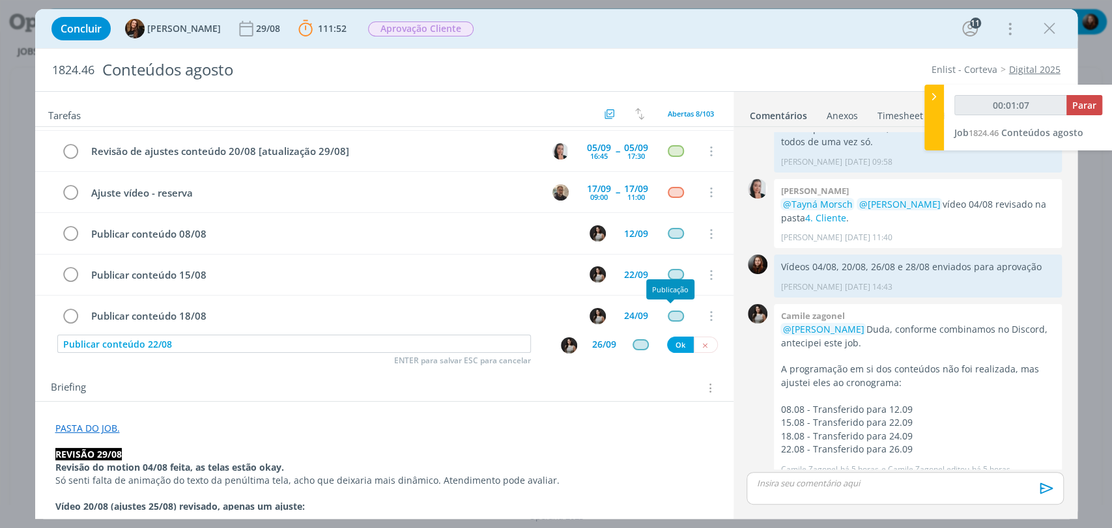
type input "00:01:08"
click at [678, 346] on button "Ok" at bounding box center [680, 345] width 27 height 16
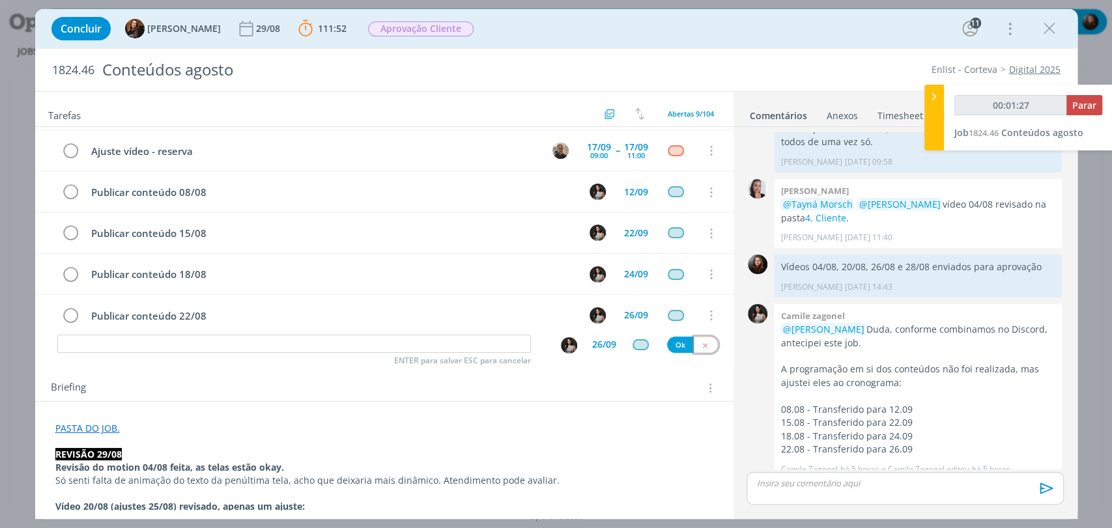
click at [702, 347] on icon "dialog" at bounding box center [705, 345] width 8 height 8
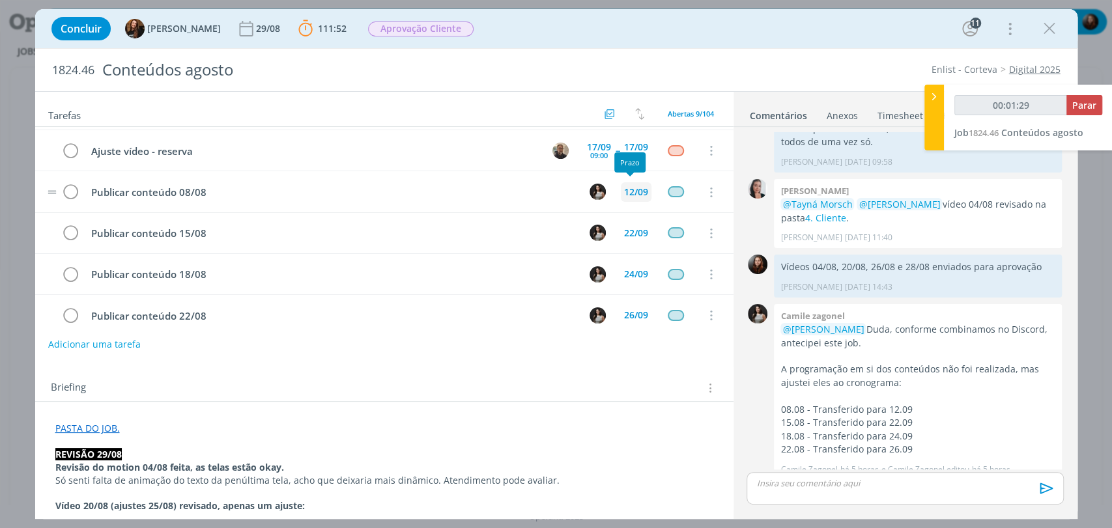
click at [629, 192] on div "12/09" at bounding box center [636, 192] width 24 height 9
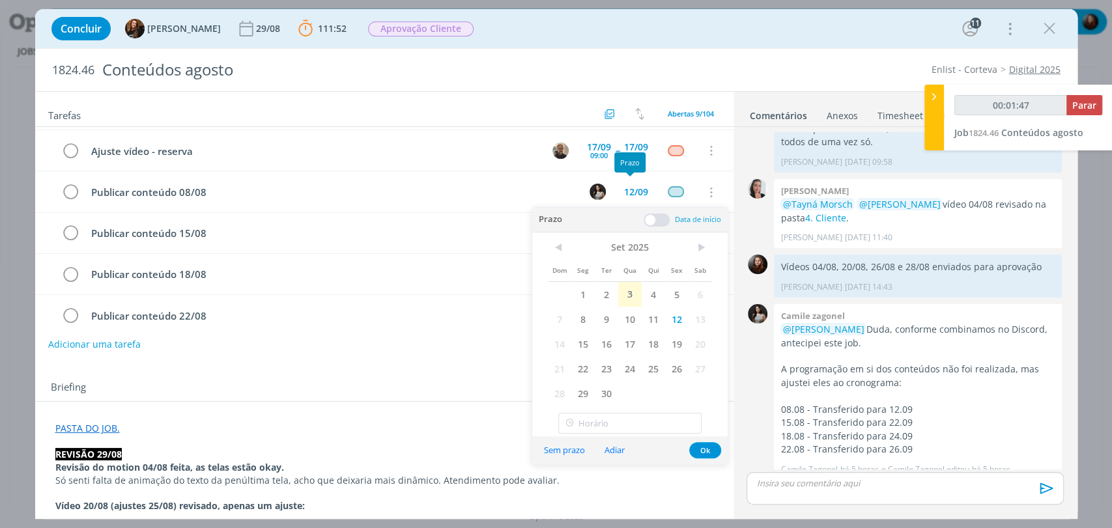
click at [660, 222] on span at bounding box center [657, 220] width 26 height 13
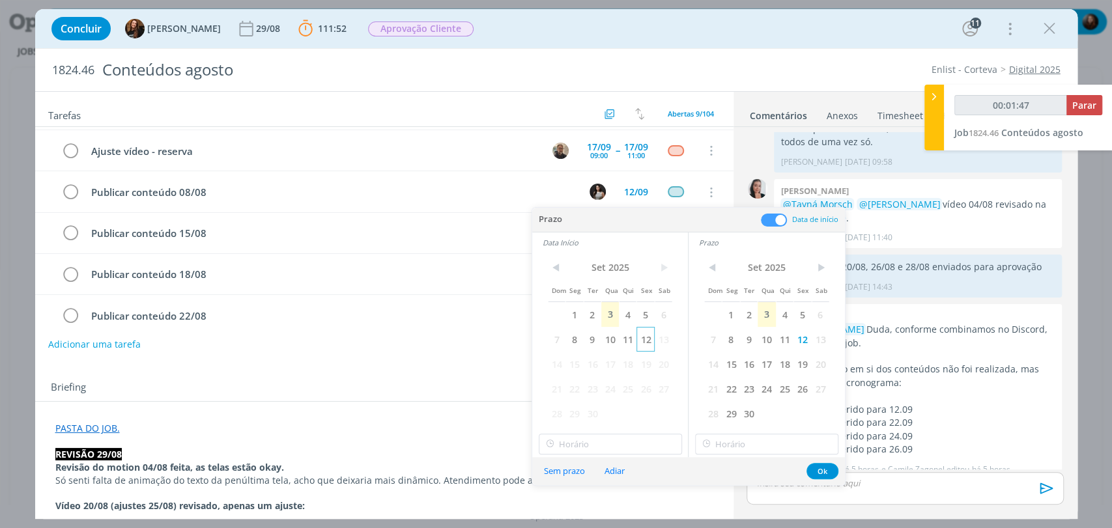
type input "00:01:48"
click at [640, 341] on span "12" at bounding box center [646, 339] width 18 height 25
type input "17:00"
click at [582, 444] on input "17:00" at bounding box center [610, 444] width 143 height 21
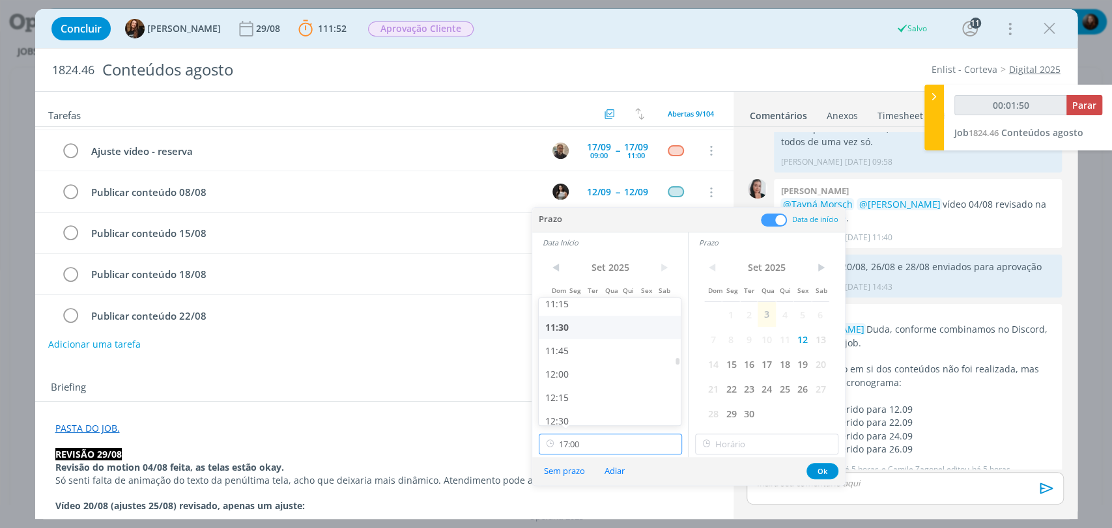
type input "00:01:51"
click at [558, 346] on div "11:00" at bounding box center [611, 352] width 145 height 23
type input "11:00"
type input "00:01:52"
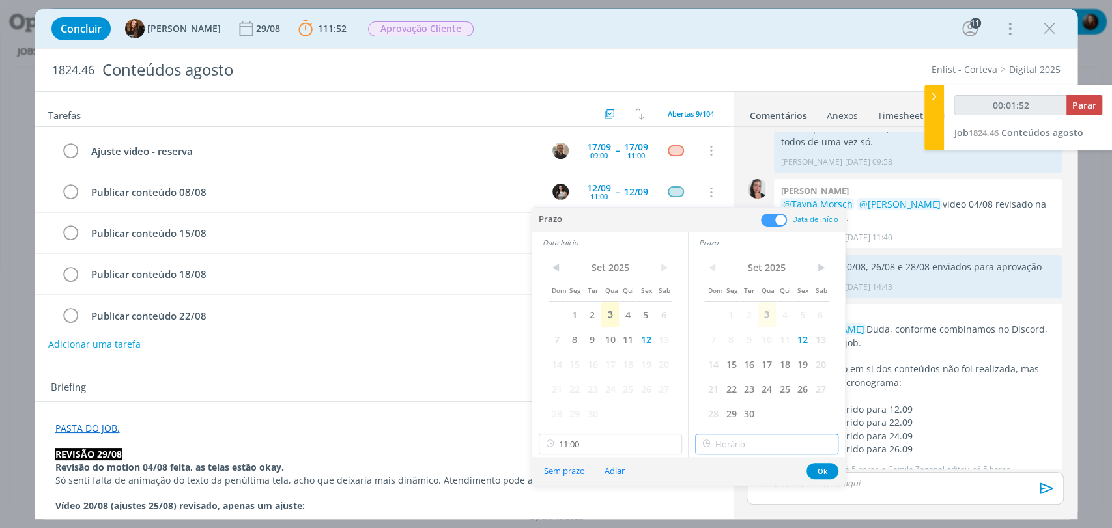
type input "17:00"
click at [737, 444] on input "17:00" at bounding box center [766, 444] width 143 height 21
type input "00:01:54"
click at [715, 321] on div "11:30" at bounding box center [768, 327] width 145 height 23
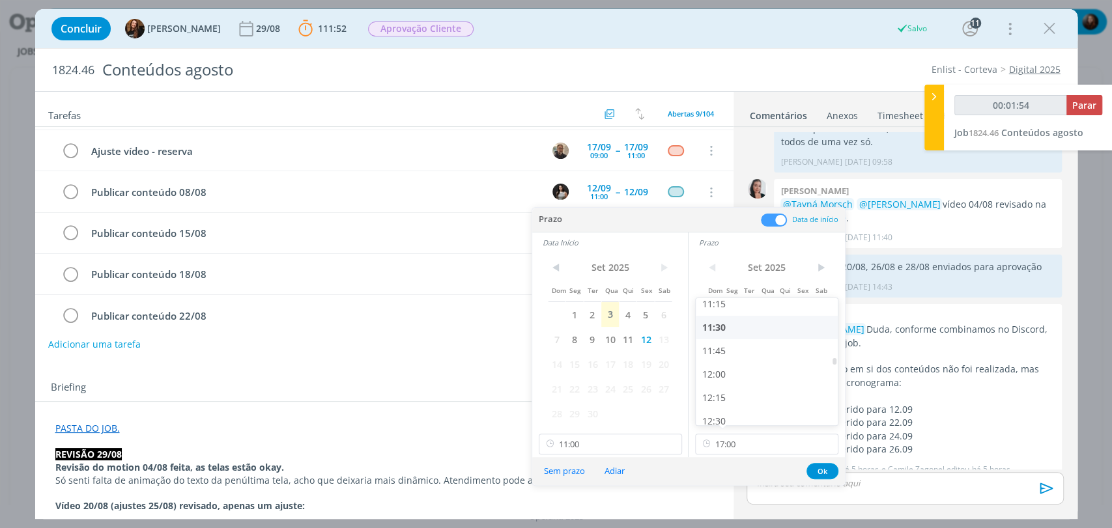
type input "11:30"
click at [818, 466] on button "Ok" at bounding box center [823, 471] width 32 height 16
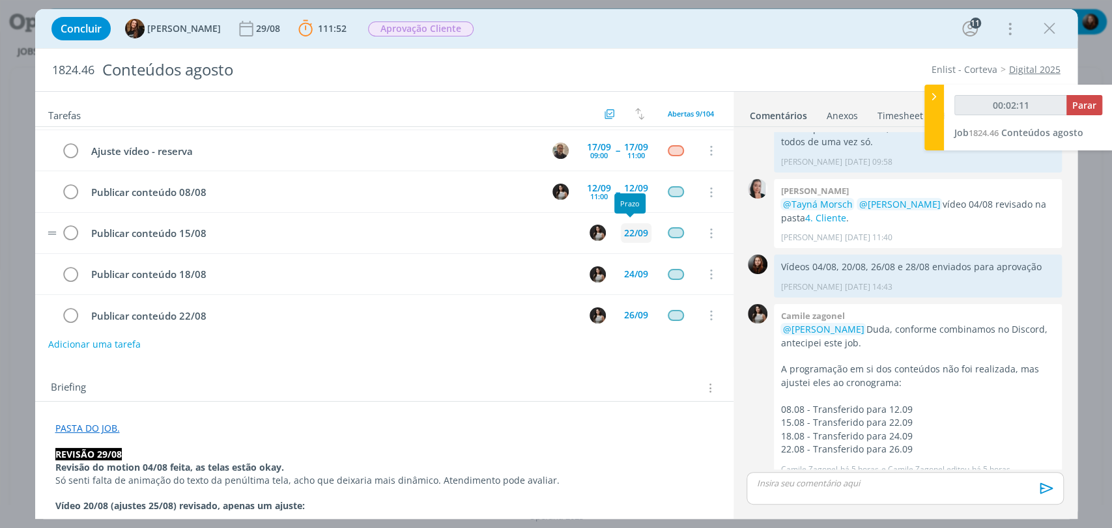
click at [631, 229] on div "22/09" at bounding box center [636, 233] width 24 height 9
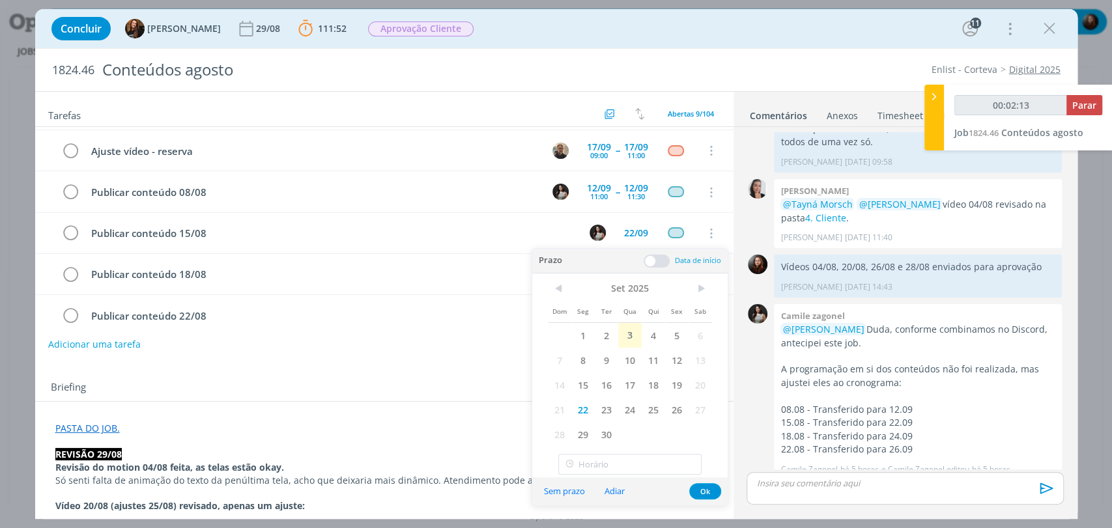
click at [660, 262] on span at bounding box center [657, 261] width 26 height 13
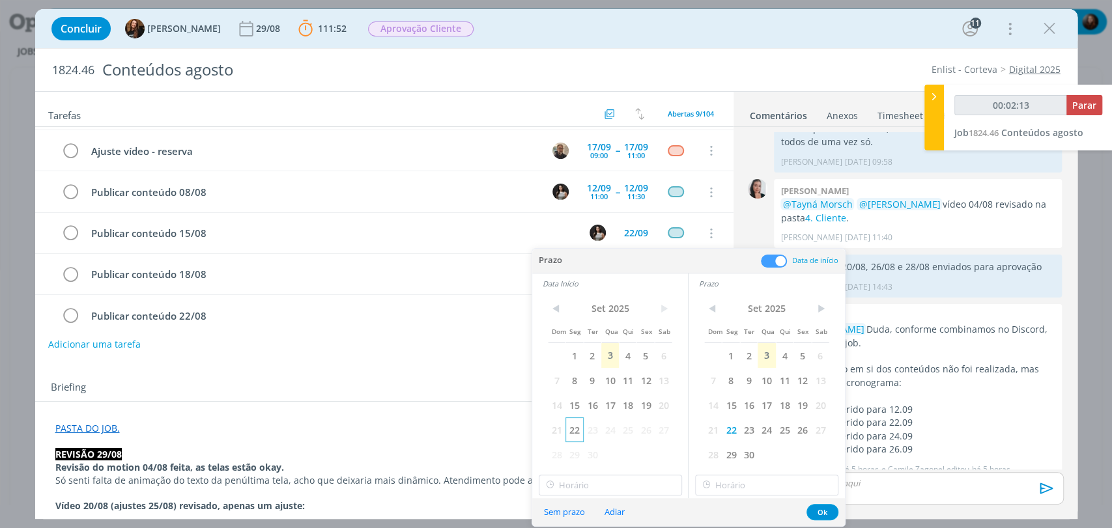
type input "00:02:14"
click at [575, 436] on span "22" at bounding box center [574, 430] width 18 height 25
type input "17:00"
click at [580, 483] on input "17:00" at bounding box center [610, 485] width 143 height 21
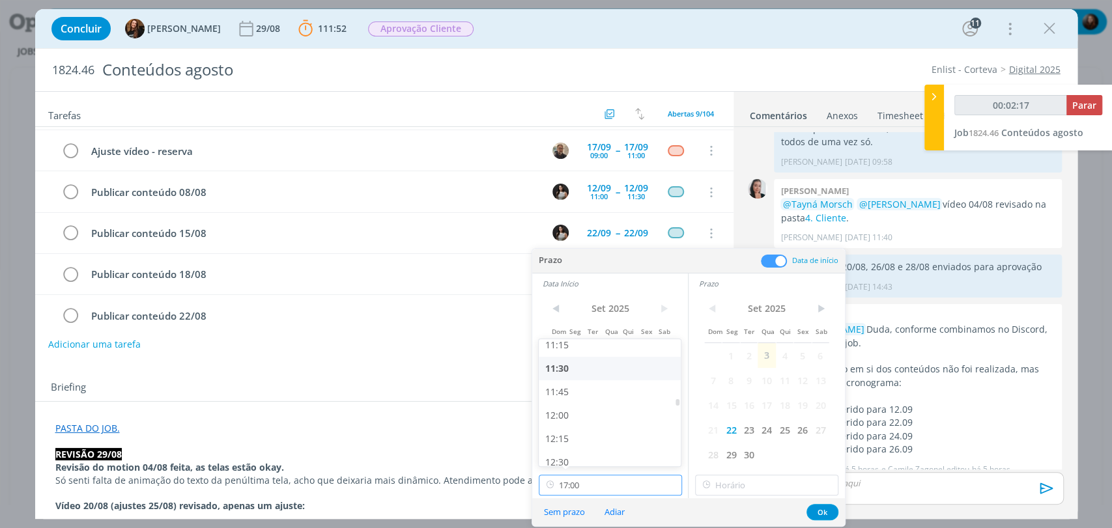
type input "00:02:18"
click at [565, 399] on div "11:00" at bounding box center [611, 393] width 145 height 23
type input "11:00"
type input "00:02:19"
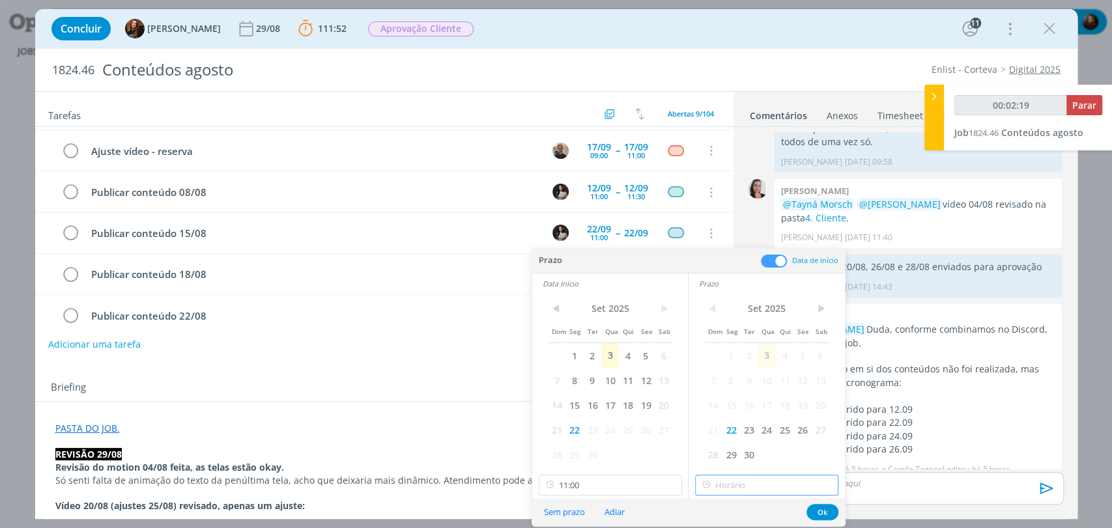
type input "17:00"
click at [721, 492] on input "17:00" at bounding box center [766, 485] width 143 height 21
type input "00:02:21"
click at [723, 437] on div "11:30" at bounding box center [768, 440] width 145 height 23
type input "11:30"
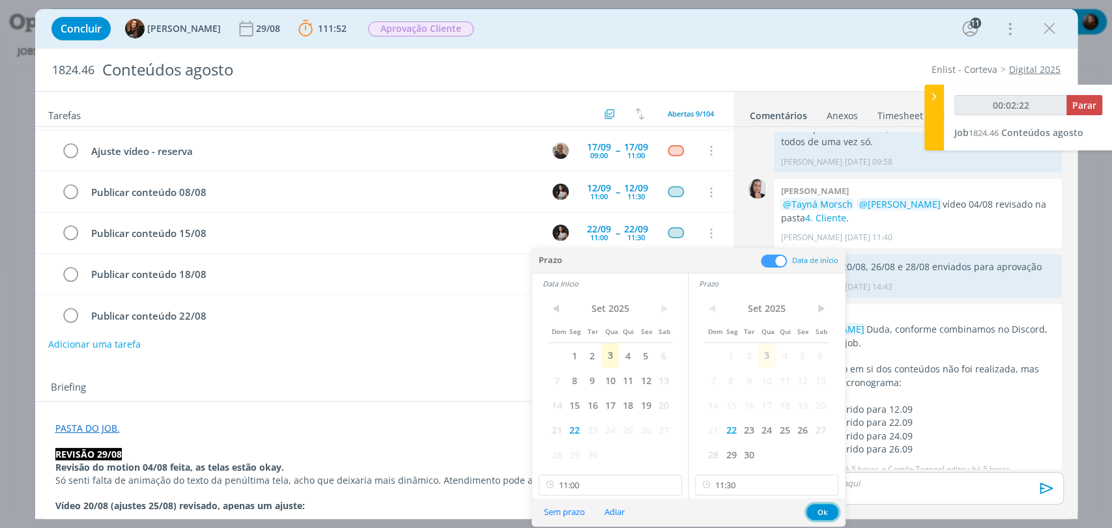
click at [830, 512] on button "Ok" at bounding box center [823, 512] width 32 height 16
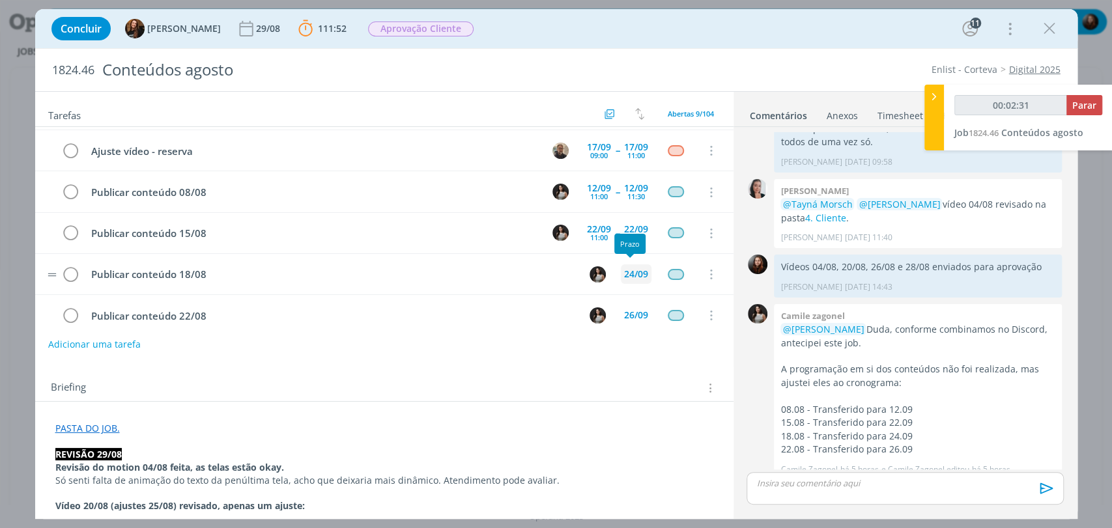
click at [624, 270] on div "24/09" at bounding box center [636, 274] width 24 height 9
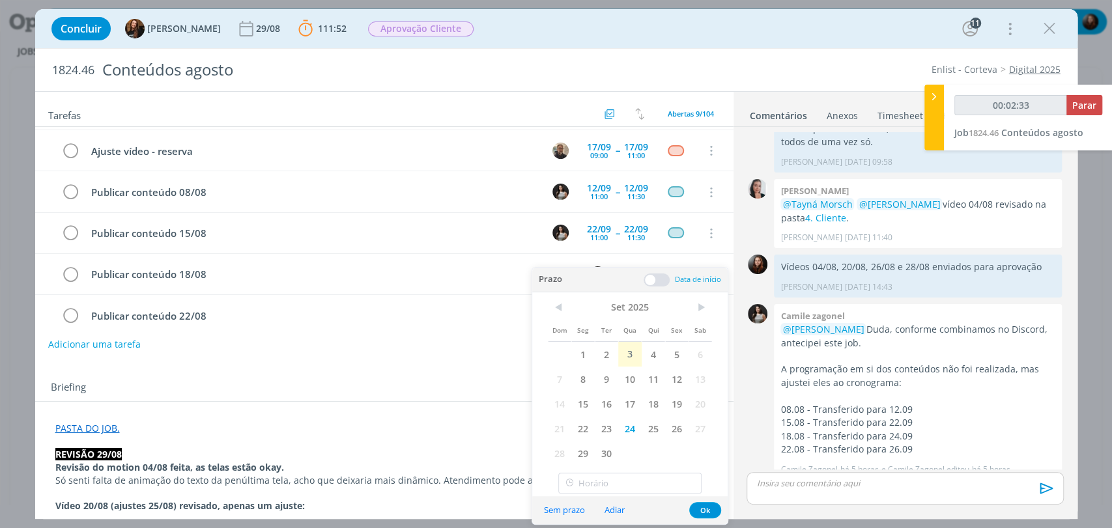
click at [657, 281] on span at bounding box center [657, 280] width 26 height 13
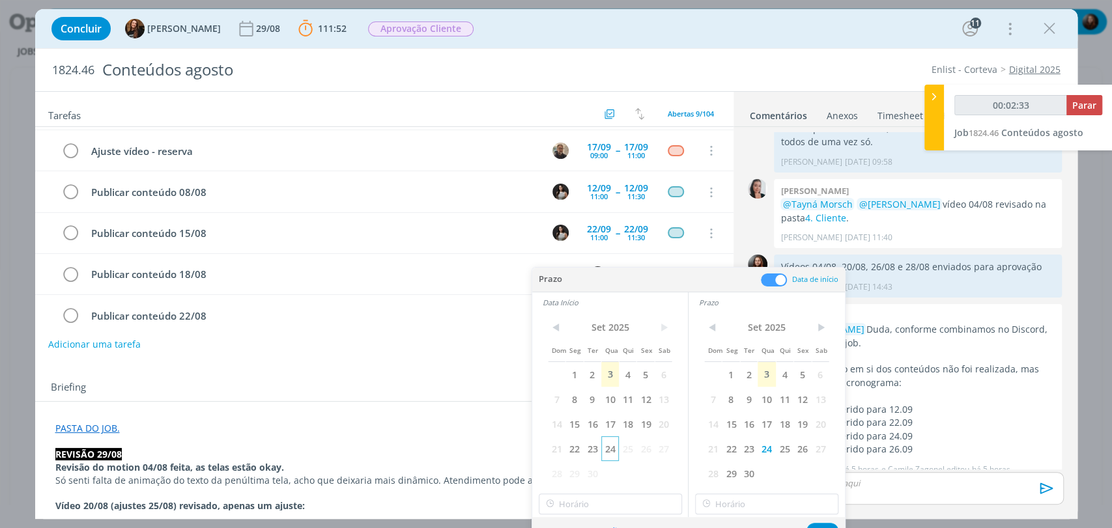
type input "00:02:34"
click at [610, 455] on span "24" at bounding box center [610, 448] width 18 height 25
type input "17:00"
click at [618, 499] on input "17:00" at bounding box center [610, 504] width 143 height 21
type input "00:02:36"
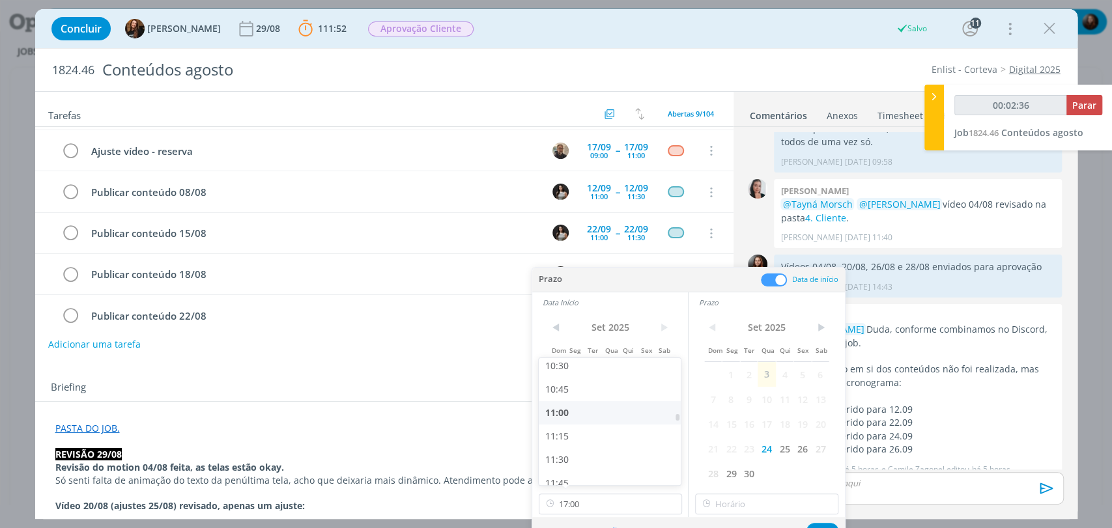
click at [560, 417] on div "11:00" at bounding box center [611, 412] width 145 height 23
type input "11:00"
type input "00:02:37"
type input "17:00"
click at [719, 504] on input "17:00" at bounding box center [766, 504] width 143 height 21
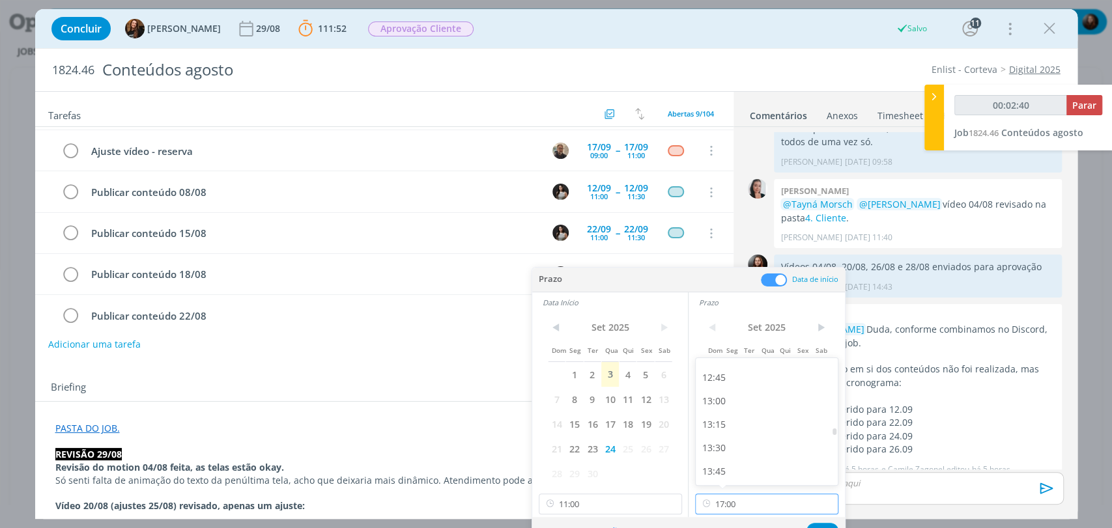
scroll to position [1061, 0]
type input "00:02:42"
click at [723, 387] on div "11:30" at bounding box center [768, 387] width 145 height 23
type input "11:30"
click at [825, 523] on button "Ok" at bounding box center [823, 531] width 32 height 16
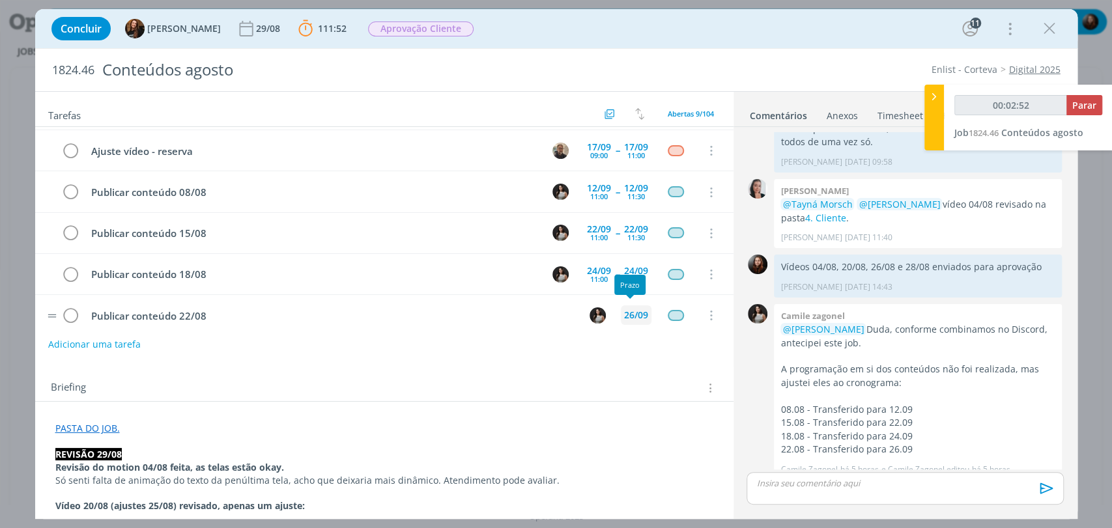
click at [625, 311] on div "26/09" at bounding box center [636, 315] width 24 height 9
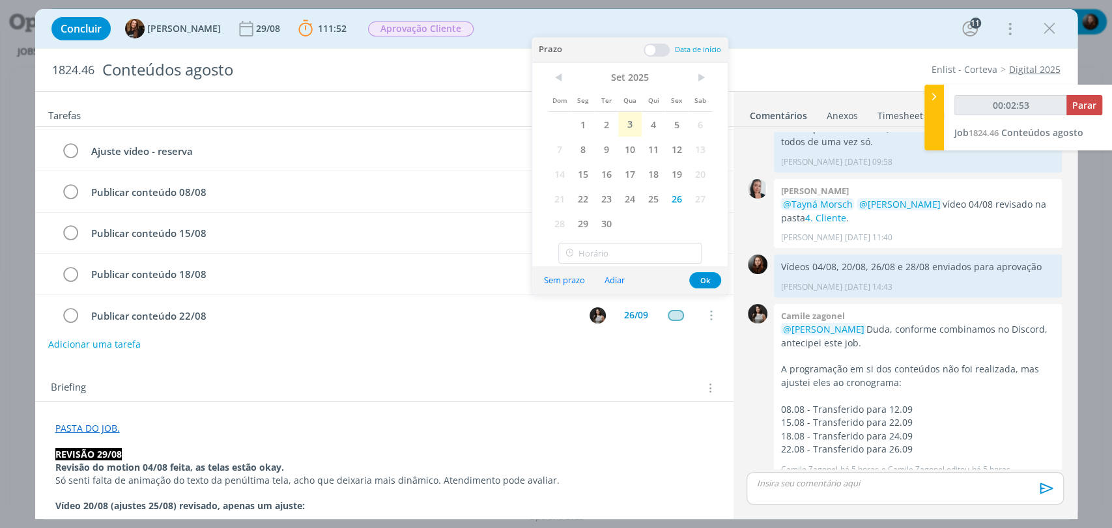
click at [666, 49] on span at bounding box center [657, 50] width 26 height 13
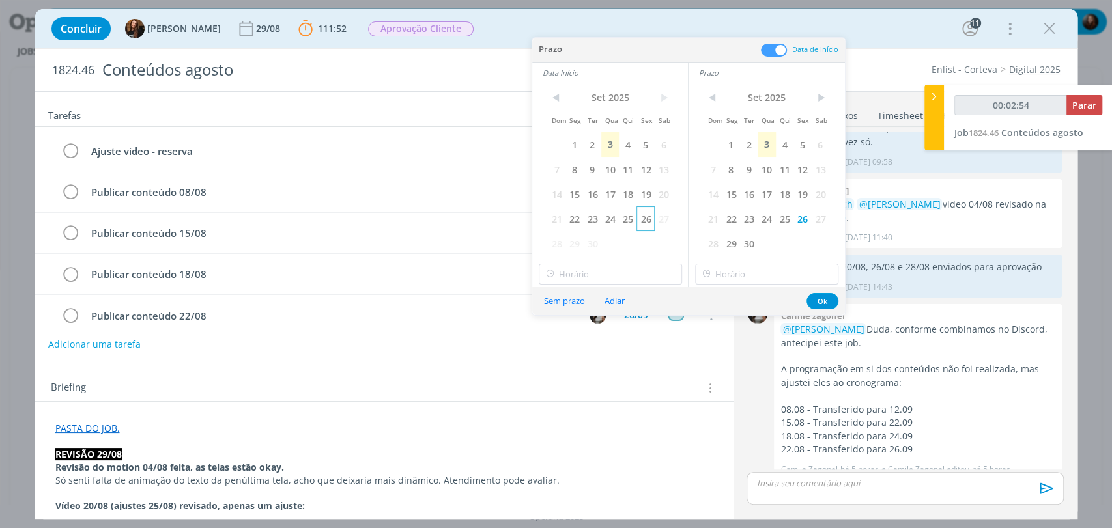
click at [643, 223] on span "26" at bounding box center [646, 219] width 18 height 25
type input "00:02:55"
type input "17:00"
click at [615, 272] on input "17:00" at bounding box center [610, 274] width 143 height 21
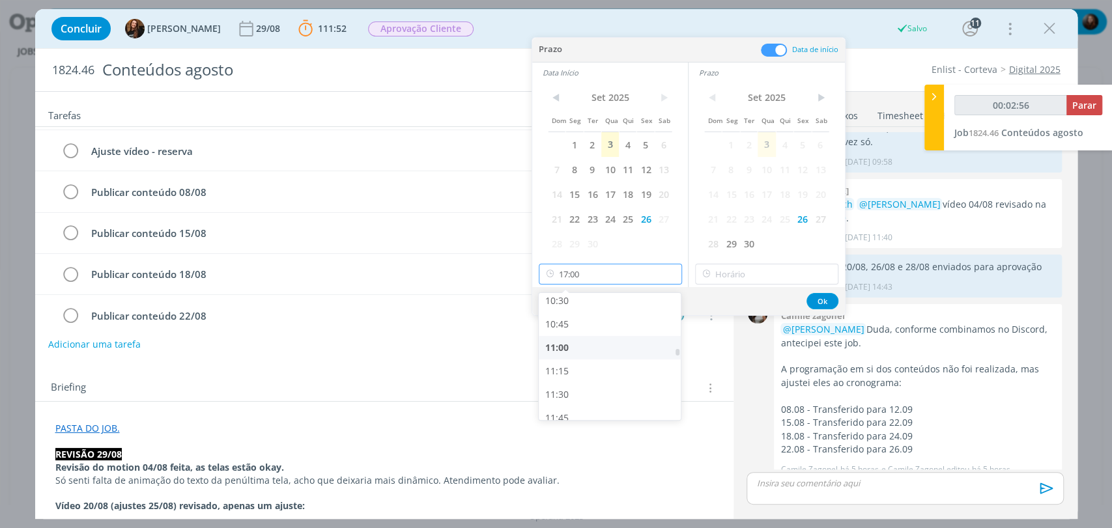
type input "00:02:57"
click at [565, 348] on div "11:00" at bounding box center [611, 347] width 145 height 23
type input "11:00"
type input "00:02:58"
click at [739, 287] on div "Sem prazo Adiar Ok" at bounding box center [688, 301] width 313 height 28
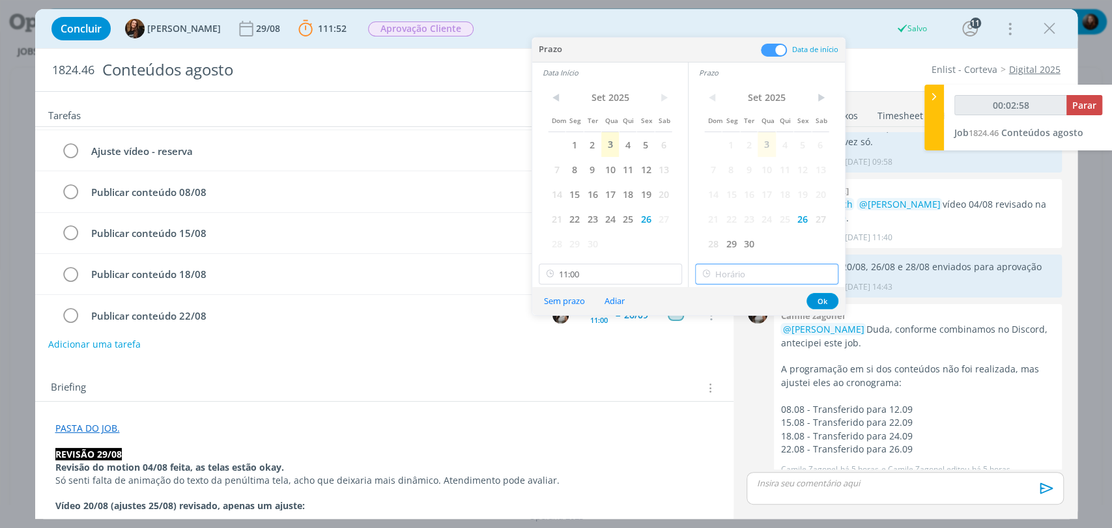
type input "17:00"
click at [740, 276] on input "17:00" at bounding box center [766, 274] width 143 height 21
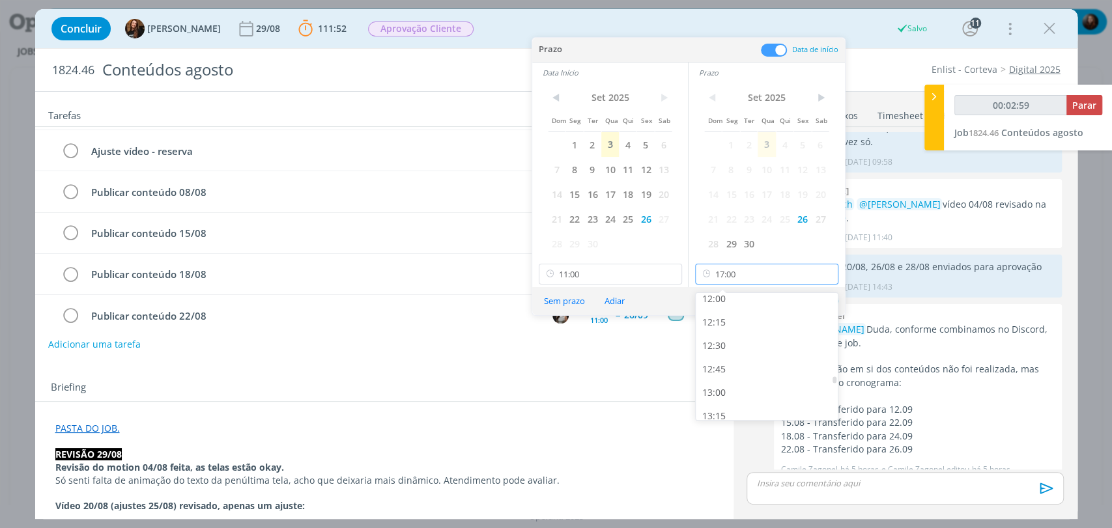
scroll to position [1061, 0]
type input "00:03:00"
click at [730, 324] on div "11:30" at bounding box center [768, 322] width 145 height 23
type input "11:30"
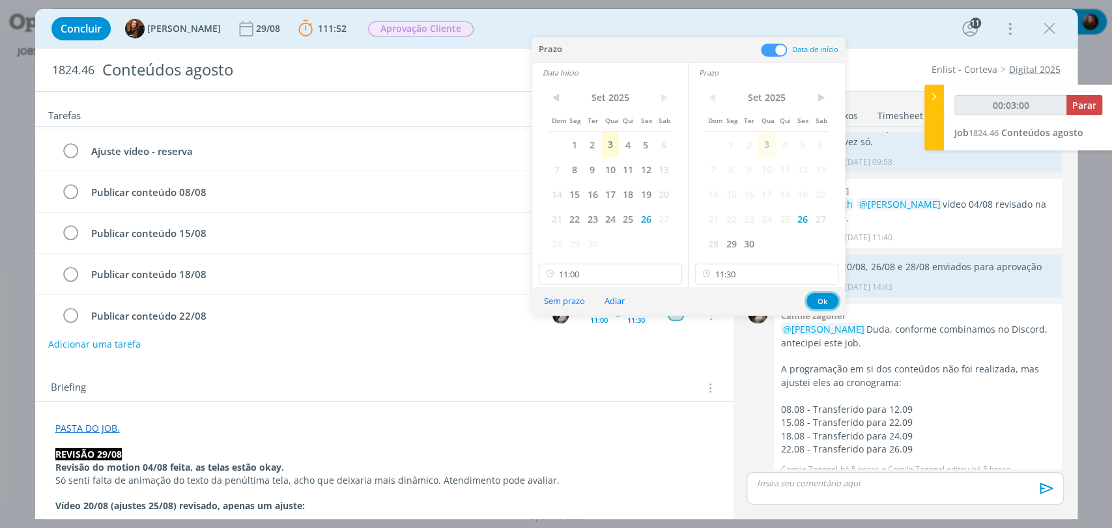
click at [829, 296] on button "Ok" at bounding box center [823, 301] width 32 height 16
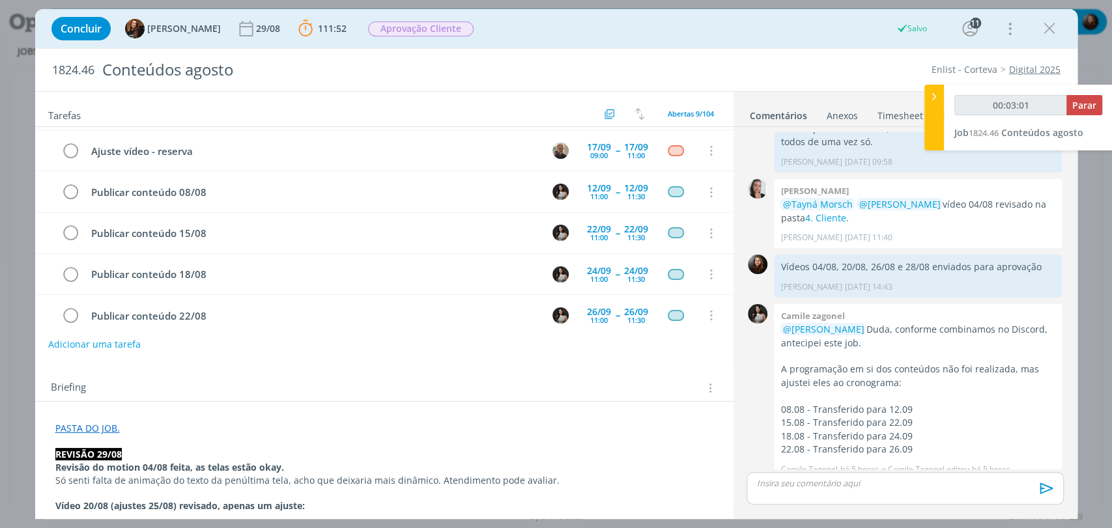
click at [588, 370] on div "Briefing Briefings Predefinidos Versões do Briefing Ver Briefing do Projeto" at bounding box center [384, 384] width 698 height 35
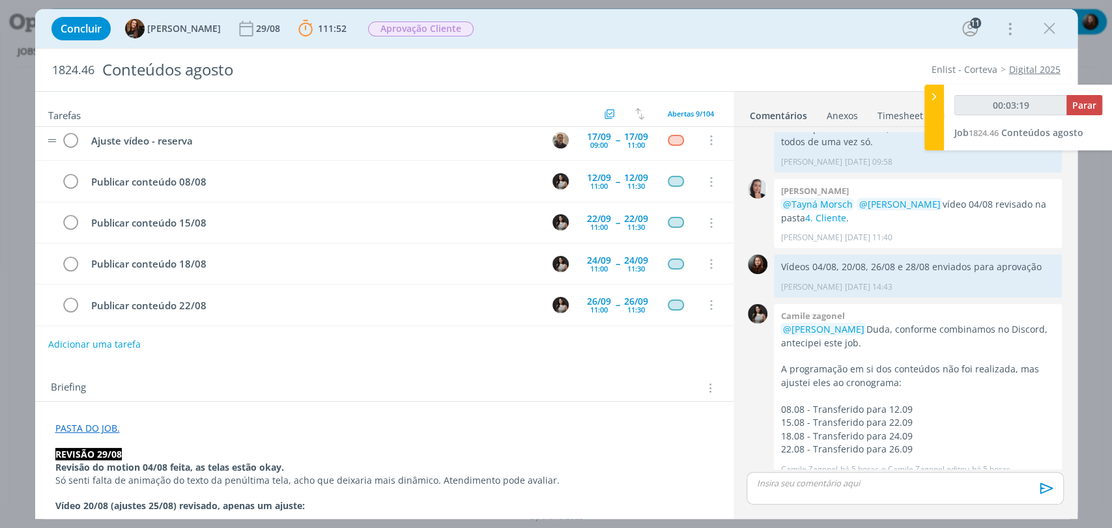
scroll to position [172, 0]
click at [99, 340] on button "Adicionar uma tarefa" at bounding box center [94, 344] width 93 height 22
click at [139, 347] on input "dialog" at bounding box center [297, 343] width 481 height 18
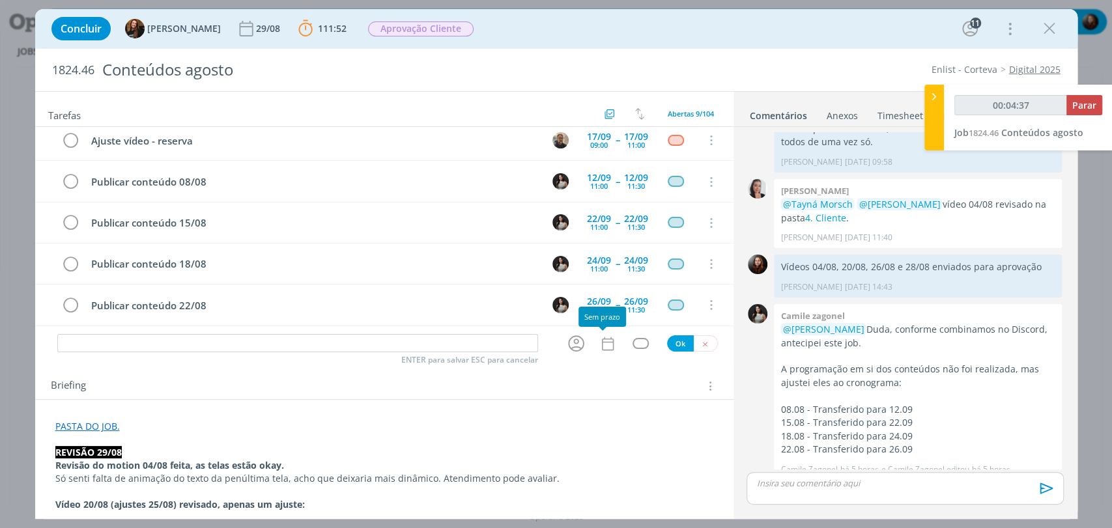
click at [605, 338] on icon "dialog" at bounding box center [607, 344] width 12 height 14
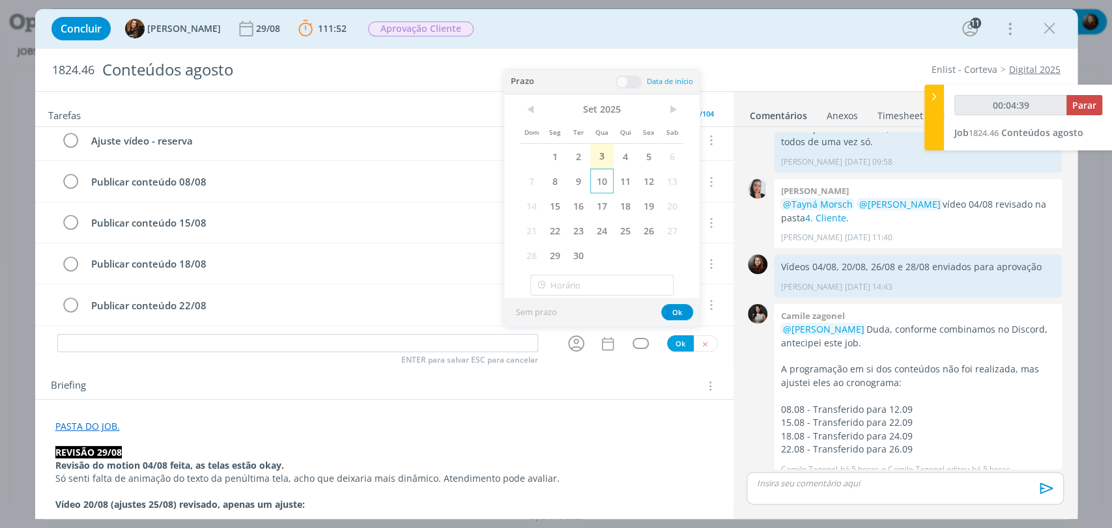
click at [602, 180] on span "10" at bounding box center [601, 181] width 23 height 25
click at [633, 80] on span at bounding box center [629, 82] width 26 height 13
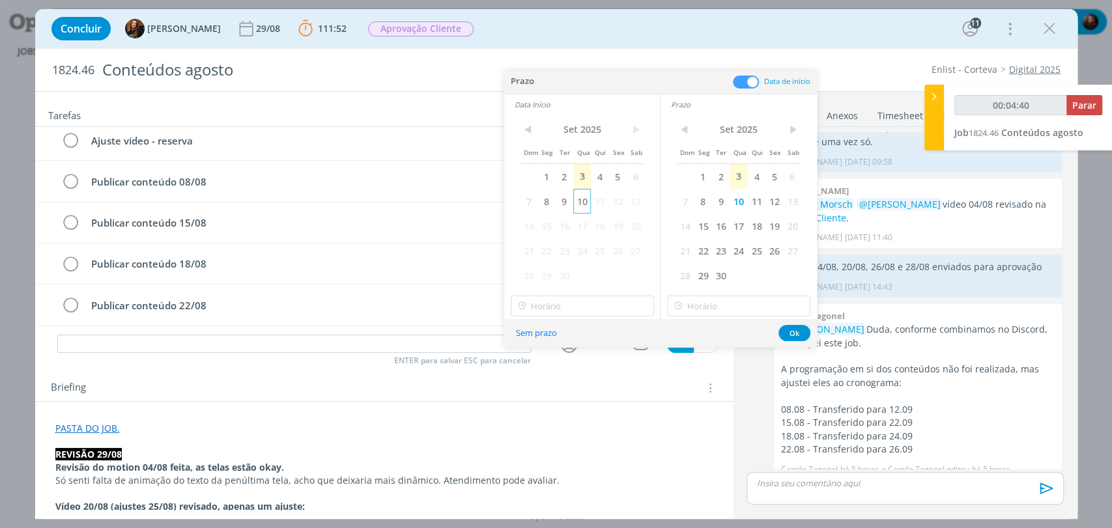
type input "00:04:41"
click at [586, 197] on span "10" at bounding box center [582, 201] width 18 height 25
type input "17:00"
click at [587, 308] on input "17:00" at bounding box center [582, 306] width 143 height 21
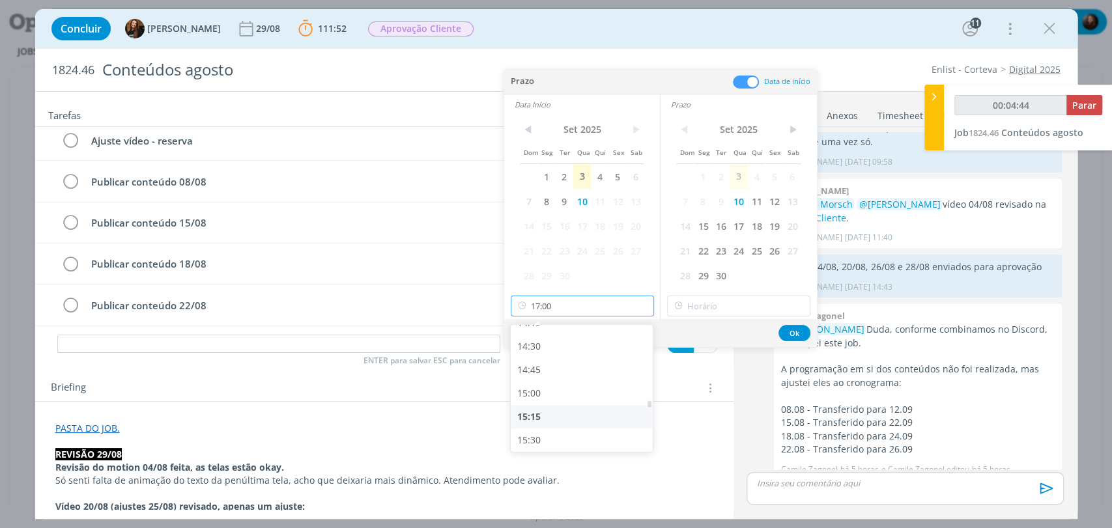
type input "00:04:45"
click at [537, 392] on div "15:00" at bounding box center [583, 393] width 145 height 23
type input "15:00"
type input "00:04:46"
click at [679, 304] on icon at bounding box center [678, 306] width 16 height 21
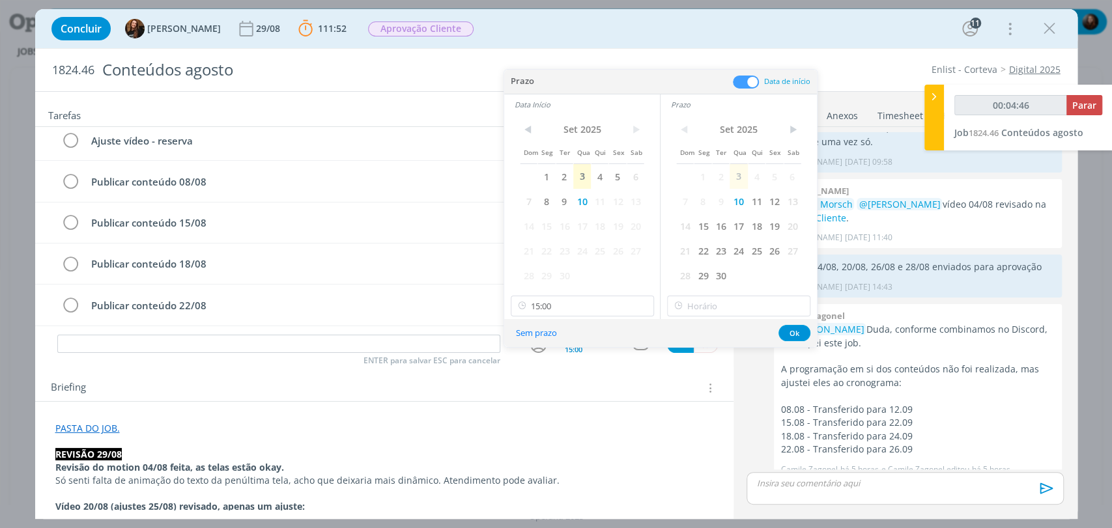
type input "17:00"
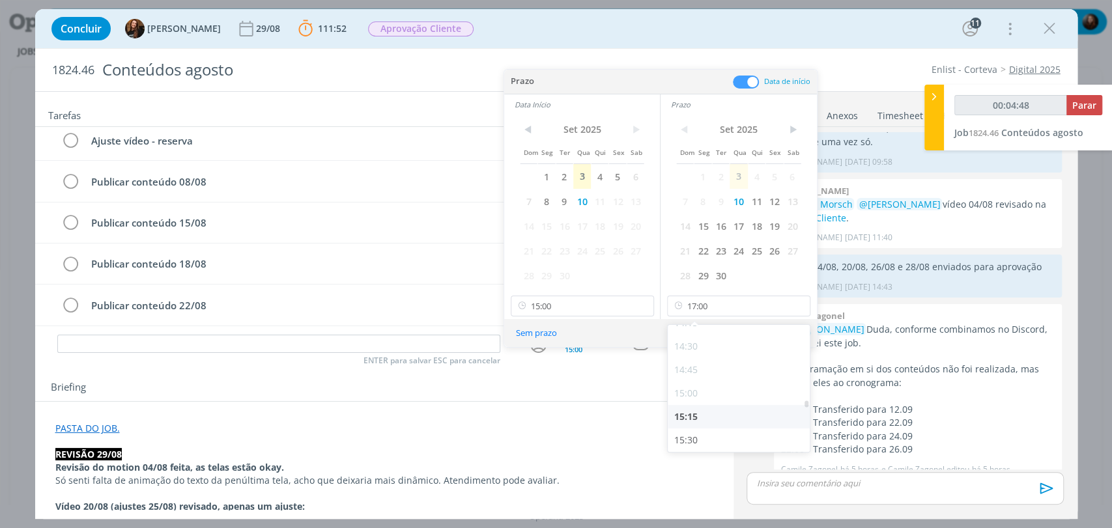
type input "00:04:49"
click at [693, 439] on div "15:30" at bounding box center [740, 440] width 145 height 23
type input "15:30"
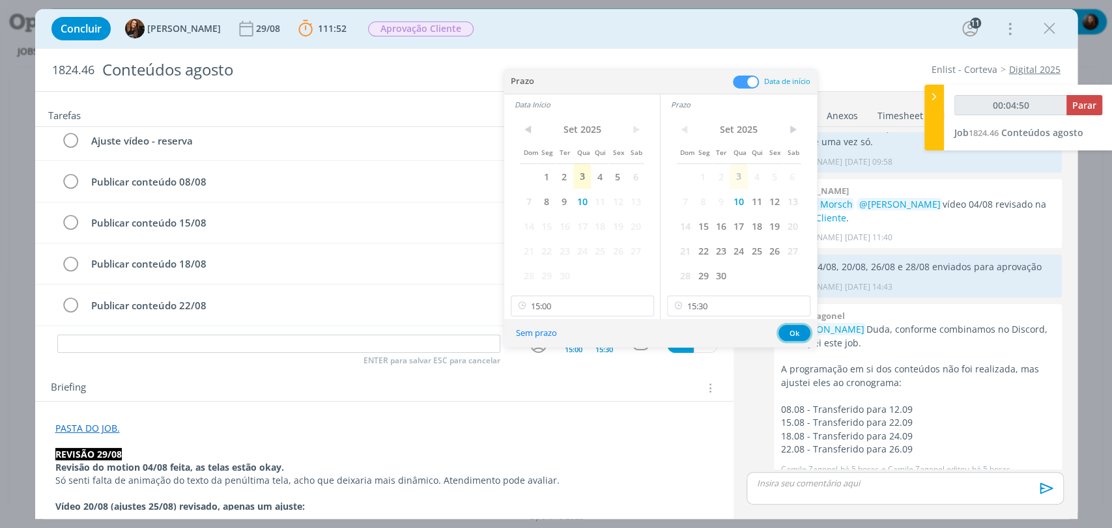
click at [794, 333] on button "Ok" at bounding box center [795, 333] width 32 height 16
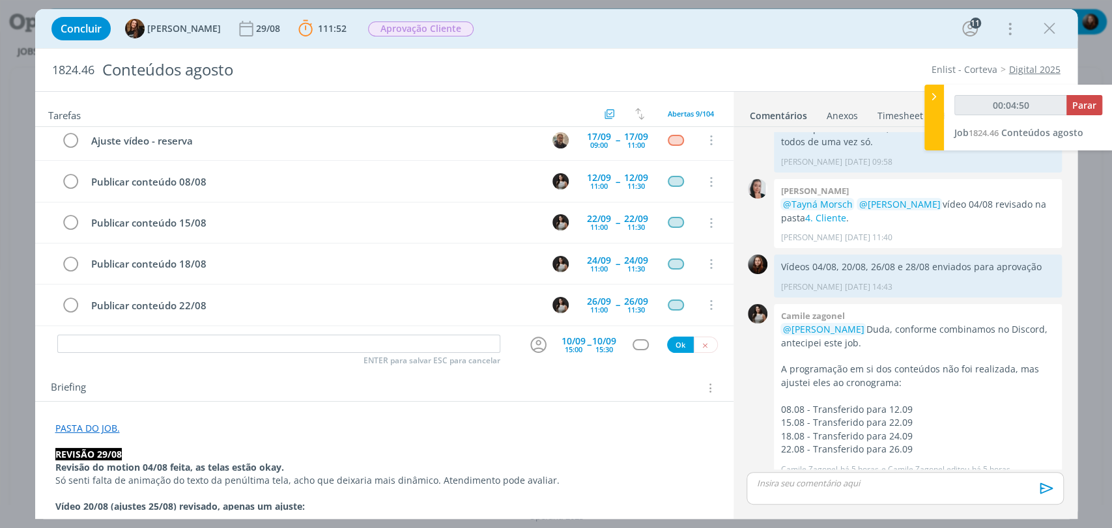
type input "00:04:51"
click at [537, 343] on icon "dialog" at bounding box center [538, 345] width 20 height 20
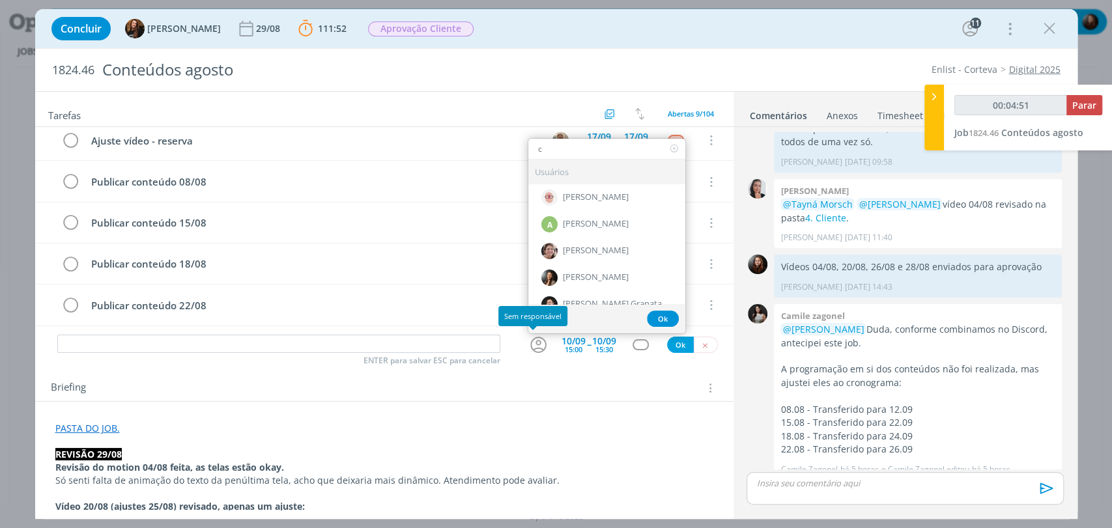
type input "ca"
type input "00:04:52"
type input "cam"
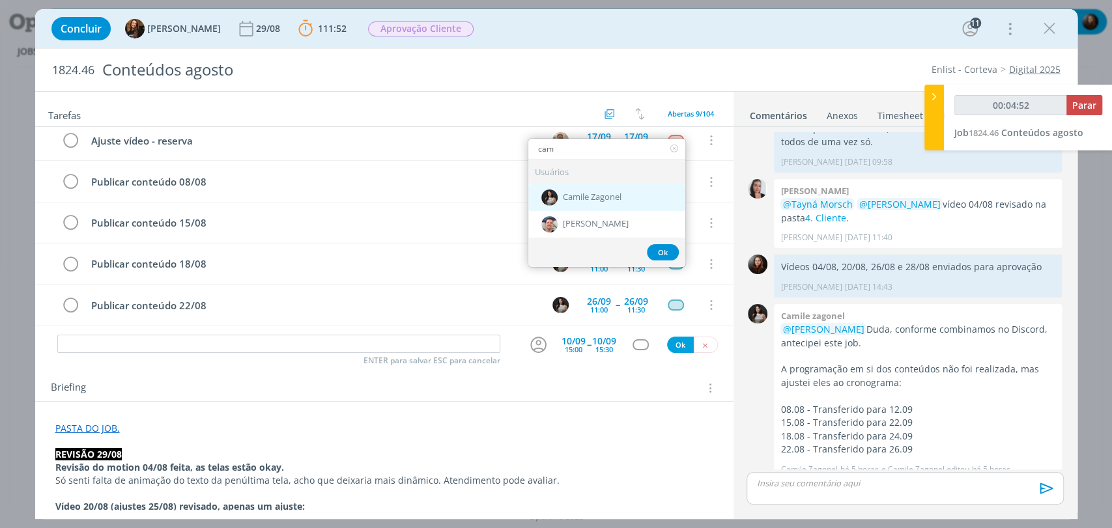
type input "00:04:53"
type input "cam"
click at [563, 199] on span "Camile Zagonel" at bounding box center [592, 197] width 59 height 10
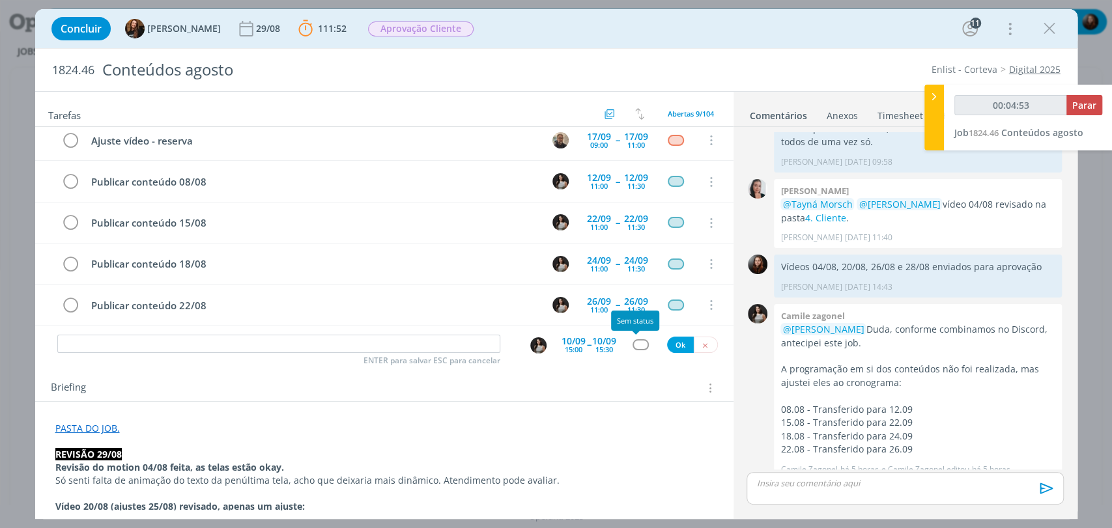
type input "00:04:54"
click at [633, 345] on div "dialog" at bounding box center [641, 344] width 16 height 11
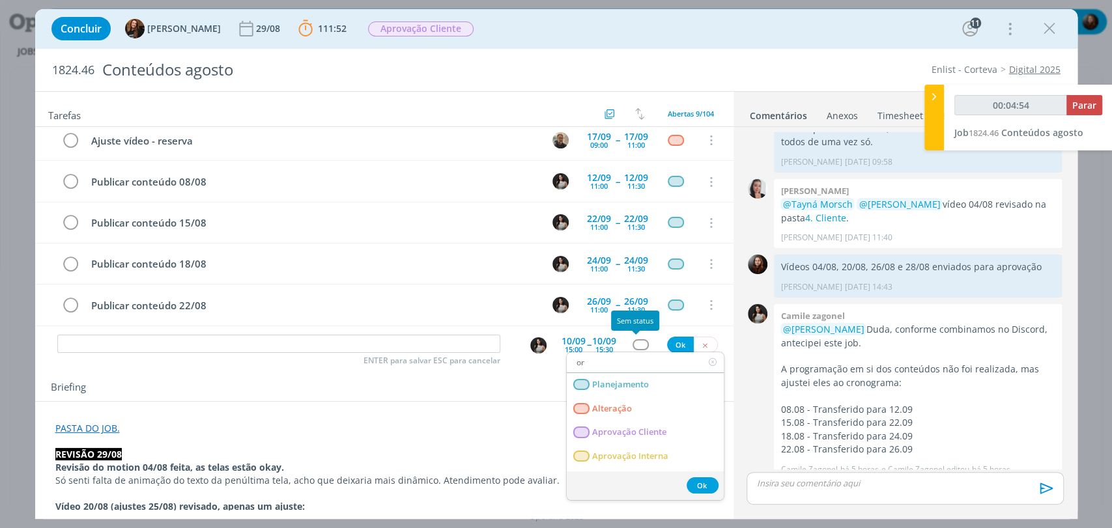
type input "oro"
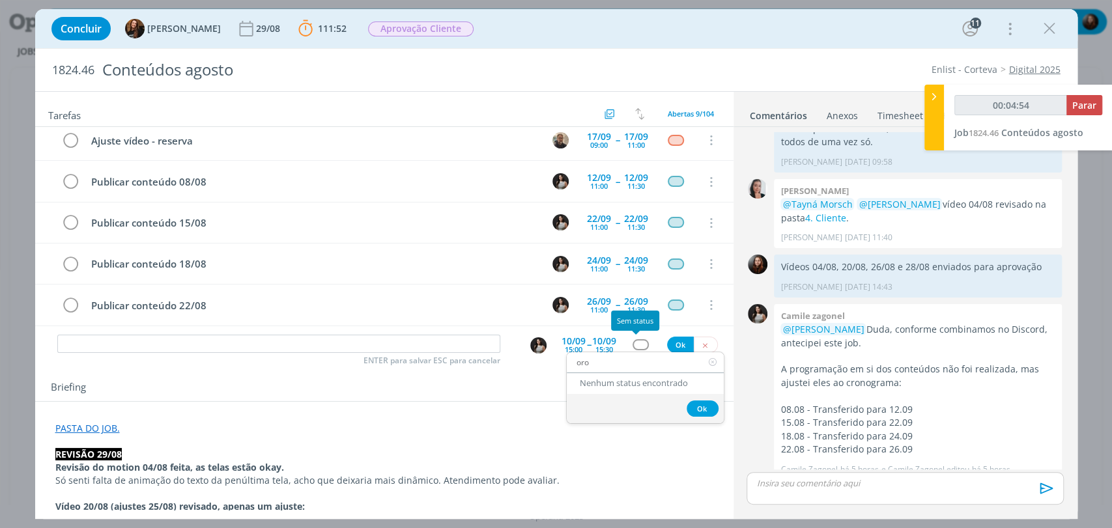
type input "00:04:55"
type input "o"
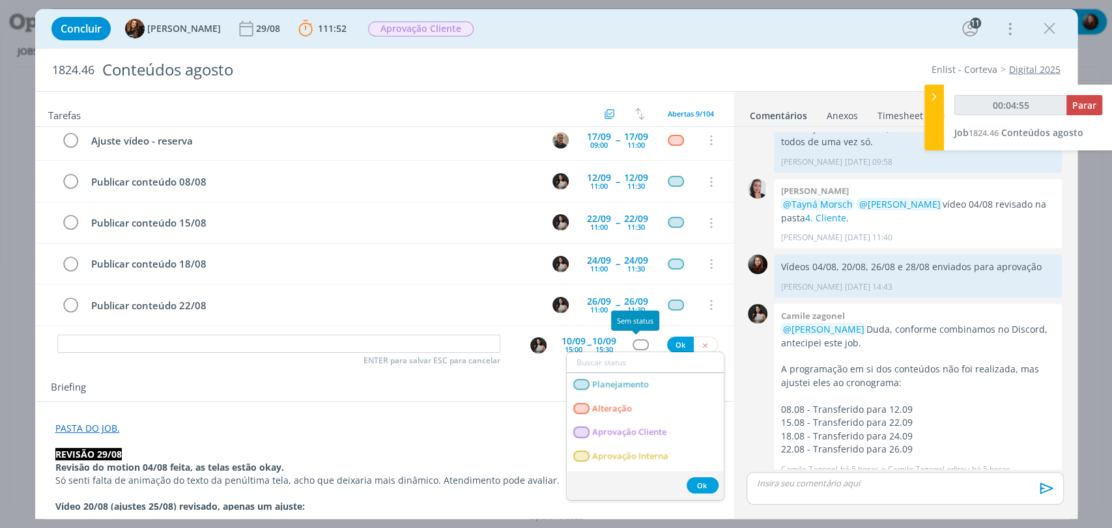
type input "00:04:56"
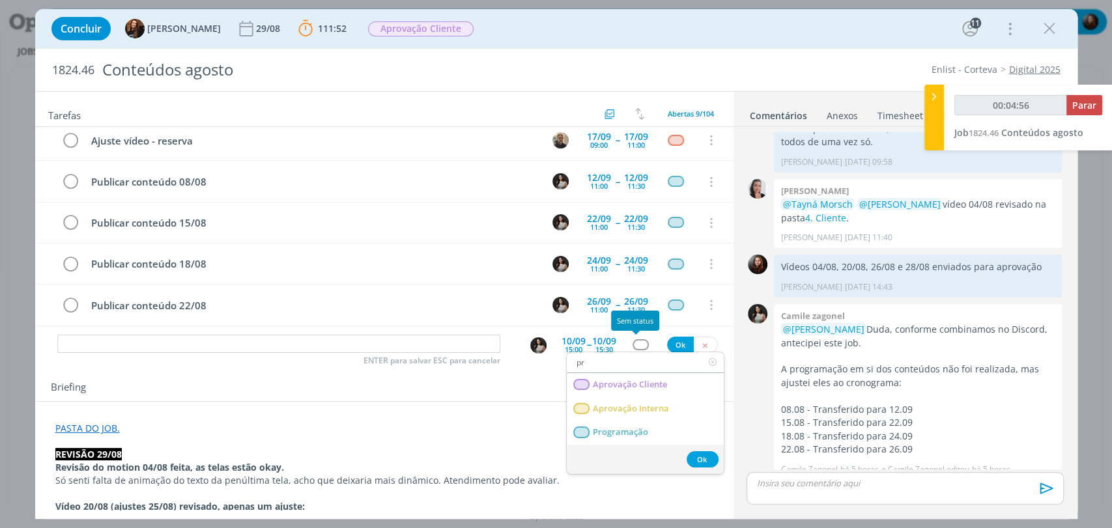
type input "pro"
type input "00:04:57"
type input "pro"
drag, startPoint x: 625, startPoint y: 433, endPoint x: 603, endPoint y: 434, distance: 22.2
click at [625, 433] on span "Programação" at bounding box center [619, 432] width 55 height 10
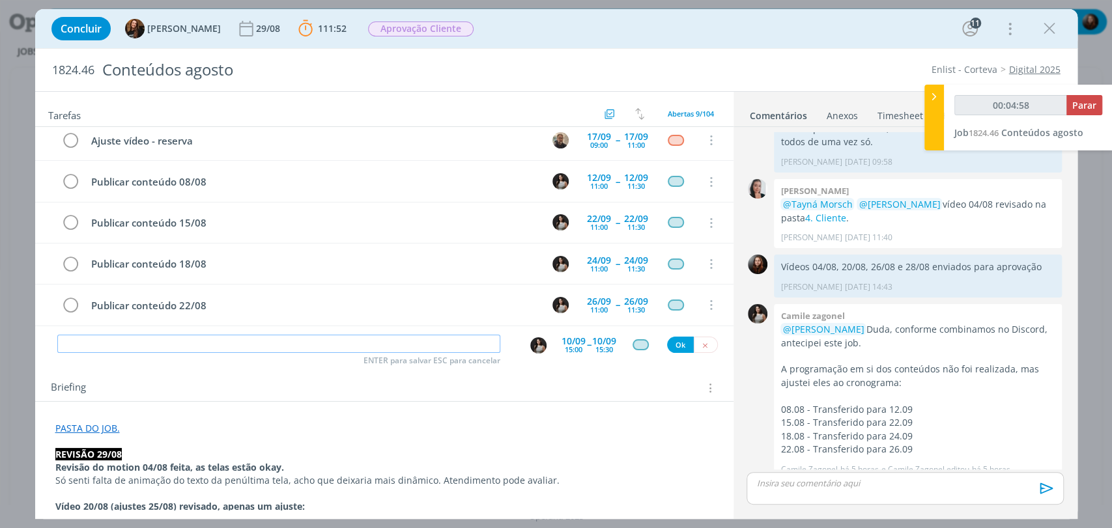
click at [462, 349] on input "dialog" at bounding box center [278, 344] width 443 height 18
type input "00:04:59"
type input "Progr"
type input "00:05:00"
type input "Programar co"
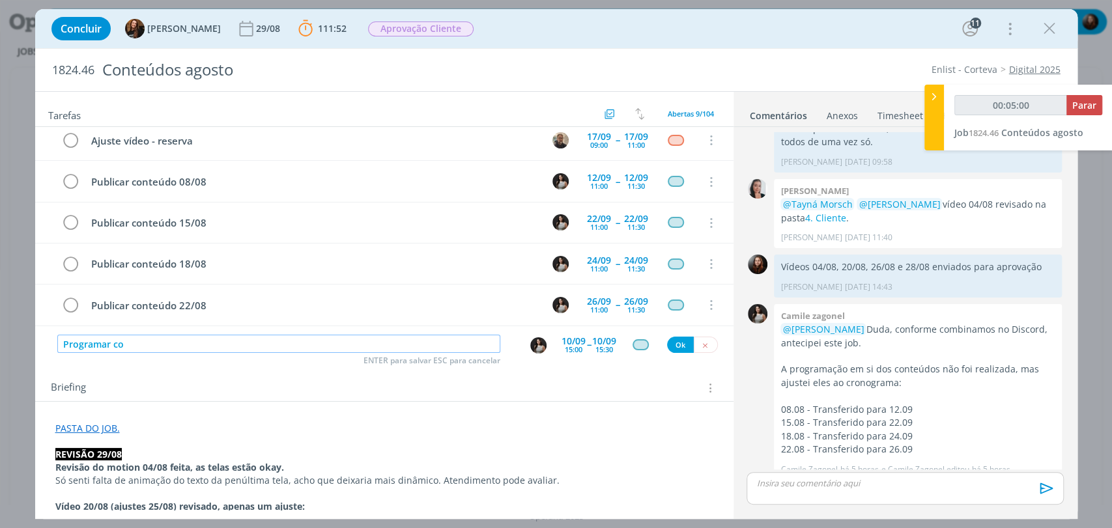
type input "00:05:01"
type input "Programar conteúd"
type input "00:05:02"
type input "Programar conteúdo"
type input "00:05:03"
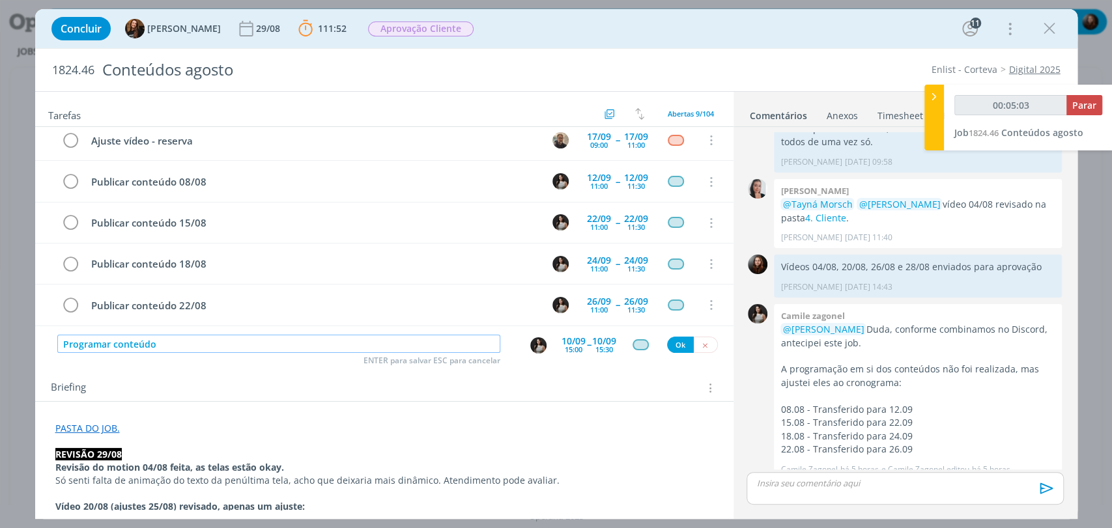
type input "Programar conteúdo"
type input "00:05:06"
type input "Programar conteúdo 1"
type input "00:05:07"
type input "Programar conteúdo 12/08"
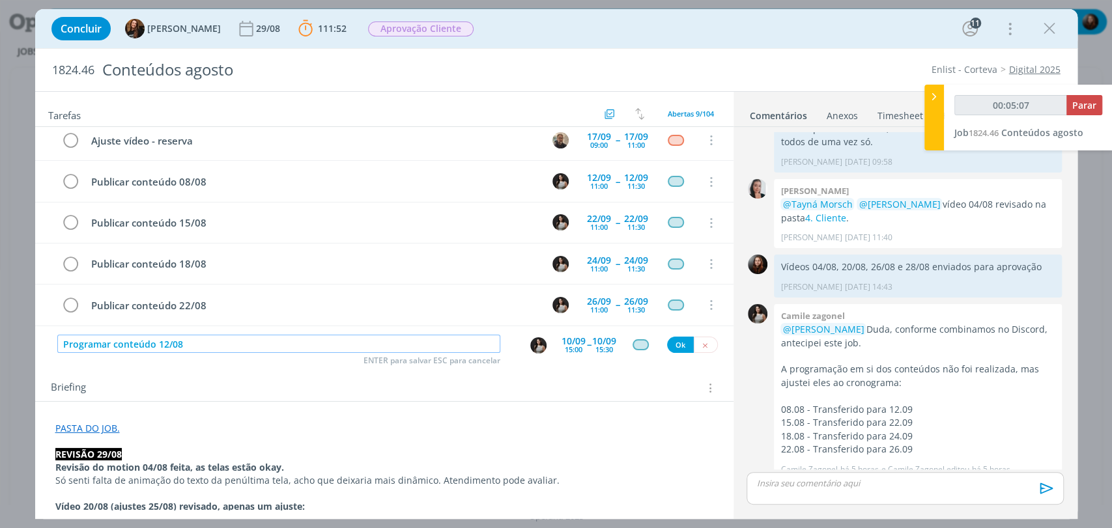
type input "00:05:08"
type input "Programar conteúdo 12/08 -"
type input "00:05:09"
type input "Programar conteúdo 12/08 - caruru"
type input "00:05:11"
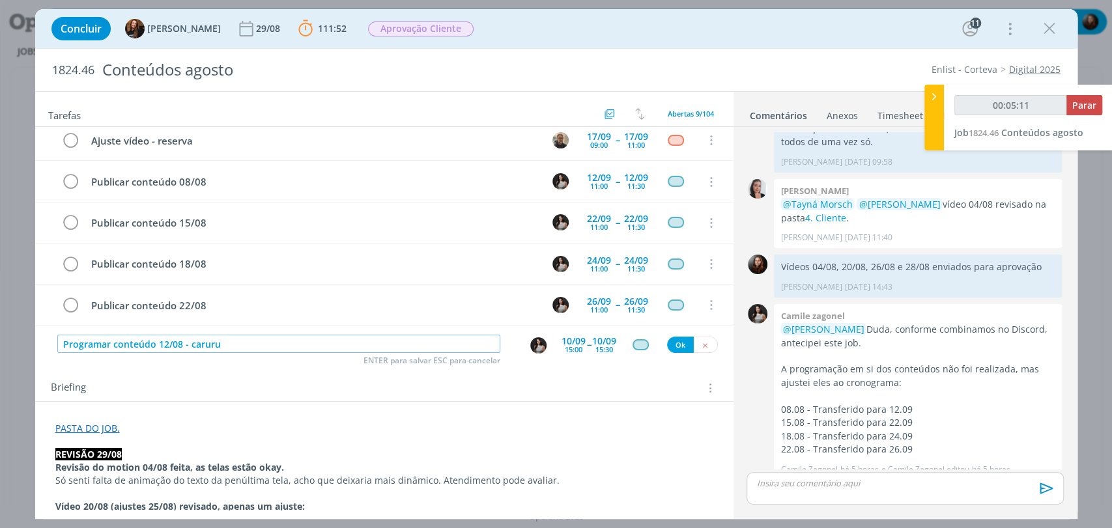
type input "Programar conteúdo 12/08 - caruru"
type input "00:05:12"
type input "Programar conteúdo 12/08 - caruru (e"
type input "00:05:13"
type input "Programar conteúdo 12/08 - caruru"
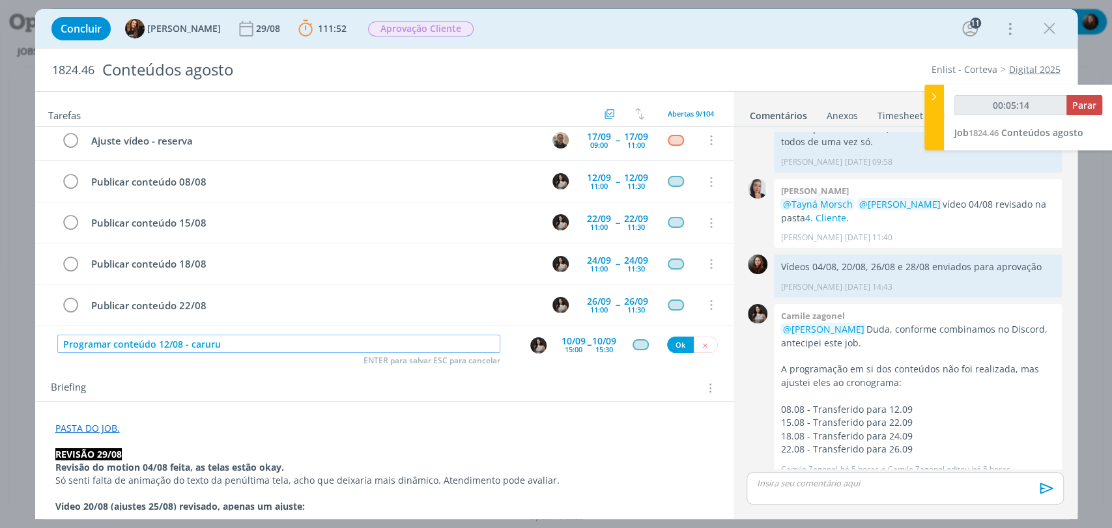
type input "00:05:15"
type input "Programar conteúdo 12/08 - caruru"
click at [680, 347] on button "Ok" at bounding box center [680, 345] width 27 height 16
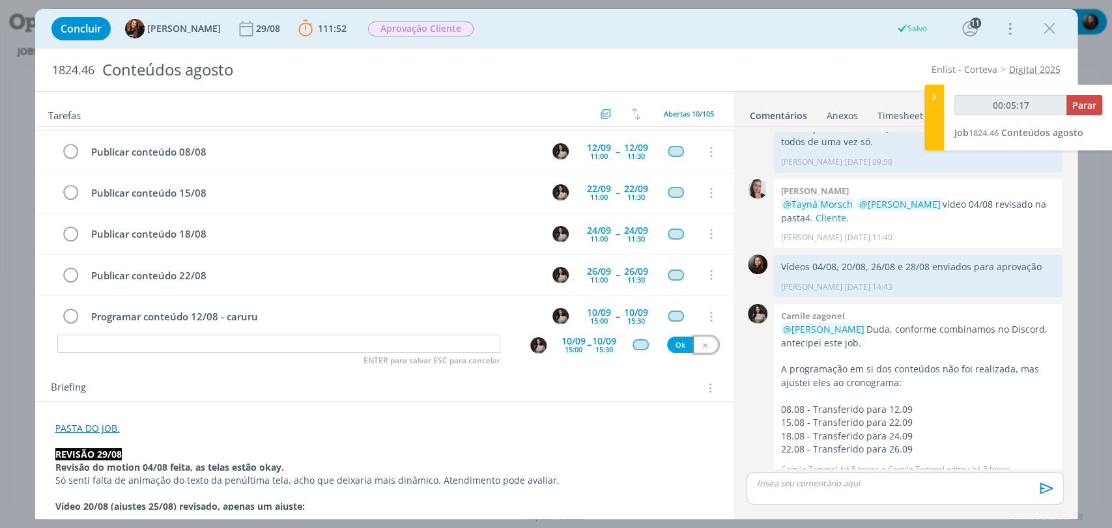
click at [702, 341] on button "dialog" at bounding box center [706, 345] width 24 height 16
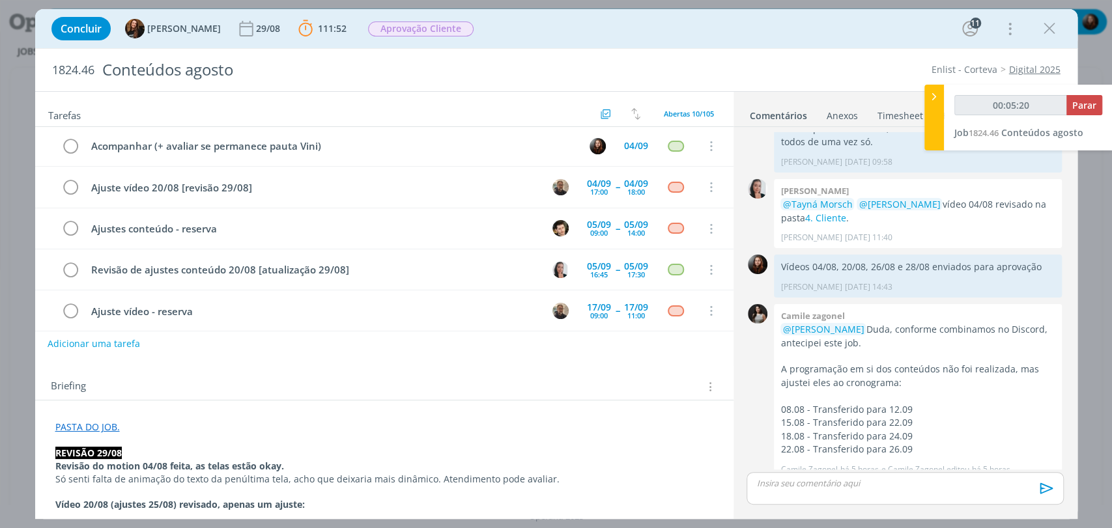
scroll to position [0, 0]
click at [624, 147] on div "04/09" at bounding box center [636, 147] width 24 height 9
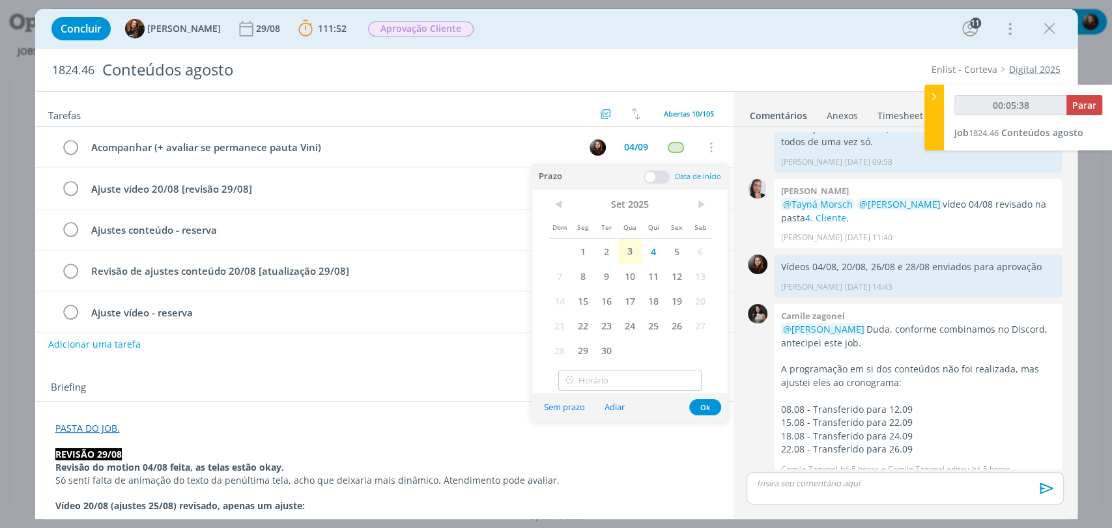
type input "00:05:39"
type input "17:00"
click at [631, 375] on input "17:00" at bounding box center [629, 380] width 143 height 21
click at [697, 408] on button "Ok" at bounding box center [705, 407] width 32 height 16
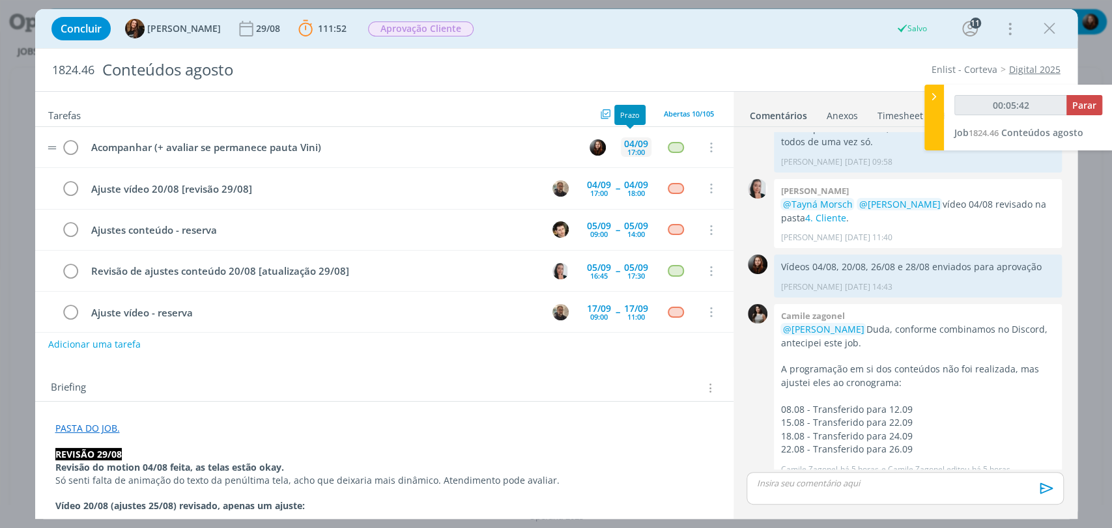
click at [629, 149] on div "17:00" at bounding box center [636, 152] width 18 height 7
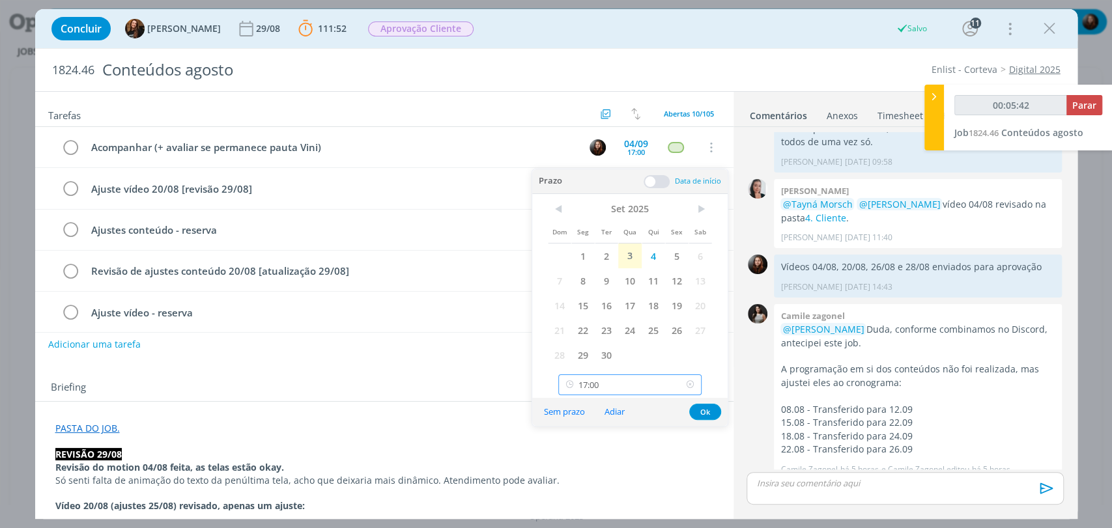
click at [616, 381] on input "17:00" at bounding box center [629, 385] width 143 height 21
type input "00:05:43"
click at [589, 259] on div "16:00" at bounding box center [631, 255] width 145 height 23
type input "16:00"
click at [699, 413] on button "Ok" at bounding box center [705, 412] width 32 height 16
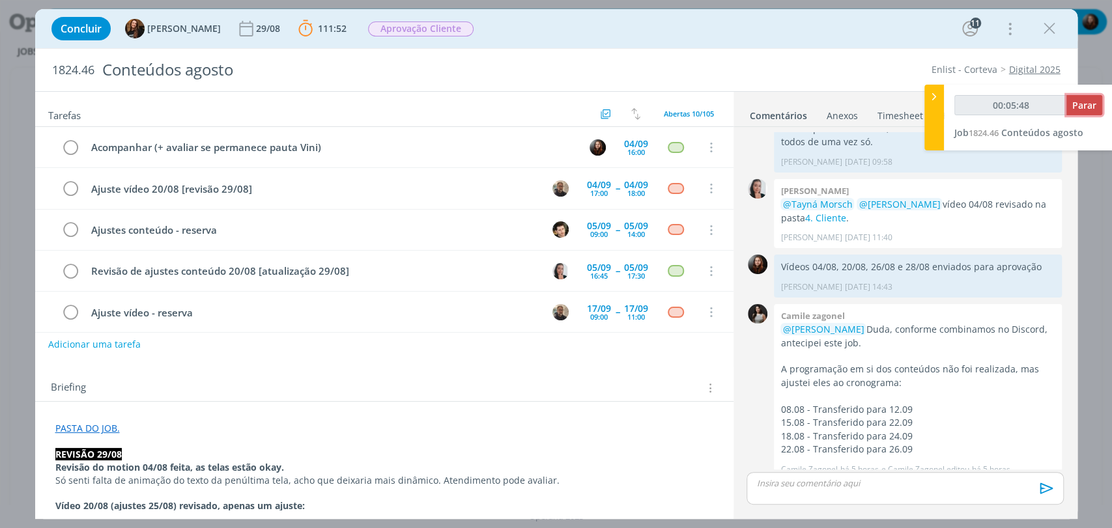
click at [1082, 107] on span "Parar" at bounding box center [1084, 105] width 24 height 12
click at [1044, 463] on div "👍" at bounding box center [1047, 471] width 13 height 16
click at [1083, 107] on span "Parar" at bounding box center [1084, 105] width 24 height 12
type input "00:06:00"
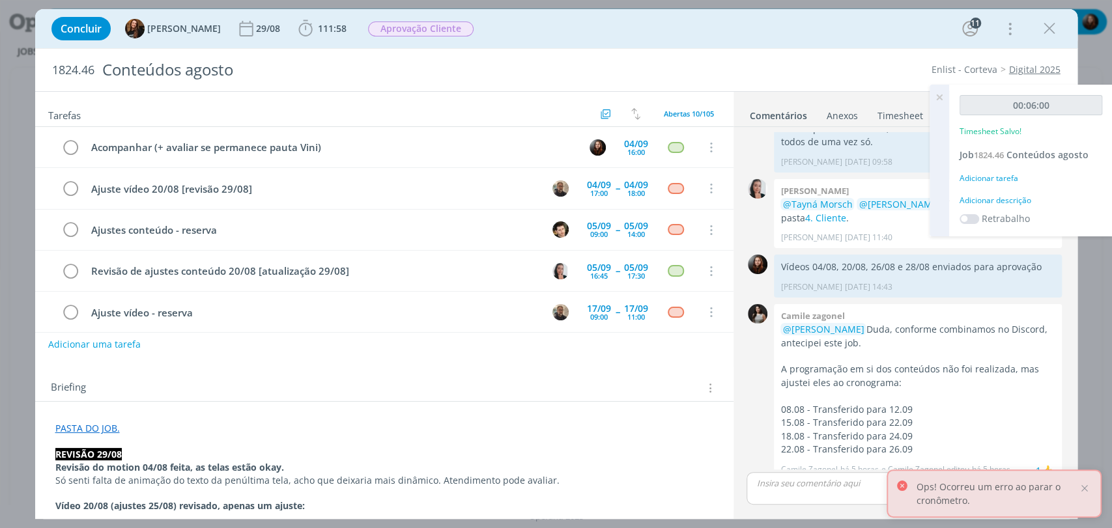
click at [990, 199] on div "Adicionar descrição" at bounding box center [1031, 201] width 143 height 12
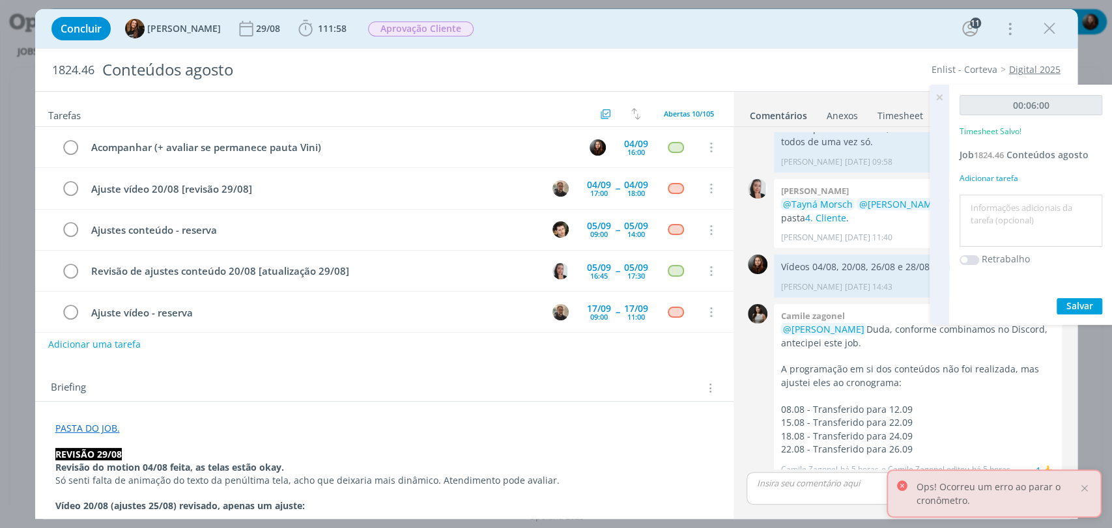
click at [992, 228] on textarea at bounding box center [1031, 221] width 136 height 46
type textarea "atualização de pauta"
click at [1075, 294] on div "00:06:00 Timesheet Salvo! Job 1824.46 Conteúdos agosto Adicionar tarefa atualiz…" at bounding box center [1031, 205] width 164 height 240
click at [1078, 301] on span "Salvar" at bounding box center [1079, 306] width 27 height 12
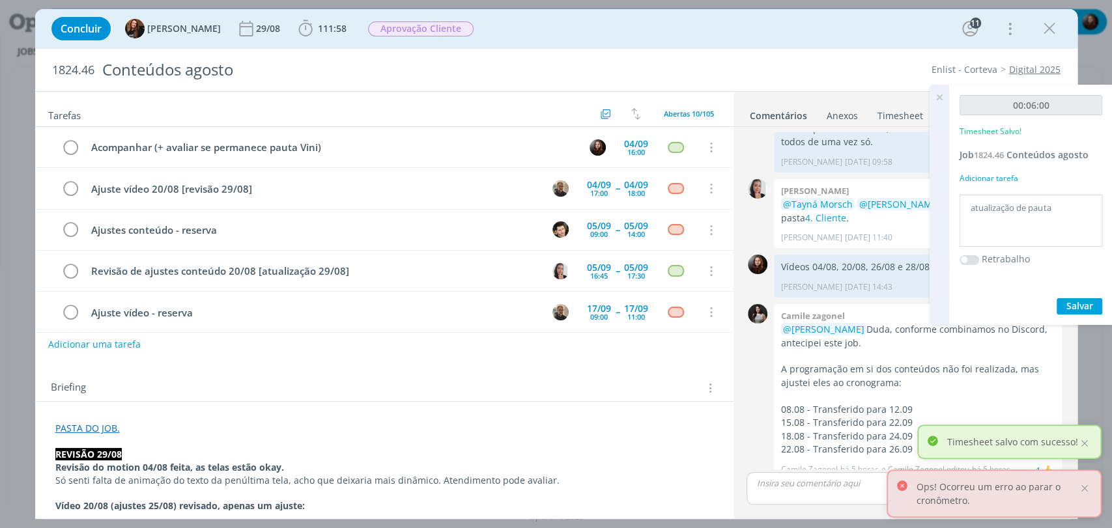
click at [940, 96] on icon at bounding box center [939, 97] width 23 height 25
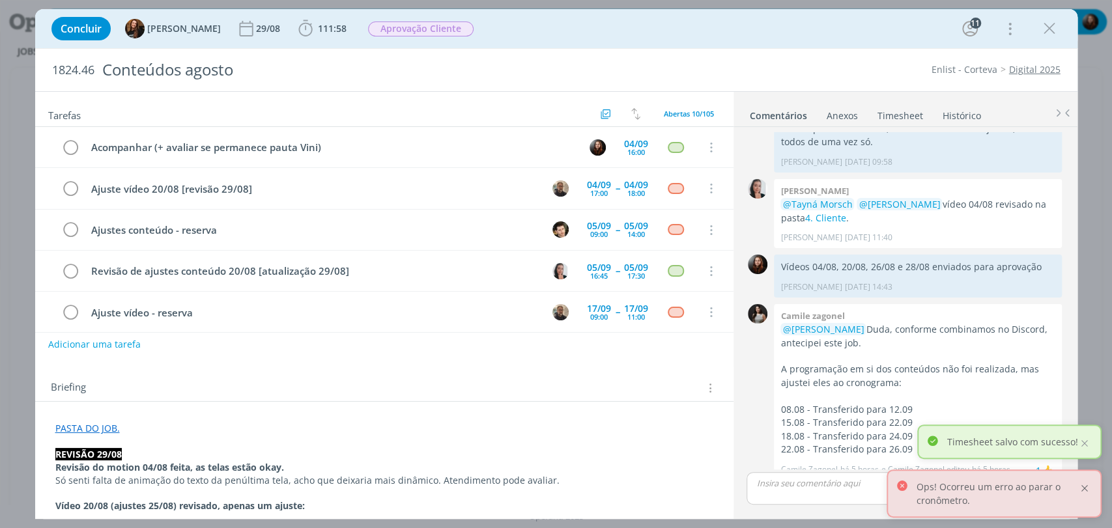
click at [1085, 489] on div at bounding box center [1085, 489] width 12 height 12
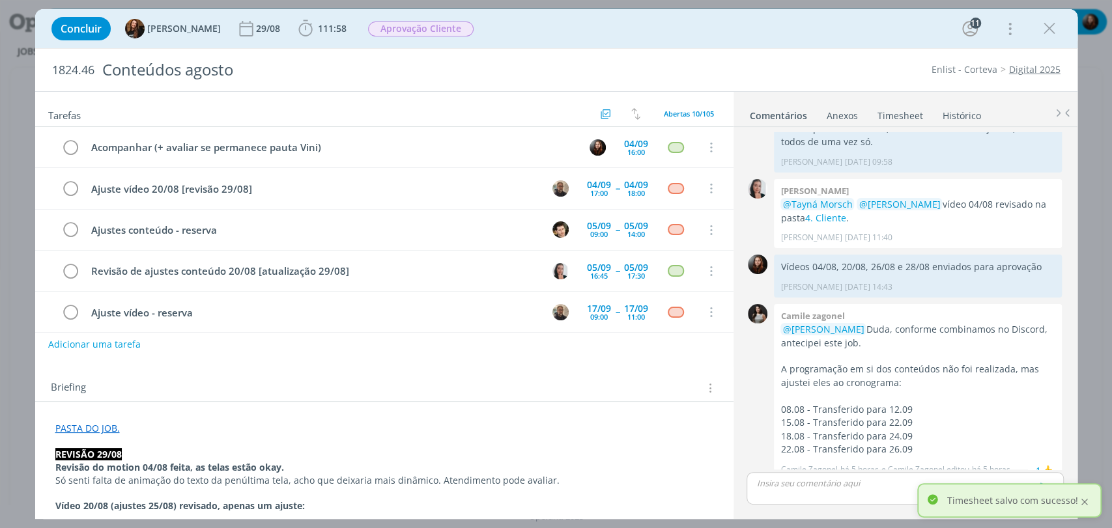
click at [1087, 500] on div at bounding box center [1085, 502] width 12 height 12
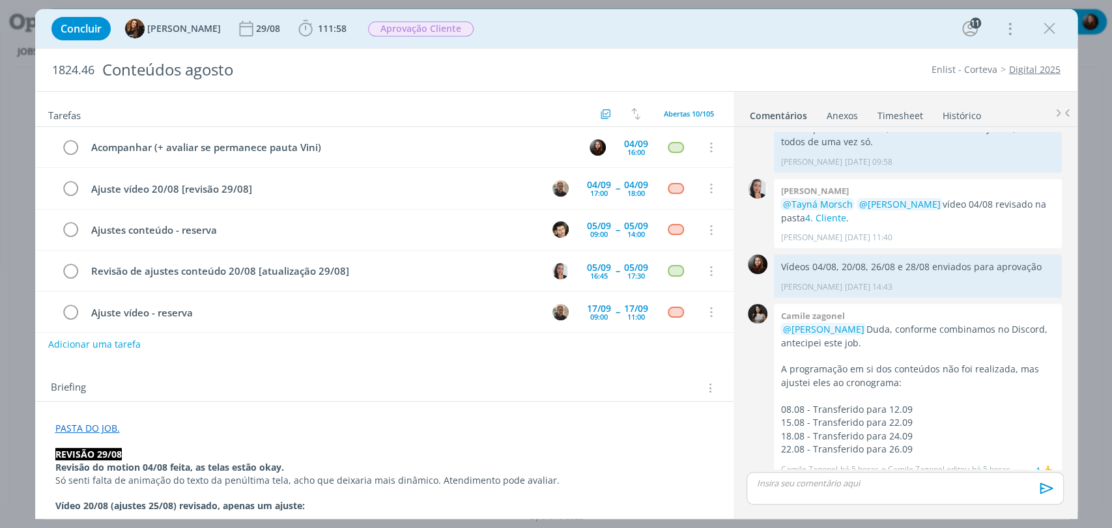
click at [766, 47] on div "Concluir Tayná Morsch 29/08 111:58 Iniciar Apontar Data * 03/09/2025 Horas * 00…" at bounding box center [556, 28] width 1042 height 39
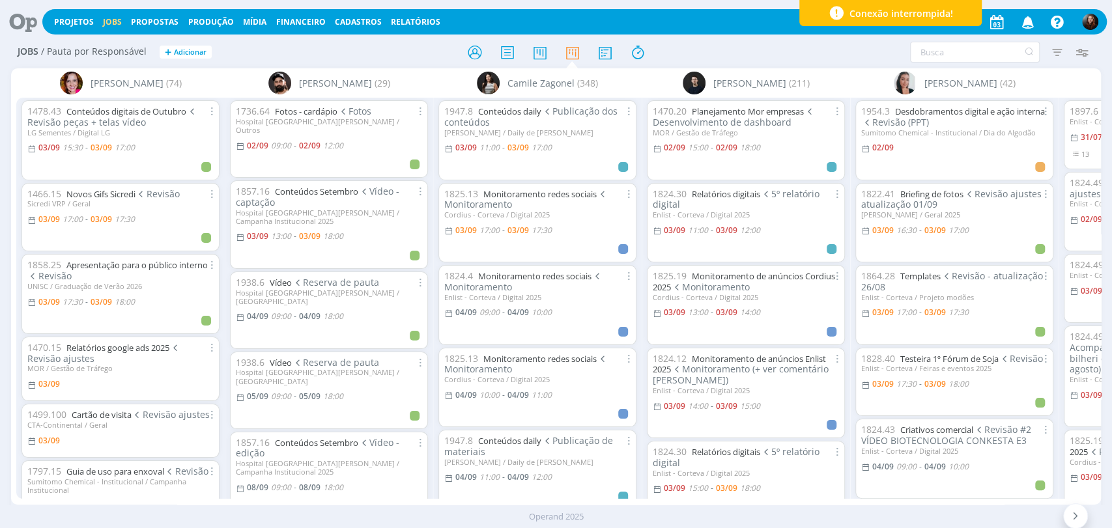
click at [706, 53] on div at bounding box center [557, 51] width 364 height 23
click at [769, 40] on div "Jobs / Pauta por Responsável + Adicionar Filtrar Filtrar Limpar Tipo Jobs e Tar…" at bounding box center [556, 52] width 1090 height 33
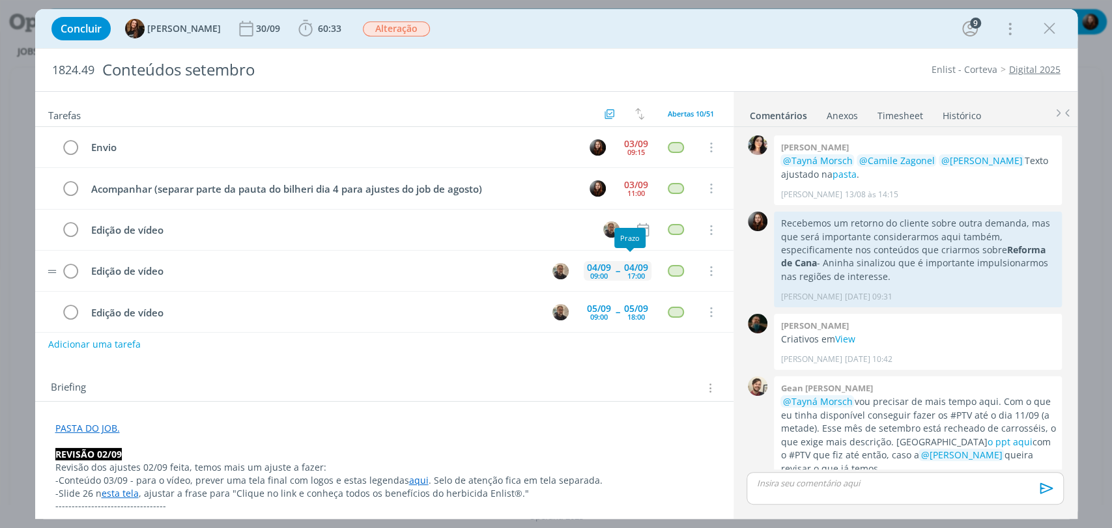
scroll to position [1459, 0]
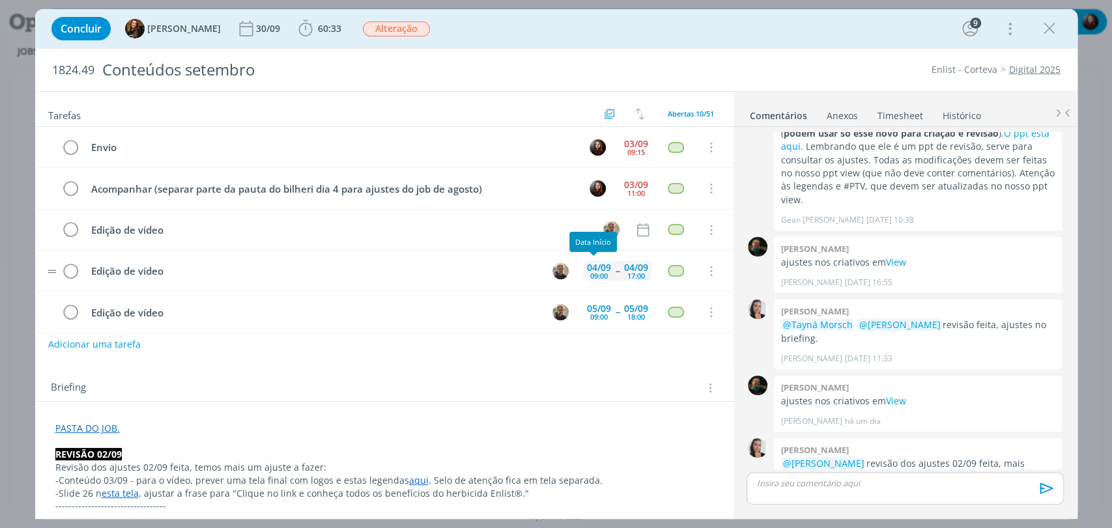
click at [597, 267] on div "04/09" at bounding box center [599, 267] width 24 height 9
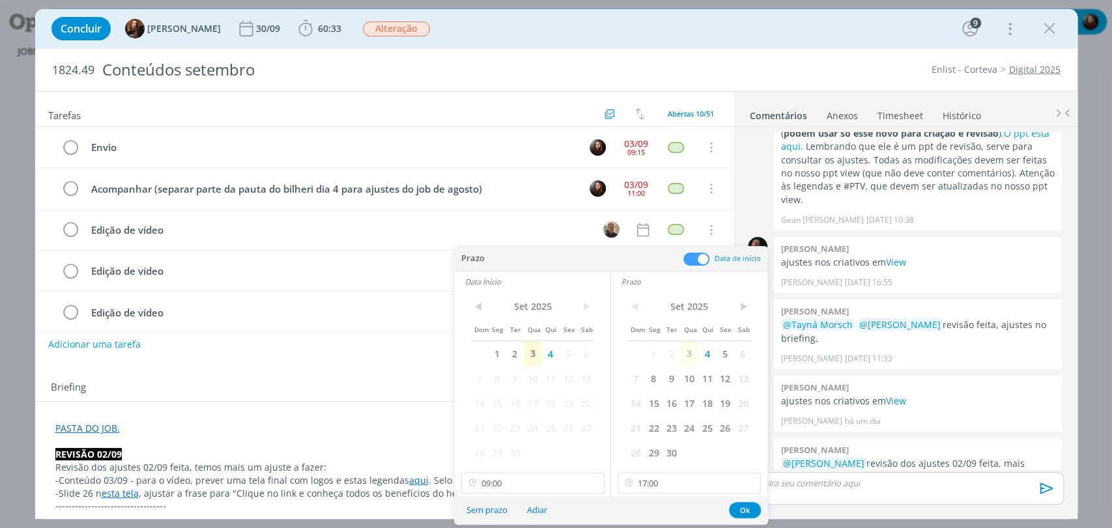
click at [697, 259] on span at bounding box center [696, 259] width 26 height 13
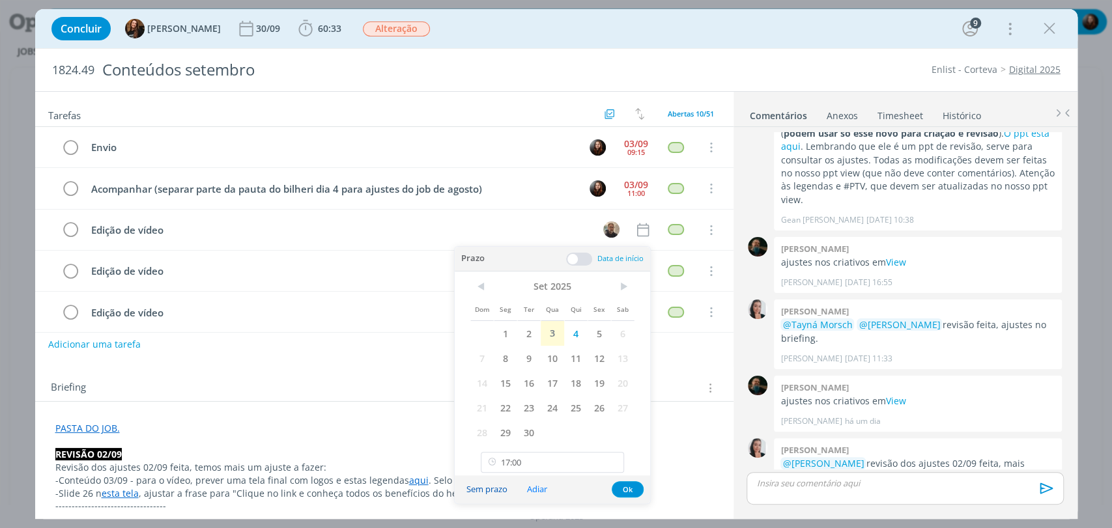
click at [476, 491] on button "Sem prazo" at bounding box center [487, 490] width 58 height 18
type input "17:00"
click at [633, 489] on button "Ok" at bounding box center [628, 489] width 32 height 16
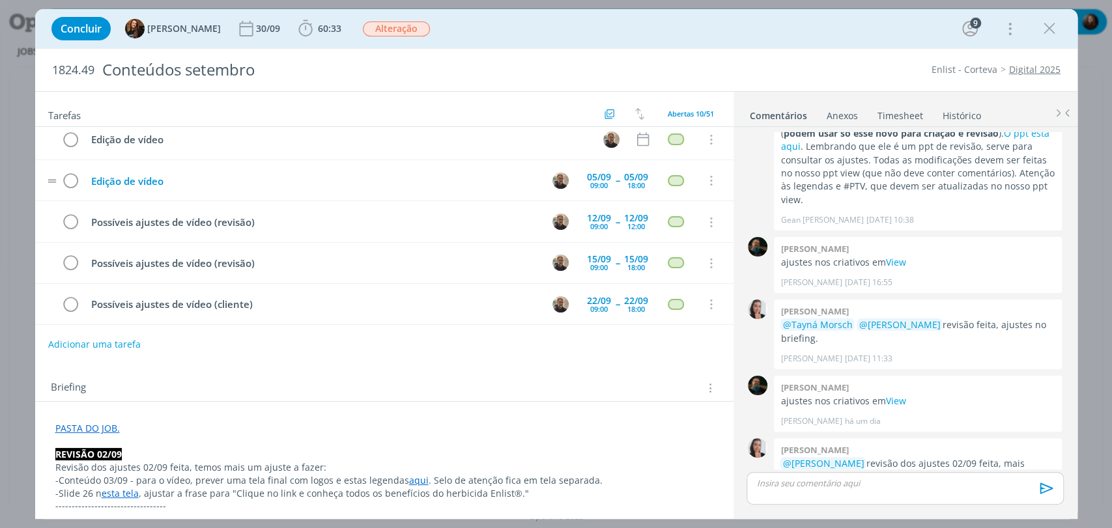
scroll to position [0, 0]
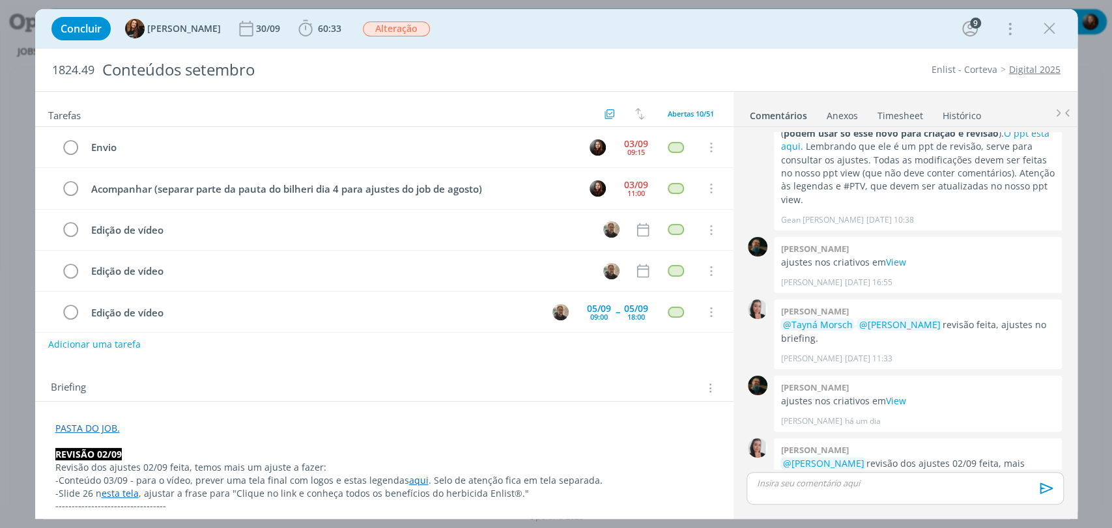
click at [582, 25] on div "Concluir Tayná Morsch 30/09 60:33 Iniciar Apontar Data * [DATE] Horas * 00:00 T…" at bounding box center [556, 28] width 1023 height 31
click at [584, 25] on div "Concluir Tayná Morsch 30/09 60:33 Iniciar Apontar Data * 03/09/2025 Horas * 00:…" at bounding box center [556, 28] width 1023 height 31
click at [301, 26] on icon "dialog" at bounding box center [306, 29] width 20 height 20
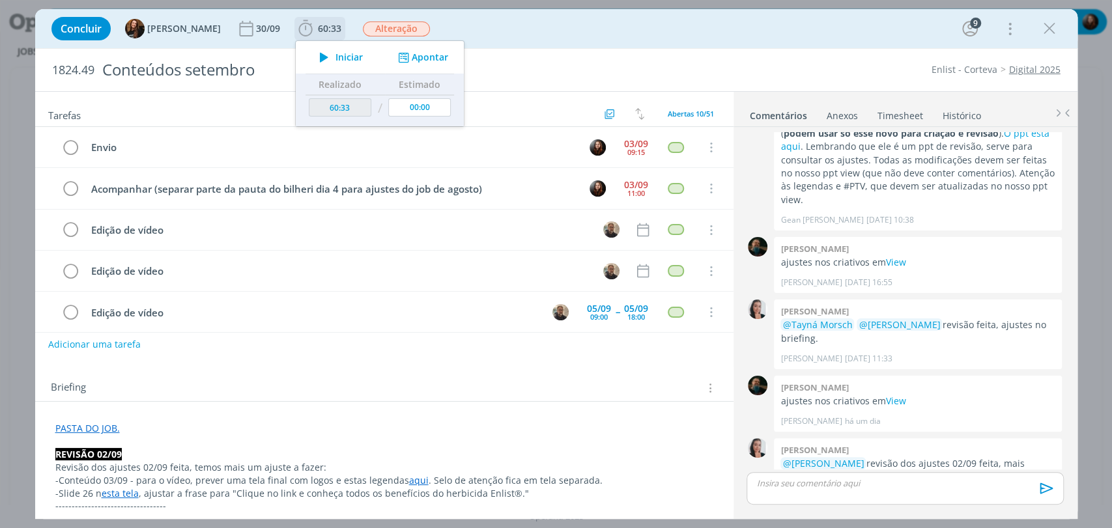
click at [313, 62] on icon "dialog" at bounding box center [324, 57] width 23 height 17
click at [543, 25] on div "Concluir Tayná Morsch 30/09 60:33 Iniciar Apontar Data * 03/09/2025 Horas * 00:…" at bounding box center [556, 28] width 1023 height 31
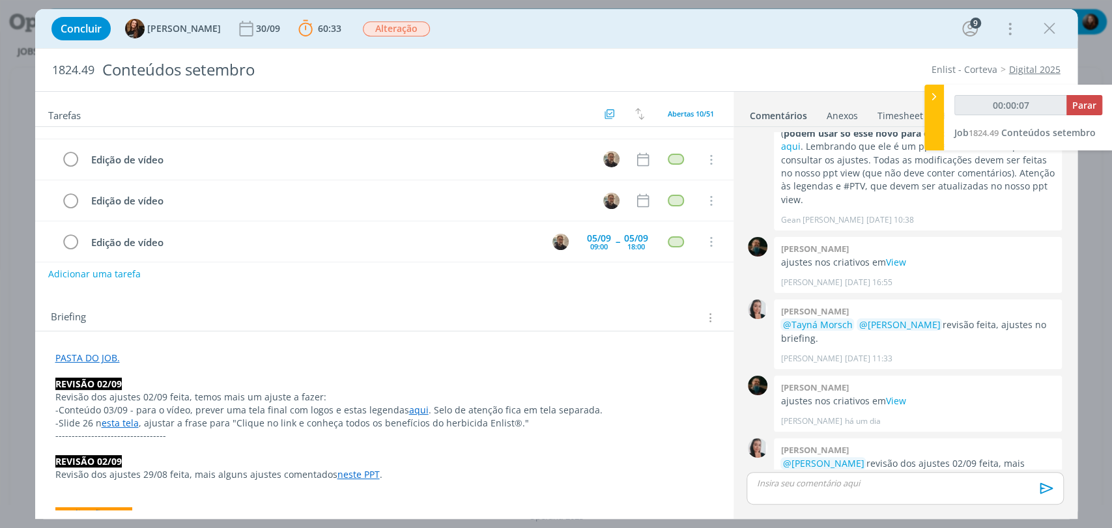
scroll to position [72, 0]
click at [412, 406] on link "aqui" at bounding box center [419, 408] width 20 height 12
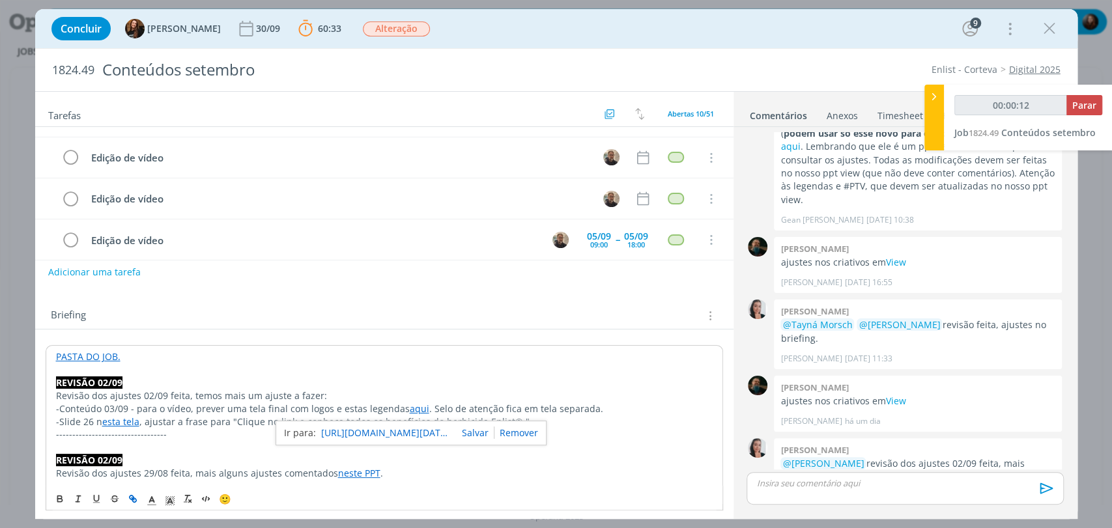
click at [416, 435] on link "https://sobeae.sharepoint.com/sites/SOBEAE/Documentos%20Compartilhados/Forms/Al…" at bounding box center [386, 433] width 130 height 17
click at [160, 397] on p "Revisão dos ajustes 02/09 feita, temos mais um ajuste a fazer:" at bounding box center [384, 396] width 657 height 13
click at [115, 422] on link "esta tela" at bounding box center [120, 422] width 37 height 12
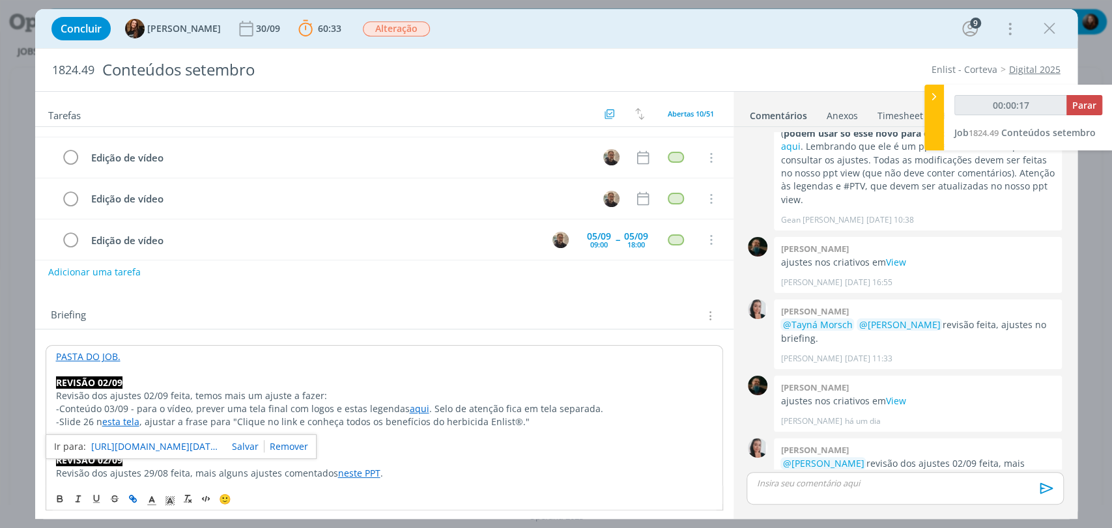
click at [146, 448] on link "https://sobeae.sharepoint.com/sites/SOBEAE/Documentos%20Compartilhados/Forms/Al…" at bounding box center [156, 446] width 130 height 17
click at [308, 311] on div "Briefing Briefings Predefinidos Versões do Briefing Ver Briefing do Projeto" at bounding box center [386, 316] width 670 height 17
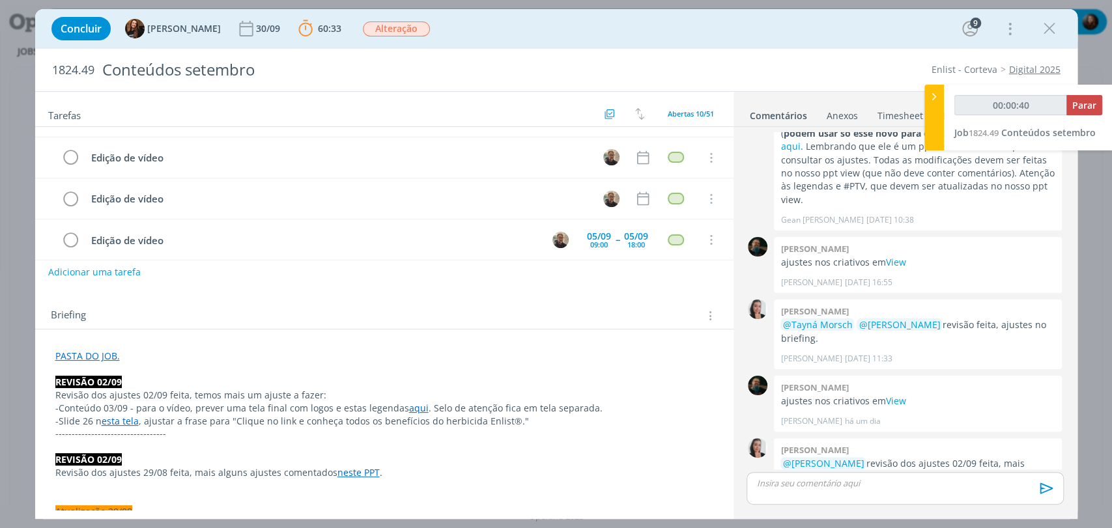
click at [354, 301] on div "Briefing Briefings Predefinidos Versões do Briefing Ver Briefing do Projeto" at bounding box center [384, 311] width 698 height 35
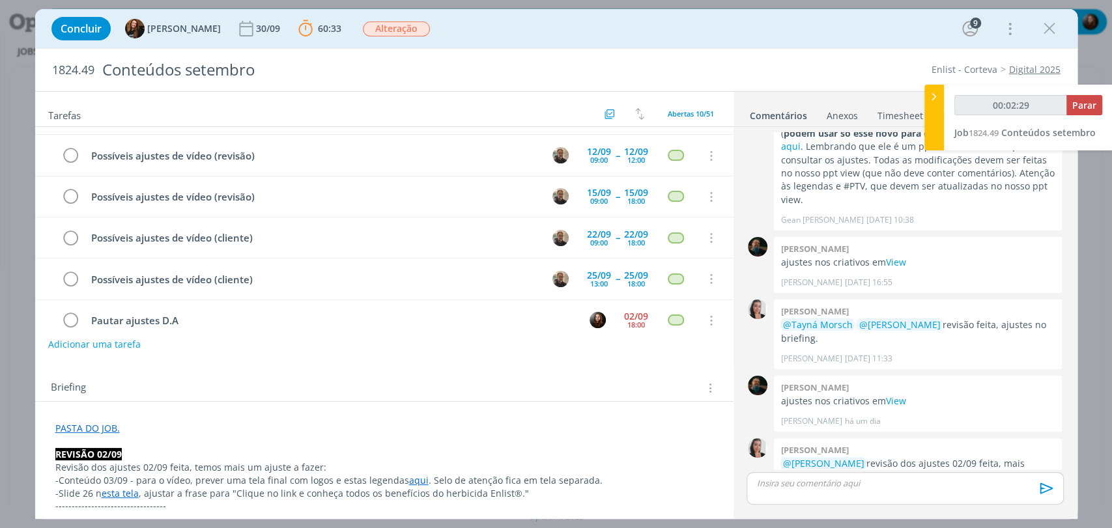
scroll to position [214, 0]
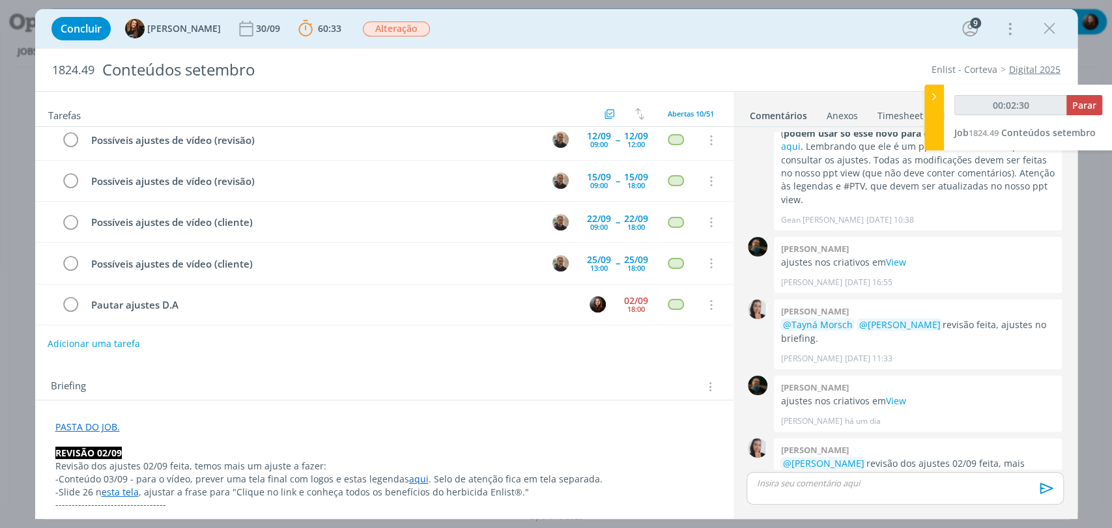
click at [116, 344] on button "Adicionar uma tarefa" at bounding box center [94, 344] width 93 height 22
type input "00:02:31"
click at [164, 339] on input "dialog" at bounding box center [297, 343] width 481 height 18
type input "Aj"
type input "00:02:32"
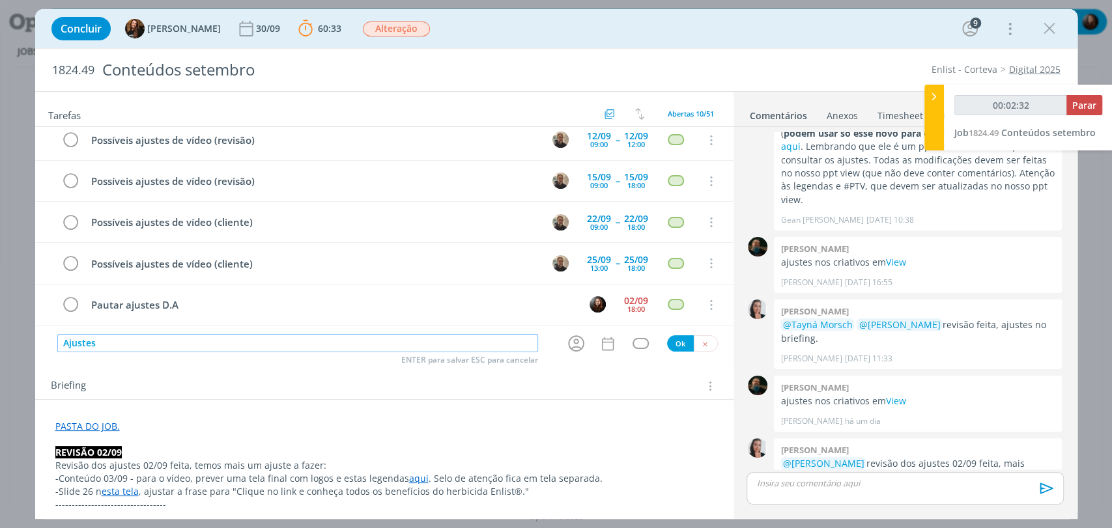
type input "Ajustes"
type input "00:02:33"
type input "Ajustes"
type input "00:02:34"
type input "Ajustes ["
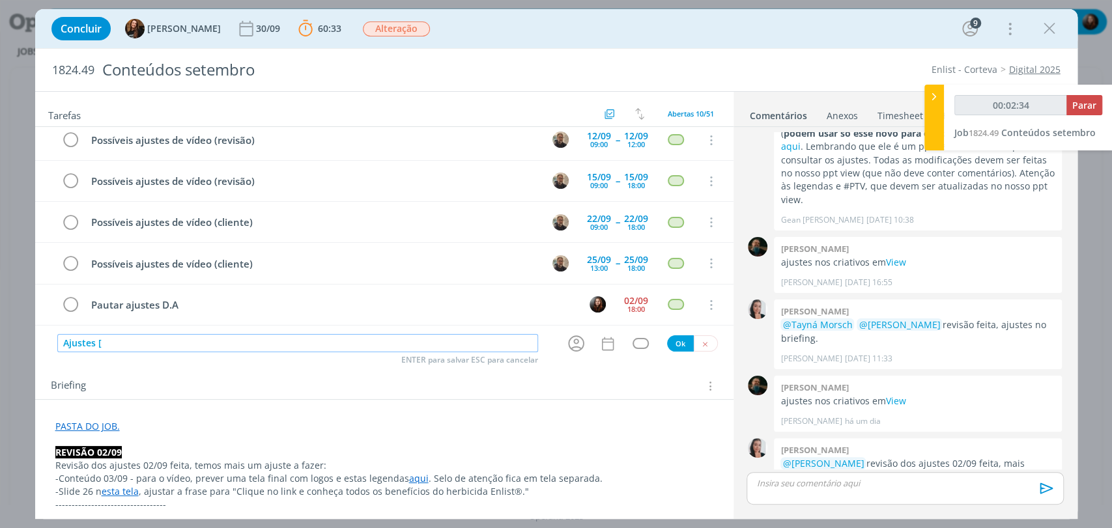
type input "00:02:35"
type input "Ajustes [revis"
type input "00:02:36"
type input "Ajustes [revisão"
type input "00:02:37"
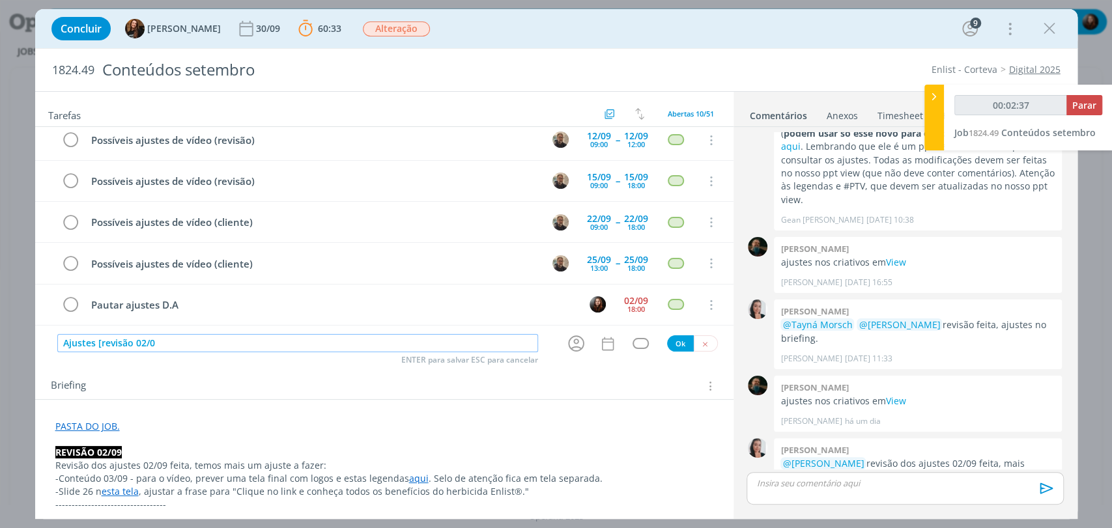
type input "Ajustes [revisão 02/09"
type input "00:02:39"
type input "Ajustes [revisão 02/09]"
type input "00:02:40"
click at [575, 340] on icon "dialog" at bounding box center [576, 344] width 20 height 20
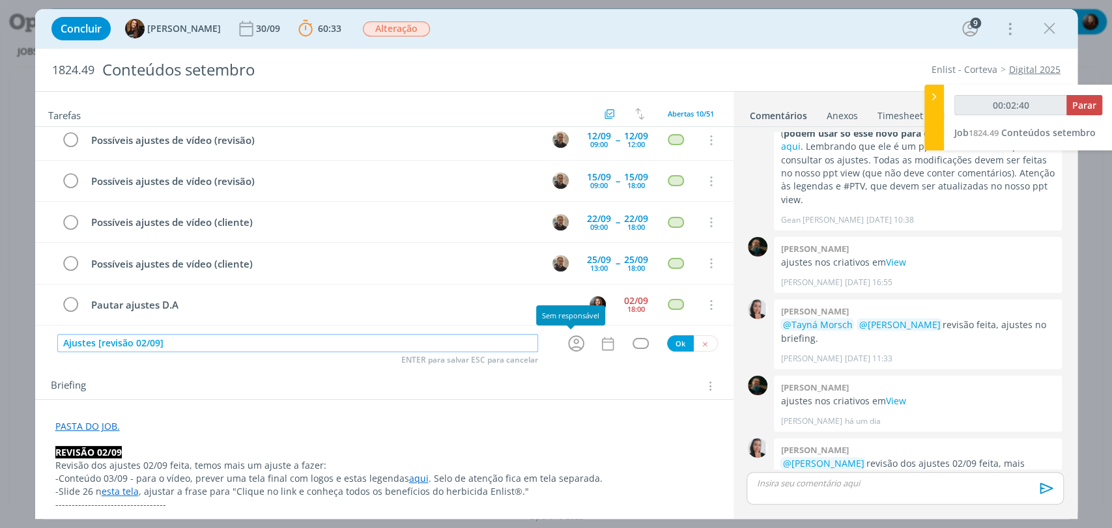
type input "Ajustes [revisão 02/09]"
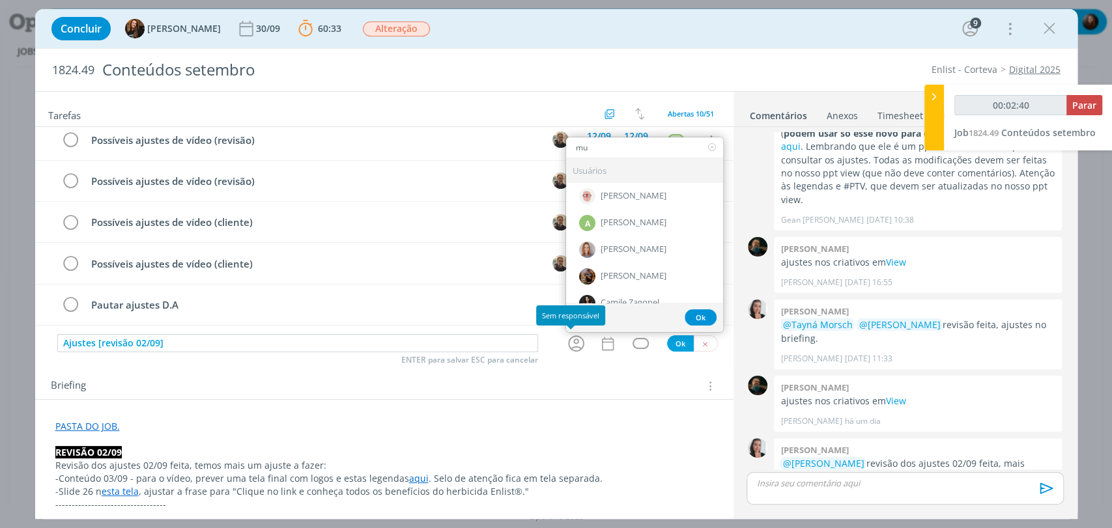
type input "mur"
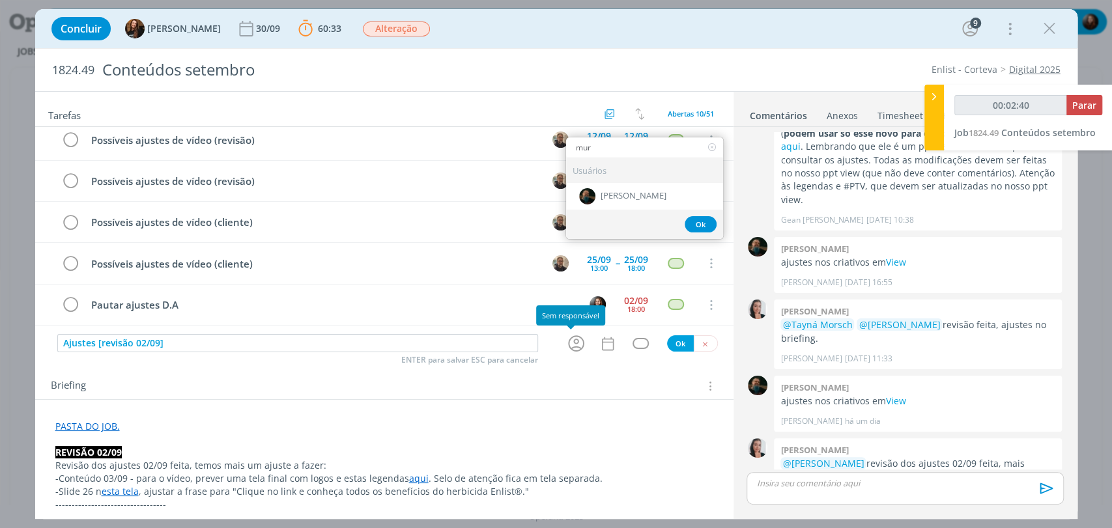
type input "00:02:41"
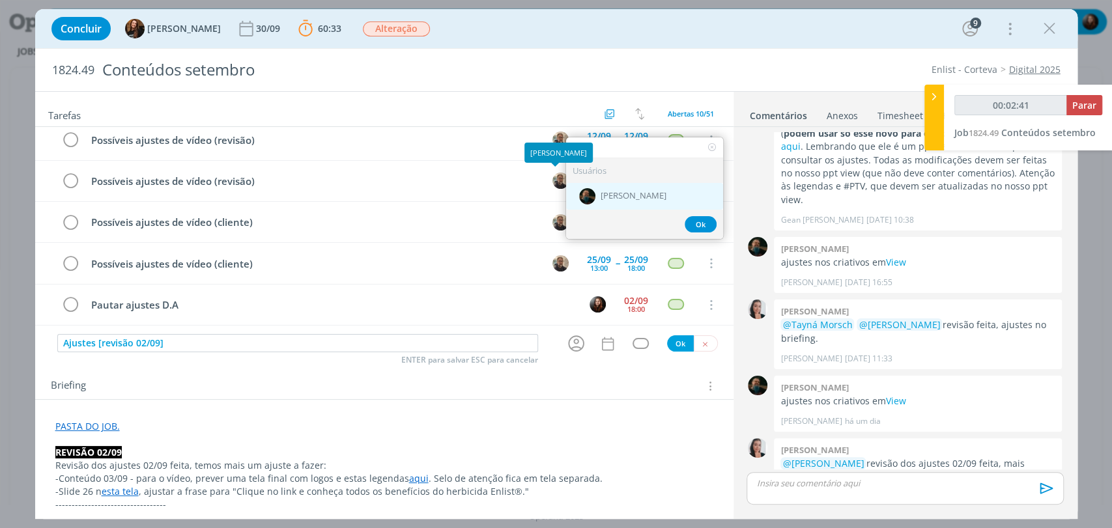
type input "mur"
click at [594, 203] on div "[PERSON_NAME]" at bounding box center [644, 196] width 157 height 27
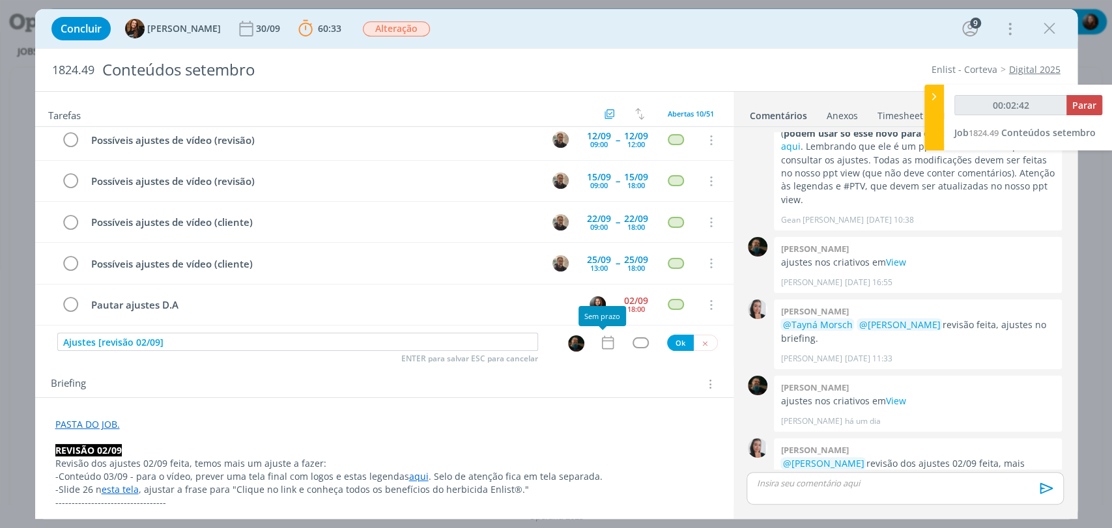
click at [601, 337] on icon "dialog" at bounding box center [607, 342] width 17 height 17
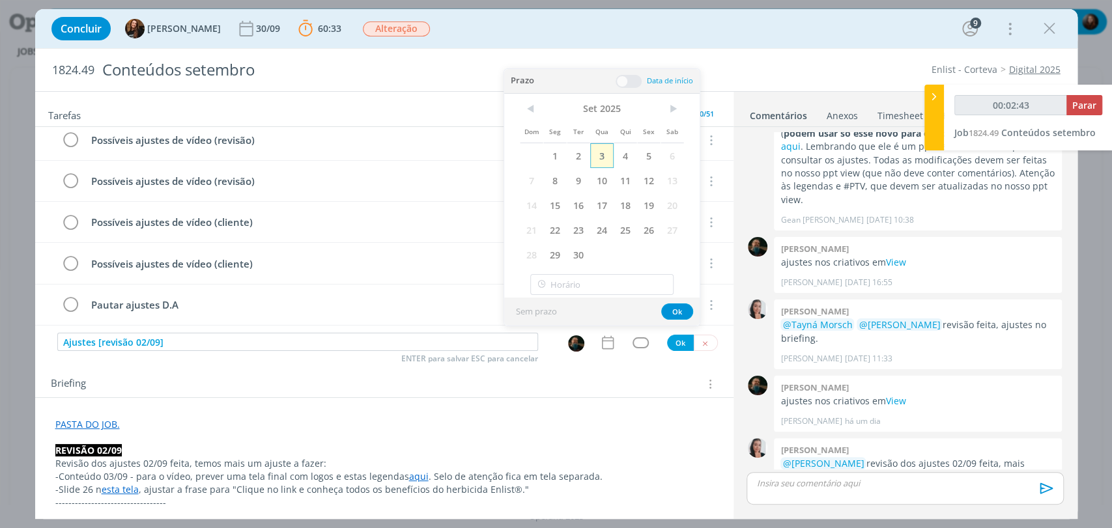
click at [593, 152] on span "3" at bounding box center [601, 155] width 23 height 25
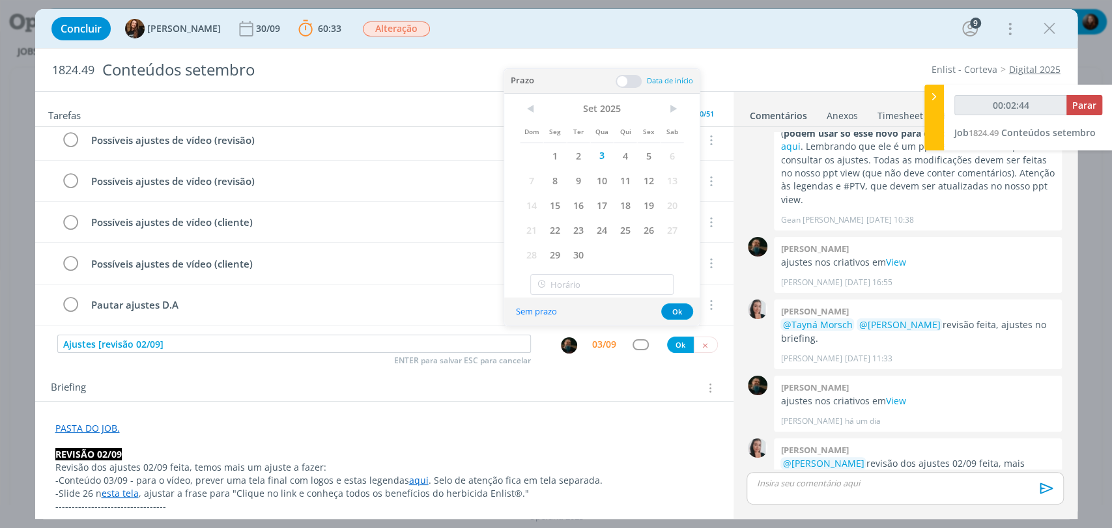
click at [624, 80] on span at bounding box center [629, 81] width 26 height 13
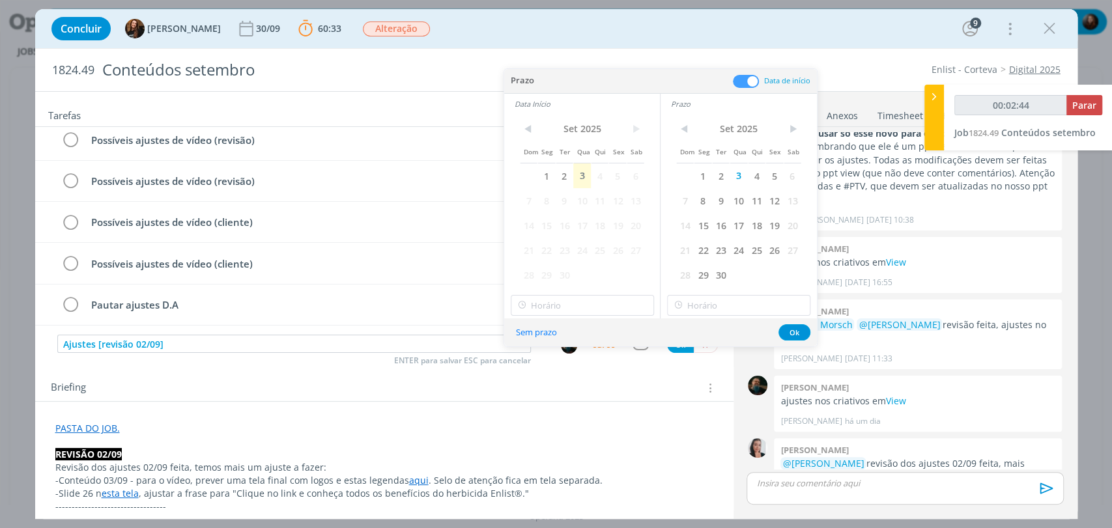
type input "00:02:45"
click at [584, 180] on span "3" at bounding box center [582, 176] width 18 height 25
type input "17:00"
click at [571, 301] on input "17:00" at bounding box center [582, 305] width 143 height 21
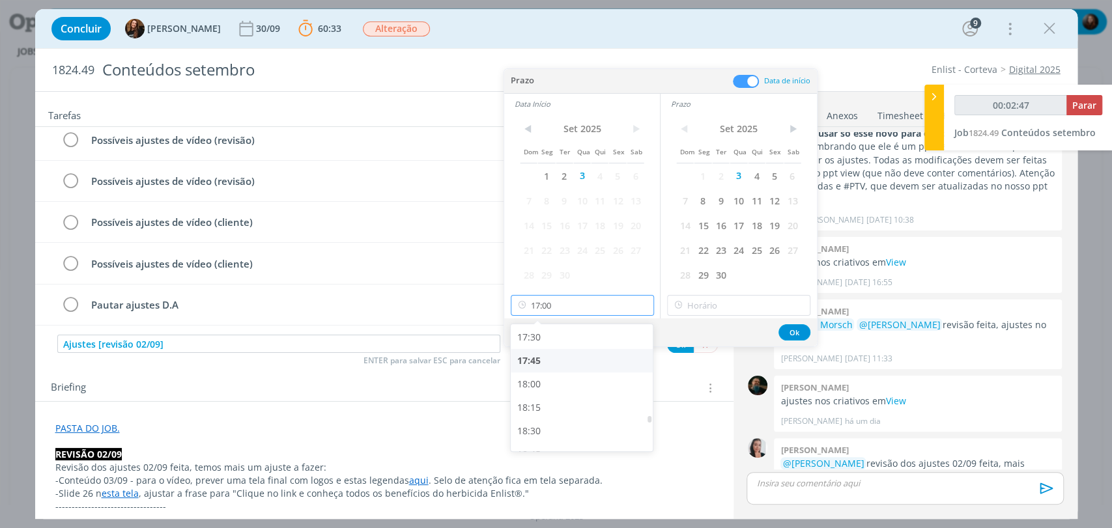
type input "00:02:48"
click at [536, 340] on div "17:30" at bounding box center [583, 337] width 145 height 23
type input "17:30"
type input "00:02:49"
type input "17:30"
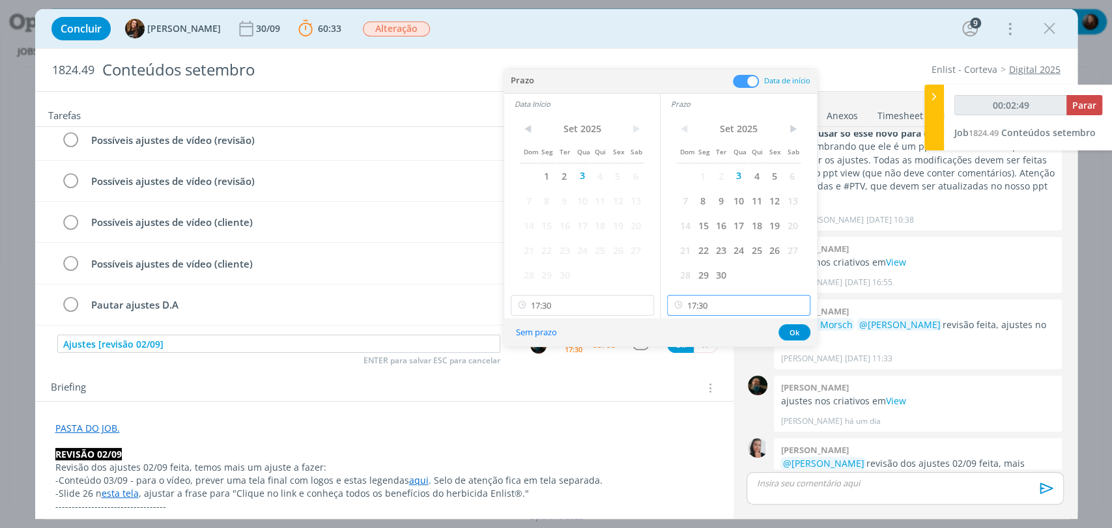
click at [717, 295] on input "17:30" at bounding box center [738, 305] width 143 height 21
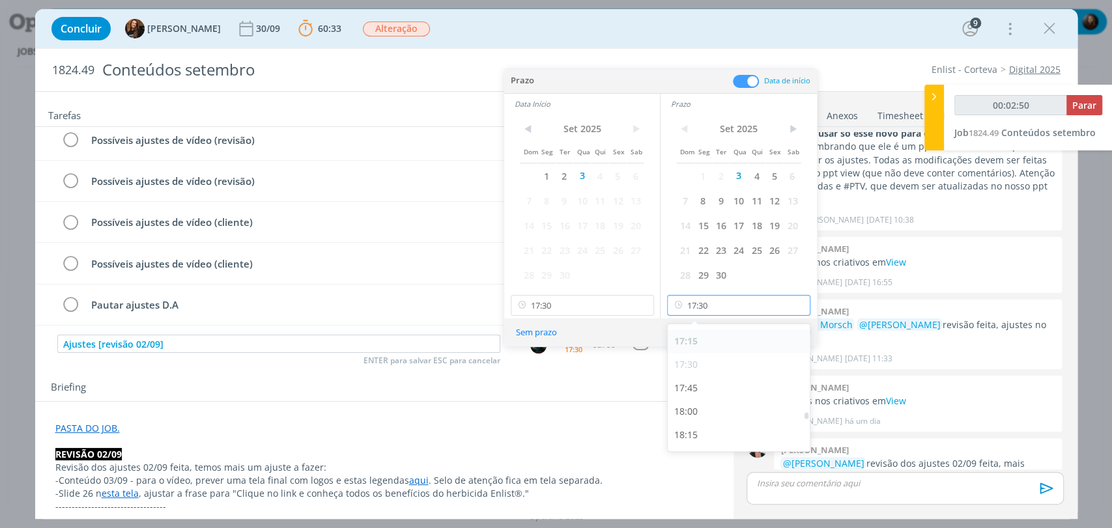
scroll to position [1615, 0]
type input "00:02:51"
click at [689, 391] on div "17:45" at bounding box center [740, 386] width 145 height 23
type input "17:45"
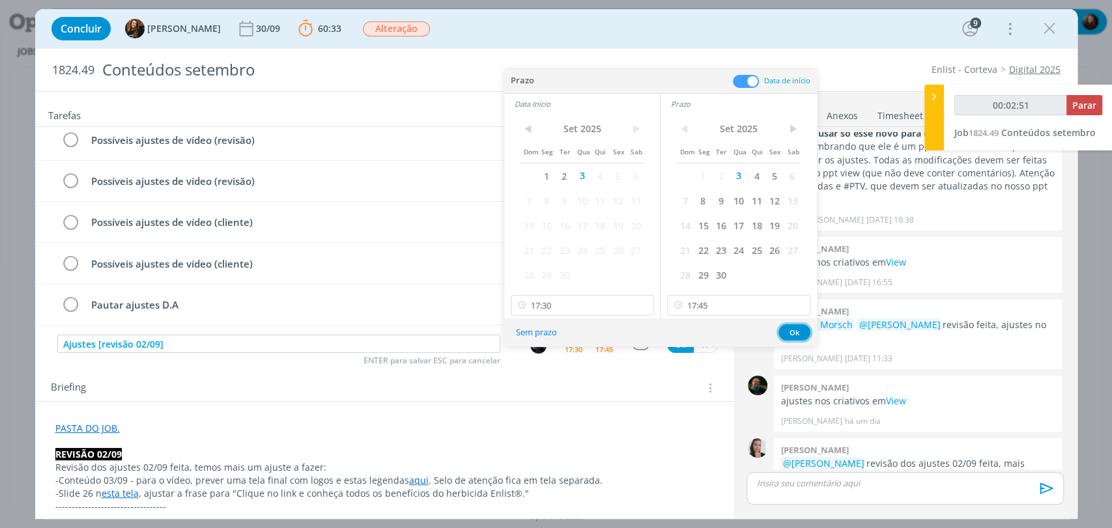
click at [794, 332] on button "Ok" at bounding box center [795, 332] width 32 height 16
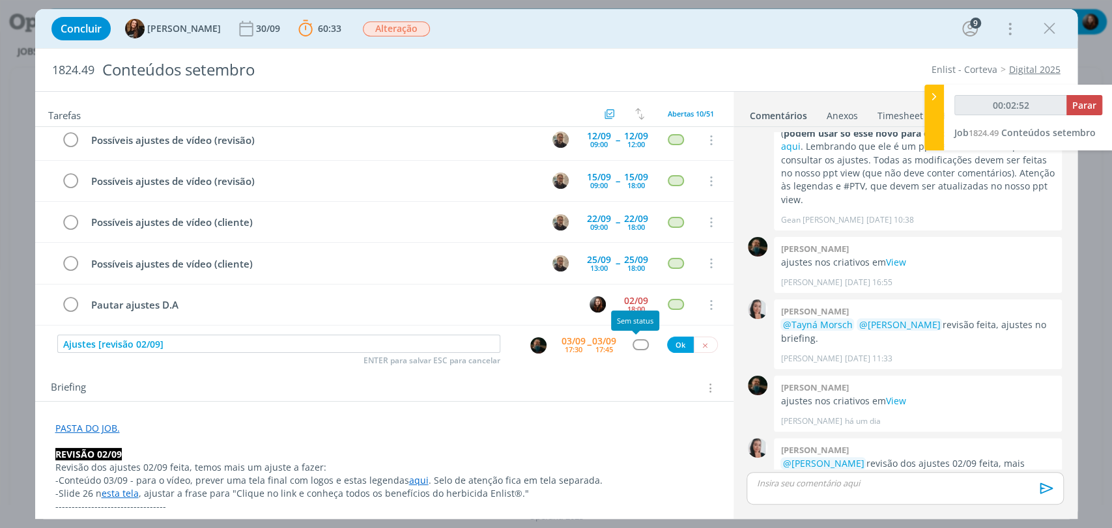
click at [637, 342] on div "dialog" at bounding box center [641, 344] width 16 height 11
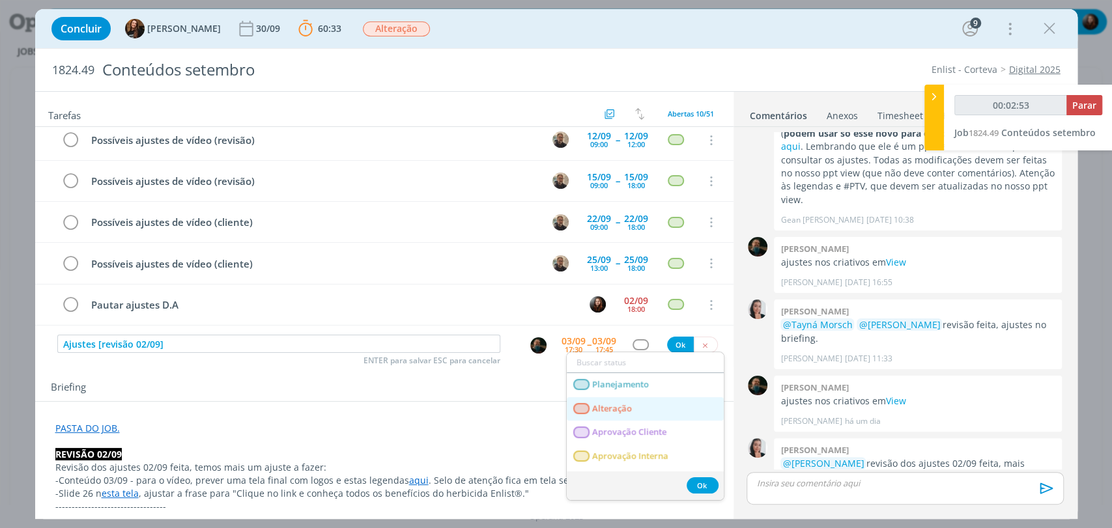
drag, startPoint x: 615, startPoint y: 405, endPoint x: 644, endPoint y: 380, distance: 38.4
click at [615, 405] on span "Alteração" at bounding box center [612, 409] width 40 height 10
type input "00:02:54"
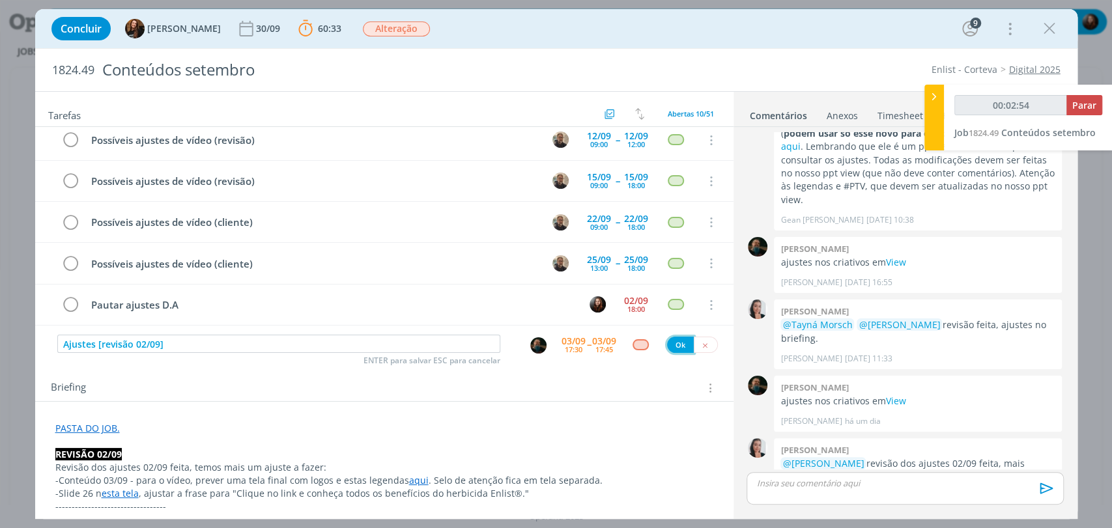
click at [678, 343] on button "Ok" at bounding box center [680, 345] width 27 height 16
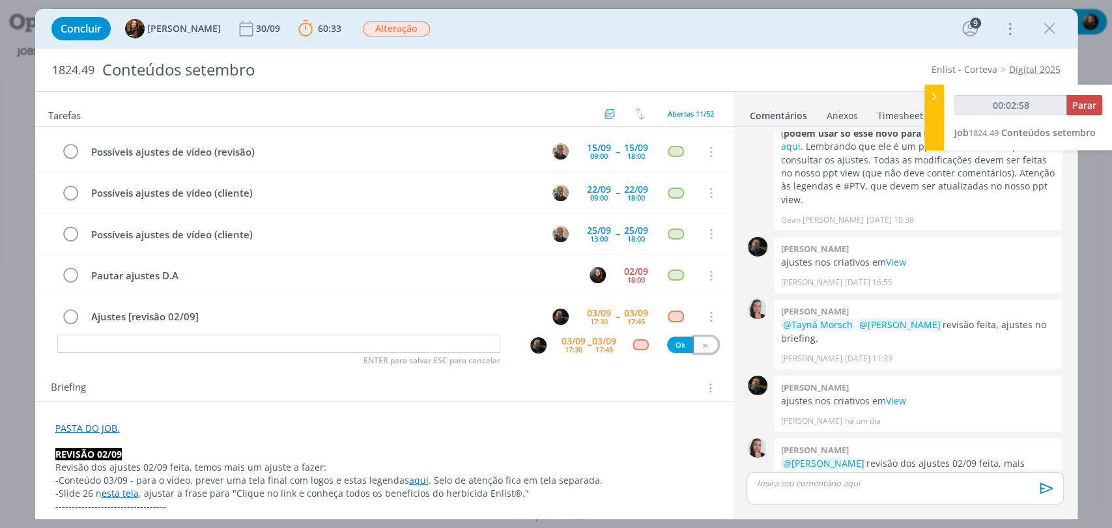
click at [701, 346] on icon "dialog" at bounding box center [705, 345] width 8 height 8
click at [122, 490] on link "esta tela" at bounding box center [120, 493] width 37 height 12
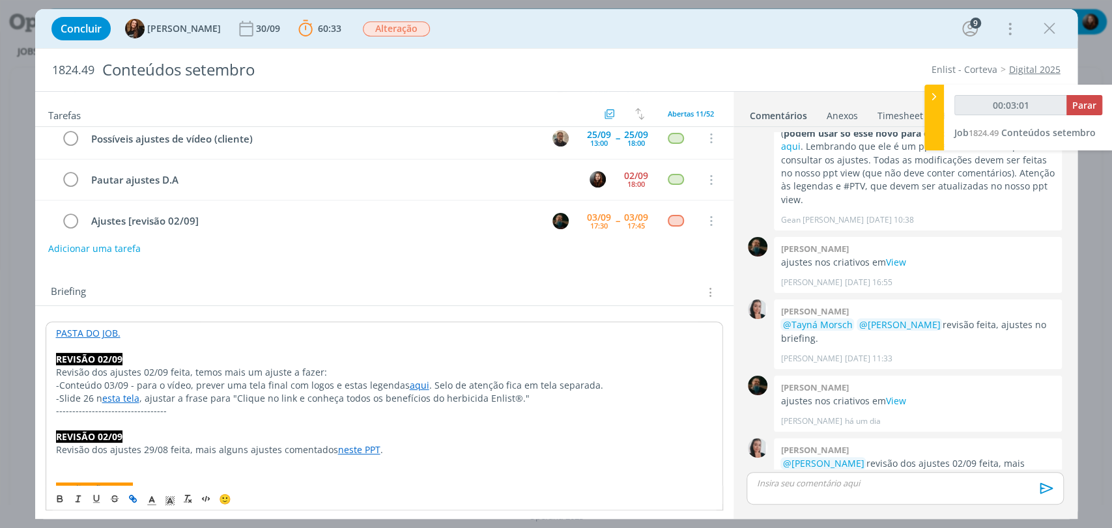
scroll to position [145, 0]
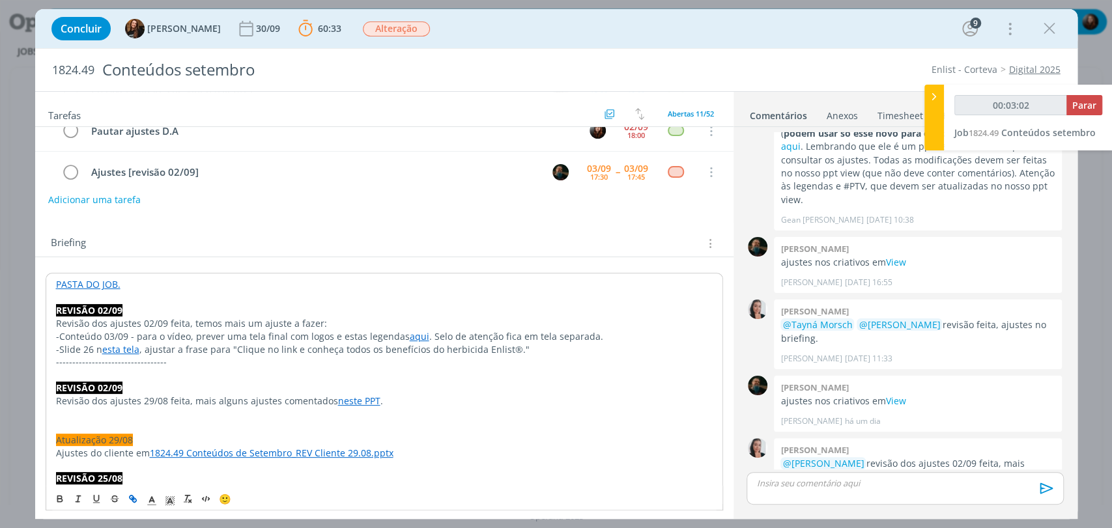
click at [128, 347] on link "esta tela" at bounding box center [120, 349] width 37 height 12
click at [154, 373] on link "https://sobeae.sharepoint.com/sites/SOBEAE/Documentos%20Compartilhados/Forms/Al…" at bounding box center [156, 374] width 130 height 17
click at [191, 246] on div "Briefing Briefings Predefinidos Versões do Briefing Ver Briefing do Projeto" at bounding box center [386, 243] width 670 height 17
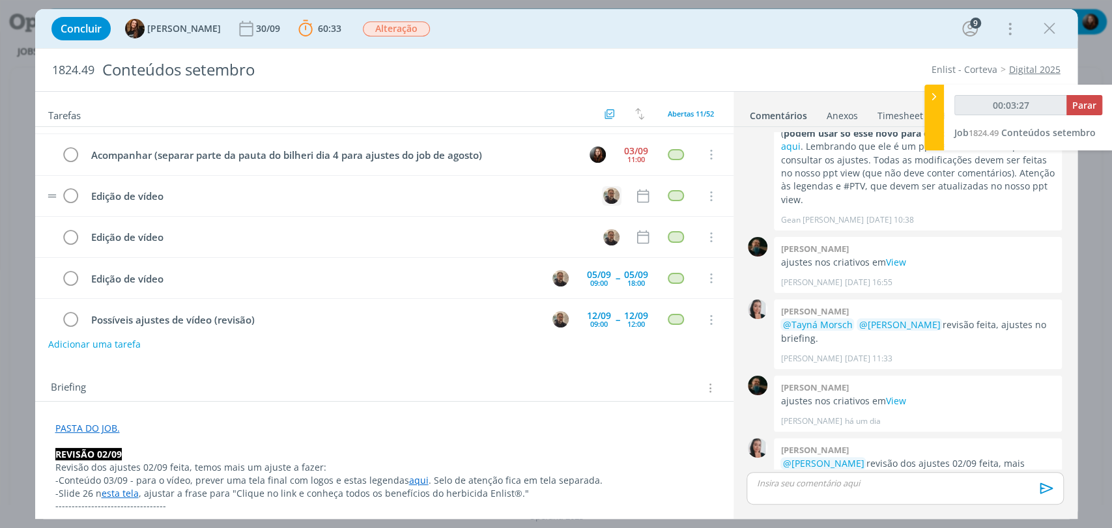
scroll to position [0, 0]
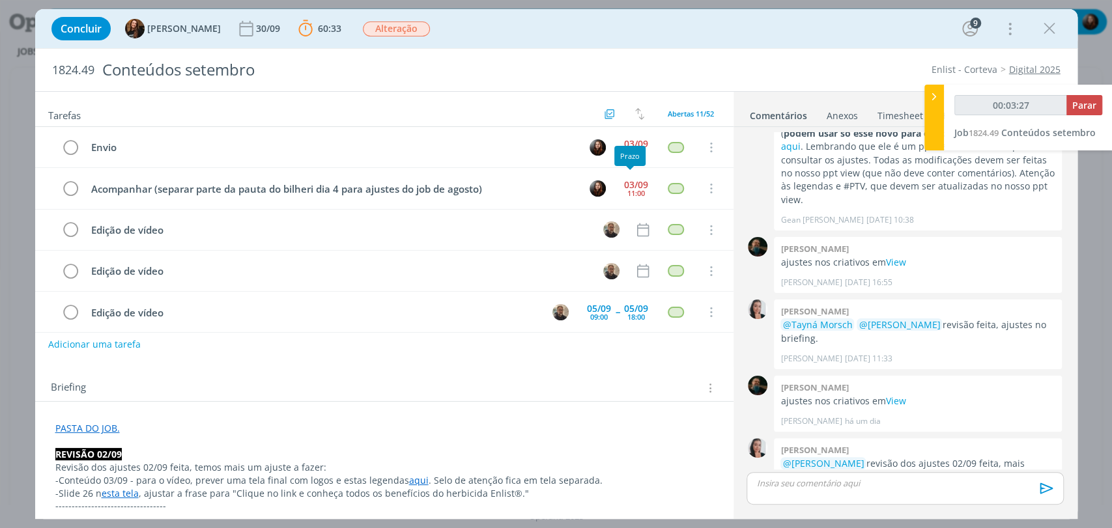
click at [635, 156] on div "Prazo" at bounding box center [629, 156] width 31 height 20
click at [632, 142] on div "03/09" at bounding box center [636, 143] width 24 height 9
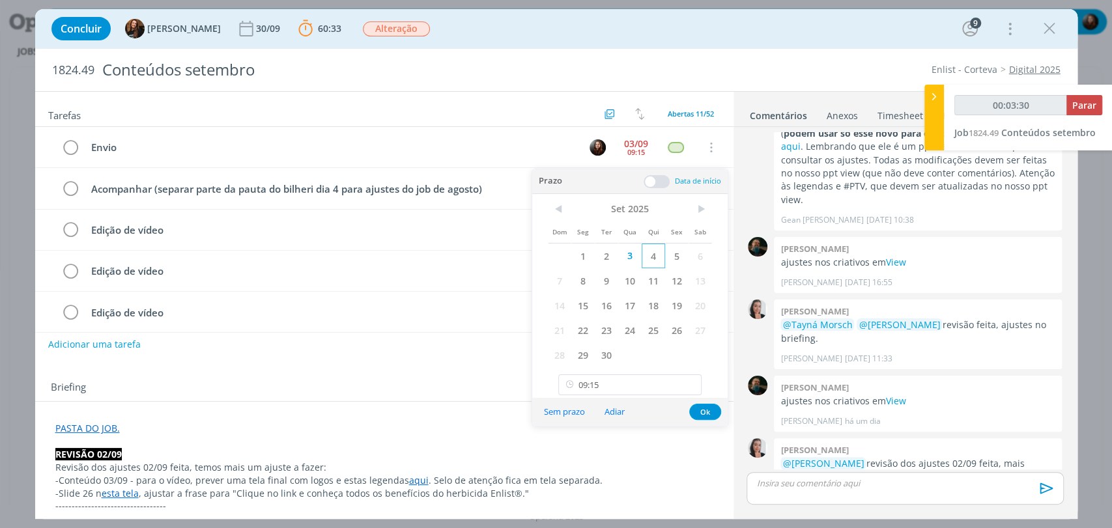
click at [655, 261] on span "4" at bounding box center [653, 256] width 23 height 25
click at [652, 388] on input "09:15" at bounding box center [629, 385] width 143 height 21
type input "00:03:33"
click at [589, 319] on div "10:30" at bounding box center [631, 322] width 145 height 23
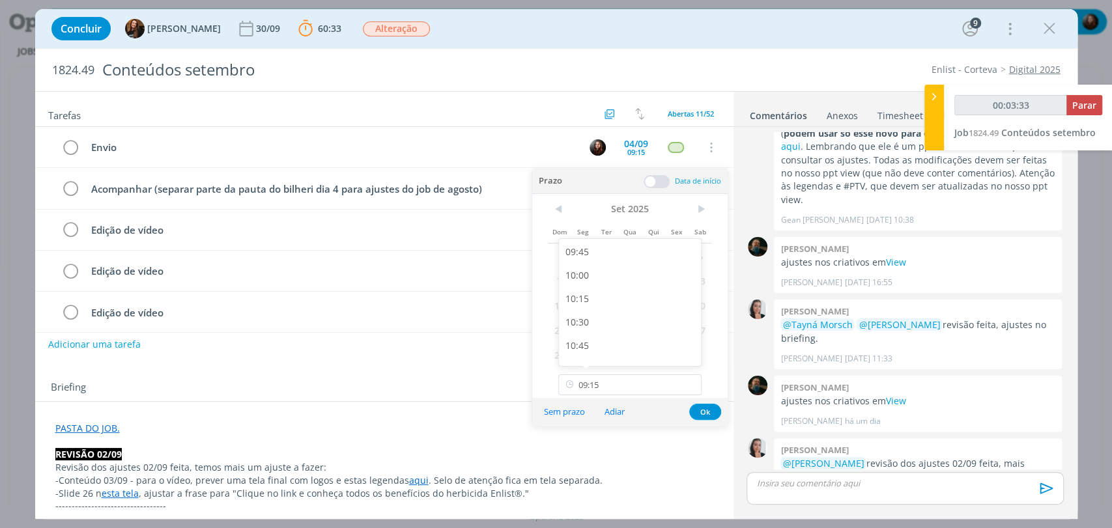
type input "10:30"
click at [708, 413] on button "Ok" at bounding box center [705, 412] width 32 height 16
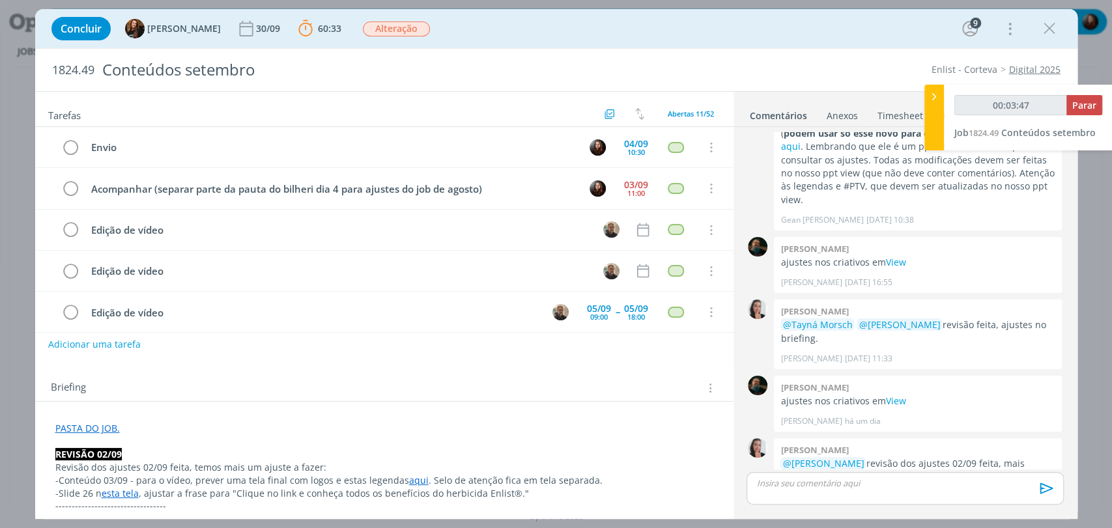
click at [513, 32] on div "Concluir Tayná Morsch 30/09 60:33 Parar Apontar Data * 03/09/2025 Horas * 00:00…" at bounding box center [556, 28] width 1023 height 31
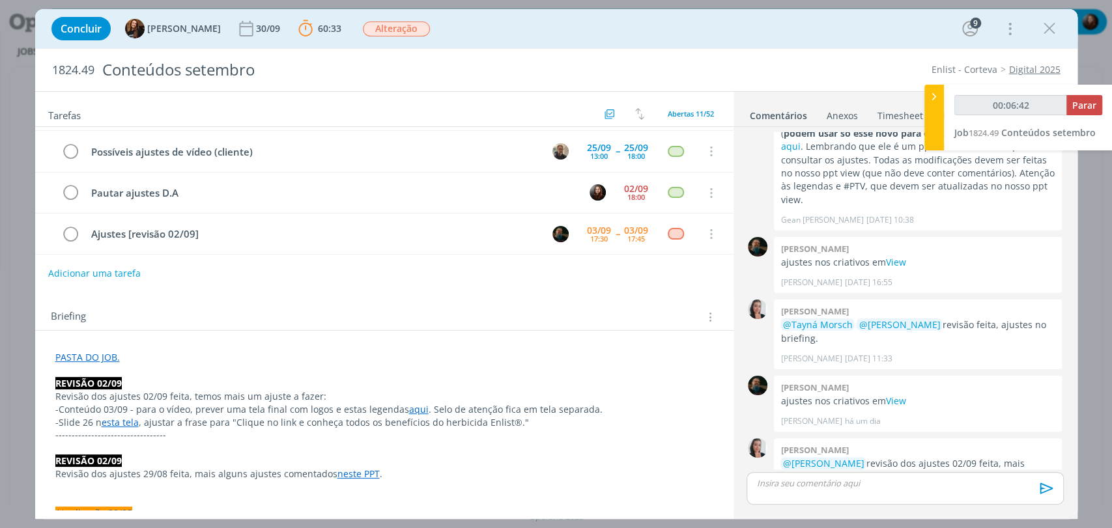
scroll to position [72, 0]
type input "00:06:43"
click at [1085, 102] on span "Parar" at bounding box center [1084, 105] width 24 height 12
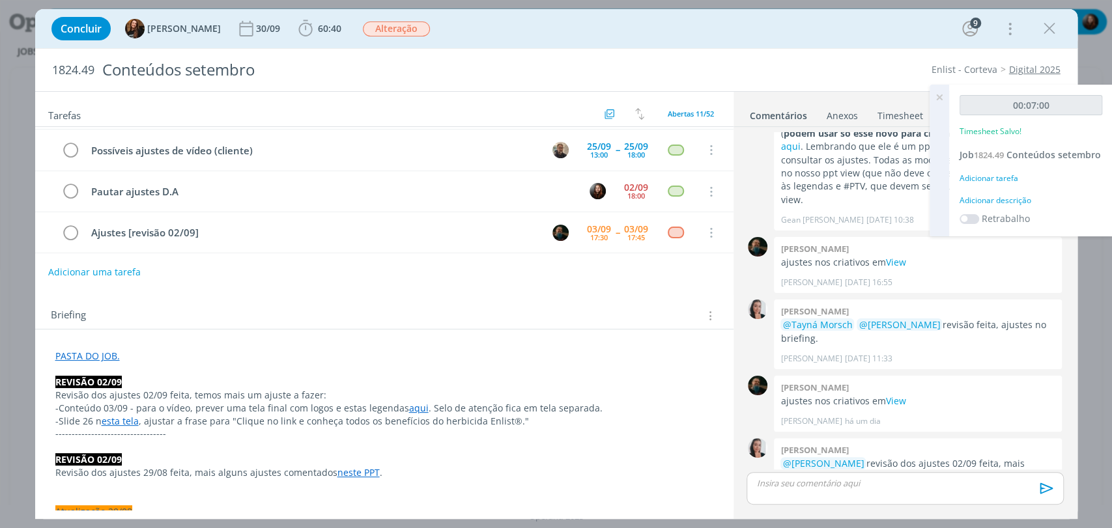
click at [1010, 199] on div "Adicionar descrição" at bounding box center [1031, 201] width 143 height 12
click at [1005, 210] on textarea at bounding box center [1031, 221] width 136 height 46
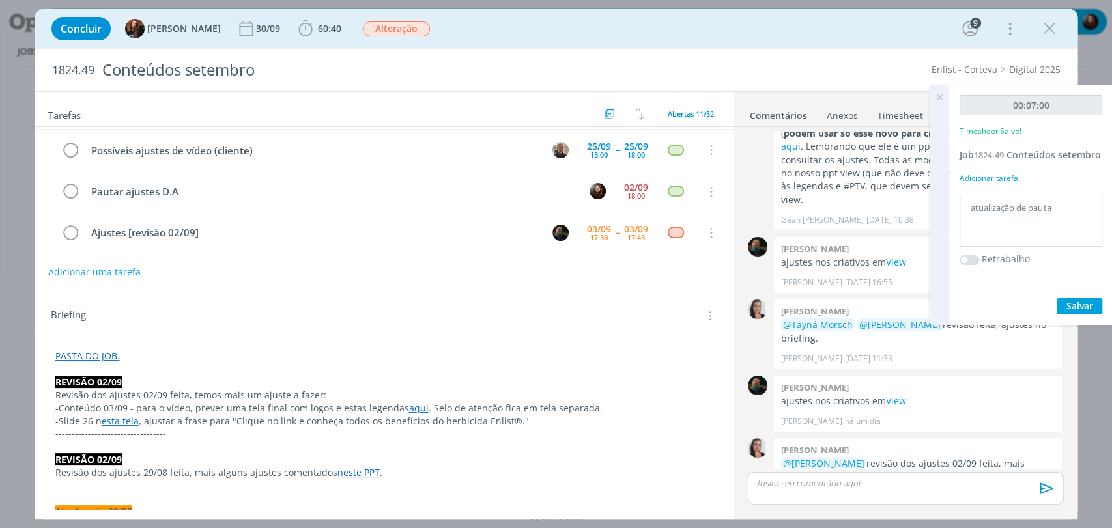
type textarea "atualização de pauta"
click at [1080, 303] on span "Salvar" at bounding box center [1079, 306] width 27 height 12
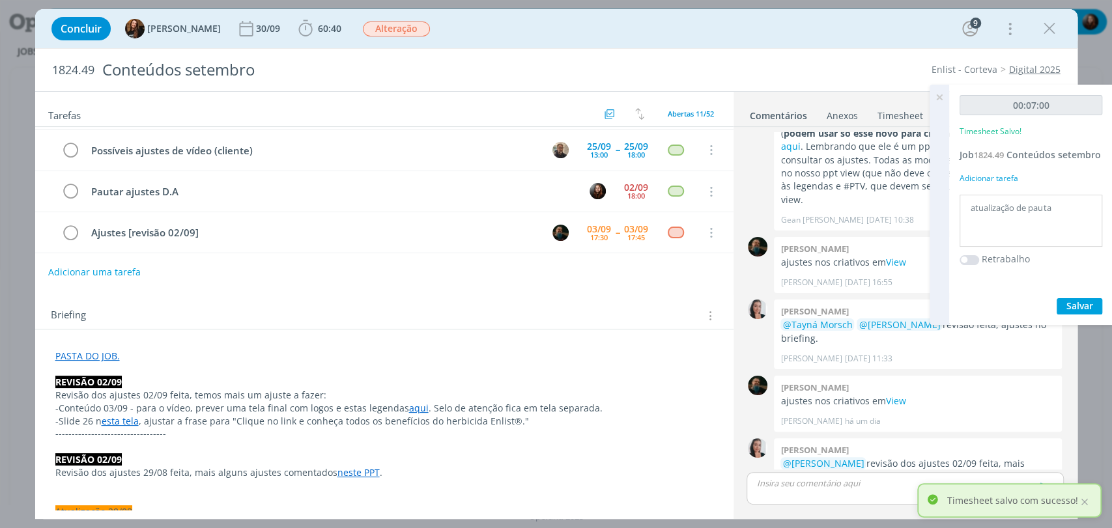
click at [940, 93] on icon at bounding box center [939, 97] width 23 height 25
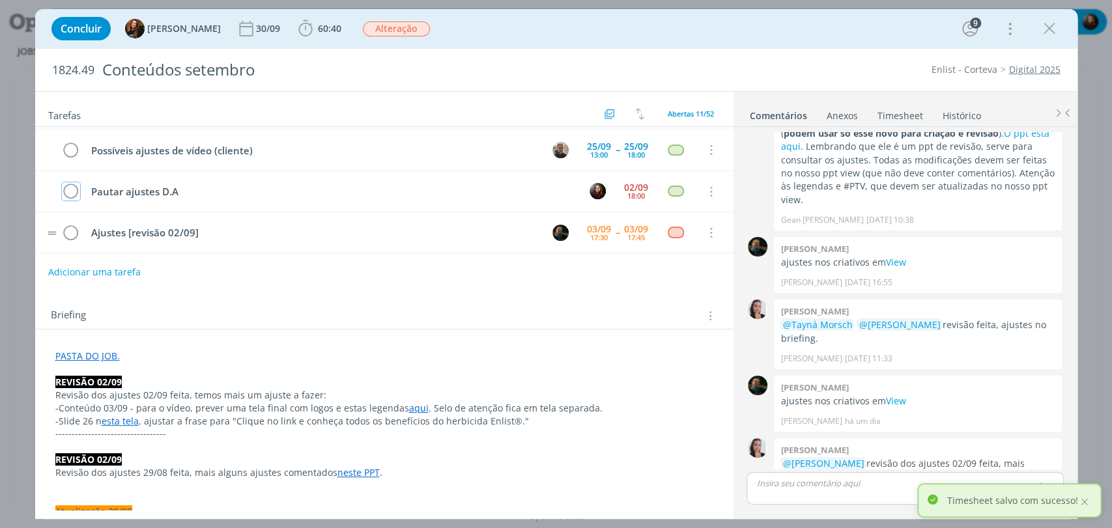
drag, startPoint x: 65, startPoint y: 188, endPoint x: 115, endPoint y: 215, distance: 56.6
click at [64, 187] on icon "dialog" at bounding box center [71, 192] width 18 height 20
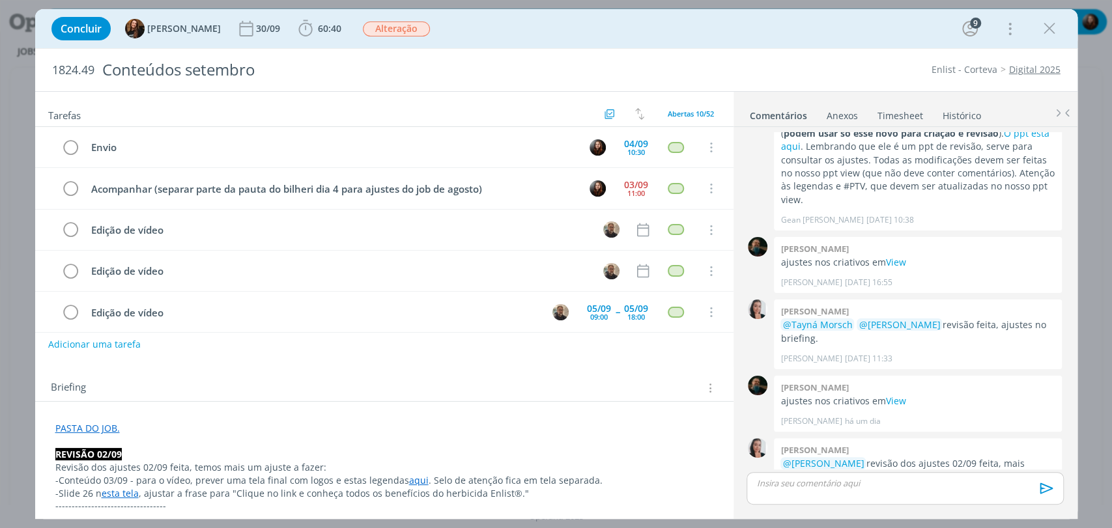
scroll to position [0, 0]
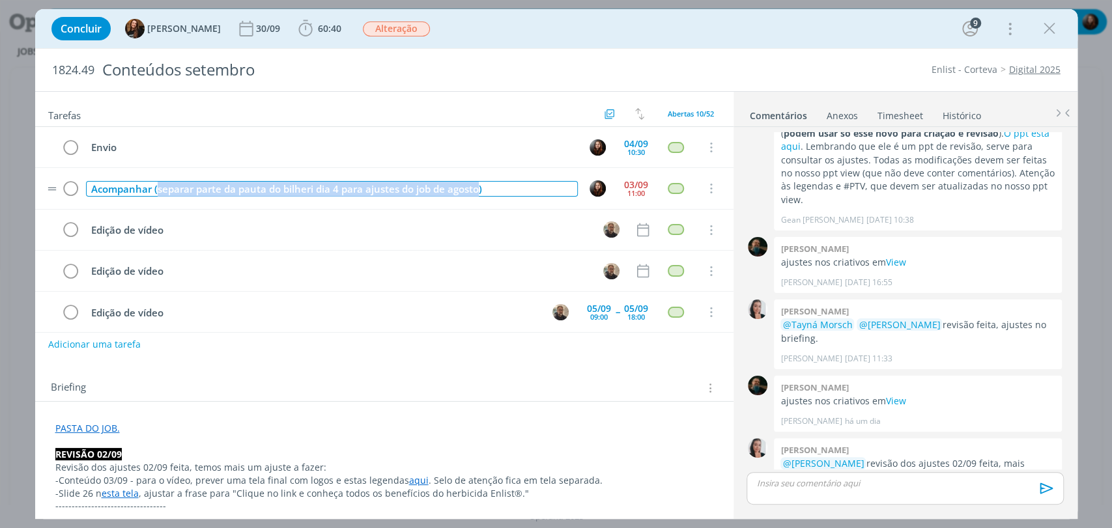
drag, startPoint x: 477, startPoint y: 189, endPoint x: 158, endPoint y: 189, distance: 318.6
click at [158, 189] on div "Acompanhar (separar parte da pauta do bilheri dia 4 para ajustes do job de agos…" at bounding box center [332, 189] width 492 height 16
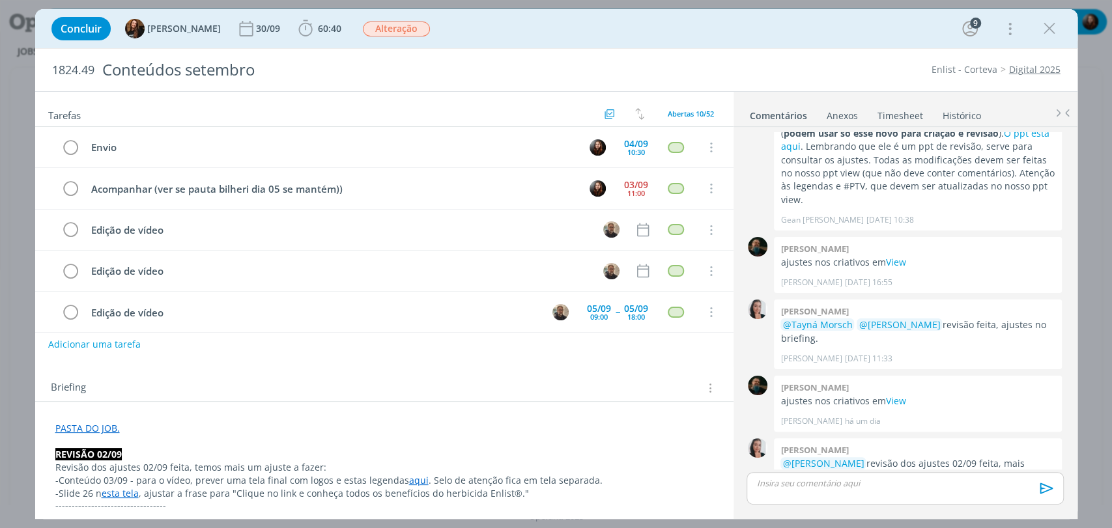
click at [297, 367] on div "Briefing Briefings Predefinidos Versões do Briefing Ver Briefing do Projeto" at bounding box center [384, 384] width 698 height 35
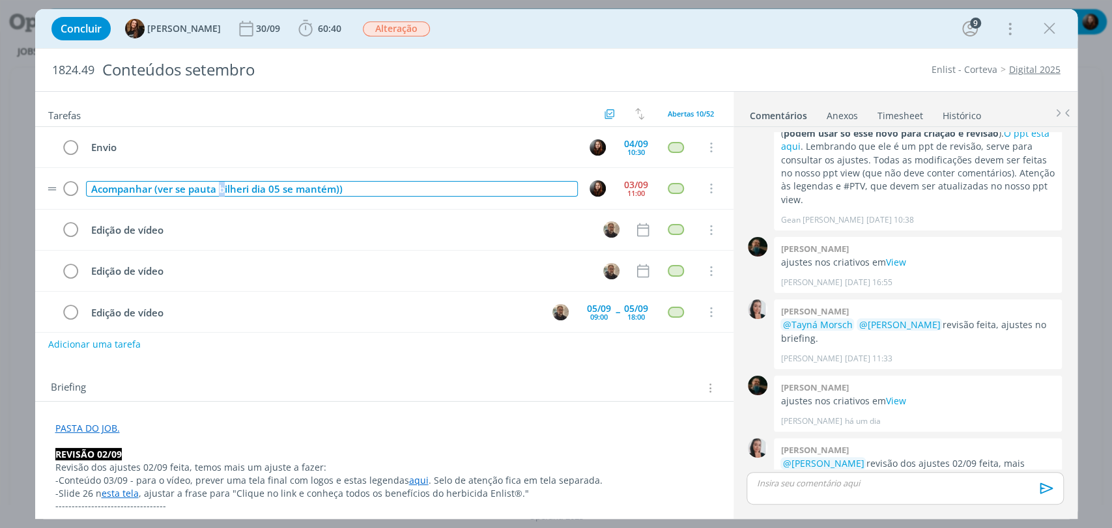
click at [219, 189] on div "Acompanhar (ver se pauta bilheri dia 05 se mantém))" at bounding box center [332, 189] width 492 height 16
click at [220, 189] on div "Acompanhar (ver se pauta bilheri dia 05 se mantém))" at bounding box center [332, 189] width 492 height 16
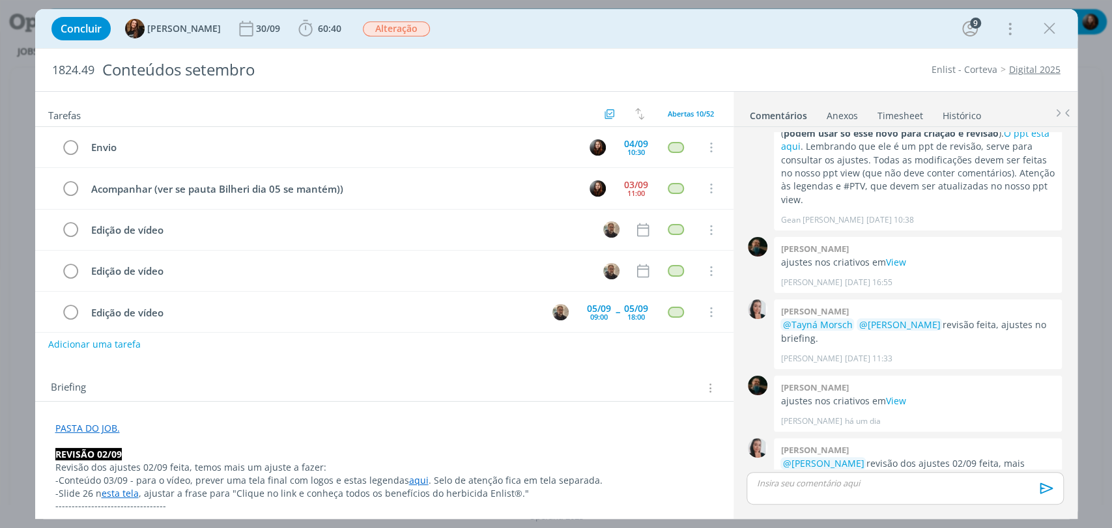
click at [320, 394] on div "Briefing Briefings Predefinidos Versões do Briefing Ver Briefing do Projeto" at bounding box center [386, 388] width 670 height 17
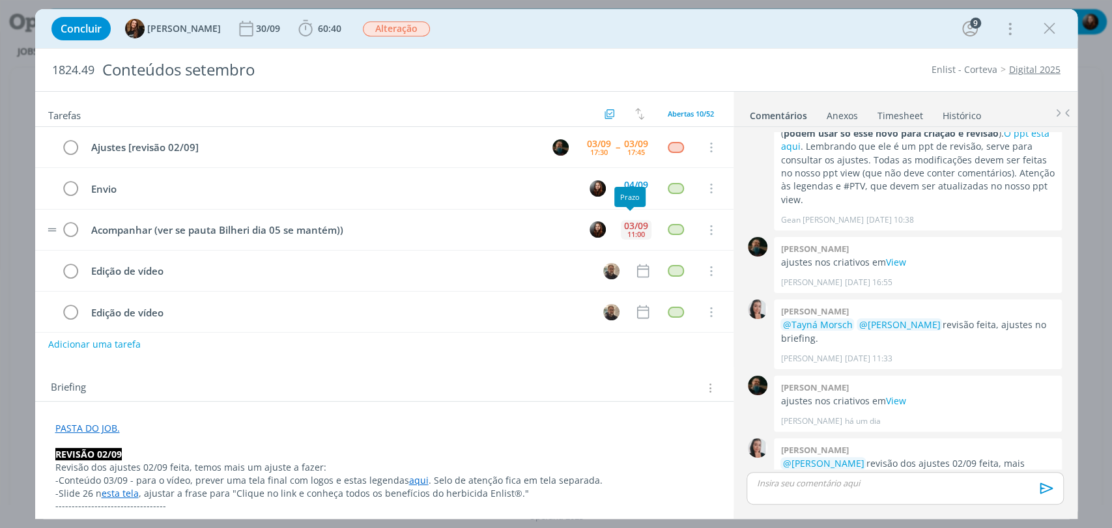
click at [640, 222] on div "03/09" at bounding box center [636, 226] width 24 height 9
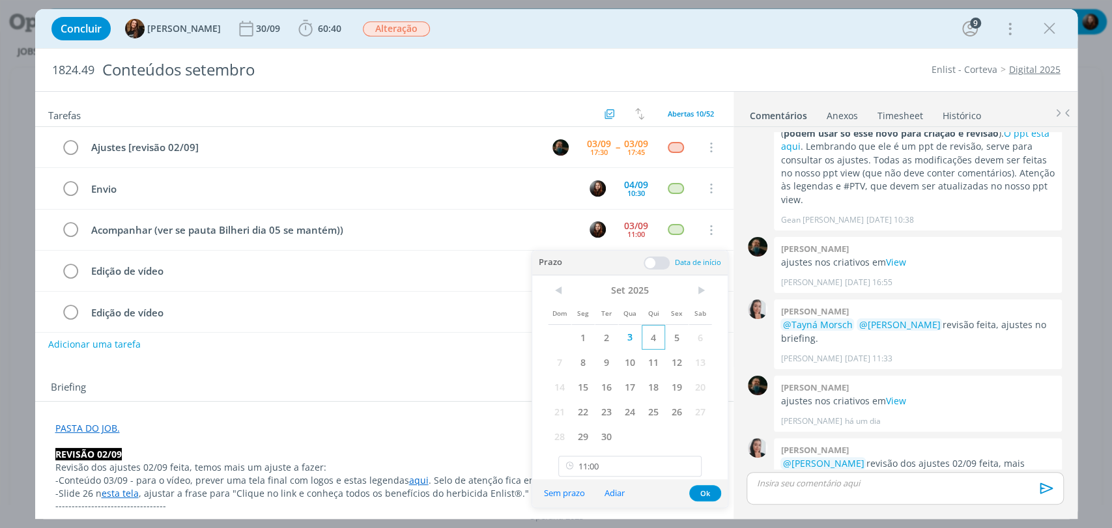
click at [657, 340] on span "4" at bounding box center [653, 337] width 23 height 25
click at [605, 470] on input "11:00" at bounding box center [629, 466] width 143 height 21
click at [592, 372] on div "15:00" at bounding box center [631, 372] width 145 height 23
type input "15:00"
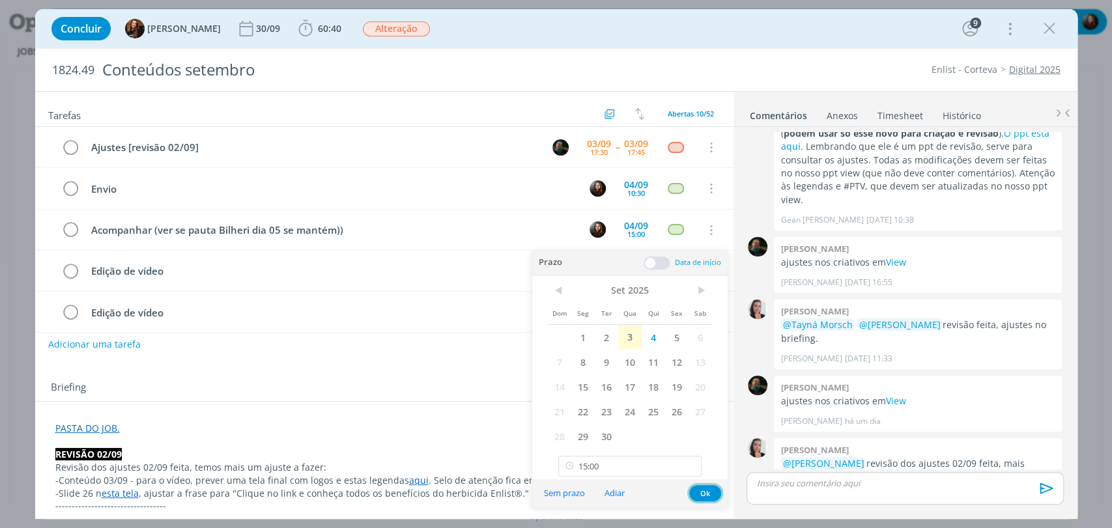
click at [709, 491] on button "Ok" at bounding box center [705, 493] width 32 height 16
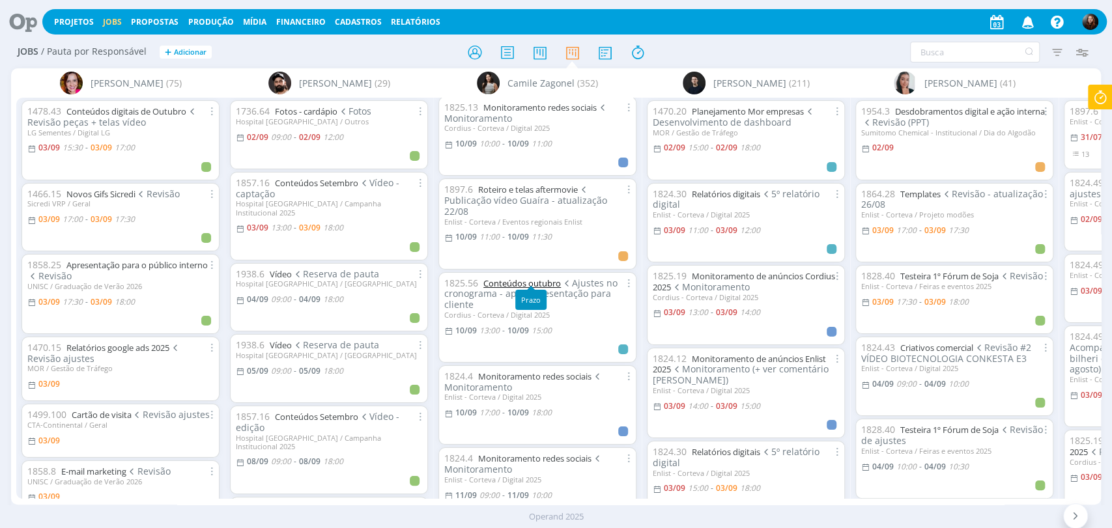
scroll to position [2879, 0]
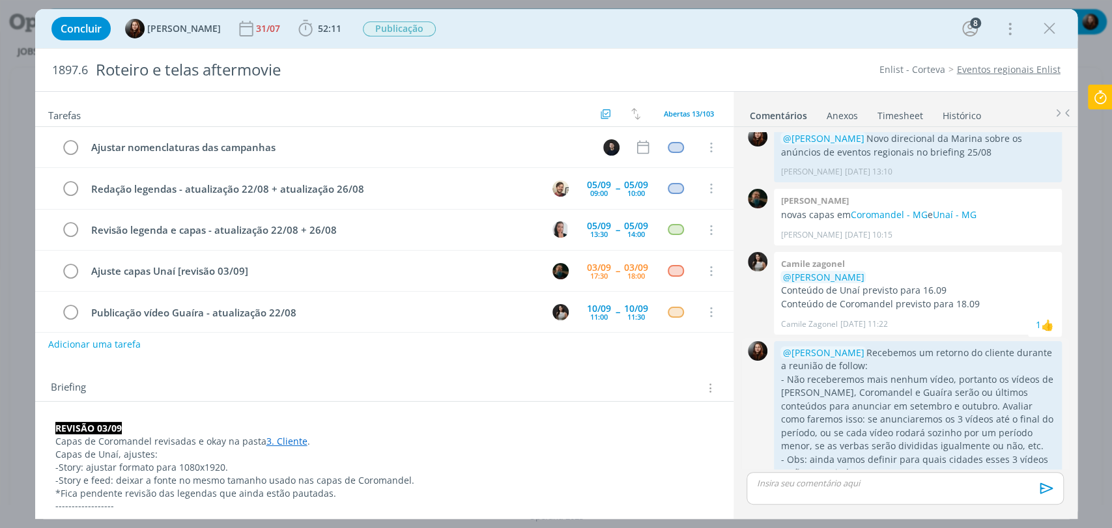
scroll to position [1192, 0]
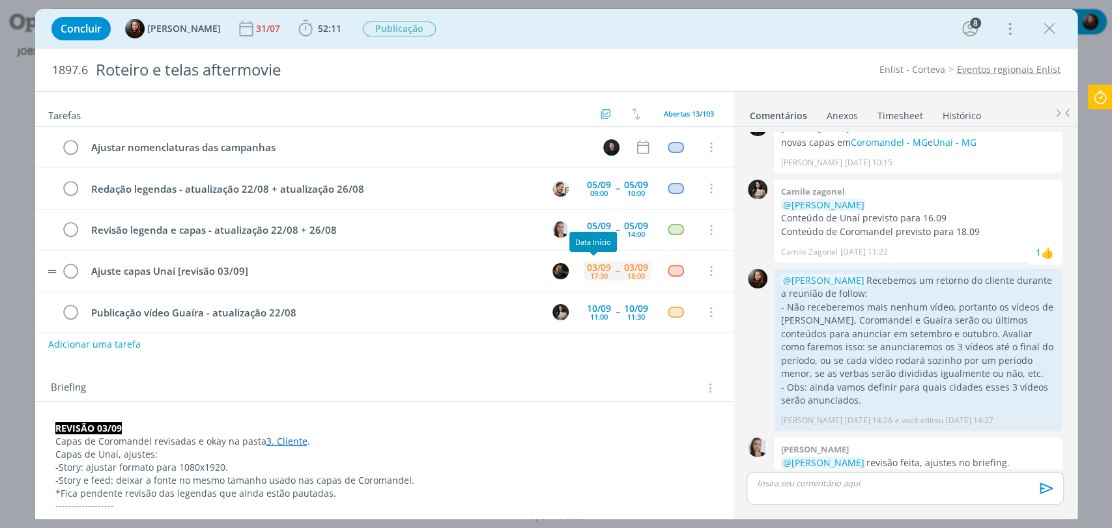
click at [589, 263] on div "03/09" at bounding box center [599, 267] width 24 height 9
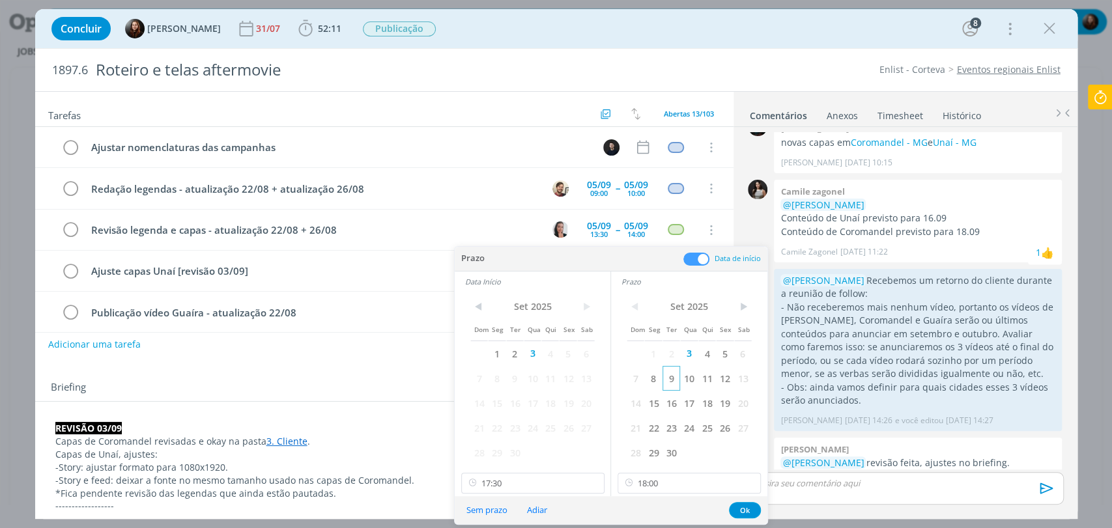
click at [673, 377] on span "9" at bounding box center [672, 378] width 18 height 25
click at [516, 382] on span "9" at bounding box center [515, 378] width 18 height 25
click at [534, 485] on input "17:30" at bounding box center [532, 483] width 143 height 21
click at [487, 377] on div "09:00" at bounding box center [533, 375] width 145 height 23
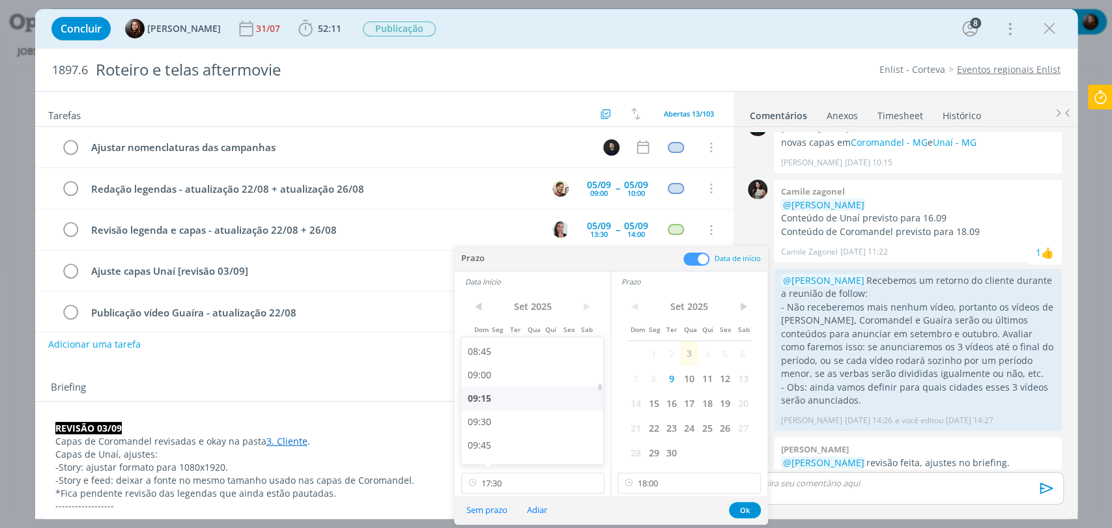
type input "09:00"
click at [661, 487] on input "18:00" at bounding box center [689, 483] width 143 height 21
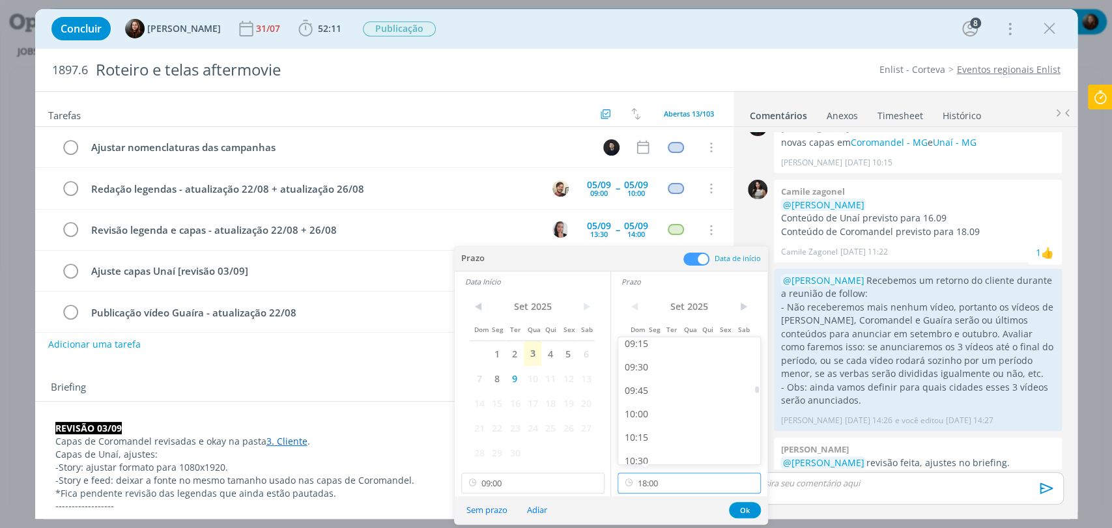
scroll to position [865, 0]
click at [649, 377] on div "09:30" at bounding box center [690, 375] width 145 height 23
type input "09:30"
click at [747, 509] on button "Ok" at bounding box center [745, 510] width 32 height 16
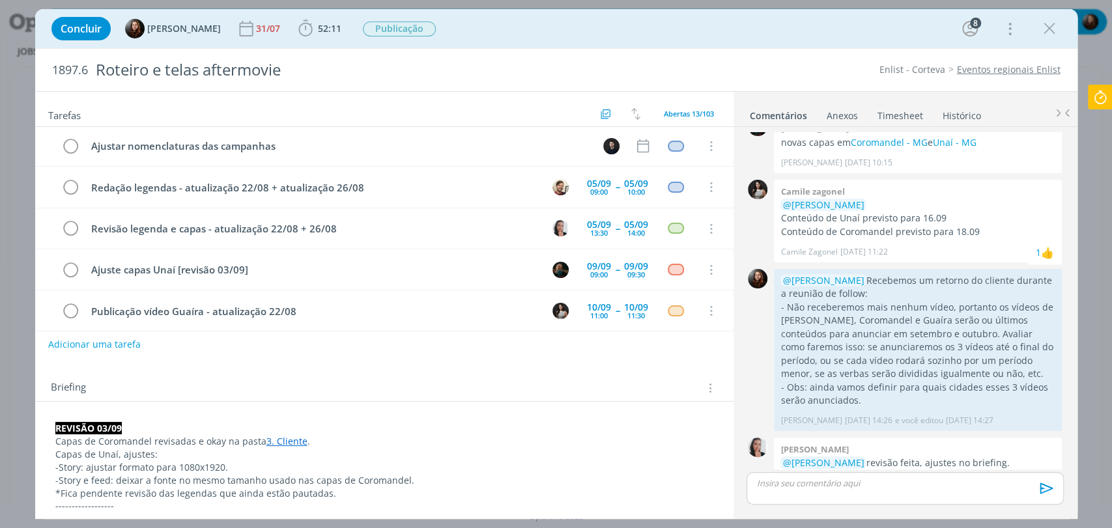
scroll to position [0, 0]
click at [91, 345] on button "Adicionar uma tarefa" at bounding box center [94, 344] width 93 height 22
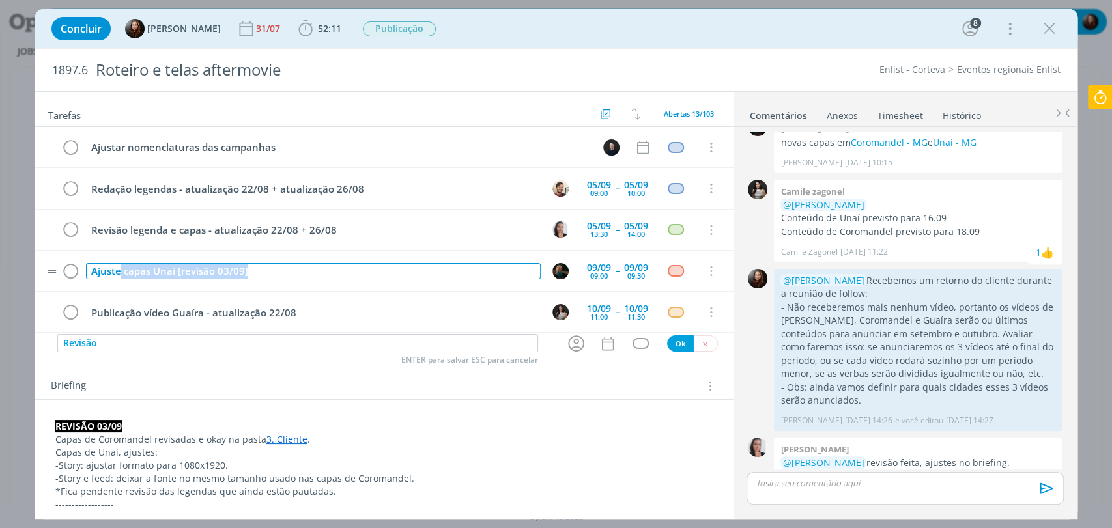
drag, startPoint x: 122, startPoint y: 268, endPoint x: 311, endPoint y: 265, distance: 189.0
click at [311, 265] on div "Ajuste capas Unaí [revisão 03/09]" at bounding box center [313, 271] width 455 height 16
copy div "capas Unaí [revisão 03/09]"
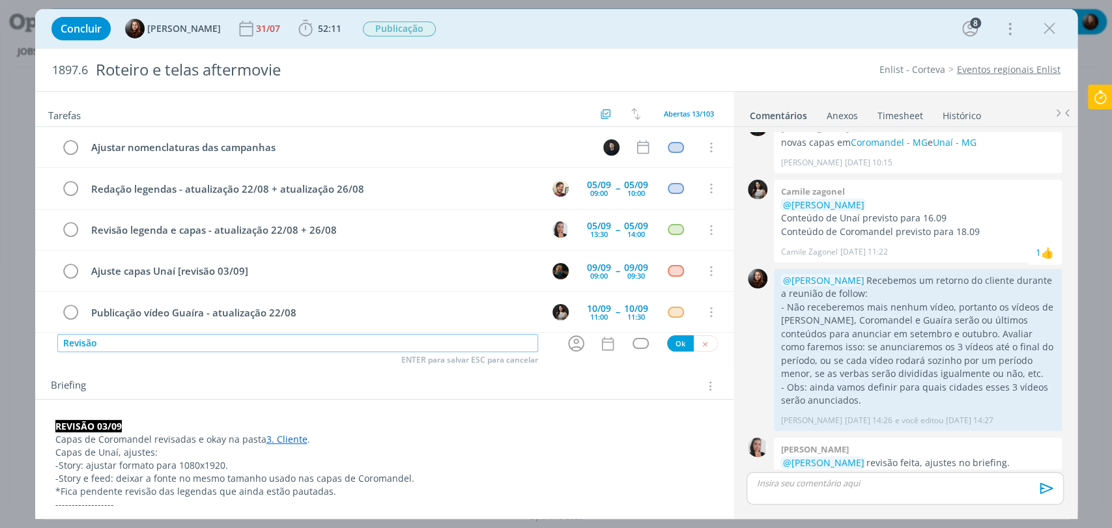
click at [195, 343] on input "Revisão" at bounding box center [297, 343] width 481 height 18
paste input "capas Unaí [revisão 03/09]"
click at [100, 345] on input "Revisão capas Unaí [revisão 03/09]" at bounding box center [297, 343] width 481 height 18
click at [573, 341] on icon "dialog" at bounding box center [576, 344] width 16 height 16
type input "Revisão capas Unaí [revisão 03/09]"
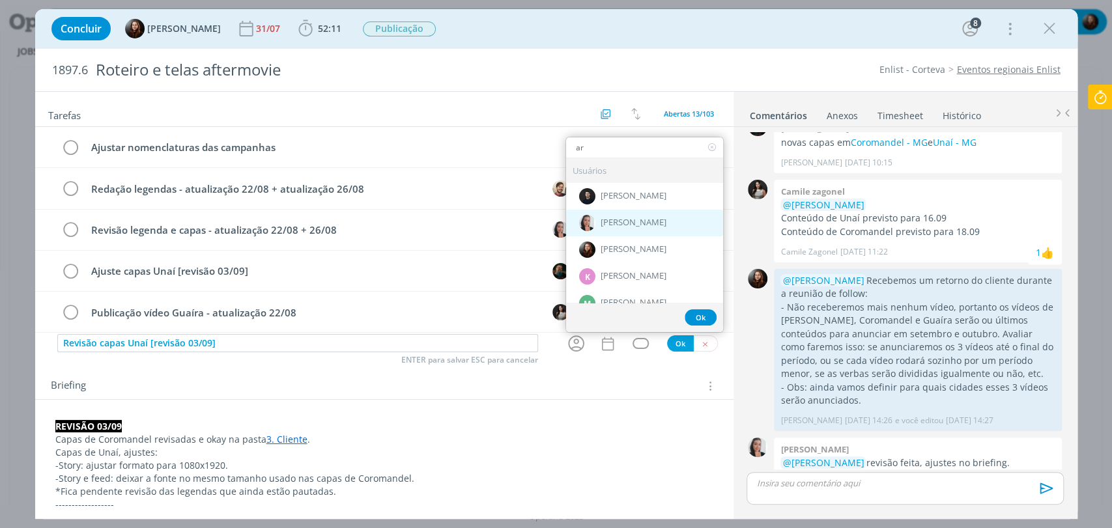
type input "ar"
click at [613, 224] on span "[PERSON_NAME]" at bounding box center [634, 223] width 66 height 10
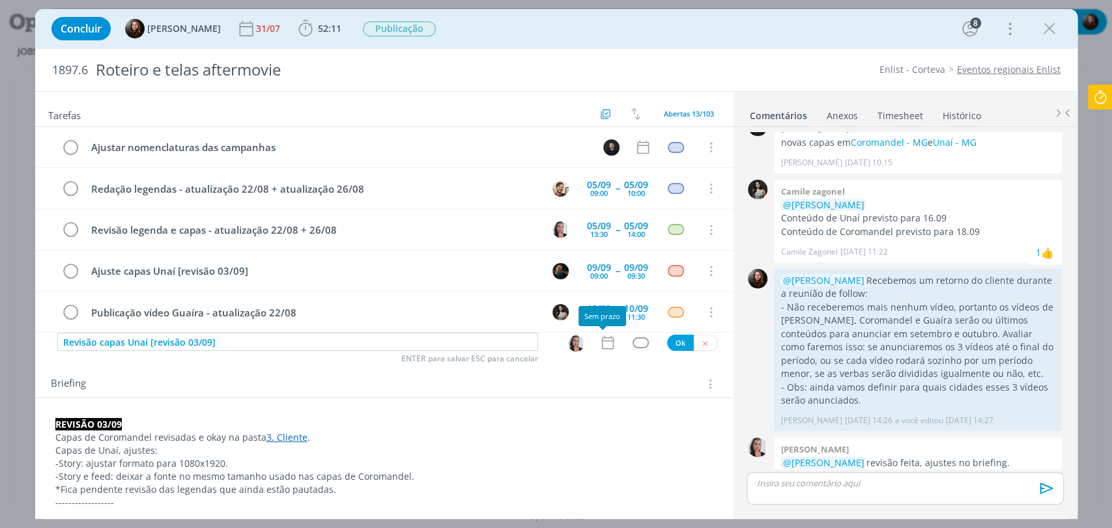
click at [600, 345] on icon "dialog" at bounding box center [607, 342] width 17 height 17
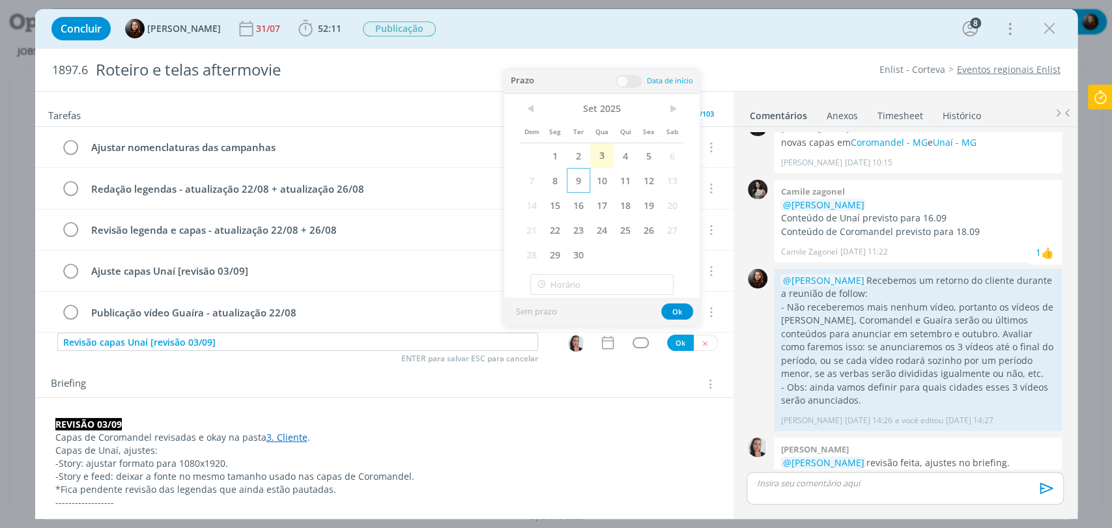
click at [579, 179] on span "9" at bounding box center [578, 180] width 23 height 25
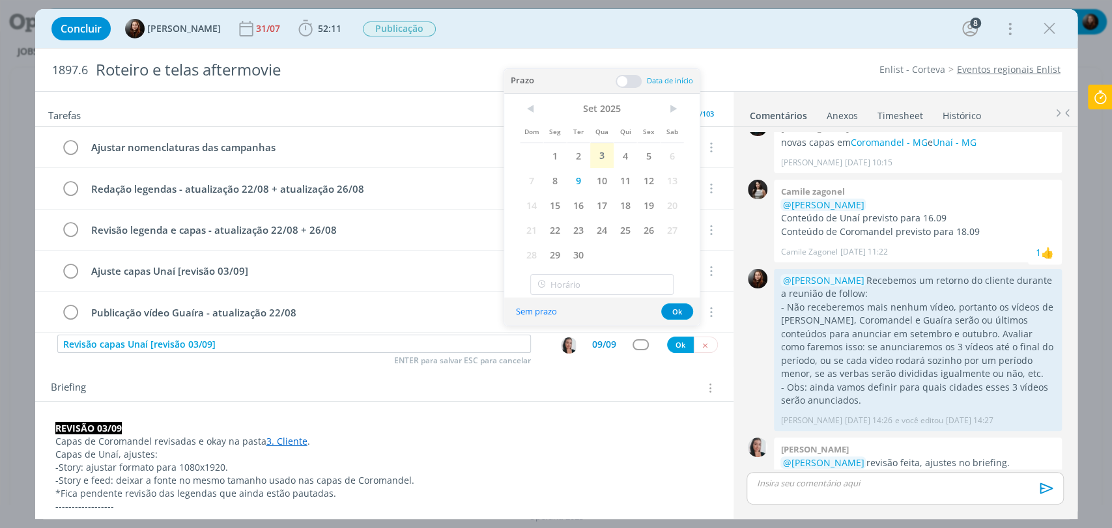
click at [631, 79] on span at bounding box center [629, 81] width 26 height 13
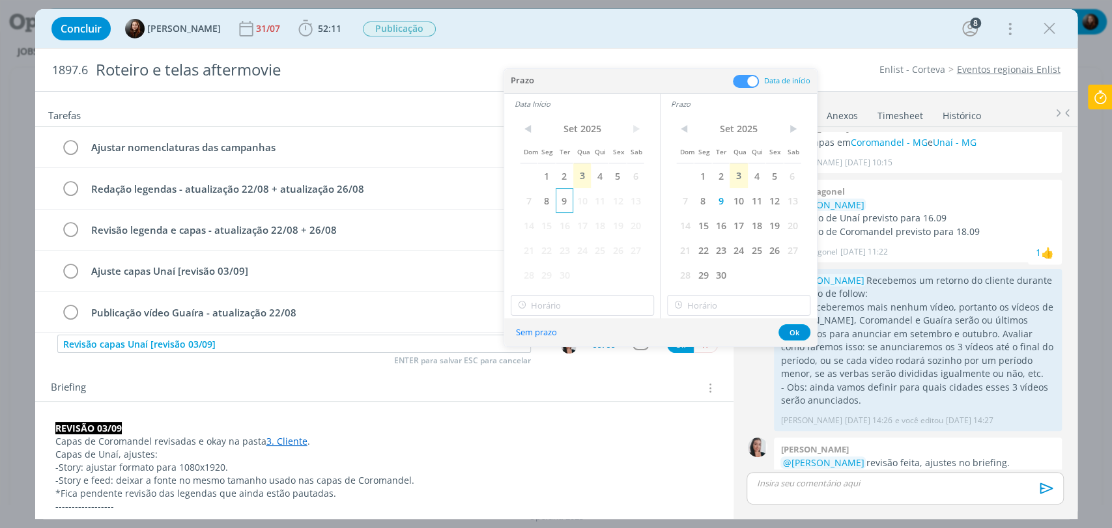
click at [564, 201] on span "9" at bounding box center [565, 200] width 18 height 25
click at [563, 302] on input "17:00" at bounding box center [582, 305] width 143 height 21
click at [541, 363] on div "10:00" at bounding box center [583, 357] width 145 height 23
type input "10:00"
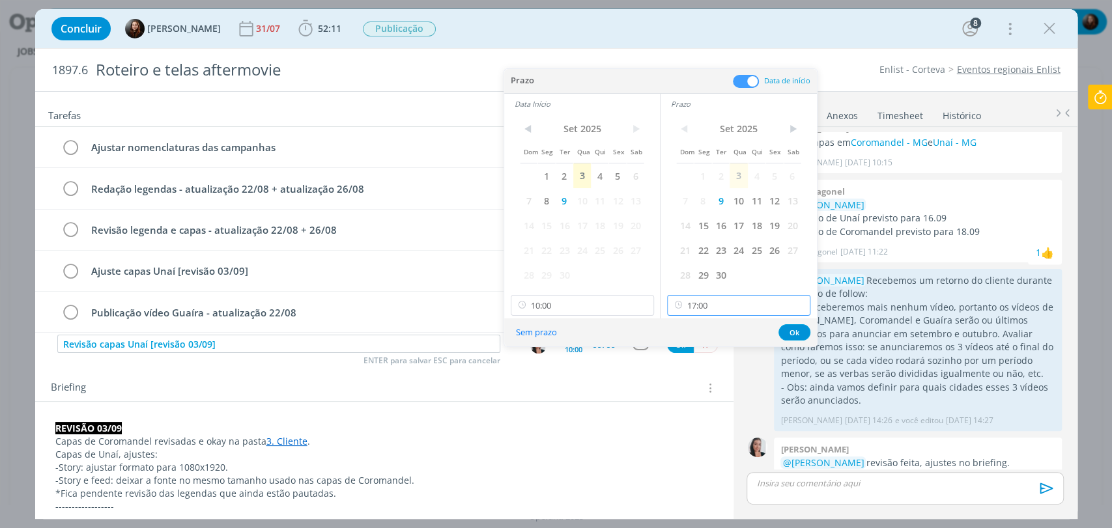
click at [737, 298] on input "17:00" at bounding box center [738, 305] width 143 height 21
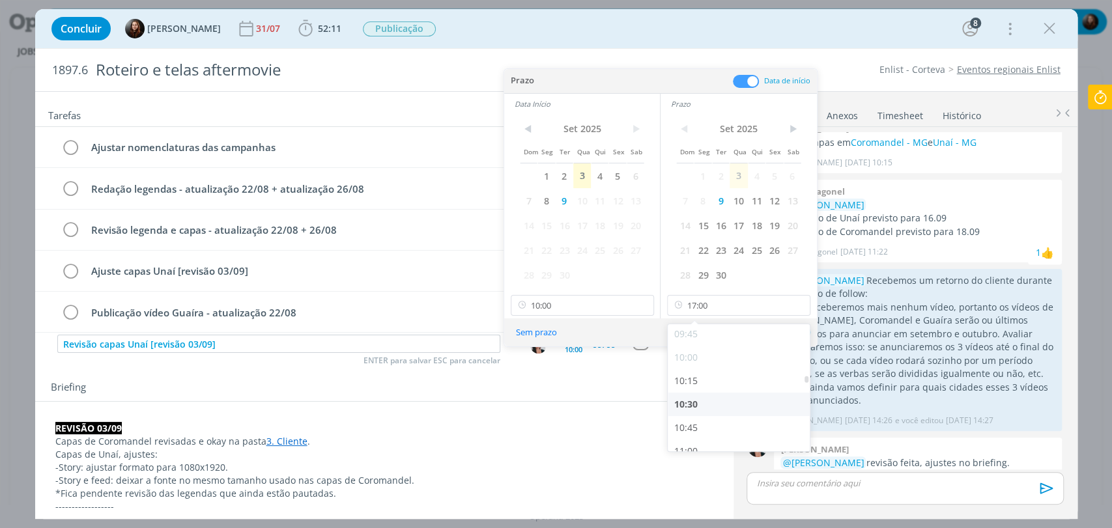
click at [693, 401] on div "10:30" at bounding box center [740, 404] width 145 height 23
type input "10:30"
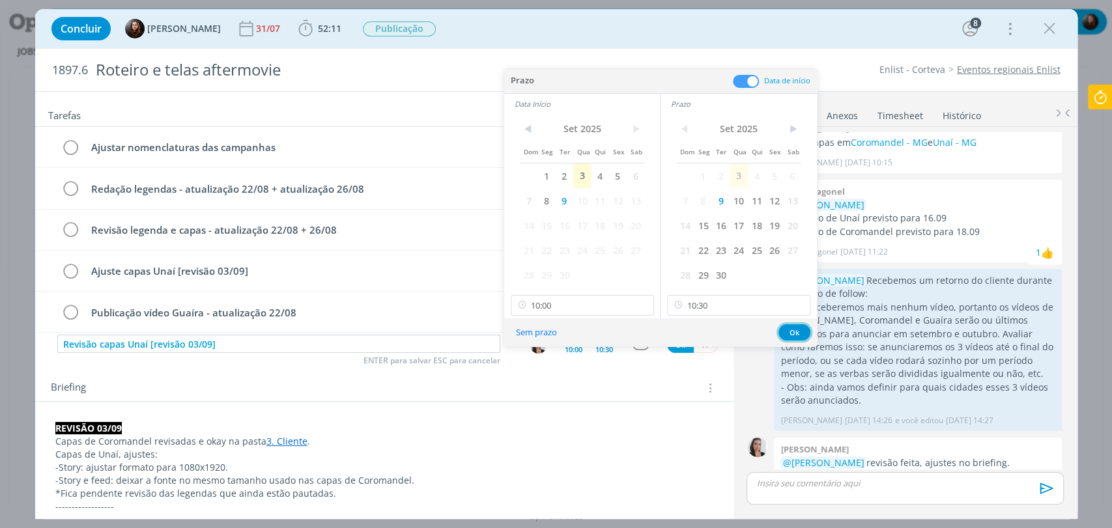
click at [793, 330] on button "Ok" at bounding box center [795, 332] width 32 height 16
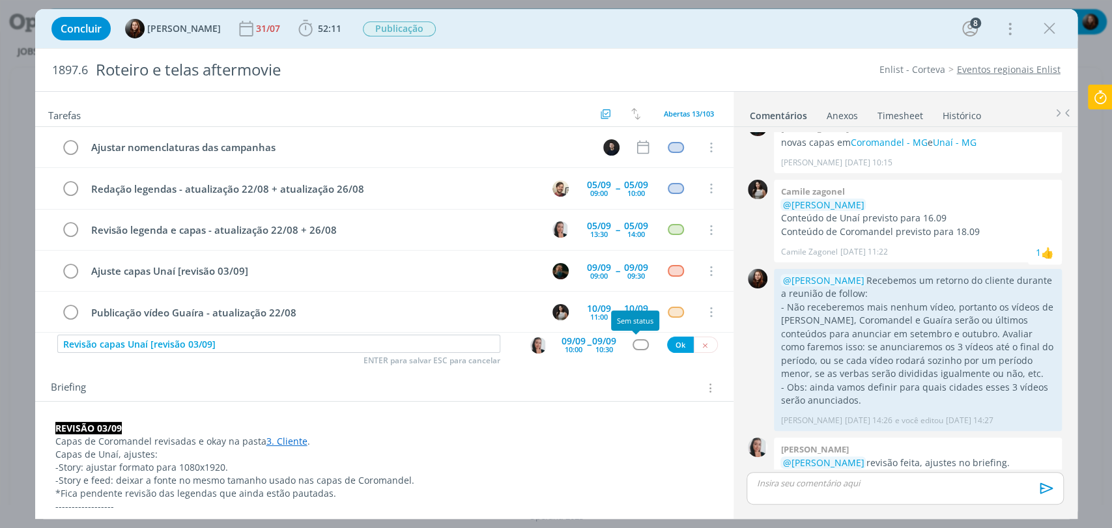
click at [633, 348] on div "dialog" at bounding box center [641, 344] width 16 height 11
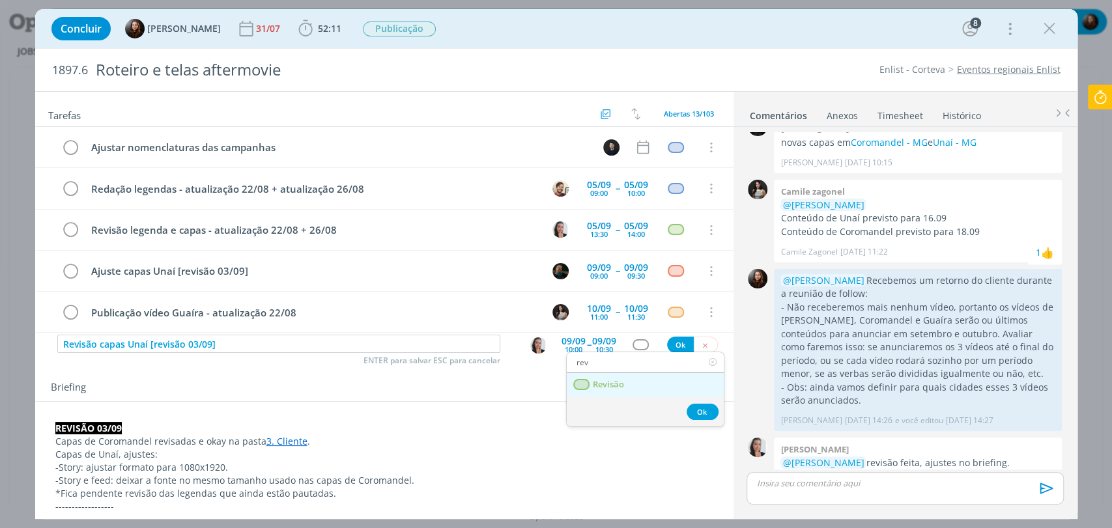
type input "rev"
click at [591, 384] on link "Revisão" at bounding box center [645, 385] width 157 height 24
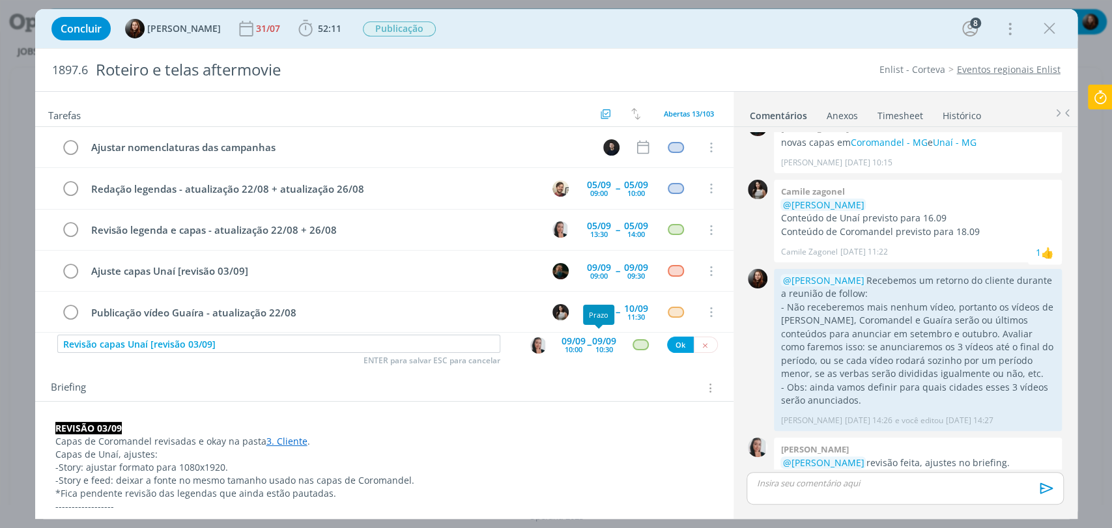
click at [595, 346] on div "10:30" at bounding box center [604, 349] width 18 height 7
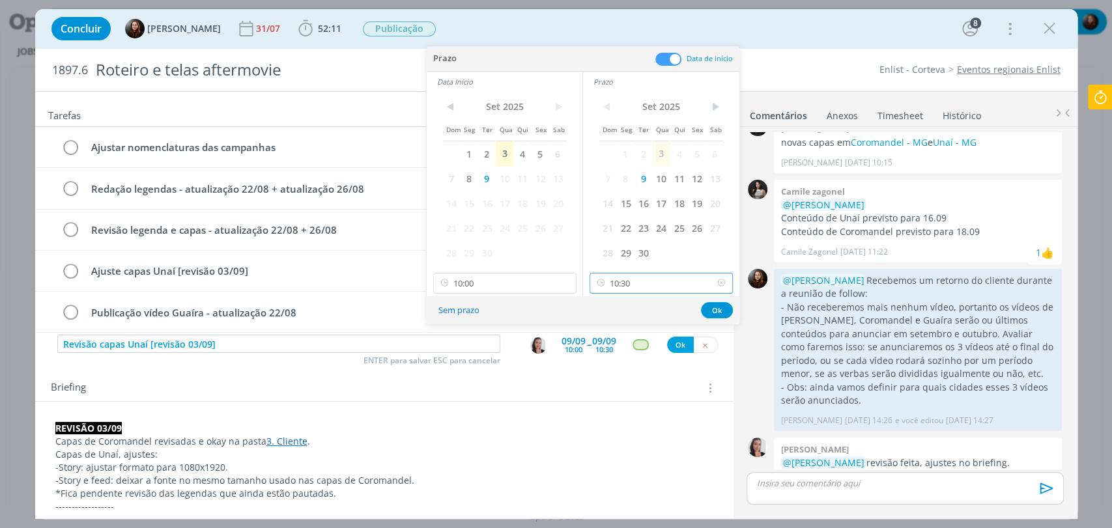
click at [625, 287] on input "10:30" at bounding box center [661, 283] width 143 height 21
click at [618, 393] on div "10:15" at bounding box center [662, 389] width 145 height 23
type input "10:15"
click at [719, 313] on button "Ok" at bounding box center [717, 310] width 32 height 16
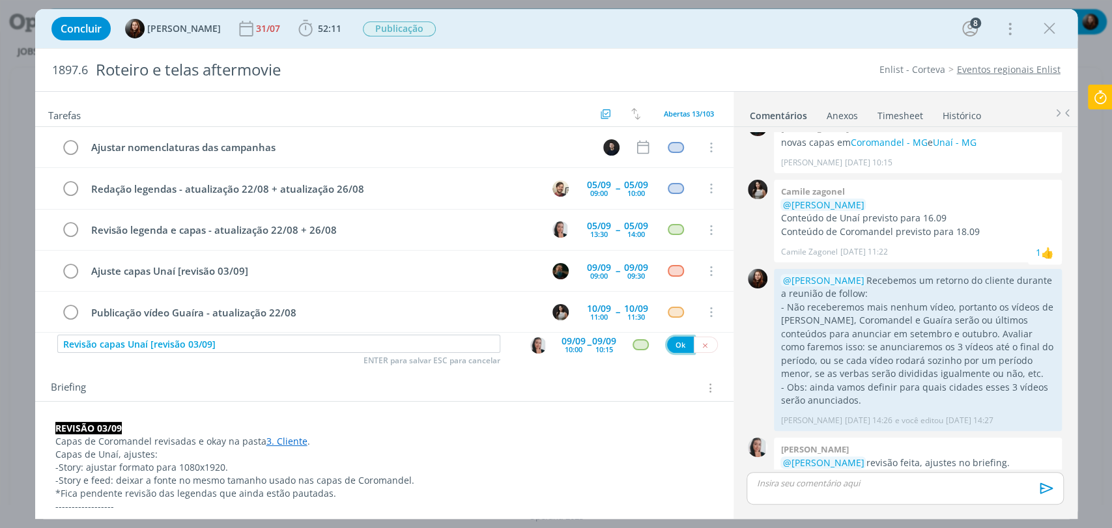
click at [678, 340] on button "Ok" at bounding box center [680, 345] width 27 height 16
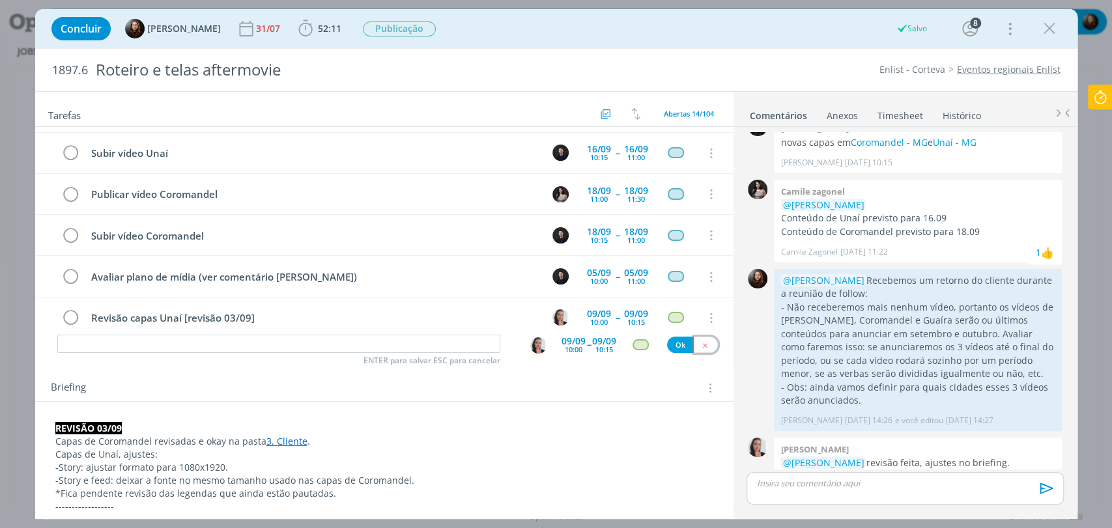
click at [701, 344] on icon "dialog" at bounding box center [705, 345] width 8 height 8
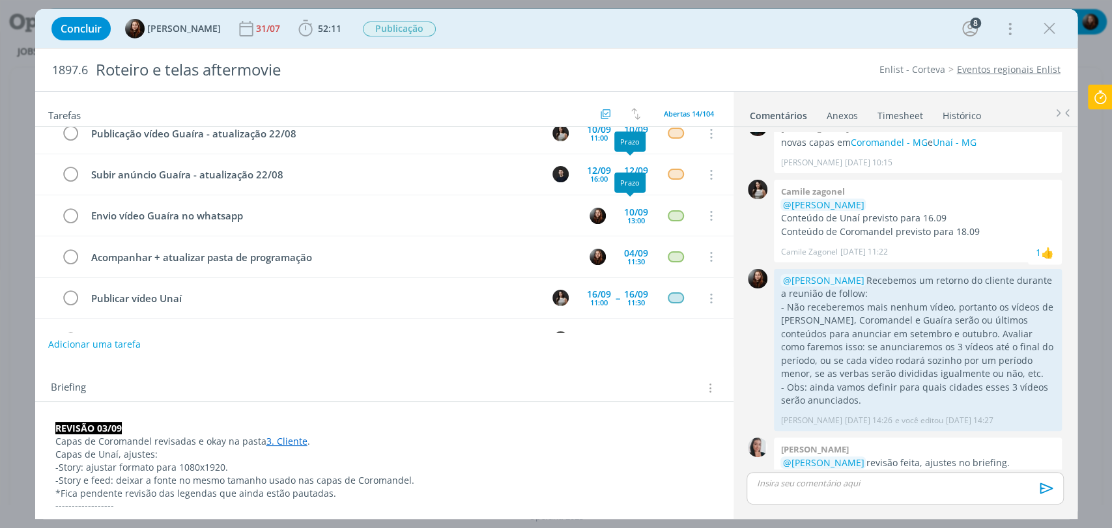
scroll to position [293, 0]
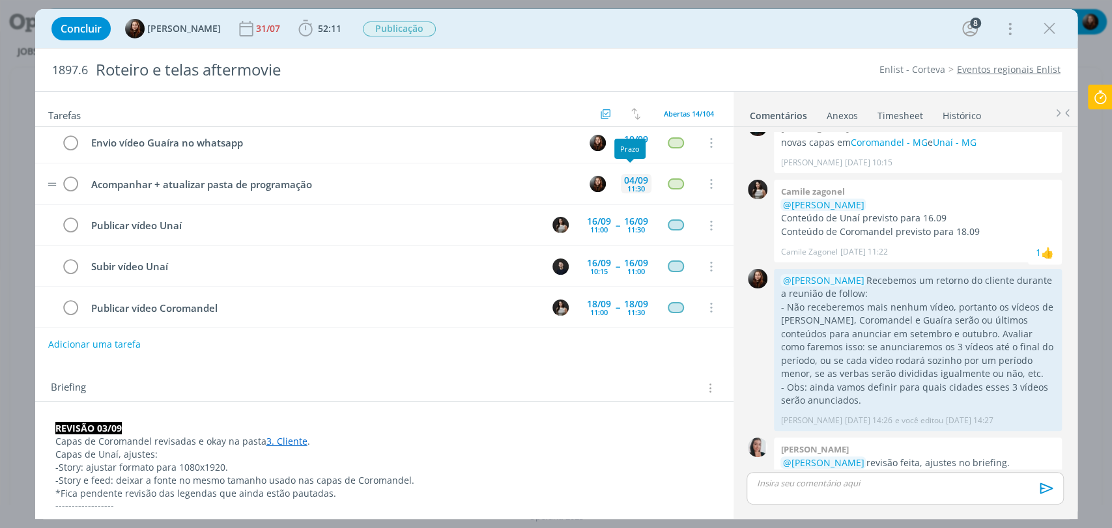
click at [629, 185] on div "11:30" at bounding box center [636, 188] width 18 height 7
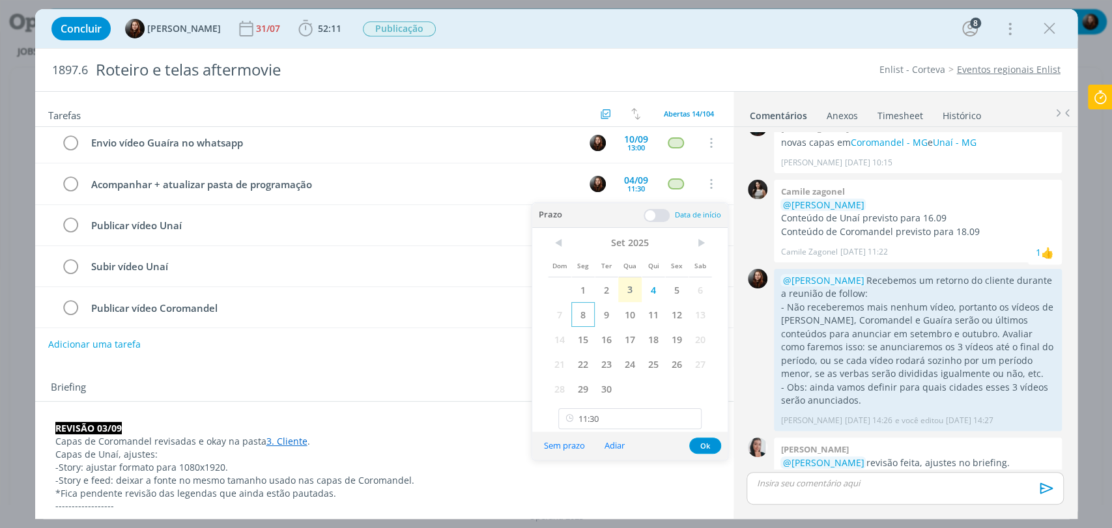
click at [592, 317] on span "8" at bounding box center [582, 314] width 23 height 25
click at [710, 448] on button "Ok" at bounding box center [705, 446] width 32 height 16
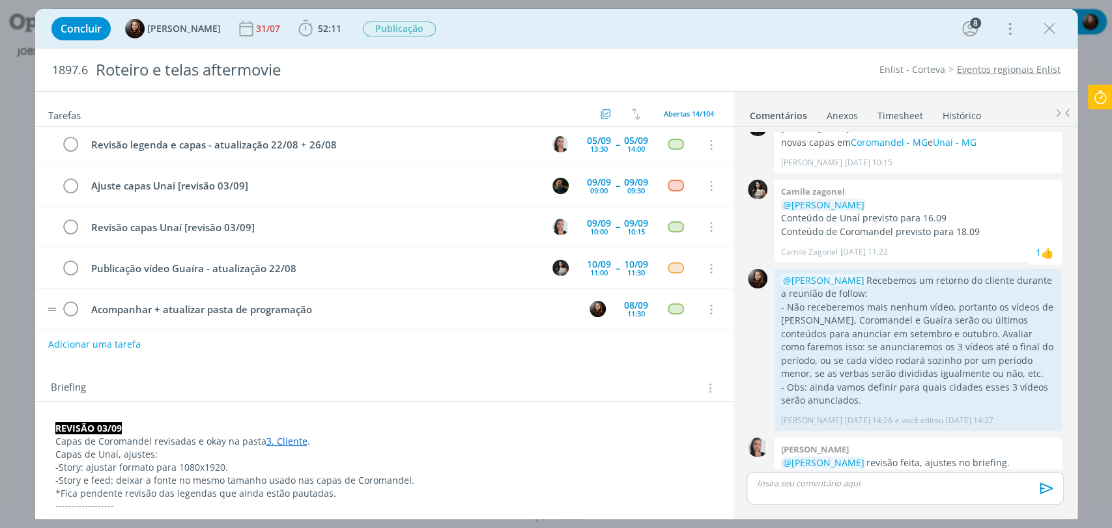
scroll to position [76, 0]
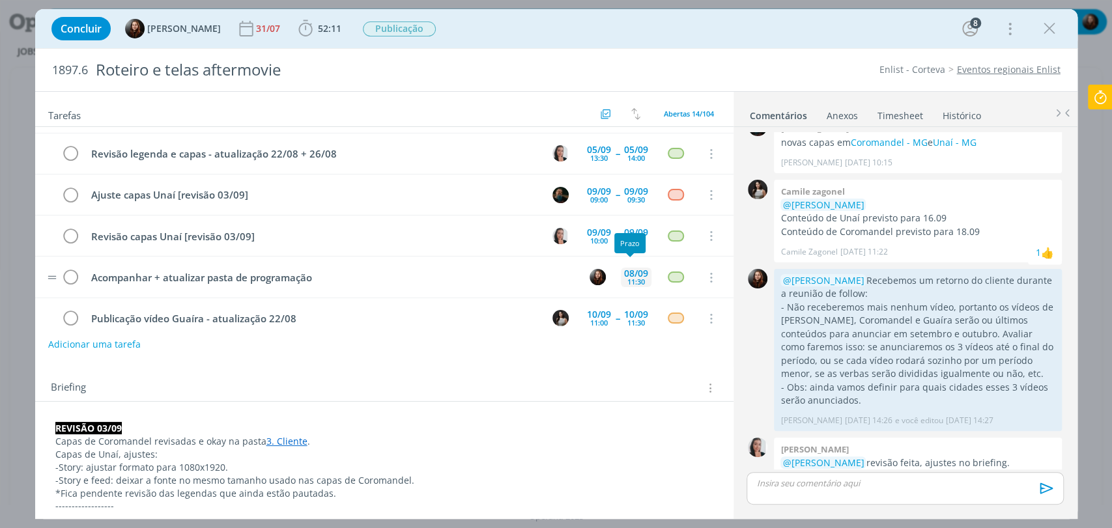
click at [628, 272] on div "08/09" at bounding box center [636, 273] width 24 height 9
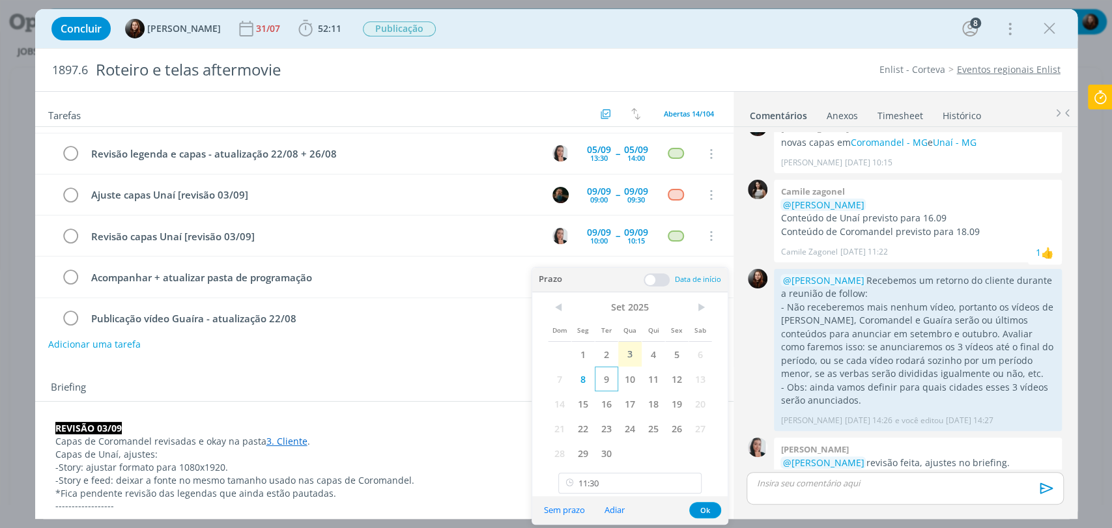
click at [611, 375] on span "9" at bounding box center [606, 379] width 23 height 25
click at [589, 483] on input "11:30" at bounding box center [629, 483] width 143 height 21
click at [584, 382] on div "10:45" at bounding box center [631, 377] width 145 height 23
type input "10:45"
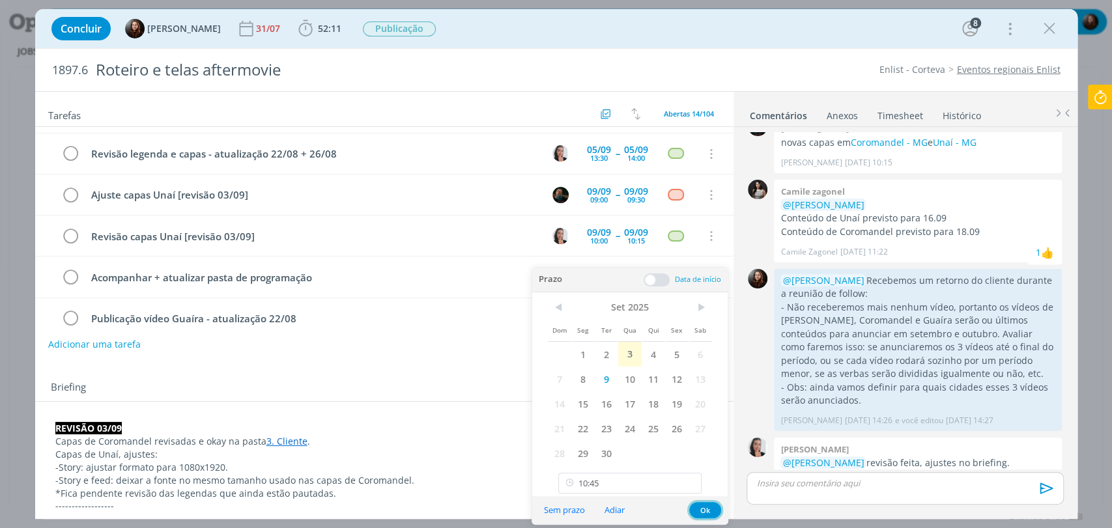
click at [710, 512] on button "Ok" at bounding box center [705, 510] width 32 height 16
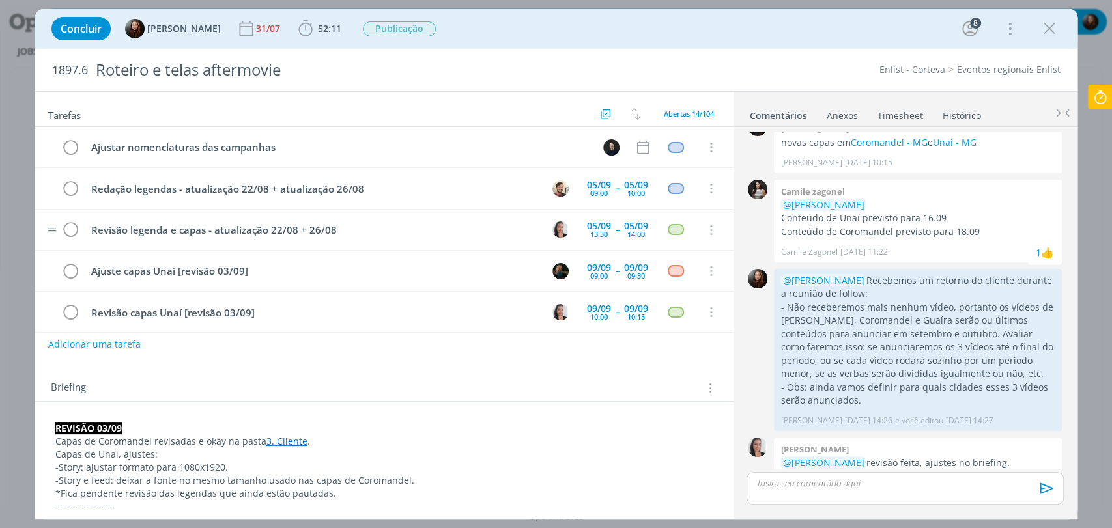
scroll to position [0, 0]
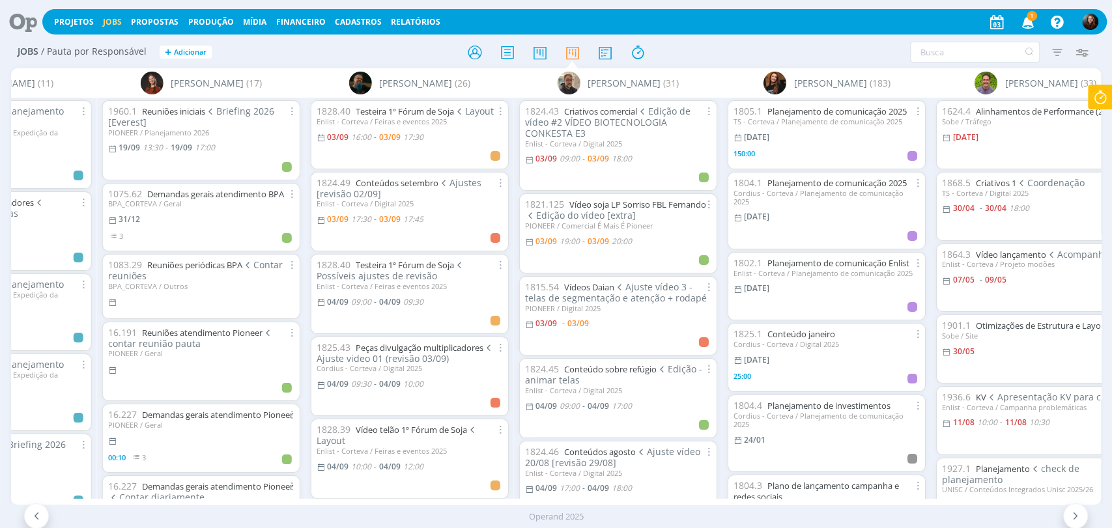
scroll to position [0, 2424]
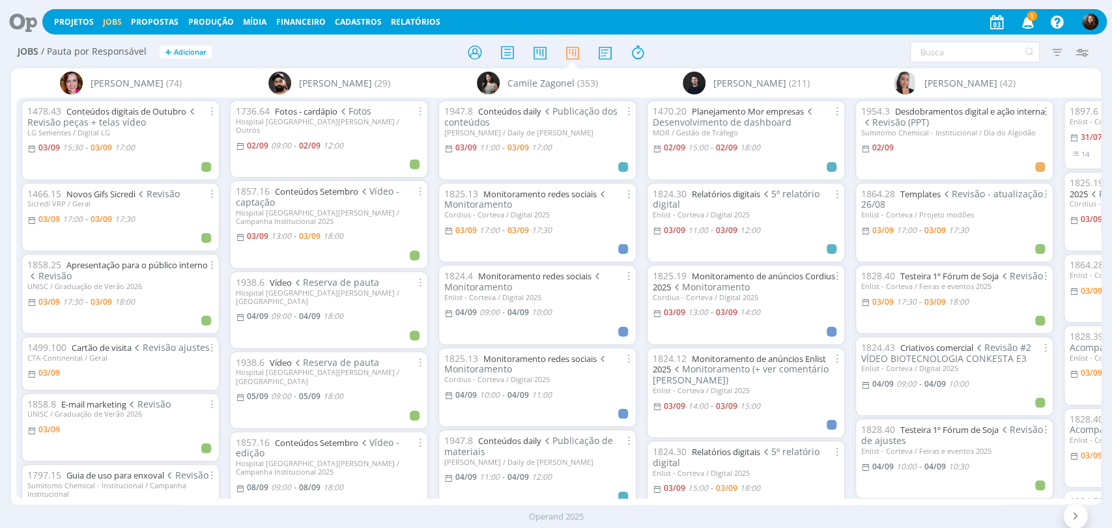
click at [1025, 28] on icon "button" at bounding box center [1027, 21] width 23 height 22
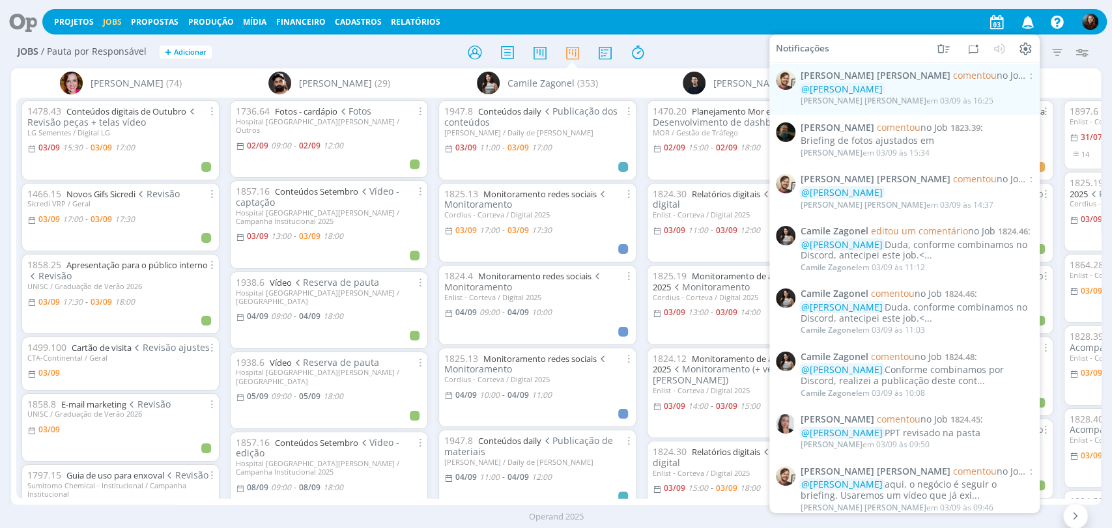
click at [724, 50] on div at bounding box center [557, 51] width 364 height 23
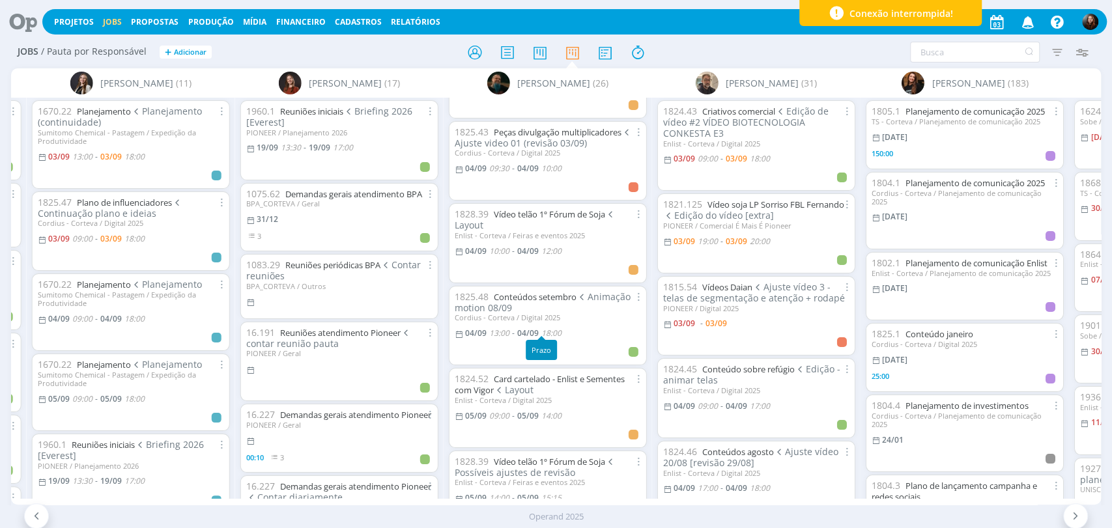
scroll to position [217, 0]
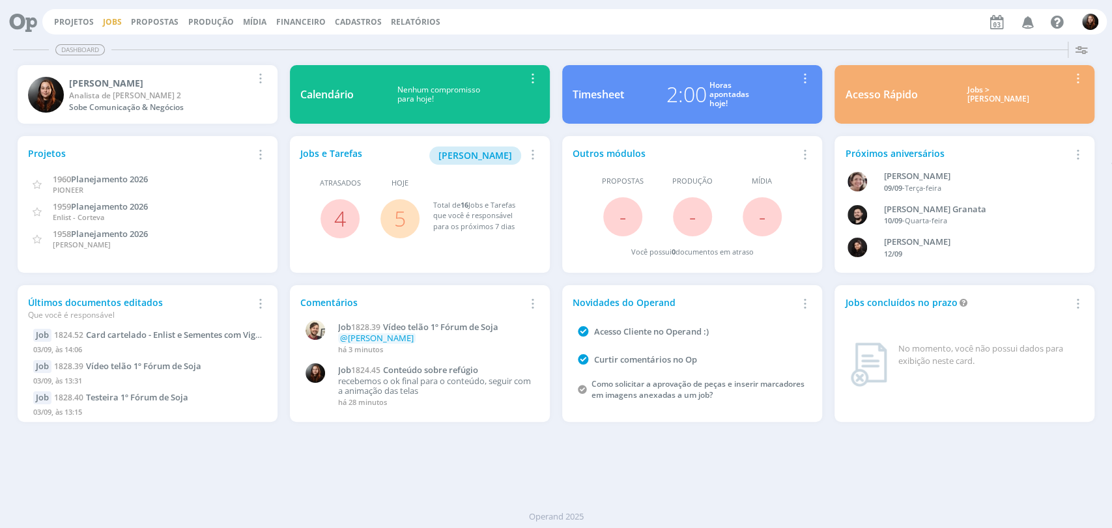
click at [109, 23] on link "Jobs" at bounding box center [112, 21] width 19 height 11
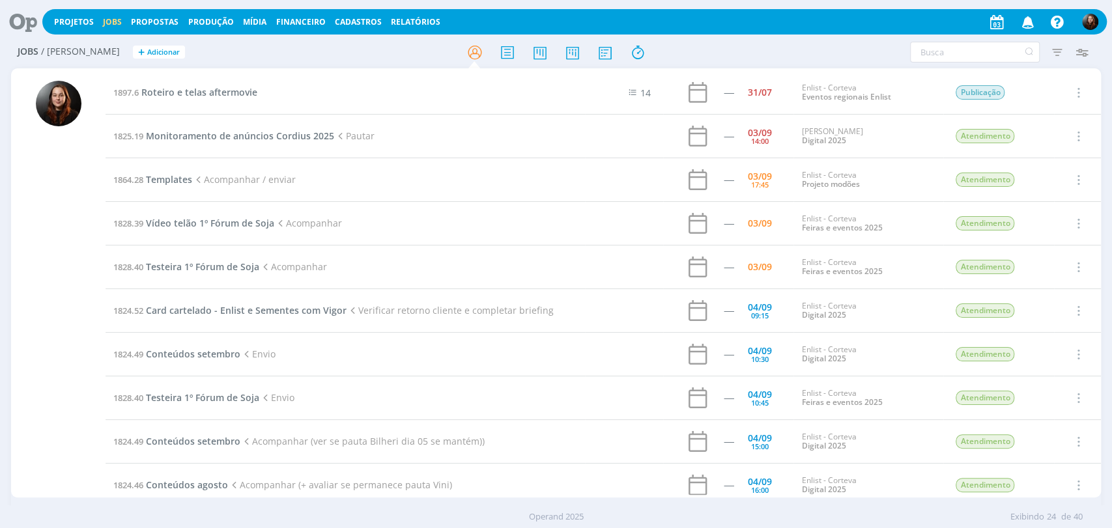
click at [31, 31] on icon at bounding box center [18, 21] width 27 height 25
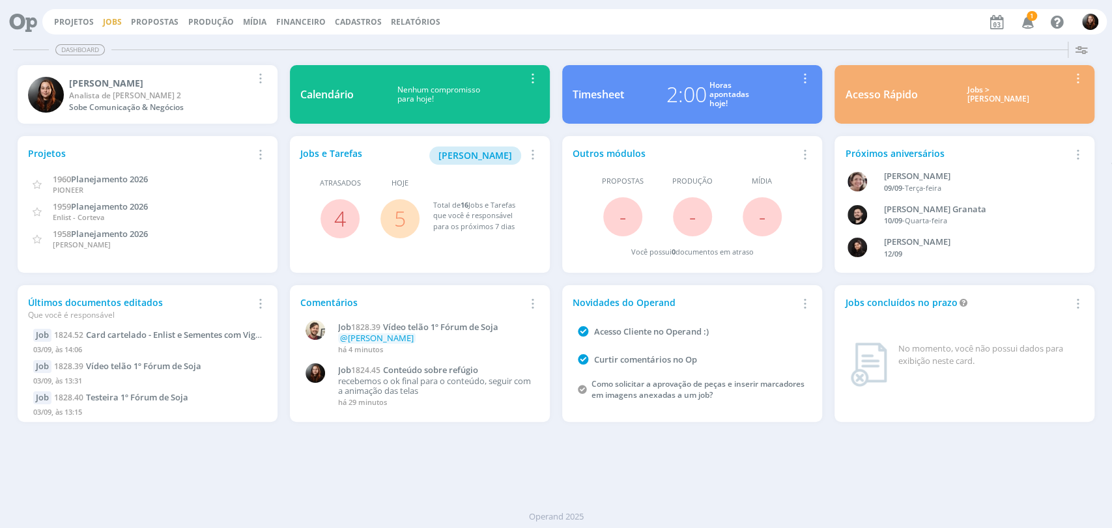
click at [104, 21] on link "Jobs" at bounding box center [112, 21] width 19 height 11
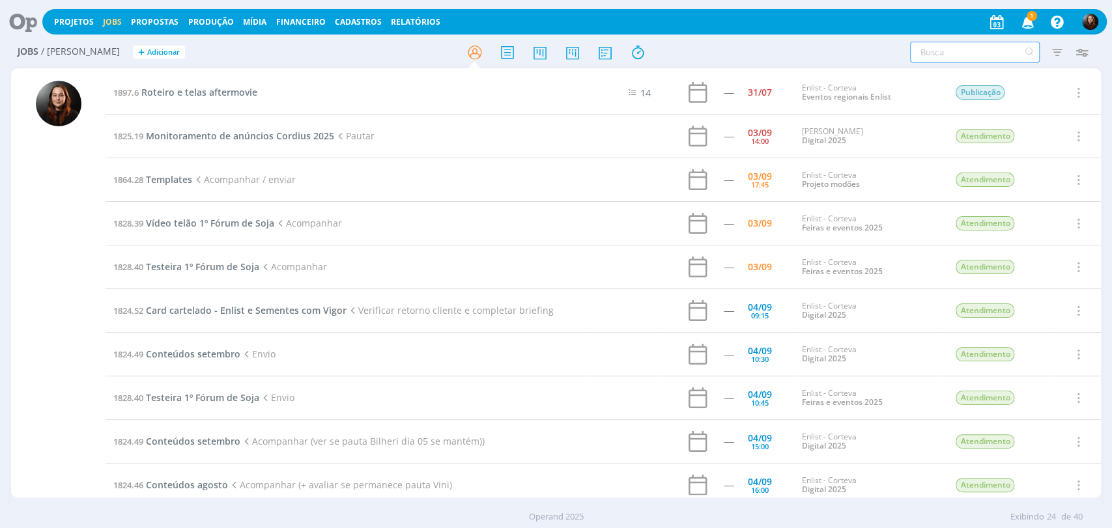
click at [938, 50] on input "text" at bounding box center [975, 52] width 130 height 21
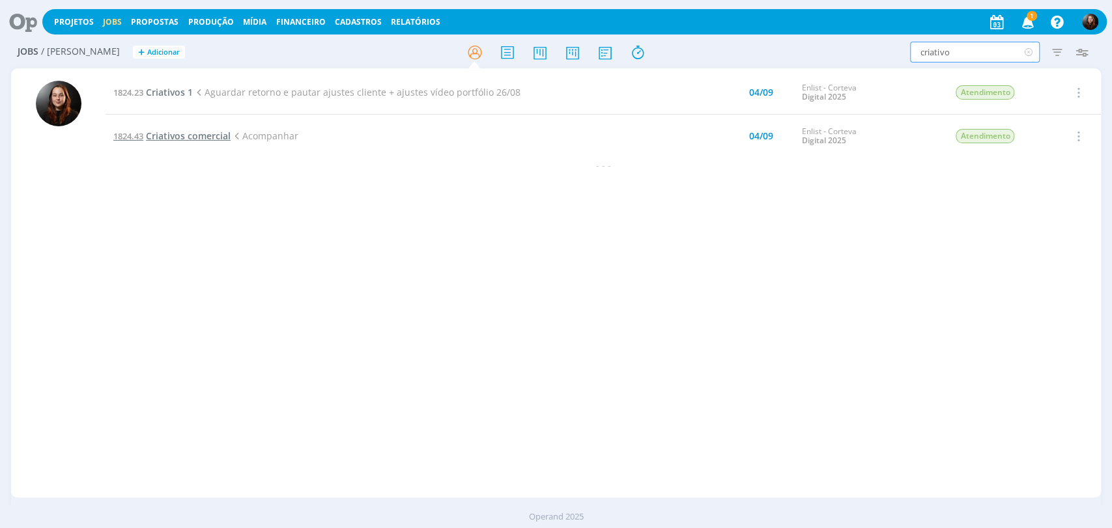
type input "criativo"
click at [1029, 22] on icon "button" at bounding box center [1027, 21] width 23 height 22
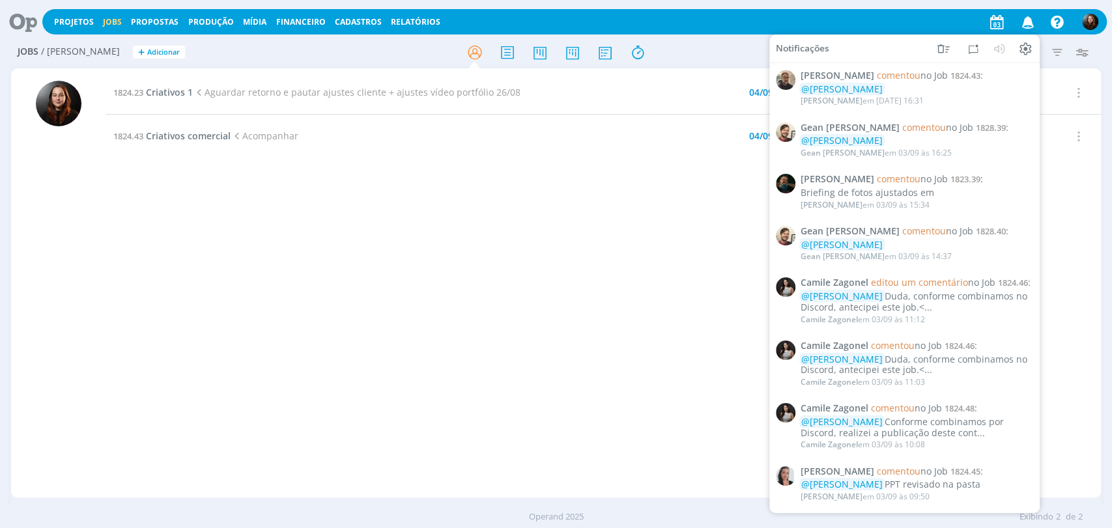
click at [1029, 22] on icon "button" at bounding box center [1027, 21] width 23 height 22
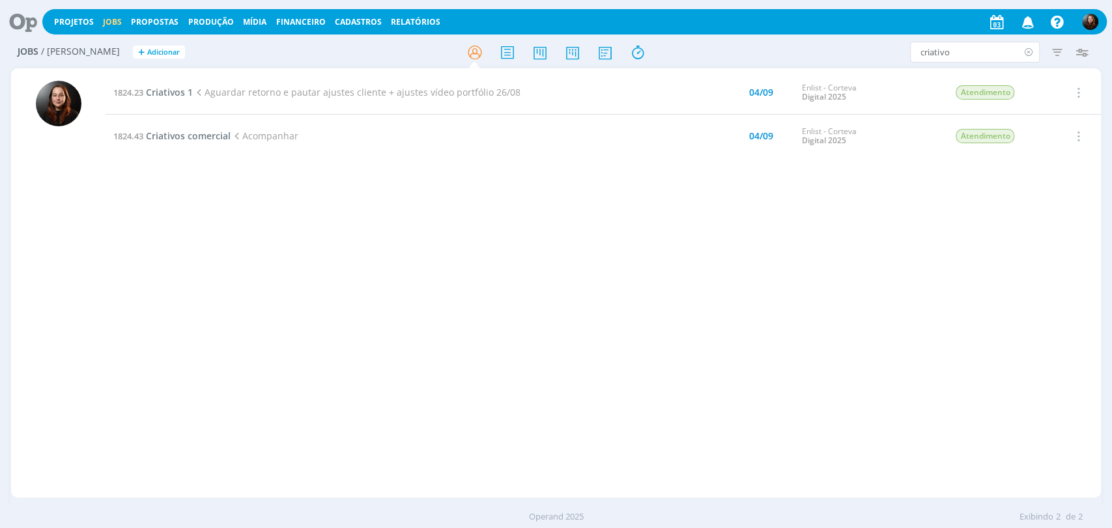
click at [1025, 52] on icon at bounding box center [1028, 52] width 16 height 21
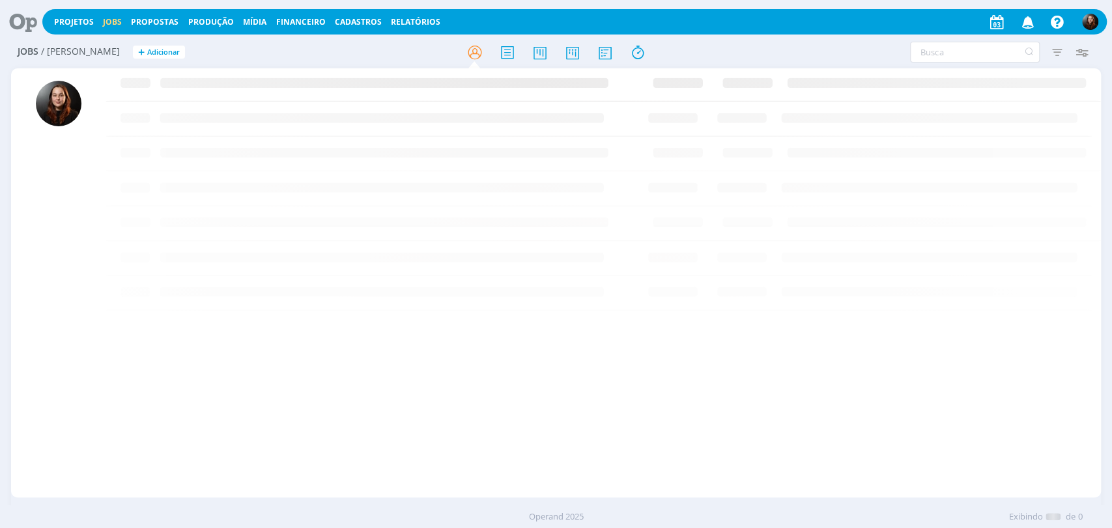
click at [29, 14] on icon at bounding box center [18, 21] width 27 height 25
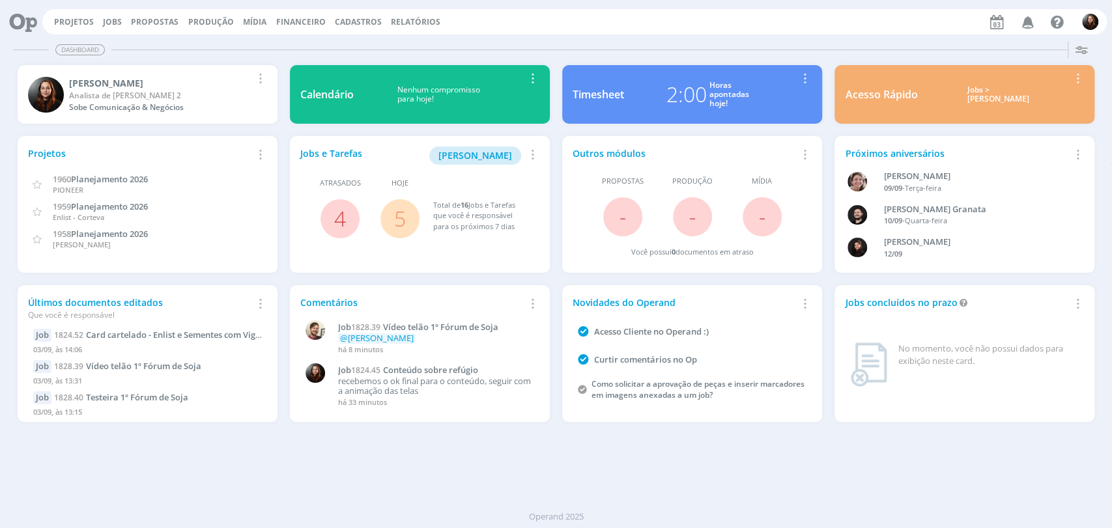
click at [497, 27] on div "Projetos Jobs Propostas Produção [GEOGRAPHIC_DATA] Financeiro Cadastros Relatór…" at bounding box center [574, 21] width 1065 height 25
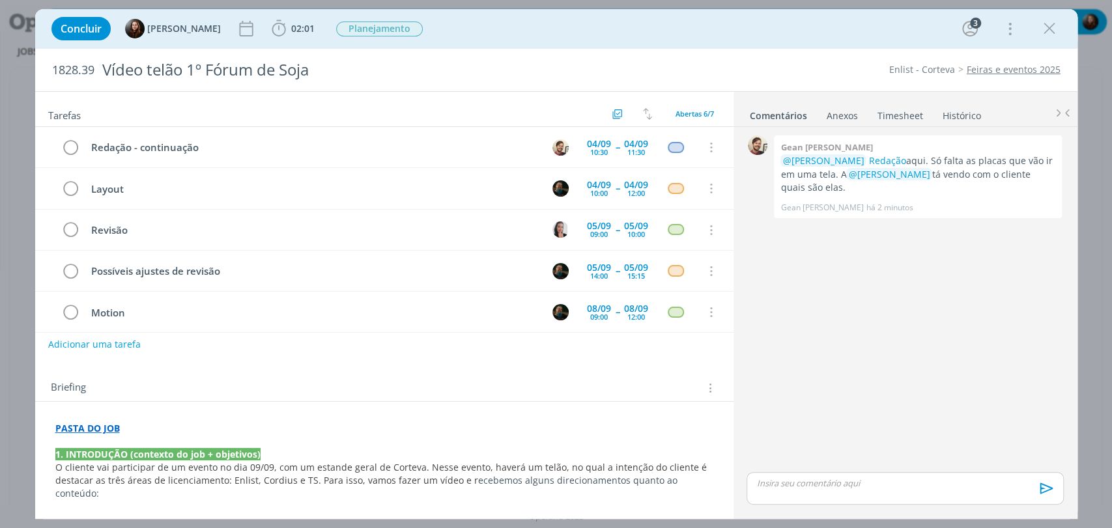
click at [680, 41] on div "Concluir [PERSON_NAME] 02:01 Iniciar Apontar Data * [DATE] Horas * 00:00 Tarefa…" at bounding box center [556, 28] width 1023 height 31
click at [876, 352] on div "0 Gean [PERSON_NAME] @[PERSON_NAME] Redação aqui. Só falta as placas que vão ir…" at bounding box center [904, 300] width 327 height 337
click at [707, 147] on icon "dialog" at bounding box center [710, 148] width 14 height 12
click at [653, 166] on link "Cancelar" at bounding box center [668, 170] width 103 height 21
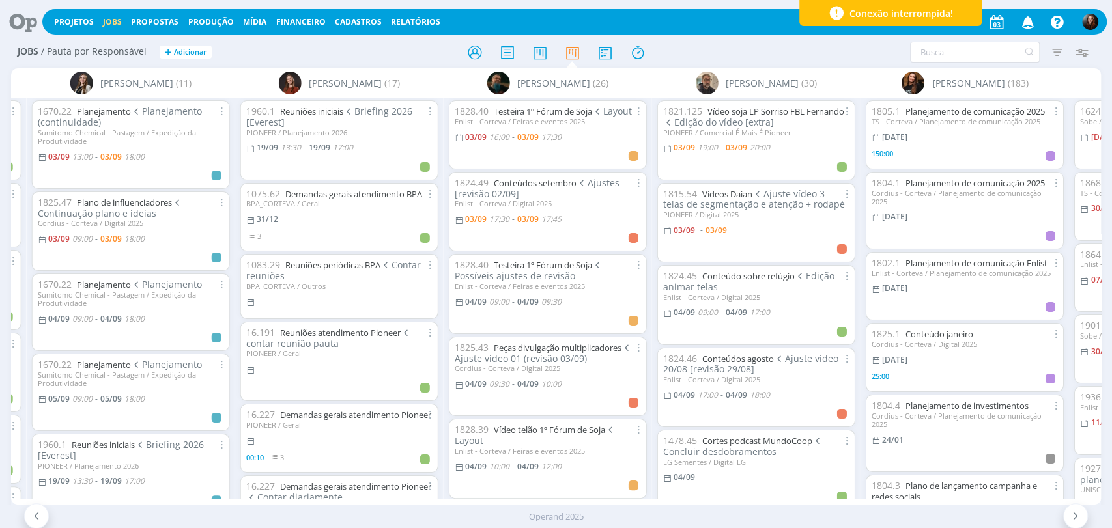
drag, startPoint x: 695, startPoint y: 507, endPoint x: 653, endPoint y: 508, distance: 42.4
click at [653, 509] on div "Operand 2025" at bounding box center [556, 517] width 1112 height 23
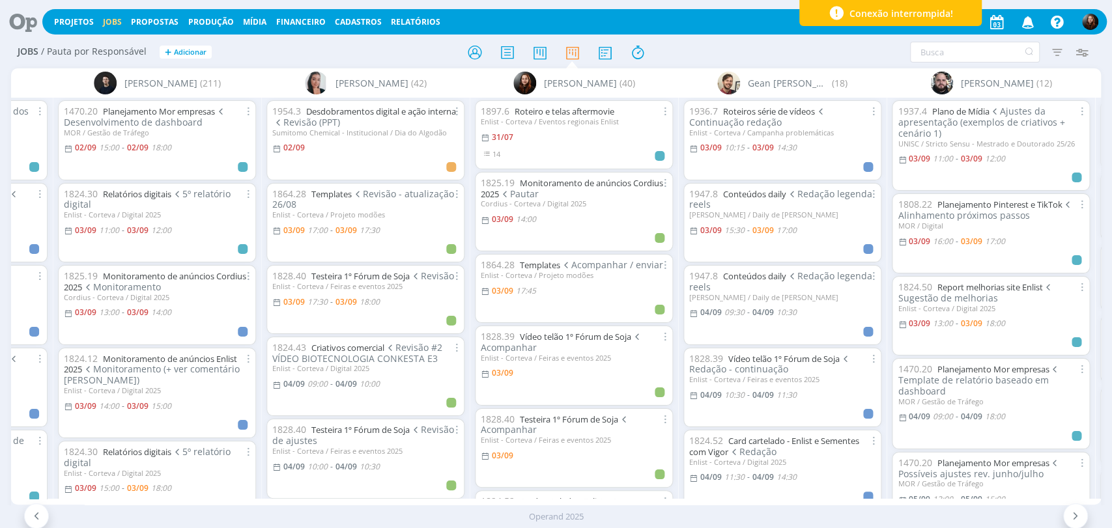
scroll to position [0, 554]
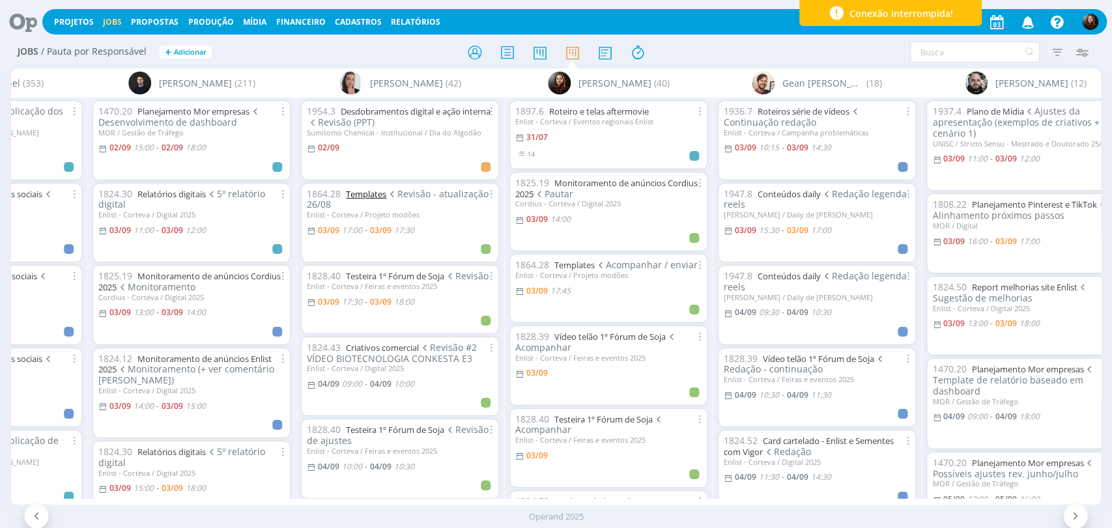
click at [369, 195] on link "Templates" at bounding box center [366, 194] width 40 height 12
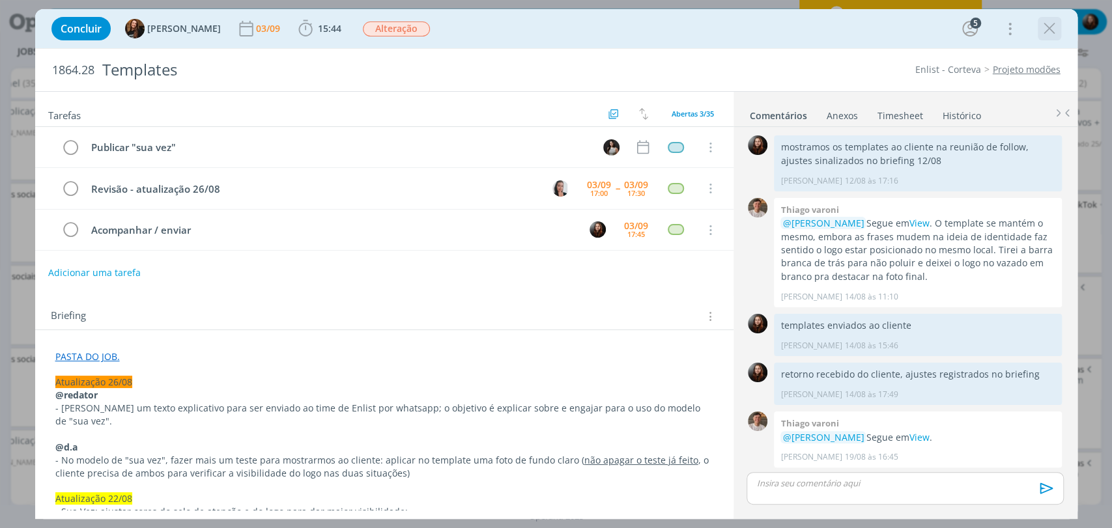
scroll to position [1564, 0]
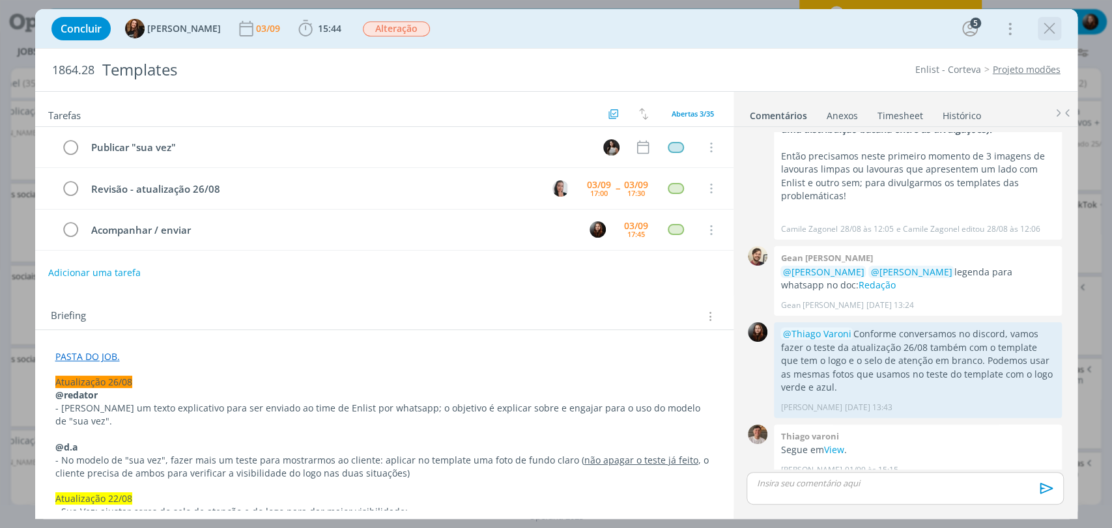
click at [1050, 27] on icon "dialog" at bounding box center [1050, 29] width 20 height 20
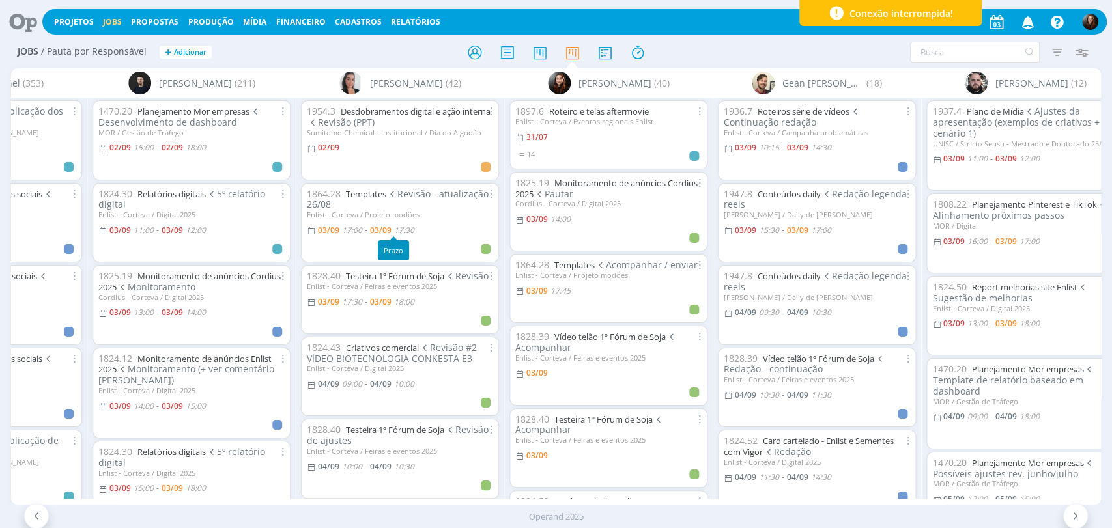
click at [408, 231] on span "17:30" at bounding box center [404, 230] width 20 height 11
type input "17:30"
type input "17:00"
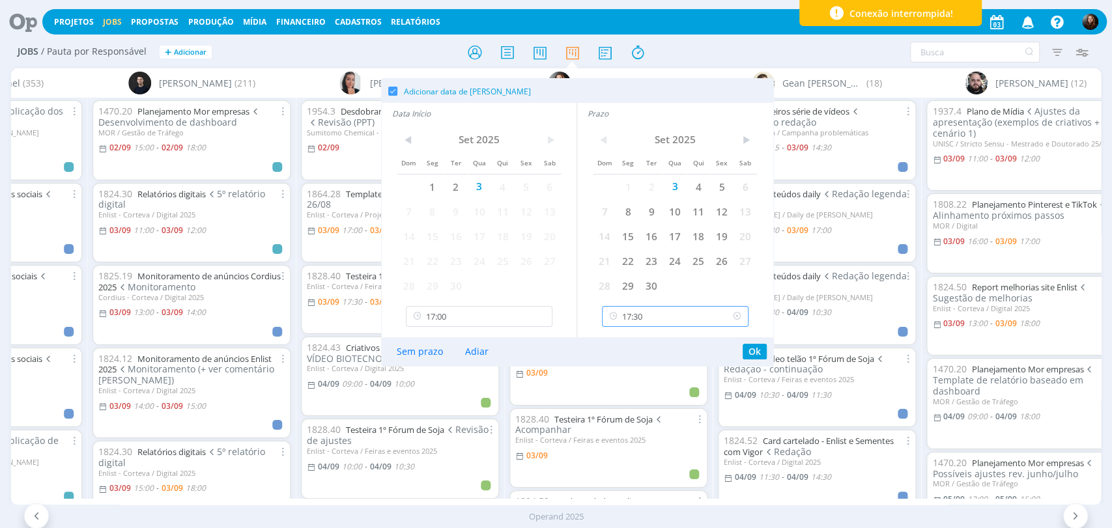
click at [651, 318] on input "17:30" at bounding box center [675, 316] width 147 height 21
click at [625, 418] on div "18:00" at bounding box center [676, 420] width 149 height 23
type input "18:00"
click at [459, 319] on input "17:00" at bounding box center [479, 316] width 147 height 21
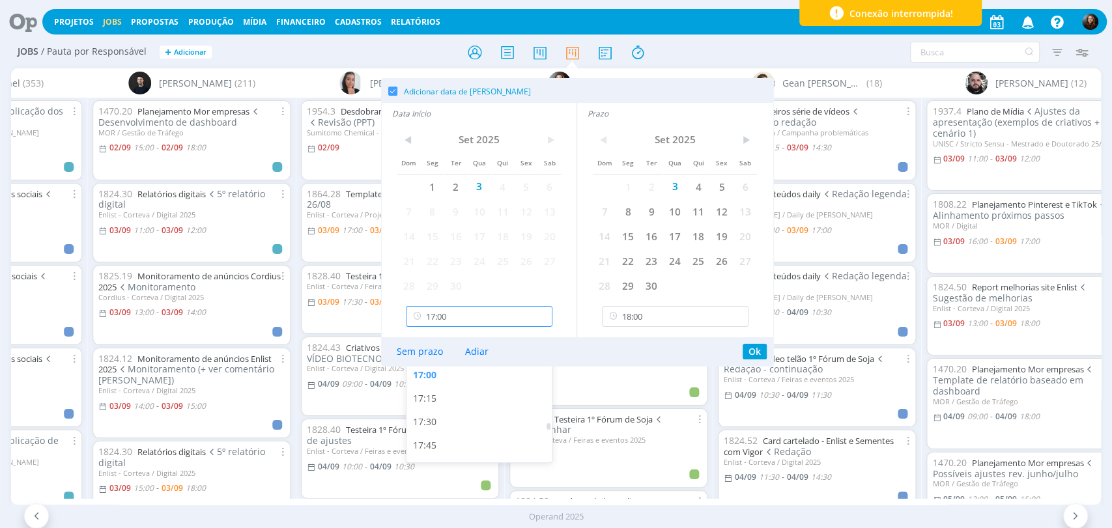
scroll to position [1568, 0]
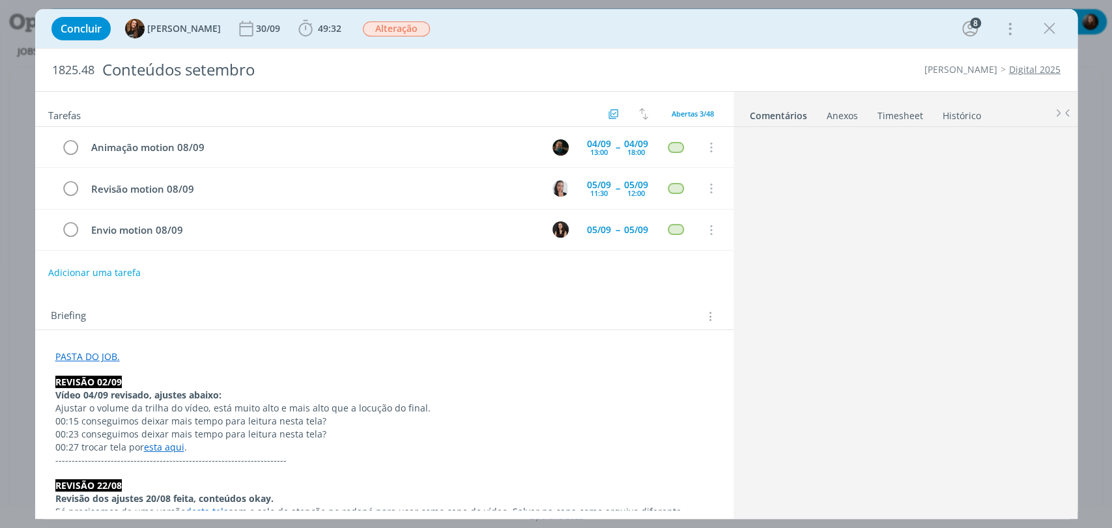
scroll to position [1787, 0]
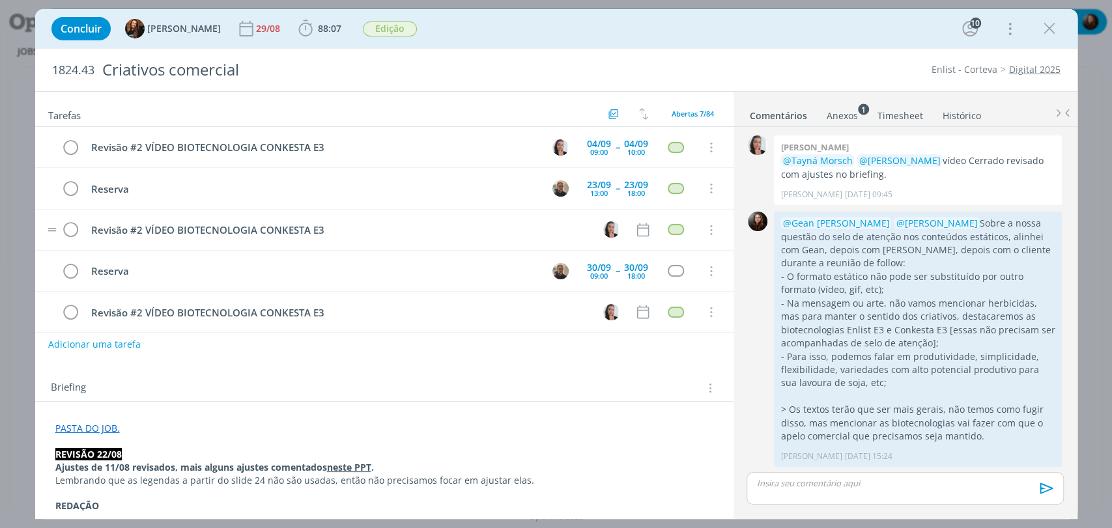
scroll to position [1392, 0]
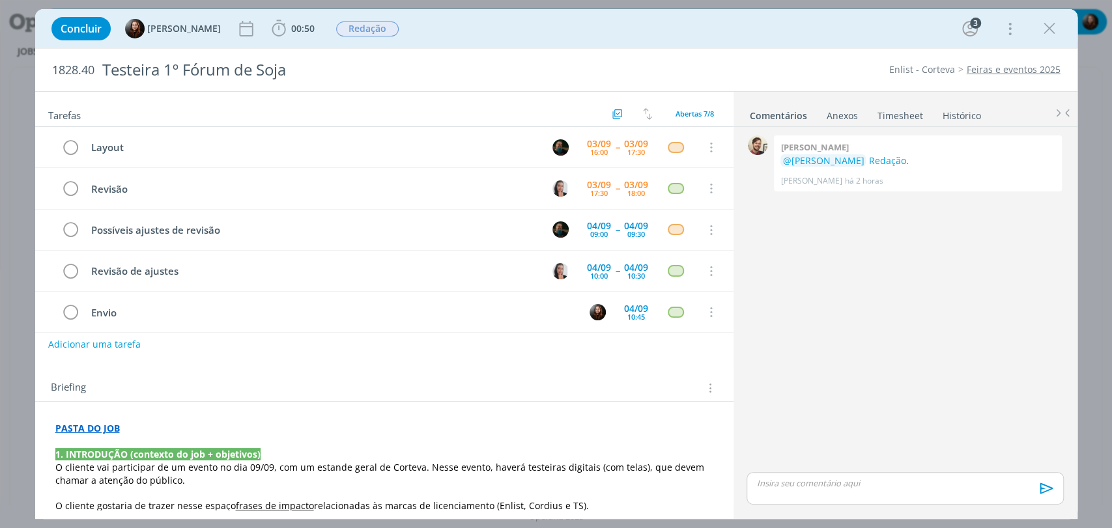
click at [760, 46] on div "Concluir [PERSON_NAME] 00:50 Iniciar Apontar Data * [DATE] Horas * 00:00 Tarefa…" at bounding box center [556, 28] width 1042 height 39
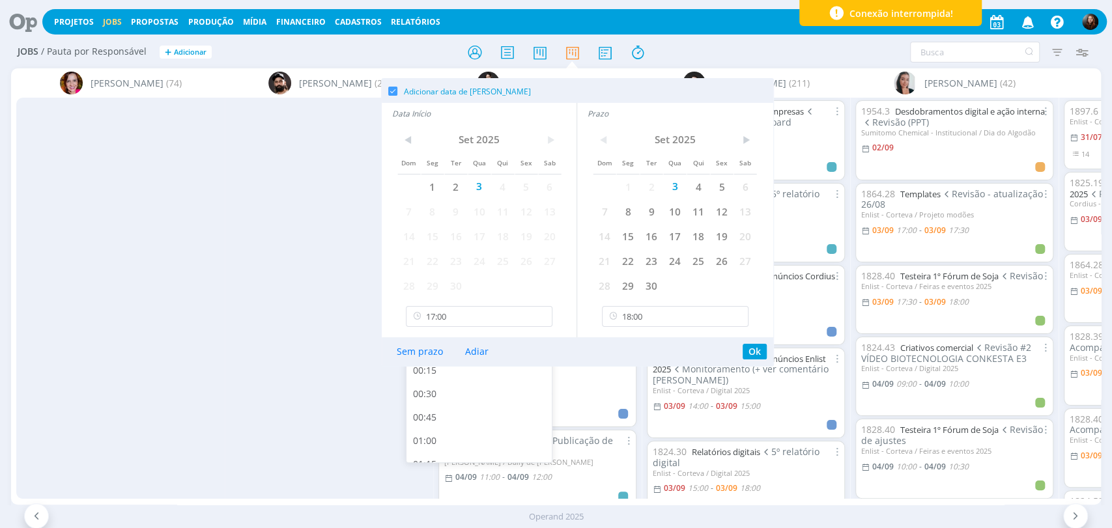
scroll to position [1568, 0]
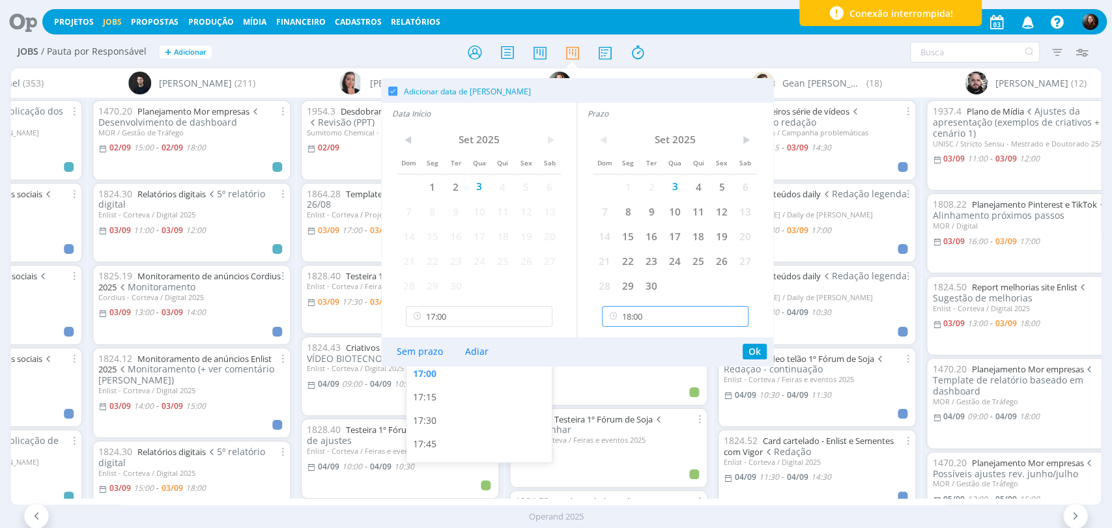
click at [655, 319] on input "18:00" at bounding box center [675, 316] width 147 height 21
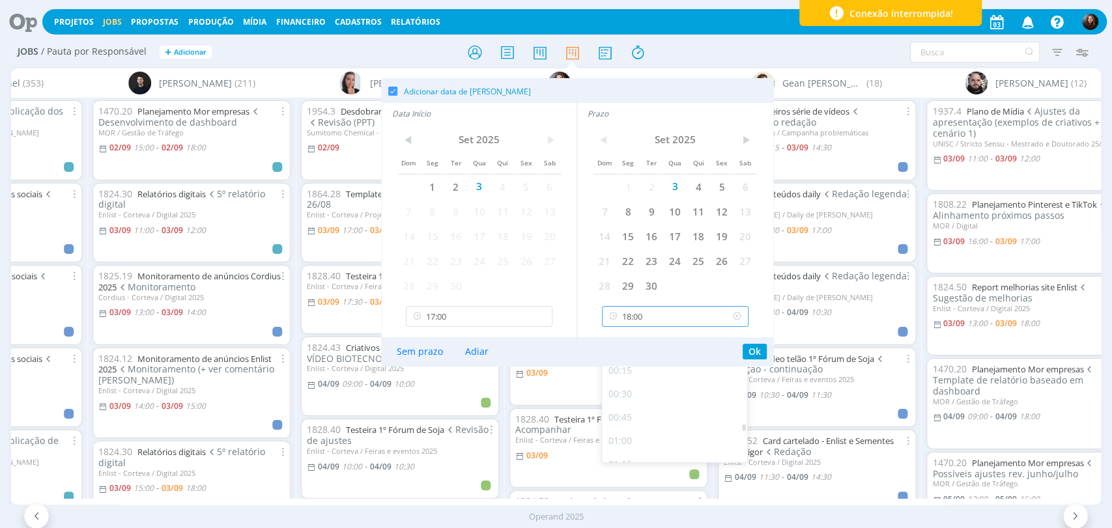
scroll to position [1590, 0]
click at [633, 399] on div "17:30" at bounding box center [676, 399] width 149 height 23
type input "17:30"
click at [756, 357] on button "Ok" at bounding box center [755, 352] width 24 height 16
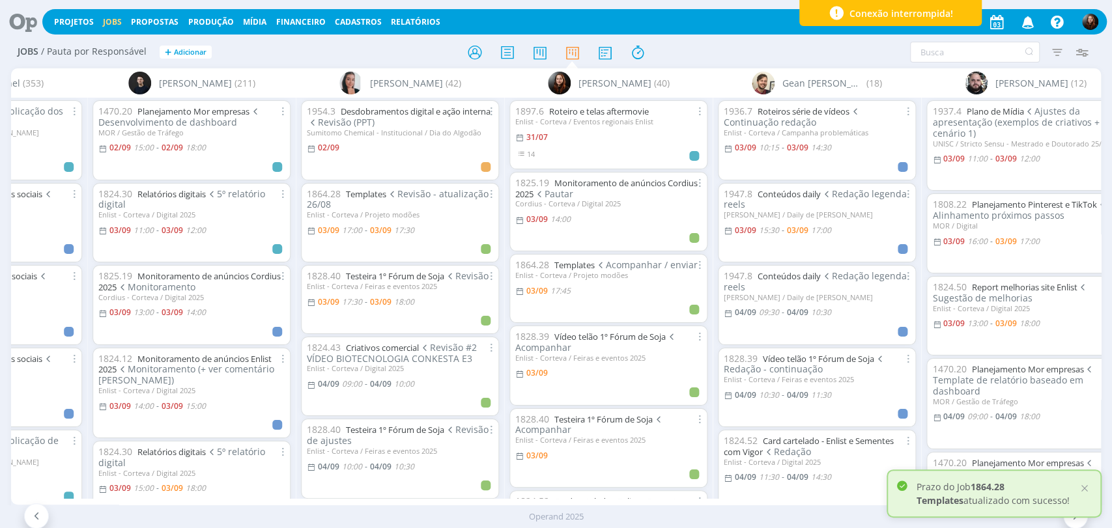
click at [687, 52] on div at bounding box center [557, 51] width 364 height 23
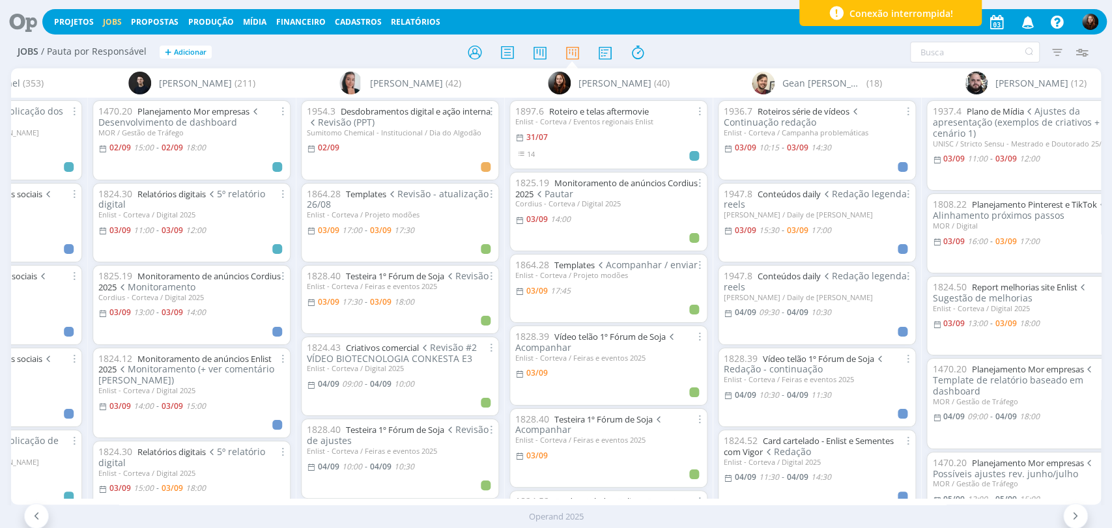
drag, startPoint x: 422, startPoint y: 504, endPoint x: 469, endPoint y: 503, distance: 47.6
click at [469, 503] on div "Bruna Bueno (74) [PERSON_NAME] (29) [PERSON_NAME] (353) 1947.8 Conteúdos daily …" at bounding box center [556, 286] width 1090 height 436
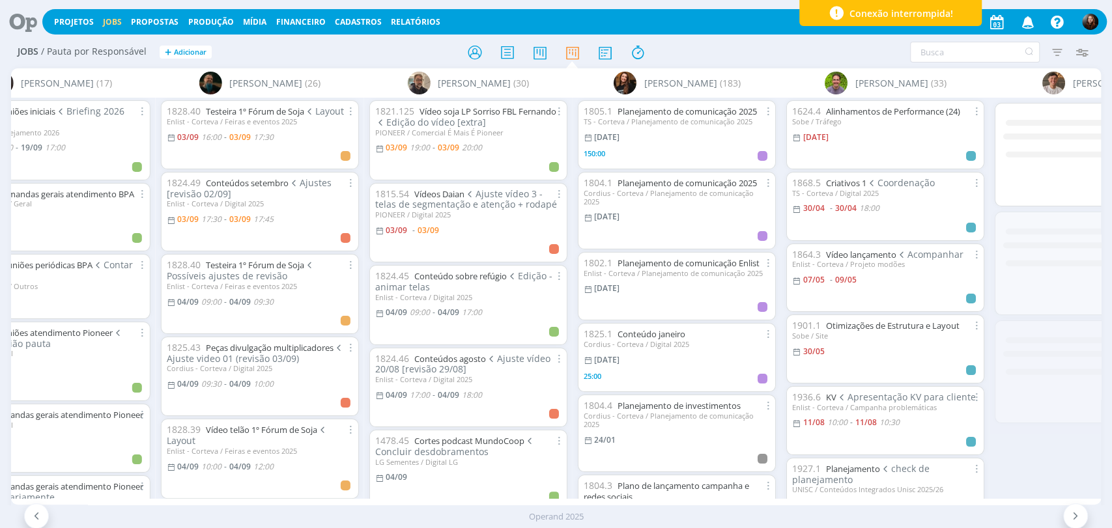
scroll to position [0, 2571]
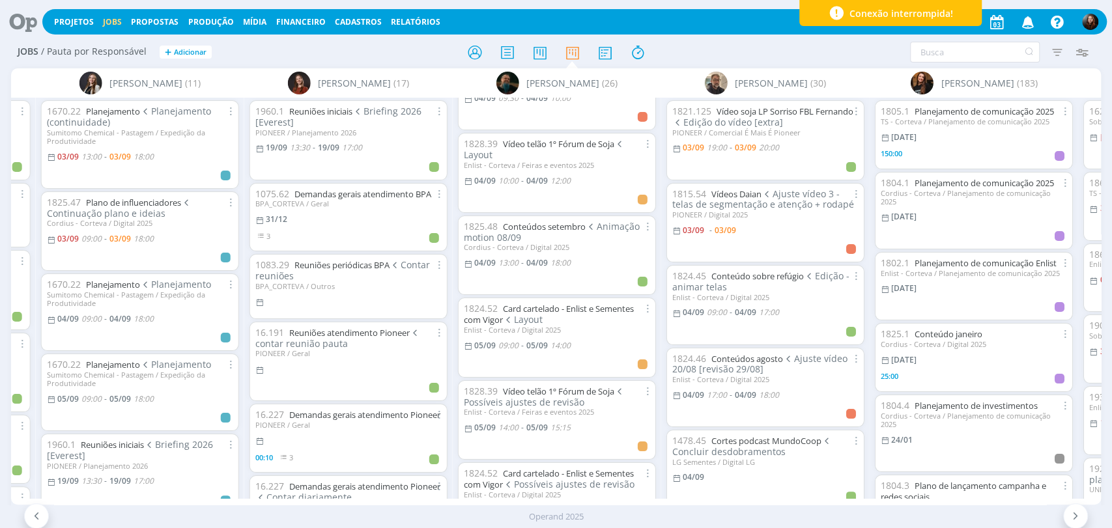
scroll to position [289, 0]
click at [577, 226] on div "1825.48 Conteúdos setembro Animação motion 08/09" at bounding box center [557, 229] width 186 height 22
click at [575, 223] on link "Conteúdos setembro" at bounding box center [544, 224] width 83 height 12
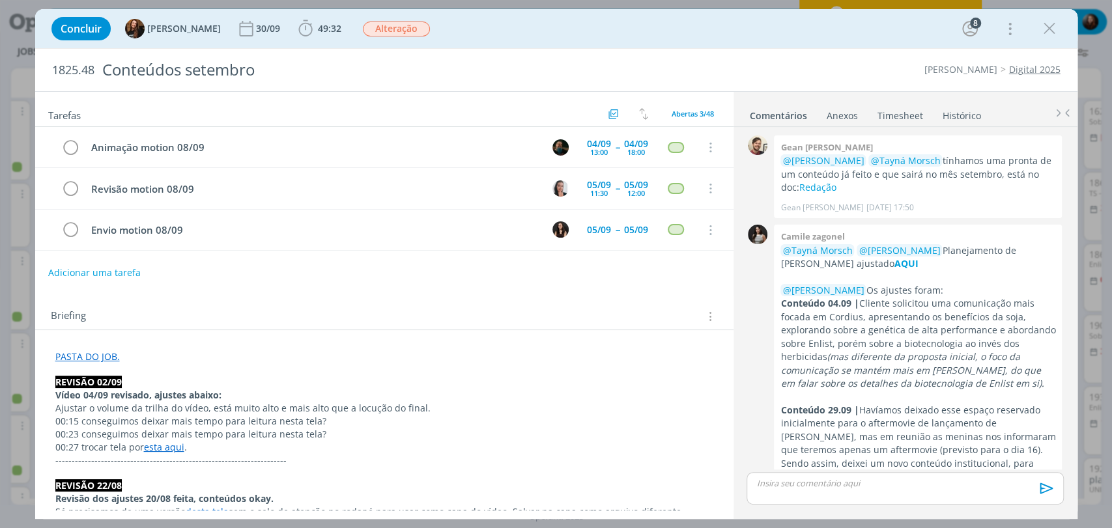
scroll to position [1787, 0]
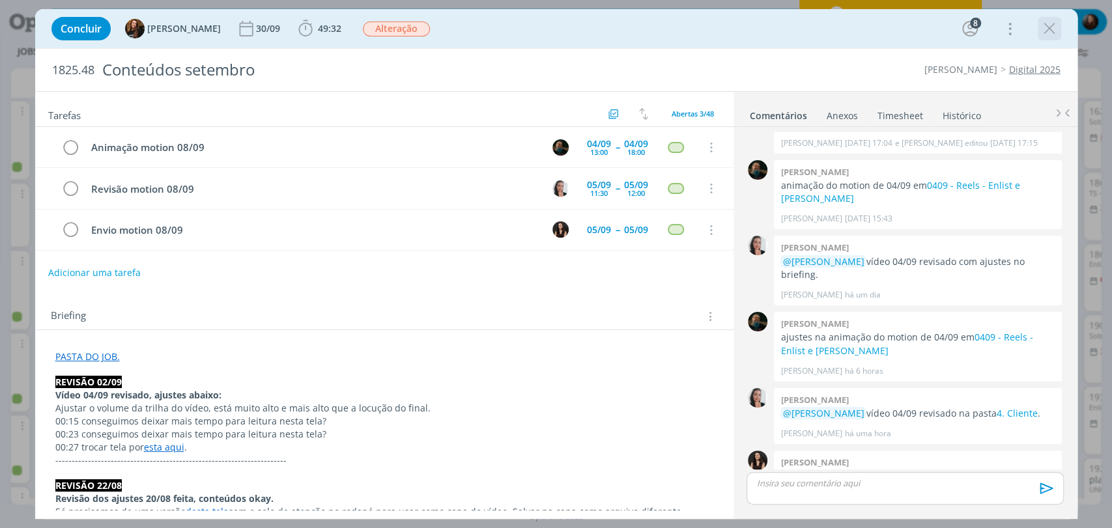
click at [1055, 25] on icon "dialog" at bounding box center [1050, 29] width 20 height 20
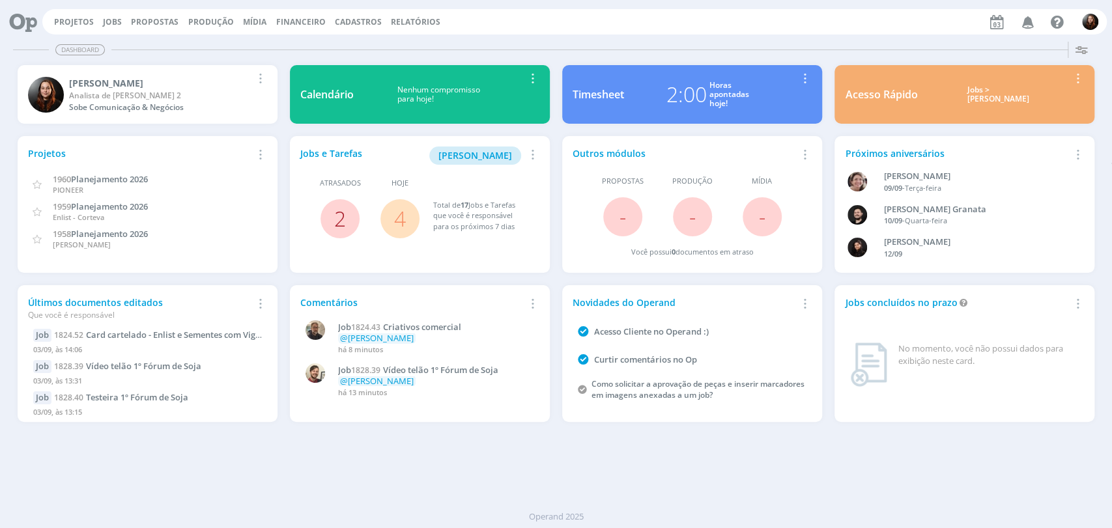
click at [341, 213] on link "2" at bounding box center [340, 219] width 12 height 28
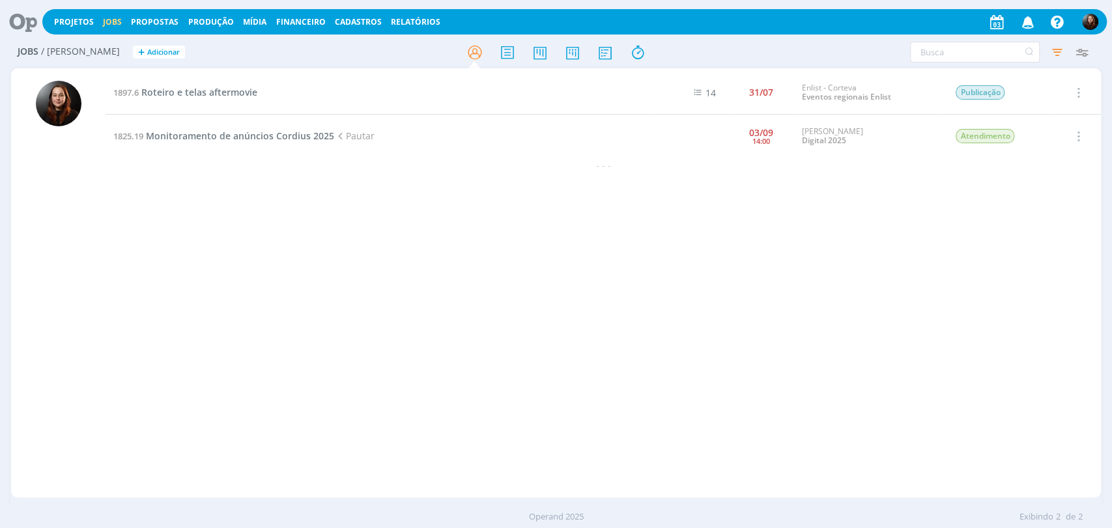
click at [24, 22] on icon at bounding box center [18, 21] width 27 height 25
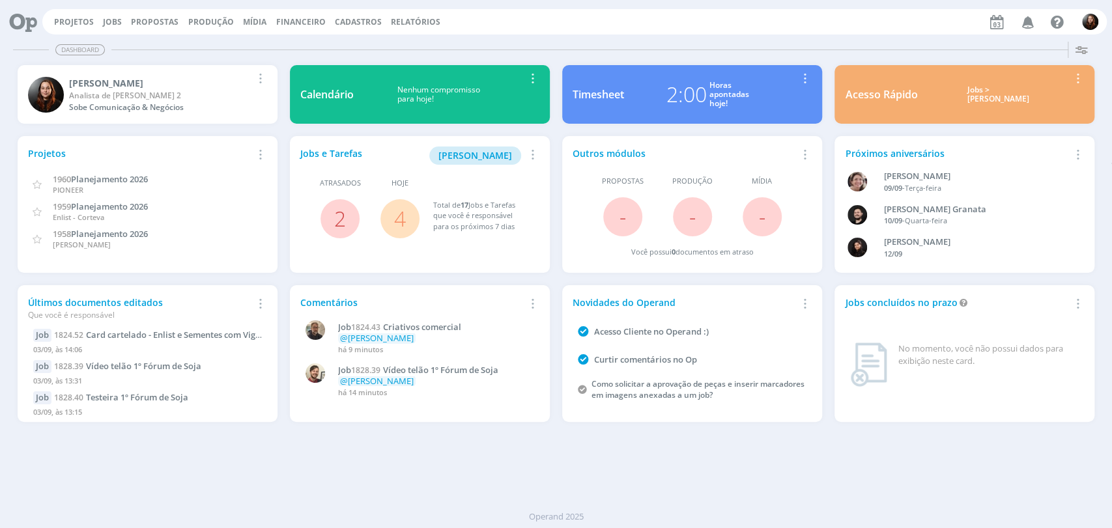
click at [396, 218] on link "4" at bounding box center [400, 219] width 12 height 28
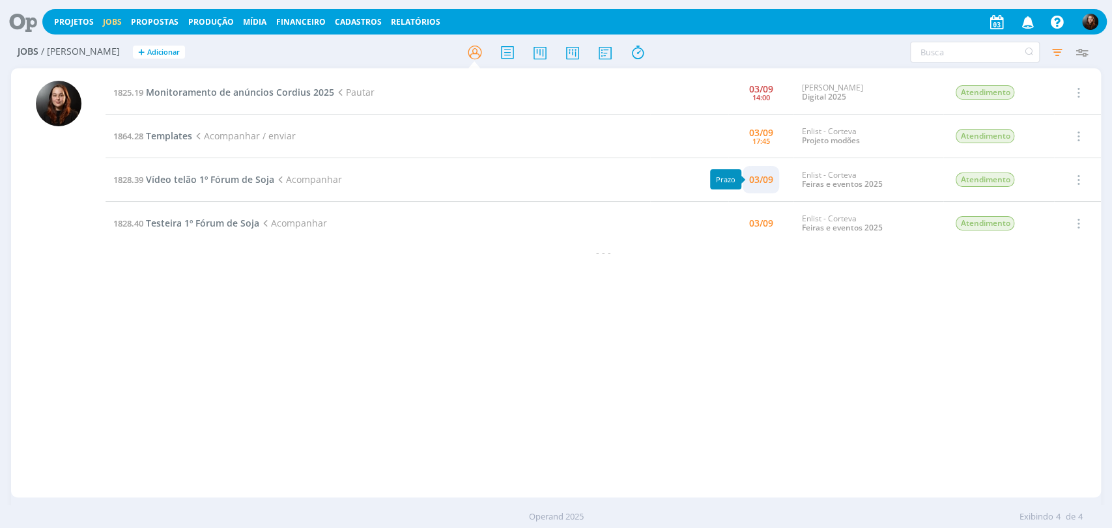
click at [751, 184] on div "03/09" at bounding box center [761, 179] width 24 height 9
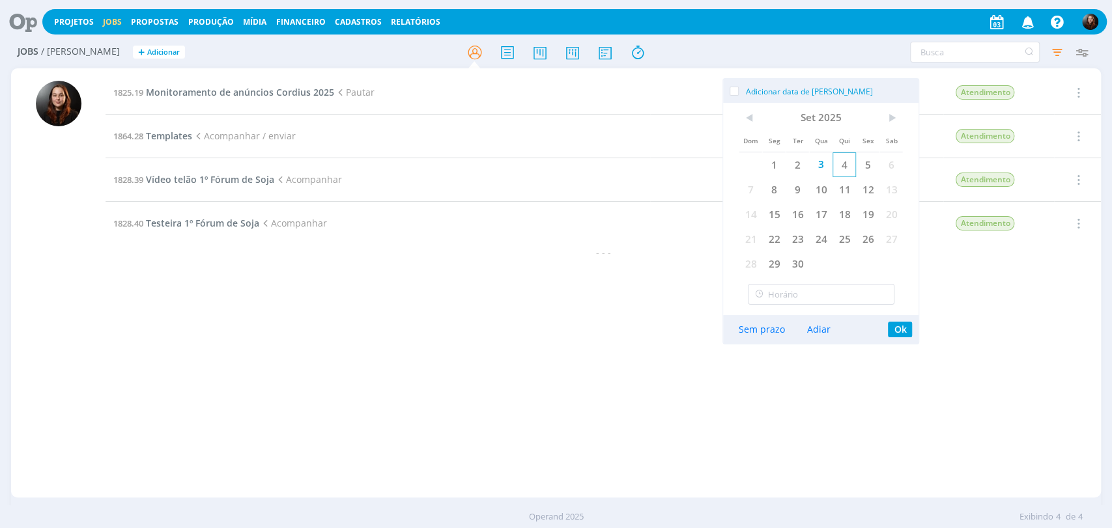
click at [851, 165] on span "4" at bounding box center [844, 164] width 23 height 25
click at [902, 324] on button "Ok" at bounding box center [900, 330] width 24 height 16
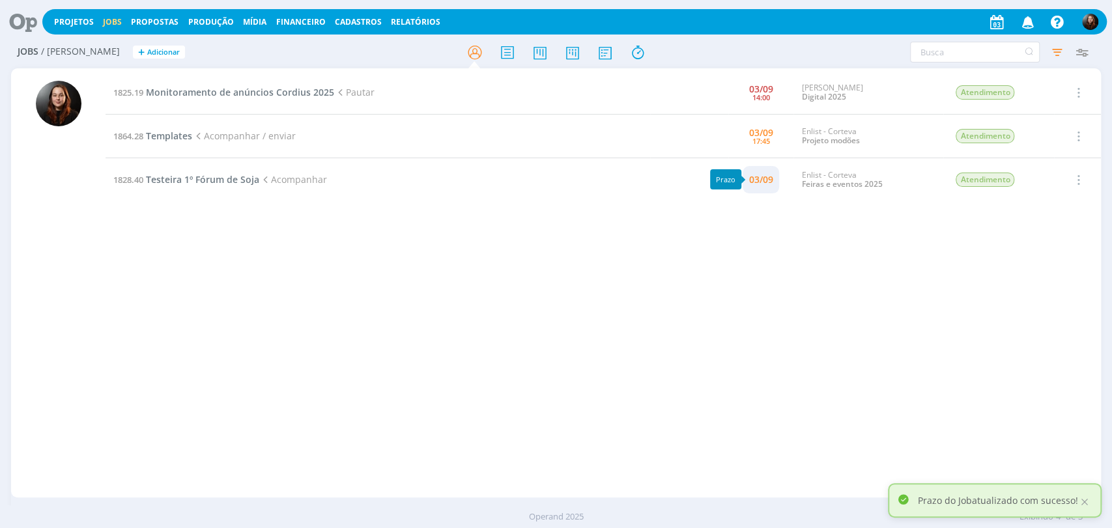
click at [771, 175] on div "03/09" at bounding box center [761, 179] width 24 height 9
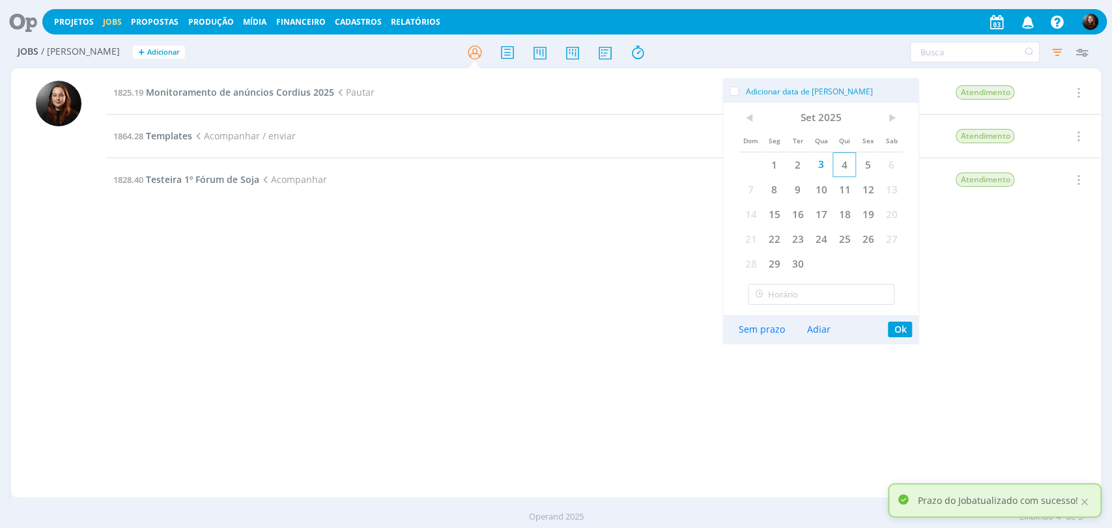
click at [845, 166] on span "4" at bounding box center [844, 164] width 23 height 25
click at [902, 328] on button "Ok" at bounding box center [900, 330] width 24 height 16
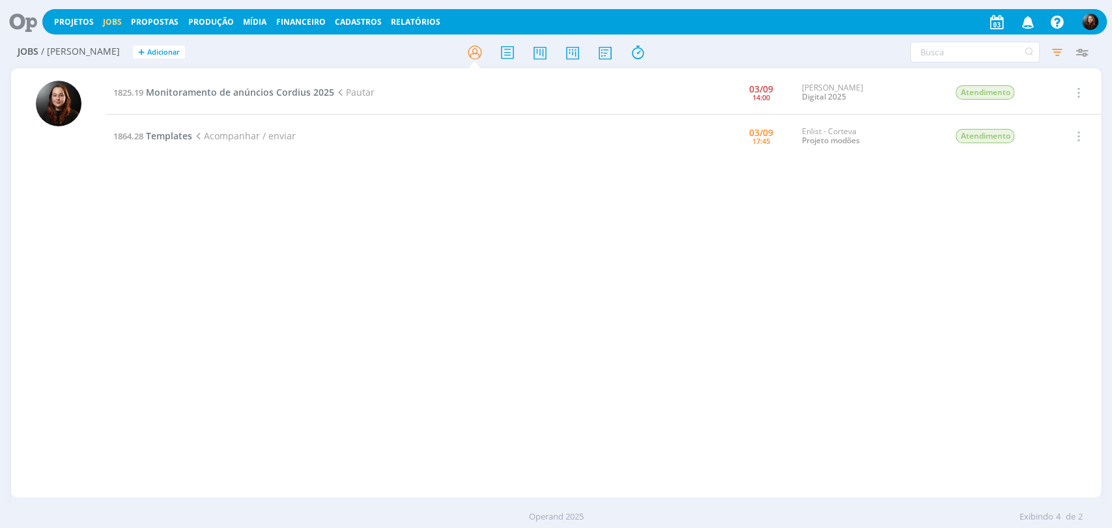
click at [16, 26] on icon at bounding box center [18, 21] width 27 height 25
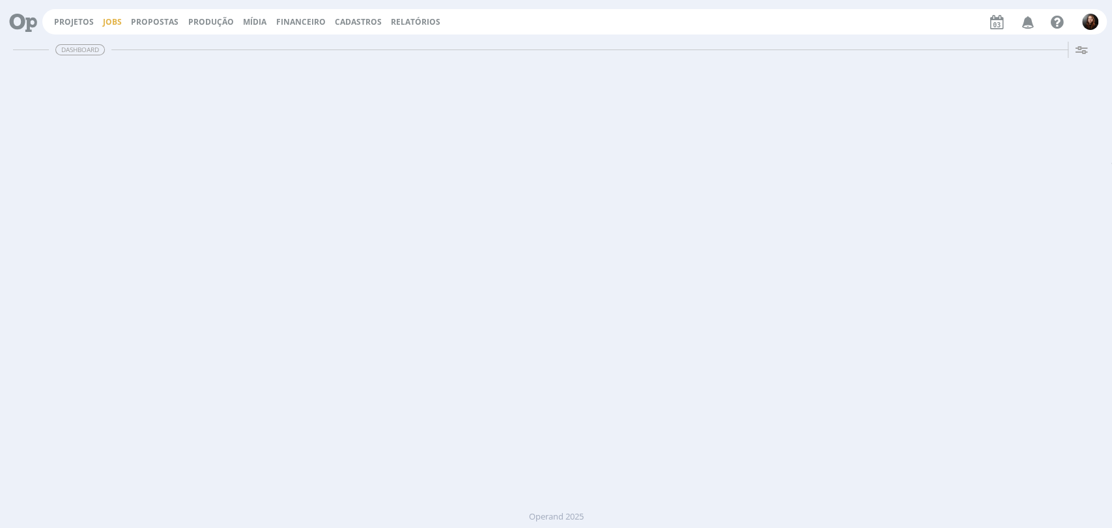
click at [103, 21] on link "Jobs" at bounding box center [112, 21] width 19 height 11
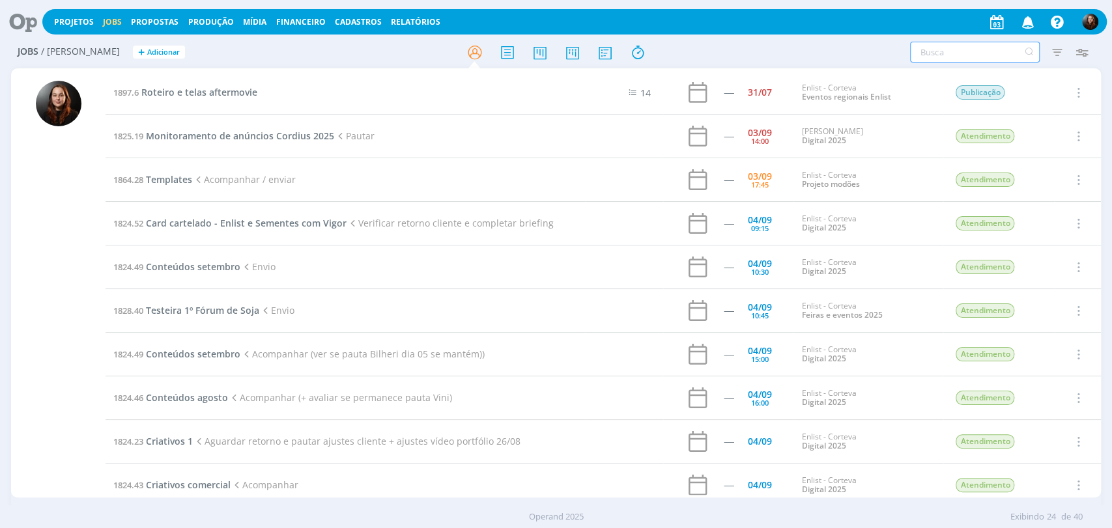
click at [959, 55] on input "text" at bounding box center [975, 52] width 130 height 21
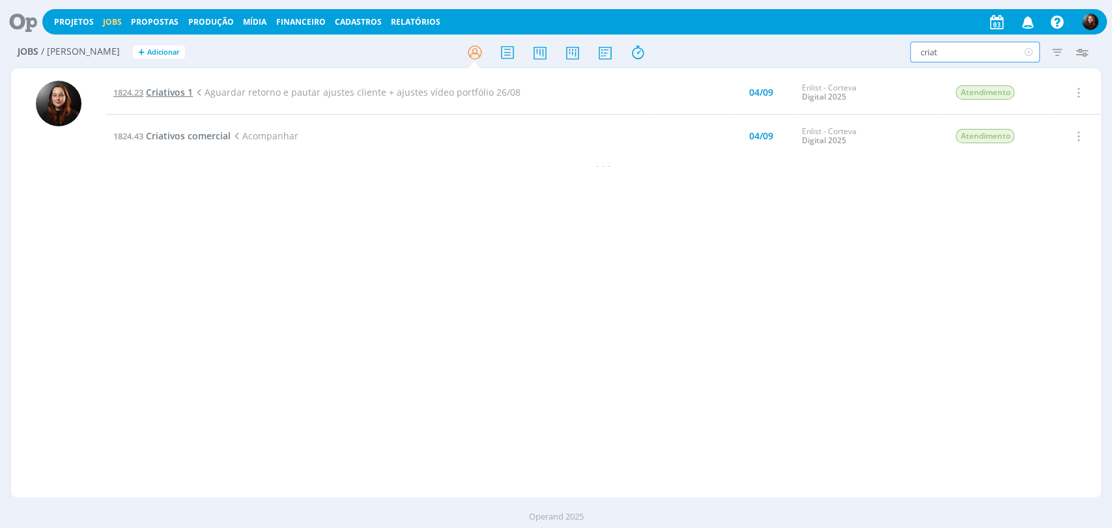
type input "criat"
click at [170, 91] on span "Criativos 1" at bounding box center [169, 92] width 47 height 12
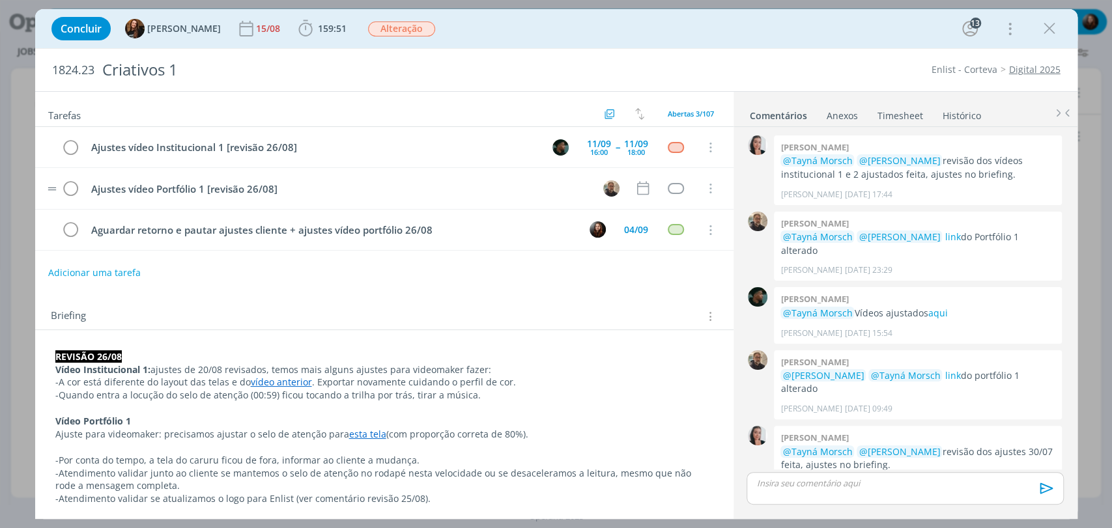
scroll to position [1246, 0]
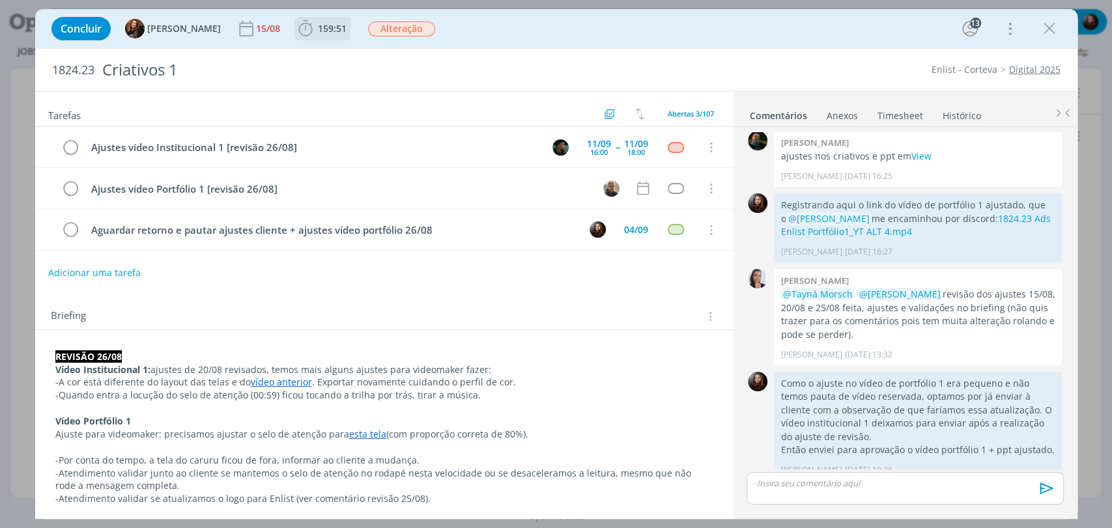
click at [319, 29] on span "159:51" at bounding box center [332, 28] width 29 height 12
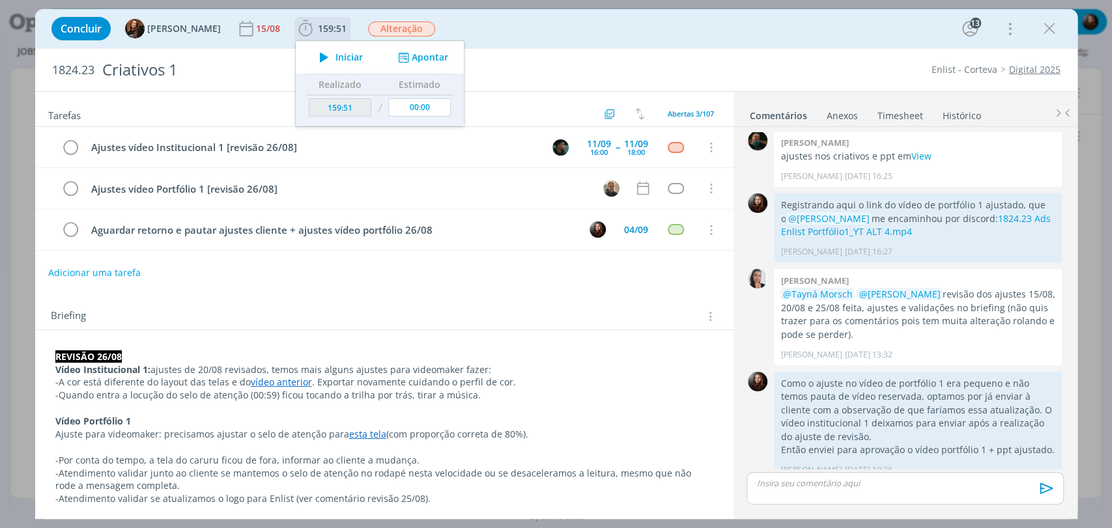
drag, startPoint x: 336, startPoint y: 58, endPoint x: 425, endPoint y: 52, distance: 90.1
click at [337, 58] on span "Iniciar" at bounding box center [349, 57] width 27 height 9
click at [566, 33] on div "Concluir Tayná Morsch 15/08 159:51 Iniciar Apontar Data * 03/09/2025 Horas * 00…" at bounding box center [556, 28] width 1023 height 31
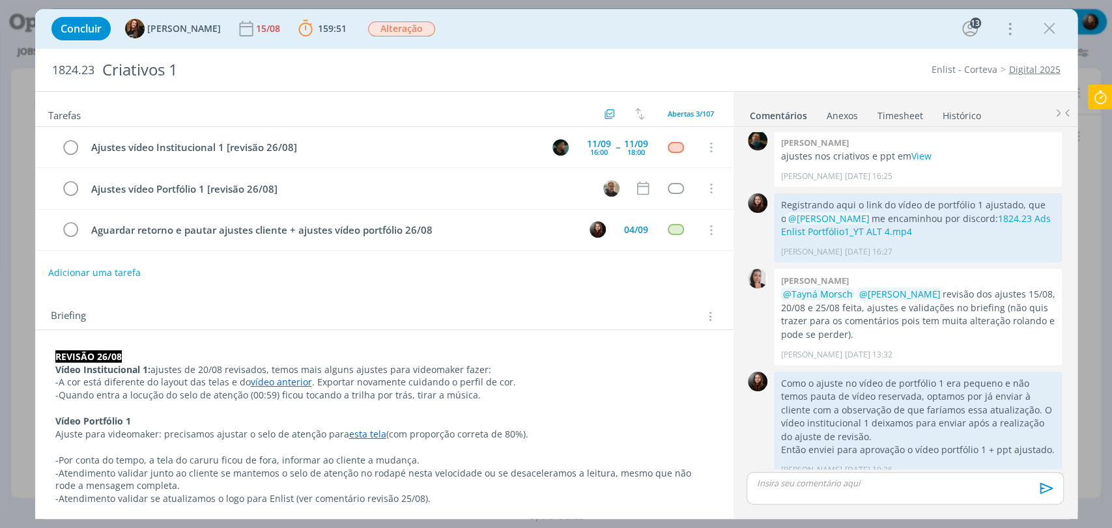
click at [469, 27] on div "Concluir Tayná Morsch 15/08 159:51 Parar Apontar Data * 03/09/2025 Horas * 00:0…" at bounding box center [556, 28] width 1023 height 31
click at [1091, 89] on icon at bounding box center [1100, 97] width 23 height 25
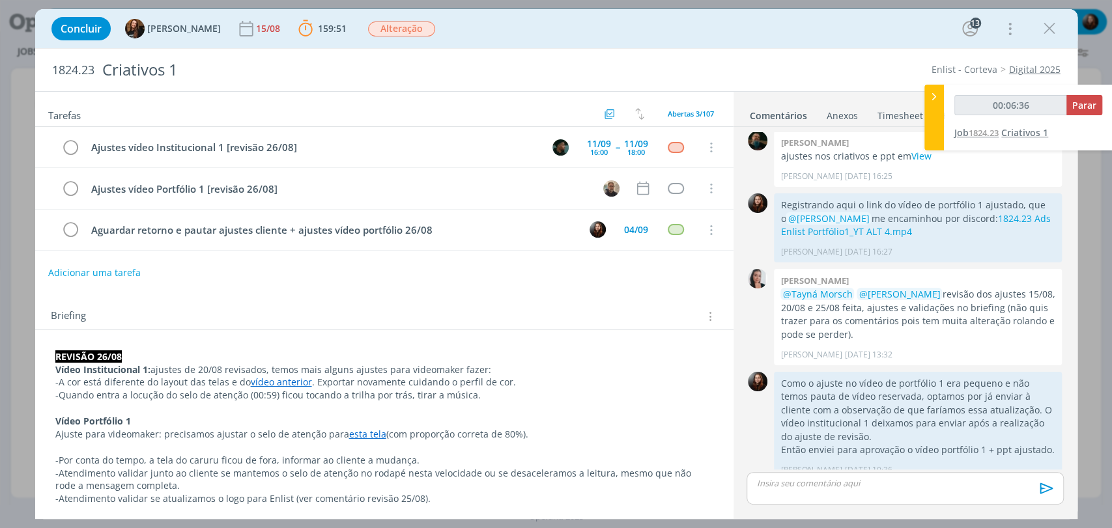
type input "00:06:37"
click at [1088, 106] on span "Parar" at bounding box center [1084, 105] width 24 height 12
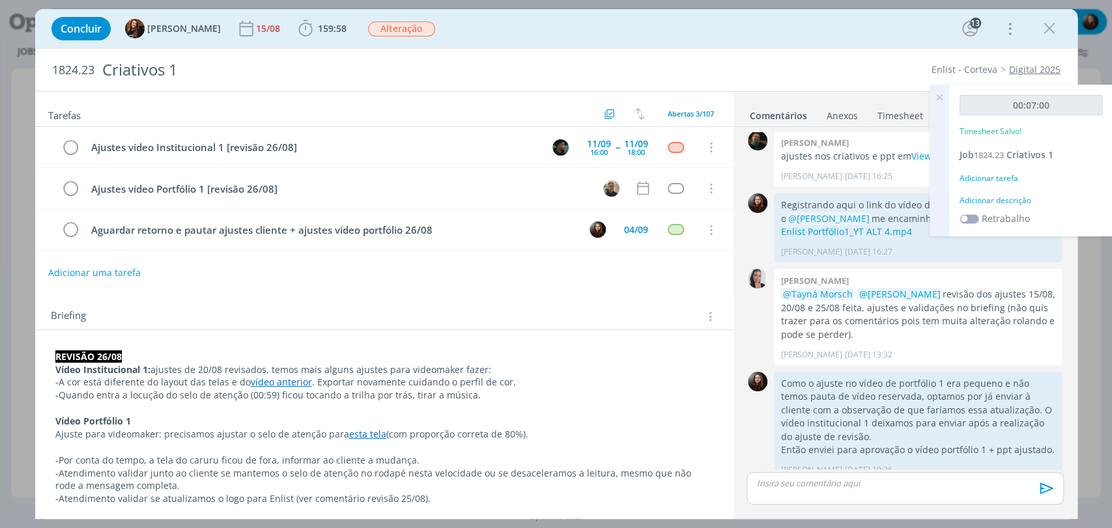
click at [1000, 197] on div "Adicionar descrição" at bounding box center [1031, 201] width 143 height 12
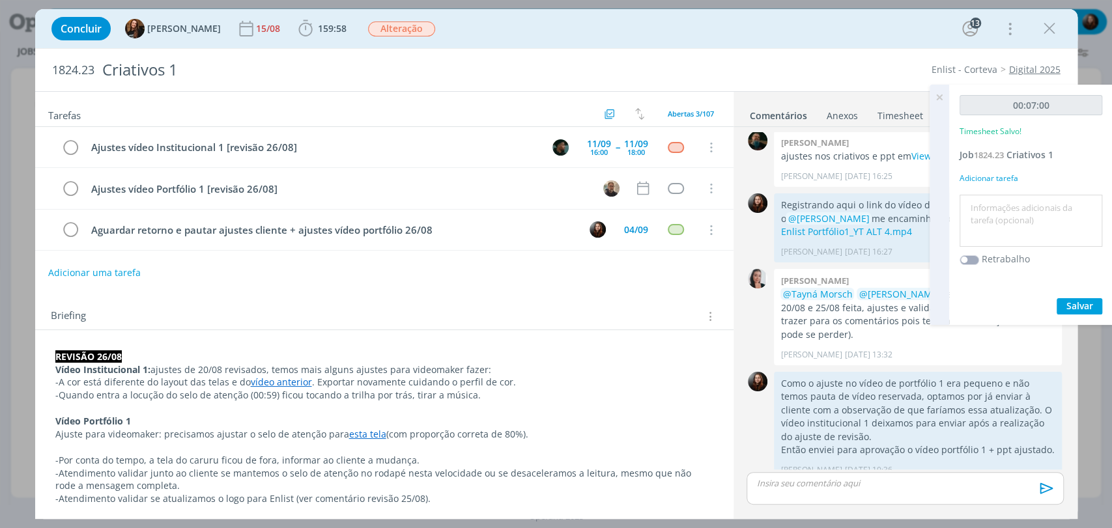
click at [1025, 222] on textarea at bounding box center [1031, 221] width 136 height 46
type textarea "conferência de material"
click at [1071, 306] on span "Salvar" at bounding box center [1079, 306] width 27 height 12
click at [893, 113] on link "Timesheet" at bounding box center [900, 113] width 47 height 19
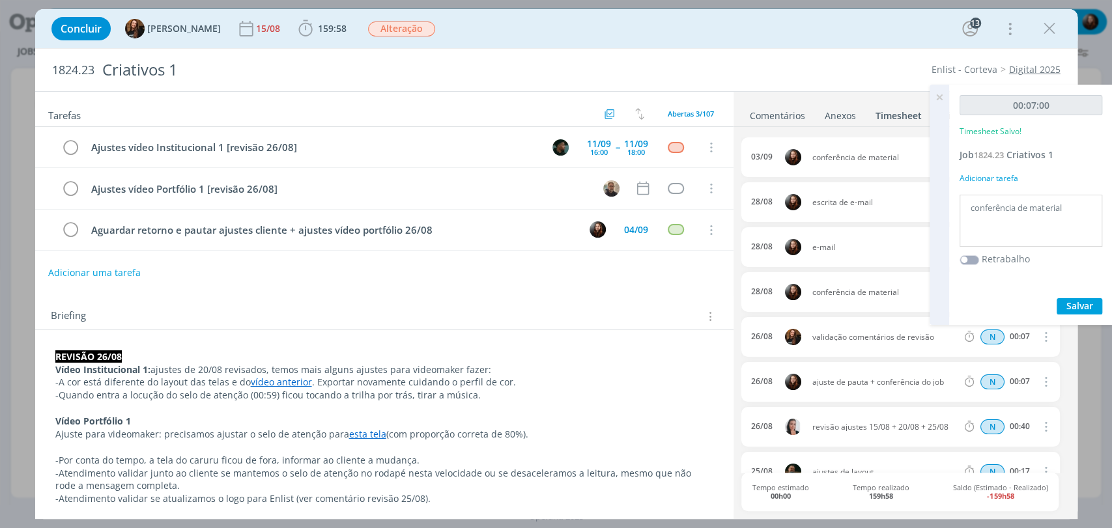
click at [937, 96] on icon at bounding box center [939, 97] width 23 height 25
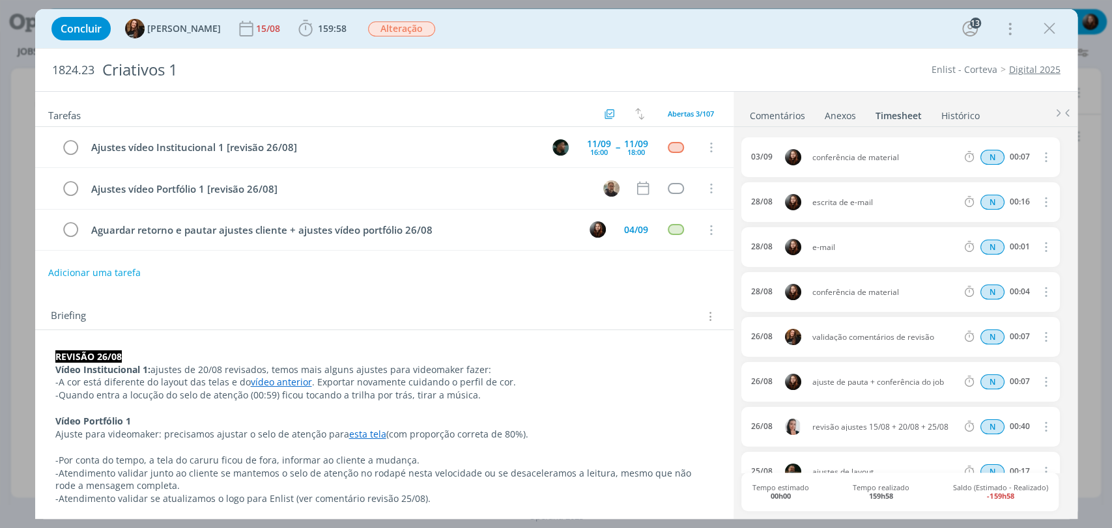
click at [795, 47] on div "Concluir Tayná Morsch 15/08 159:58 Iniciar Apontar Data * 03/09/2025 Horas * 00…" at bounding box center [556, 28] width 1042 height 39
click at [485, 291] on div "Tarefas Usar Job de template Criar template a partir deste job Visualizar Templ…" at bounding box center [384, 301] width 698 height 418
click at [776, 116] on link "Comentários" at bounding box center [777, 113] width 57 height 19
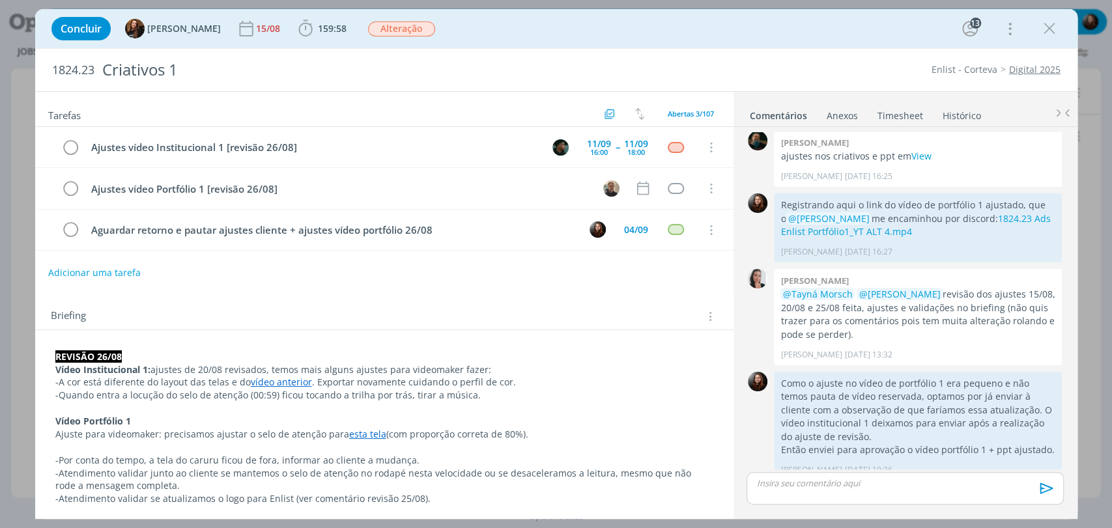
click at [794, 48] on div "1824.23 Criativos 1 Enlist - Corteva Digital 2025 Tarefas Usar Job de template …" at bounding box center [556, 283] width 1042 height 471
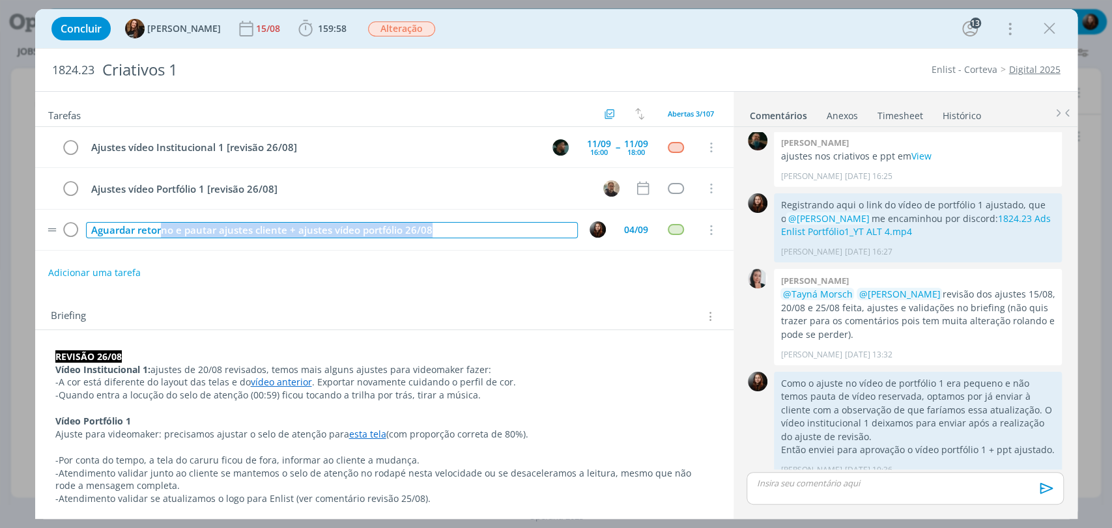
drag, startPoint x: 200, startPoint y: 233, endPoint x: 451, endPoint y: 235, distance: 250.8
click at [451, 235] on div "Aguardar retorno e pautar ajustes cliente + ajustes vídeo portfólio 26/08" at bounding box center [332, 230] width 492 height 16
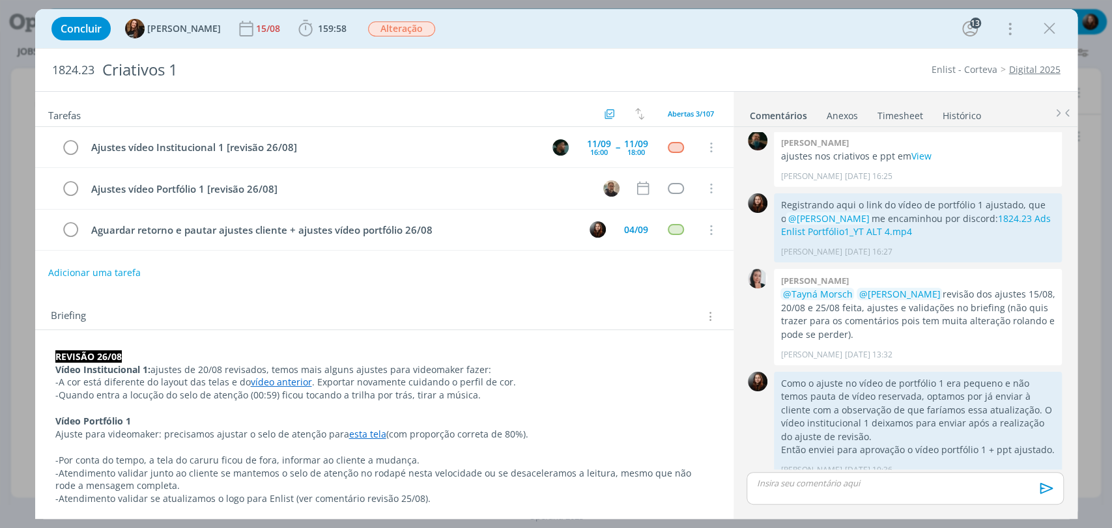
click at [401, 276] on div "Adicionar uma tarefa" at bounding box center [384, 272] width 698 height 23
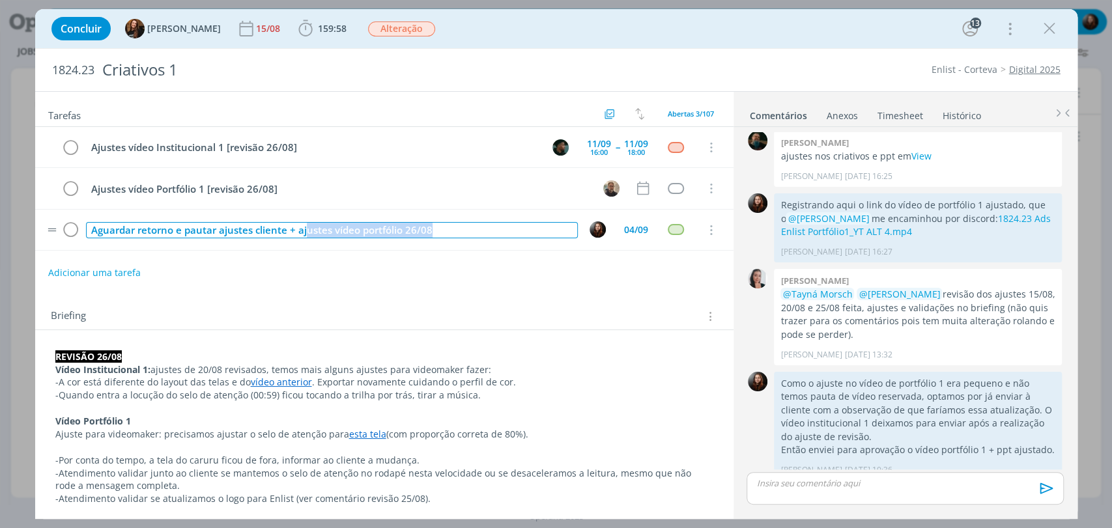
drag, startPoint x: 308, startPoint y: 231, endPoint x: 495, endPoint y: 234, distance: 187.7
click at [495, 234] on div "Aguardar retorno e pautar ajustes cliente + ajustes vídeo portfólio 26/08" at bounding box center [332, 230] width 492 height 16
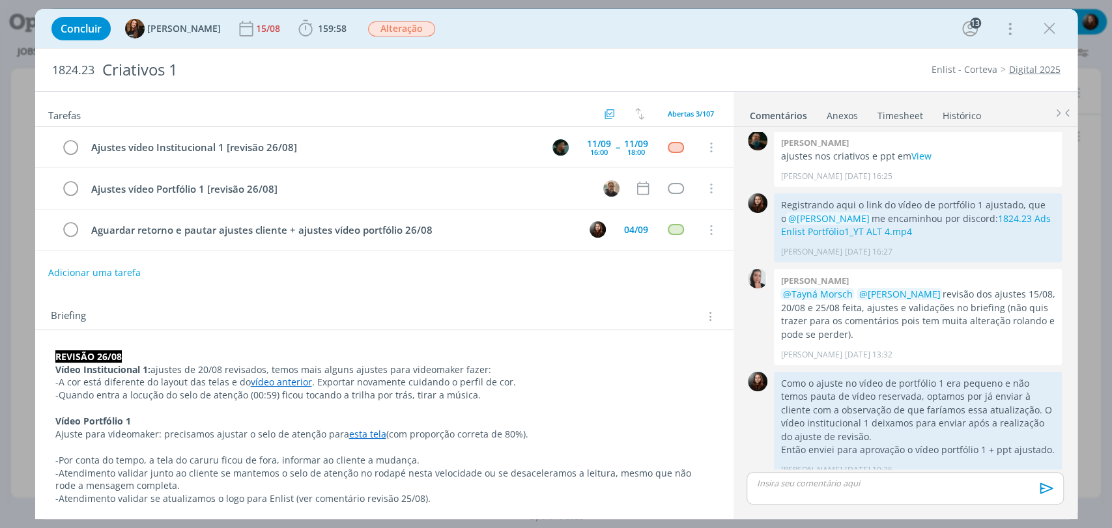
click at [431, 316] on div "Briefing Briefings Predefinidos Versões do Briefing Ver Briefing do Projeto" at bounding box center [386, 316] width 670 height 17
click at [1015, 212] on link "1824.23 Ads Enlist Portfólio1_YT ALT 4.mp4" at bounding box center [915, 224] width 270 height 25
click at [403, 299] on div "Briefing Briefings Predefinidos Versões do Briefing Ver Briefing do Projeto" at bounding box center [384, 312] width 698 height 35
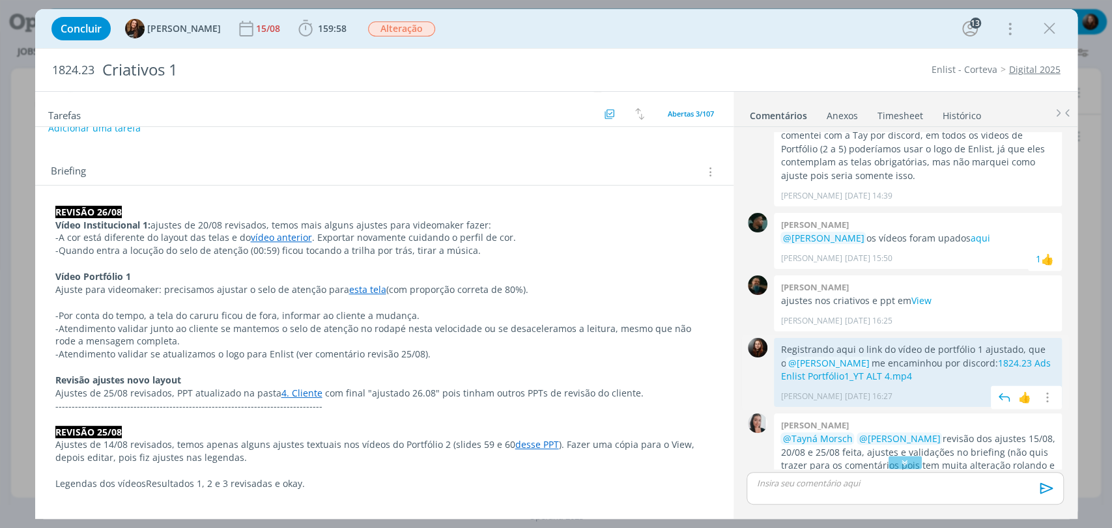
scroll to position [1029, 0]
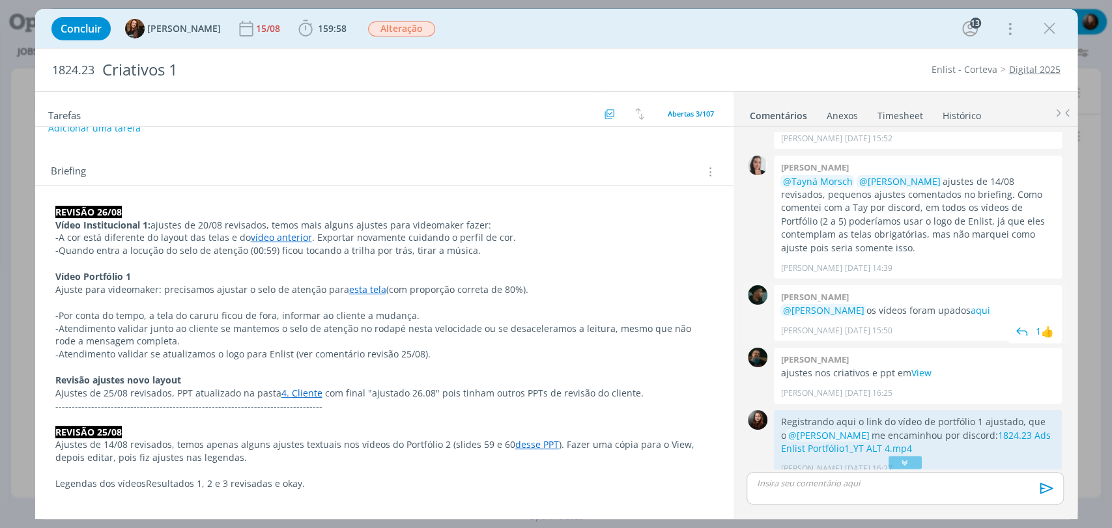
drag, startPoint x: 863, startPoint y: 294, endPoint x: 964, endPoint y: 298, distance: 100.4
click at [964, 304] on p "@Eduarda Pereira os vídeos foram upados aqui" at bounding box center [917, 310] width 275 height 13
click at [923, 222] on p "@Tayná Morsch @Eduarda Pereira ajustes de 14/08 revisados, pequenos ajustes com…" at bounding box center [917, 215] width 275 height 80
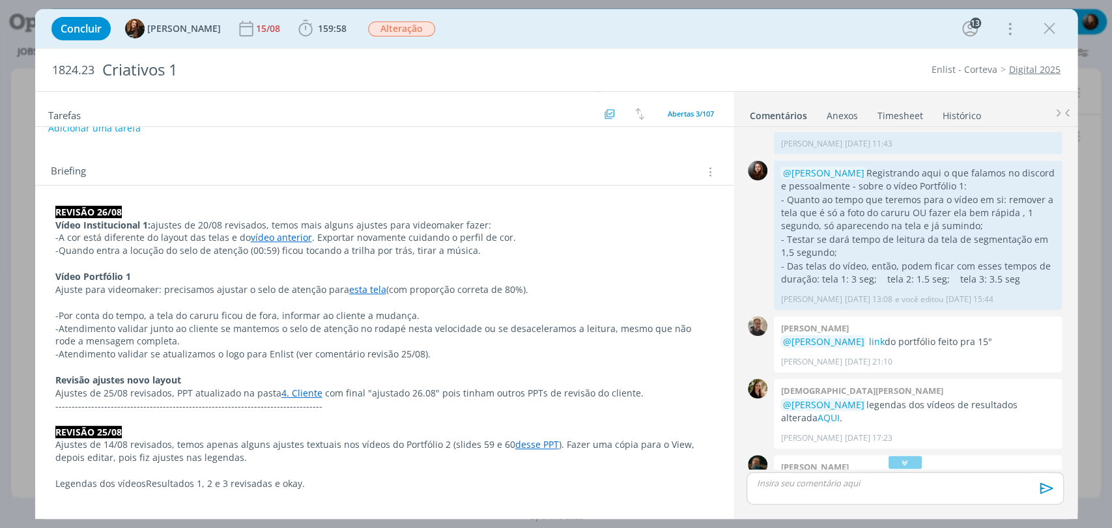
scroll to position [595, 0]
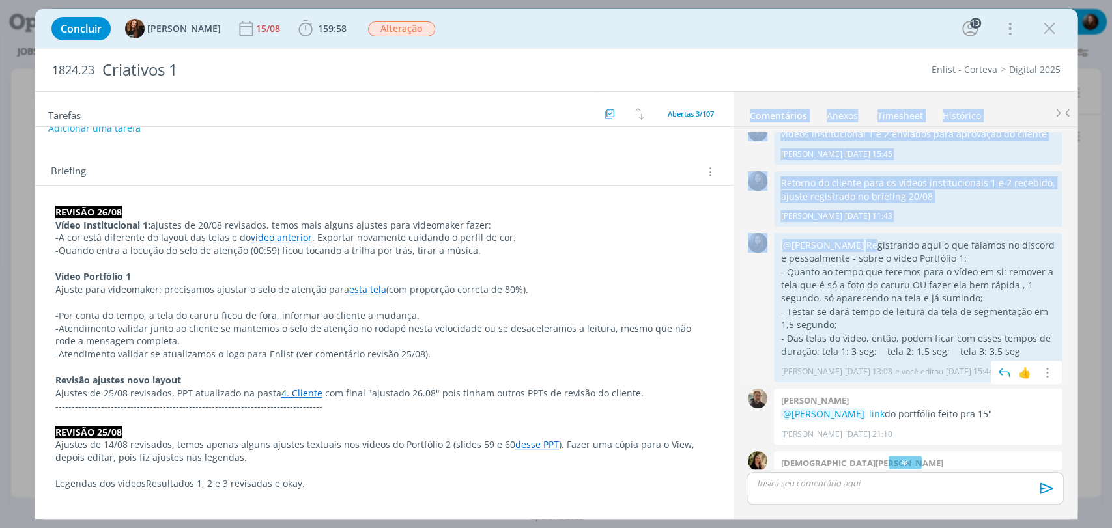
drag, startPoint x: 864, startPoint y: 234, endPoint x: 939, endPoint y: 315, distance: 110.2
click at [939, 315] on div "@Rodrigo Bilheri Registrando aqui o que falamos no discord e pessoalmente - sob…" at bounding box center [917, 299] width 275 height 120
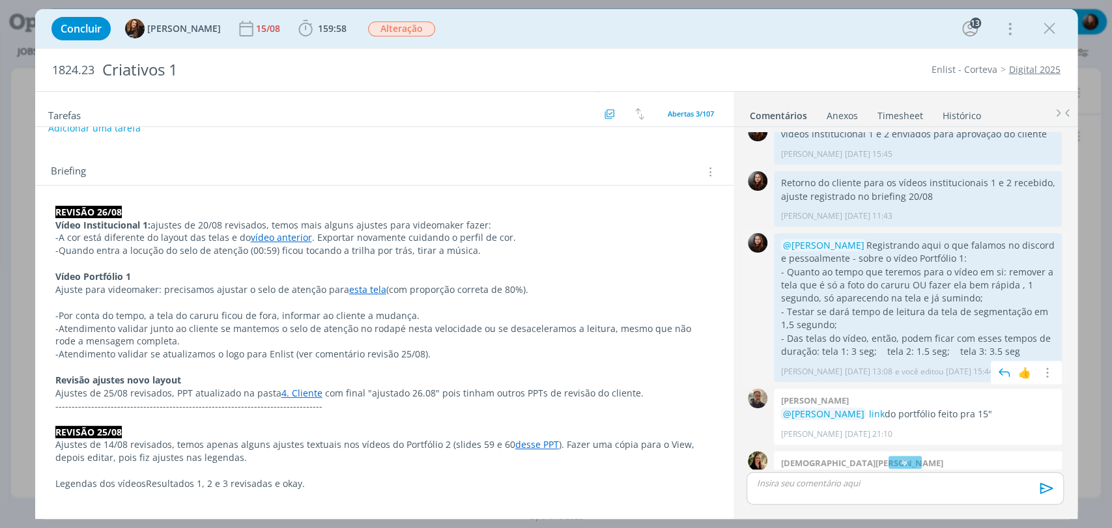
click at [966, 332] on p "- Das telas do vídeo, então, podem ficar com esses tempos de duração: tela 1: 3…" at bounding box center [917, 345] width 275 height 27
click at [750, 295] on div "0" at bounding box center [757, 307] width 33 height 149
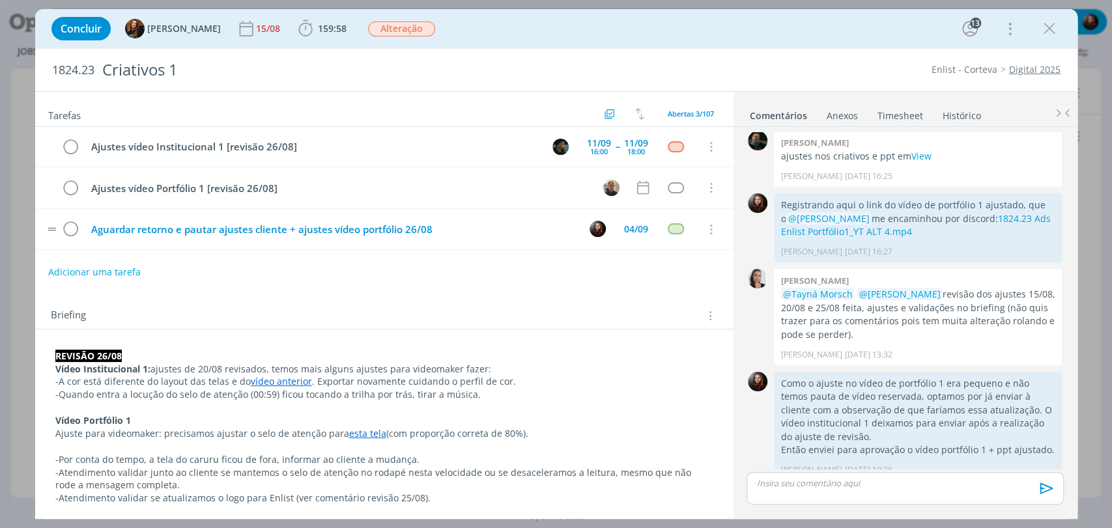
scroll to position [0, 0]
click at [568, 40] on div "Concluir Tayná Morsch 15/08 159:58 Iniciar Apontar Data * 03/09/2025 Horas * 00…" at bounding box center [556, 28] width 1023 height 31
click at [318, 31] on span "159:58" at bounding box center [332, 28] width 29 height 12
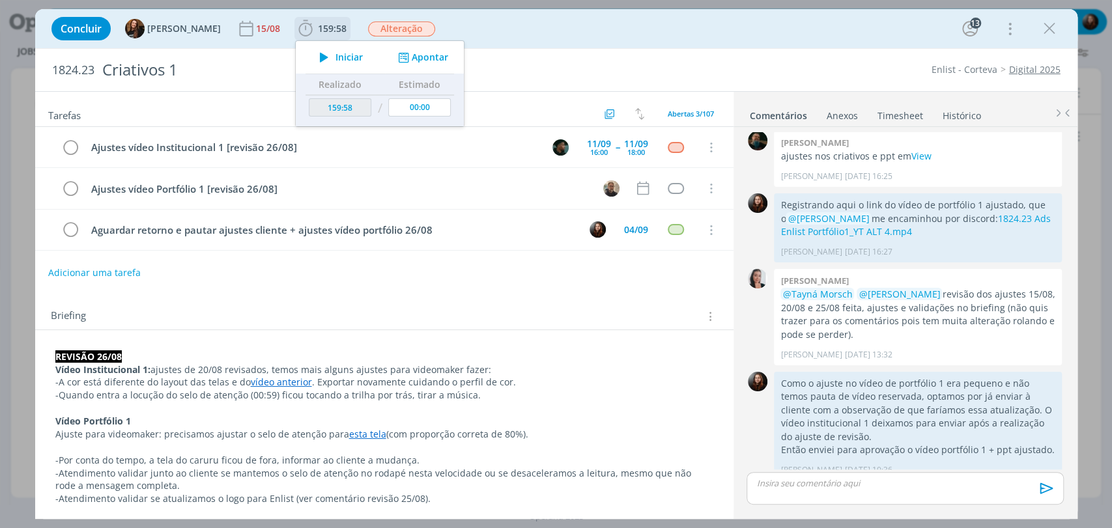
click at [336, 56] on span "Iniciar" at bounding box center [349, 57] width 27 height 9
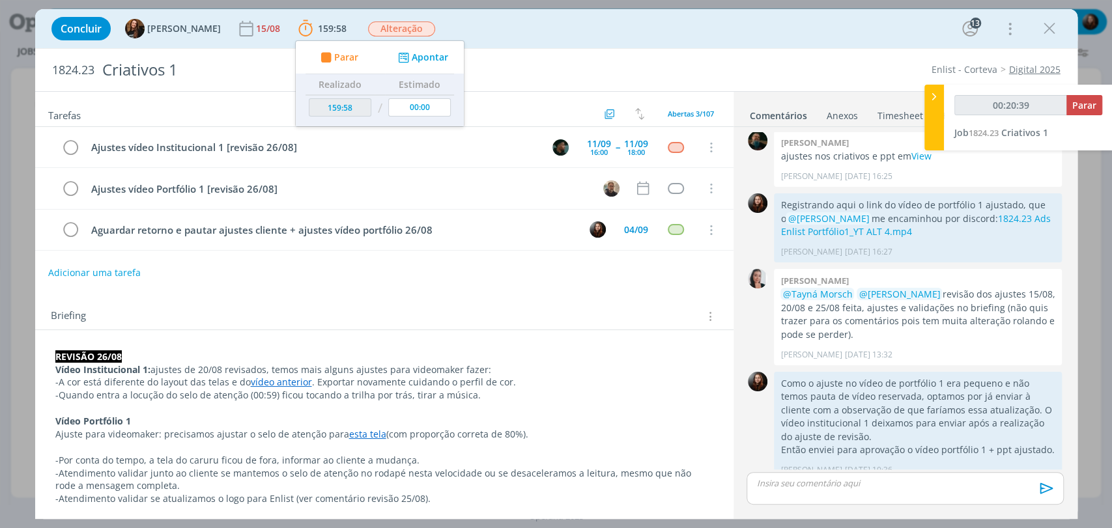
click at [687, 28] on div "Concluir Tayná Morsch 15/08 159:58 Parar Apontar Data * 03/09/2025 Horas * 00:0…" at bounding box center [556, 28] width 1023 height 31
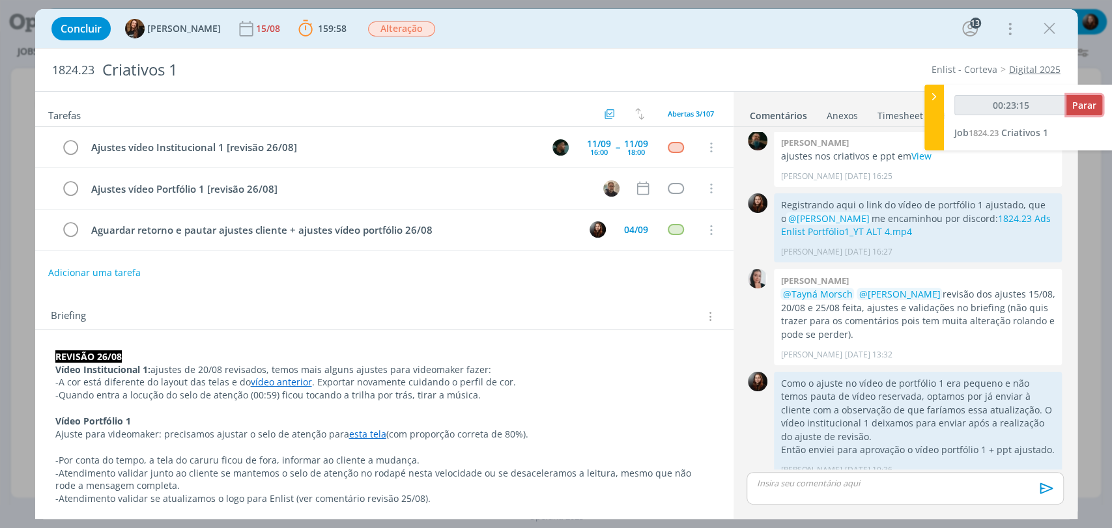
click at [1097, 106] on button "Parar" at bounding box center [1084, 105] width 36 height 20
click at [1089, 104] on span "Parar" at bounding box center [1084, 105] width 24 height 12
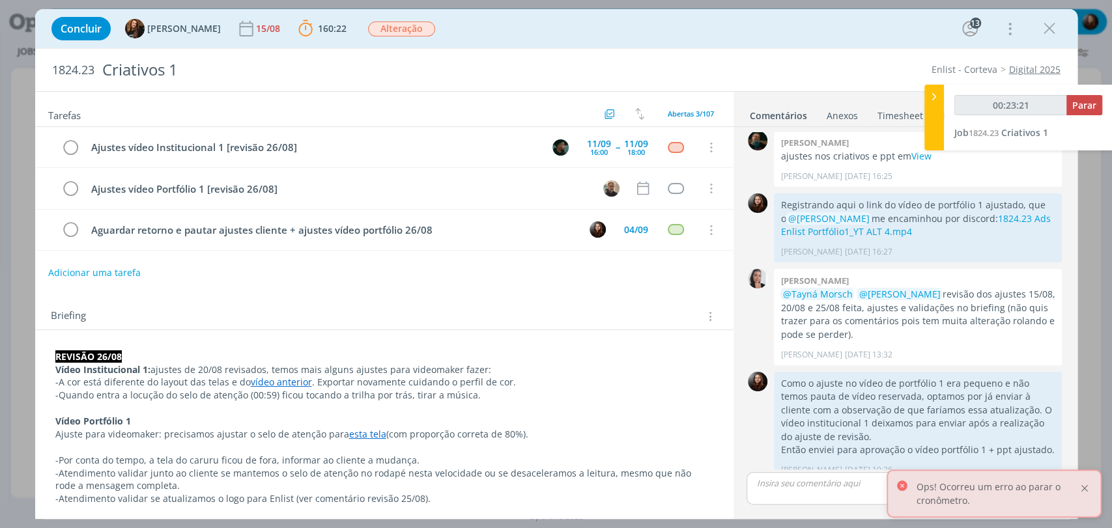
click at [1079, 489] on div at bounding box center [1085, 489] width 12 height 12
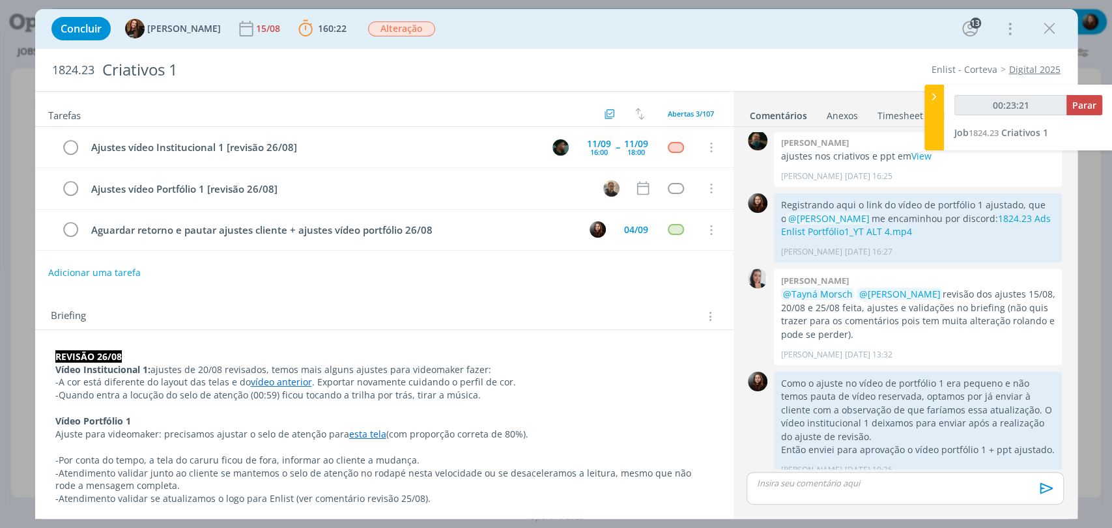
type input "00:24:00"
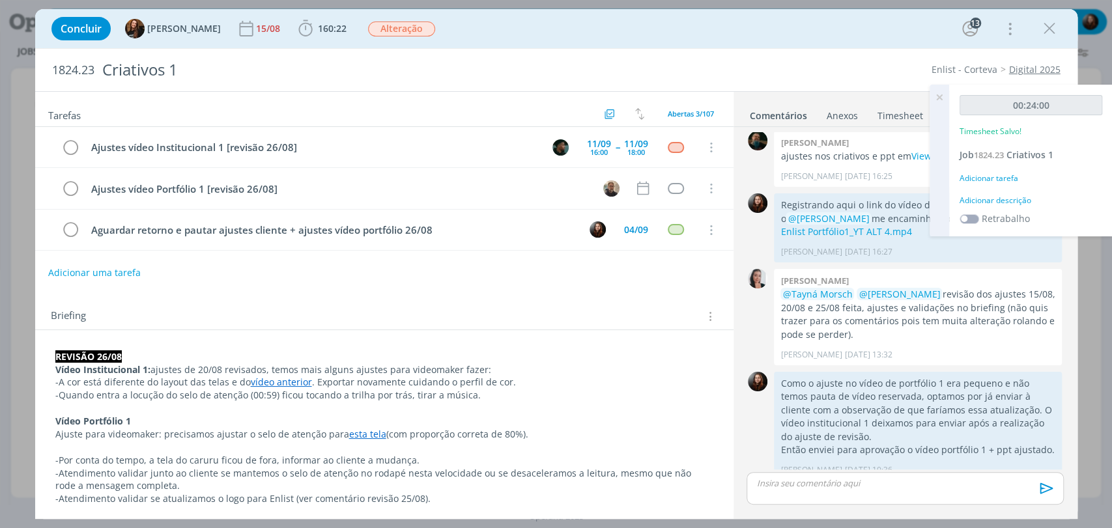
click at [1004, 199] on div "Adicionar descrição" at bounding box center [1031, 201] width 143 height 12
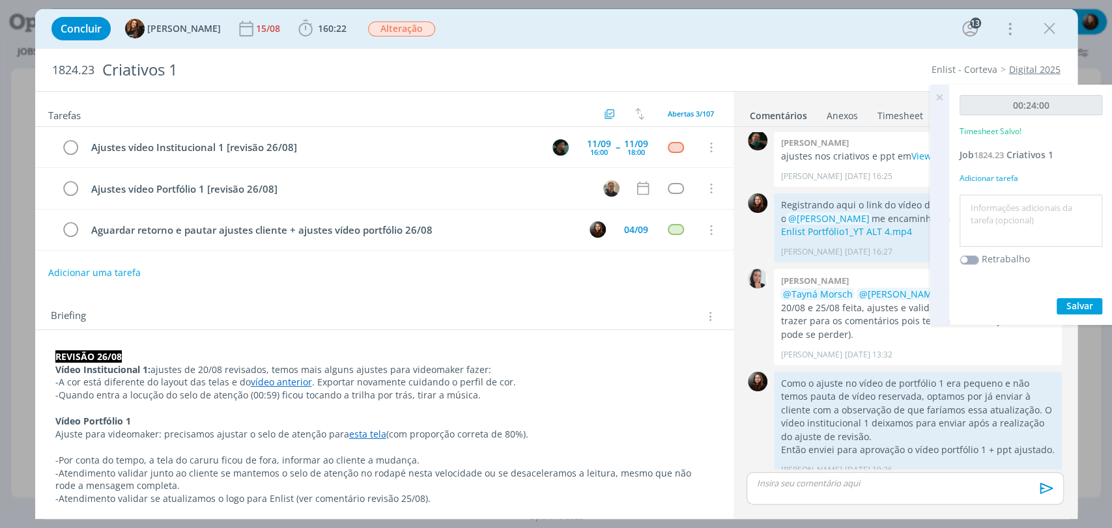
click at [1003, 217] on textarea at bounding box center [1031, 221] width 136 height 46
type textarea "envio de e-mail para alinhamento"
click at [1075, 304] on span "Salvar" at bounding box center [1079, 306] width 27 height 12
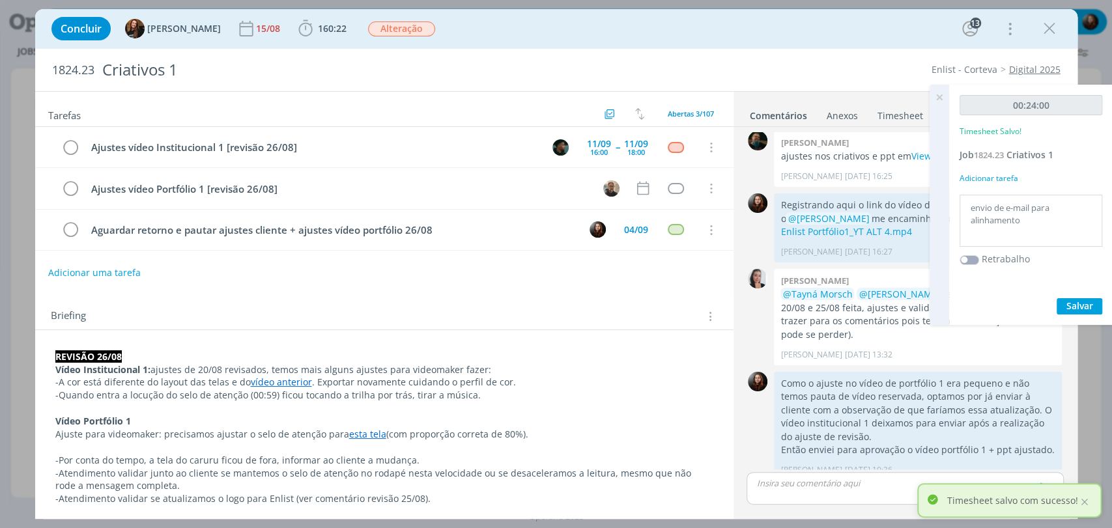
click at [936, 96] on icon at bounding box center [939, 97] width 23 height 25
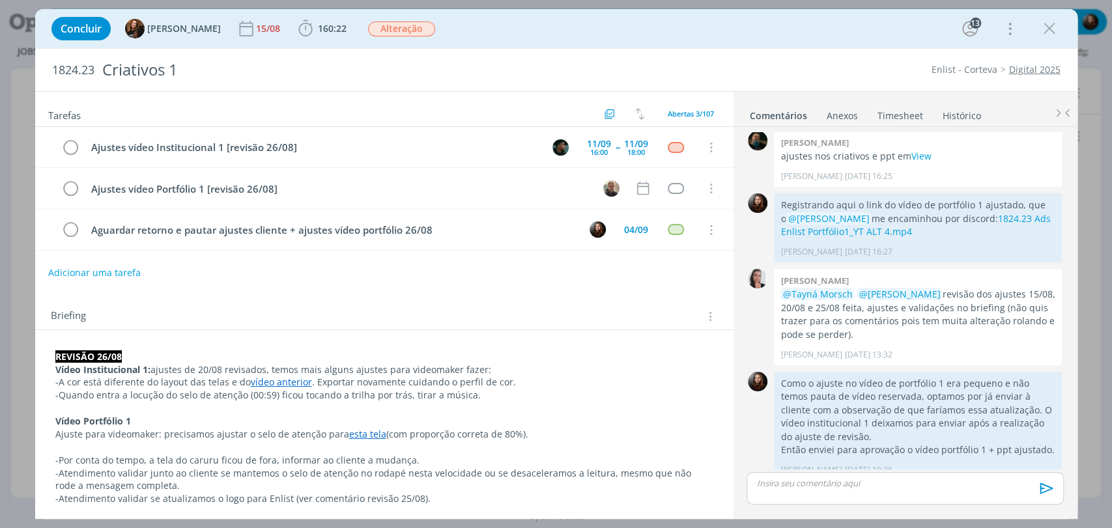
click at [796, 52] on div "1824.23 Criativos 1 Enlist - Corteva Digital 2025" at bounding box center [556, 70] width 1042 height 42
click at [780, 53] on div "1824.23 Criativos 1 Enlist - Corteva Digital 2025" at bounding box center [556, 70] width 1042 height 42
drag, startPoint x: 778, startPoint y: 54, endPoint x: 702, endPoint y: 111, distance: 95.0
click at [782, 54] on div "1824.23 Criativos 1 Enlist - Corteva Digital 2025" at bounding box center [556, 70] width 1042 height 42
drag, startPoint x: 1050, startPoint y: 35, endPoint x: 0, endPoint y: 7, distance: 1049.9
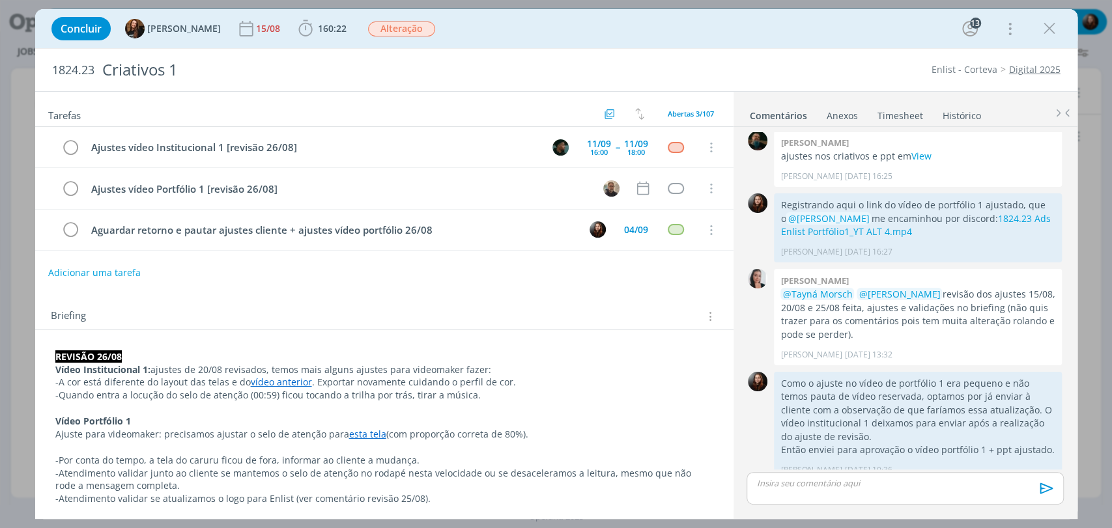
click at [1050, 35] on icon "dialog" at bounding box center [1050, 29] width 20 height 20
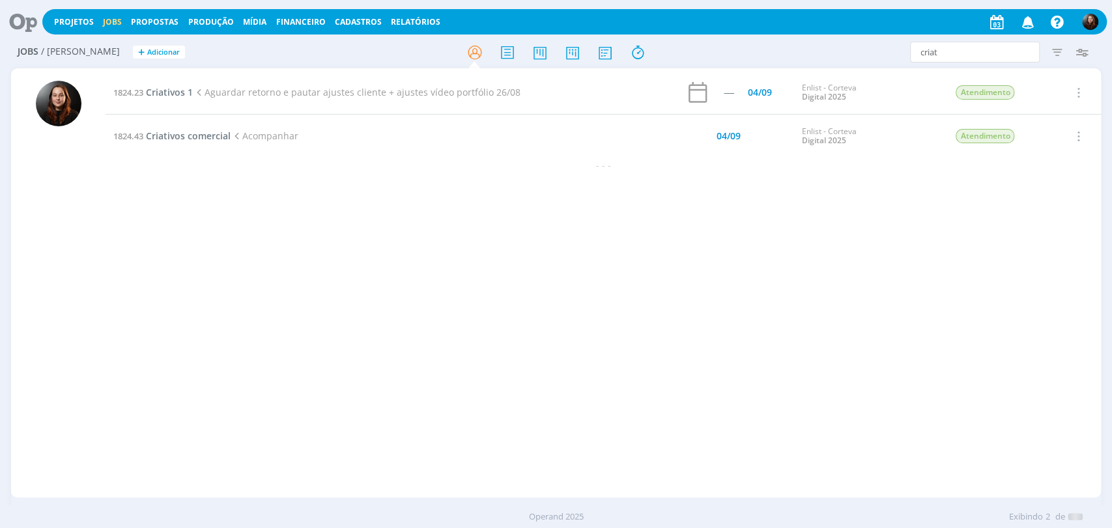
click at [29, 21] on div at bounding box center [556, 264] width 1112 height 528
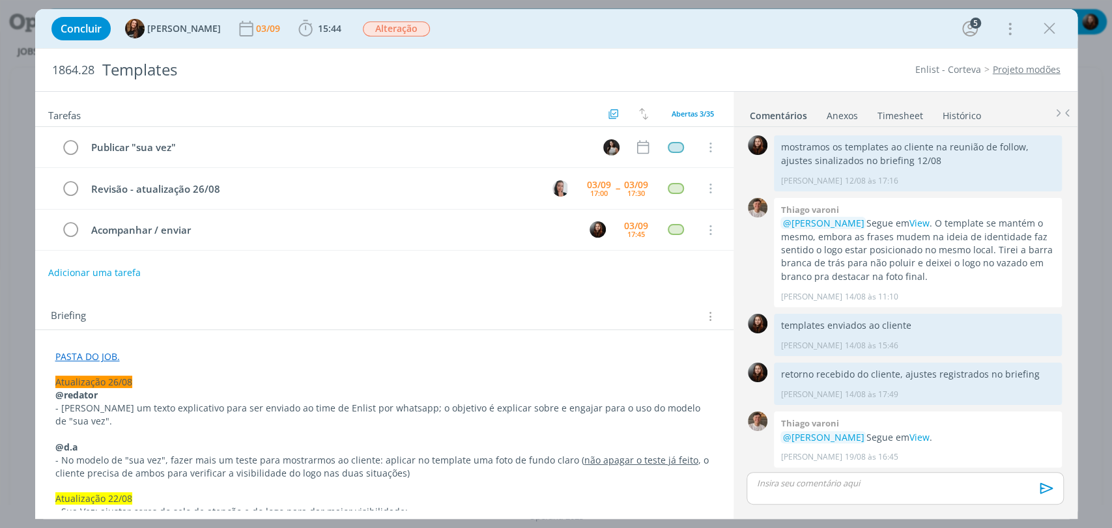
scroll to position [1564, 0]
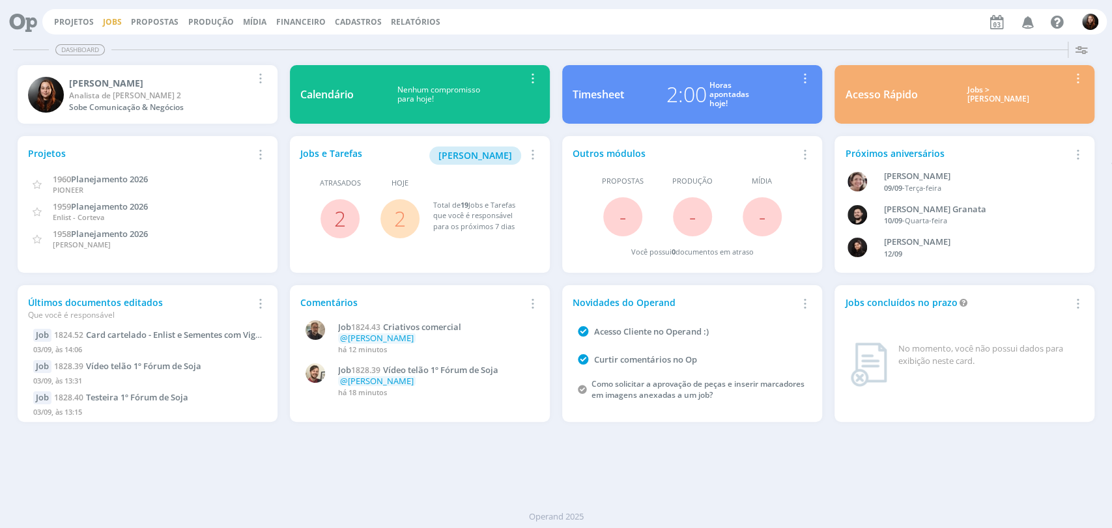
click at [109, 23] on link "Jobs" at bounding box center [112, 21] width 19 height 11
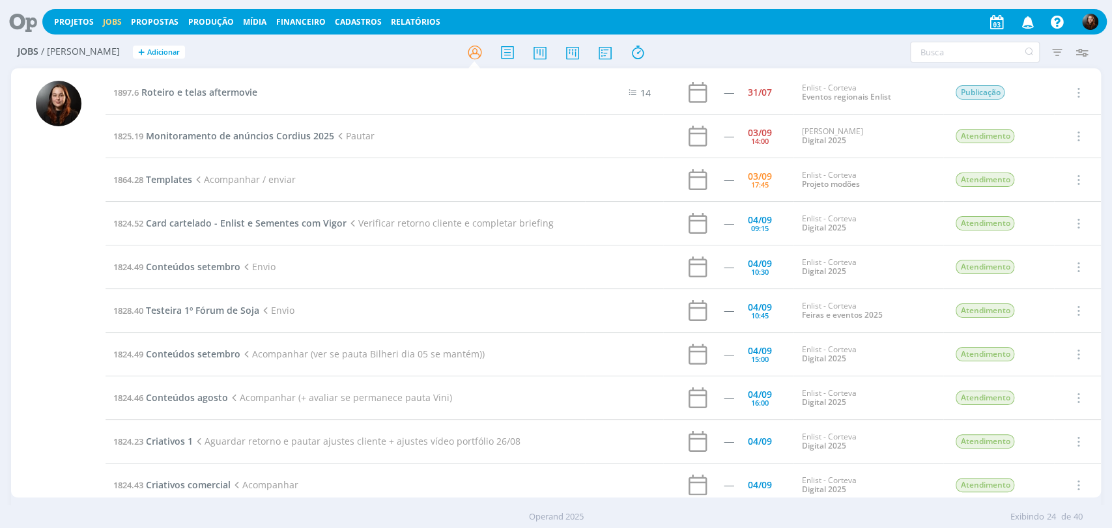
click at [16, 23] on icon at bounding box center [18, 21] width 27 height 25
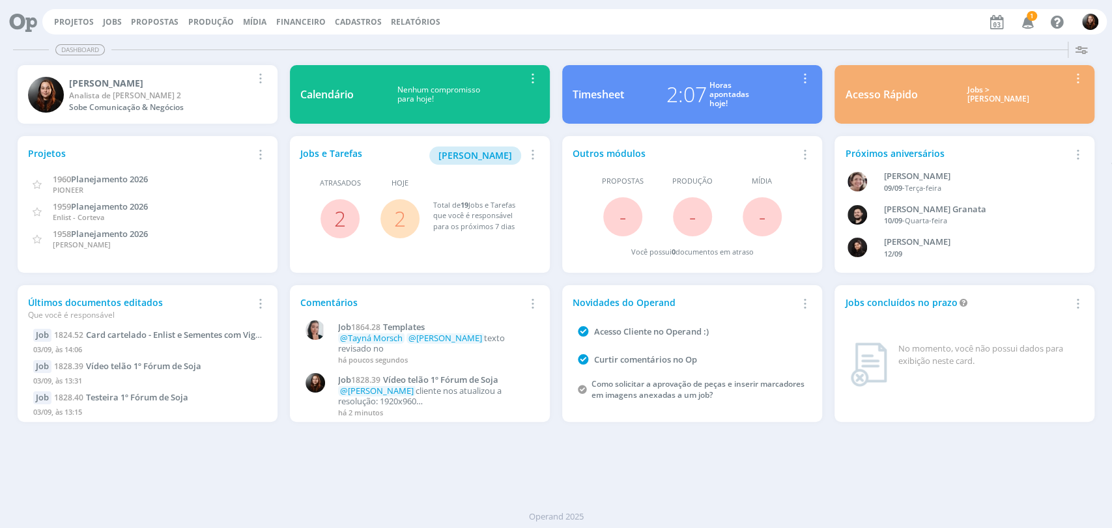
click at [780, 482] on div "Dashboard Salvar Selecione abaixo os cards desejados: Meus Meu Perfil [GEOGRAPH…" at bounding box center [556, 282] width 1112 height 492
click at [1023, 22] on icon "button" at bounding box center [1027, 21] width 23 height 22
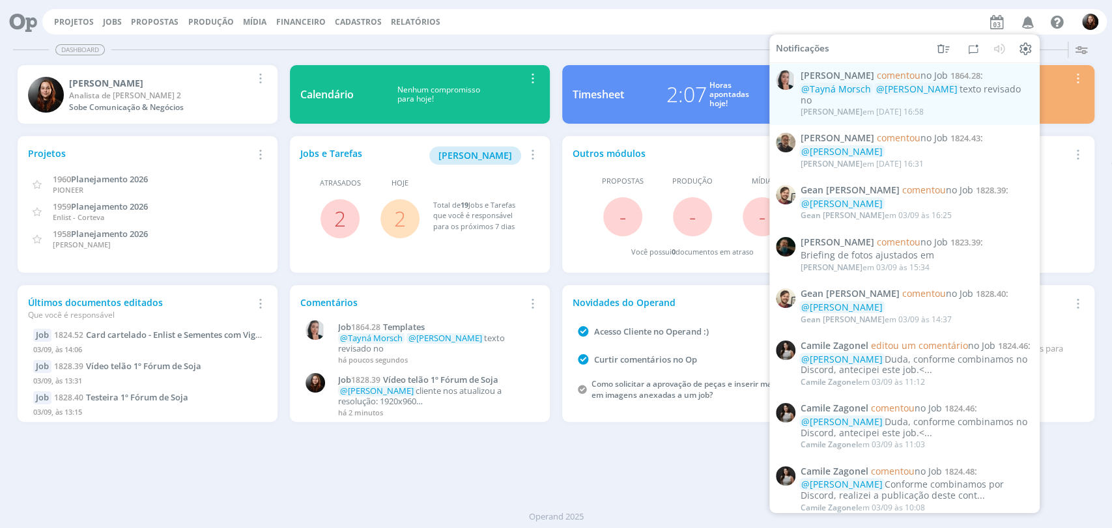
click at [694, 25] on div "Projetos Jobs Propostas Produção [GEOGRAPHIC_DATA] Financeiro Cadastros Relatór…" at bounding box center [574, 21] width 1065 height 25
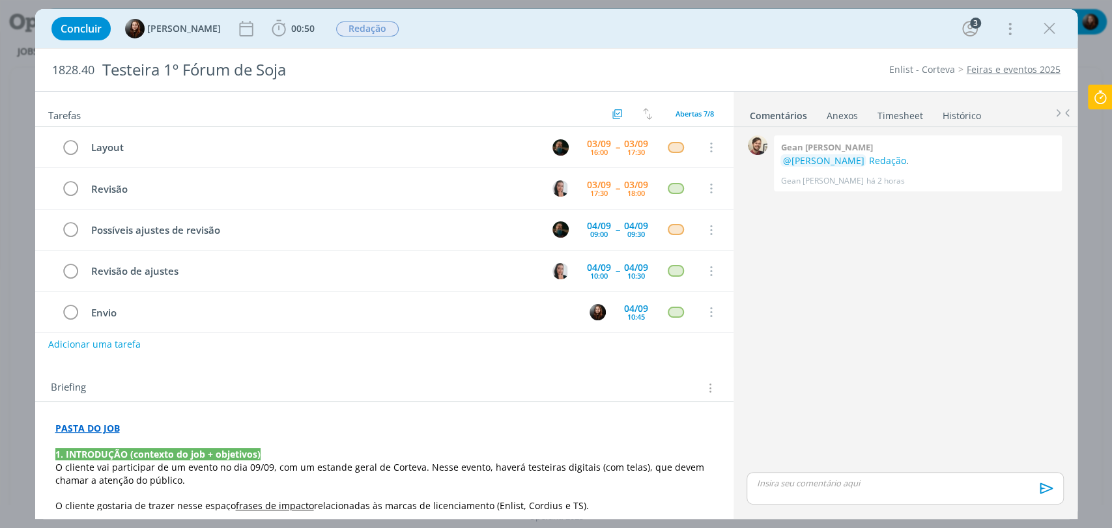
click at [816, 481] on p "dialog" at bounding box center [905, 484] width 296 height 12
click at [816, 481] on span "[PERSON_NAME]" at bounding box center [827, 477] width 81 height 14
click at [823, 462] on p "﻿ @ [PERSON_NAME] ﻿ resolução: 6x1= 1920x320" at bounding box center [905, 459] width 296 height 12
click at [908, 453] on p "﻿ @ [PERSON_NAME] ﻿ tamanho e resolução: 6x1= 1920x320" at bounding box center [905, 459] width 296 height 12
click at [1046, 491] on icon "dialog" at bounding box center [1045, 493] width 20 height 20
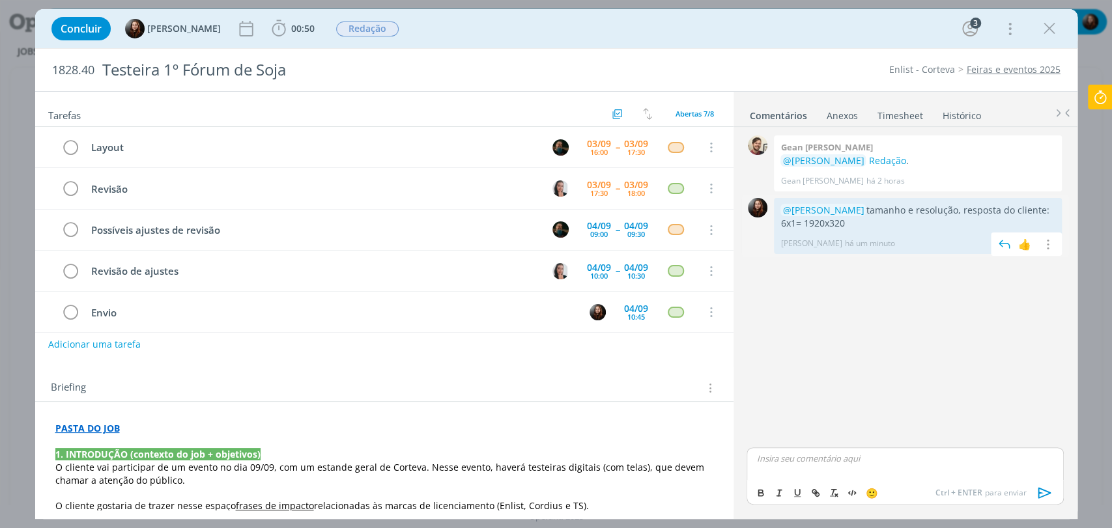
drag, startPoint x: 845, startPoint y: 225, endPoint x: 804, endPoint y: 222, distance: 41.1
click at [804, 222] on p "@Murillo Rocha tamanho e resolução, resposta do cliente: 6x1= 1920x320" at bounding box center [917, 217] width 275 height 27
copy p "1920x320"
drag, startPoint x: 829, startPoint y: 316, endPoint x: 825, endPoint y: 171, distance: 144.7
click at [829, 310] on div "0 Gean paulo naue @Murillo Rocha Redação . Gean Paulo Naue há 2 horas 👍 0 @Muri…" at bounding box center [904, 300] width 327 height 337
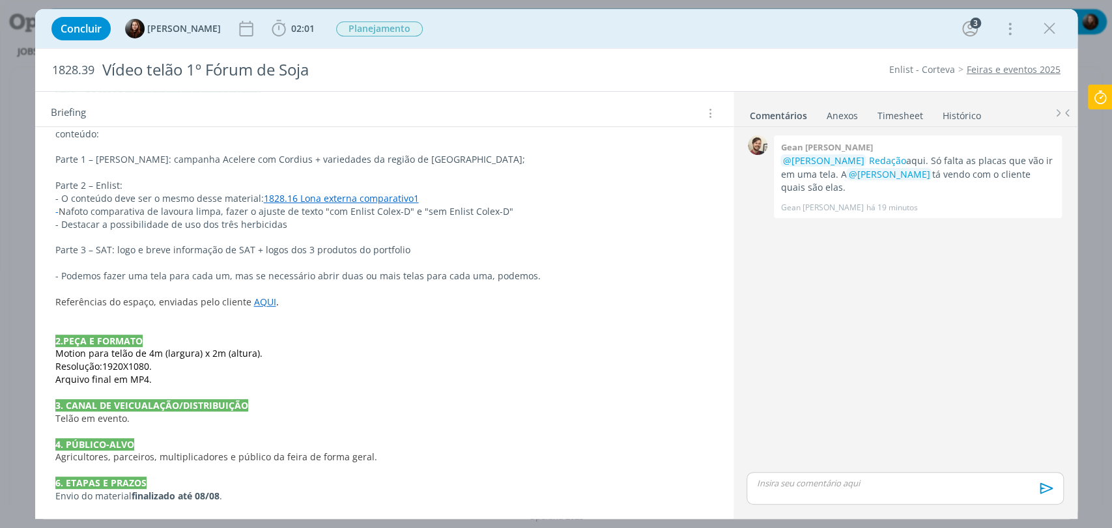
scroll to position [362, 0]
click at [770, 479] on p "dialog" at bounding box center [905, 484] width 296 height 12
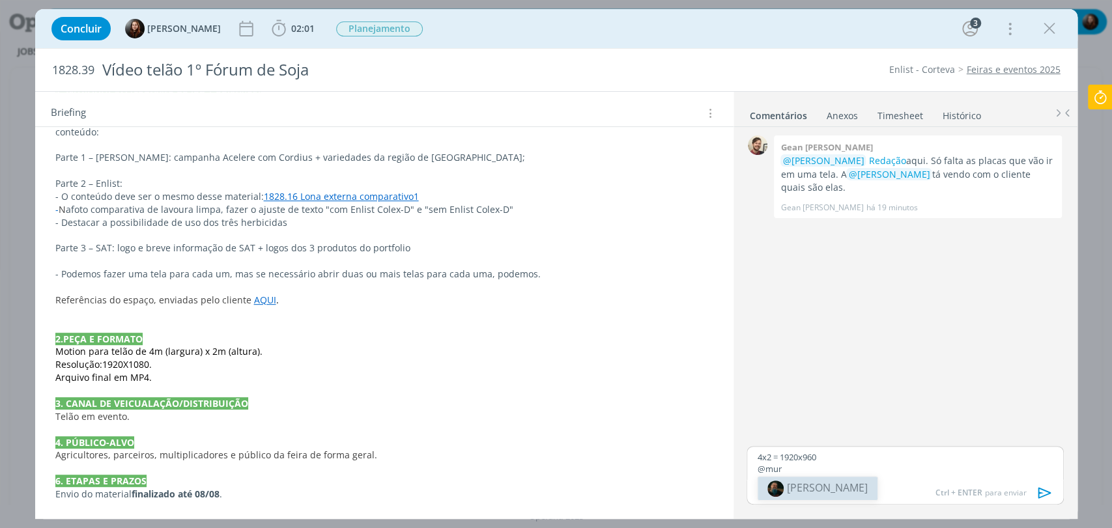
click at [818, 489] on span "[PERSON_NAME]" at bounding box center [827, 488] width 81 height 14
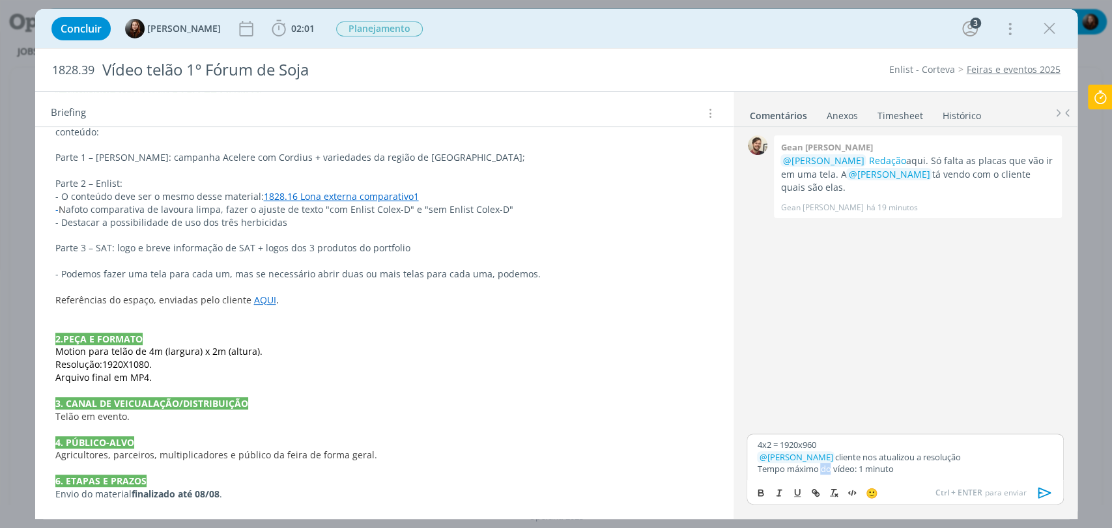
drag, startPoint x: 831, startPoint y: 472, endPoint x: 821, endPoint y: 472, distance: 10.4
click at [821, 472] on p "Tempo máximo do vídeo: 1 minuto" at bounding box center [905, 469] width 296 height 12
click at [975, 467] on p "Tempo máximo para duração do vídeo: 1 minuto" at bounding box center [905, 469] width 296 height 12
drag, startPoint x: 829, startPoint y: 435, endPoint x: 758, endPoint y: 436, distance: 71.0
click at [758, 436] on div "4x2 = 1920x960 ﻿ @ Murillo Rocha ﻿ cliente nos atualizou a resolução Tempo máxi…" at bounding box center [905, 457] width 317 height 46
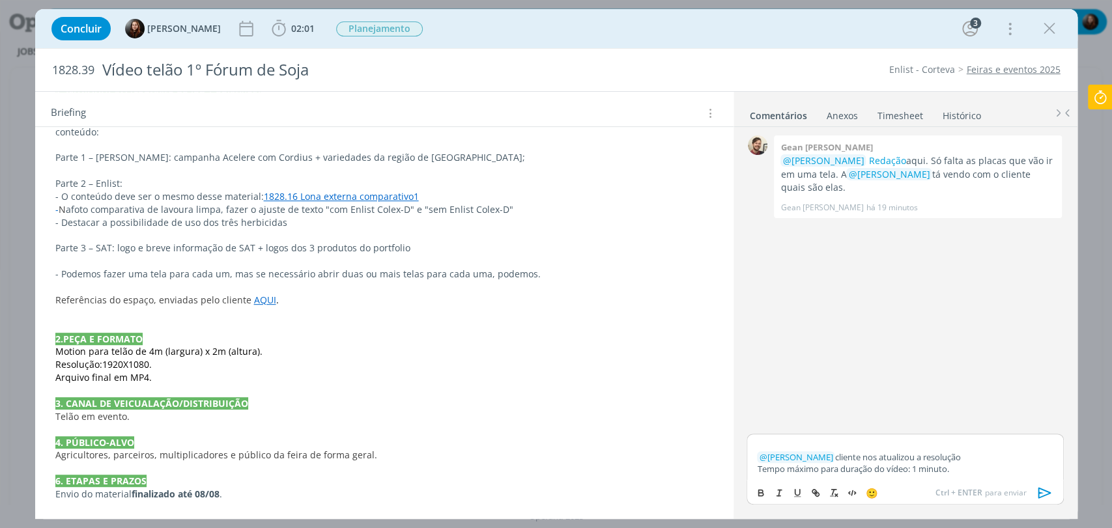
click at [977, 459] on p "﻿ @ Murillo Rocha ﻿ cliente nos atualizou a resolução" at bounding box center [905, 457] width 296 height 12
click at [755, 451] on div "﻿ @ Murillo Rocha ﻿ cliente nos atualizou a resolução: 4x2 = 1920x960 Tempo máx…" at bounding box center [905, 457] width 317 height 46
drag, startPoint x: 956, startPoint y: 461, endPoint x: 982, endPoint y: 461, distance: 26.1
click at [982, 461] on p "﻿ @ Murillo Rocha ﻿ cliente nos atualizou a resolução: 4x2 = 1920x960" at bounding box center [905, 457] width 296 height 12
click at [834, 69] on div "Enlist - Corteva Feiras e eventos 2025" at bounding box center [853, 69] width 425 height 13
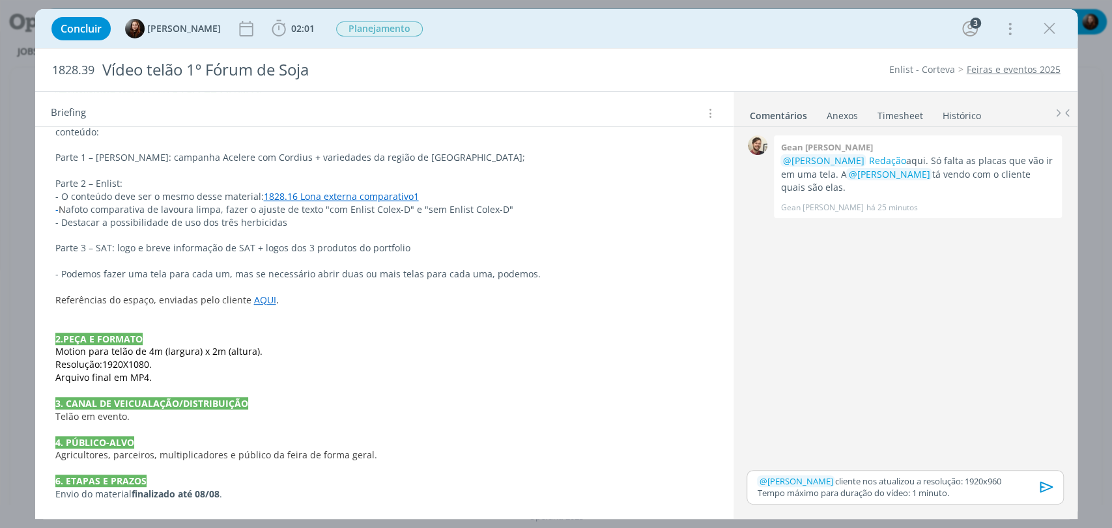
click at [803, 27] on div "Concluir Eduarda Pereira 02:01 Iniciar Apontar Data * 03/09/2025 Horas * 00:00 …" at bounding box center [556, 28] width 1023 height 31
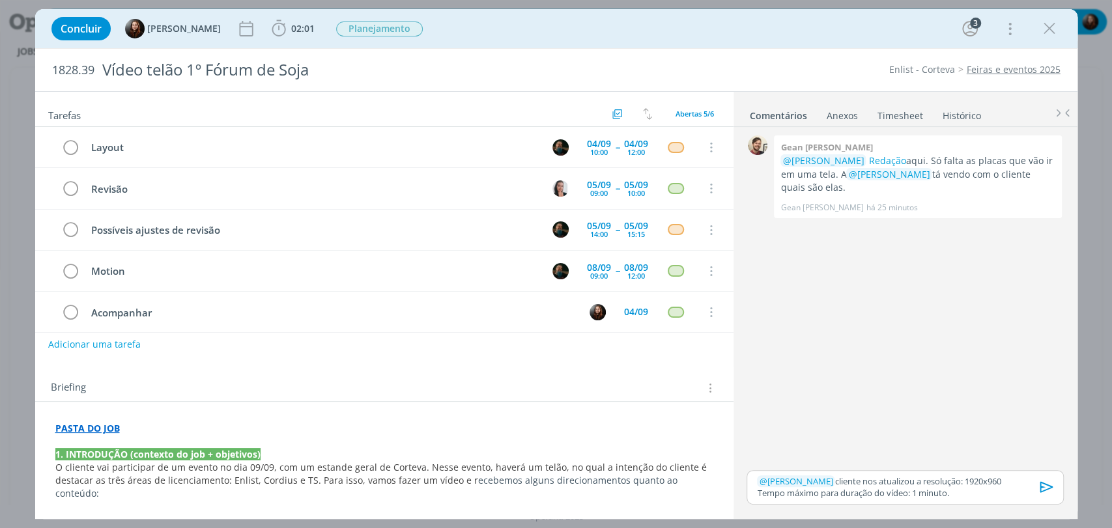
click at [1047, 486] on icon "dialog" at bounding box center [1047, 488] width 20 height 20
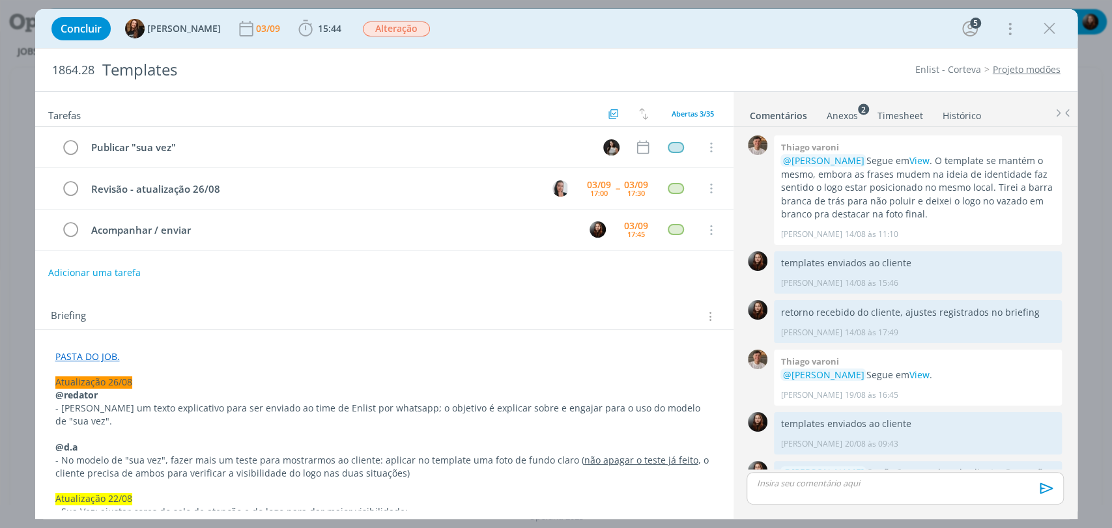
scroll to position [1777, 0]
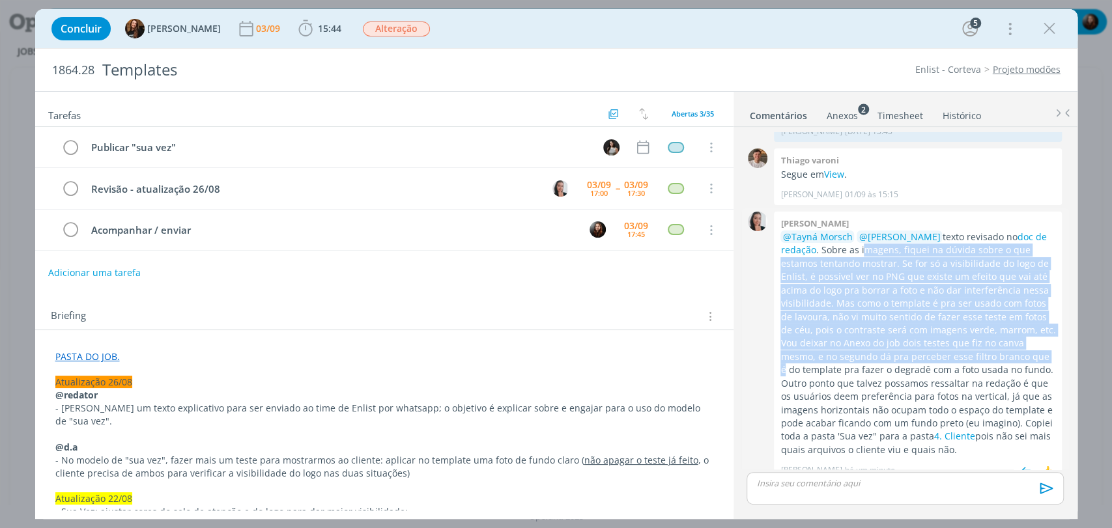
drag, startPoint x: 862, startPoint y: 241, endPoint x: 1046, endPoint y: 345, distance: 210.9
click at [1046, 345] on p "@Tayná Morsch @[PERSON_NAME] texto revisado no doc de redação . Sobre as imagen…" at bounding box center [917, 344] width 275 height 226
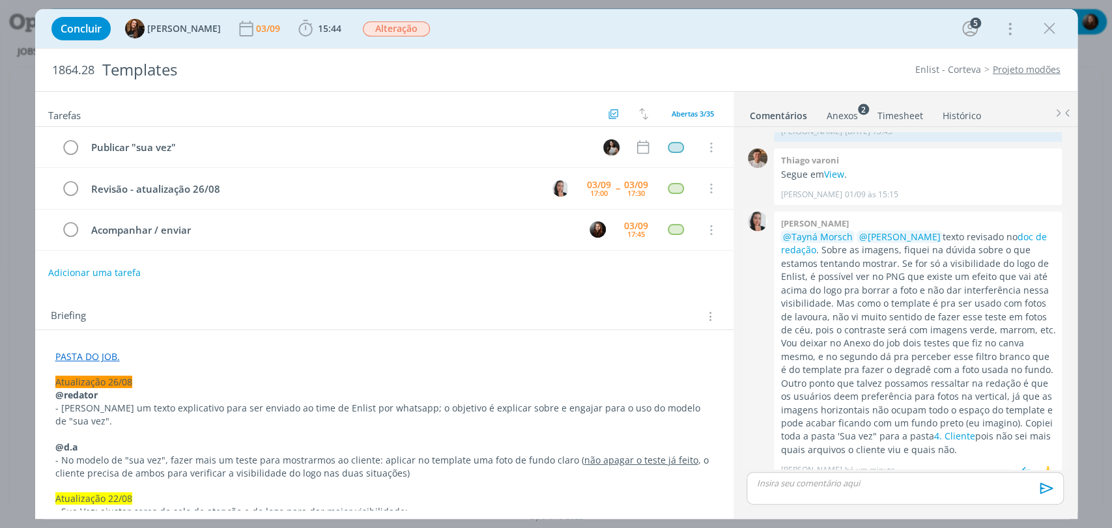
click at [846, 355] on p "@Tayná Morsch @[PERSON_NAME] texto revisado no doc de redação . Sobre as imagen…" at bounding box center [917, 344] width 275 height 226
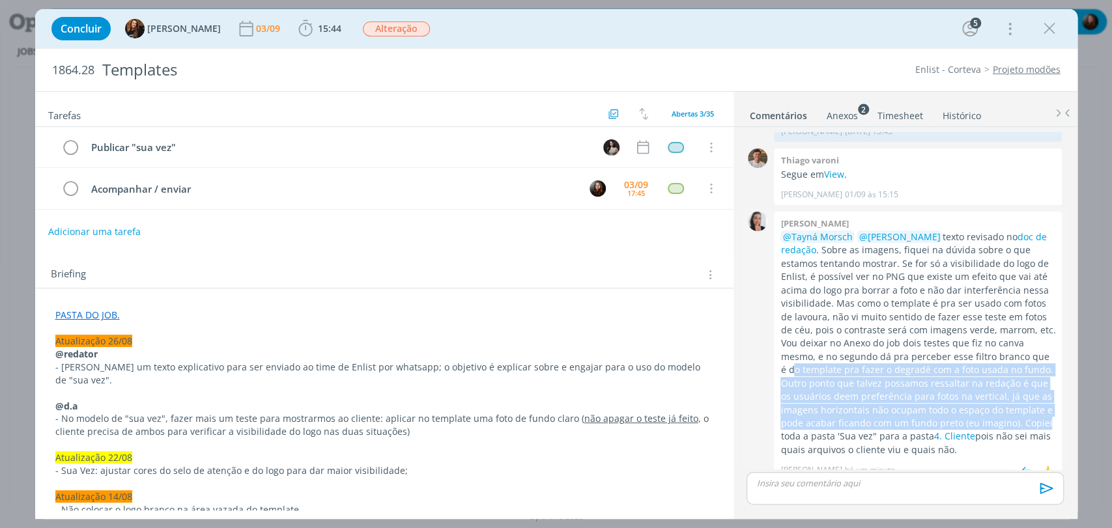
drag, startPoint x: 788, startPoint y: 356, endPoint x: 1052, endPoint y: 407, distance: 268.7
click at [1052, 407] on div "[PERSON_NAME] @[PERSON_NAME] @[PERSON_NAME] texto revisado no doc de redação . …" at bounding box center [918, 346] width 288 height 269
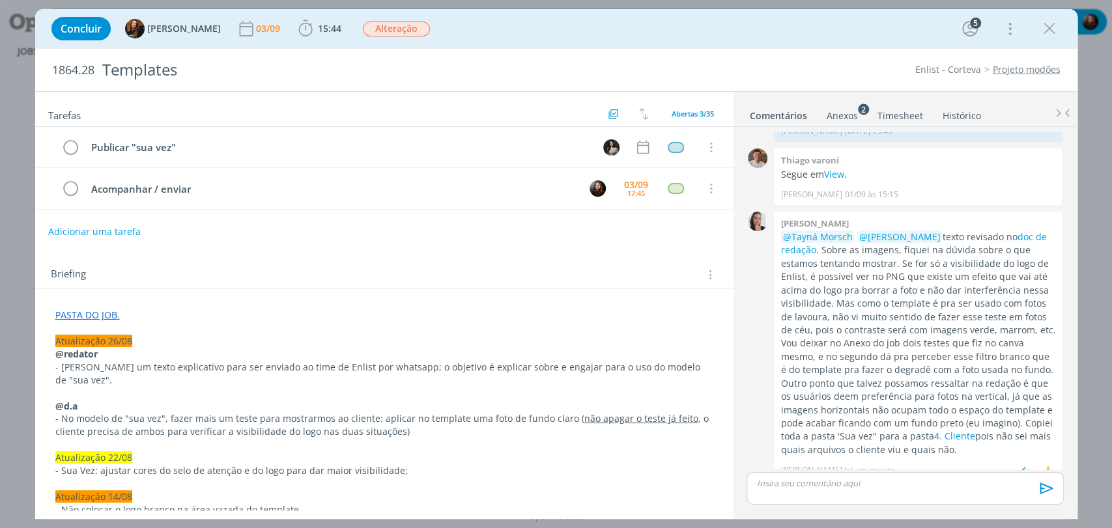
click at [871, 423] on p "@Tayná Morsch @[PERSON_NAME] texto revisado no doc de redação . Sobre as imagen…" at bounding box center [917, 344] width 275 height 226
drag, startPoint x: 889, startPoint y: 438, endPoint x: 992, endPoint y: 438, distance: 102.3
click at [992, 438] on p "@Tayná Morsch @[PERSON_NAME] texto revisado no doc de redação . Sobre as imagen…" at bounding box center [917, 344] width 275 height 226
click at [990, 439] on p "@Tayná Morsch @[PERSON_NAME] texto revisado no doc de redação . Sobre as imagen…" at bounding box center [917, 344] width 275 height 226
click at [1041, 463] on div "👍" at bounding box center [1047, 471] width 13 height 16
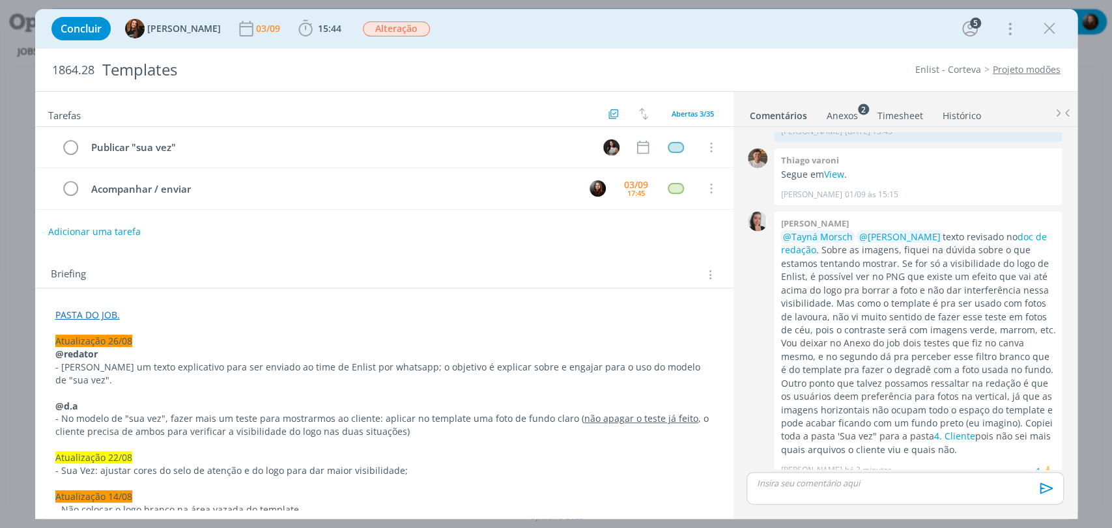
click at [616, 253] on div "Briefing Briefings Predefinidos Versões do Briefing Ver Briefing do Projeto" at bounding box center [384, 270] width 698 height 35
click at [832, 29] on div "Concluir Tayná Morsch 03/09 15:44 Iniciar Apontar Data * 03/09/2025 Horas * 00:…" at bounding box center [556, 28] width 1023 height 31
click at [785, 31] on div "Concluir Tayná Morsch 03/09 15:44 Iniciar Apontar Data * 03/09/2025 Horas * 00:…" at bounding box center [556, 28] width 1023 height 31
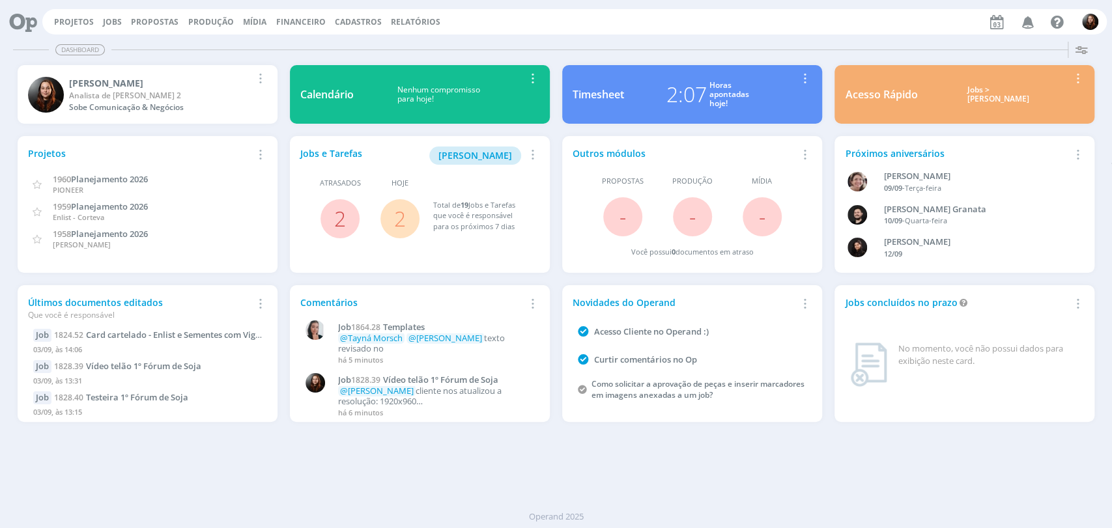
click at [707, 476] on div "Dashboard Salvar Selecione abaixo os cards desejados: Meus Meu Perfil [GEOGRAPH…" at bounding box center [556, 282] width 1112 height 492
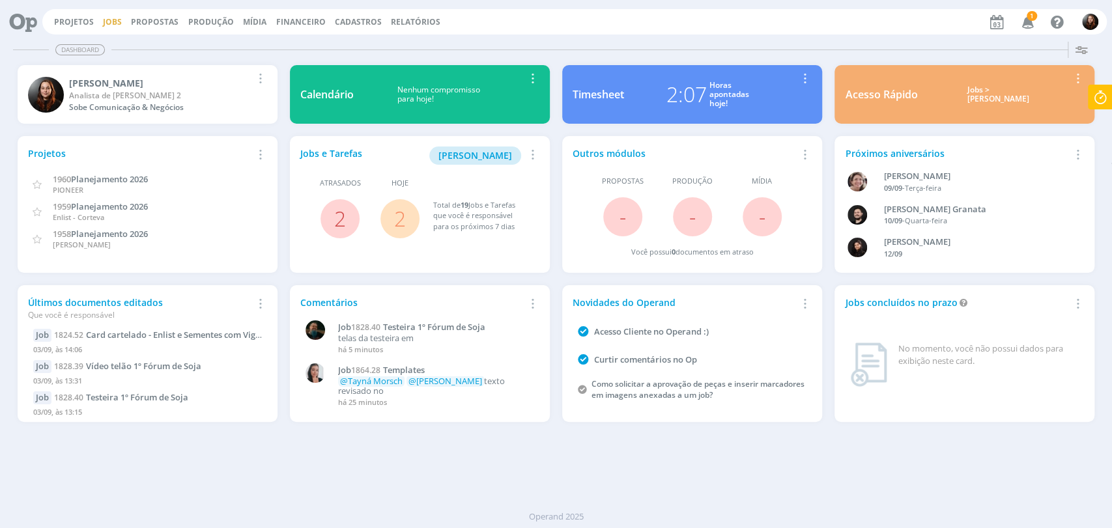
click at [105, 22] on link "Jobs" at bounding box center [112, 21] width 19 height 11
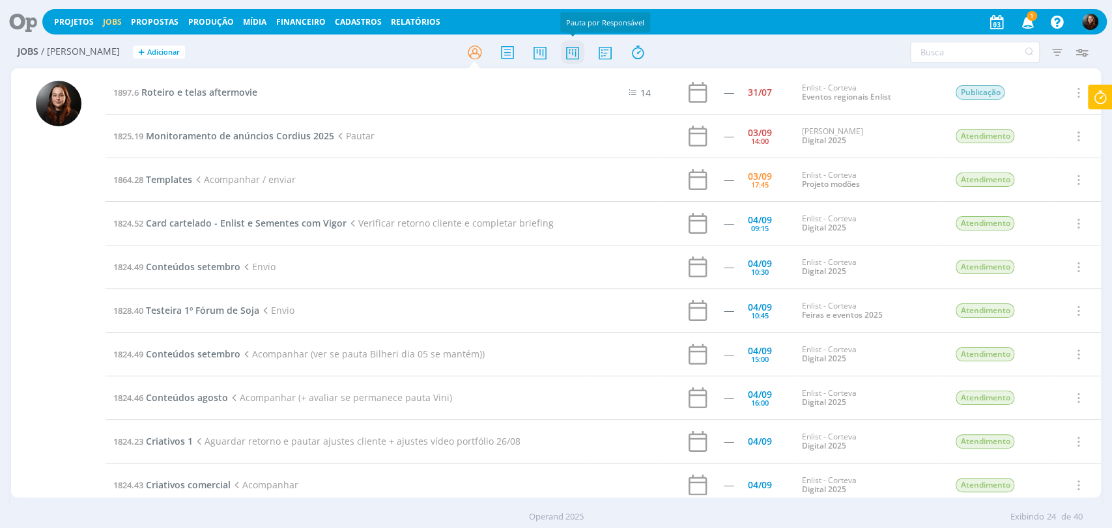
click at [571, 50] on icon at bounding box center [571, 52] width 23 height 25
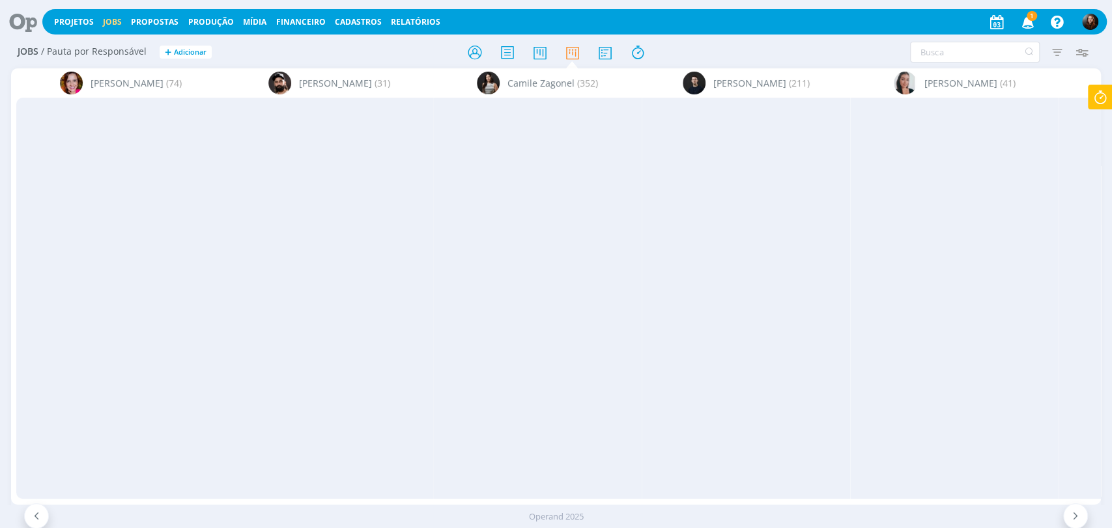
scroll to position [0, 2171]
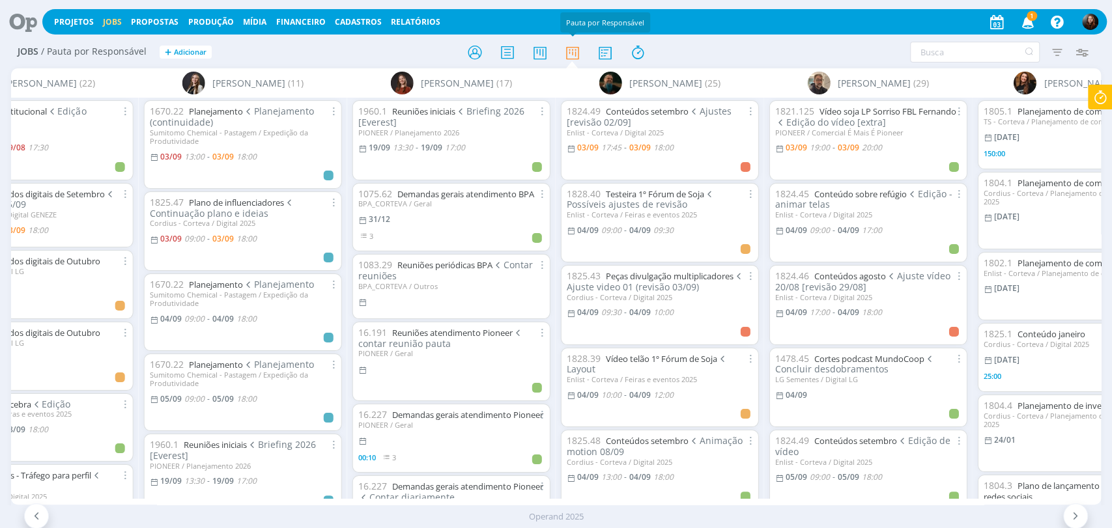
click at [1022, 26] on icon "button" at bounding box center [1027, 21] width 23 height 22
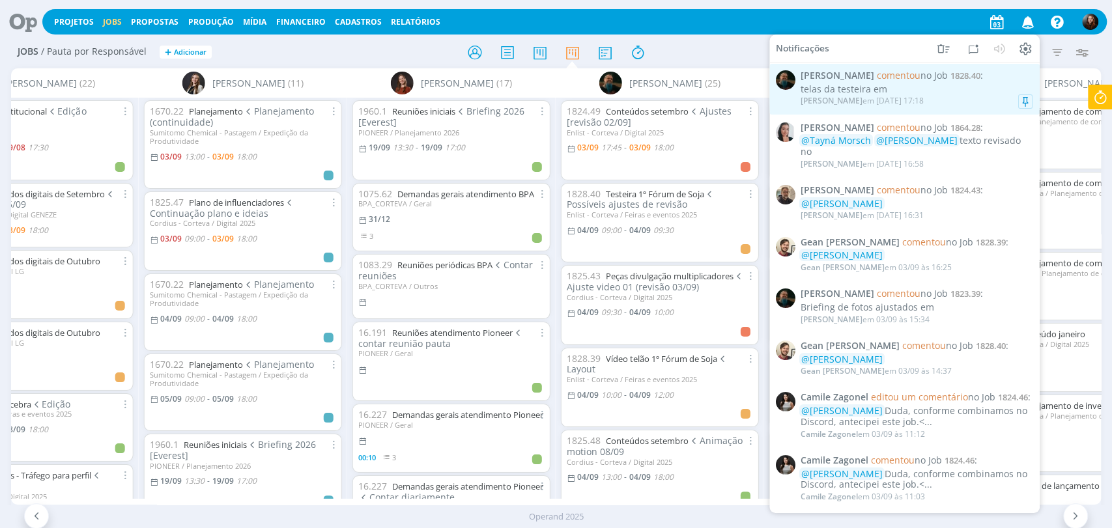
click at [937, 90] on div "telas da testeira em" at bounding box center [917, 89] width 232 height 11
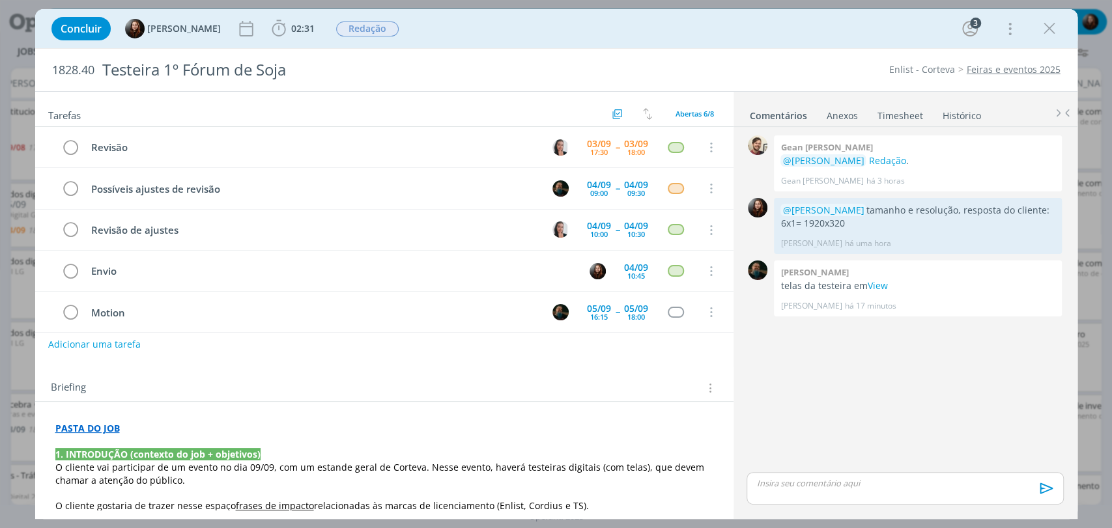
click at [837, 361] on div "0 Gean paulo naue @Murillo Rocha Redação . Gean Paulo Naue há 3 horas 👍 0 @Muri…" at bounding box center [904, 300] width 327 height 337
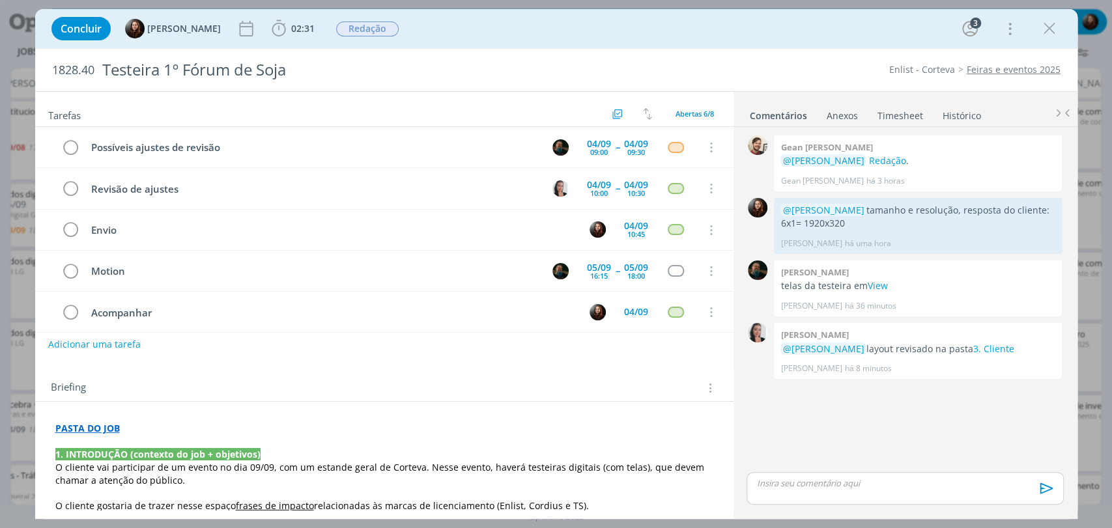
click at [741, 46] on div "Concluir Eduarda Pereira 02:31 Iniciar Apontar Data * 03/09/2025 Horas * 00:00 …" at bounding box center [556, 28] width 1042 height 39
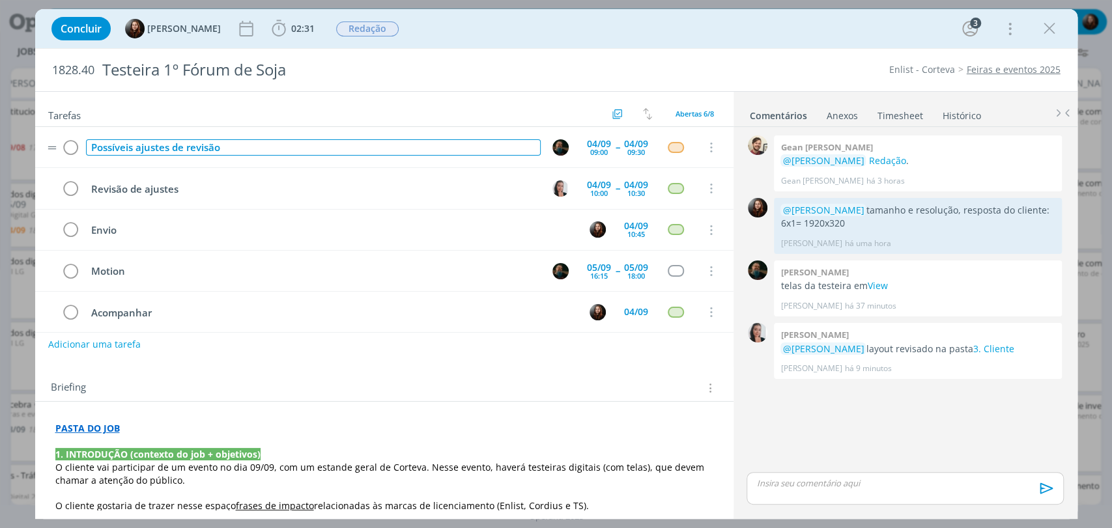
click at [212, 148] on div "Possíveis ajustes de revisão" at bounding box center [313, 147] width 455 height 16
click at [703, 142] on icon "dialog" at bounding box center [710, 148] width 14 height 12
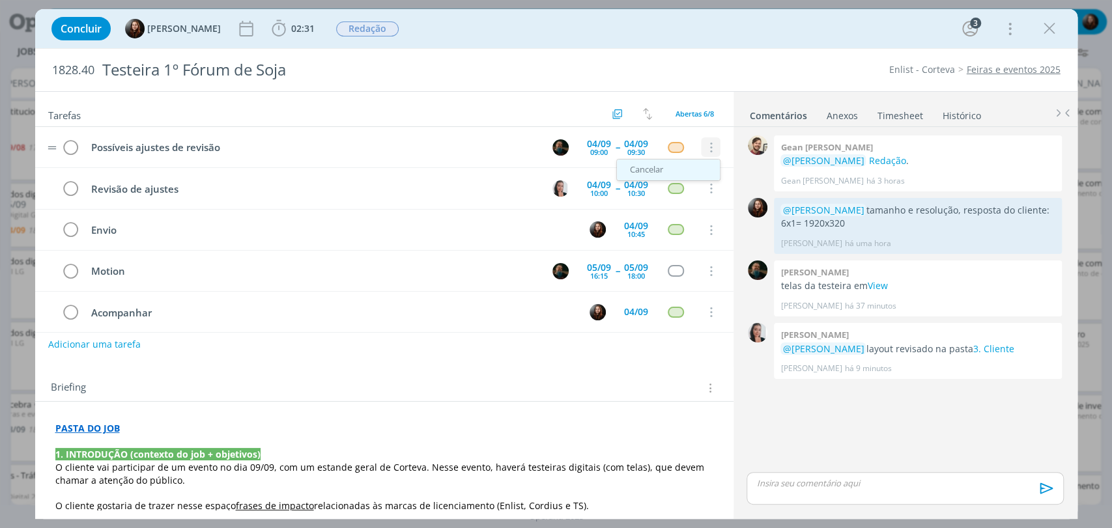
click at [640, 169] on link "Cancelar" at bounding box center [668, 170] width 103 height 21
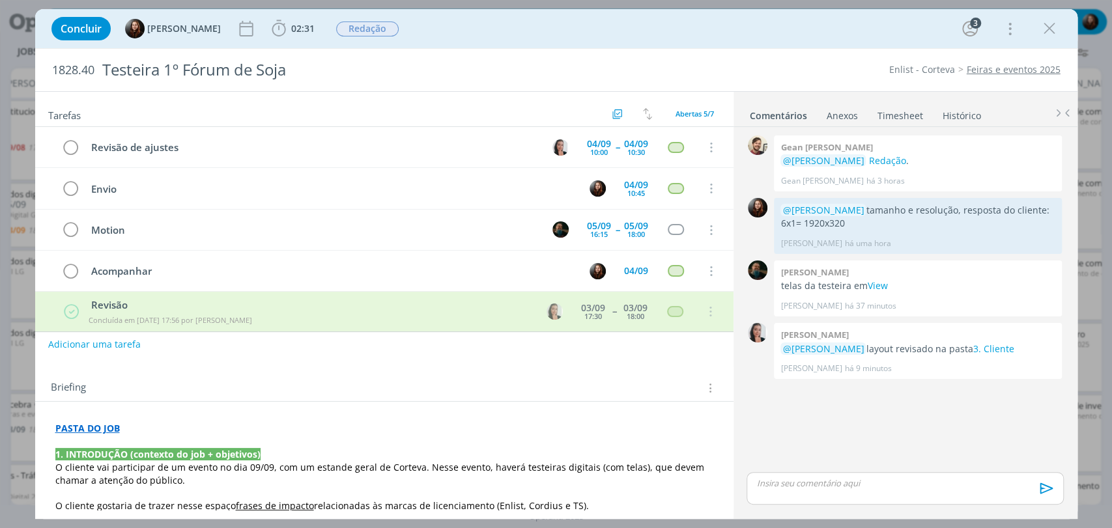
click at [653, 25] on div "Concluir Eduarda Pereira 02:31 Iniciar Apontar Data * 03/09/2025 Horas * 00:00 …" at bounding box center [556, 28] width 1023 height 31
click at [407, 371] on div "Briefing Briefings Predefinidos Versões do Briefing Ver Briefing do Projeto" at bounding box center [384, 384] width 698 height 35
click at [738, 37] on div "Concluir Eduarda Pereira 02:31 Iniciar Apontar Data * 03/09/2025 Horas * 00:00 …" at bounding box center [556, 28] width 1023 height 31
click at [990, 346] on link "3. Cliente" at bounding box center [993, 349] width 41 height 12
click at [276, 27] on icon "dialog" at bounding box center [279, 28] width 14 height 16
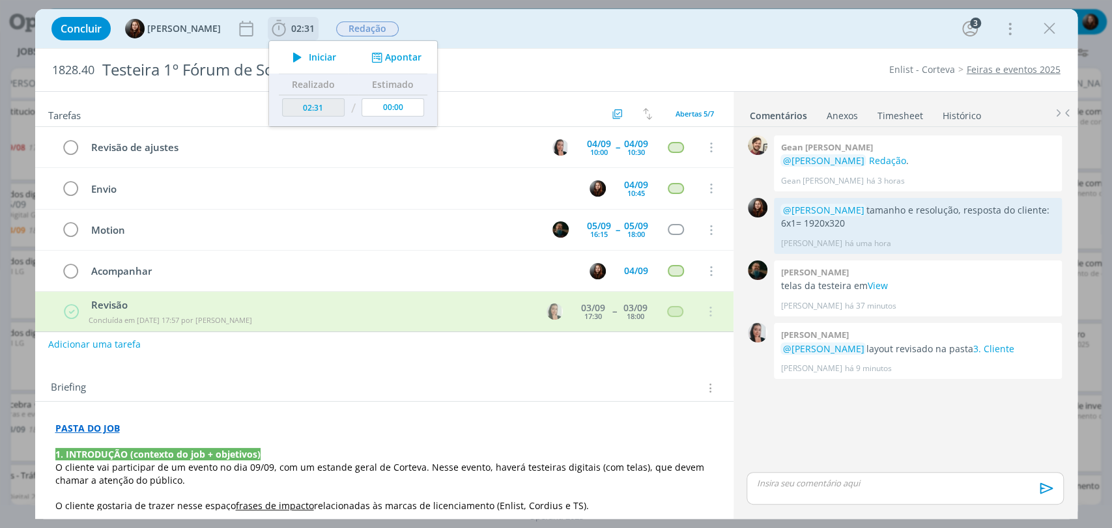
click at [309, 61] on span "Iniciar" at bounding box center [322, 57] width 27 height 9
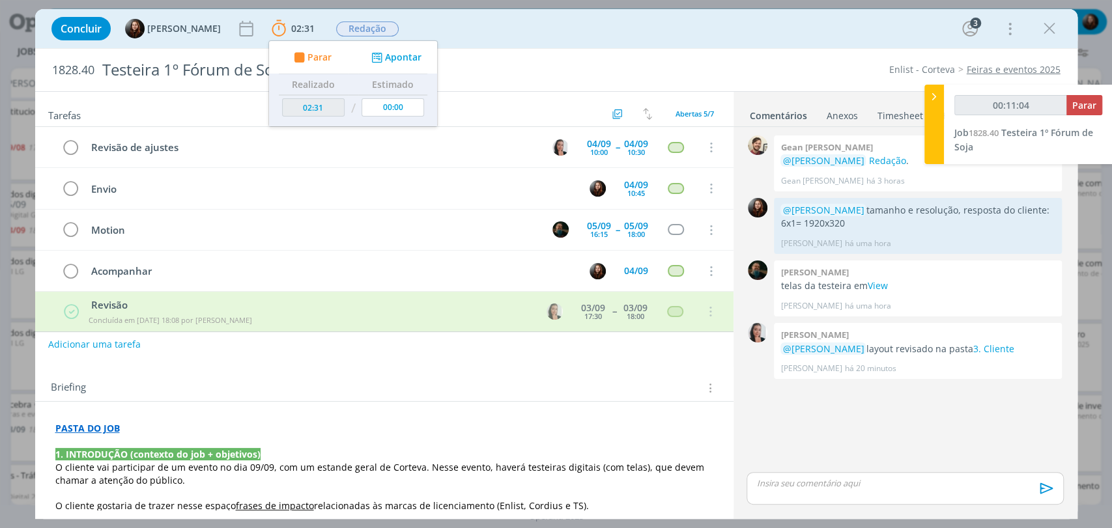
click at [810, 481] on p "dialog" at bounding box center [905, 484] width 296 height 12
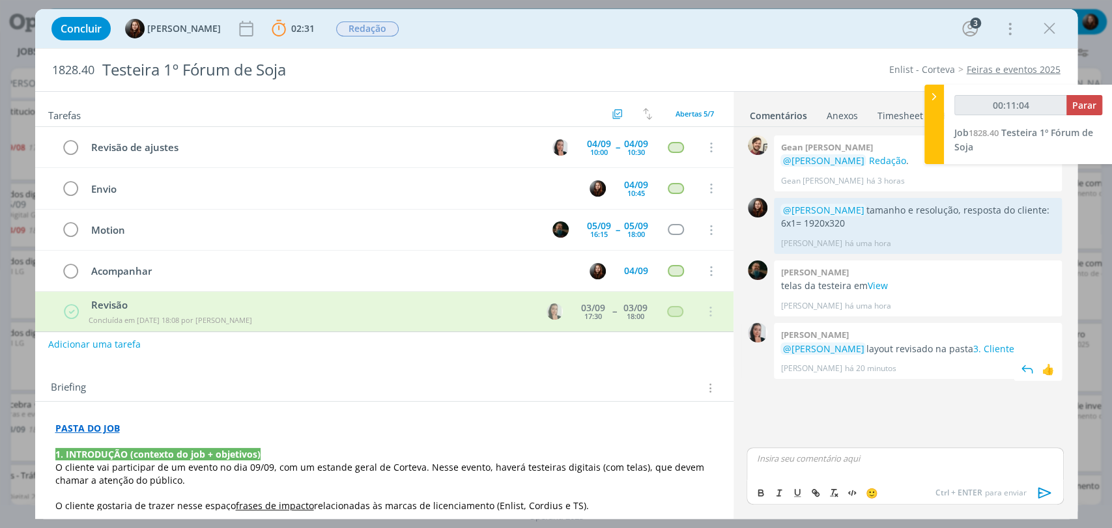
type input "00:11:05"
click at [1037, 494] on icon "dialog" at bounding box center [1045, 493] width 20 height 20
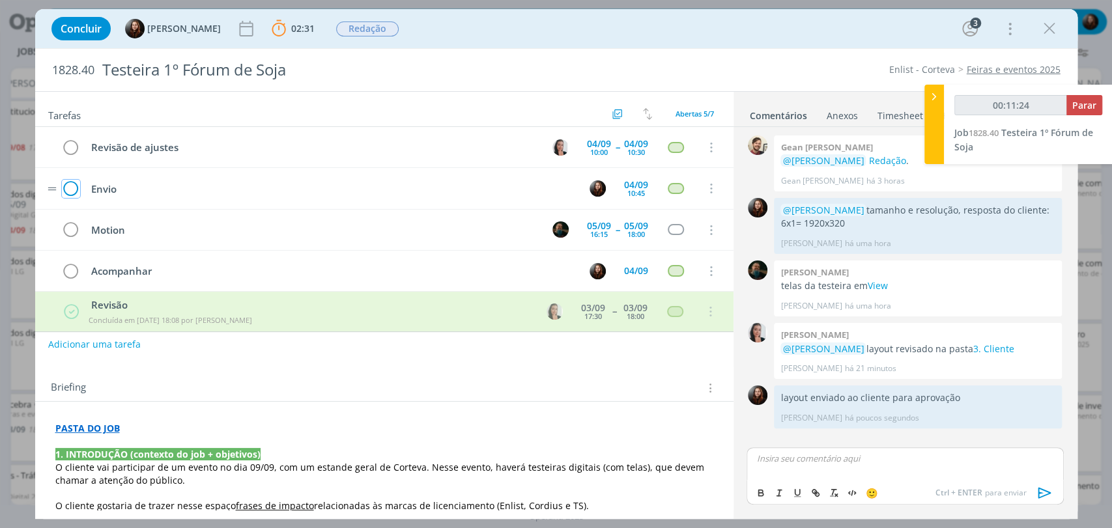
click at [76, 188] on icon "dialog" at bounding box center [71, 189] width 18 height 20
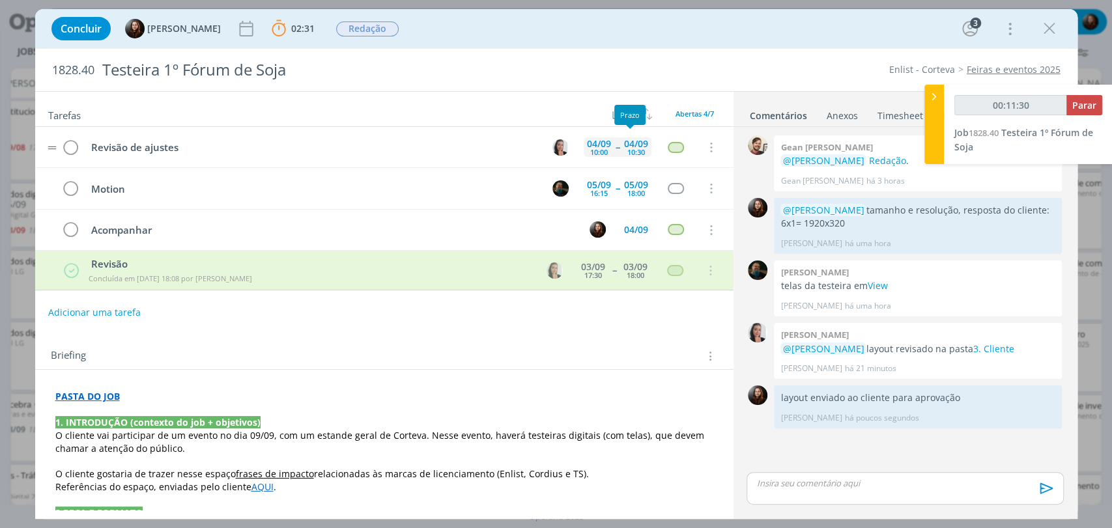
click at [631, 152] on div "10:30" at bounding box center [636, 152] width 18 height 7
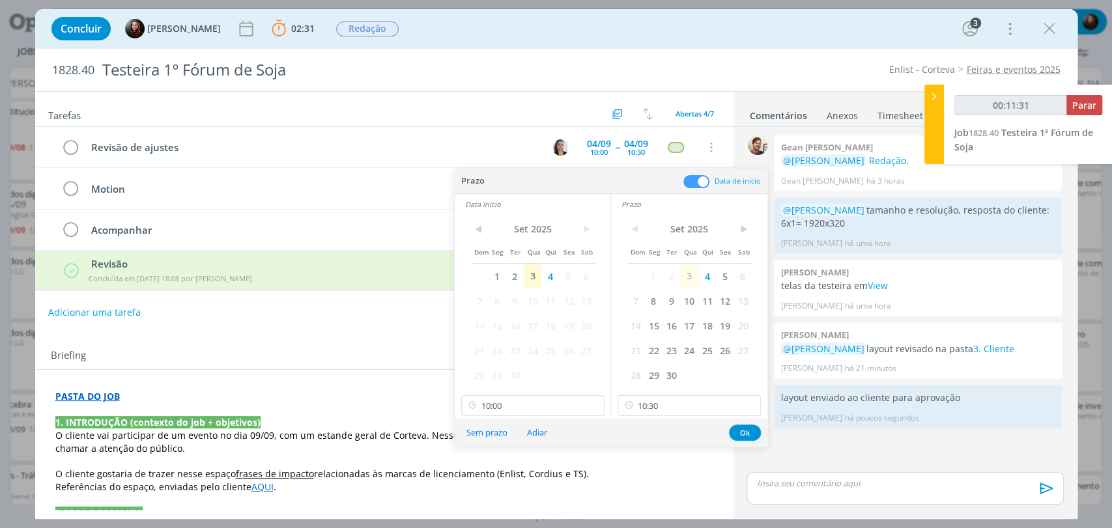
click at [693, 180] on span at bounding box center [696, 181] width 26 height 13
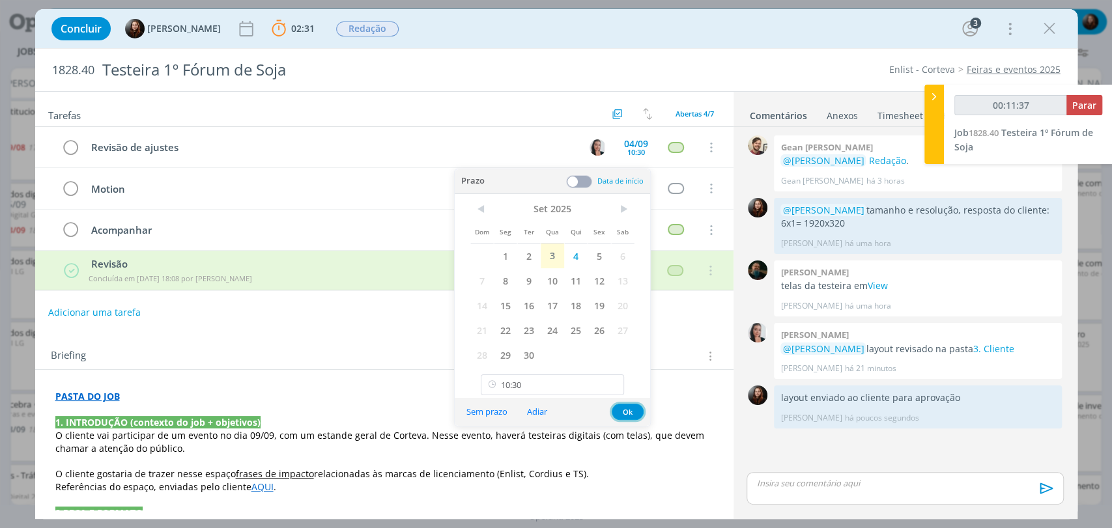
click at [626, 408] on button "Ok" at bounding box center [628, 412] width 32 height 16
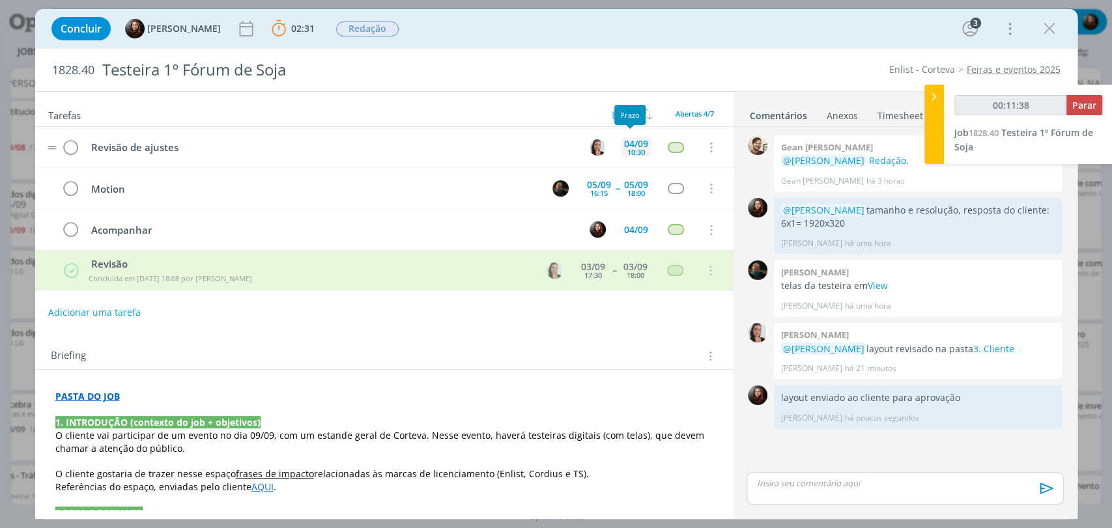
click at [627, 149] on div "10:30" at bounding box center [636, 152] width 18 height 7
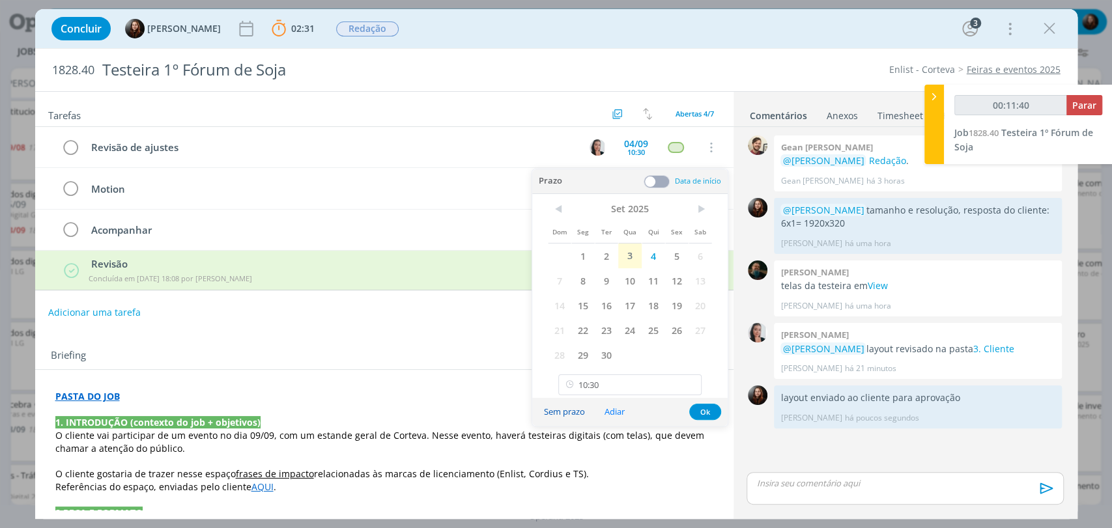
type input "00:11:41"
click at [563, 411] on button "Sem prazo" at bounding box center [565, 412] width 58 height 18
click at [683, 51] on div "1828.40 Testeira 1º Fórum de Soja Enlist - Corteva Feiras e eventos 2025" at bounding box center [556, 70] width 1042 height 42
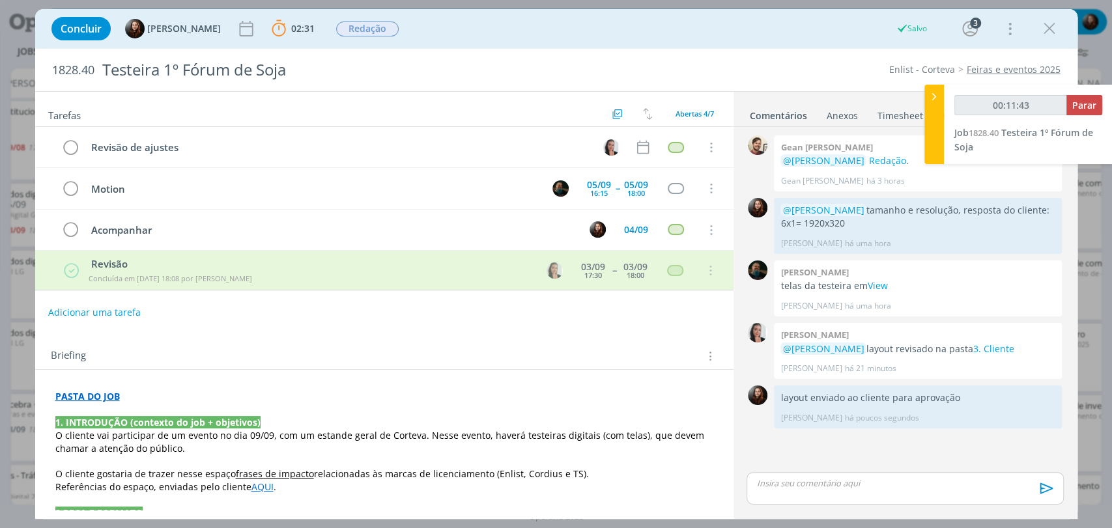
click at [663, 329] on div "Tarefas Usar Job de template Criar template a partir deste job Visualizar Templ…" at bounding box center [384, 301] width 698 height 418
click at [642, 152] on icon "dialog" at bounding box center [643, 147] width 17 height 17
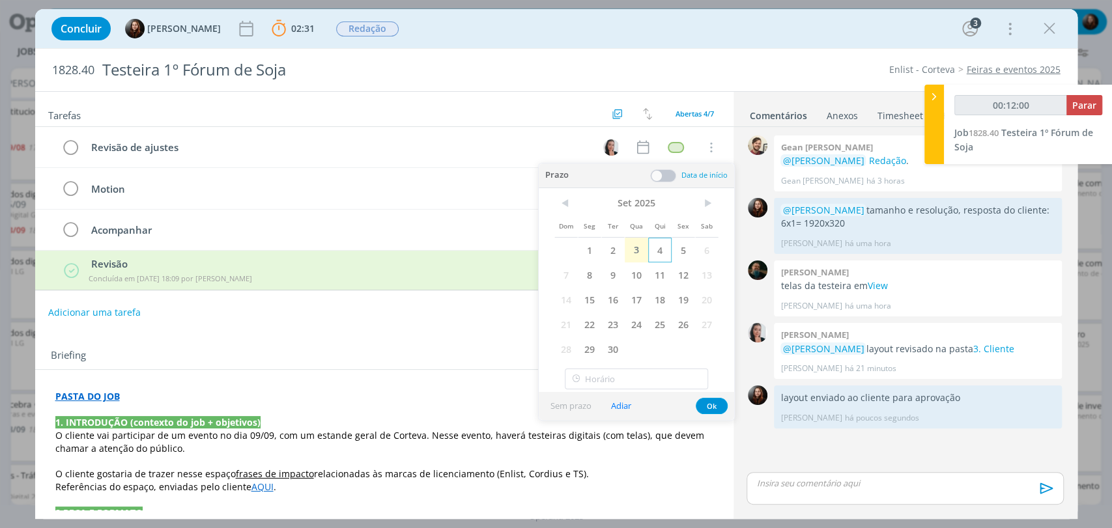
click at [666, 255] on span "4" at bounding box center [659, 250] width 23 height 25
click at [662, 177] on span at bounding box center [663, 175] width 26 height 13
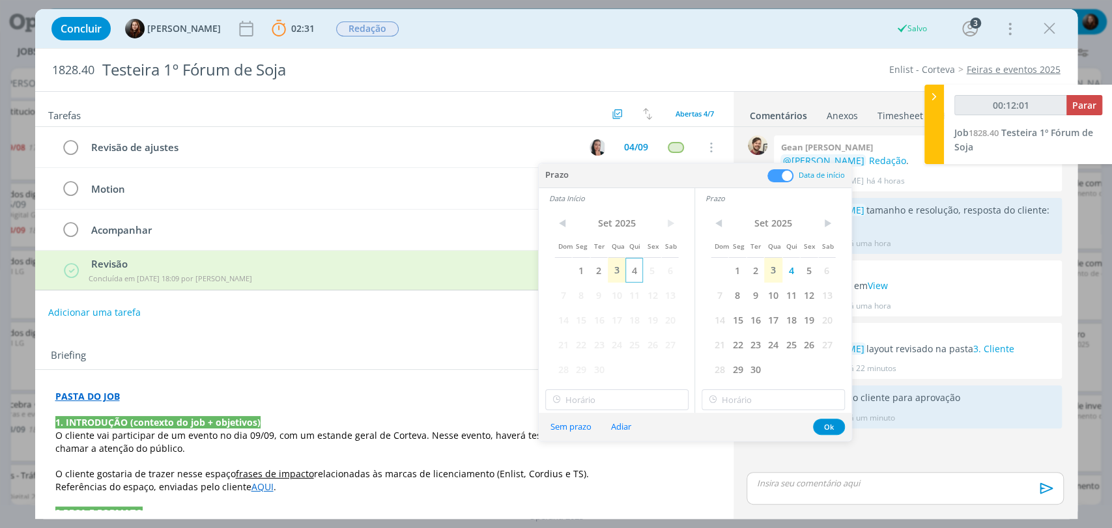
click at [633, 272] on span "4" at bounding box center [634, 270] width 18 height 25
type input "00:12:02"
type input "19:00"
click at [742, 407] on input "19:00" at bounding box center [773, 400] width 143 height 21
type input "00:12:04"
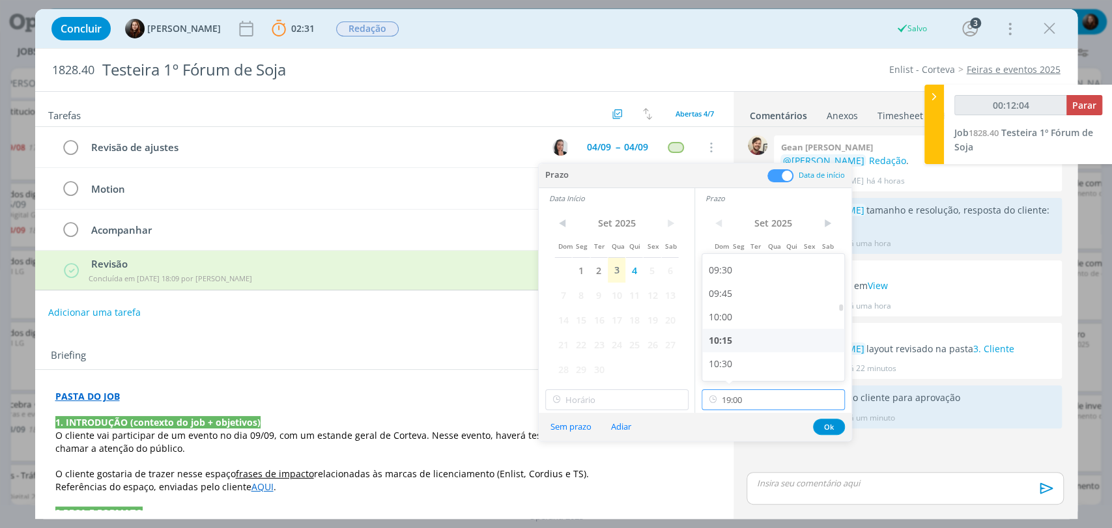
scroll to position [959, 0]
click at [724, 296] on div "10:30" at bounding box center [774, 291] width 145 height 23
type input "10:30"
type input "00:12:16"
type input "10:30"
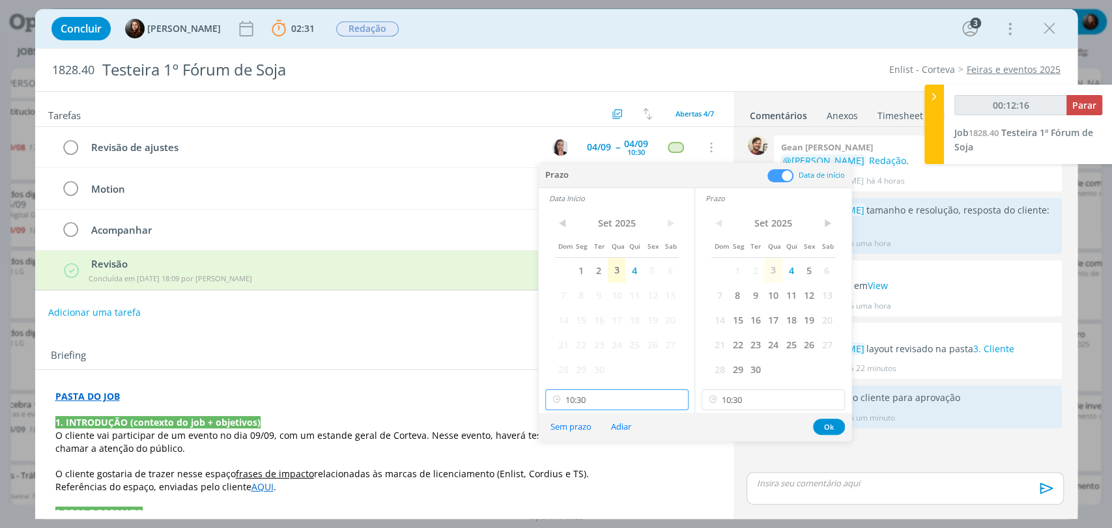
click at [625, 407] on input "10:30" at bounding box center [616, 400] width 143 height 21
type input "00:12:17"
click at [582, 318] on div "10:00" at bounding box center [617, 317] width 145 height 23
type input "10:00"
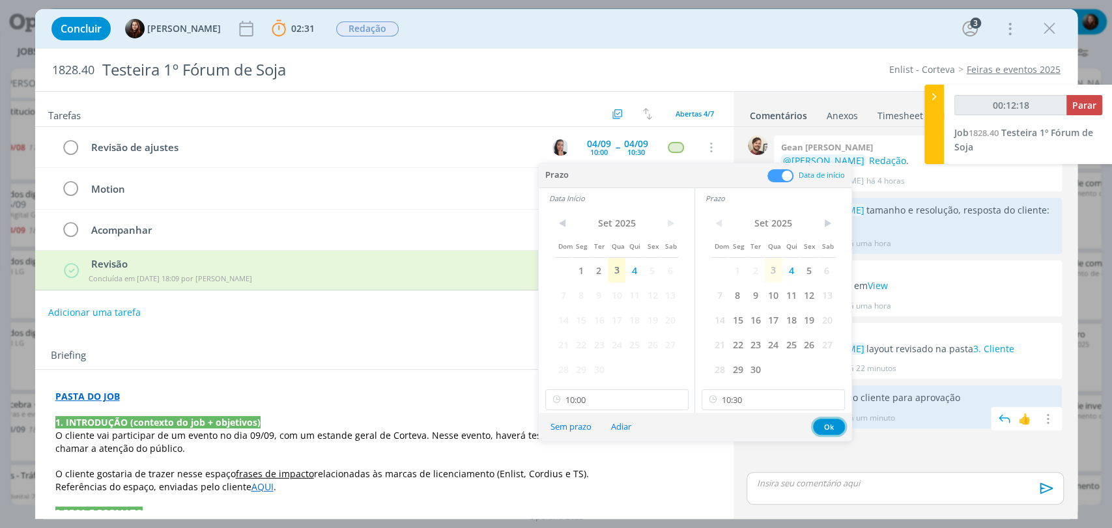
click at [829, 427] on button "Ok" at bounding box center [829, 427] width 32 height 16
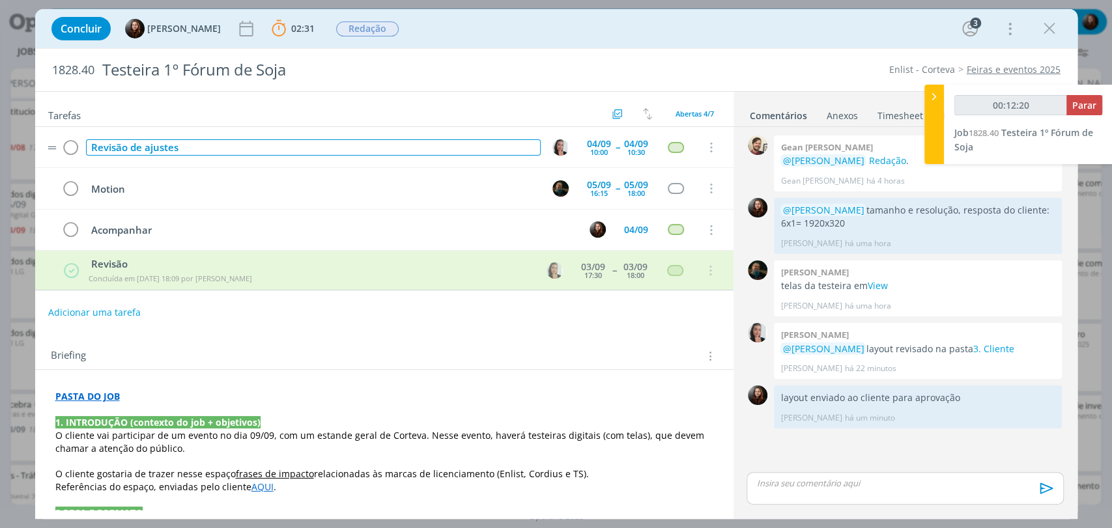
click at [203, 150] on div "Revisão de ajustes" at bounding box center [313, 147] width 455 height 16
type input "00:12:21"
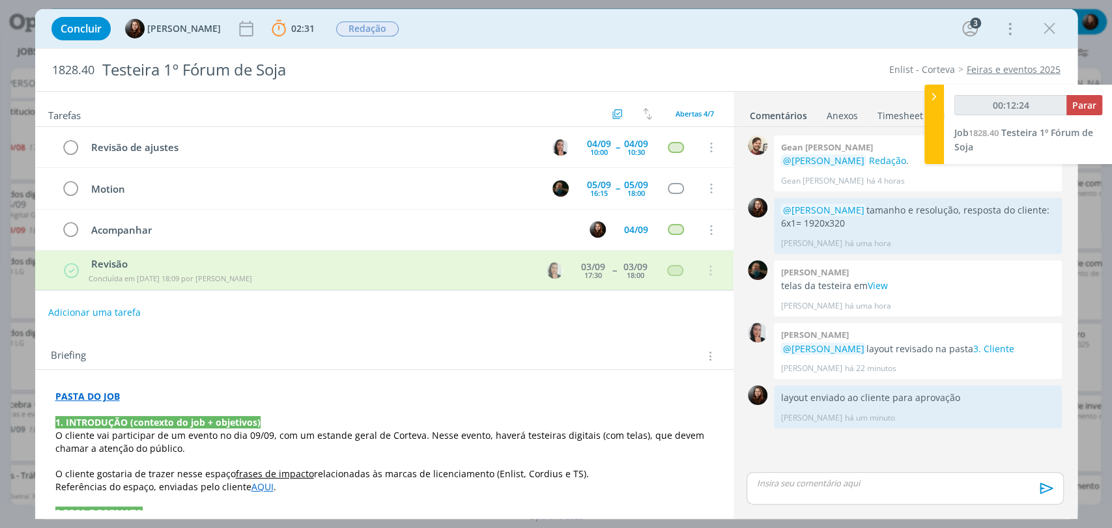
click at [521, 332] on div "Tarefas Usar Job de template Criar template a partir deste job Visualizar Templ…" at bounding box center [384, 301] width 698 height 418
click at [362, 28] on span "Redação" at bounding box center [367, 28] width 63 height 15
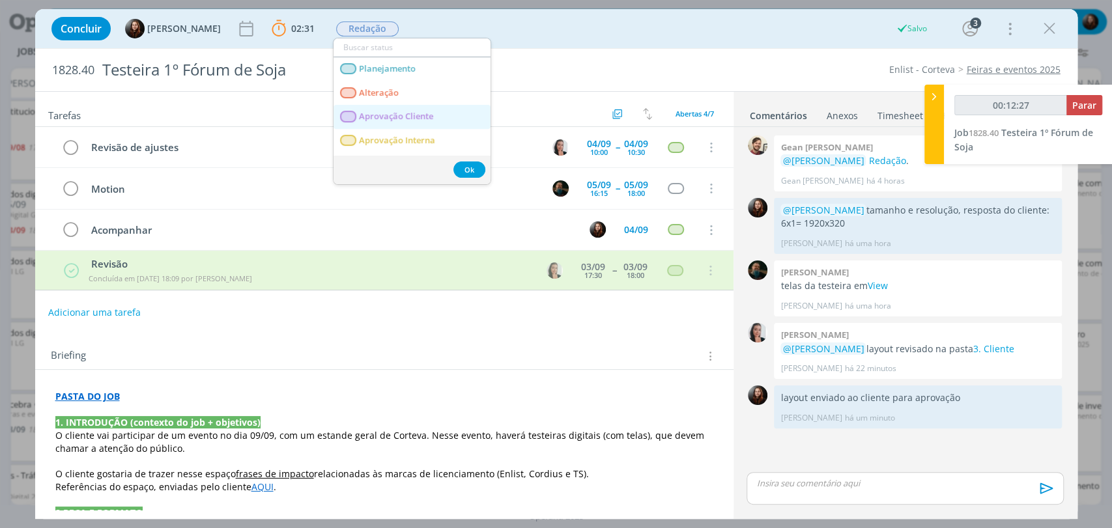
click at [391, 111] on span "Aprovação Cliente" at bounding box center [396, 116] width 74 height 10
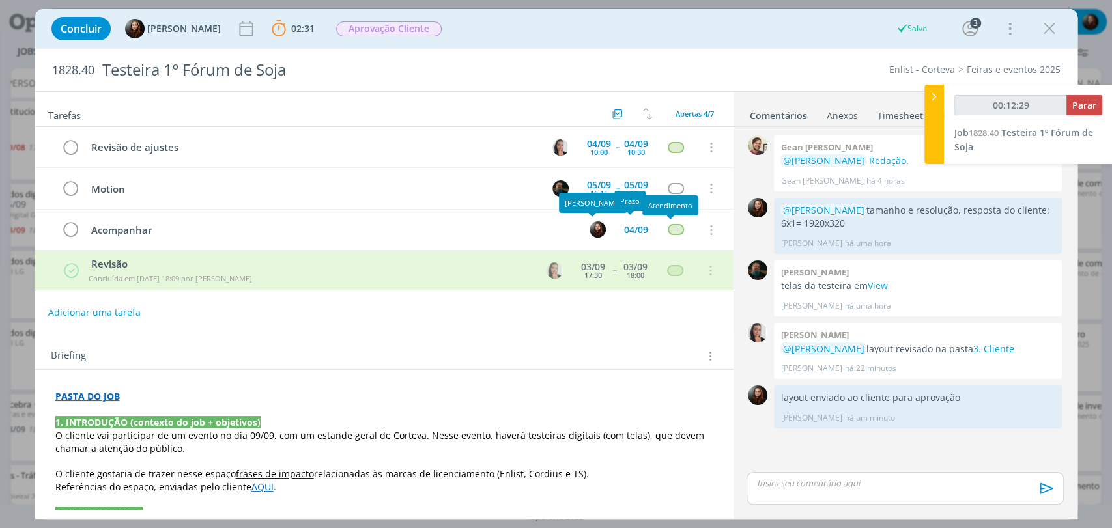
type input "00:12:30"
click at [1089, 99] on span "Parar" at bounding box center [1084, 105] width 24 height 12
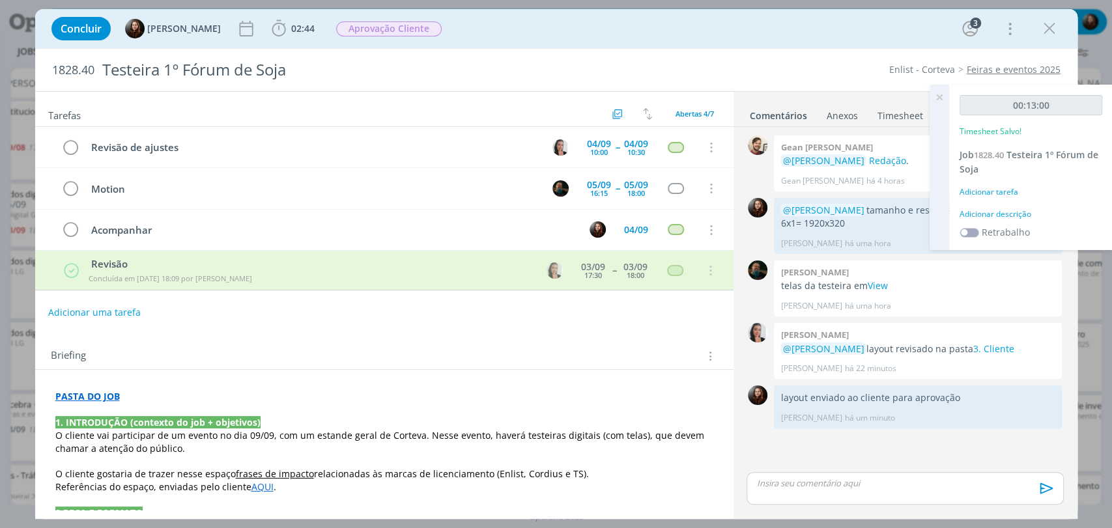
click at [994, 218] on div "Adicionar descrição" at bounding box center [1031, 214] width 143 height 12
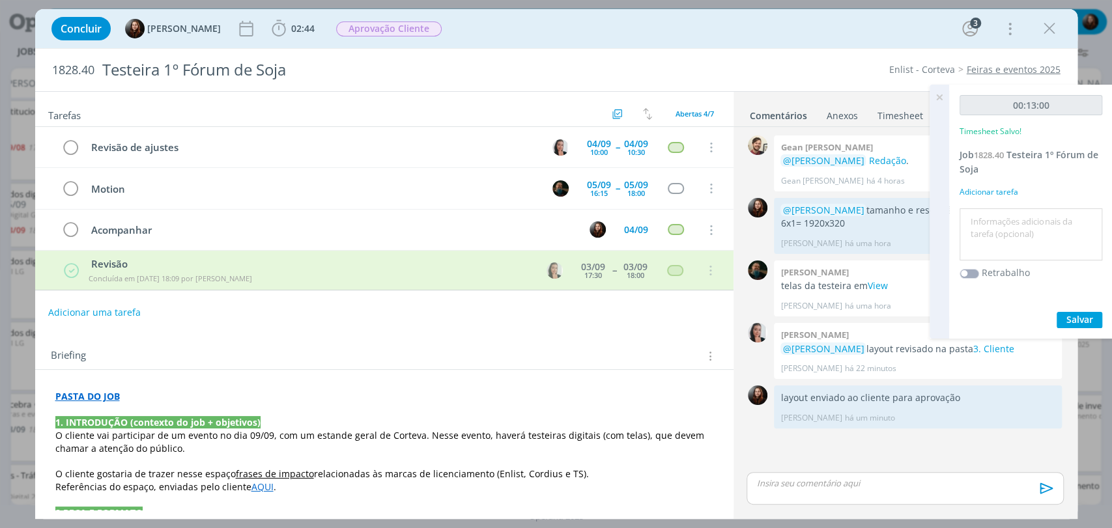
click at [987, 245] on textarea at bounding box center [1031, 235] width 136 height 46
type textarea "envio de material e atualização de pauta"
click at [1072, 317] on span "Salvar" at bounding box center [1079, 319] width 27 height 12
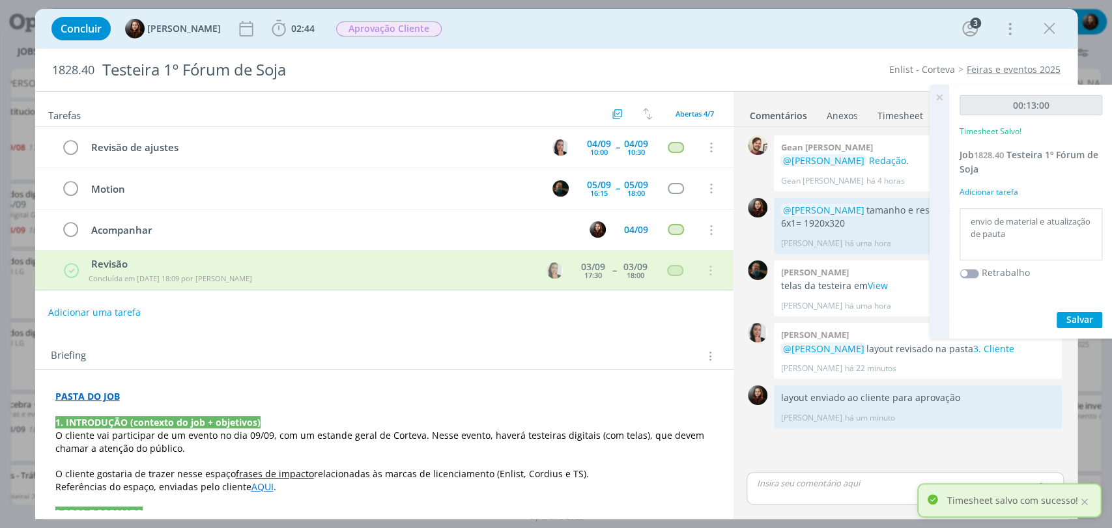
click at [939, 95] on icon at bounding box center [939, 97] width 23 height 25
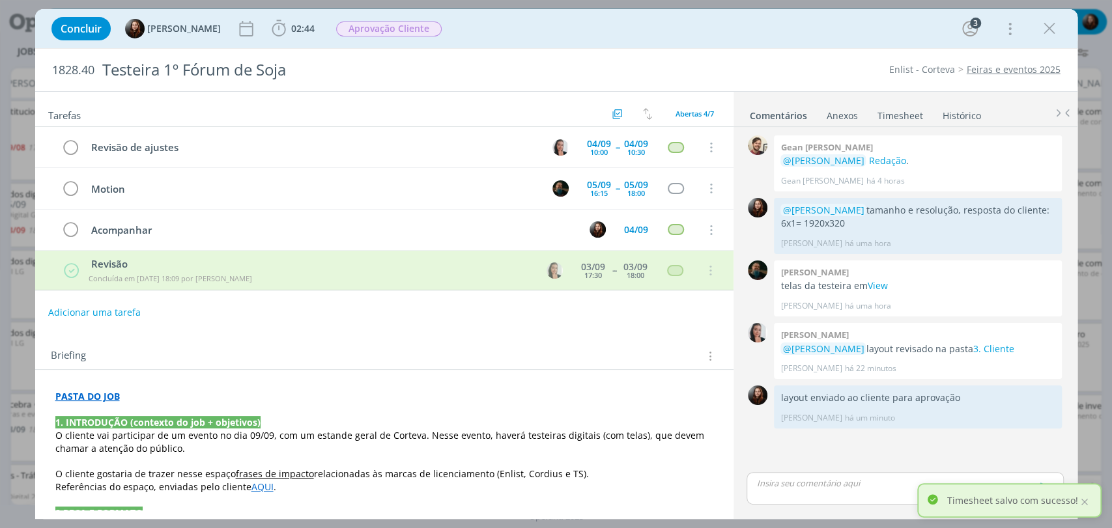
click at [766, 46] on div "Concluir Eduarda Pereira 02:44 Iniciar Apontar Data * 03/09/2025 Horas * 00:00 …" at bounding box center [556, 28] width 1042 height 39
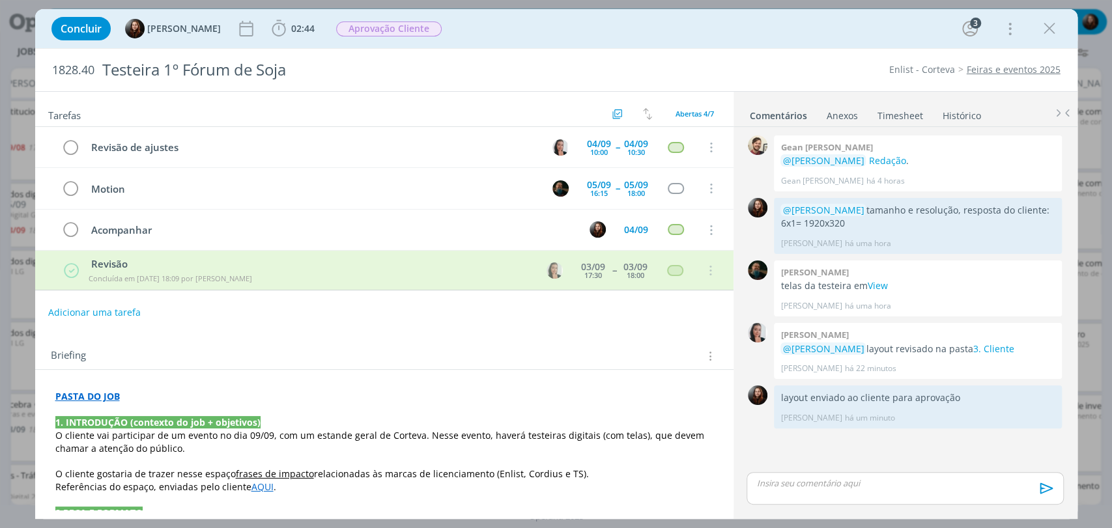
click at [704, 41] on div "Concluir Eduarda Pereira 02:44 Iniciar Apontar Data * 03/09/2025 Horas * 00:00 …" at bounding box center [556, 28] width 1023 height 31
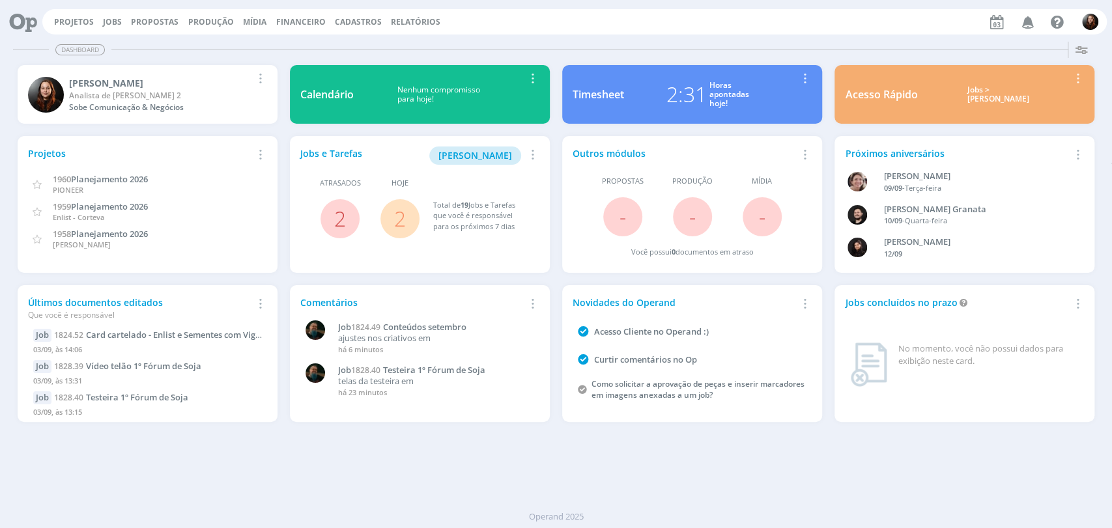
click at [644, 42] on div "Dashboard" at bounding box center [556, 49] width 1086 height 19
click at [674, 20] on div "Projetos Jobs Propostas Produção [GEOGRAPHIC_DATA] Financeiro Cadastros Relatór…" at bounding box center [574, 21] width 1065 height 25
click at [457, 326] on span "Conteúdos setembro" at bounding box center [424, 327] width 83 height 12
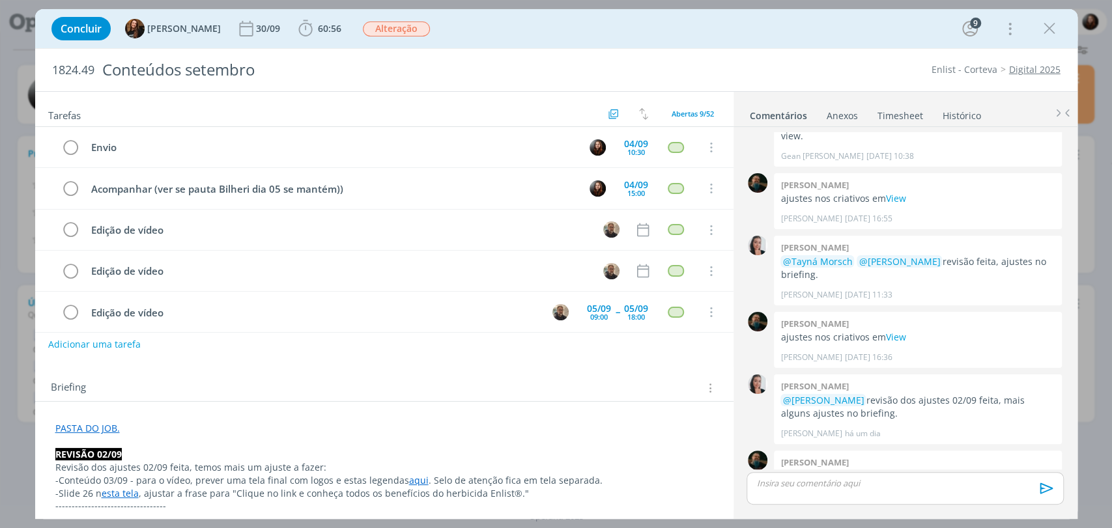
click at [782, 63] on div "Enlist - Corteva Digital 2025" at bounding box center [853, 69] width 425 height 13
click at [893, 470] on link "View" at bounding box center [895, 476] width 20 height 12
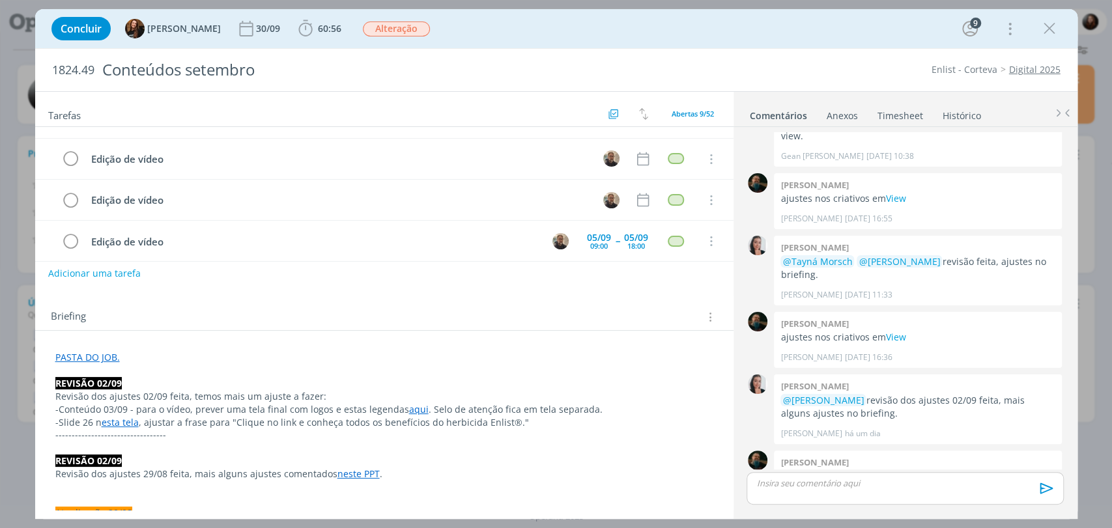
scroll to position [72, 0]
drag, startPoint x: 139, startPoint y: 395, endPoint x: 242, endPoint y: 395, distance: 102.3
click at [240, 395] on p "Revisão dos ajustes 02/09 feita, temos mais um ajuste a fazer:" at bounding box center [384, 395] width 658 height 13
drag, startPoint x: 101, startPoint y: 404, endPoint x: 201, endPoint y: 399, distance: 99.8
click at [191, 403] on p "-Conteúdo 03/09 - para o vídeo, prever uma tela final com logos e estas legenda…" at bounding box center [384, 409] width 657 height 13
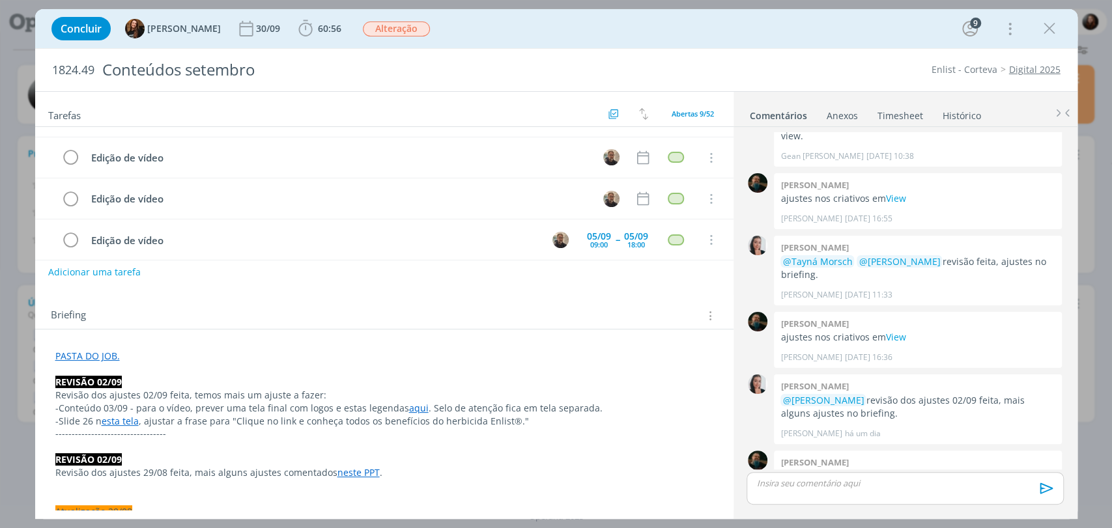
click at [407, 280] on div "Adicionar uma tarefa" at bounding box center [384, 272] width 698 height 23
drag, startPoint x: 376, startPoint y: 288, endPoint x: 385, endPoint y: 274, distance: 17.0
click at [377, 288] on div "Tarefas Usar Job de template Criar template a partir deste job Visualizar Templ…" at bounding box center [384, 301] width 698 height 418
click at [510, 308] on div "Briefing Briefings Predefinidos Versões do Briefing Ver Briefing do Projeto" at bounding box center [386, 316] width 670 height 17
click at [313, 20] on span "60:56" at bounding box center [320, 29] width 48 height 20
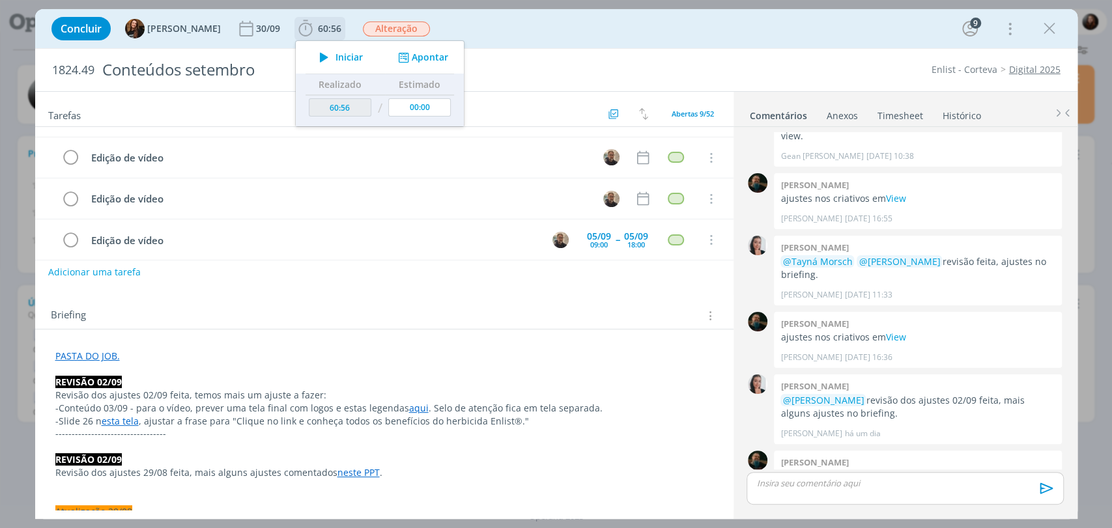
click at [336, 58] on span "Iniciar" at bounding box center [349, 57] width 27 height 9
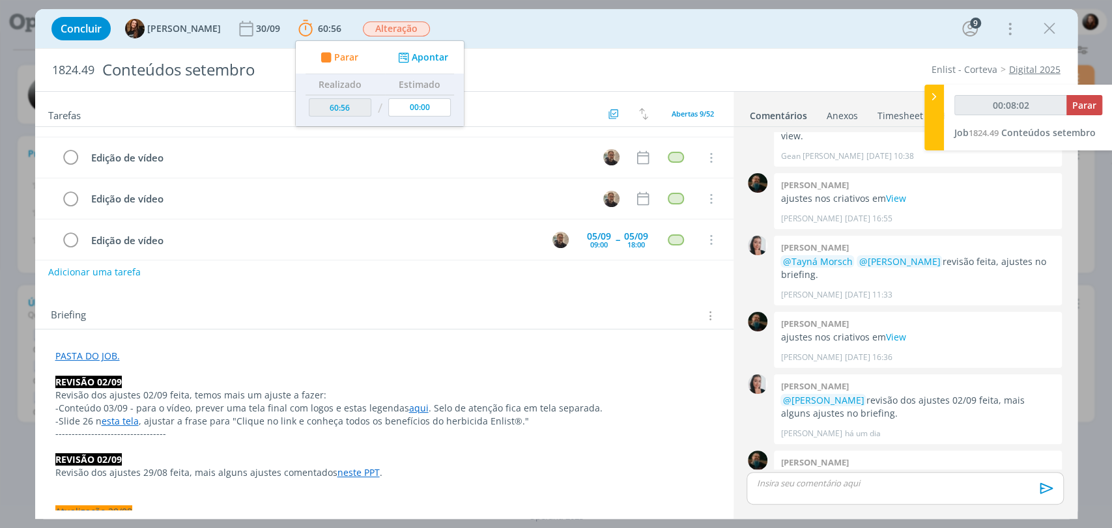
click at [347, 293] on div "Tarefas Usar Job de template Criar template a partir deste job Visualizar Templ…" at bounding box center [384, 301] width 698 height 418
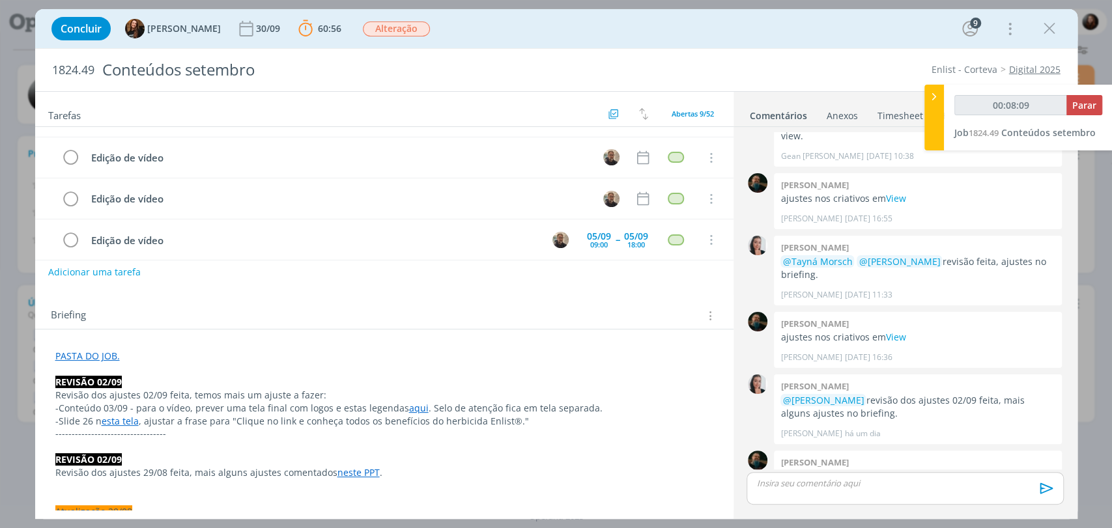
click at [384, 293] on div "Tarefas Usar Job de template Criar template a partir deste job Visualizar Templ…" at bounding box center [384, 301] width 698 height 418
type input "00:08:39"
click at [1089, 104] on span "Parar" at bounding box center [1084, 105] width 24 height 12
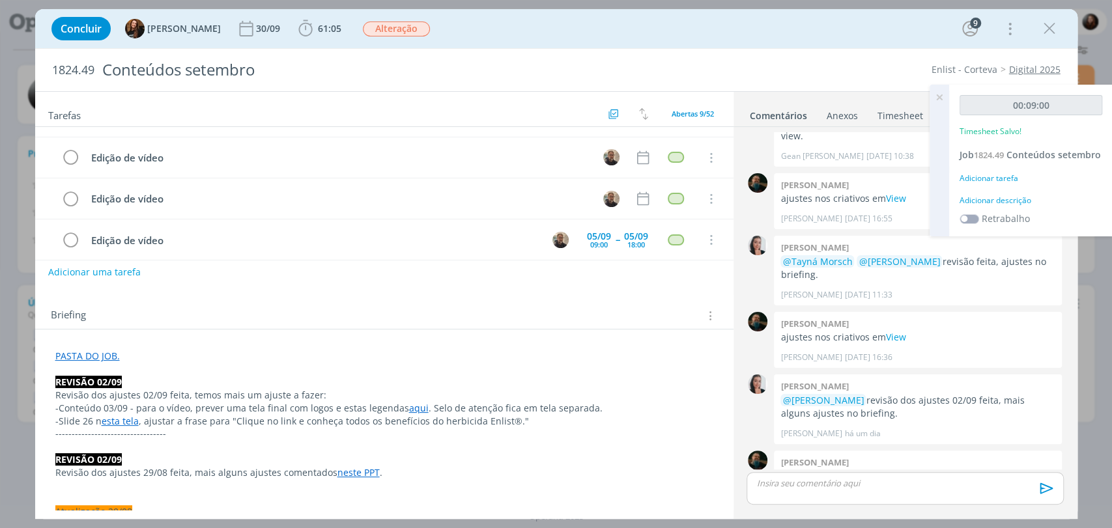
click at [1012, 199] on div "Adicionar descrição" at bounding box center [1031, 201] width 143 height 12
click at [1007, 217] on textarea at bounding box center [1031, 221] width 136 height 46
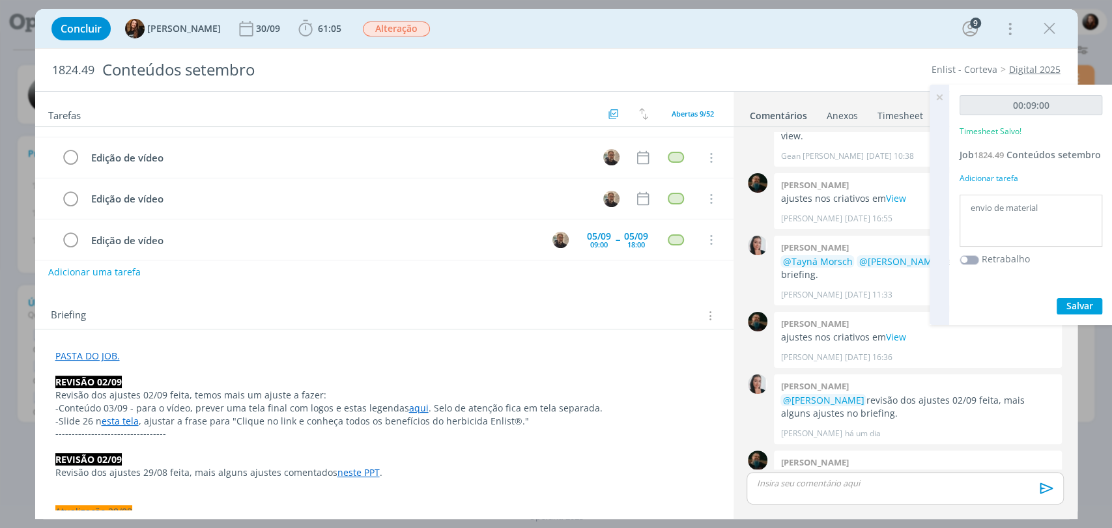
type textarea "envio de material"
click at [1084, 300] on span "Salvar" at bounding box center [1079, 306] width 27 height 12
click at [871, 481] on p "dialog" at bounding box center [905, 484] width 296 height 12
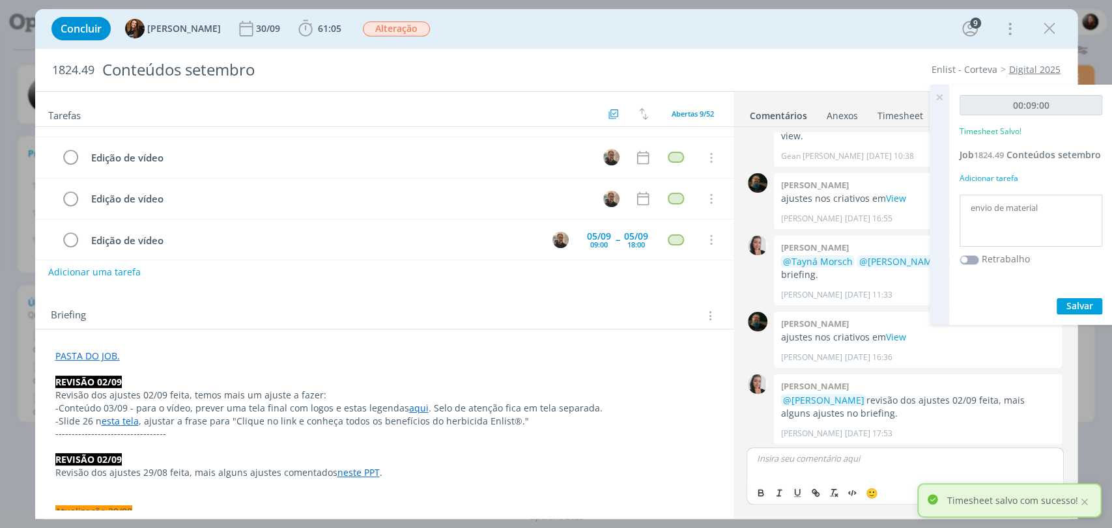
scroll to position [1472, 0]
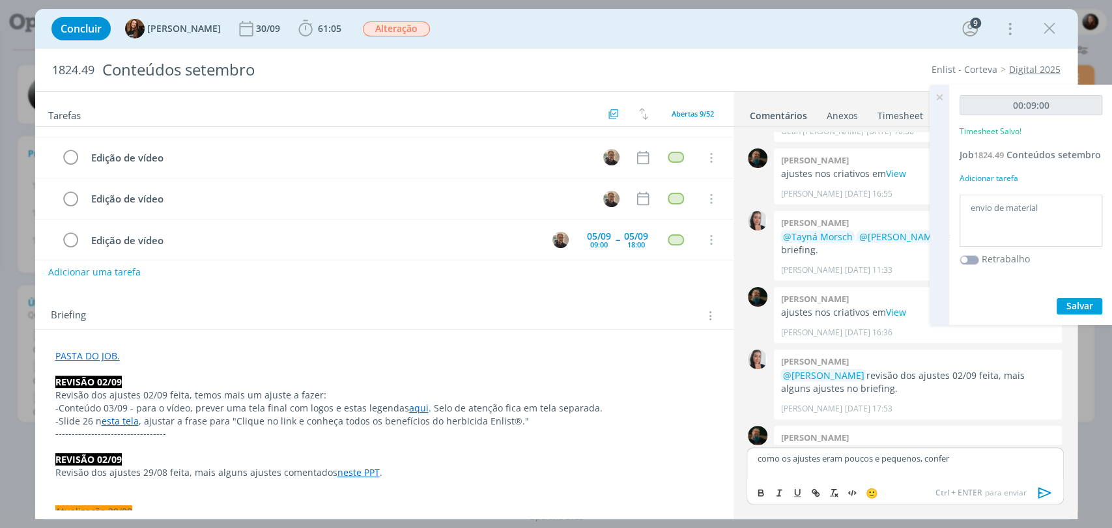
drag, startPoint x: 937, startPoint y: 92, endPoint x: 937, endPoint y: 107, distance: 15.0
click at [937, 92] on icon at bounding box center [939, 97] width 23 height 25
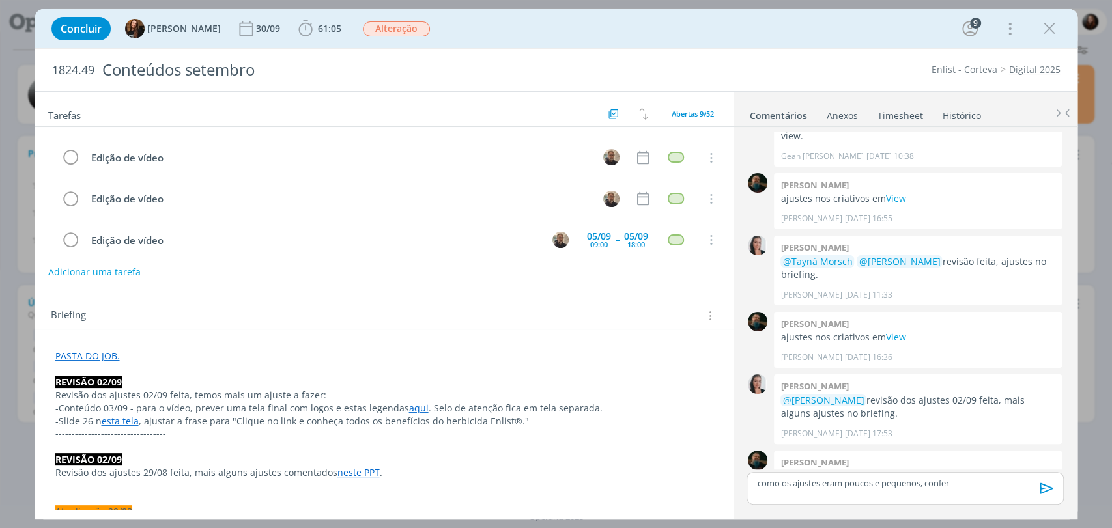
click at [960, 481] on p "como os ajustes eram poucos e pequenos, confer" at bounding box center [905, 484] width 296 height 12
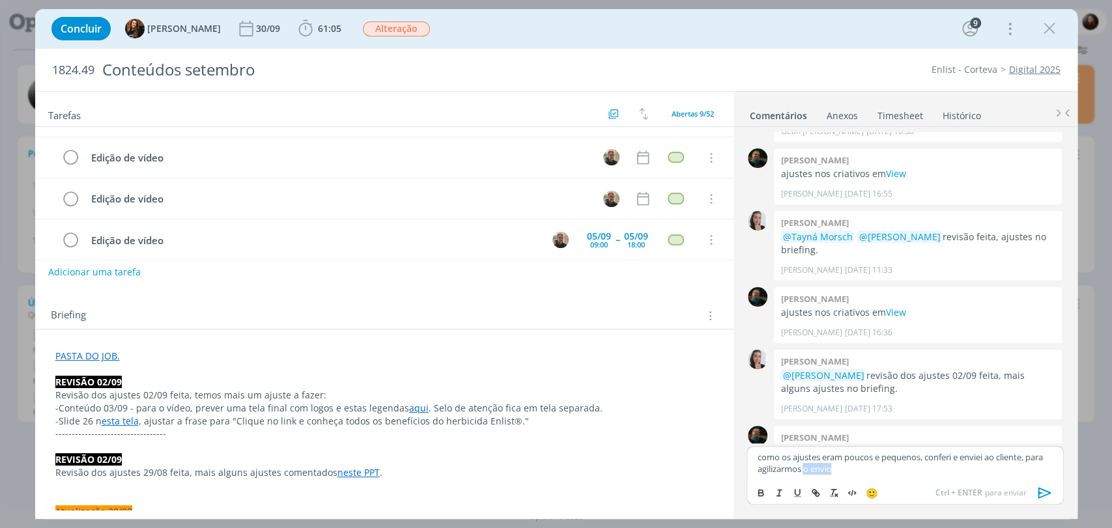
drag, startPoint x: 852, startPoint y: 474, endPoint x: 803, endPoint y: 472, distance: 48.9
click at [803, 472] on p "como os ajustes eram poucos e pequenos, conferi e enviei ao cliente, para agili…" at bounding box center [905, 463] width 296 height 24
click at [1045, 496] on icon "dialog" at bounding box center [1045, 493] width 20 height 20
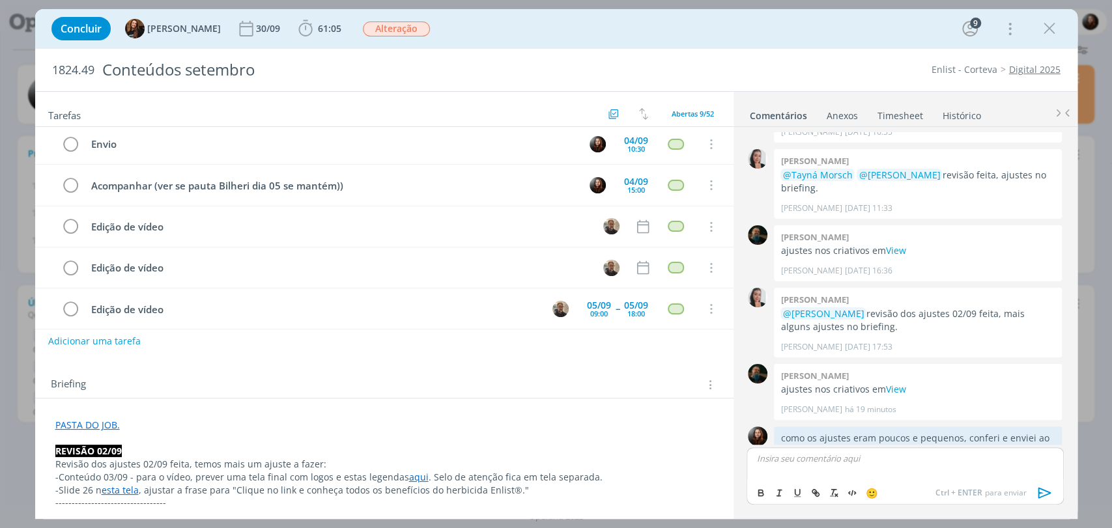
scroll to position [0, 0]
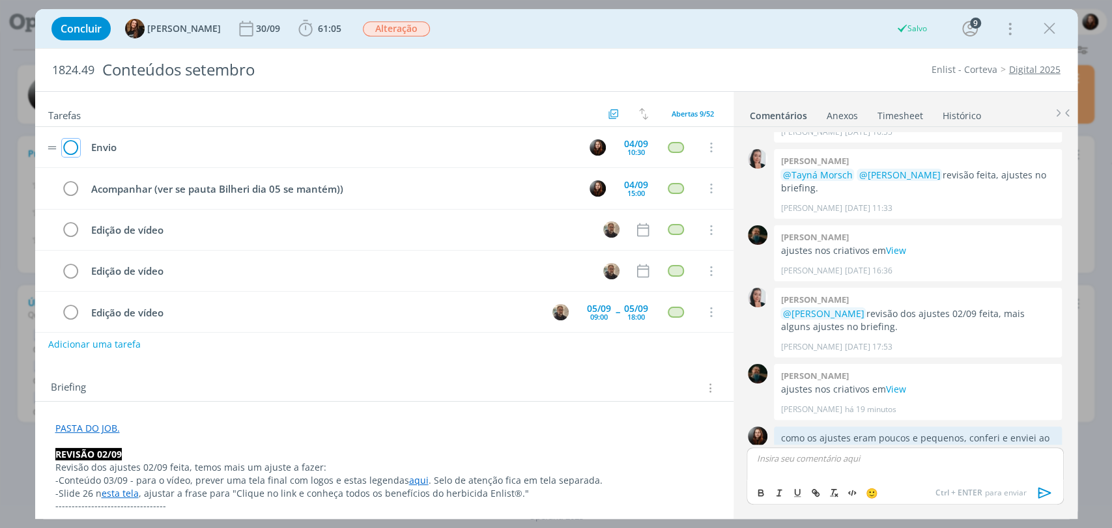
click at [74, 147] on icon "dialog" at bounding box center [71, 148] width 18 height 20
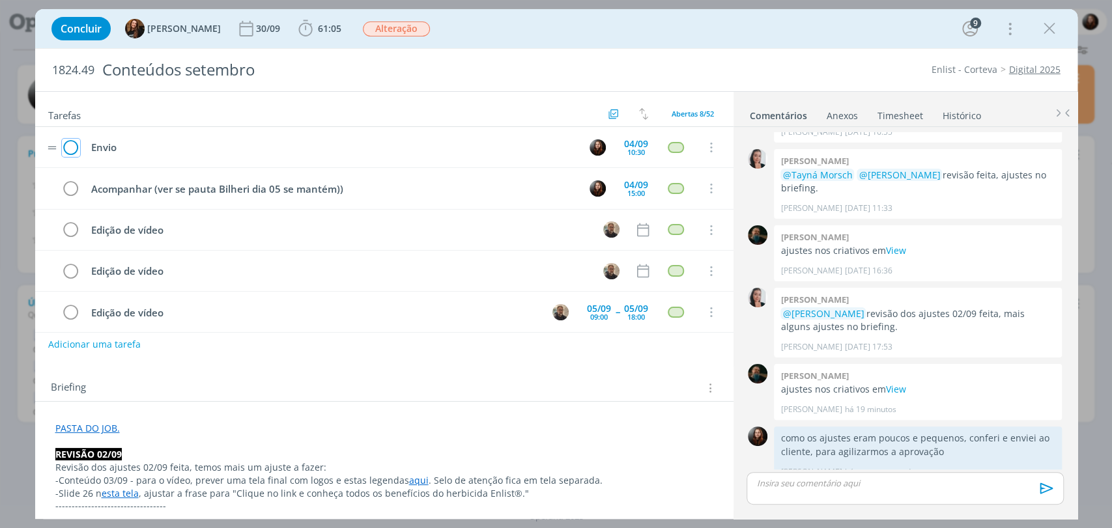
scroll to position [1509, 0]
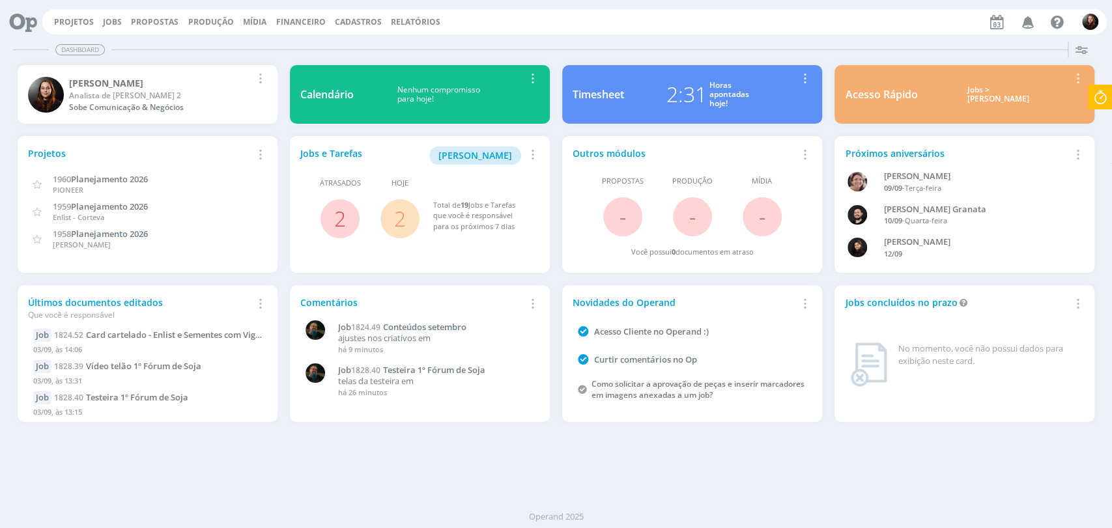
click at [401, 223] on link "2" at bounding box center [400, 219] width 12 height 28
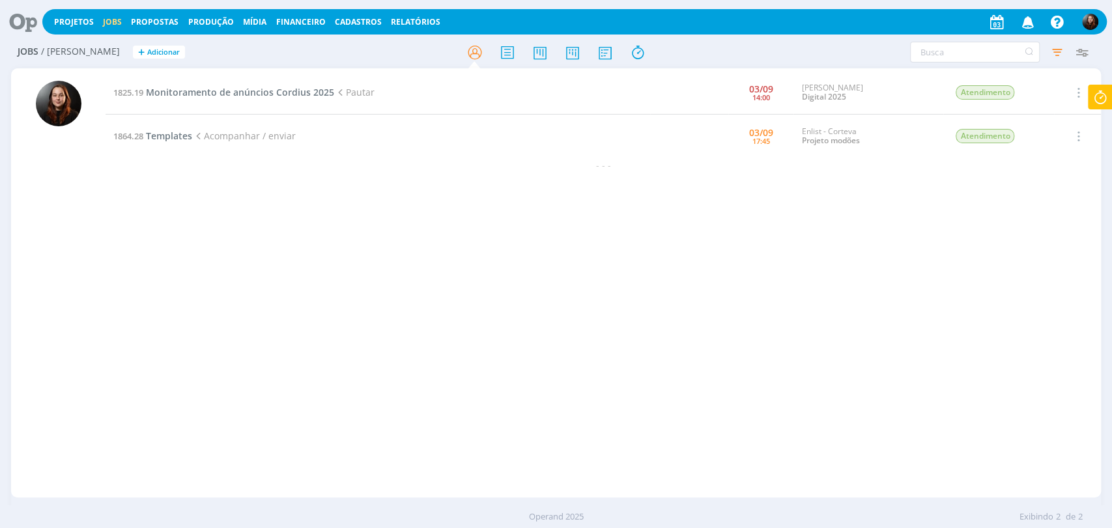
click at [20, 21] on icon at bounding box center [18, 21] width 27 height 25
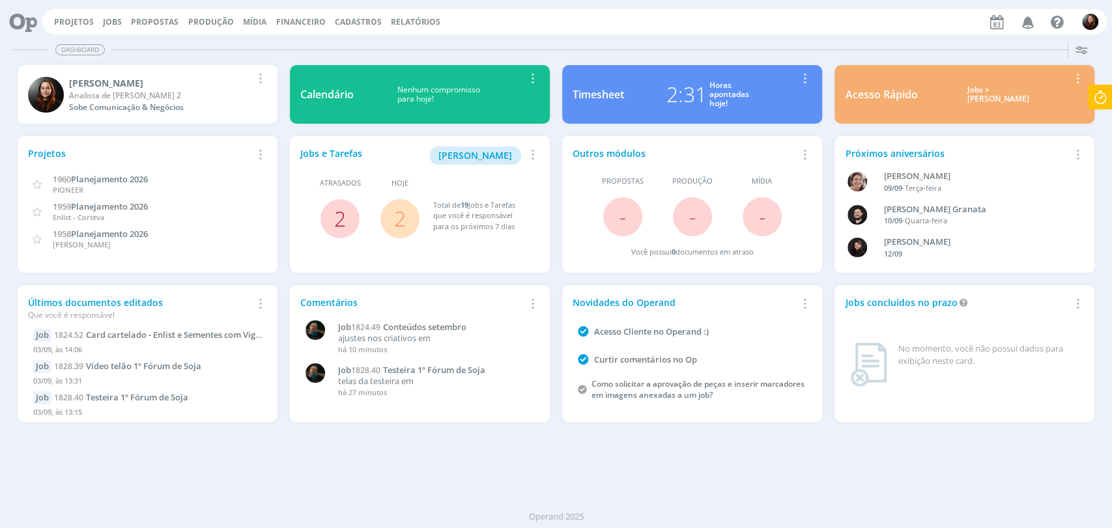
click at [341, 221] on link "2" at bounding box center [340, 219] width 12 height 28
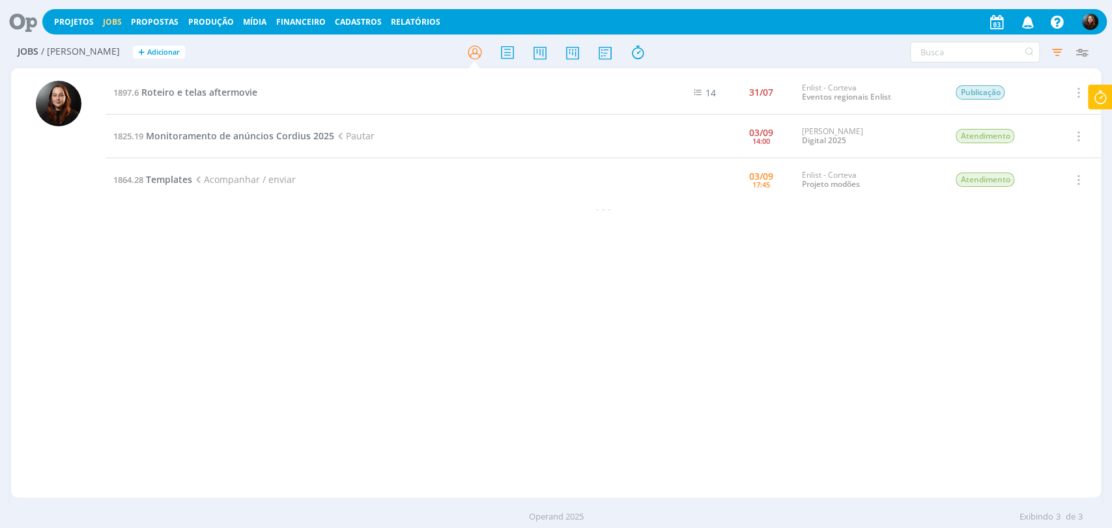
click at [21, 20] on icon at bounding box center [18, 21] width 27 height 25
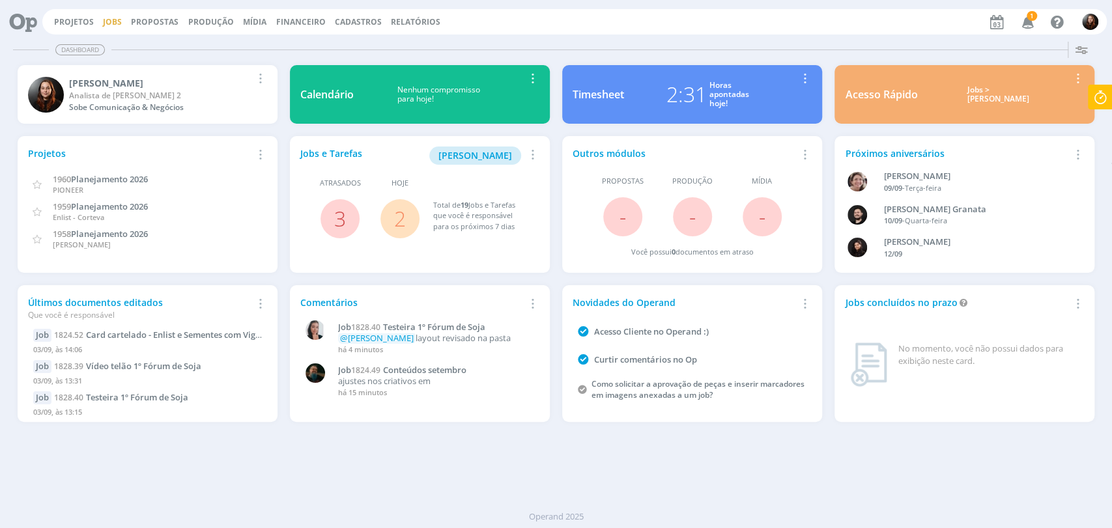
click at [117, 20] on link "Jobs" at bounding box center [112, 21] width 19 height 11
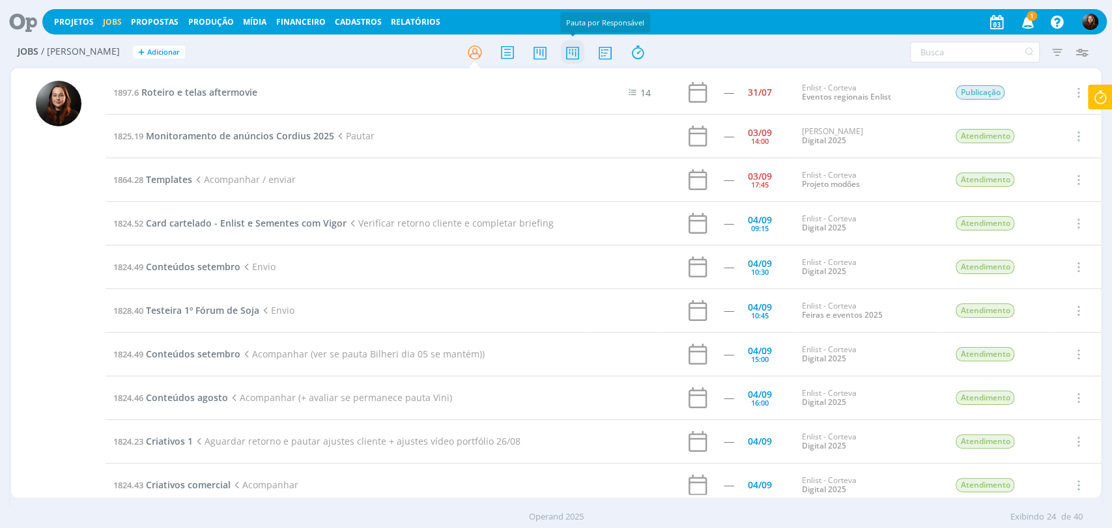
click at [580, 52] on icon at bounding box center [571, 52] width 23 height 25
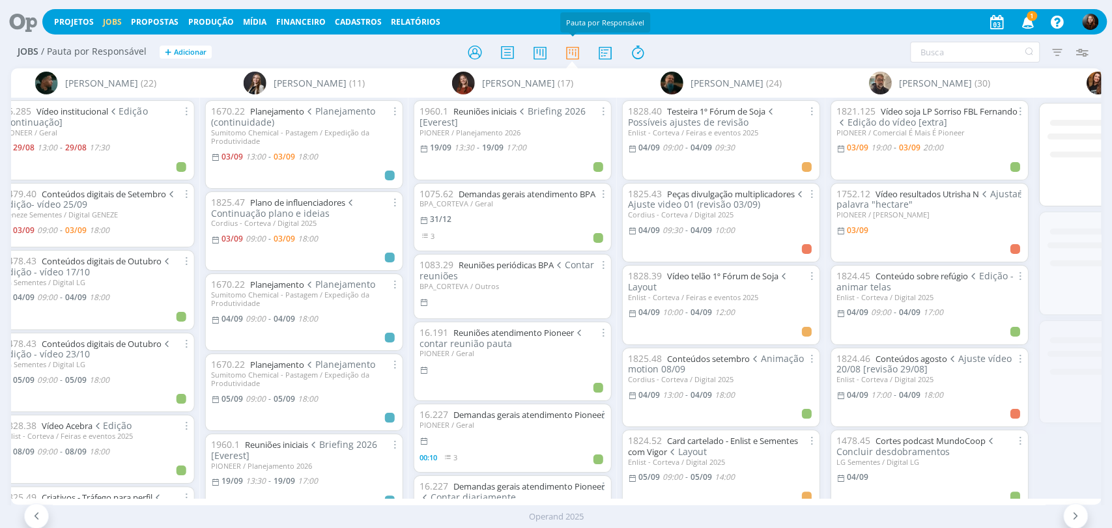
scroll to position [0, 2227]
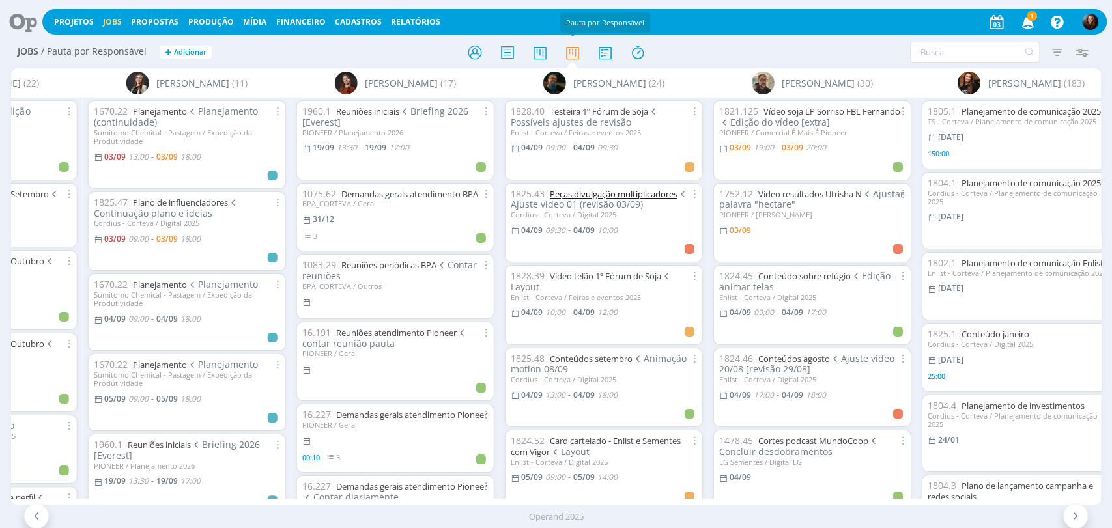
click at [605, 195] on link "Peças divulgação multiplicadores" at bounding box center [614, 194] width 128 height 12
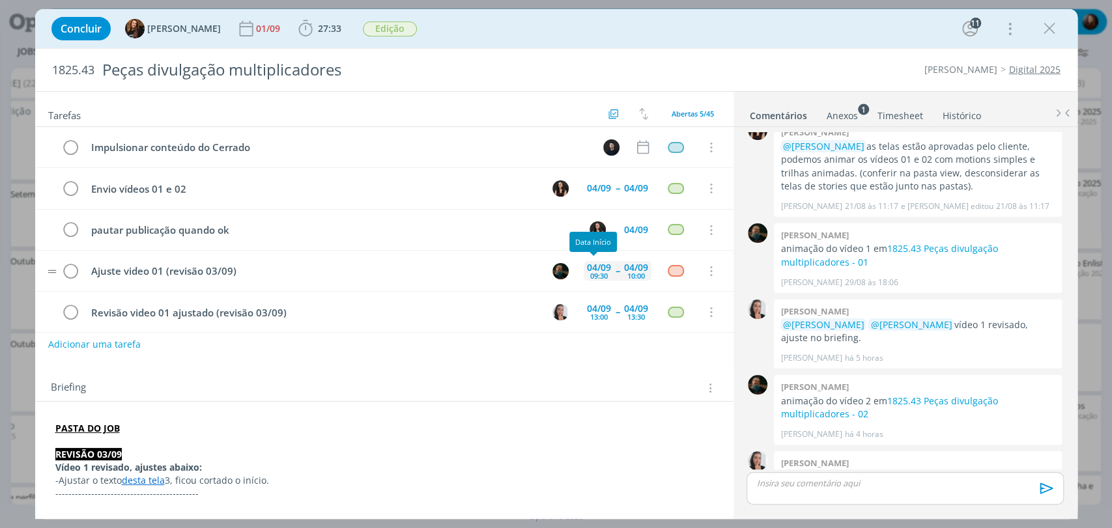
click at [590, 272] on div "09:30" at bounding box center [599, 275] width 18 height 7
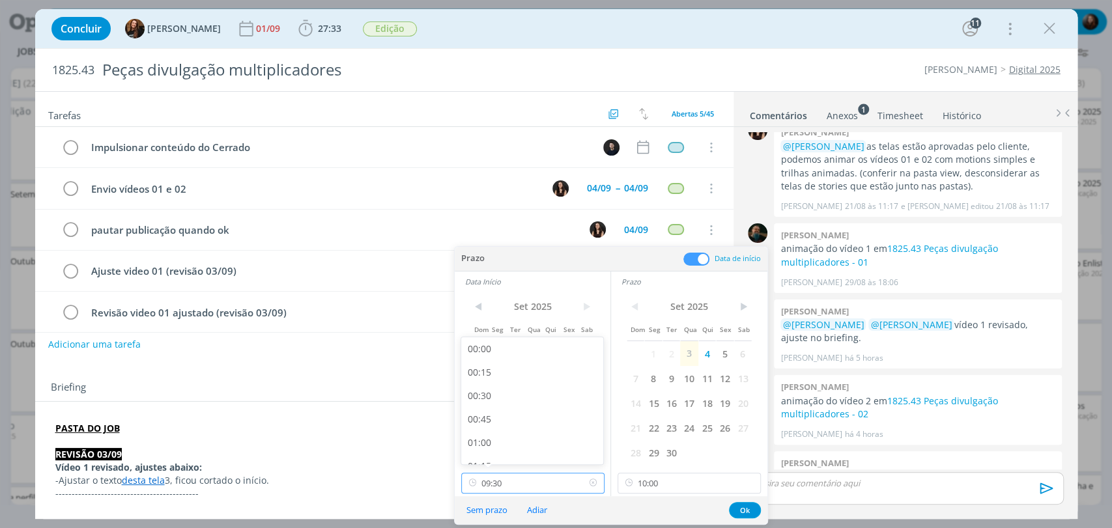
click at [532, 475] on input "09:30" at bounding box center [532, 483] width 143 height 21
click at [484, 403] on div "09:00" at bounding box center [533, 401] width 145 height 23
type input "09:00"
click at [650, 475] on input "10:00" at bounding box center [689, 483] width 143 height 21
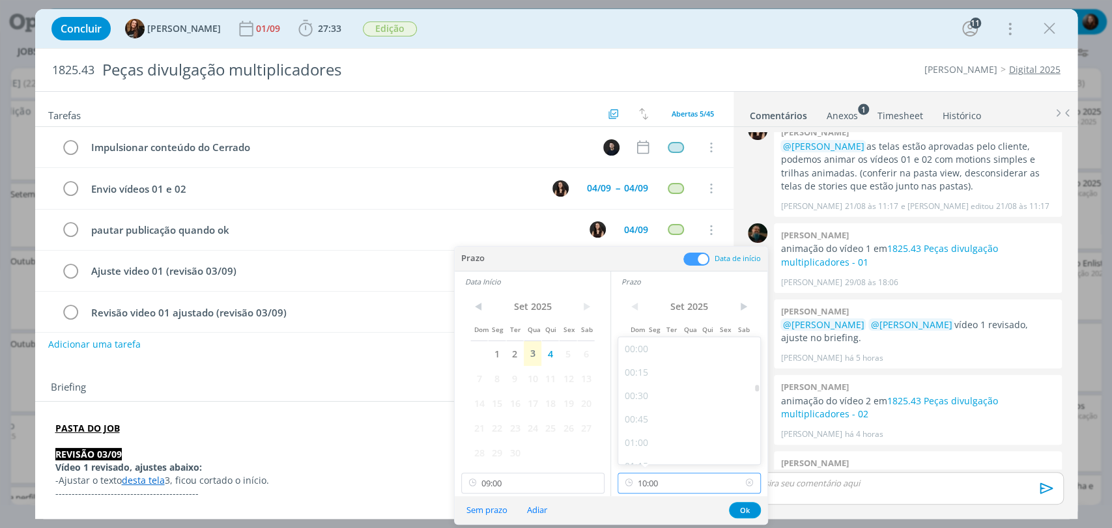
scroll to position [839, 0]
click at [641, 402] on div "09:30" at bounding box center [690, 401] width 145 height 23
type input "09:30"
click at [737, 475] on button "Ok" at bounding box center [745, 510] width 32 height 16
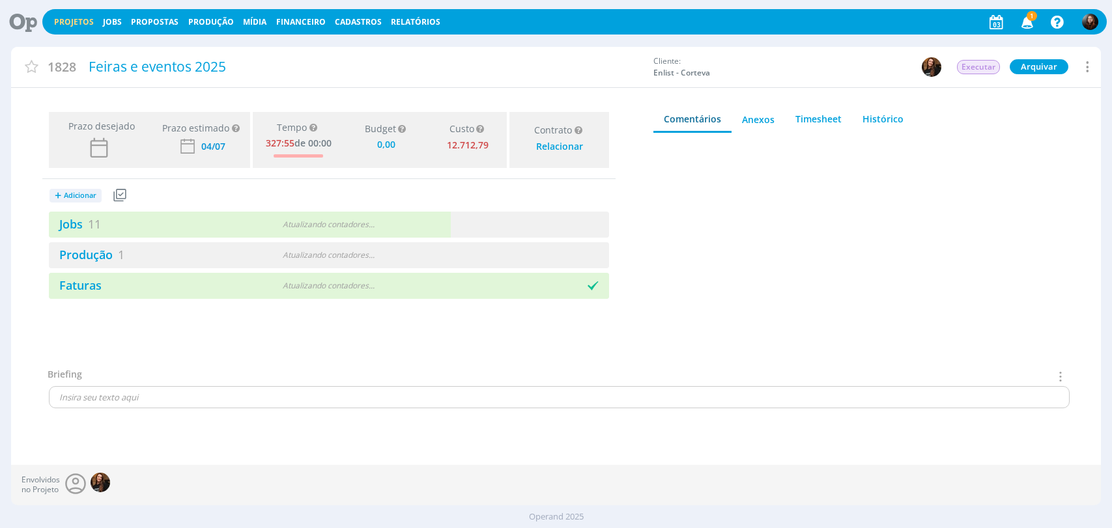
type input "0,00"
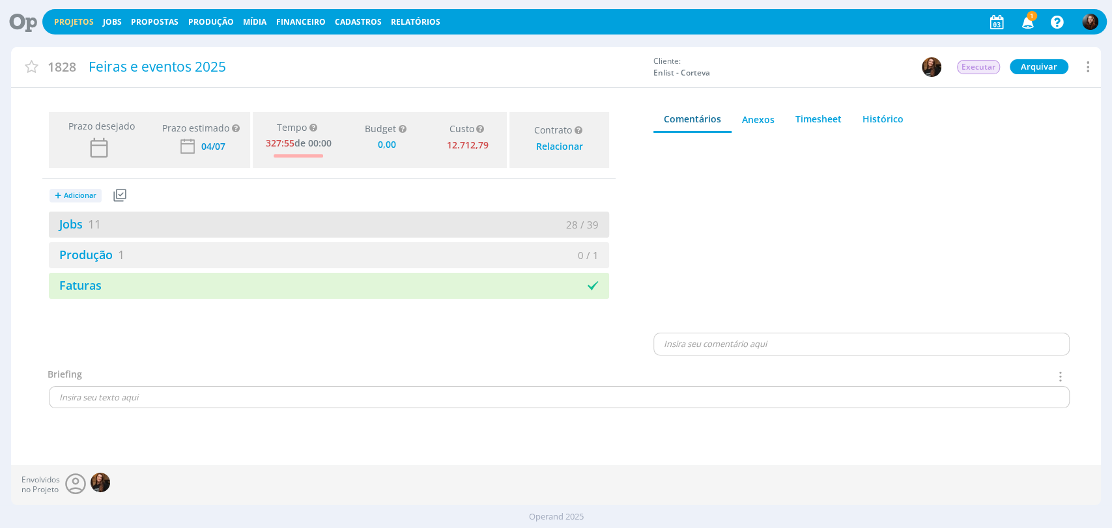
drag, startPoint x: 68, startPoint y: 224, endPoint x: 69, endPoint y: 211, distance: 13.0
click at [68, 223] on link "Jobs 11" at bounding box center [75, 224] width 52 height 16
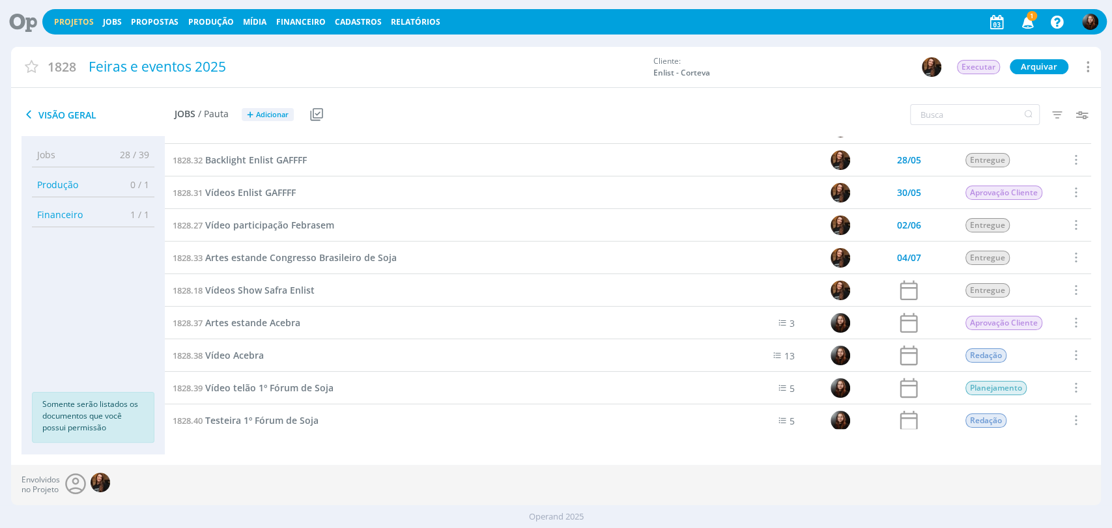
scroll to position [66, 0]
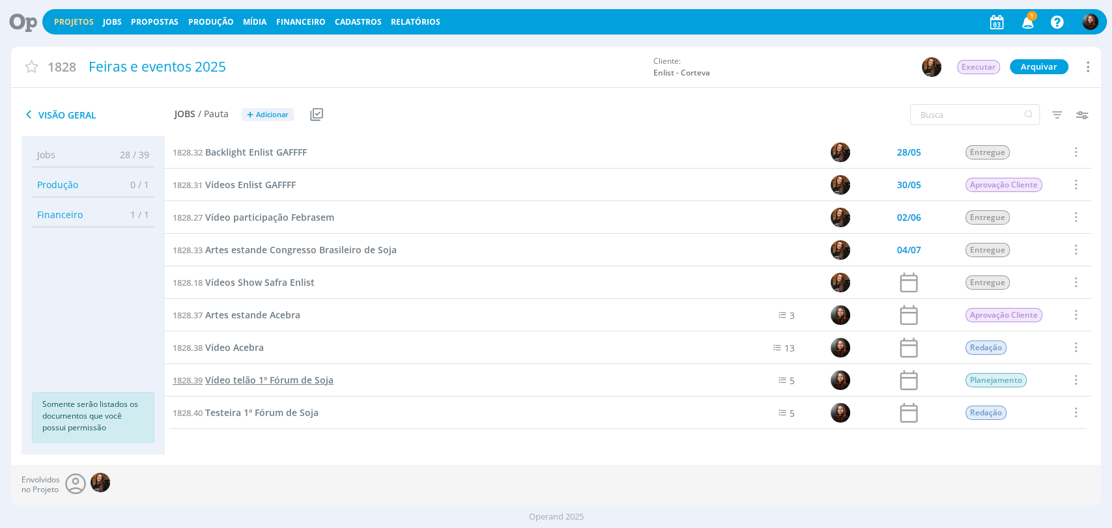
click at [272, 381] on span "Vídeo telão 1º Fórum de Soja" at bounding box center [269, 380] width 128 height 12
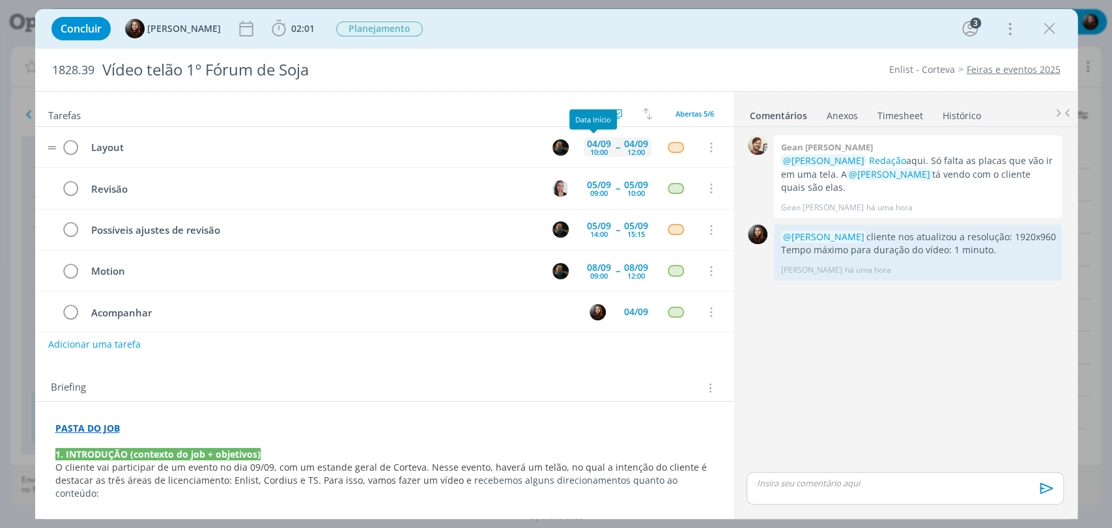
click at [590, 149] on div "10:00" at bounding box center [599, 152] width 18 height 7
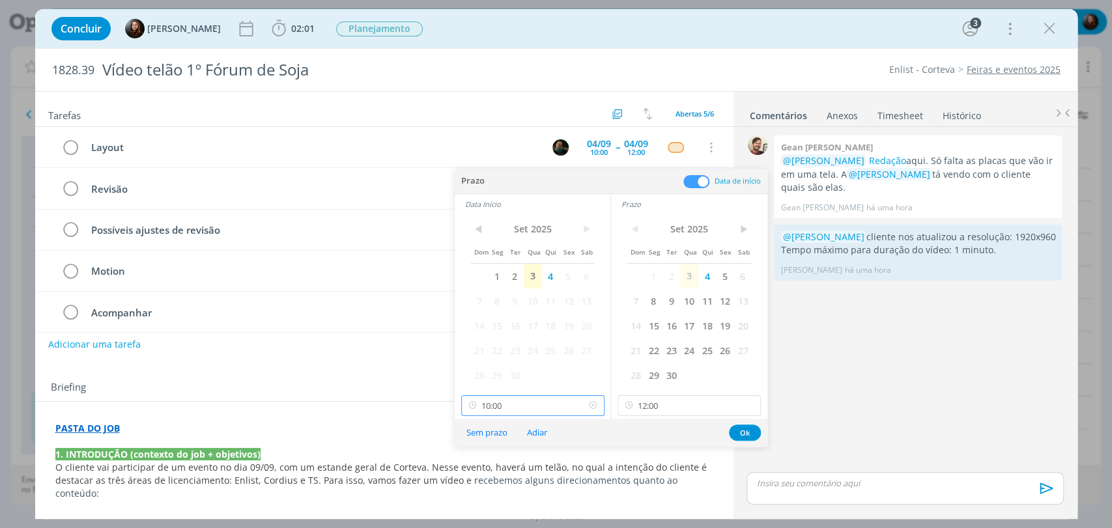
click at [532, 408] on input "10:00" at bounding box center [532, 405] width 143 height 21
click at [487, 322] on div "09:30" at bounding box center [533, 323] width 145 height 23
type input "09:30"
click at [737, 435] on button "Ok" at bounding box center [745, 433] width 32 height 16
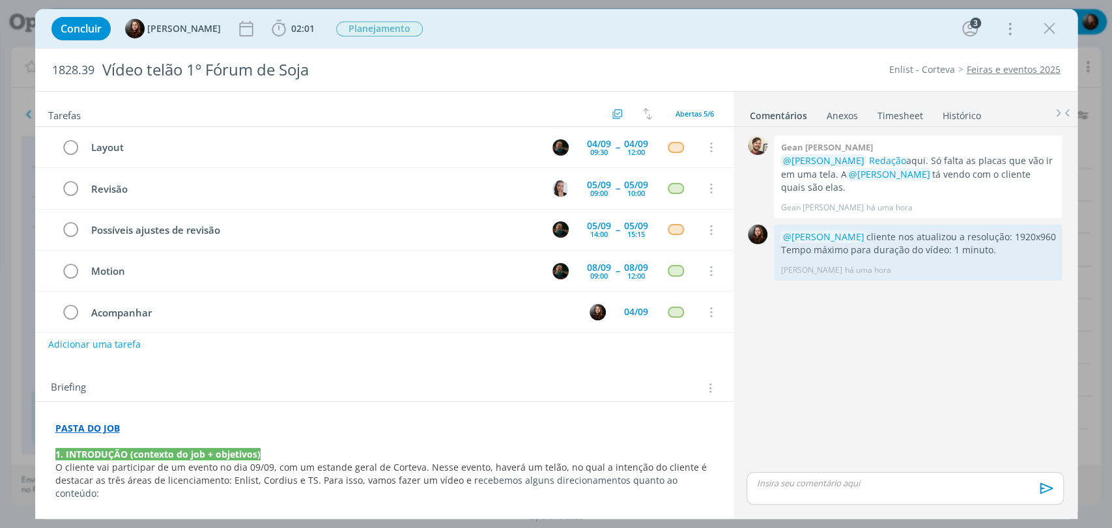
click at [831, 397] on div "0 Gean paulo naue @Murillo Rocha Redação aqui. Só falta as placas que vão ir em…" at bounding box center [904, 300] width 327 height 337
click at [780, 43] on div "Concluir Eduarda Pereira 02:01 Iniciar Apontar Data * 03/09/2025 Horas * 00:00 …" at bounding box center [556, 28] width 1023 height 31
click at [899, 396] on div "0 Gean paulo naue @Murillo Rocha Redação aqui. Só falta as placas que vão ir em…" at bounding box center [904, 300] width 327 height 337
click at [918, 373] on div "0 Gean paulo naue @Murillo Rocha Redação aqui. Só falta as placas que vão ir em…" at bounding box center [904, 300] width 327 height 337
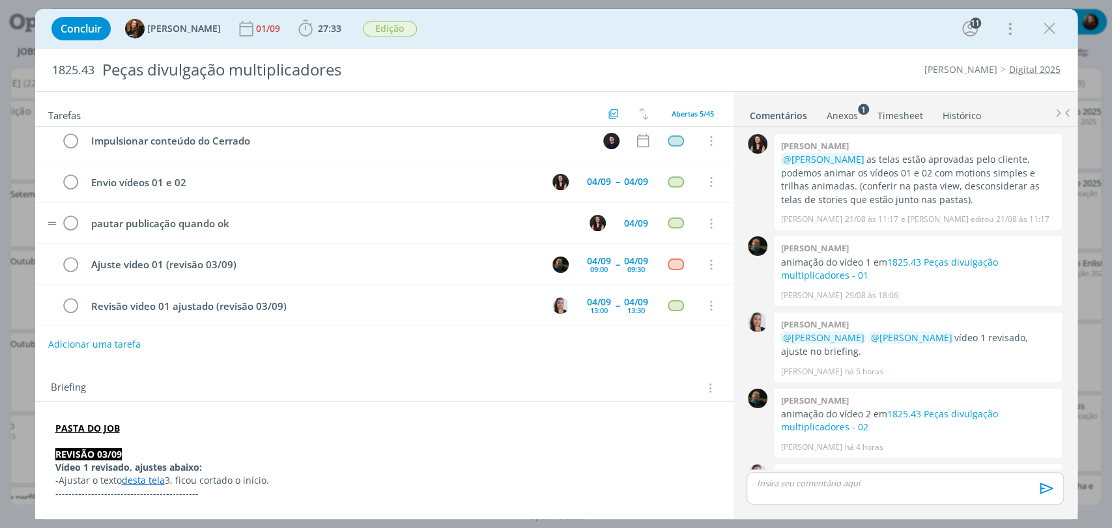
scroll to position [8, 0]
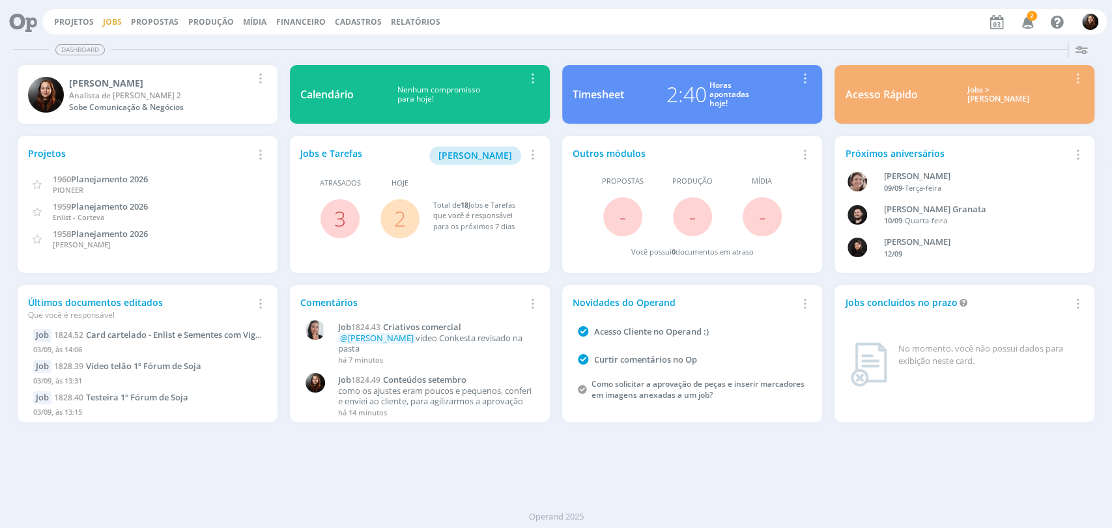
click at [114, 16] on link "Jobs" at bounding box center [112, 21] width 19 height 11
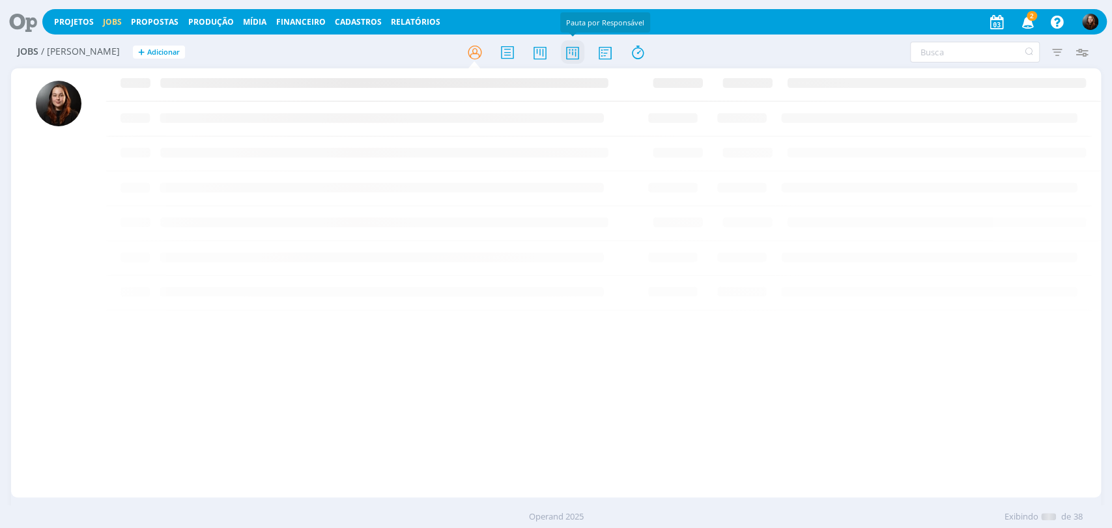
click at [577, 50] on icon at bounding box center [571, 52] width 23 height 25
